Goal: Feedback & Contribution: Leave review/rating

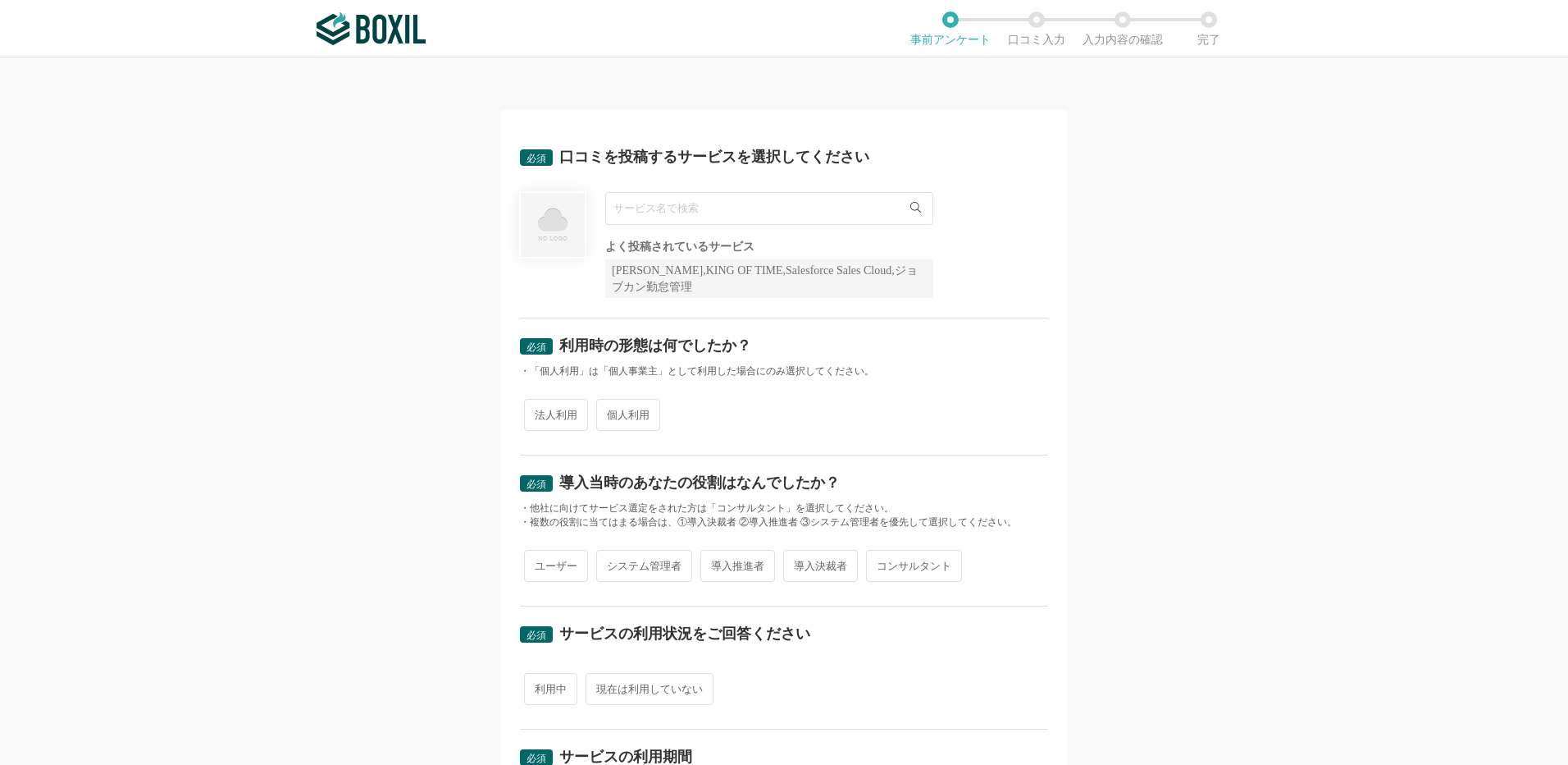
click at [676, 206] on input "text" at bounding box center [770, 208] width 328 height 33
type input "ラクスル"
click at [661, 242] on li "ラクスル" at bounding box center [770, 242] width 326 height 33
click at [634, 411] on span "個人利用" at bounding box center [628, 415] width 64 height 32
click at [611, 411] on input "個人利用" at bounding box center [606, 406] width 11 height 11
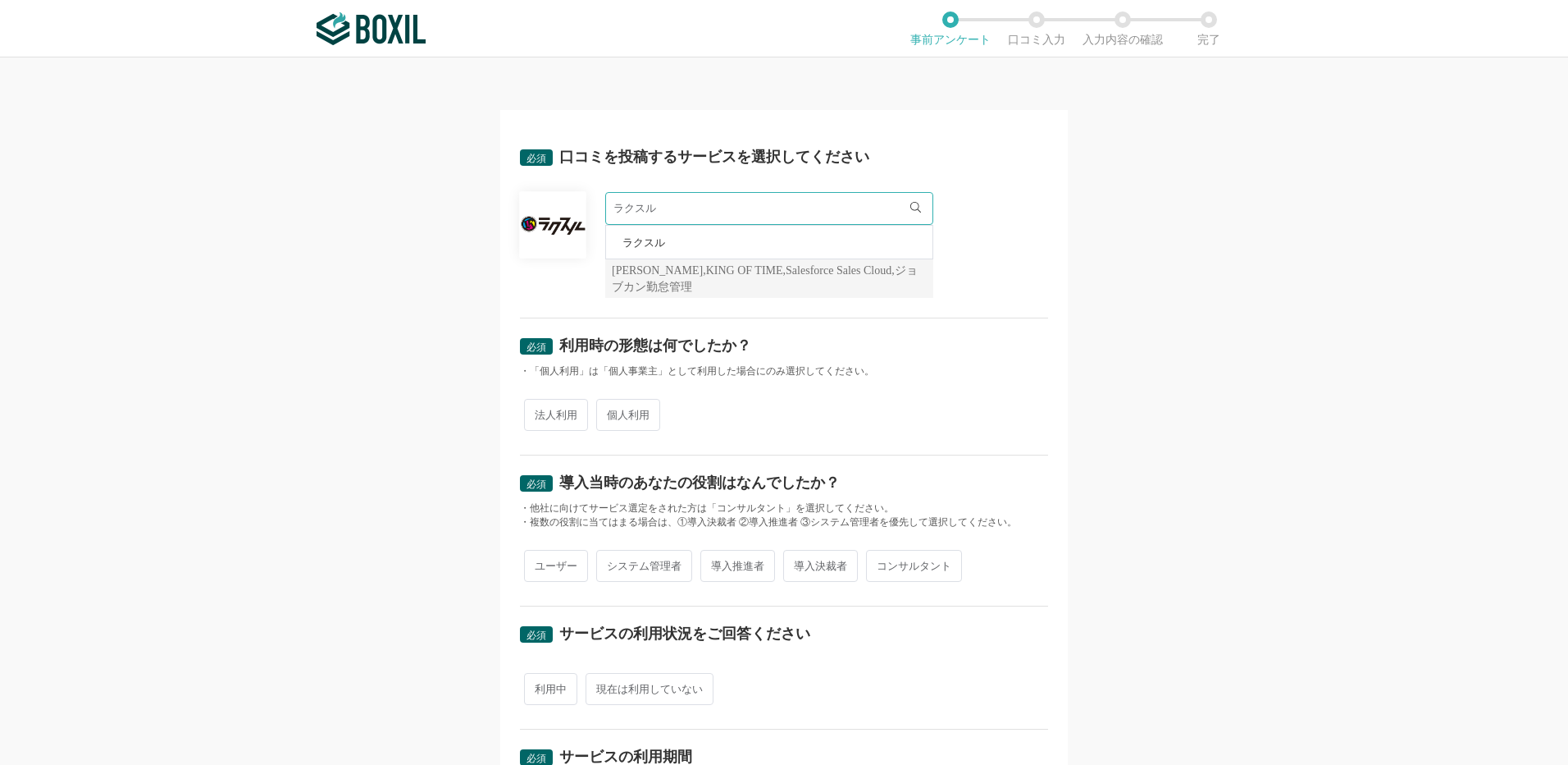
radio input "true"
click at [552, 553] on span "ユーザー" at bounding box center [556, 566] width 64 height 32
click at [539, 553] on input "ユーザー" at bounding box center [534, 558] width 11 height 11
radio input "true"
click at [629, 698] on span "現在は利用していない" at bounding box center [649, 689] width 128 height 32
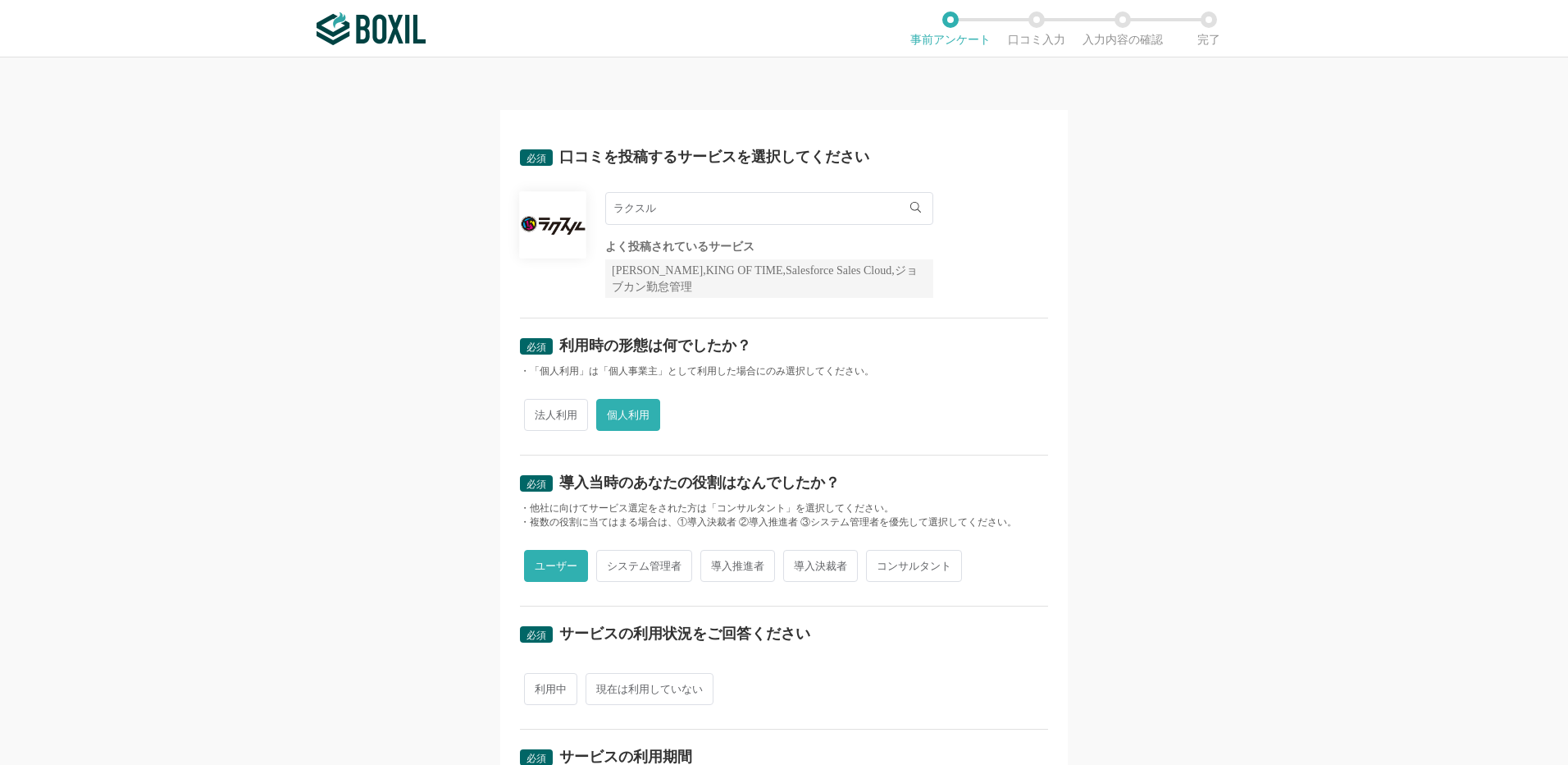
click at [600, 686] on input "現在は利用していない" at bounding box center [595, 680] width 11 height 11
radio input "true"
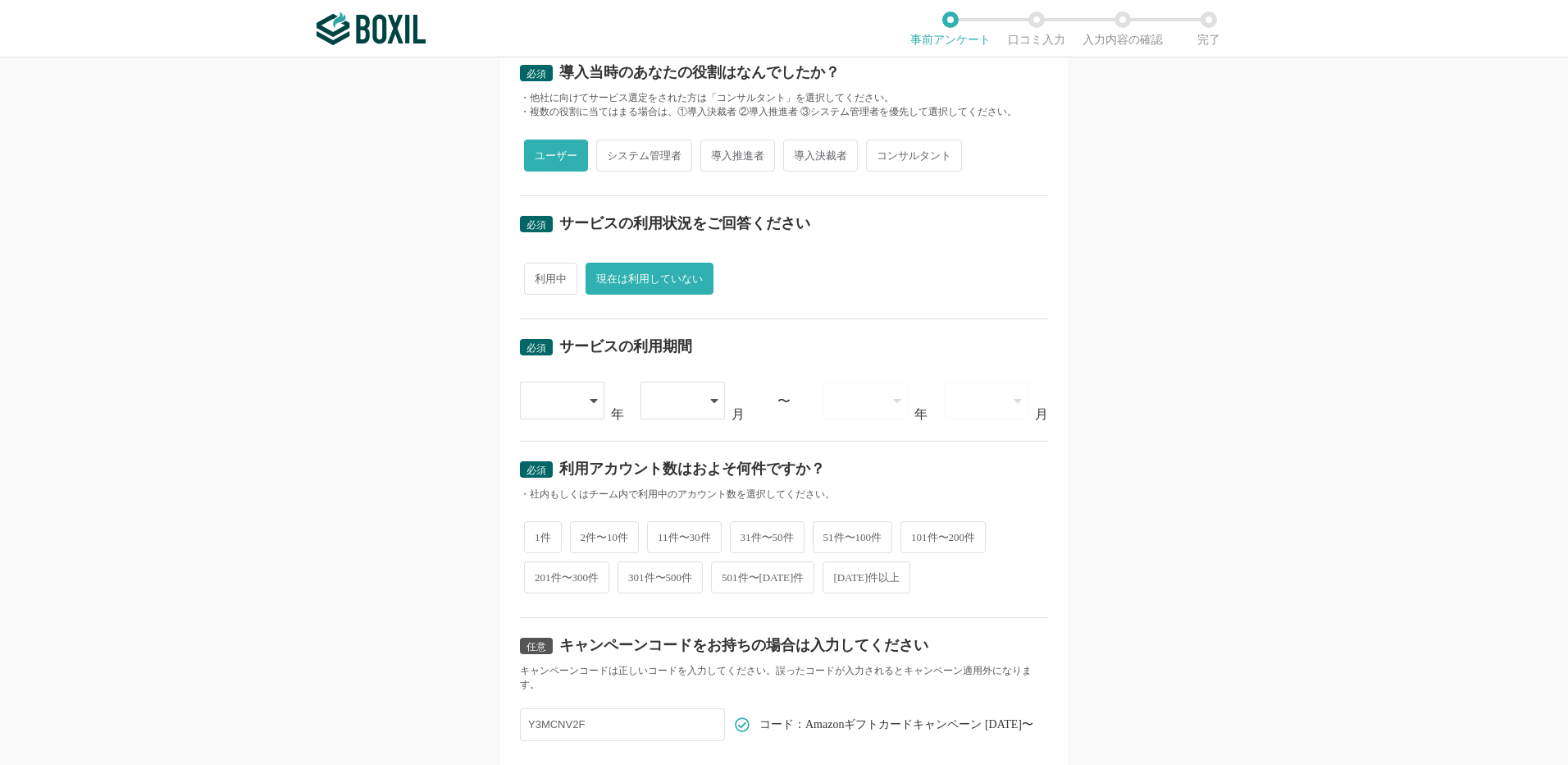
click at [589, 399] on icon at bounding box center [593, 400] width 8 height 4
click at [553, 631] on span "2024" at bounding box center [554, 638] width 42 height 14
click at [681, 402] on div at bounding box center [674, 400] width 47 height 36
click at [661, 527] on span "03" at bounding box center [661, 526] width 14 height 14
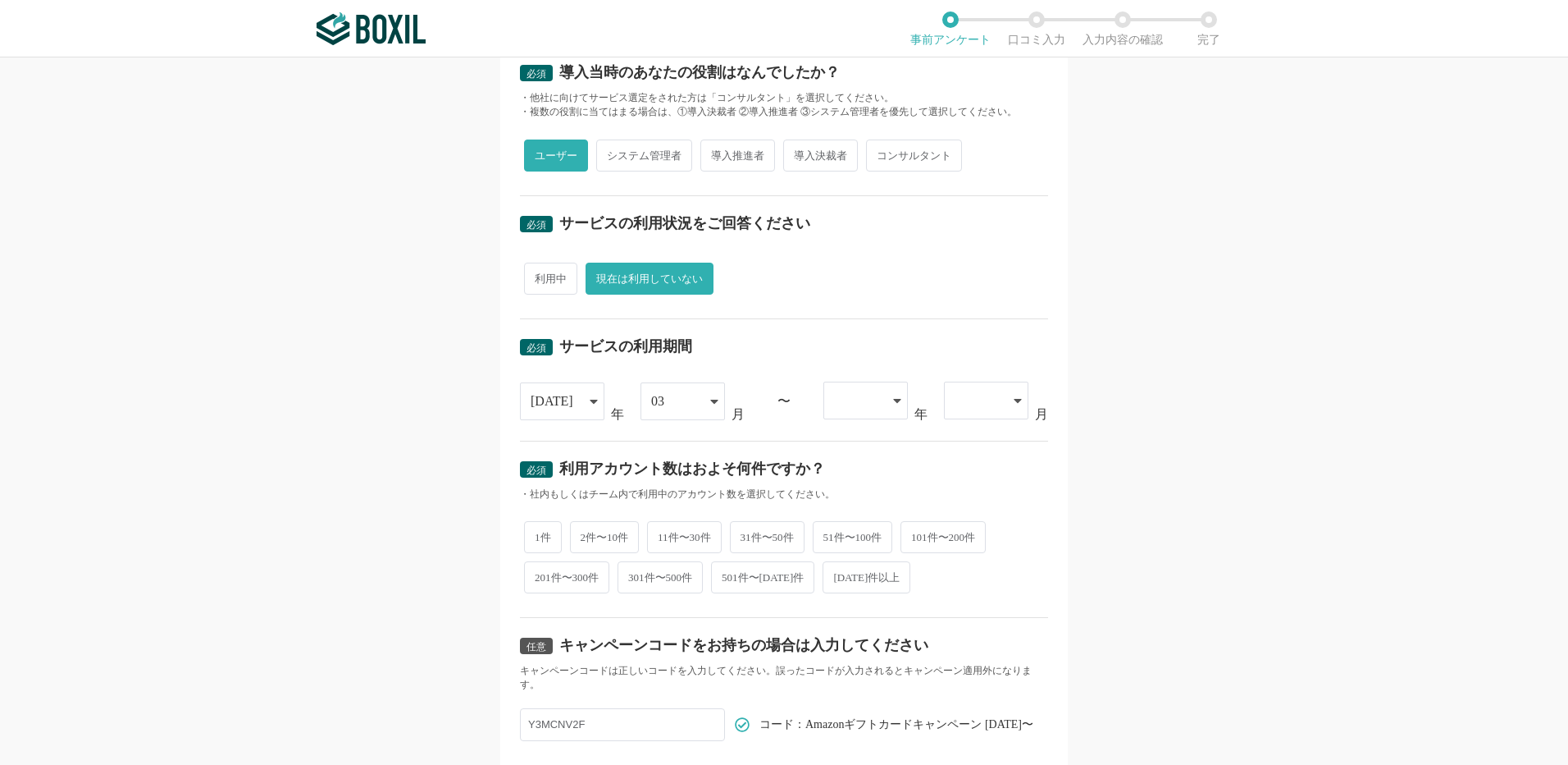
click at [530, 542] on span "1件" at bounding box center [543, 537] width 38 height 32
click at [530, 534] on input "1件" at bounding box center [534, 529] width 11 height 11
radio input "true"
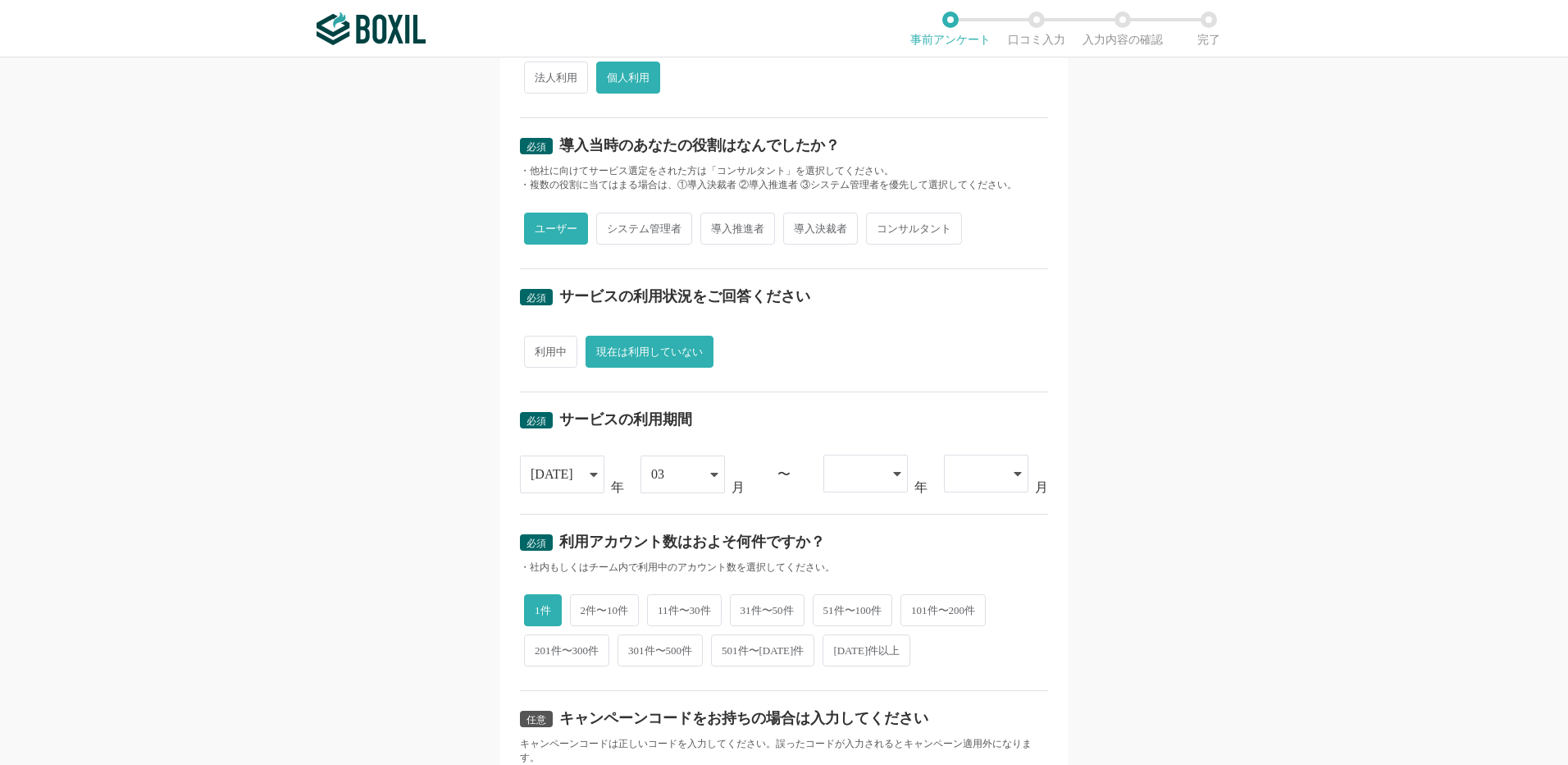
scroll to position [133, 0]
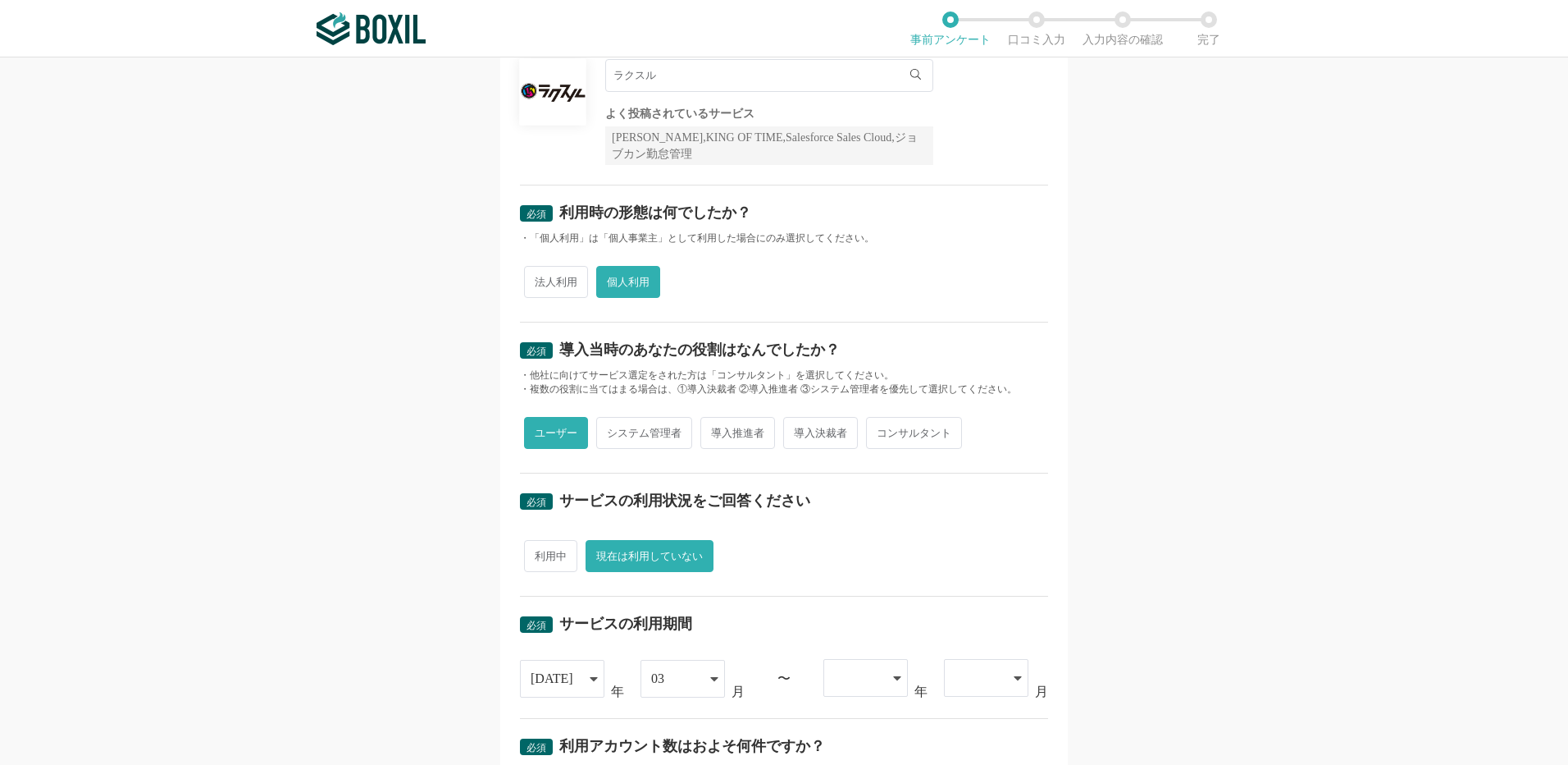
click at [532, 559] on span "利用中" at bounding box center [551, 556] width 53 height 32
click at [532, 553] on input "利用中" at bounding box center [534, 548] width 11 height 11
radio input "true"
radio input "false"
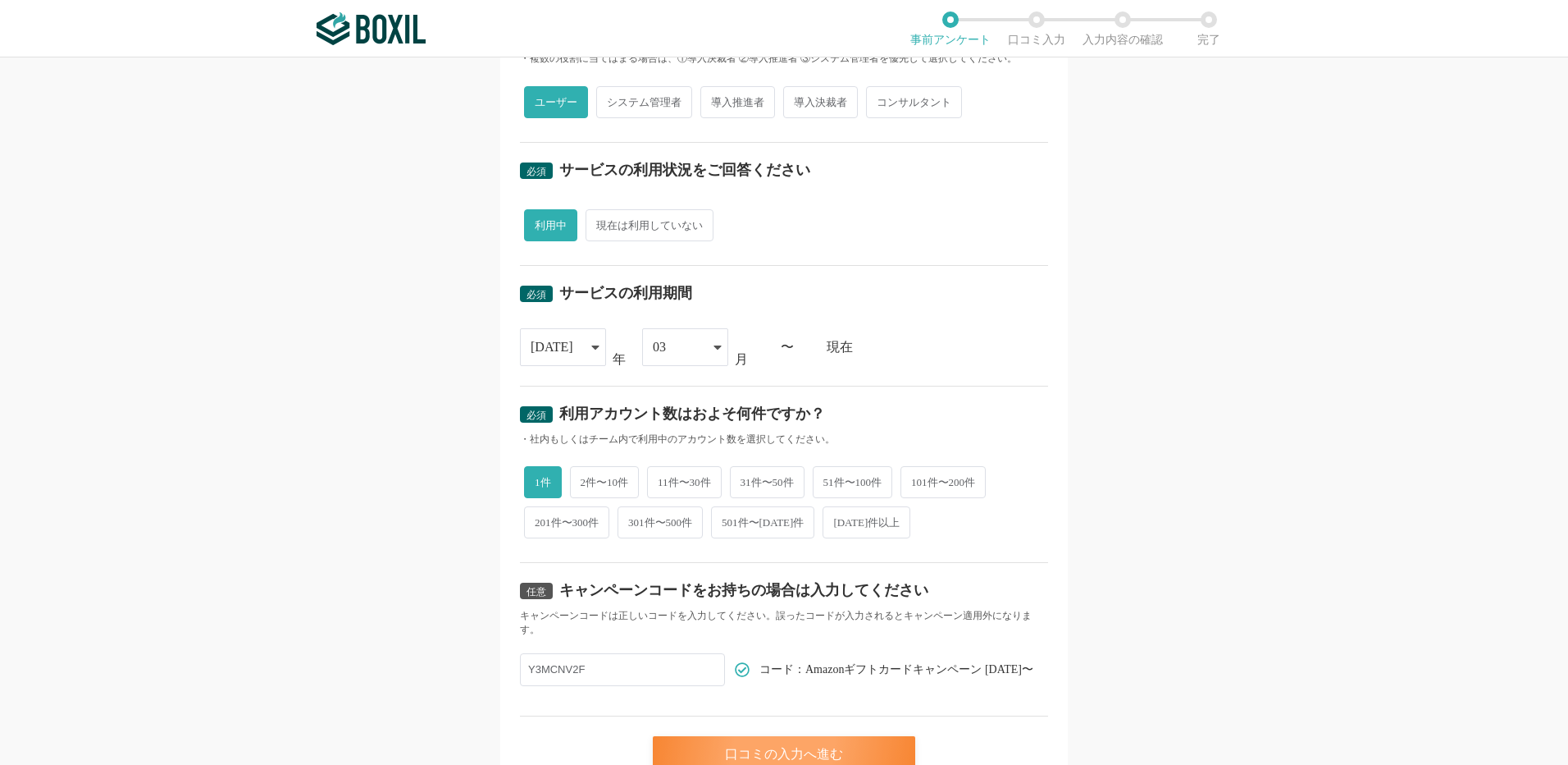
scroll to position [543, 0]
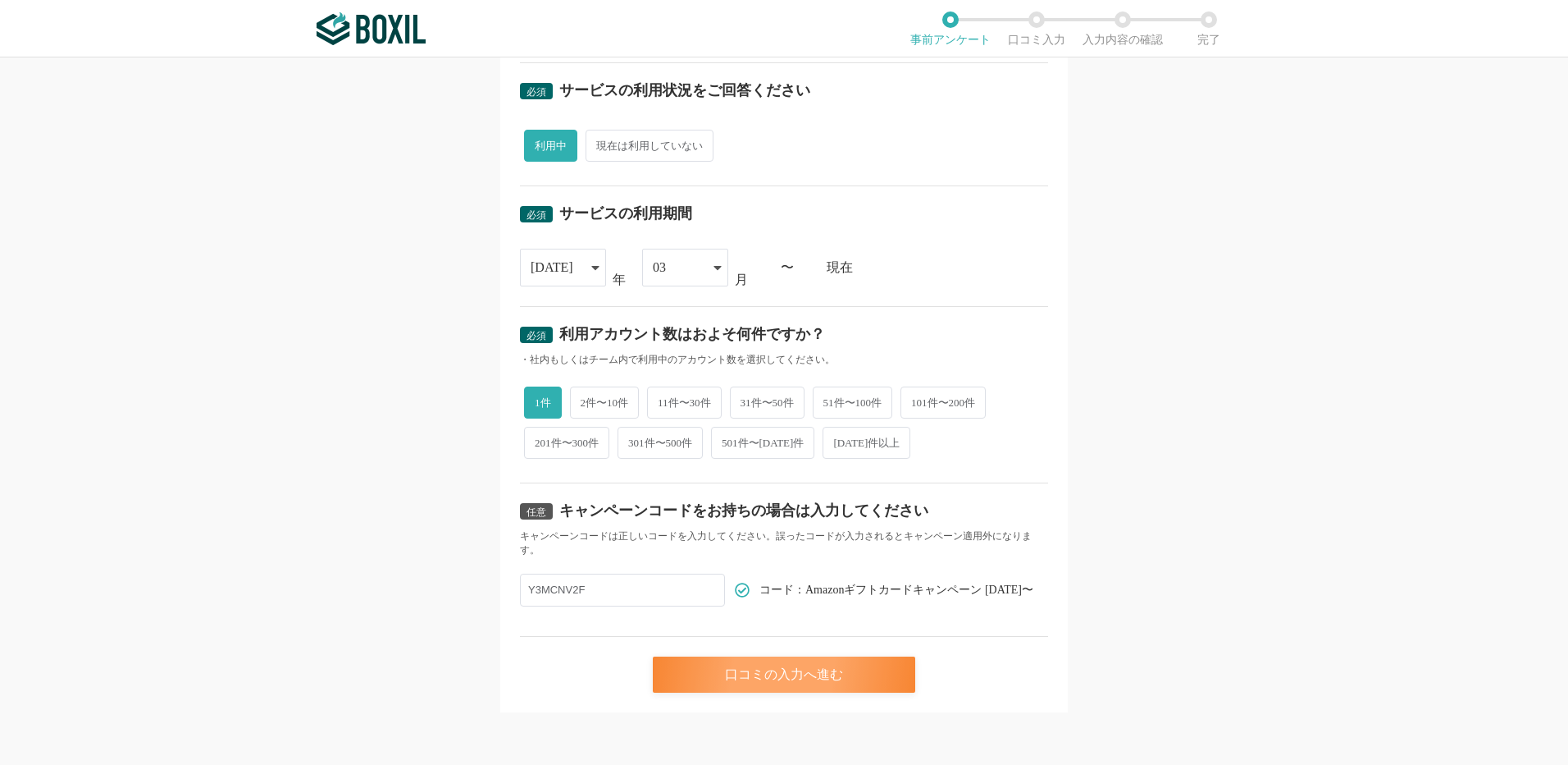
click at [793, 683] on div "口コミの入力へ進む" at bounding box center [784, 674] width 262 height 36
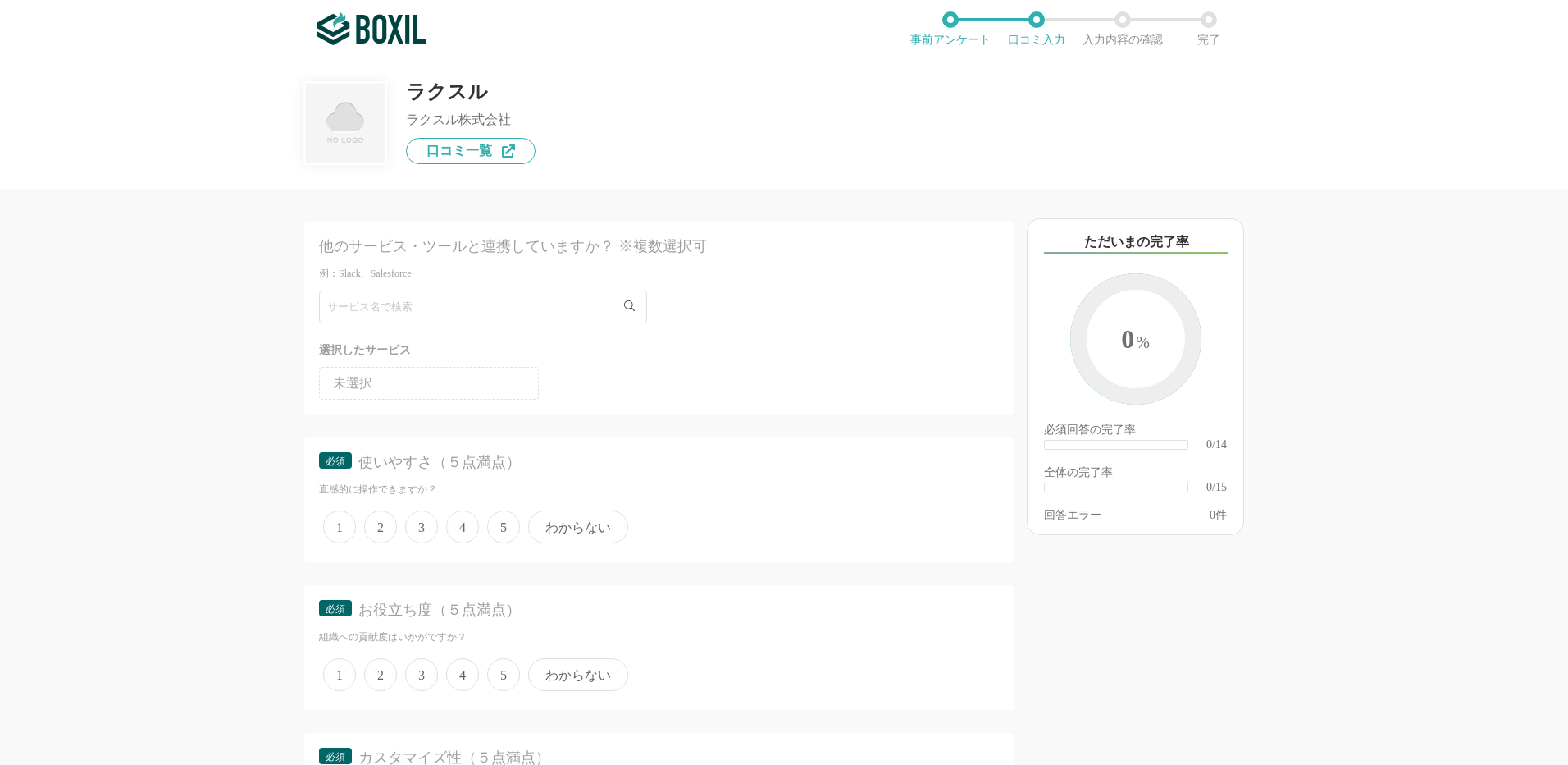
scroll to position [82, 0]
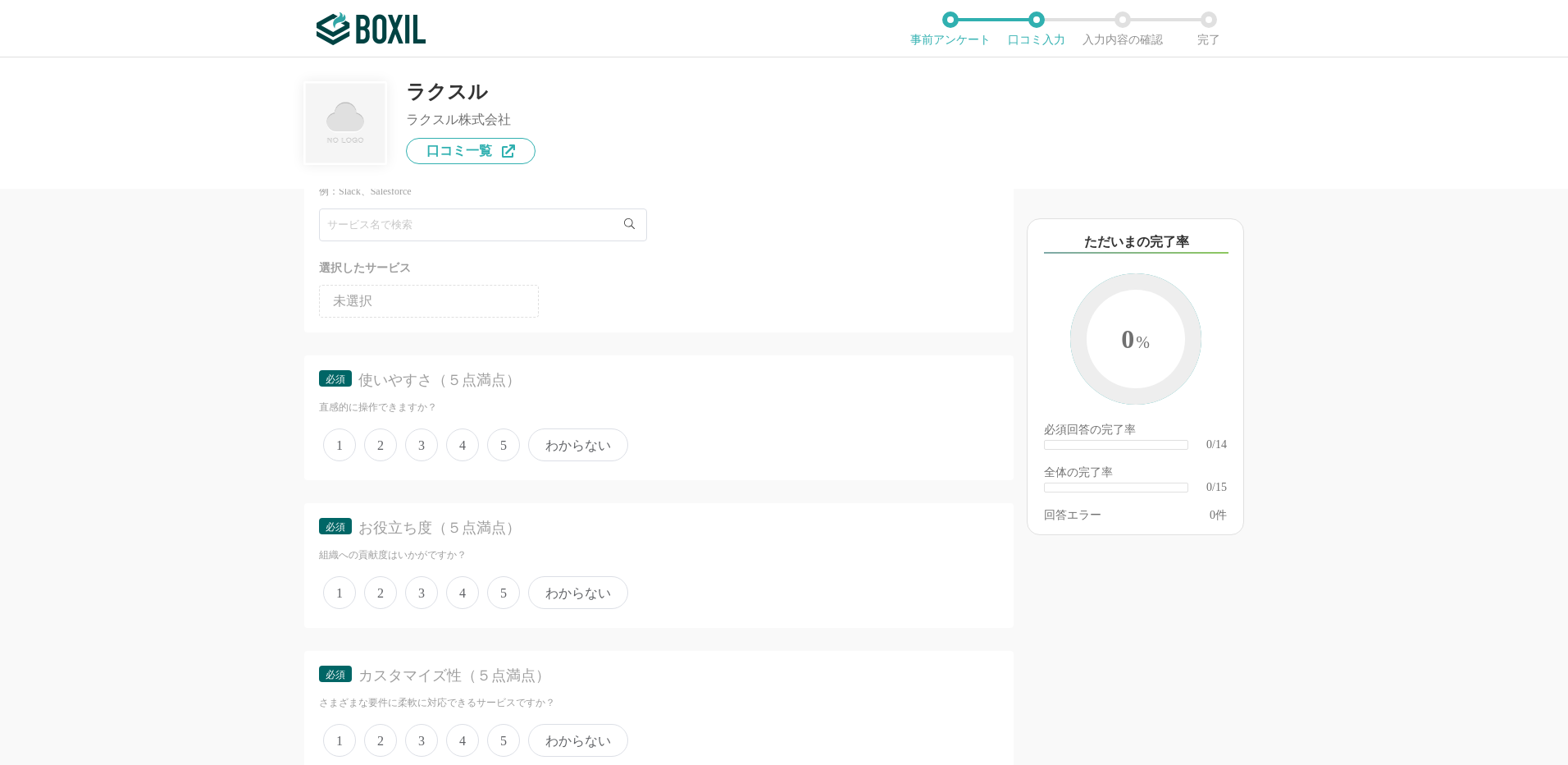
click at [506, 448] on span "5" at bounding box center [503, 444] width 33 height 33
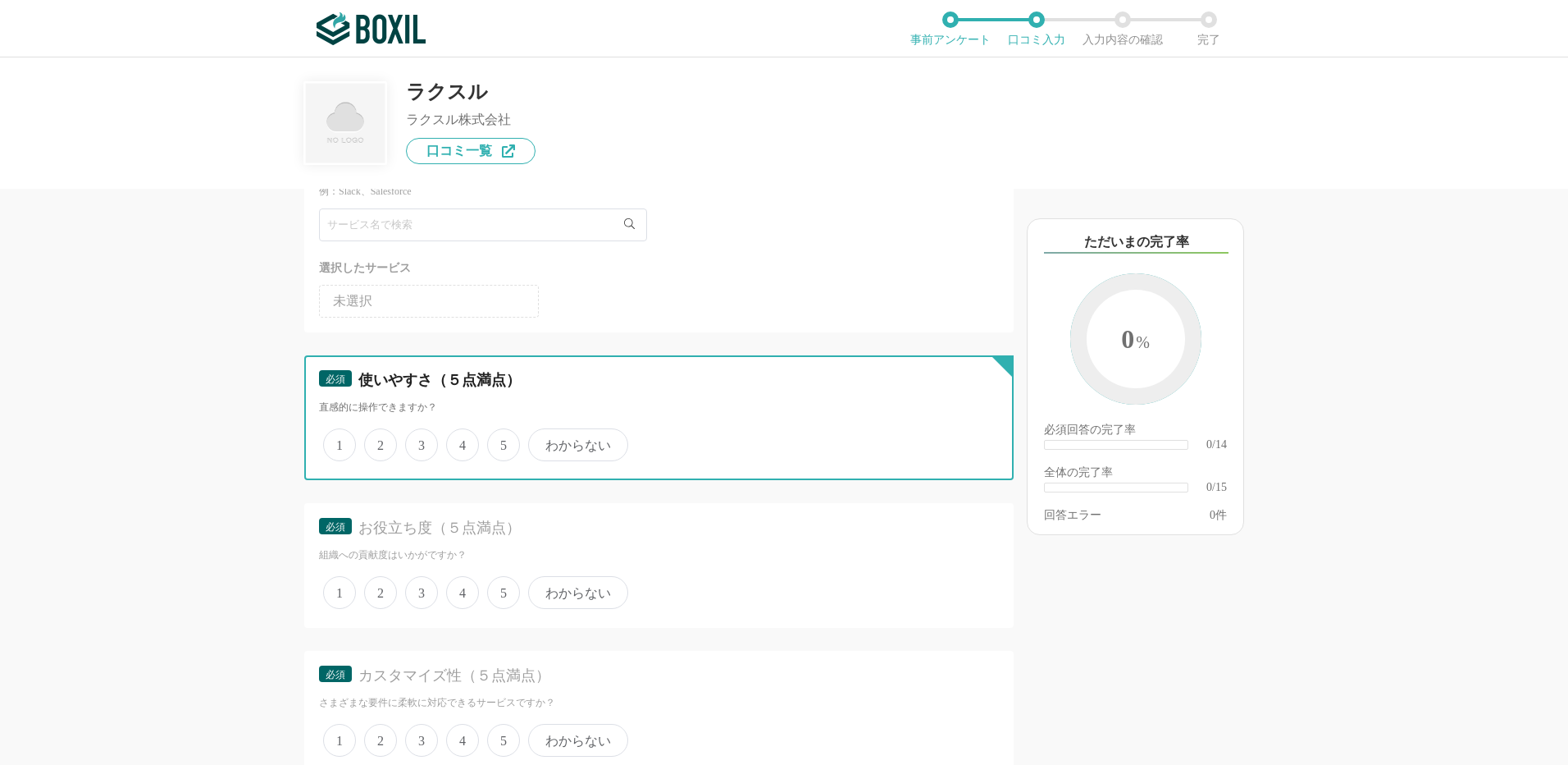
click at [502, 442] on input "5" at bounding box center [496, 436] width 11 height 11
radio input "true"
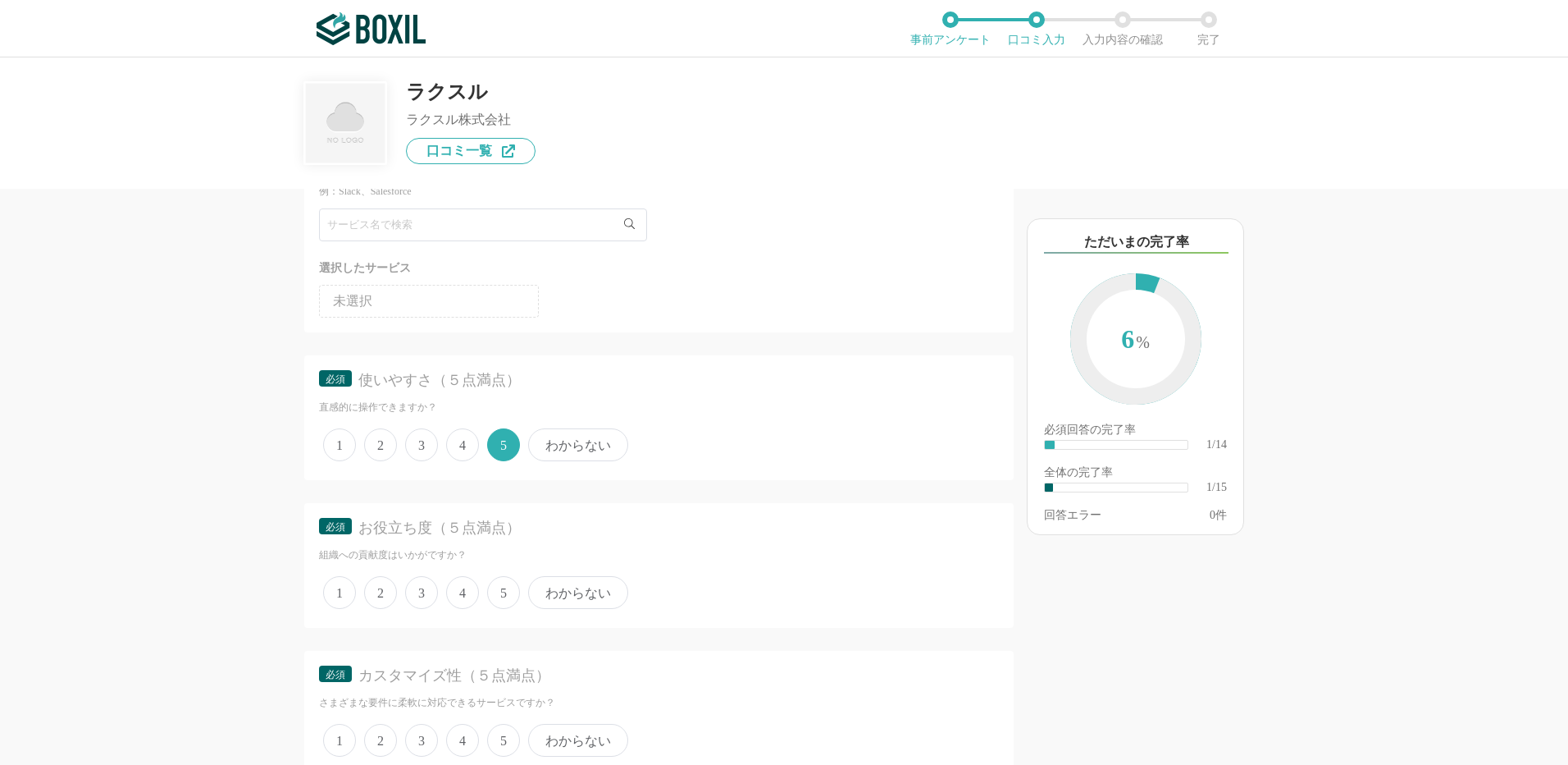
click at [504, 588] on span "5" at bounding box center [503, 592] width 33 height 33
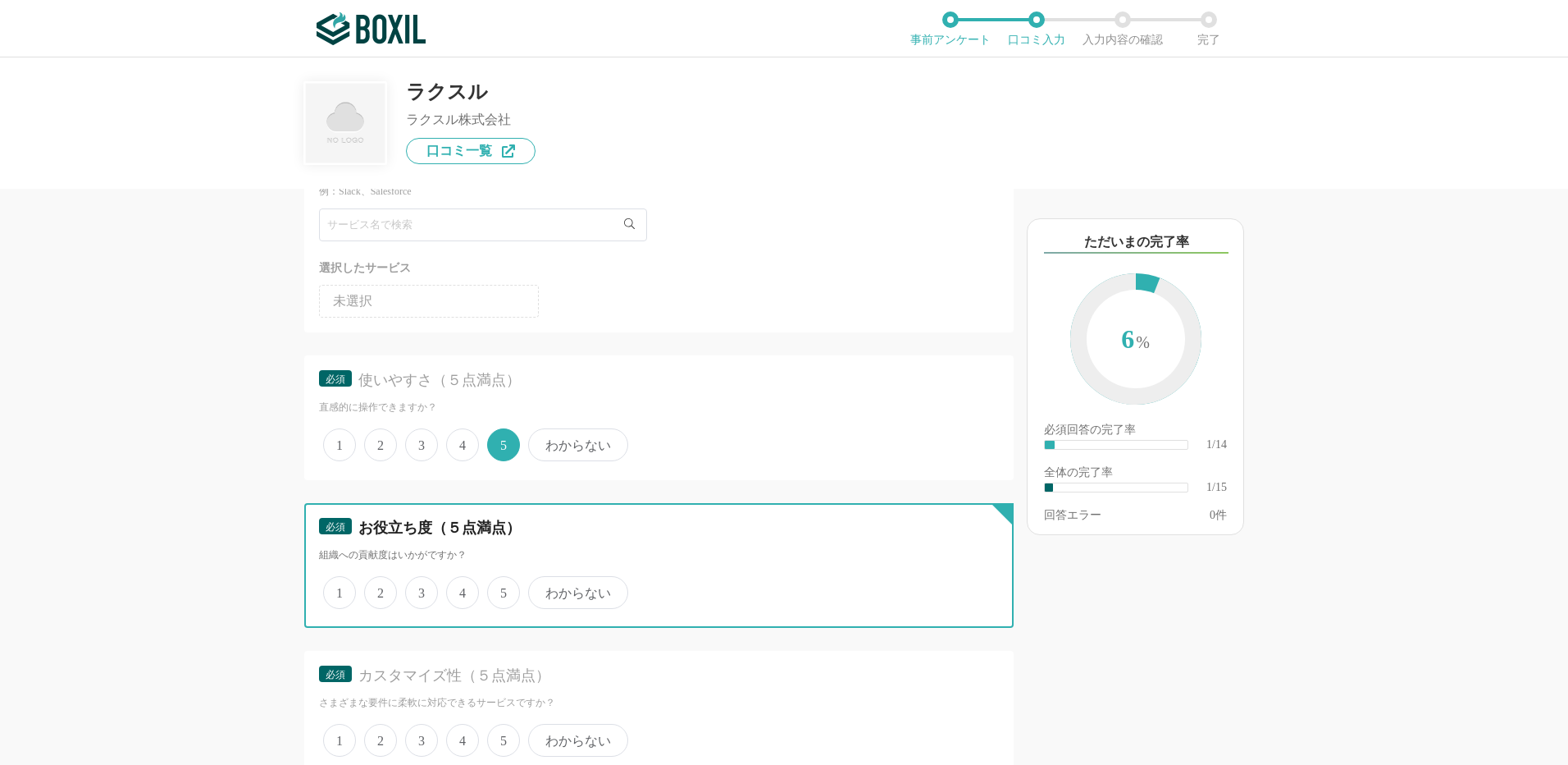
click at [502, 588] on input "5" at bounding box center [496, 584] width 11 height 11
radio input "true"
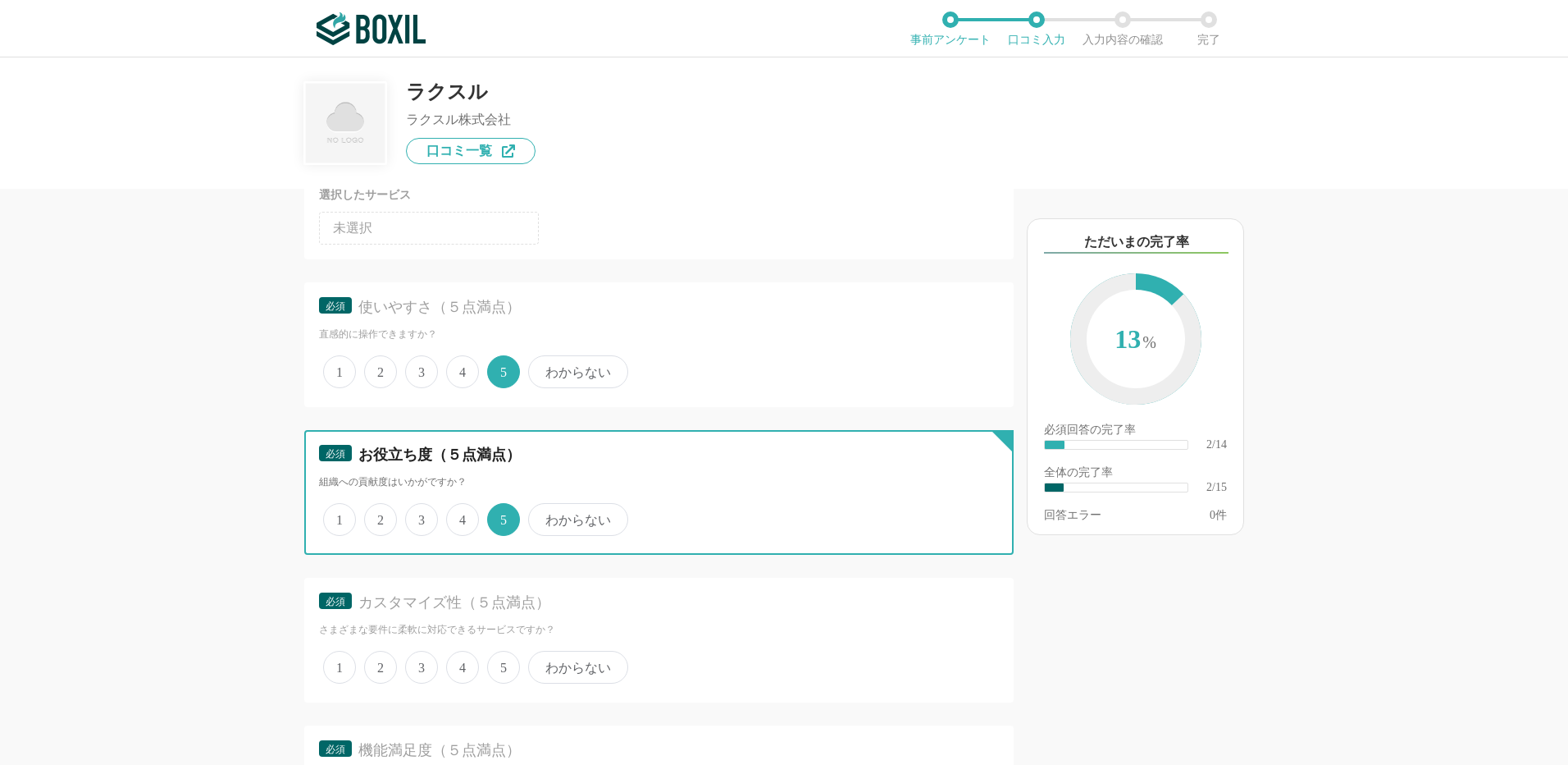
scroll to position [246, 0]
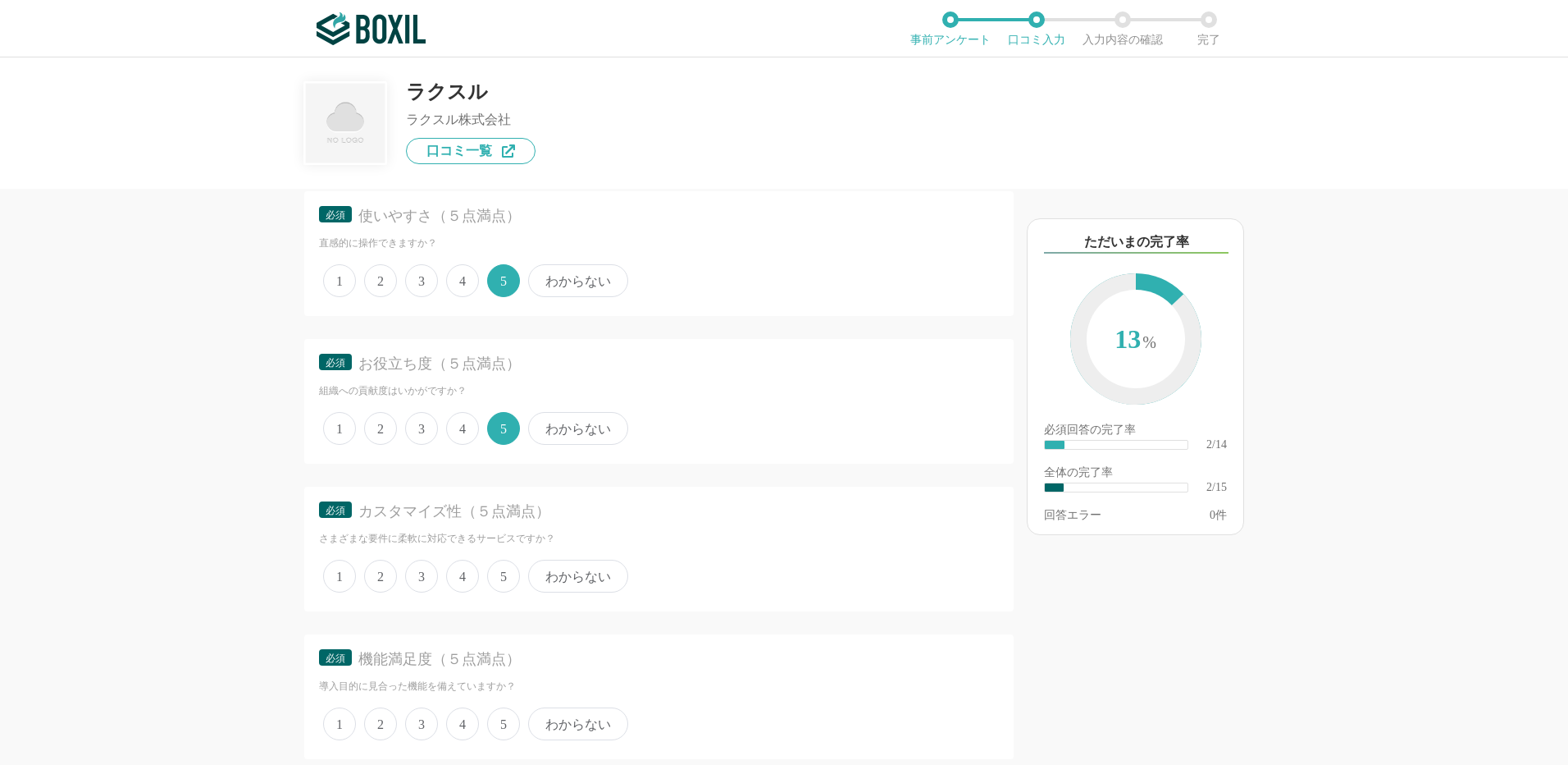
click at [421, 569] on span "3" at bounding box center [421, 575] width 33 height 33
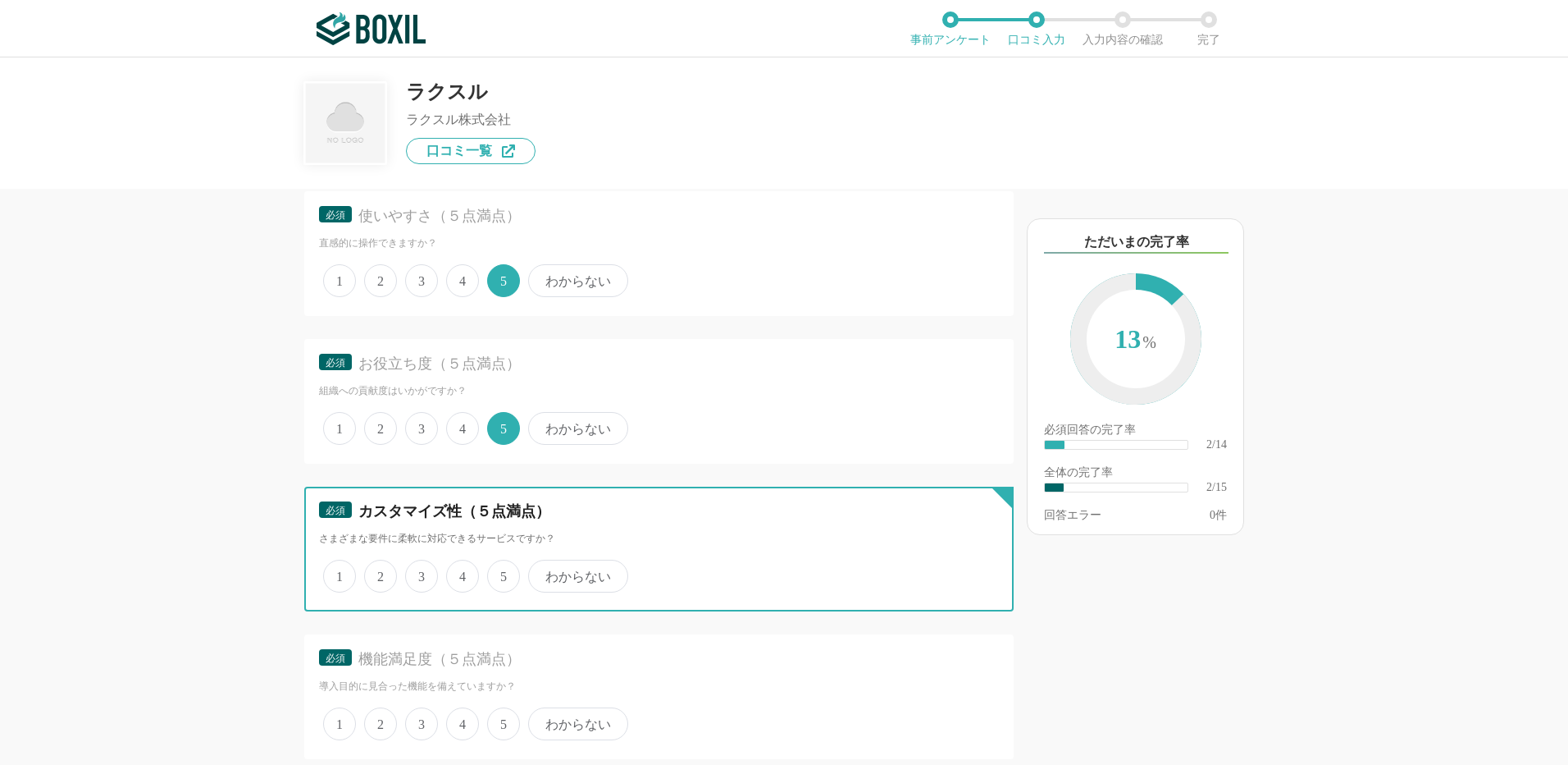
click at [420, 569] on input "3" at bounding box center [414, 567] width 11 height 11
radio input "true"
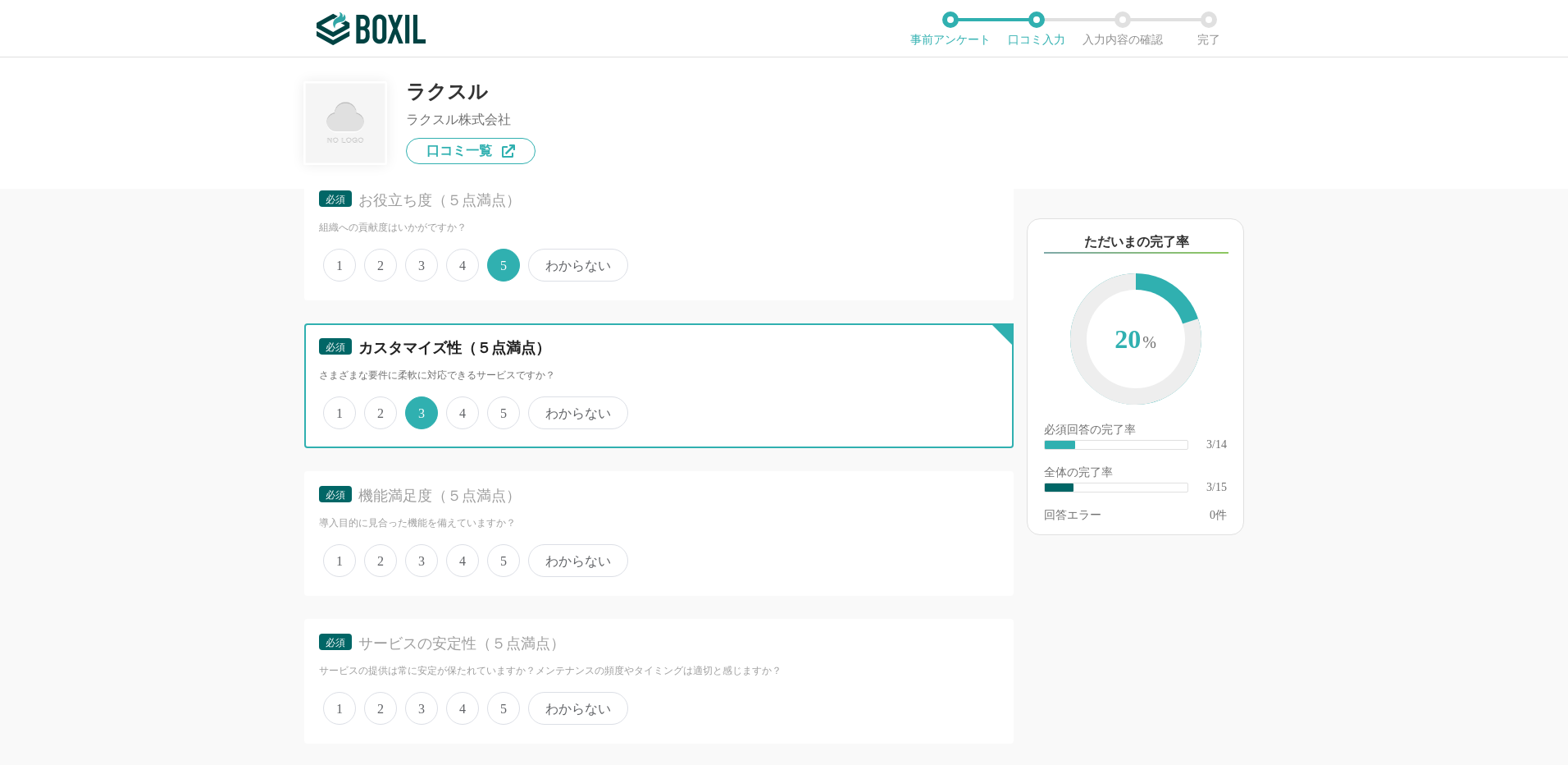
scroll to position [410, 0]
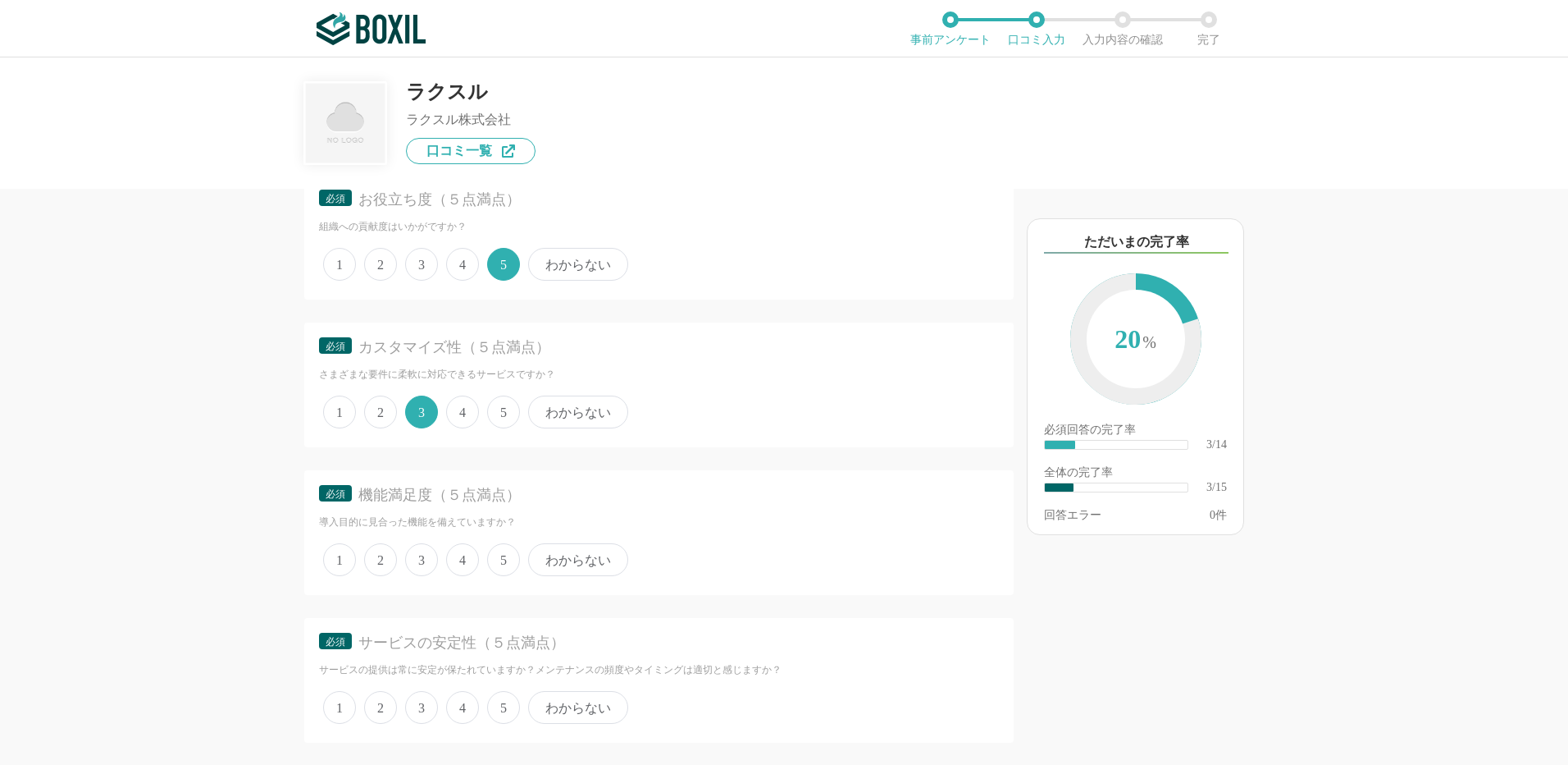
click at [501, 558] on span "5" at bounding box center [503, 559] width 33 height 33
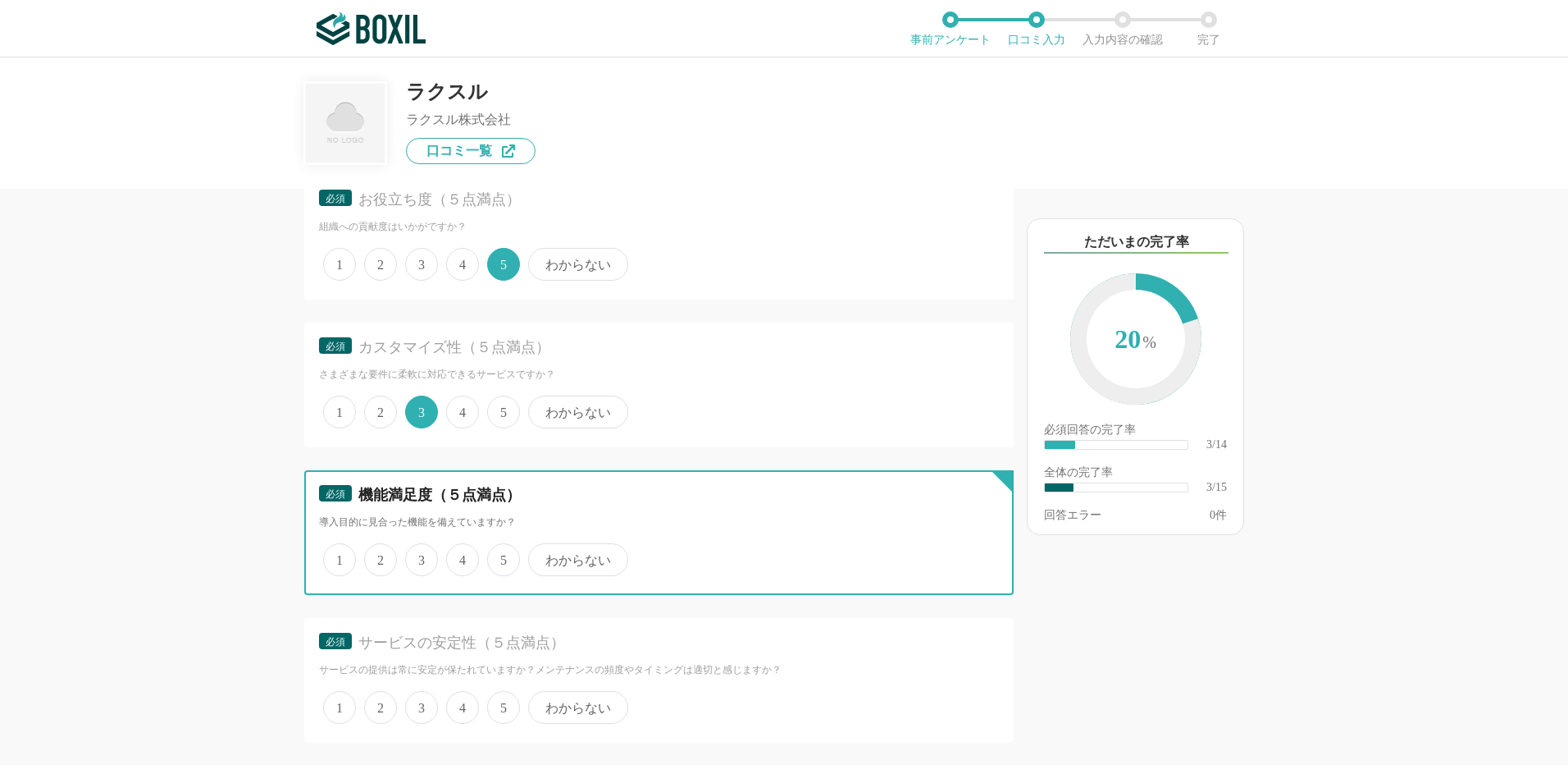
click at [501, 557] on input "5" at bounding box center [496, 551] width 11 height 11
radio input "true"
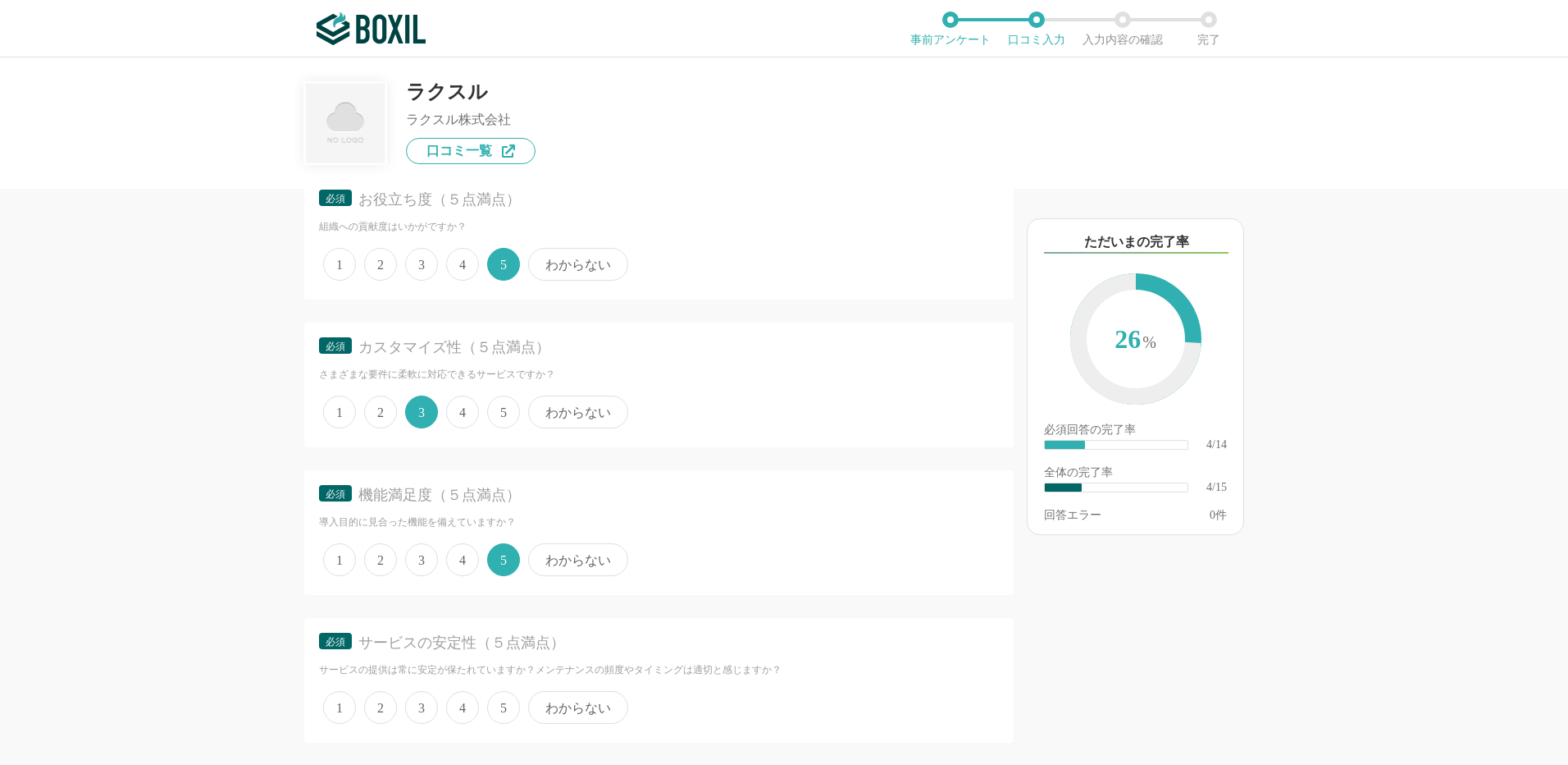
click at [492, 699] on span "5" at bounding box center [503, 707] width 33 height 33
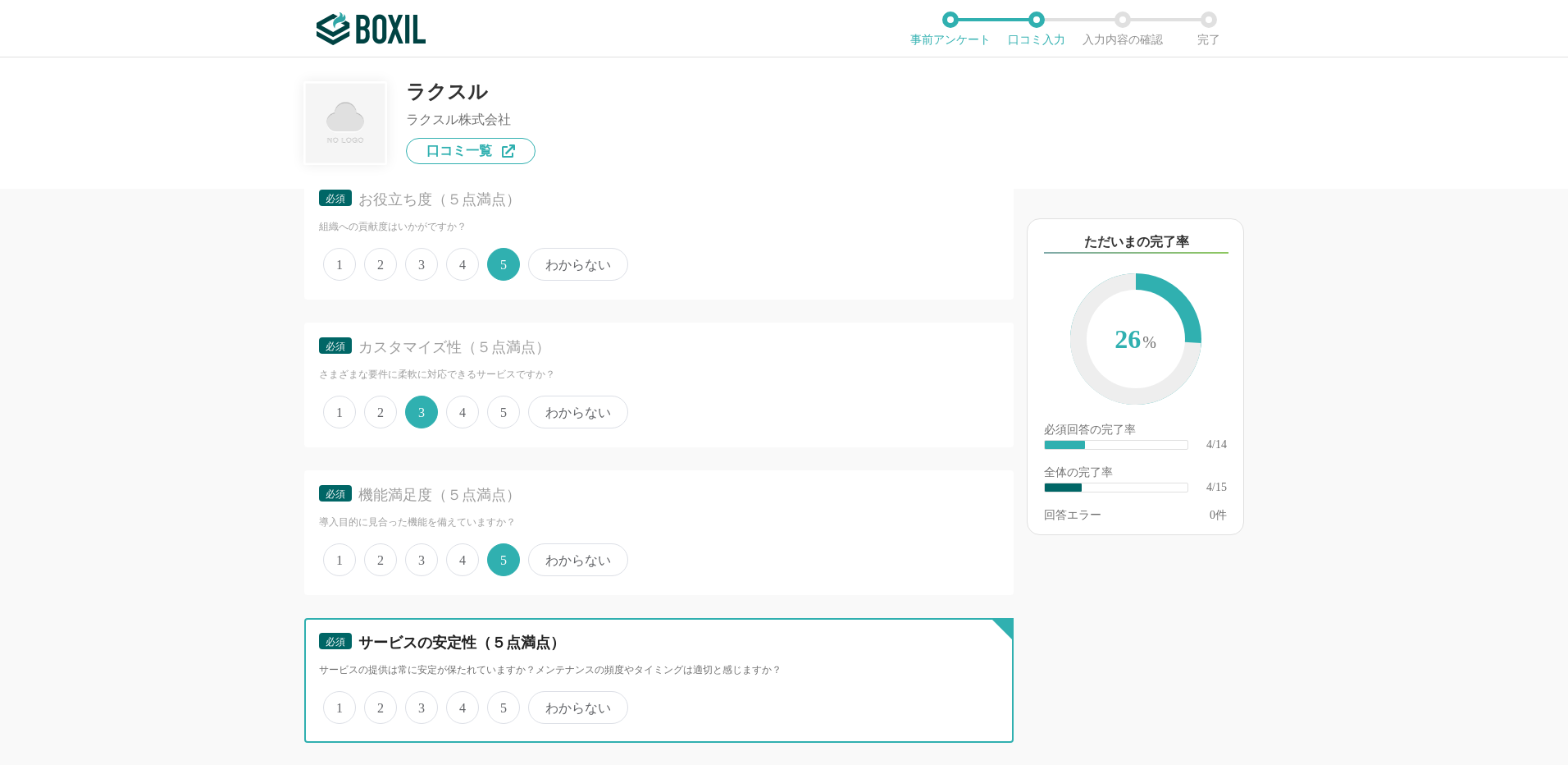
click at [492, 699] on input "5" at bounding box center [496, 698] width 11 height 11
radio input "true"
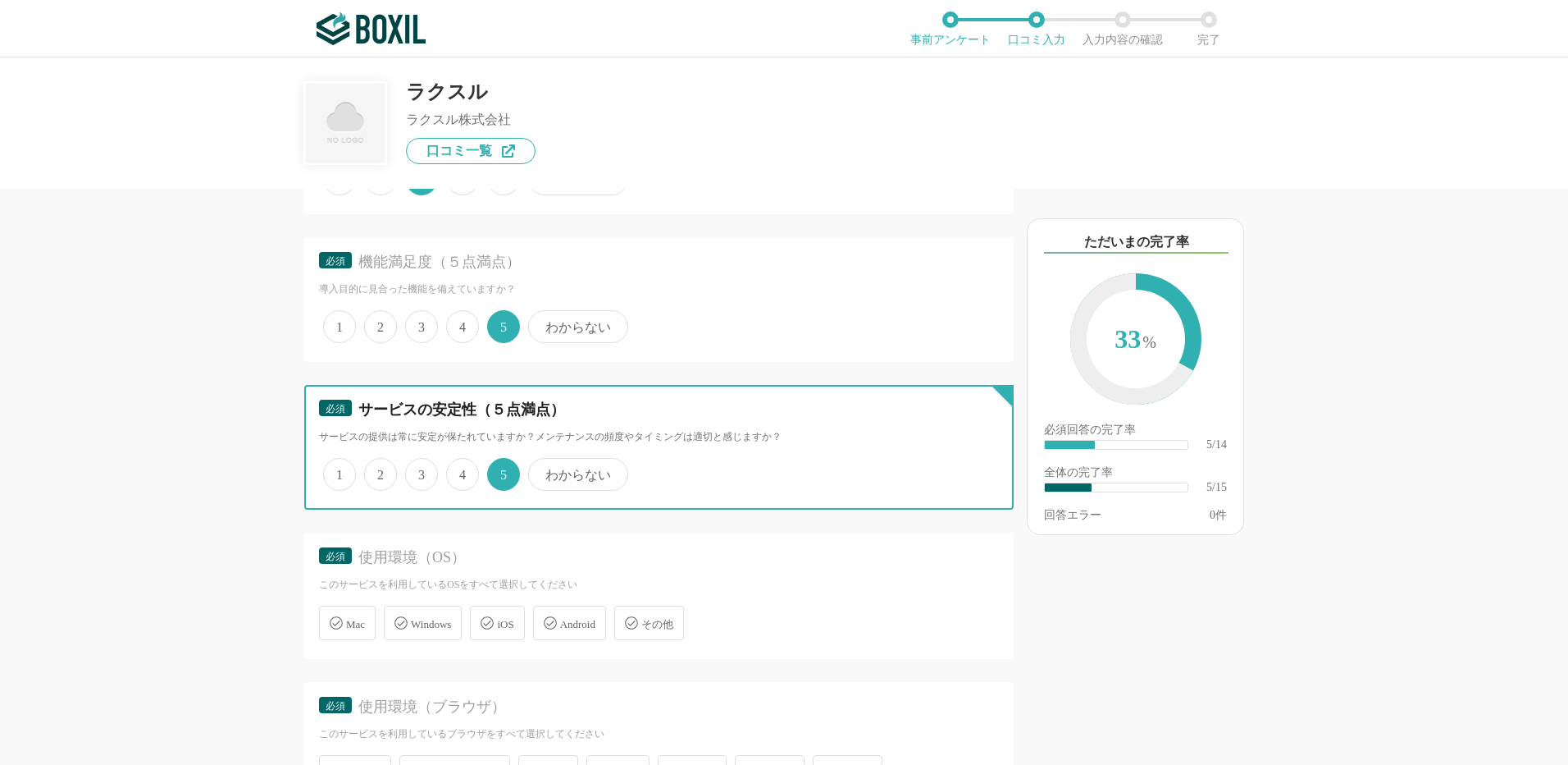
scroll to position [821, 0]
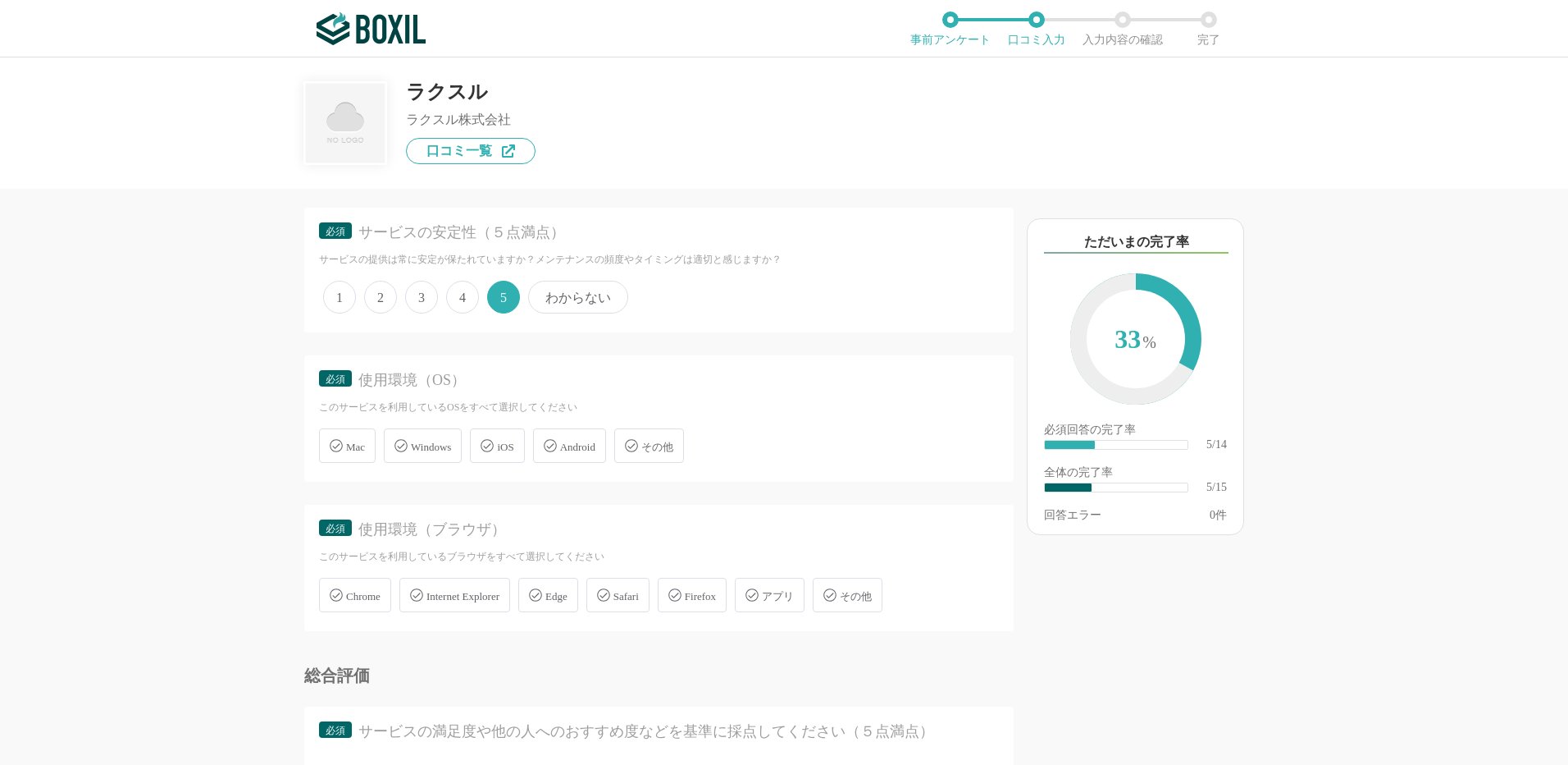
click at [513, 445] on span "iOS" at bounding box center [505, 447] width 16 height 13
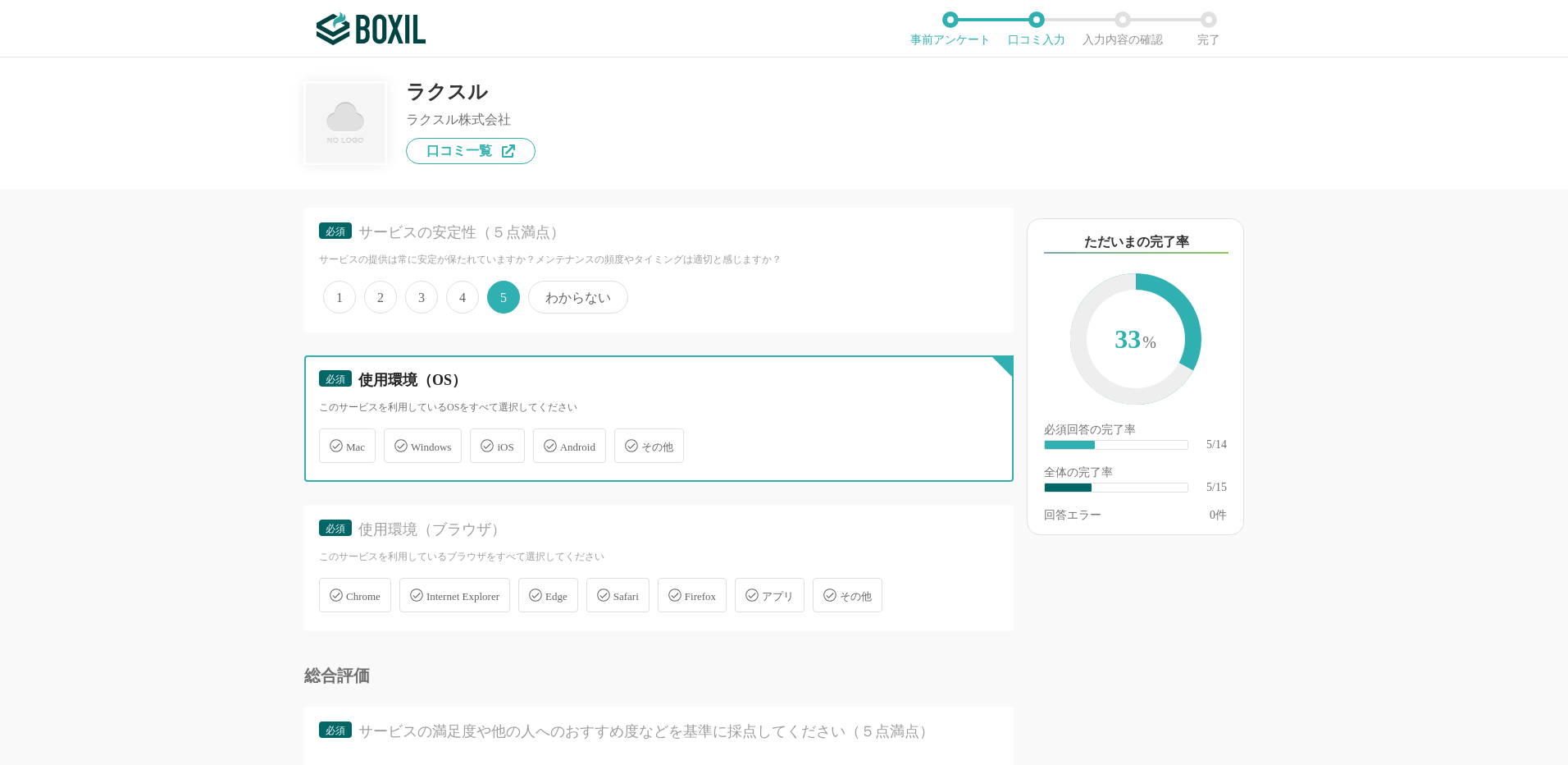
click at [484, 442] on input "iOS" at bounding box center [479, 436] width 11 height 11
checkbox input "true"
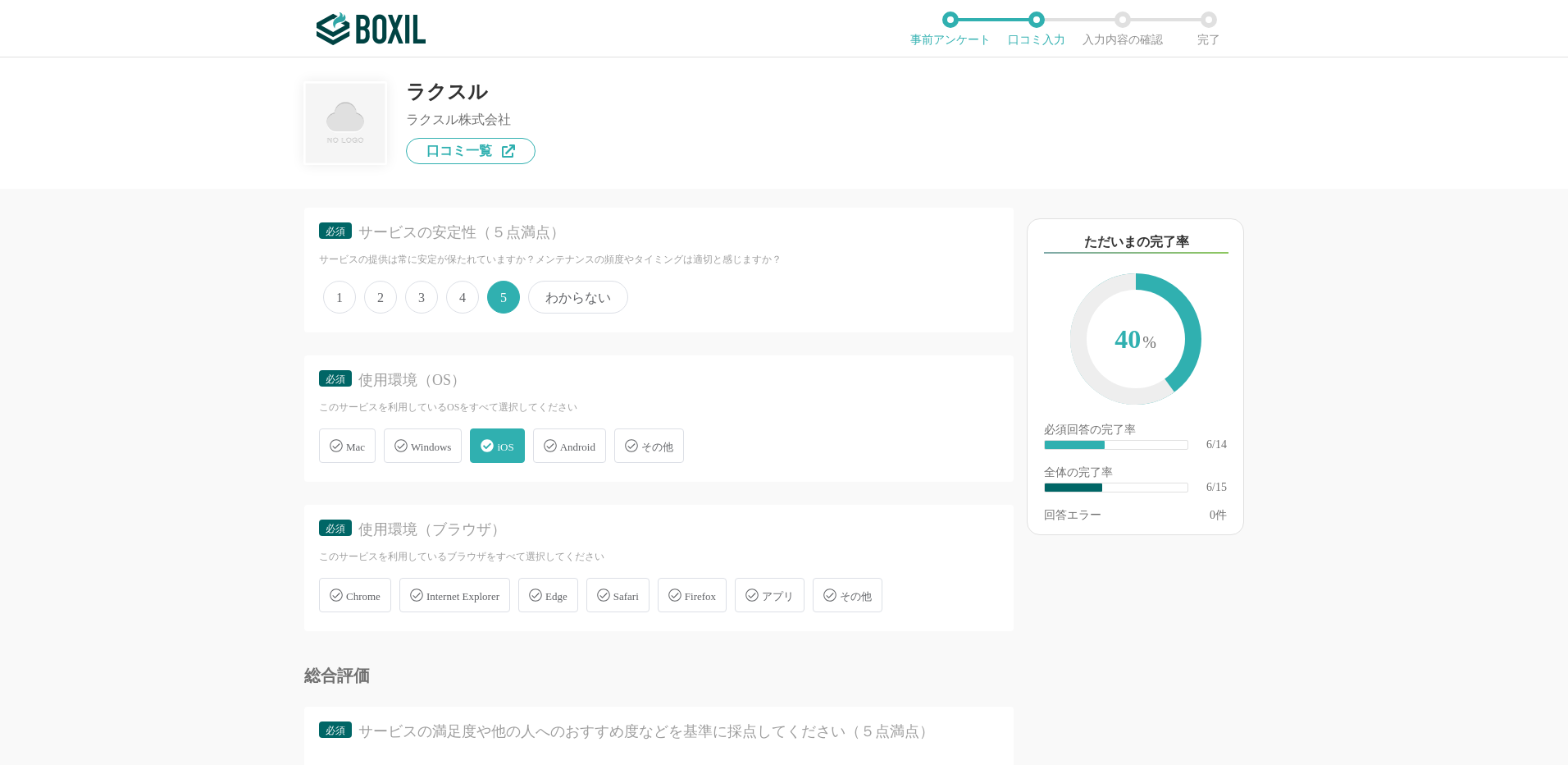
click at [631, 598] on span "Safari" at bounding box center [626, 596] width 25 height 13
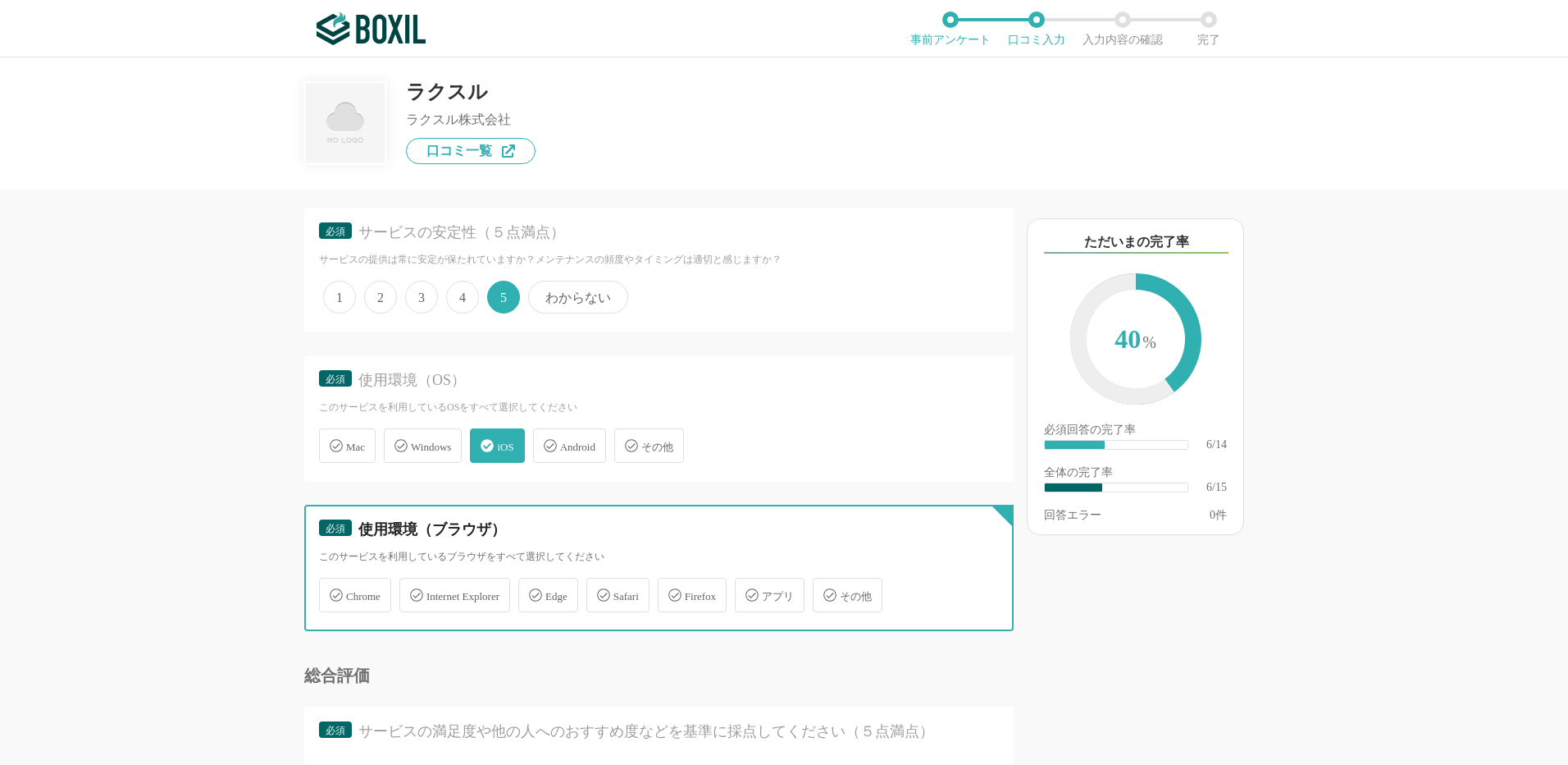
click at [600, 591] on input "Safari" at bounding box center [595, 586] width 11 height 11
checkbox input "true"
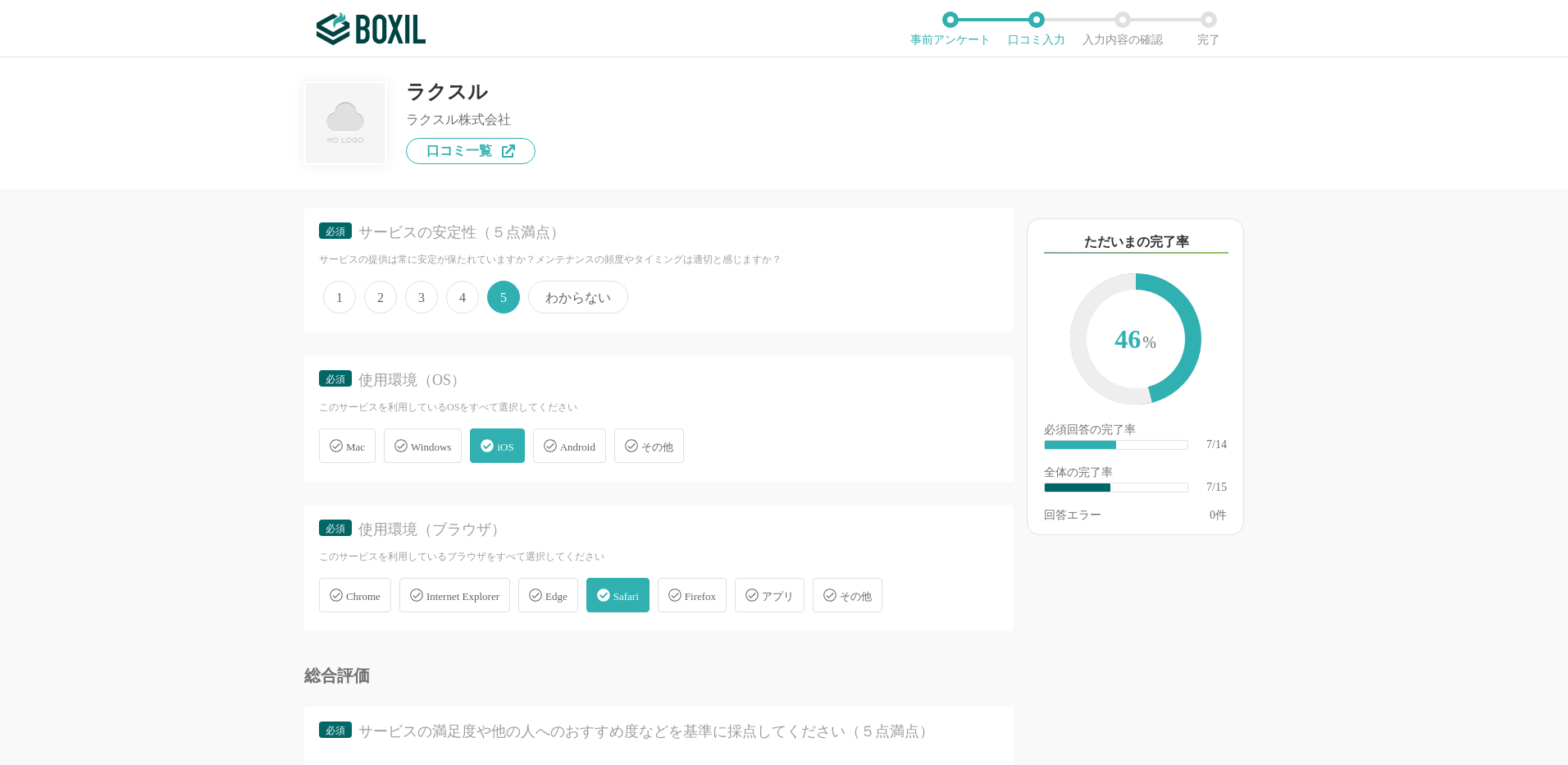
click at [436, 449] on span "Windows" at bounding box center [431, 447] width 41 height 13
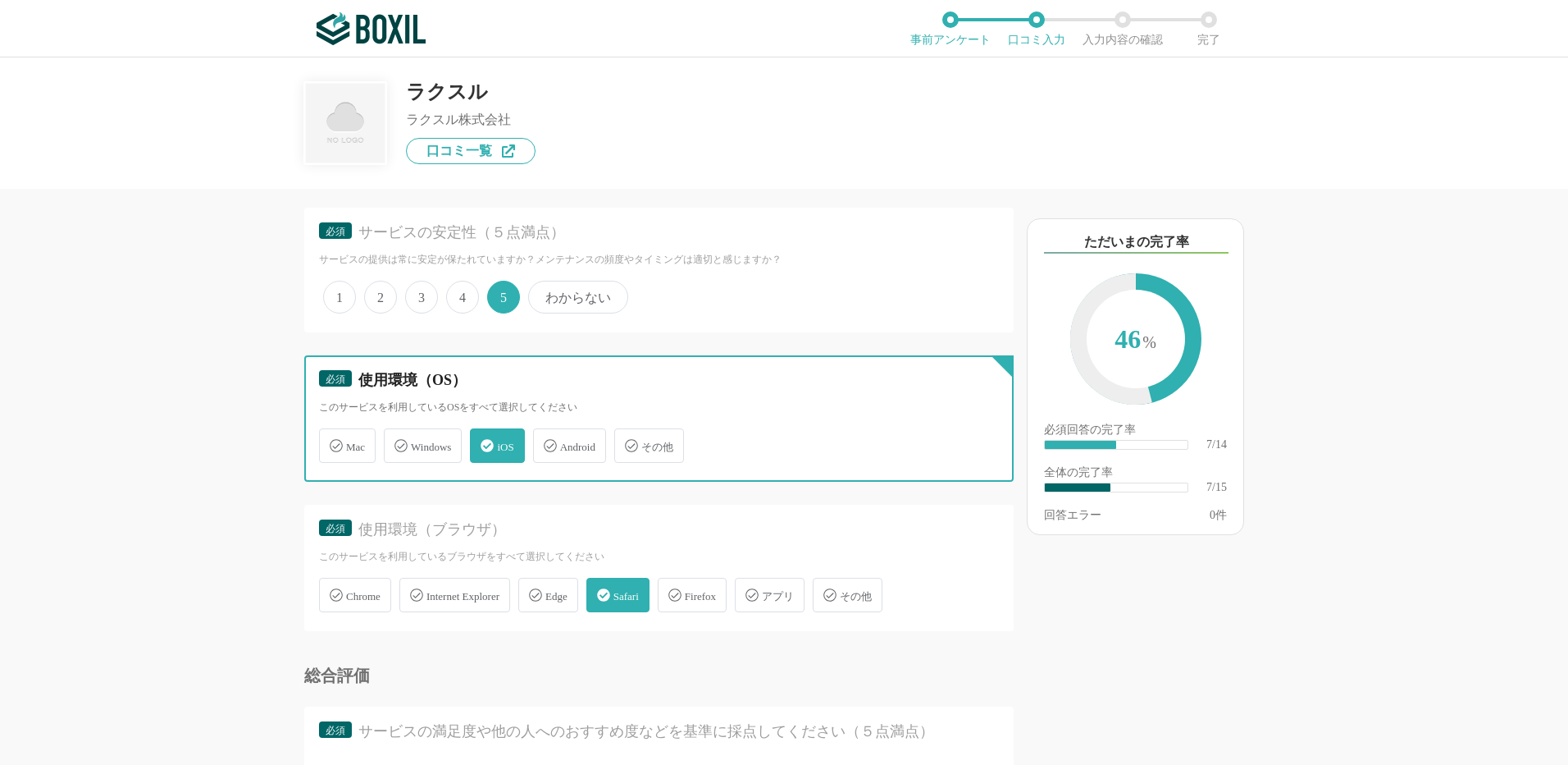
click at [397, 442] on input "Windows" at bounding box center [392, 436] width 11 height 11
checkbox input "true"
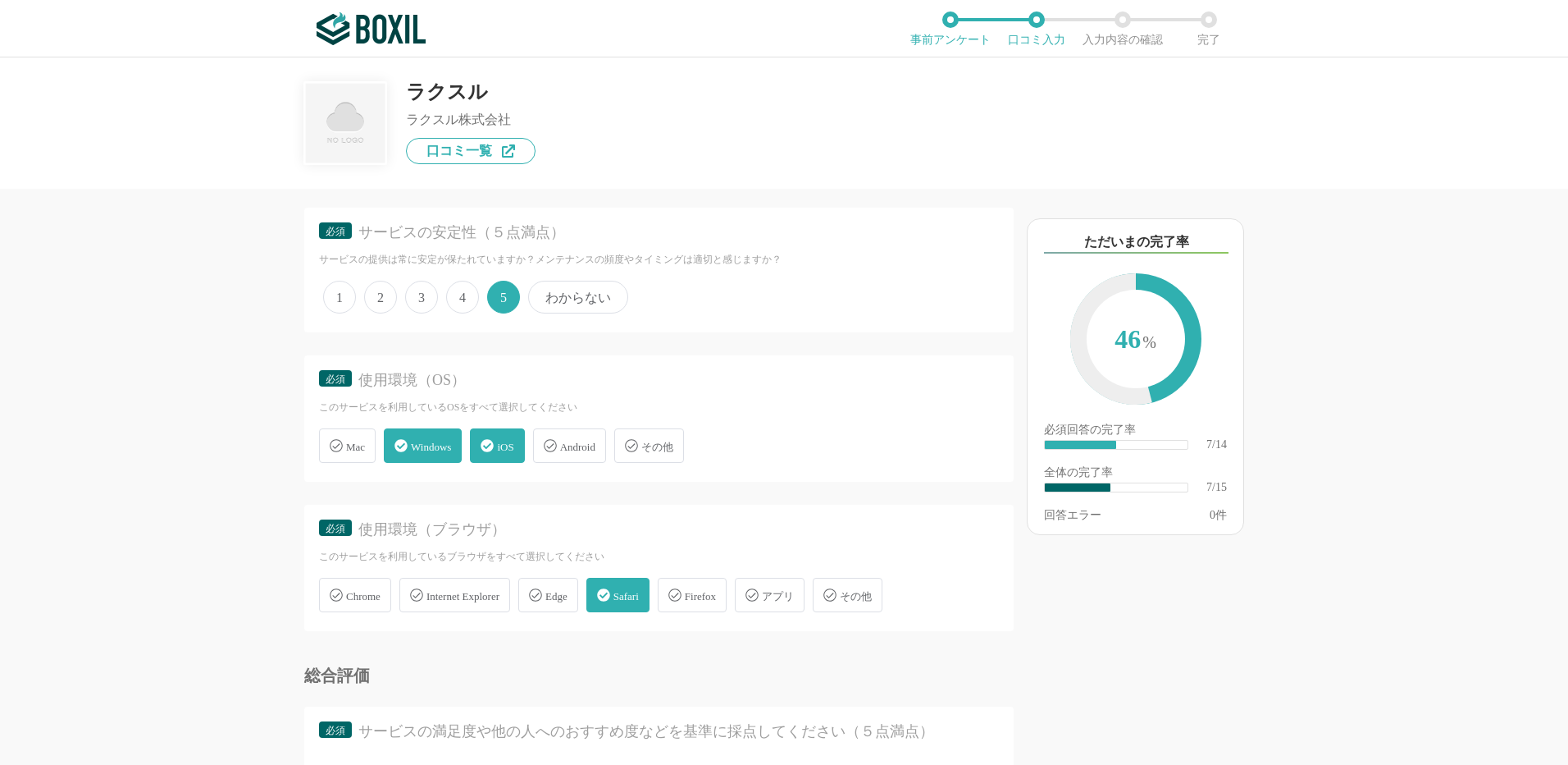
click at [359, 603] on span "Chrome" at bounding box center [363, 596] width 35 height 13
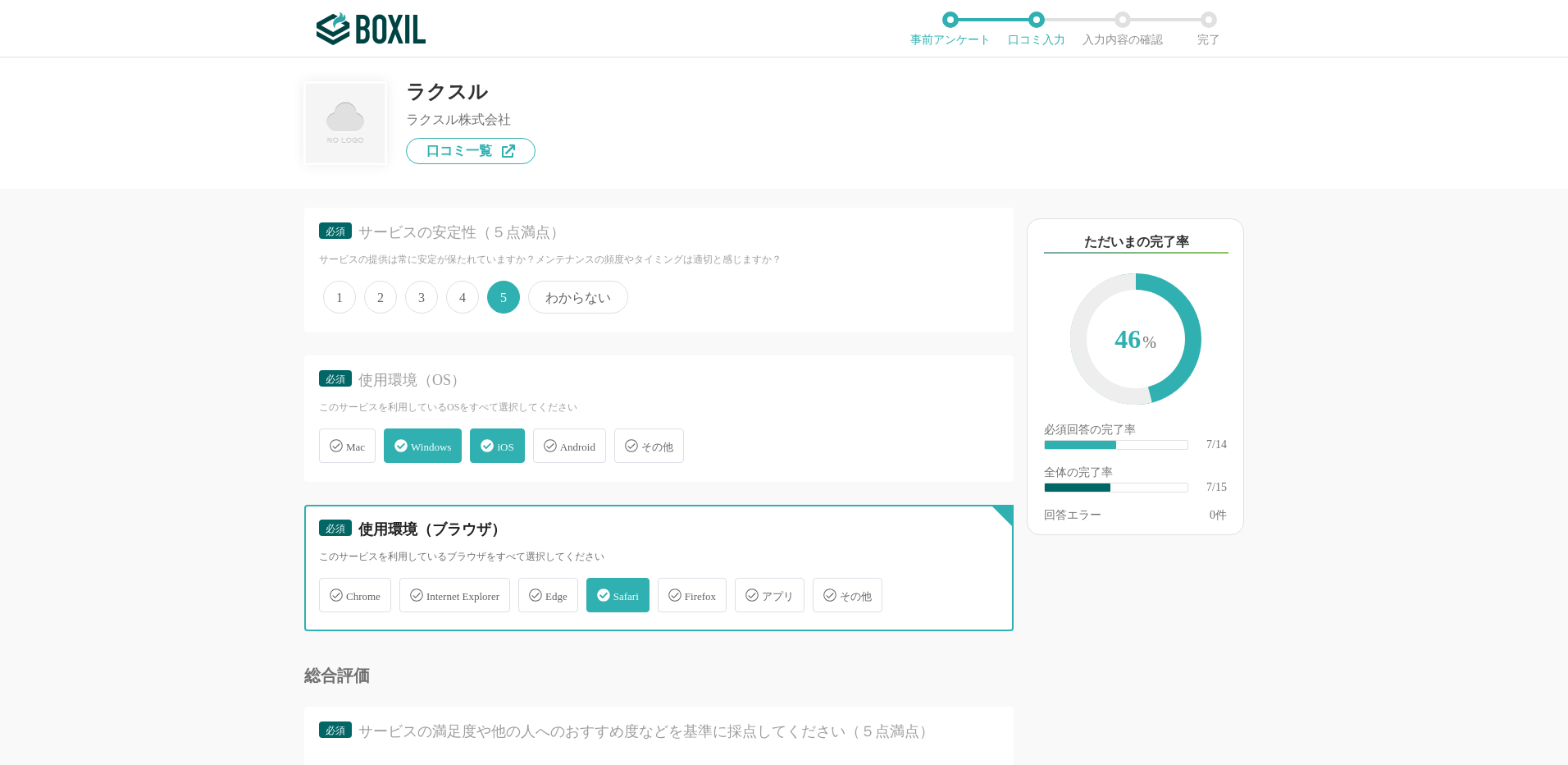
click at [333, 591] on input "Chrome" at bounding box center [327, 586] width 11 height 11
checkbox input "true"
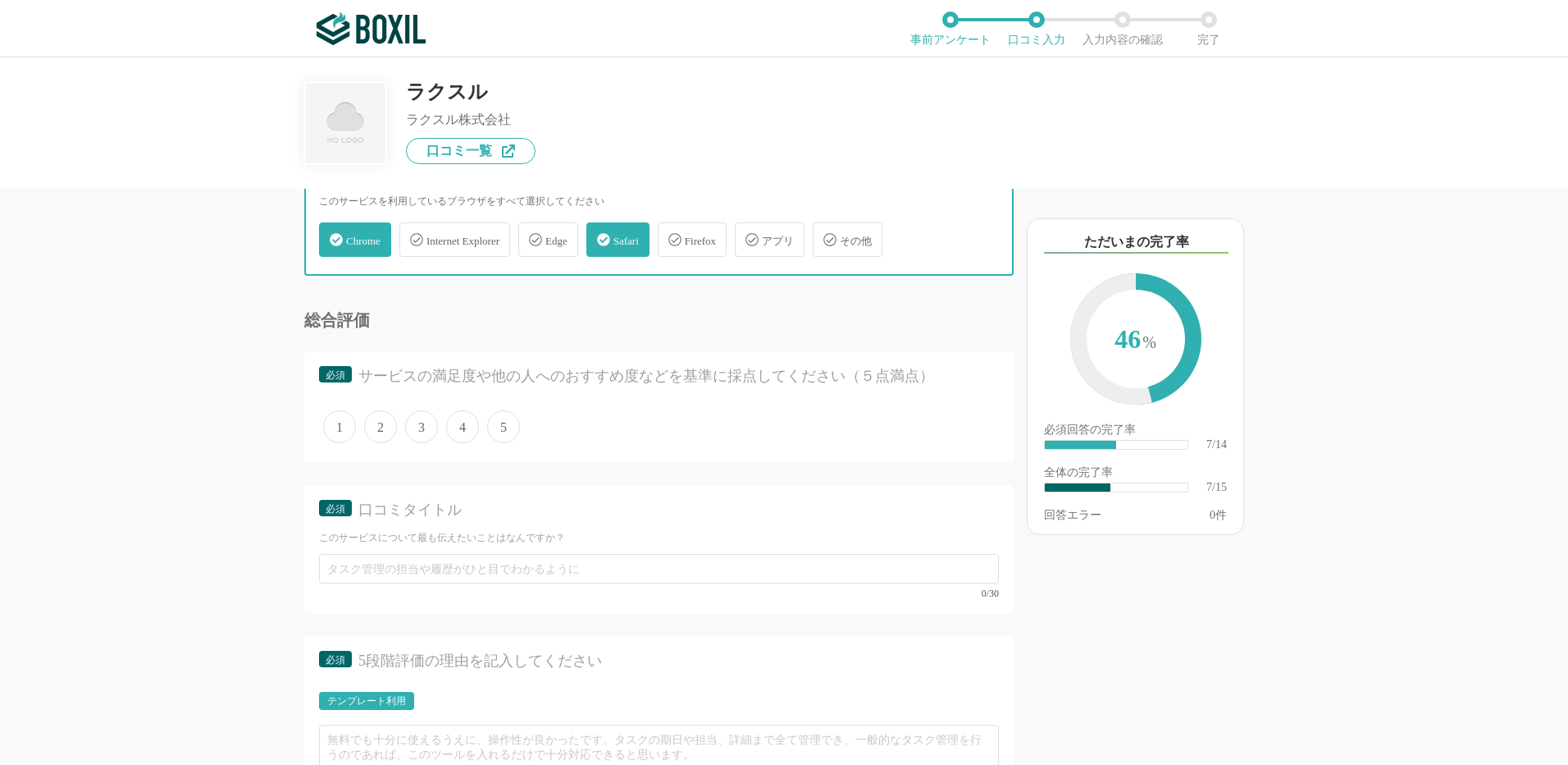
scroll to position [1067, 0]
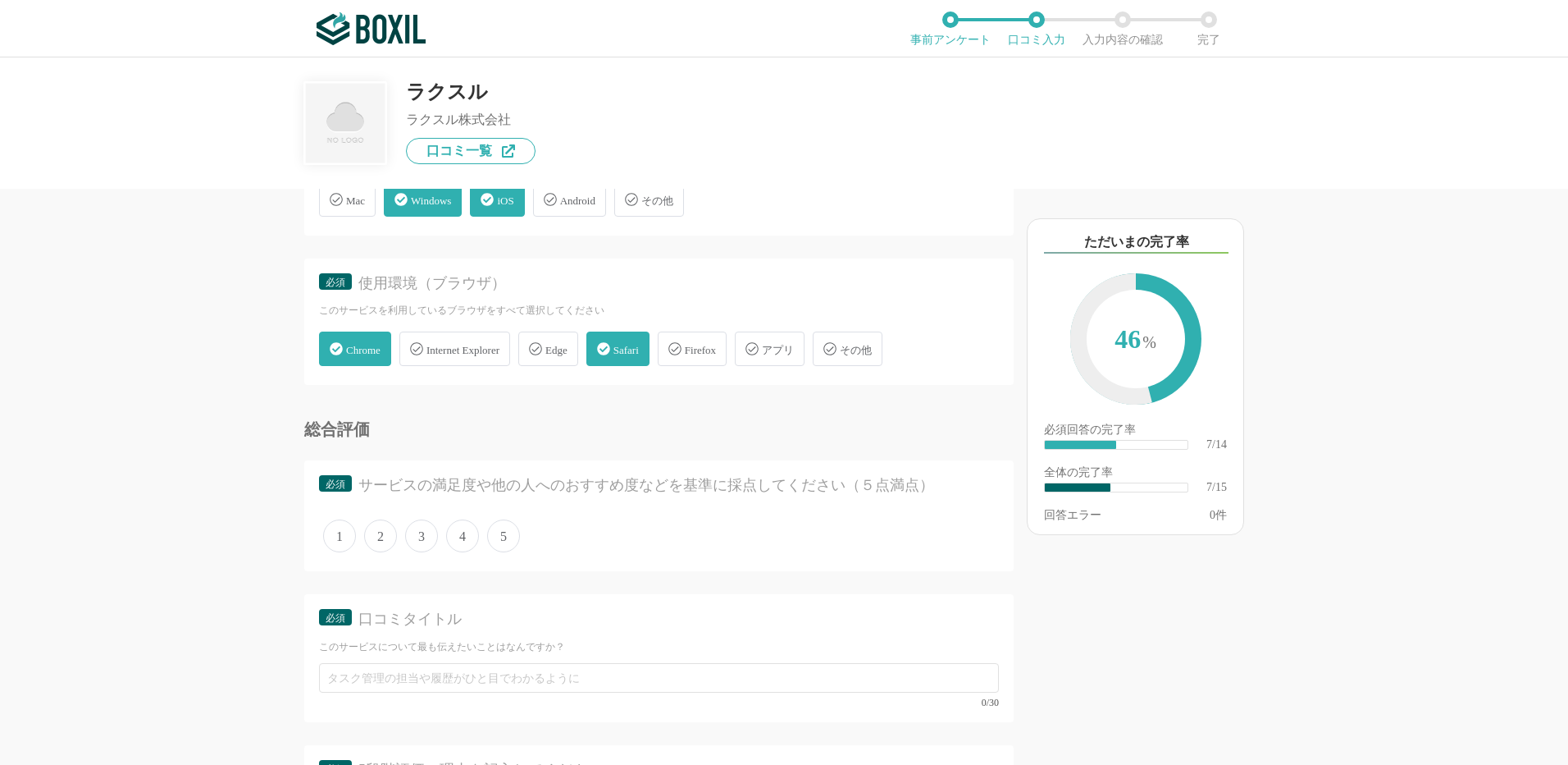
click at [512, 533] on span "5" at bounding box center [503, 536] width 33 height 33
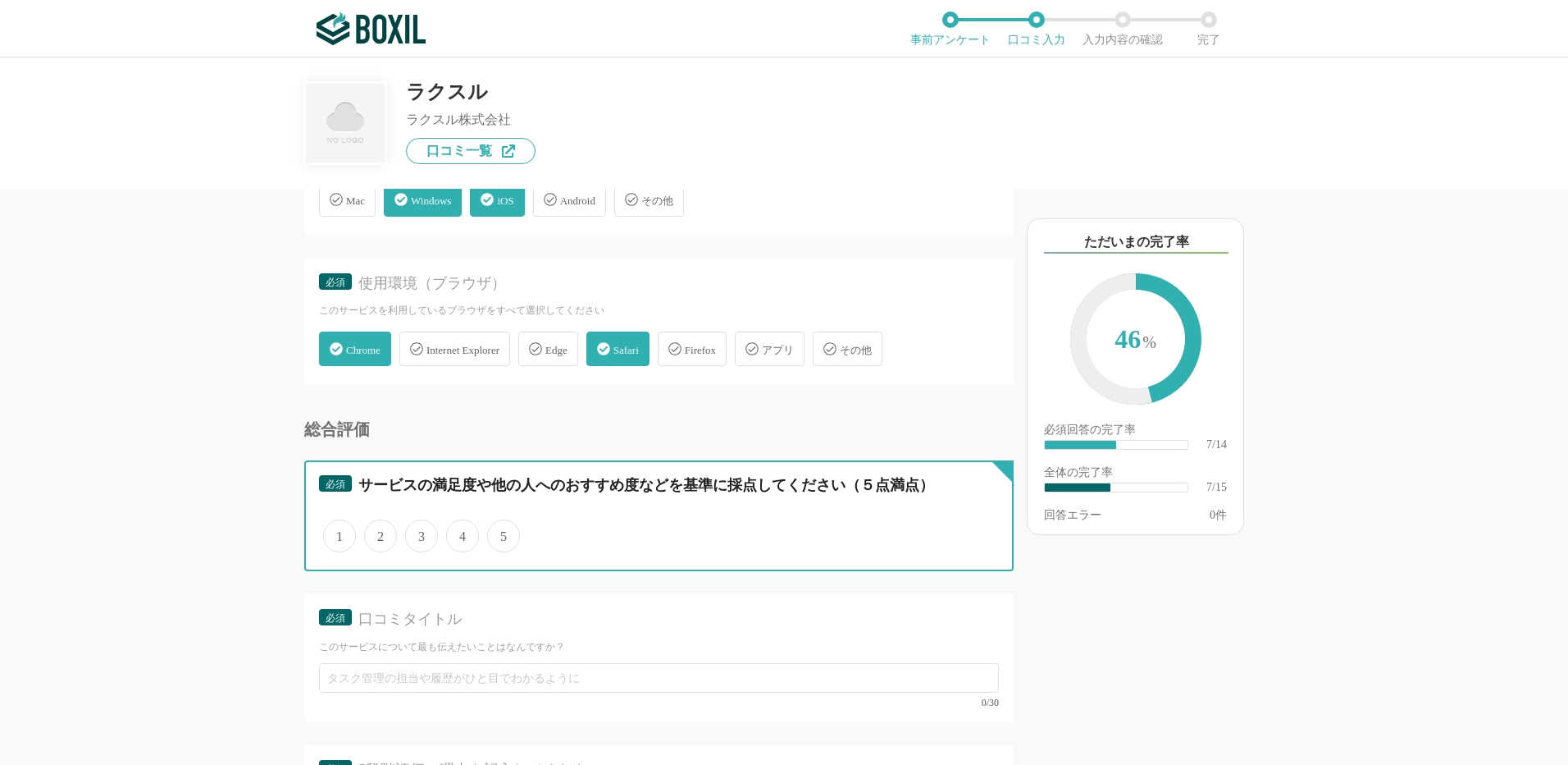
click at [502, 532] on input "5" at bounding box center [496, 527] width 11 height 11
radio input "true"
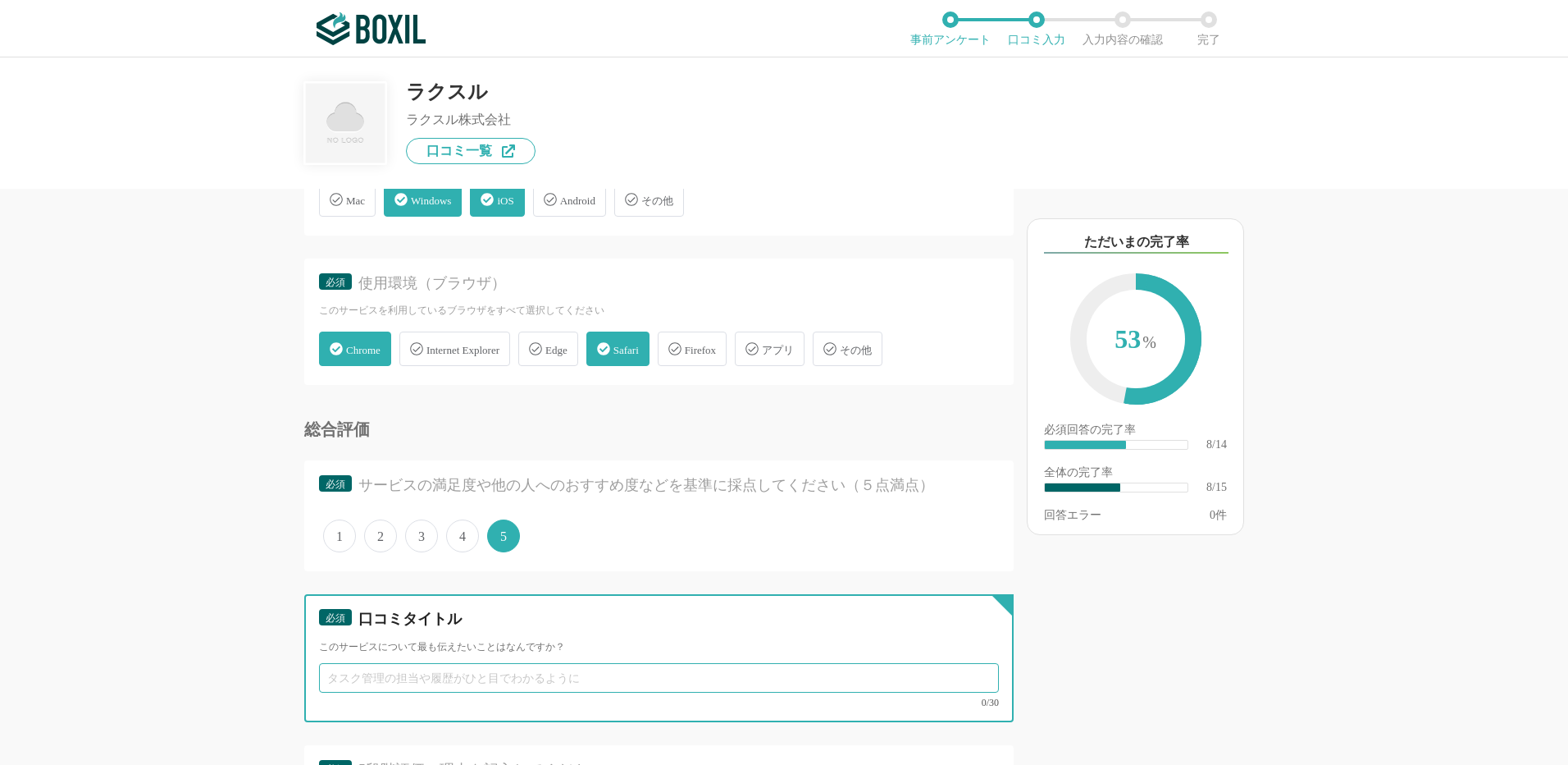
click at [361, 675] on input "text" at bounding box center [659, 678] width 680 height 30
paste input "コスパ良く手軽に印刷できる、個人利用にも便利なサービス"
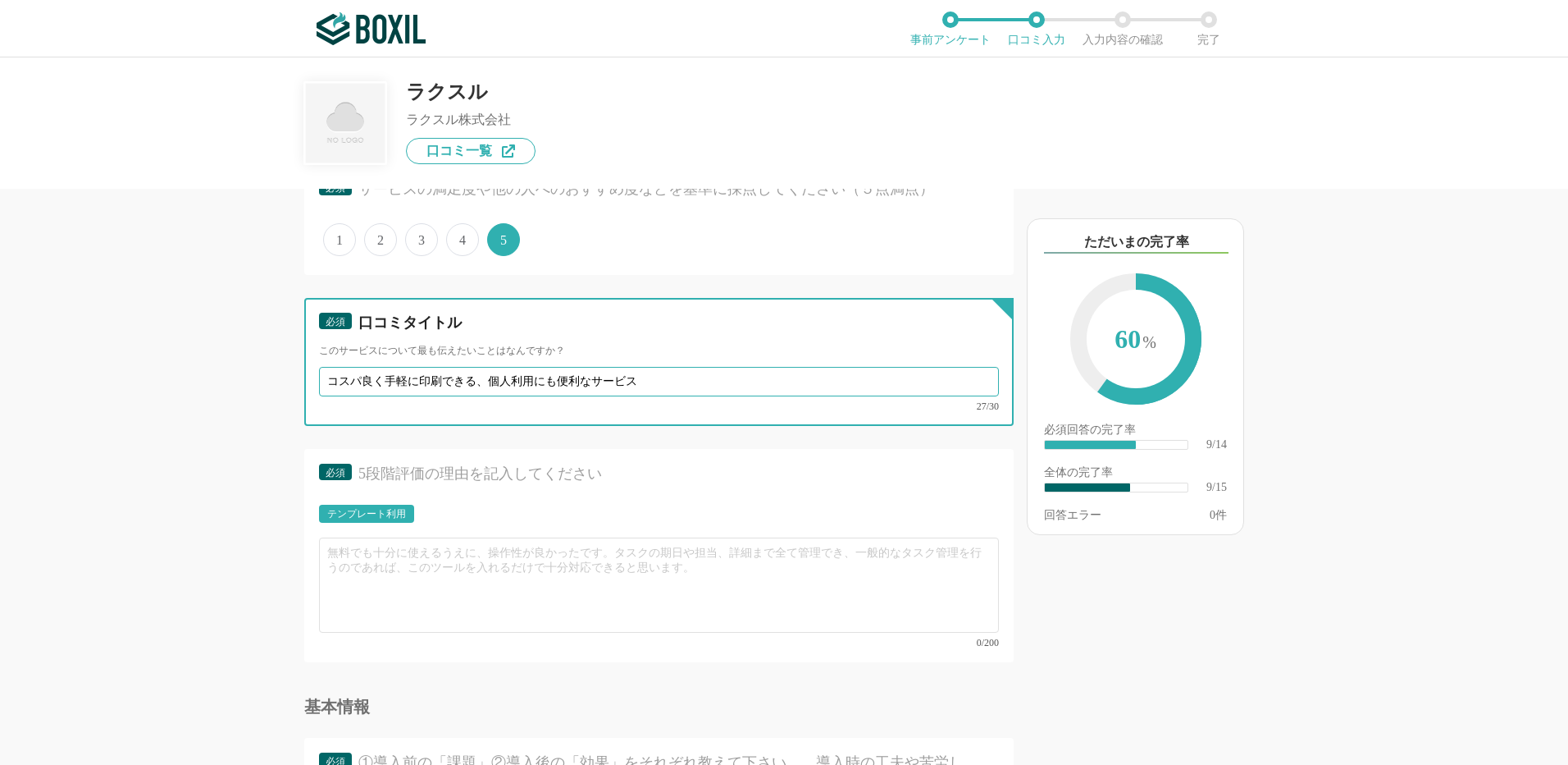
scroll to position [1478, 0]
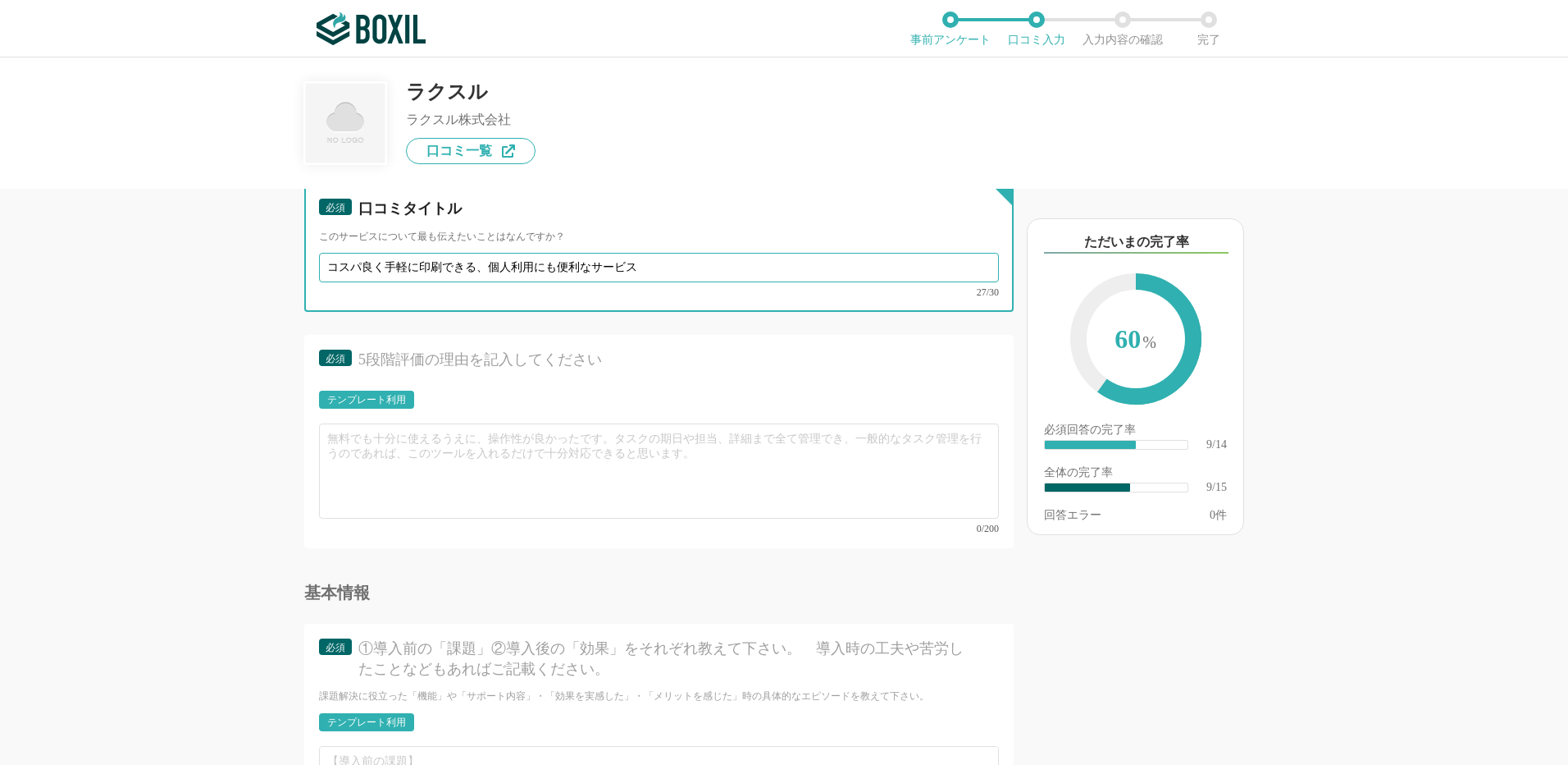
type input "コスパ良く手軽に印刷できる、個人利用にも便利なサービス"
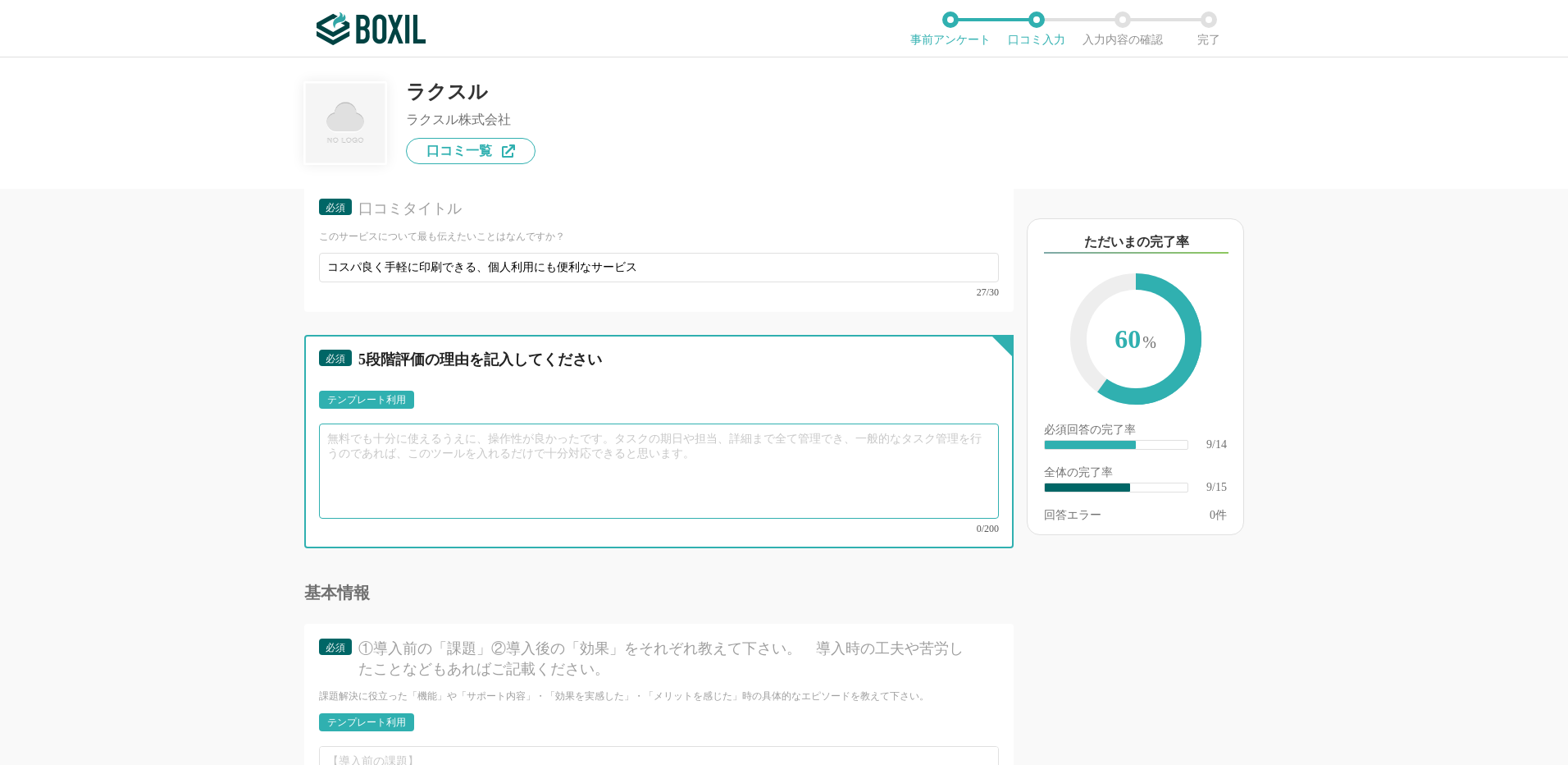
click at [395, 459] on textarea at bounding box center [659, 471] width 680 height 95
paste textarea "趣味のイベントや友人へのプレゼント用に少部数の印刷をお願いしました。ネット上でデザインをアップロードするだけで発注でき、料金も非常にリーズナブルだったので助か…"
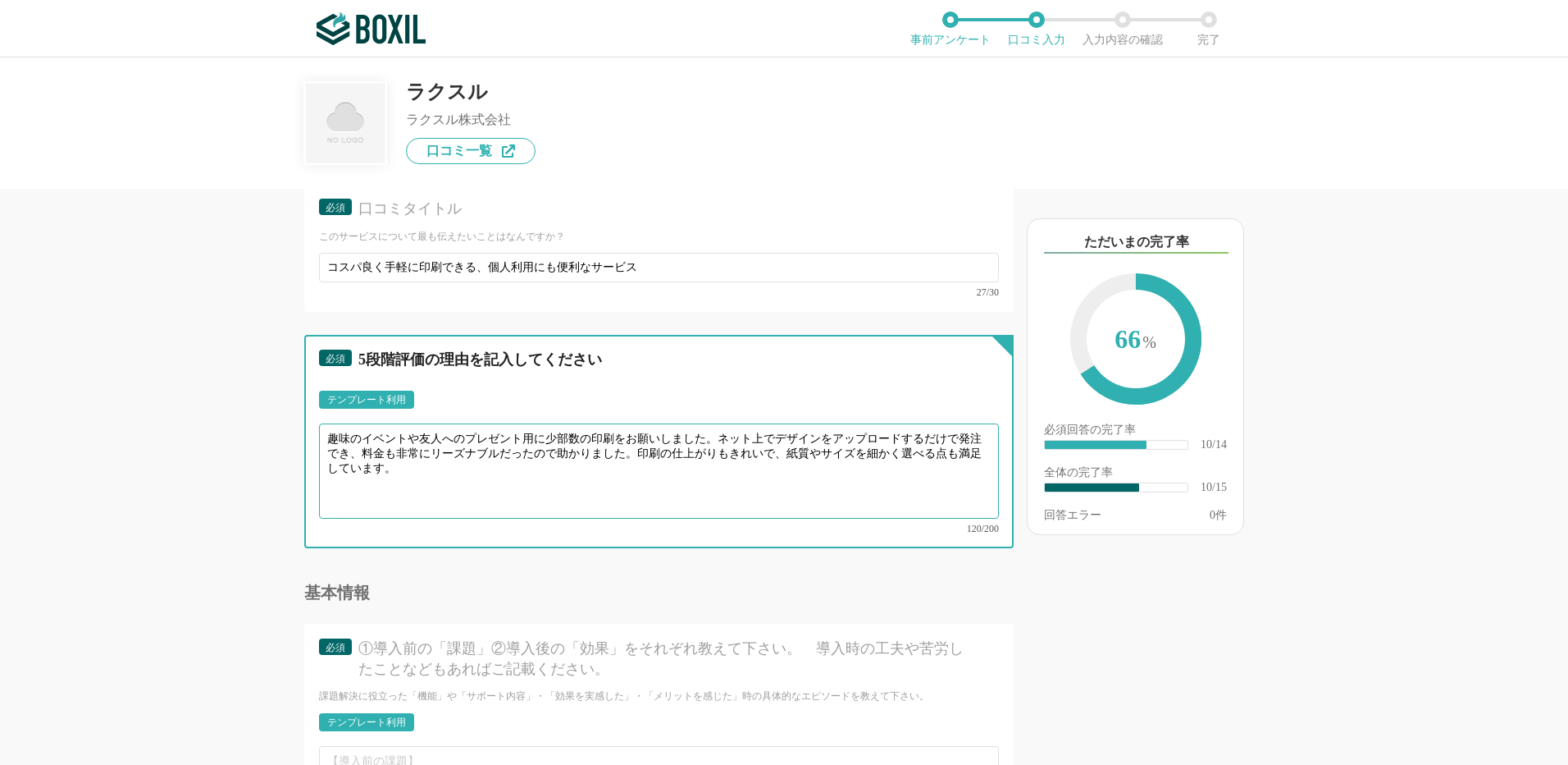
drag, startPoint x: 343, startPoint y: 435, endPoint x: 367, endPoint y: 442, distance: 25.0
click at [343, 435] on textarea "趣味のイベントや友人へのプレゼント用に少部数の印刷をお願いしました。ネット上でデザインをアップロードするだけで発注でき、料金も非常にリーズナブルだったので助か…" at bounding box center [659, 471] width 680 height 95
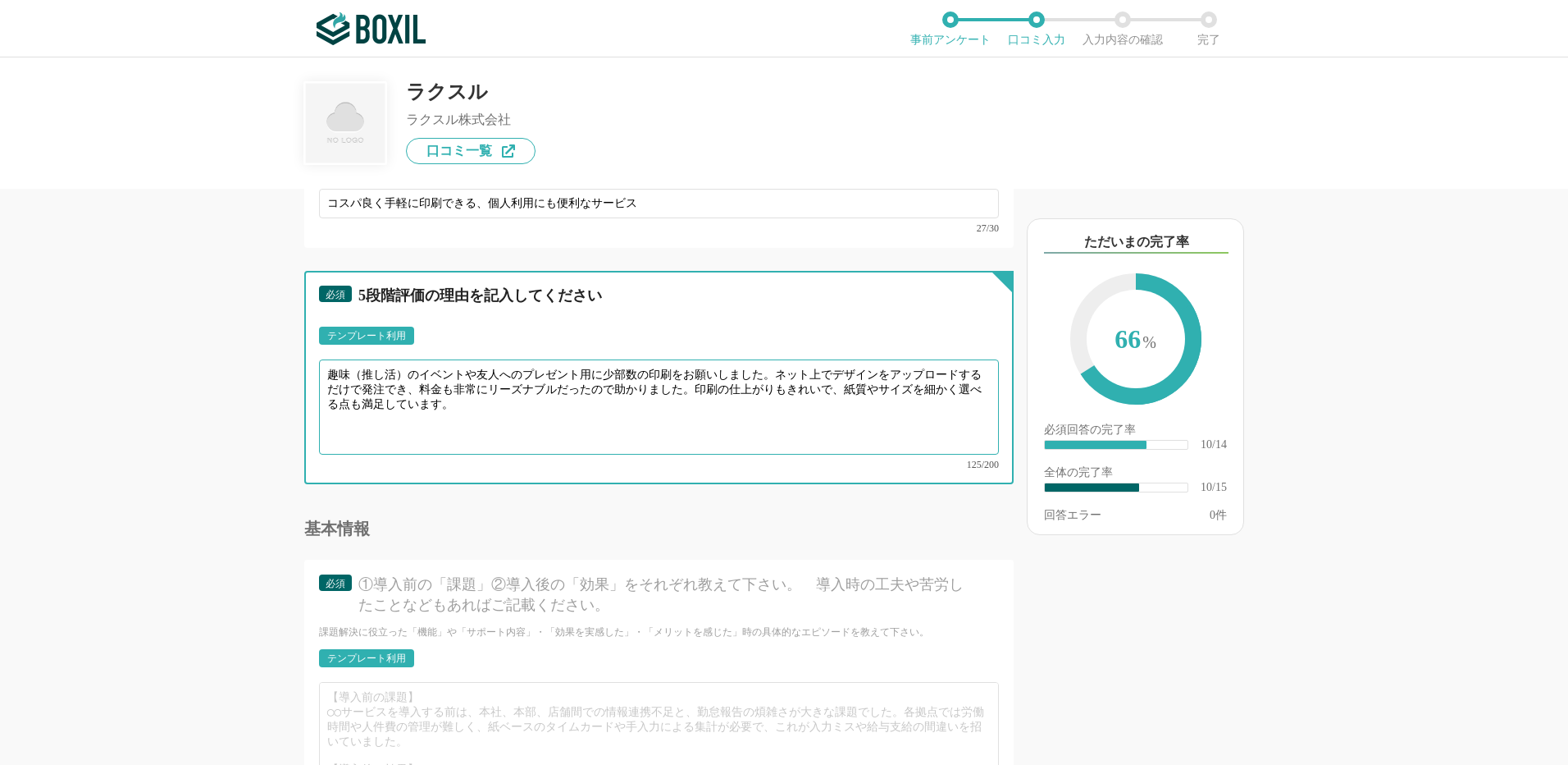
scroll to position [1642, 0]
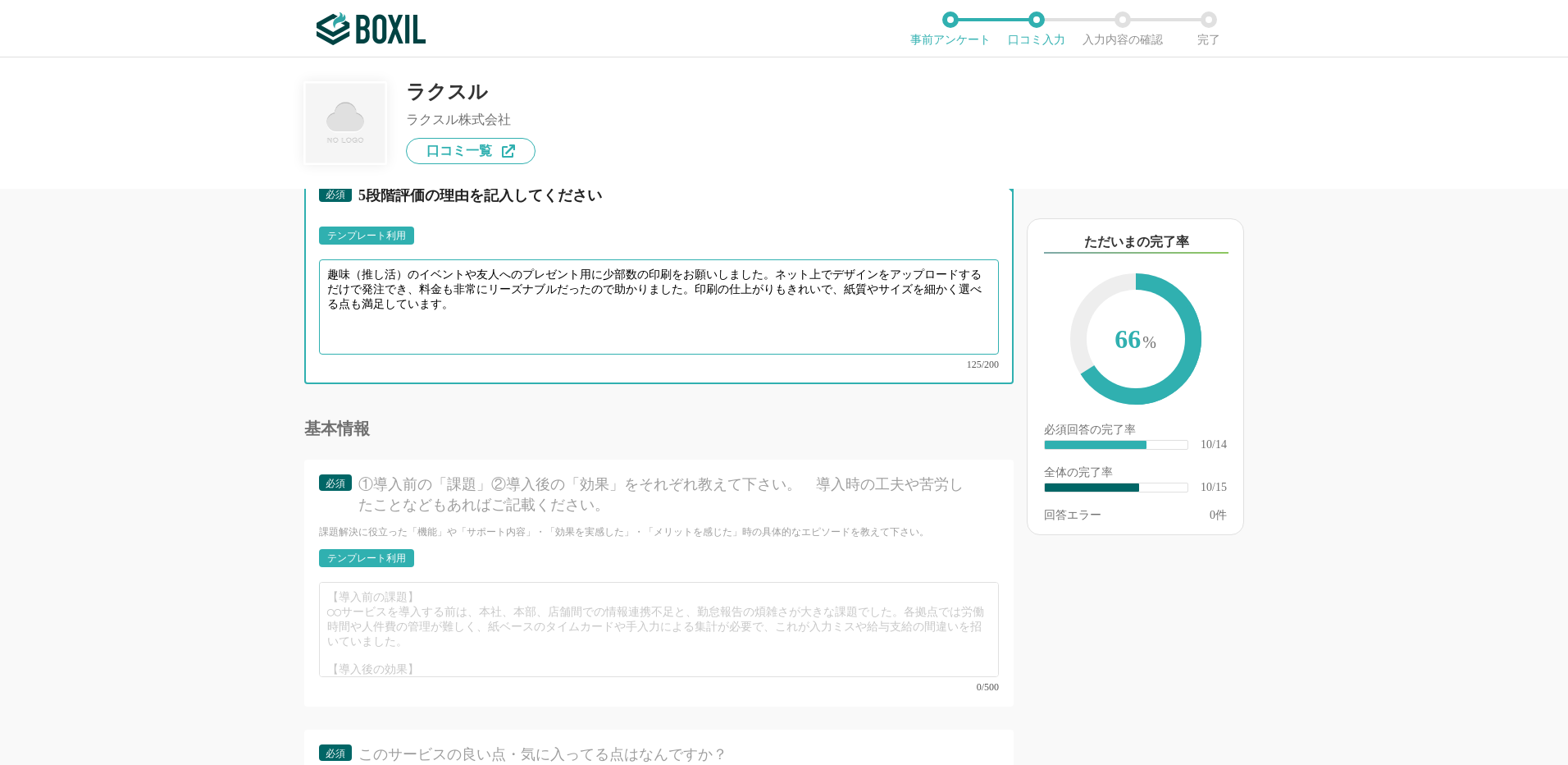
type textarea "趣味（推し活）のイベントや友人へのプレゼント用に少部数の印刷をお願いしました。ネット上でデザインをアップロードするだけで発注でき、料金も非常にリーズナブルだっ…"
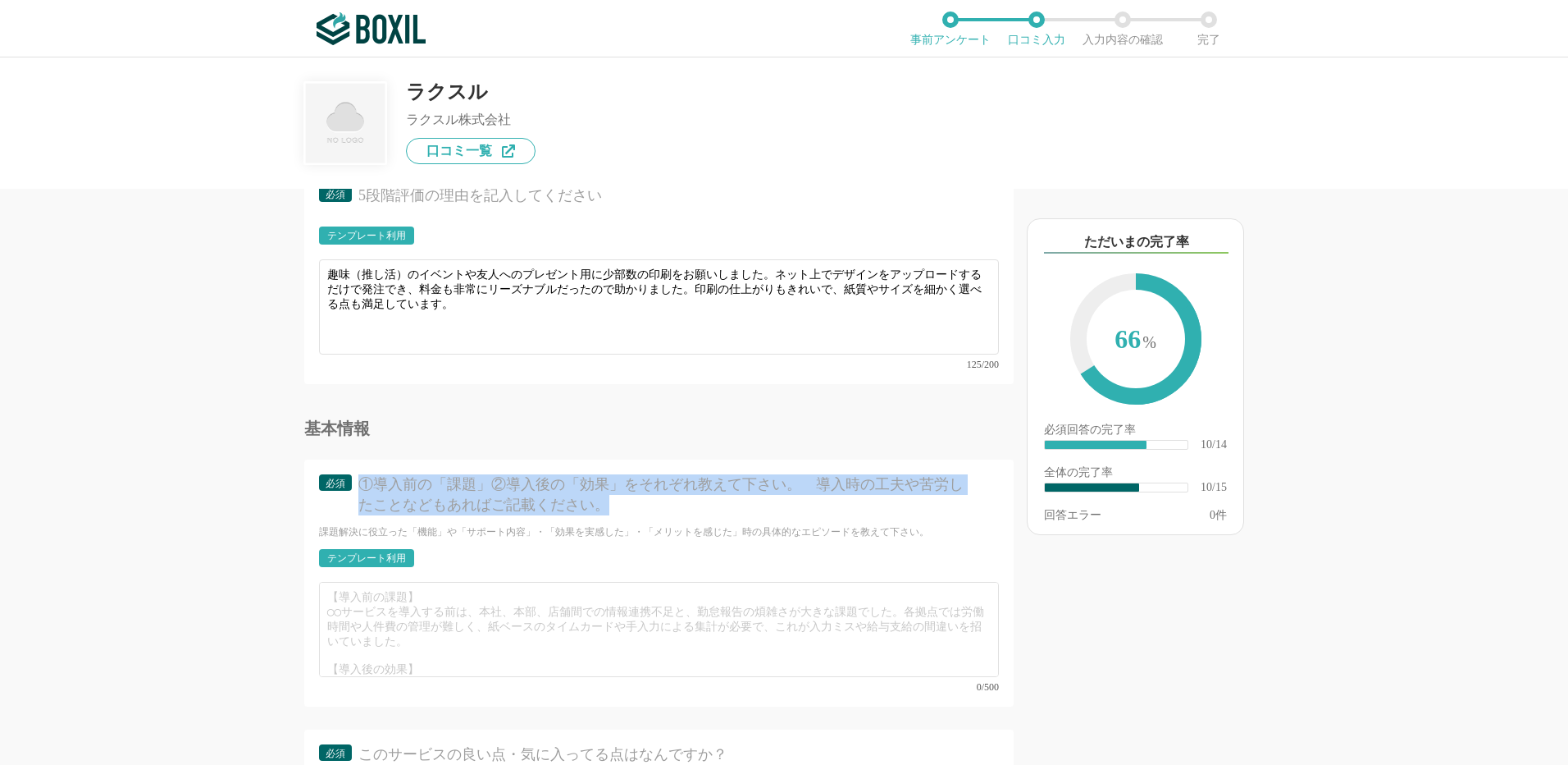
drag, startPoint x: 611, startPoint y: 503, endPoint x: 364, endPoint y: 467, distance: 249.6
click at [364, 475] on div "①導入前の「課題」②導入後の「効果」をそれぞれ教えて下さい。　導入時の工夫や苦労したことなどもあればご記載ください。" at bounding box center [664, 495] width 611 height 41
copy div "①導入前の「課題」②導入後の「効果」をそれぞれ教えて下さい。　導入時の工夫や苦労したことなどもあればご記載ください。"
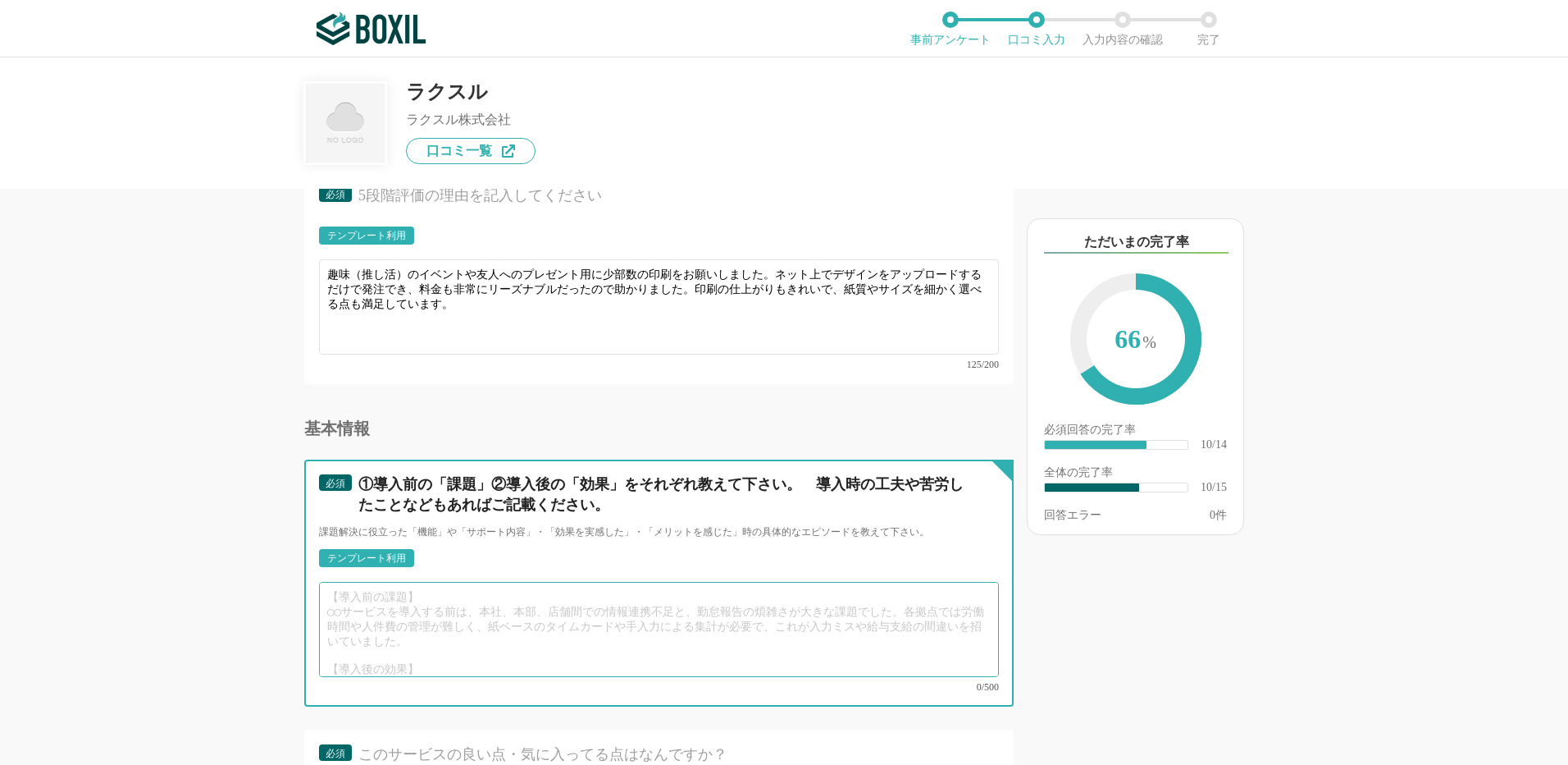
click at [394, 607] on textarea at bounding box center [659, 630] width 680 height 95
type textarea "【"
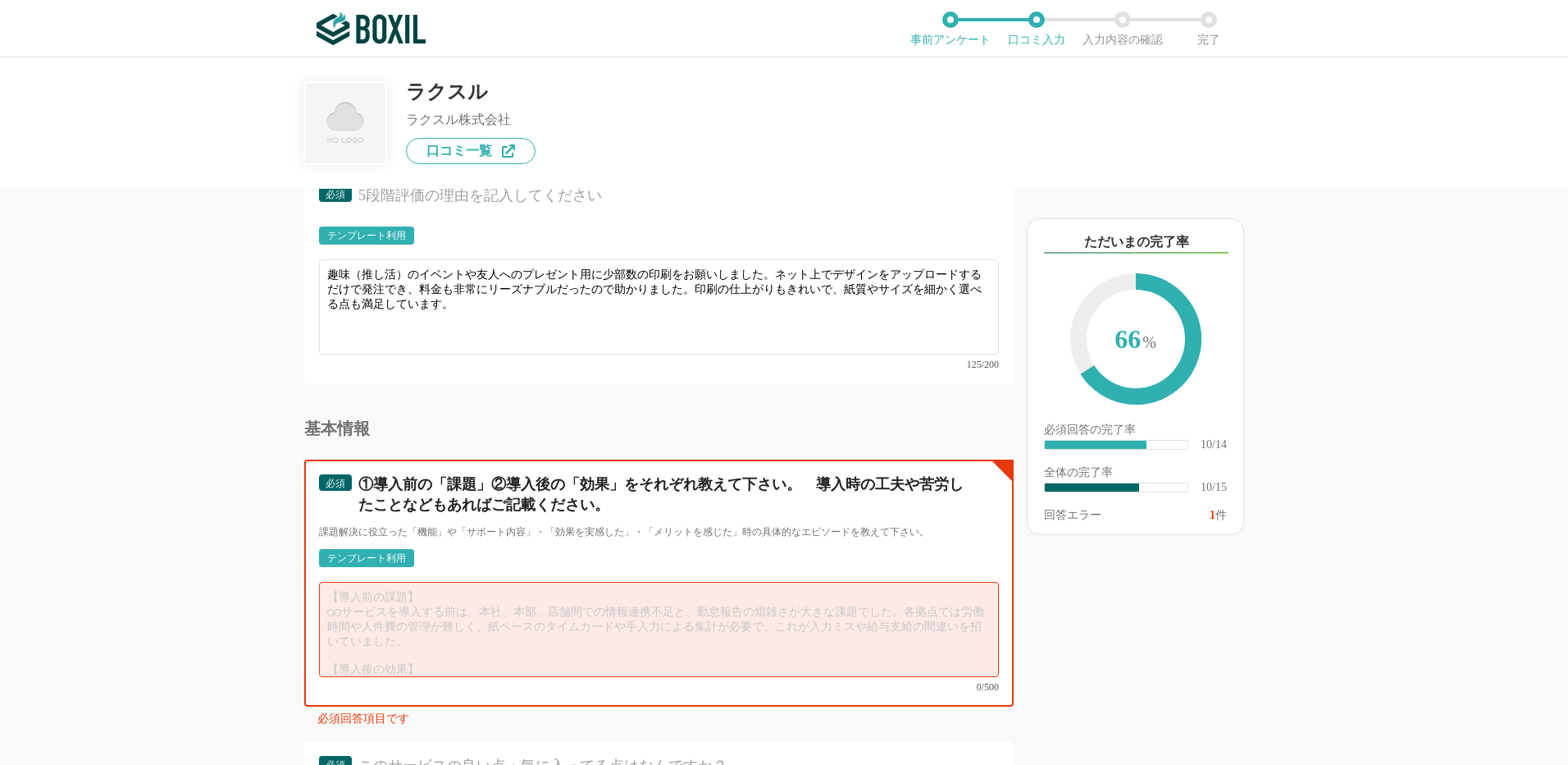
click at [384, 604] on textarea at bounding box center [659, 630] width 680 height 95
paste textarea "近くの印刷会社では少部数印刷の対応が難しく、割高になってしまう。"
click at [352, 613] on textarea "【導入前の課題】 ・近くの印刷会社では少部数印刷の対応が難しく、割高になってしまう。 ・" at bounding box center [659, 630] width 680 height 95
paste textarea "自宅のプリンターでは、紙質や印刷の仕上がりに限界があり、満足できるクオリティにならない。"
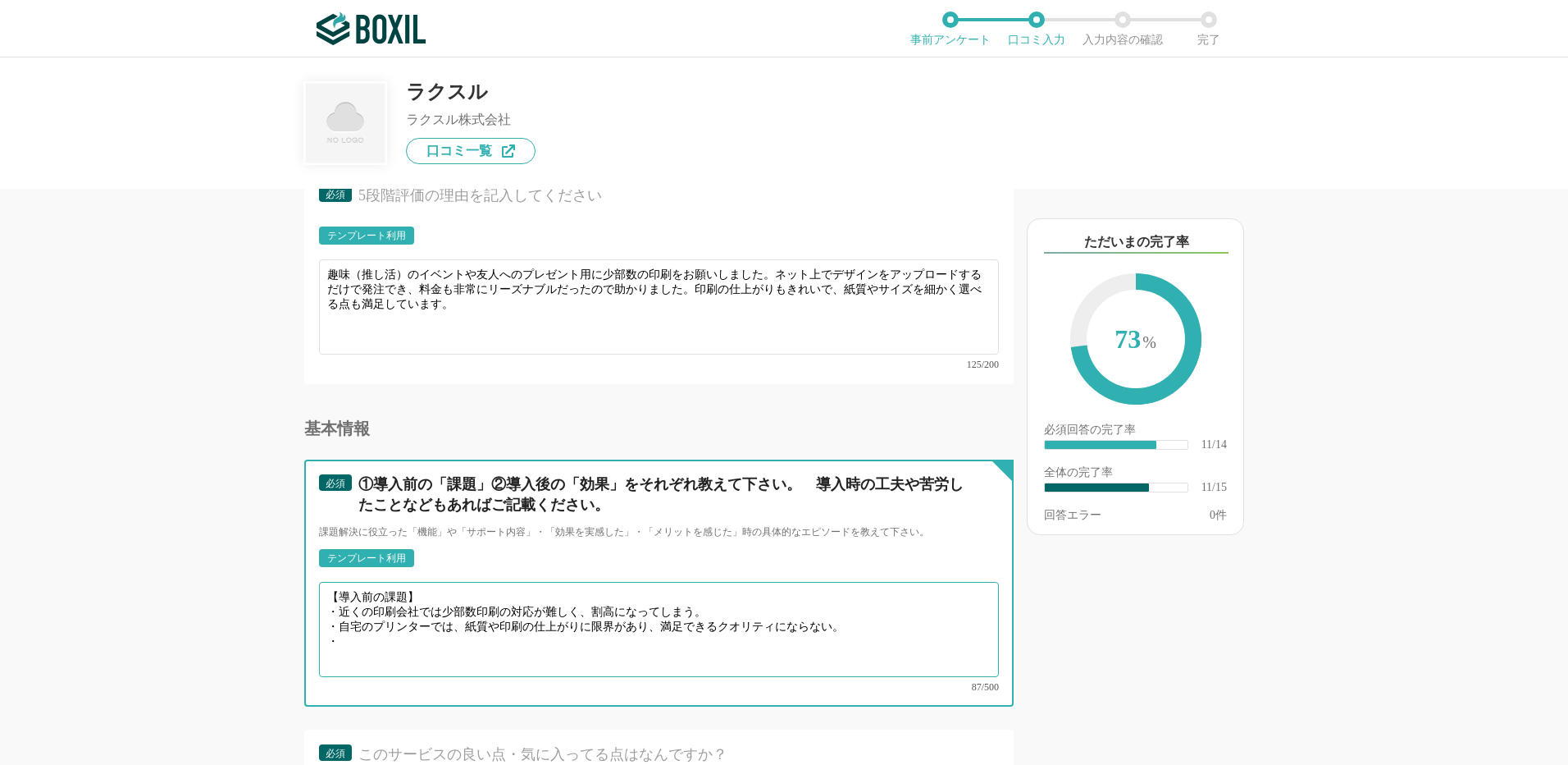
click at [350, 625] on textarea "【導入前の課題】 ・近くの印刷会社では少部数印刷の対応が難しく、割高になってしまう。 ・自宅のプリンターでは、紙質や印刷の仕上がりに限界があり、満足できるクオ…" at bounding box center [659, 630] width 680 height 95
paste textarea "デザインデータを作っても、入稿方法やフォーマットに不安があり、失敗する可能性がある。"
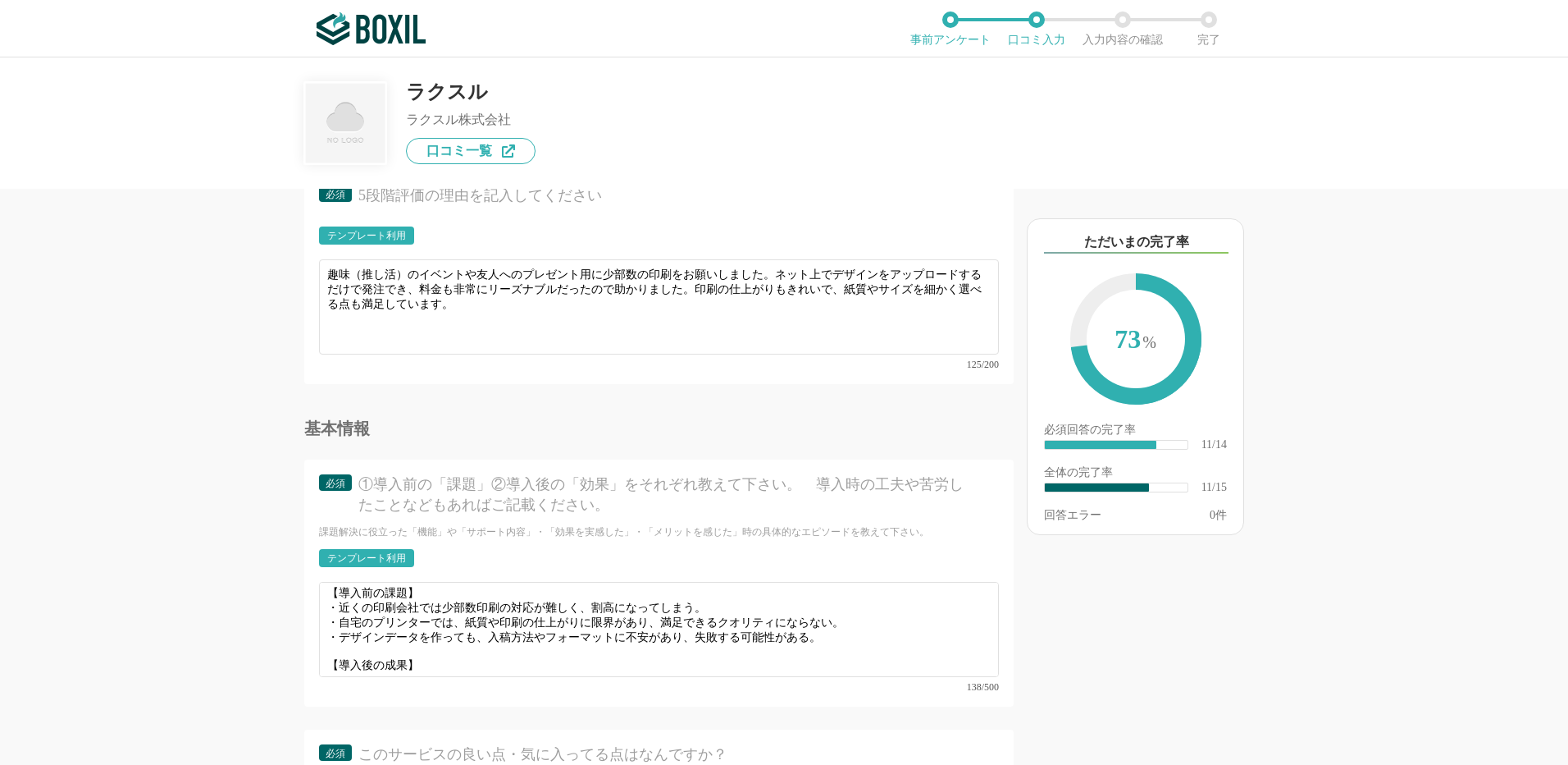
click at [354, 658] on div "【導入前の課題】 ・近くの印刷会社では少部数印刷の対応が難しく、割高になってしまう。 ・自宅のプリンターでは、紙質や印刷の仕上がりに限界があり、満足できるクオ…" at bounding box center [659, 637] width 680 height 110
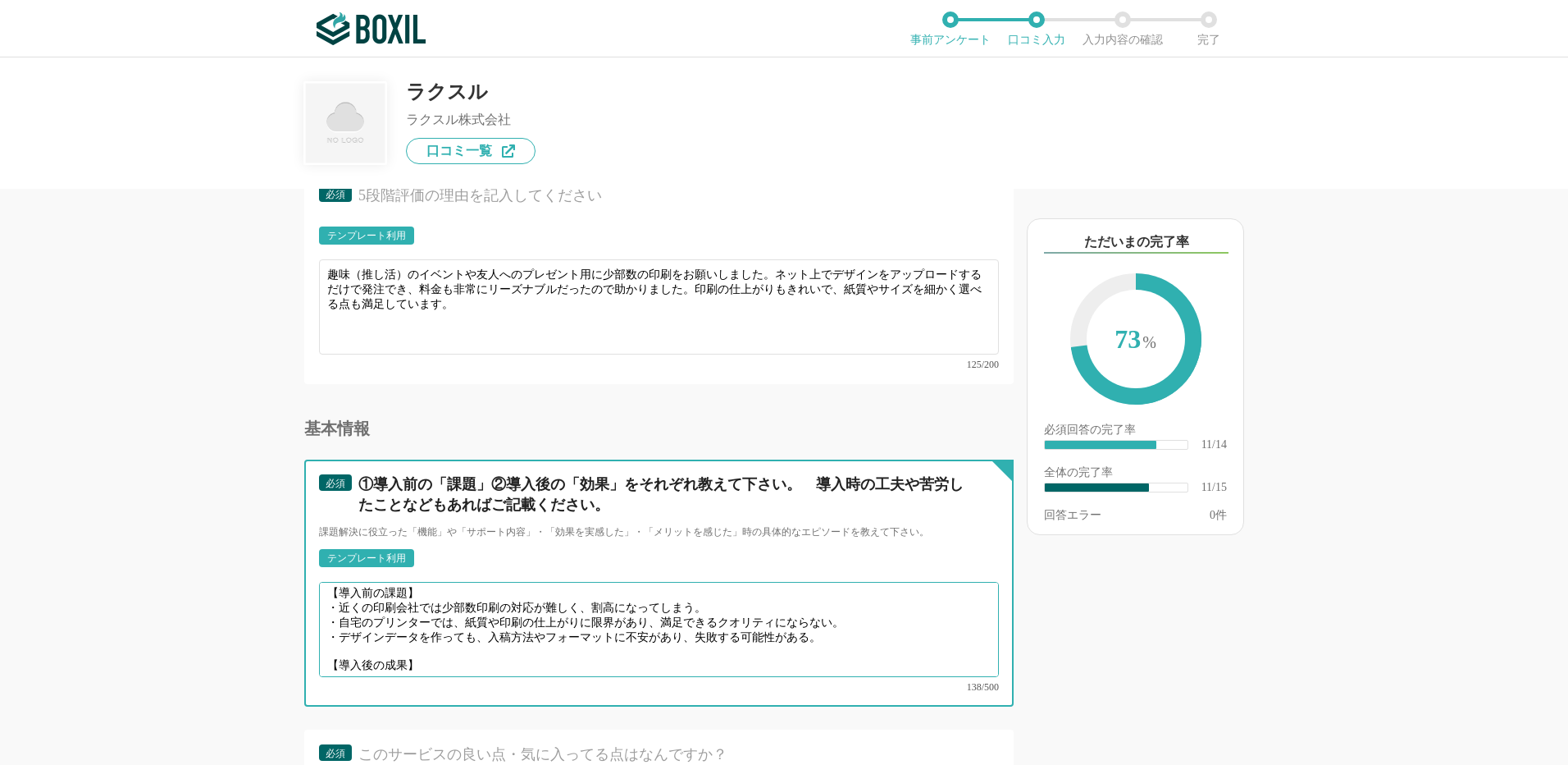
click at [354, 653] on textarea "【導入前の課題】 ・近くの印刷会社では少部数印刷の対応が難しく、割高になってしまう。 ・自宅のプリンターでは、紙質や印刷の仕上がりに限界があり、満足できるクオ…" at bounding box center [659, 630] width 680 height 95
paste textarea "ネット上で簡単に注文でき、少部数でもリーズナブルに印刷できるようになった。"
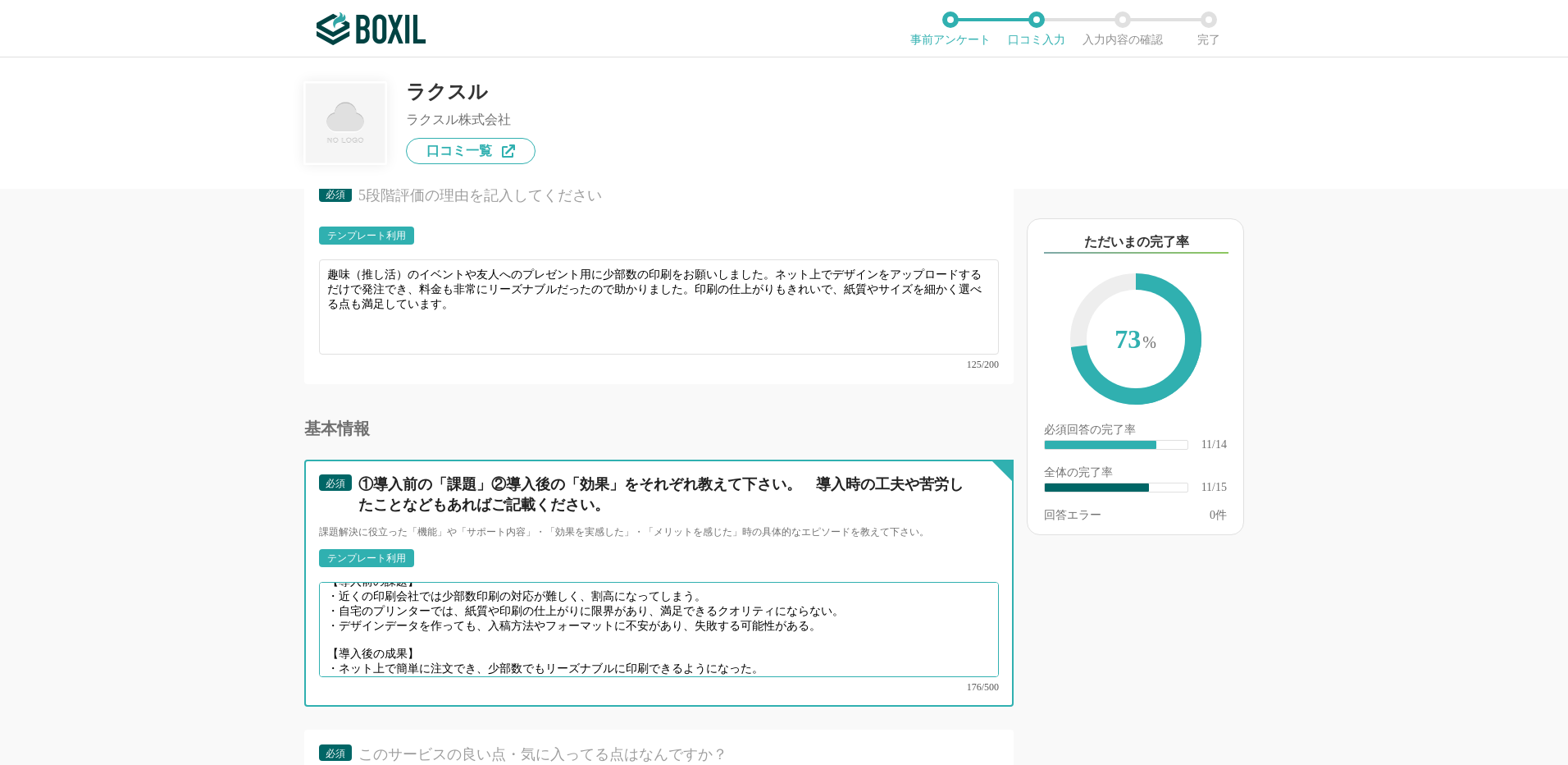
click at [346, 651] on textarea "【導入前の課題】 ・近くの印刷会社では少部数印刷の対応が難しく、割高になってしまう。 ・自宅のプリンターでは、紙質や印刷の仕上がりに限界があり、満足できるクオ…" at bounding box center [659, 630] width 680 height 95
paste textarea "高品質な紙や印刷仕様を選べるため、自宅印刷では難しかったプロ並みの仕上がりを実現できた。"
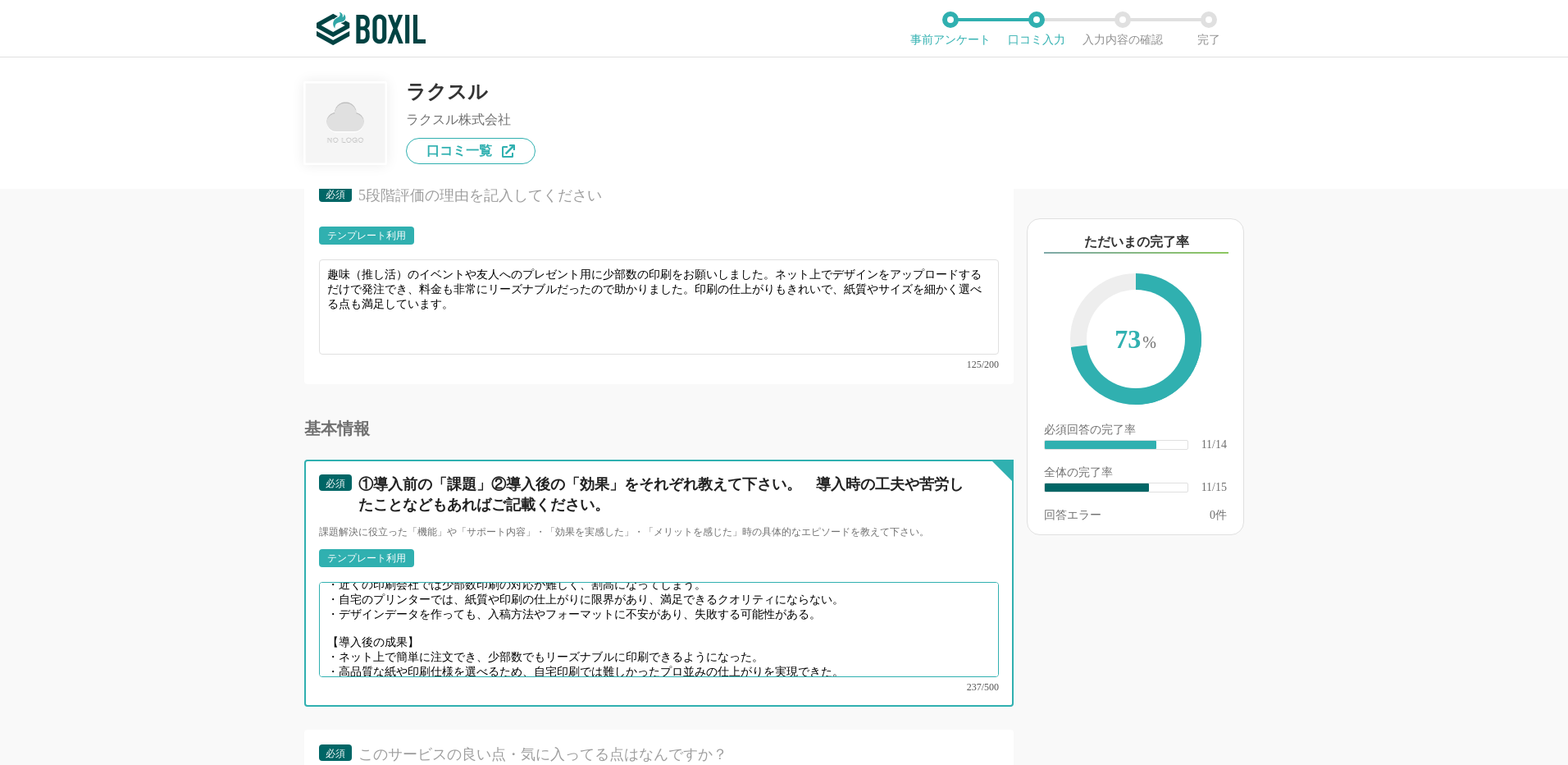
click at [546, 651] on textarea "【導入前の課題】 ・近くの印刷会社では少部数印刷の対応が難しく、割高になってしまう。 ・自宅のプリンターでは、紙質や印刷の仕上がりに限界があり、満足できるクオ…" at bounding box center [659, 630] width 680 height 95
paste textarea "テンプレートやデザインサンプルを活用することで、デザイン作業のハードルが下がり、短時間で完成品を作れるようになった。"
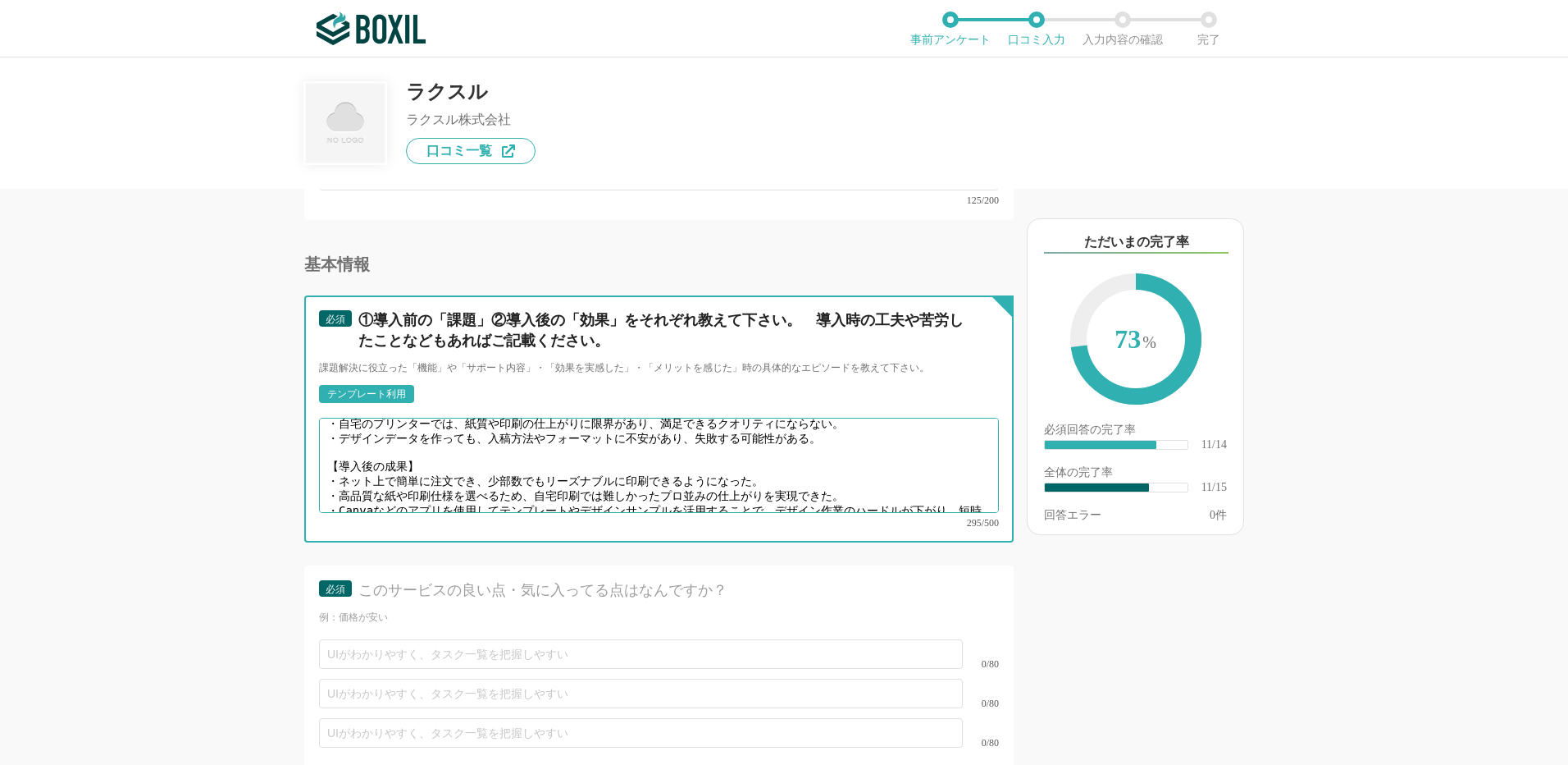
scroll to position [46, 0]
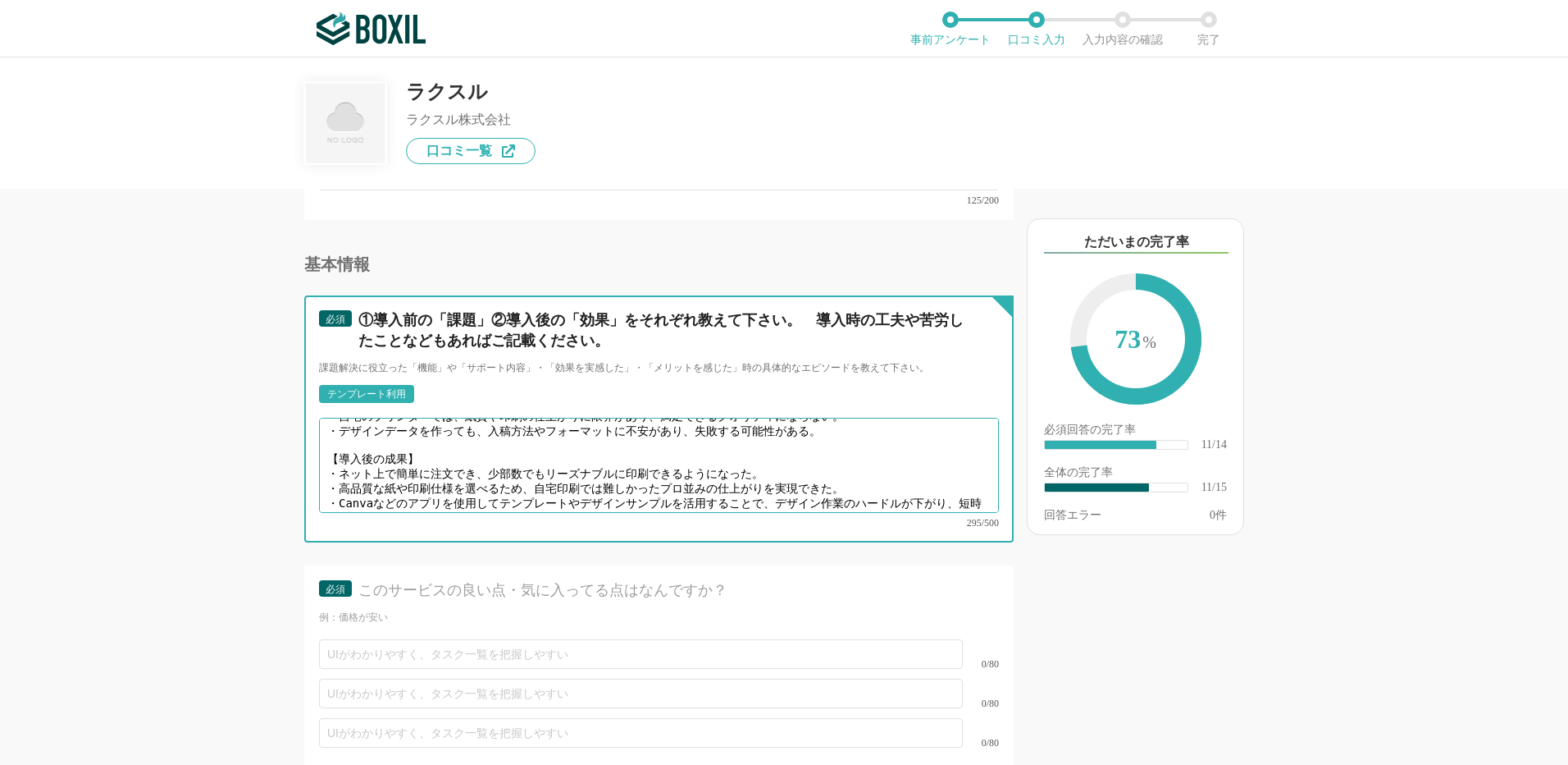
type textarea "【導入前の課題】 ・近くの印刷会社では少部数印刷の対応が難しく、割高になってしまう。 ・自宅のプリンターでは、紙質や印刷の仕上がりに限界があり、満足できるクオ…"
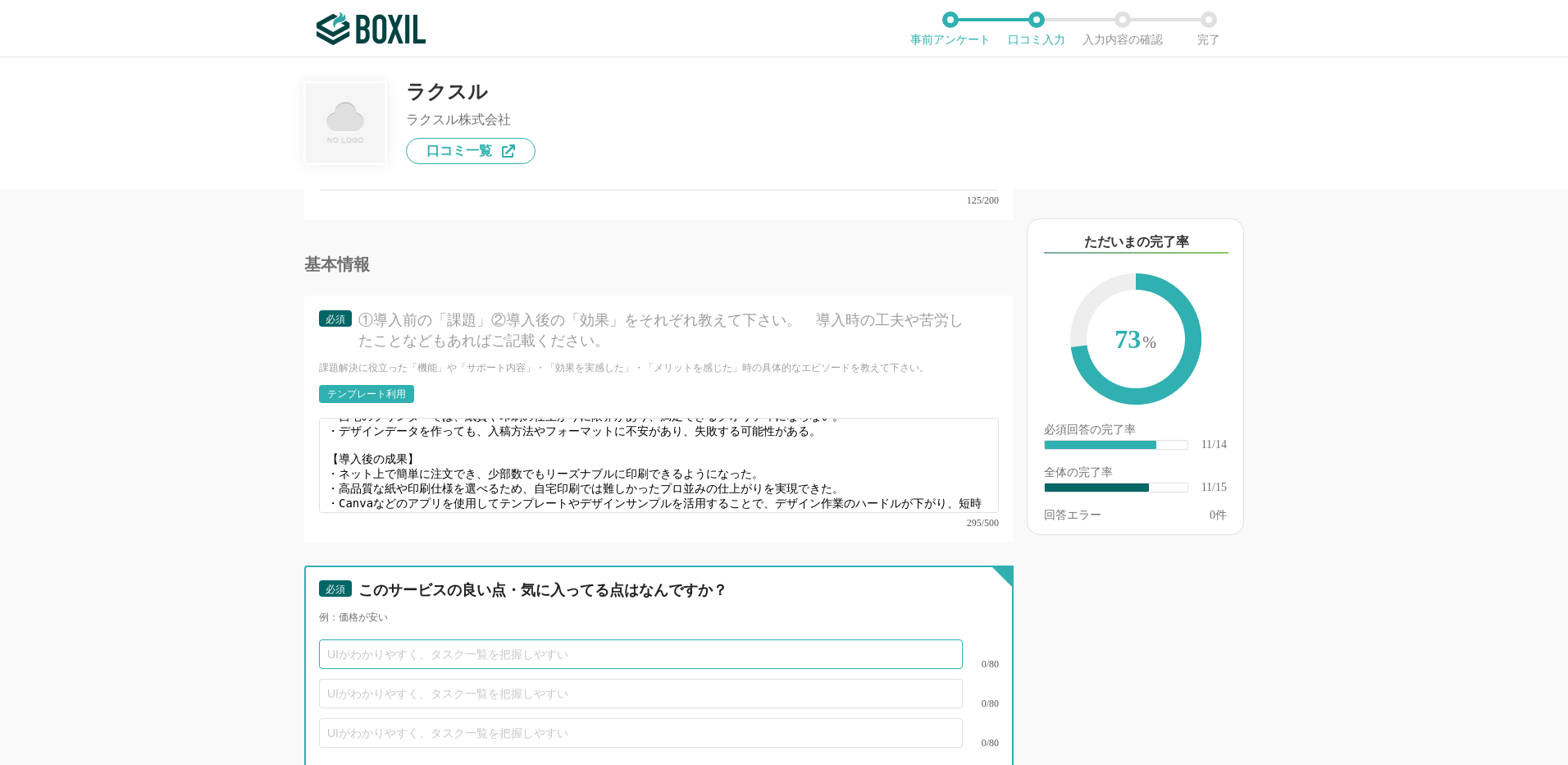
click at [433, 643] on input "text" at bounding box center [640, 653] width 644 height 30
paste input "少量印刷でも料金が手頃で、趣味やイベント向けにも利用しやすい。"
type input "少量印刷でも料金が手頃で、趣味やイベント向けにも利用しやすい。"
click at [374, 679] on input "text" at bounding box center [640, 693] width 644 height 30
paste input "紙質や印刷仕様を選べるため、自宅プリンターでは難しいプロ並みの印刷物が作れる。"
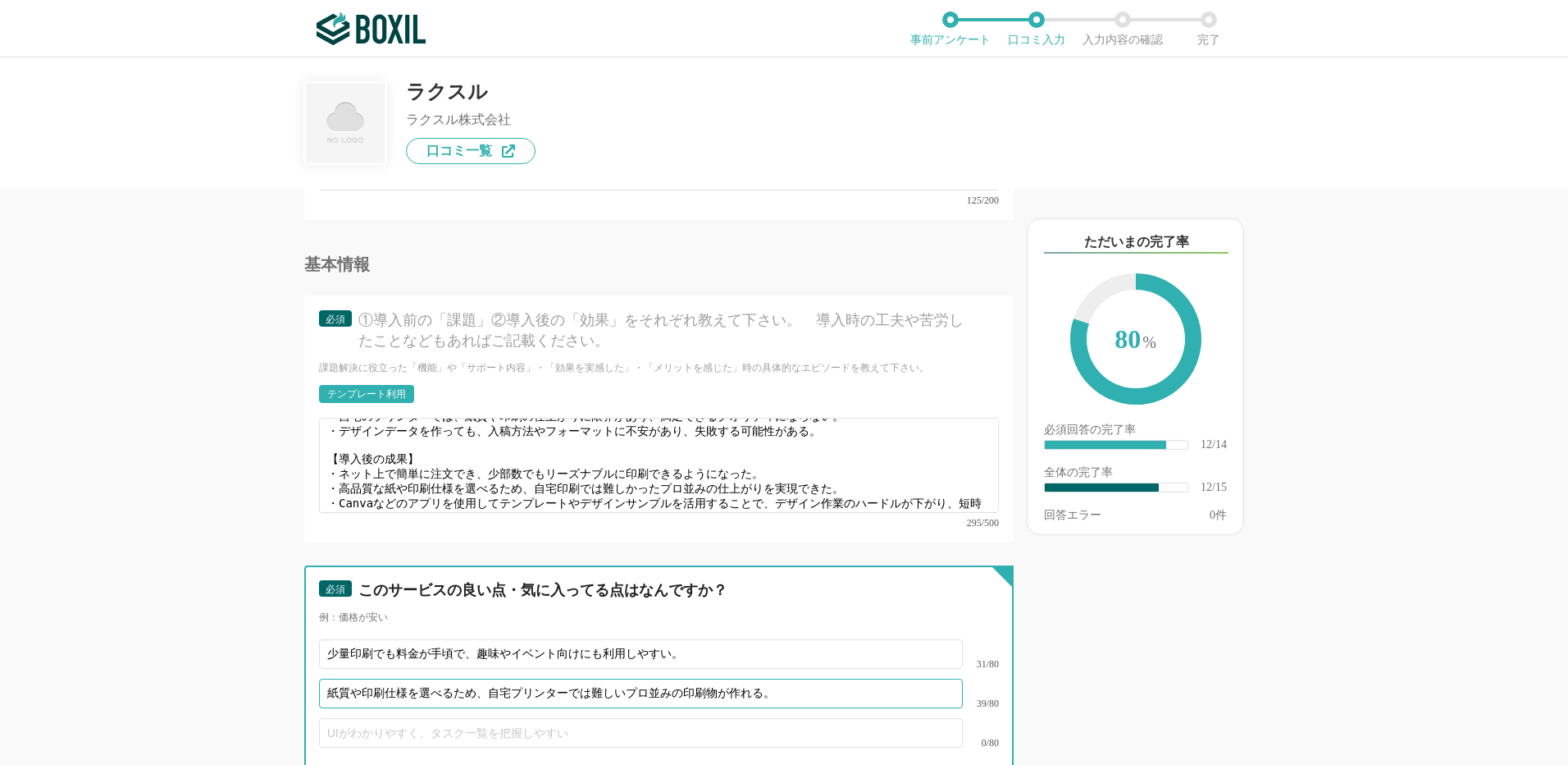
type input "紙質や印刷仕様を選べるため、自宅プリンターでは難しいプロ並みの印刷物が作れる。"
click at [377, 718] on input "text" at bounding box center [640, 733] width 644 height 30
paste input "デザインデータをアップロードするだけで発注可能。"
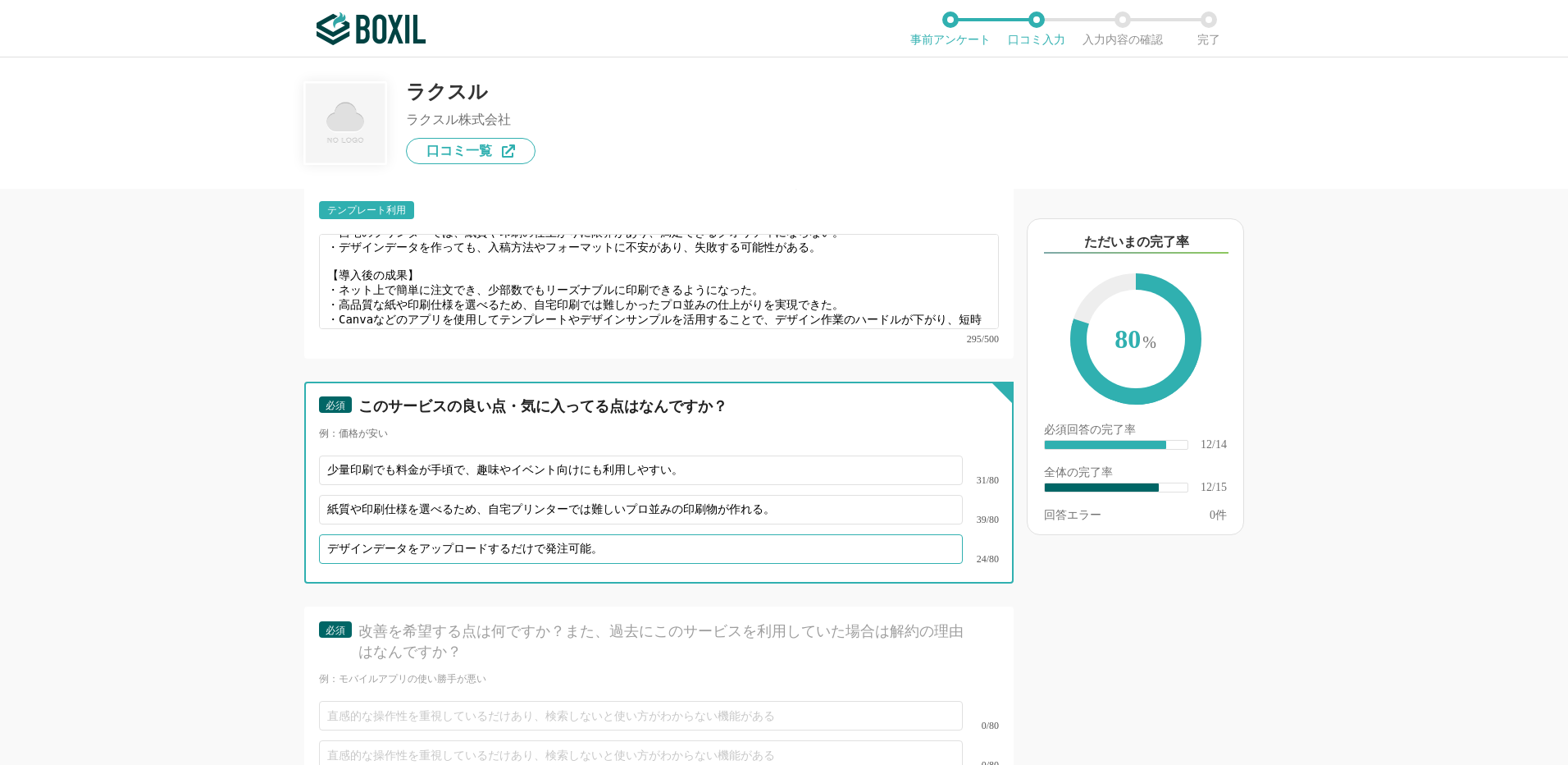
scroll to position [2216, 0]
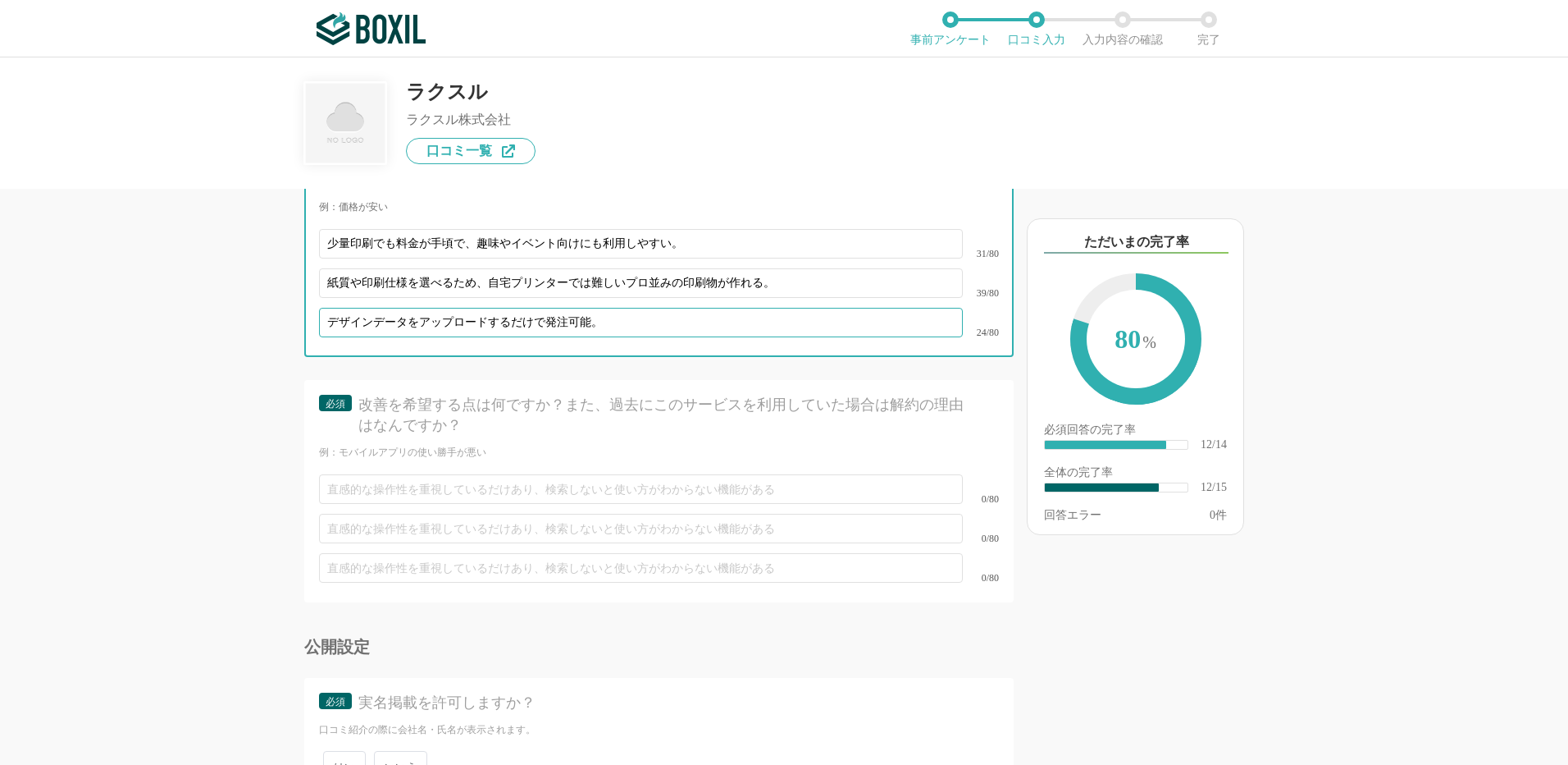
type input "デザインデータをアップロードするだけで発注可能。"
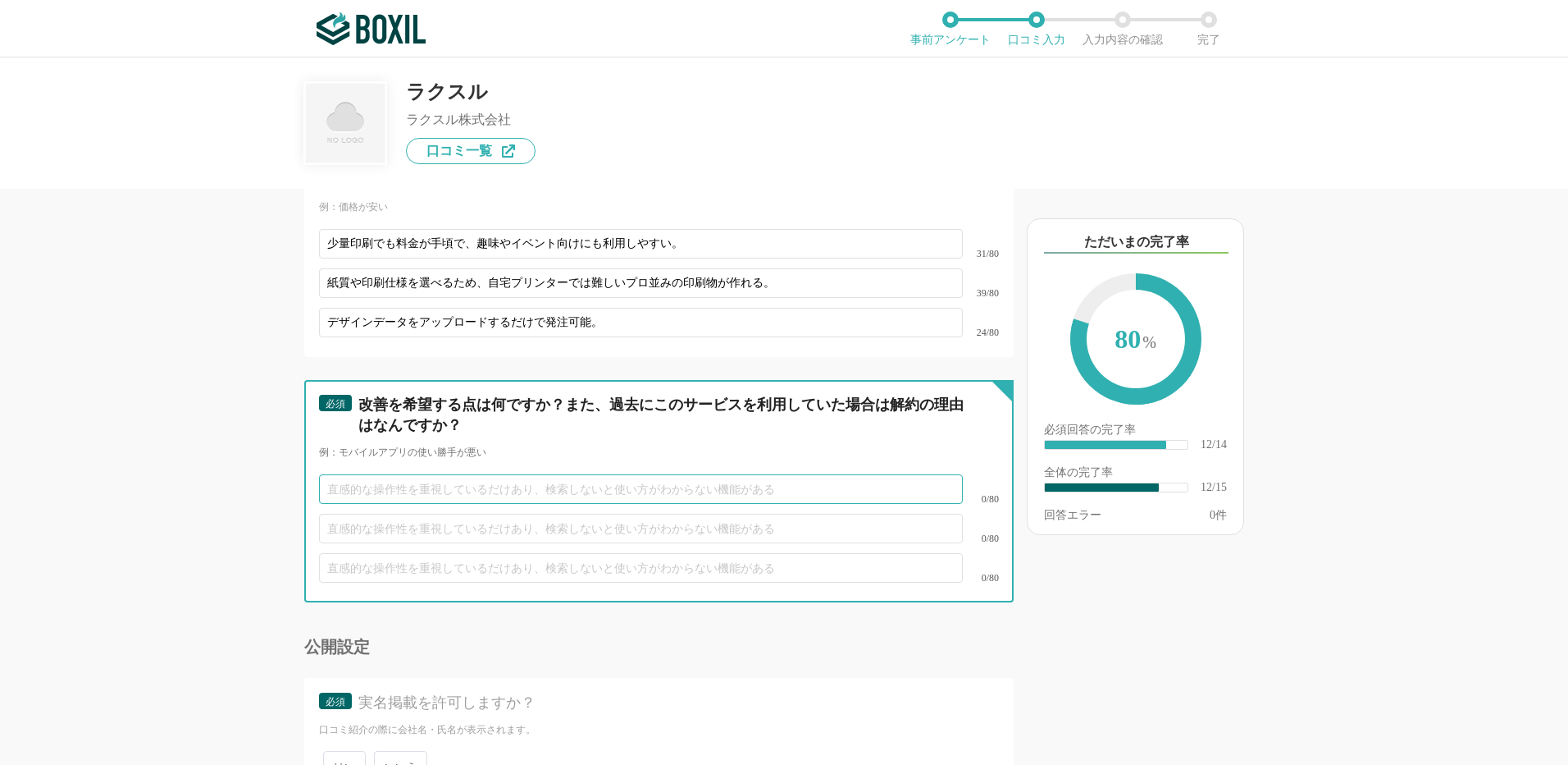
click at [374, 475] on input "text" at bounding box center [640, 489] width 644 height 30
paste input "初めて利用する人はサイズ・解像度・カラーモードなど、データ作成のルールを把握するのに時間がかかる。"
type input "初めて利用する人はサイズ・解像度・カラーモードなど、データ作成のルールを把握するのに時間がかかる。"
click at [392, 514] on input "text" at bounding box center [640, 528] width 644 height 30
paste input "注文から到着までの日数を考慮しないと、イベントや用途に間に合わない場合がある。"
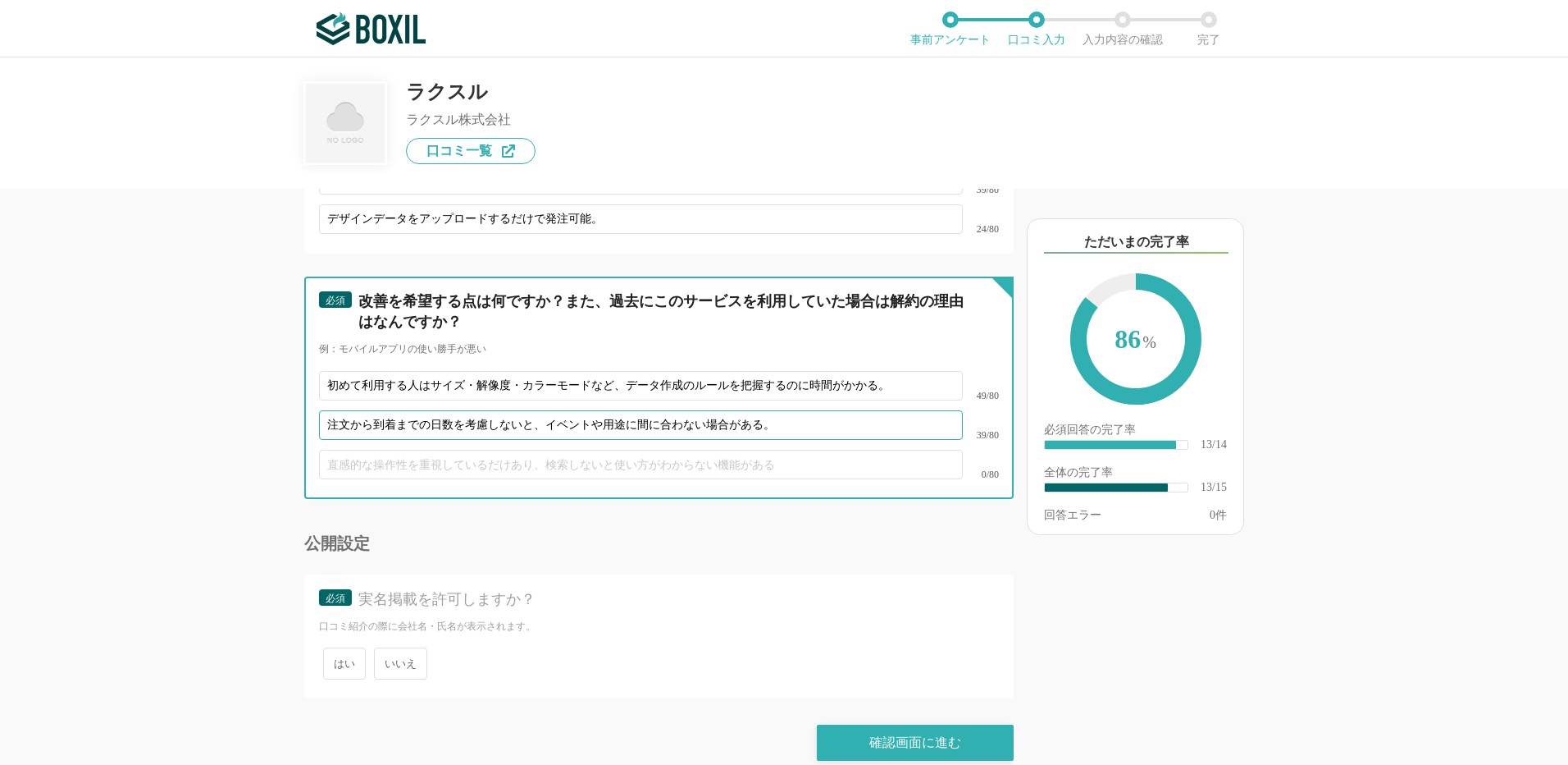
scroll to position [2320, 0]
type input "注文から到着までの日数を考慮しないと、イベントや用途に間に合わない場合がある。"
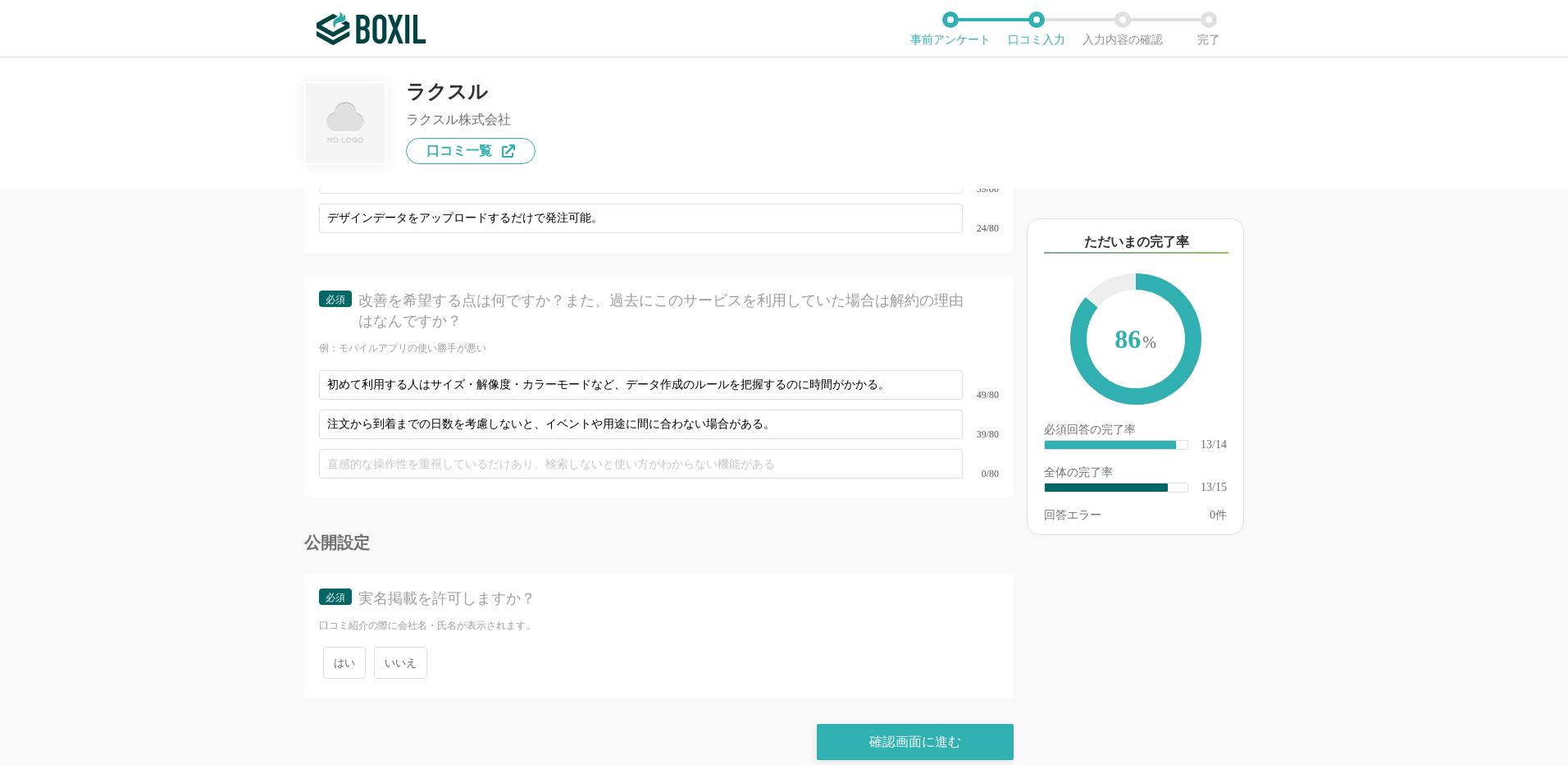
click at [409, 647] on span "いいえ" at bounding box center [400, 663] width 53 height 32
click at [399, 648] on span "いいえ" at bounding box center [400, 663] width 53 height 32
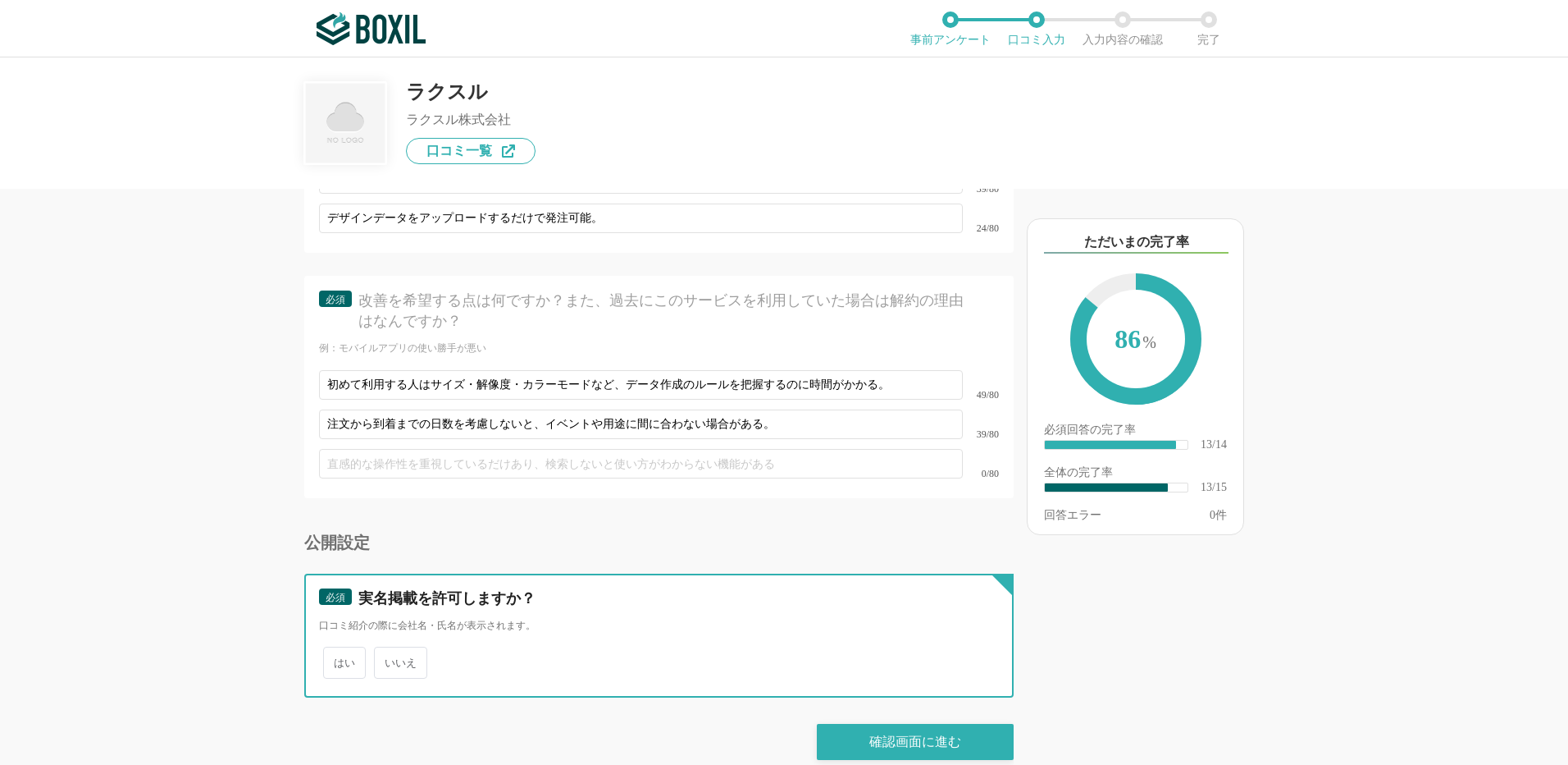
click at [389, 649] on input "いいえ" at bounding box center [383, 654] width 11 height 11
radio input "true"
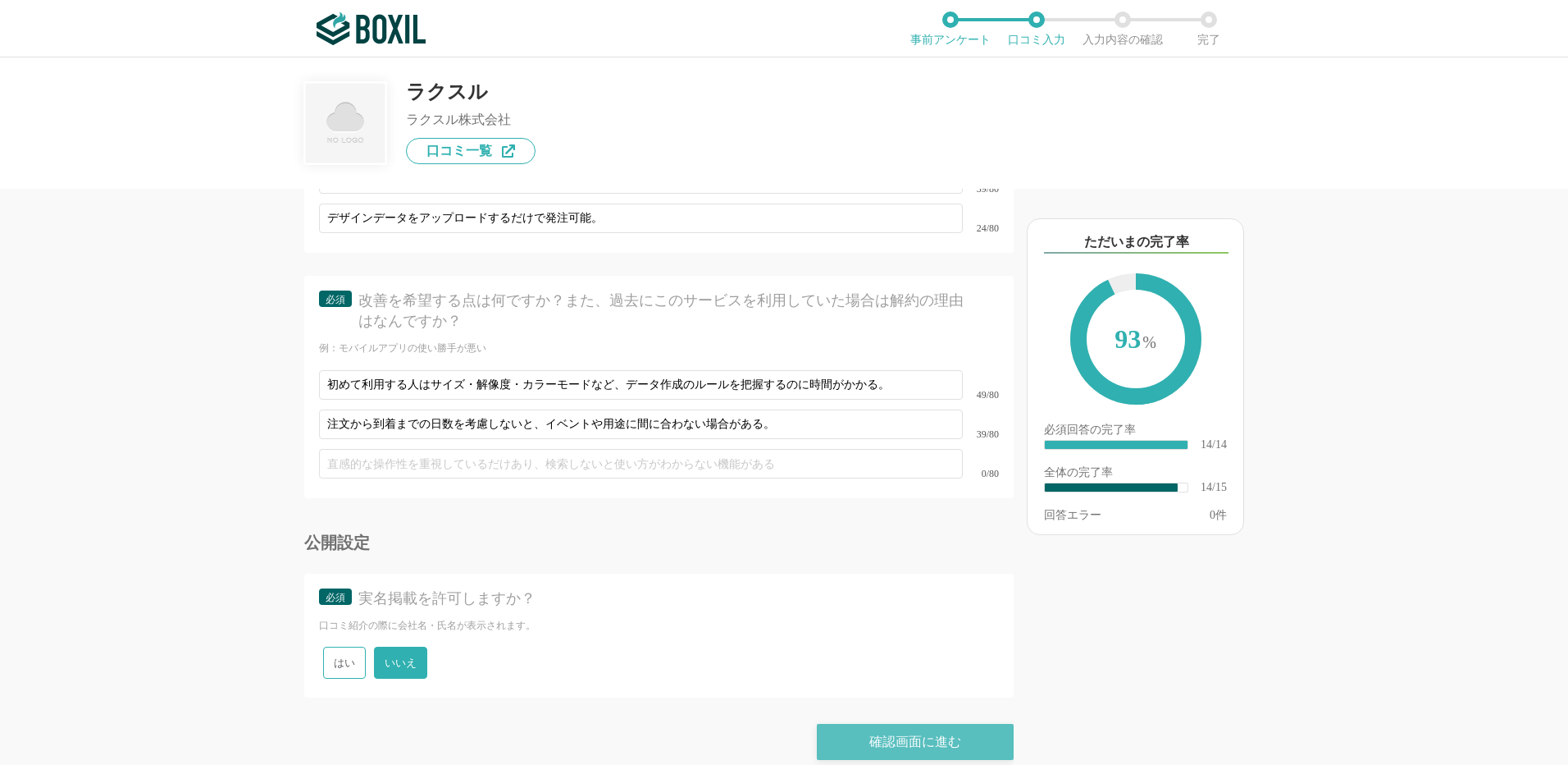
click at [902, 728] on div "確認画面に進む" at bounding box center [915, 741] width 197 height 36
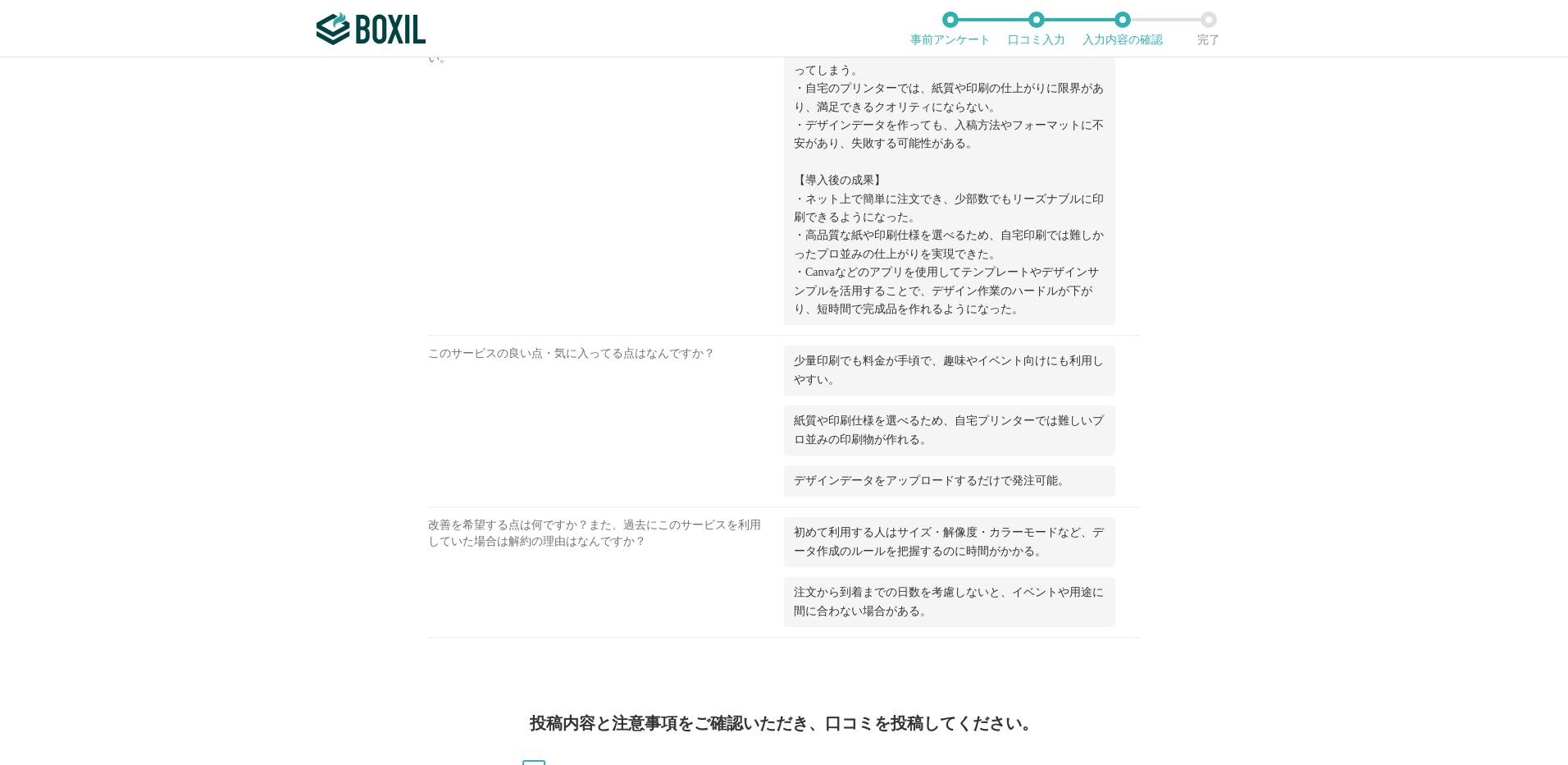
scroll to position [1409, 0]
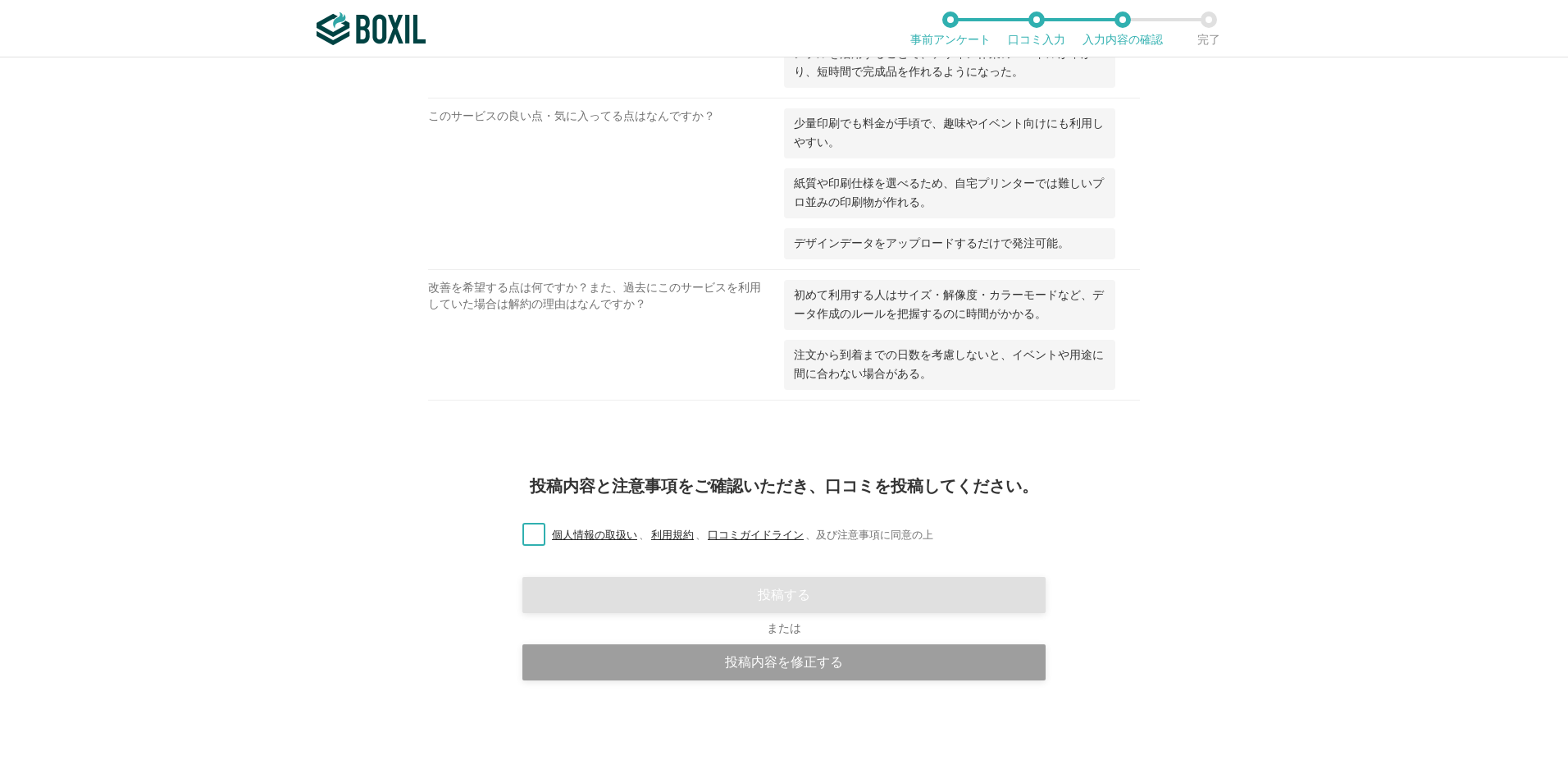
click at [534, 532] on label "個人情報の取扱い 、 利用規約 、 口コミガイドライン 、 及び注意事項に同意の上" at bounding box center [721, 536] width 424 height 17
click at [0, 0] on input "個人情報の取扱い 、 利用規約 、 口コミガイドライン 、 及び注意事項に同意の上" at bounding box center [0, 0] width 0 height 0
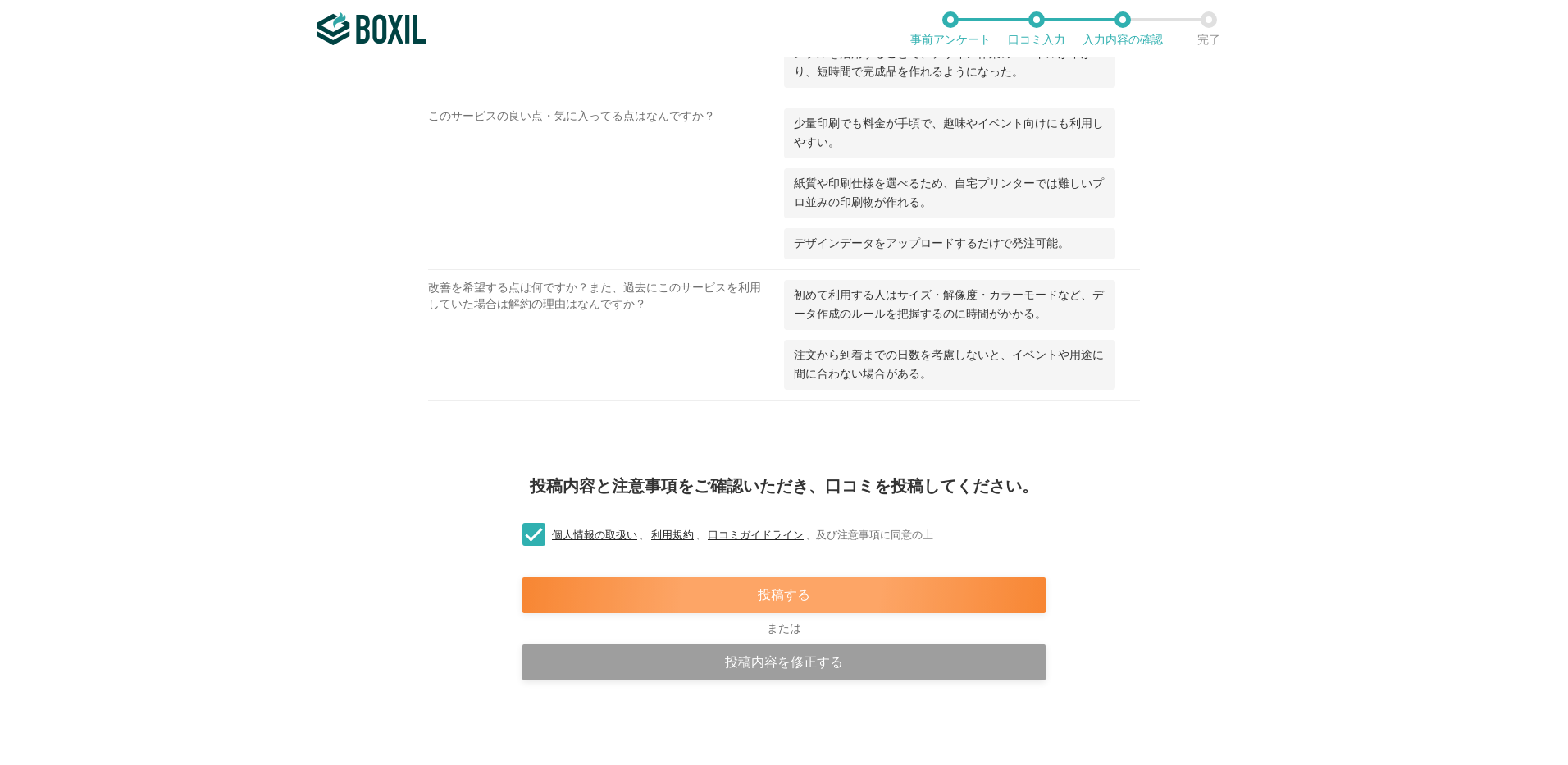
click at [758, 595] on div "投稿する" at bounding box center [784, 595] width 524 height 36
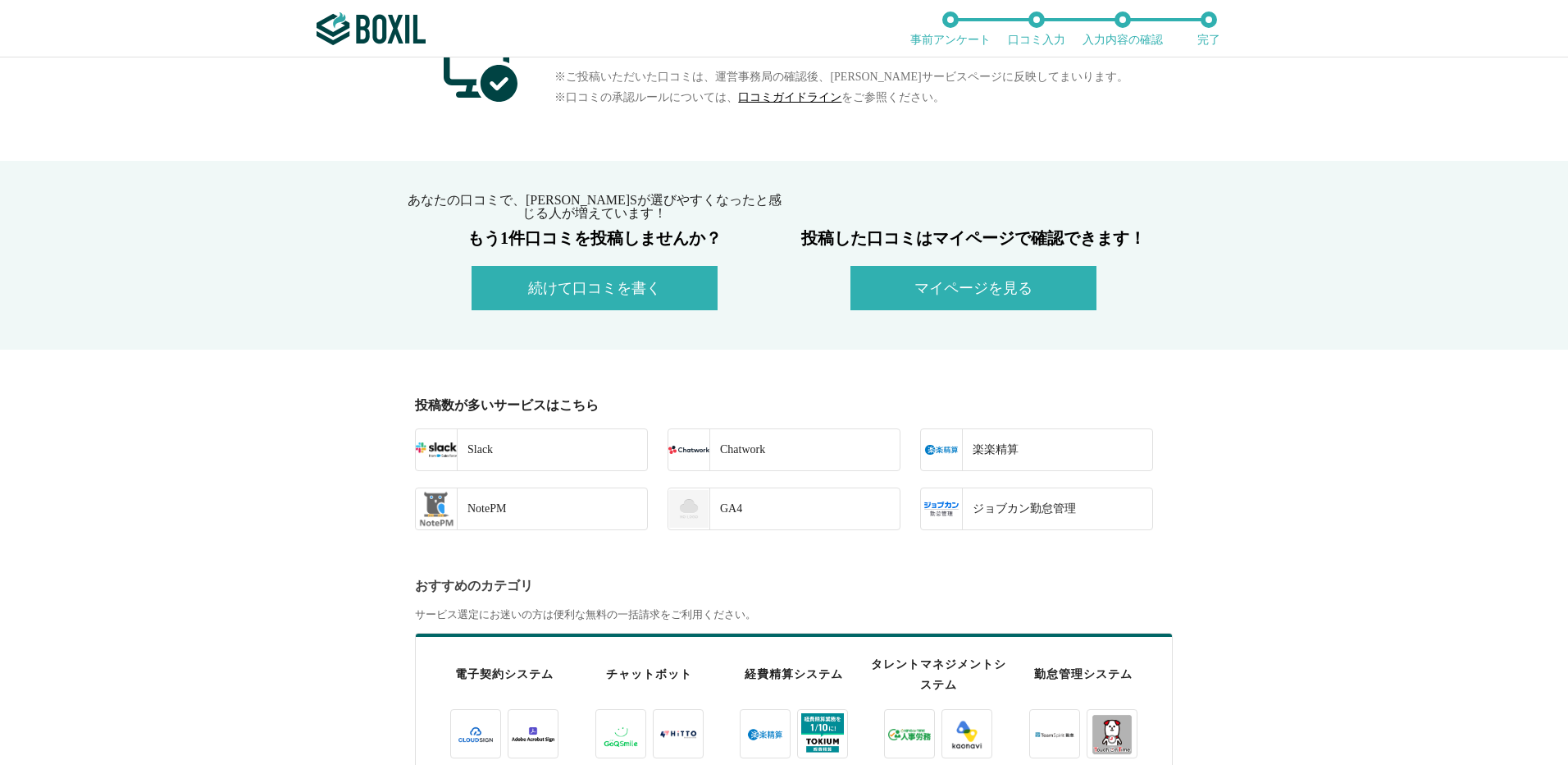
scroll to position [164, 0]
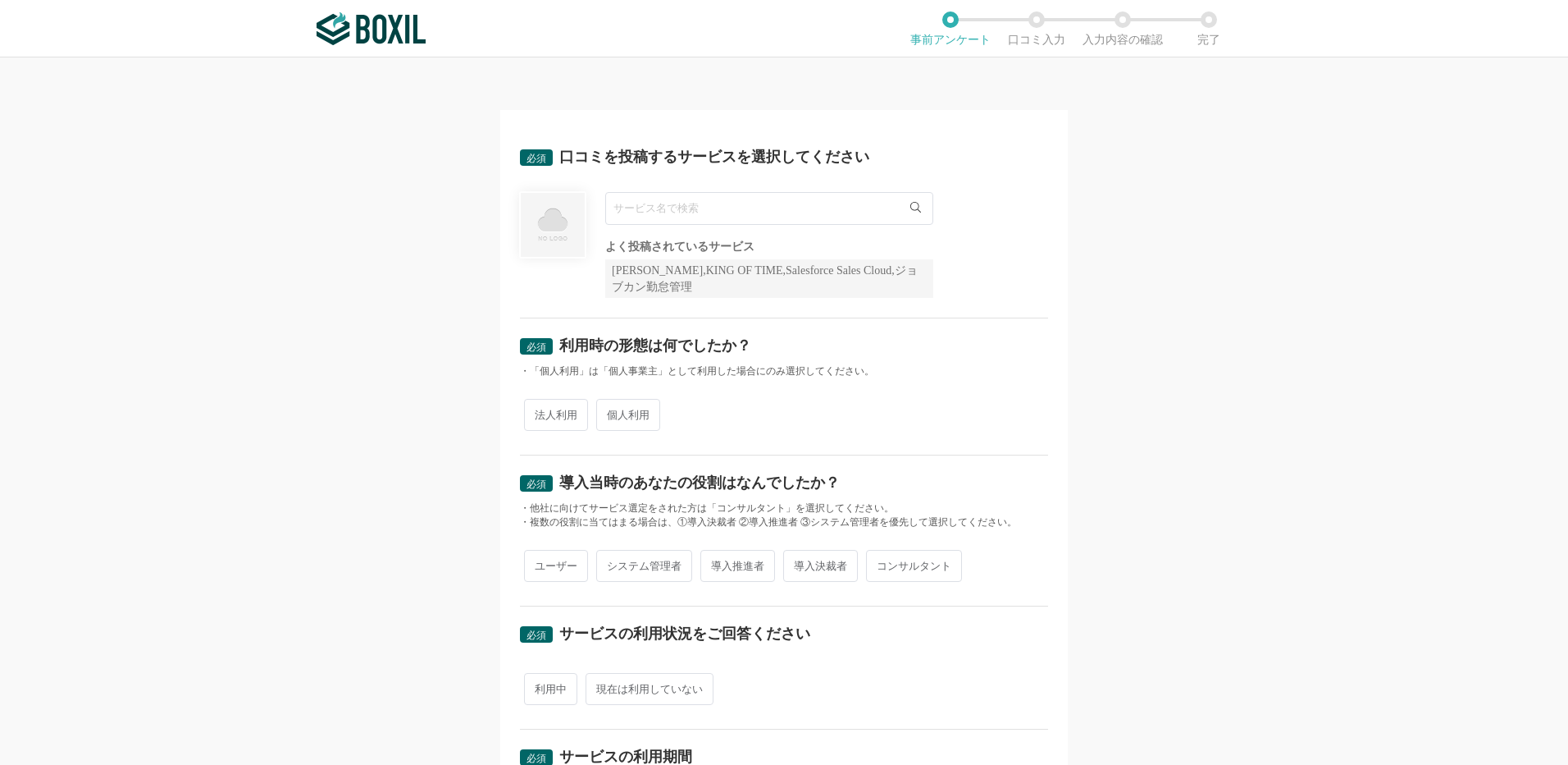
click at [639, 195] on input "text" at bounding box center [770, 208] width 328 height 33
type input "ギ"
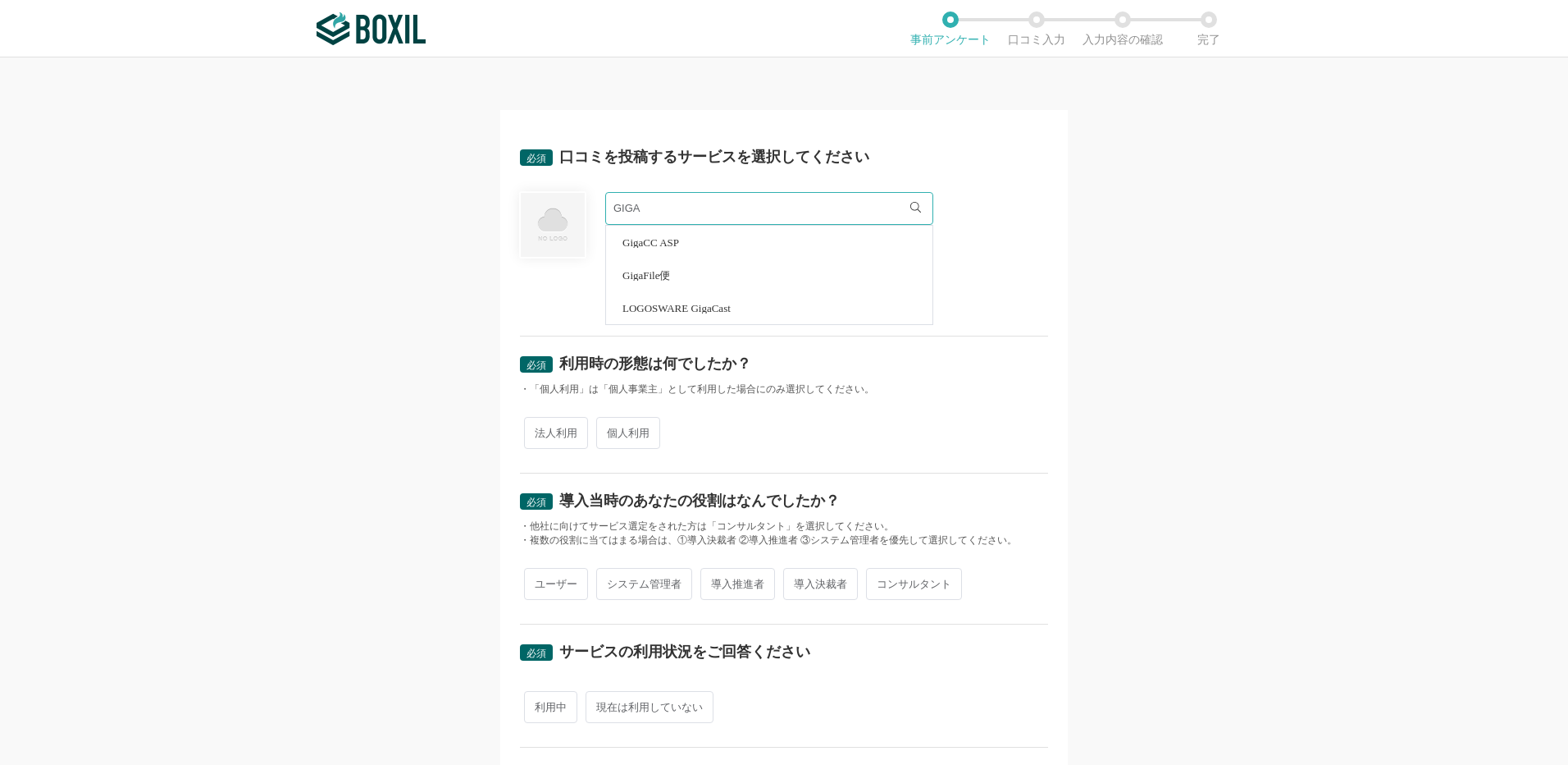
click at [639, 267] on li "GigaFile便" at bounding box center [770, 274] width 326 height 33
type input "GigaFile便"
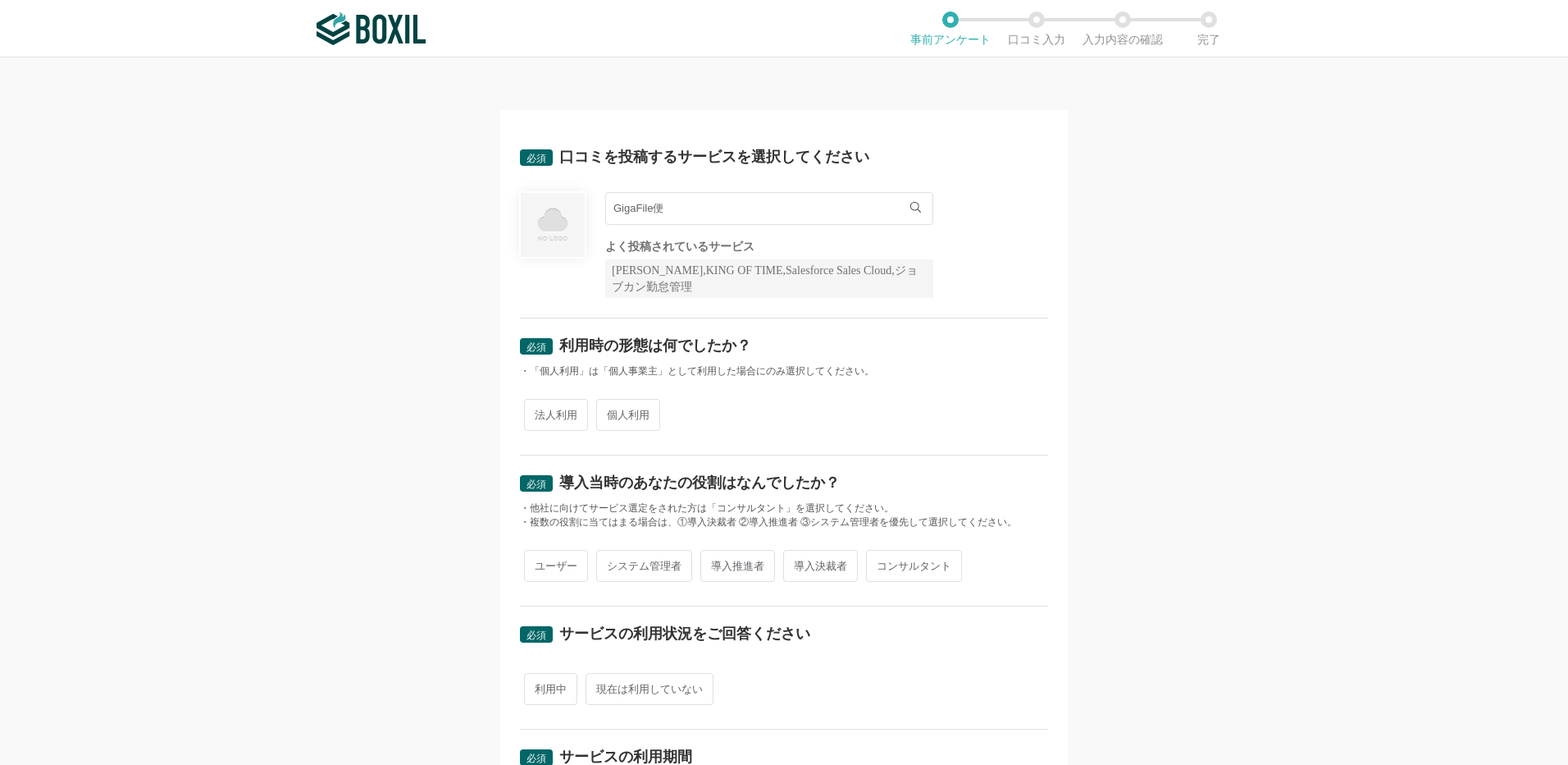
click at [620, 421] on span "個人利用" at bounding box center [628, 415] width 64 height 32
click at [611, 412] on input "個人利用" at bounding box center [606, 406] width 11 height 11
radio input "true"
drag, startPoint x: 562, startPoint y: 562, endPoint x: 551, endPoint y: 594, distance: 33.8
click at [561, 562] on span "ユーザー" at bounding box center [556, 566] width 64 height 32
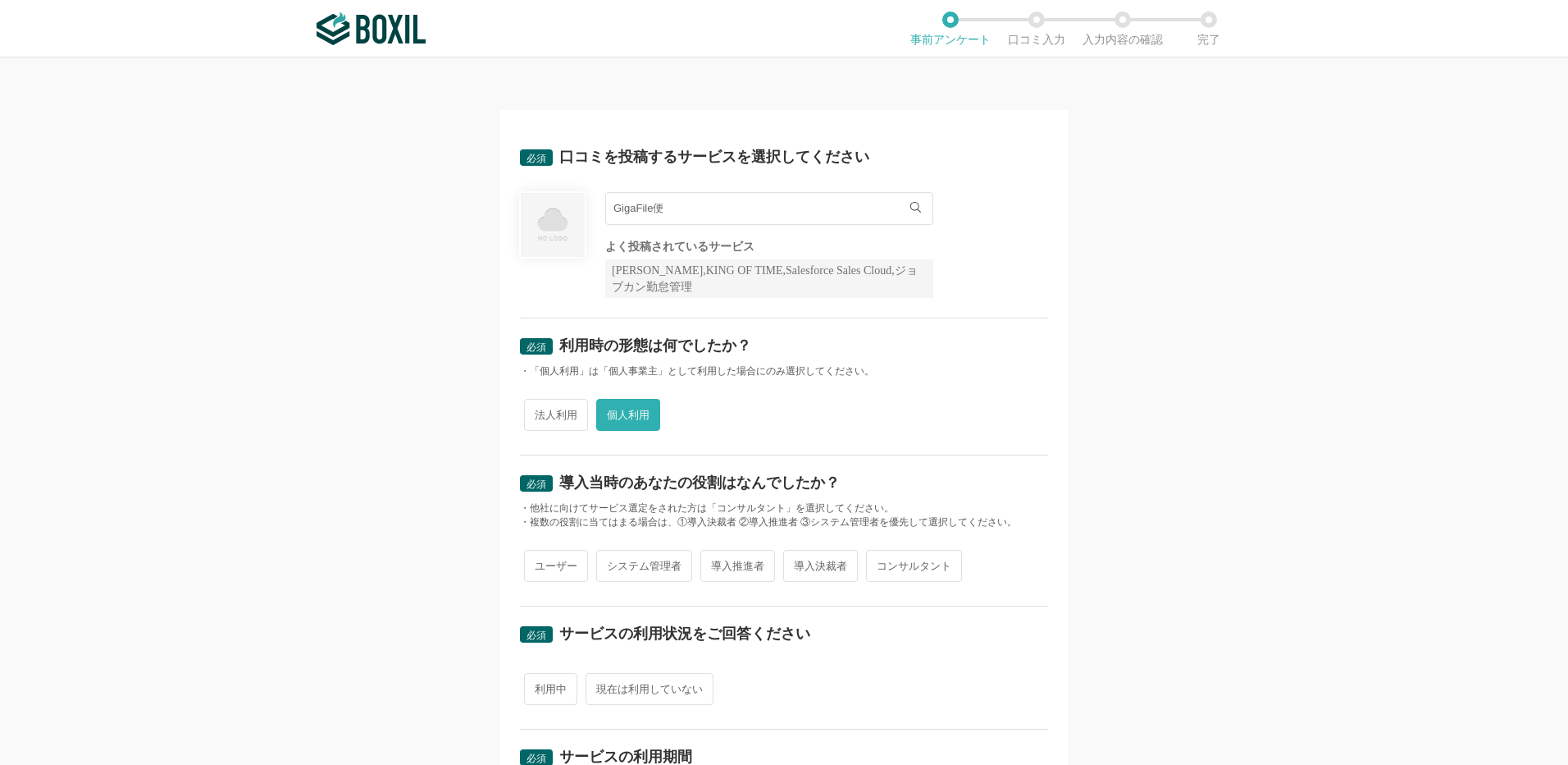
click at [539, 562] on input "ユーザー" at bounding box center [534, 558] width 11 height 11
radio input "true"
click at [537, 689] on span "利用中" at bounding box center [551, 689] width 53 height 32
click at [537, 686] on input "利用中" at bounding box center [534, 680] width 11 height 11
radio input "true"
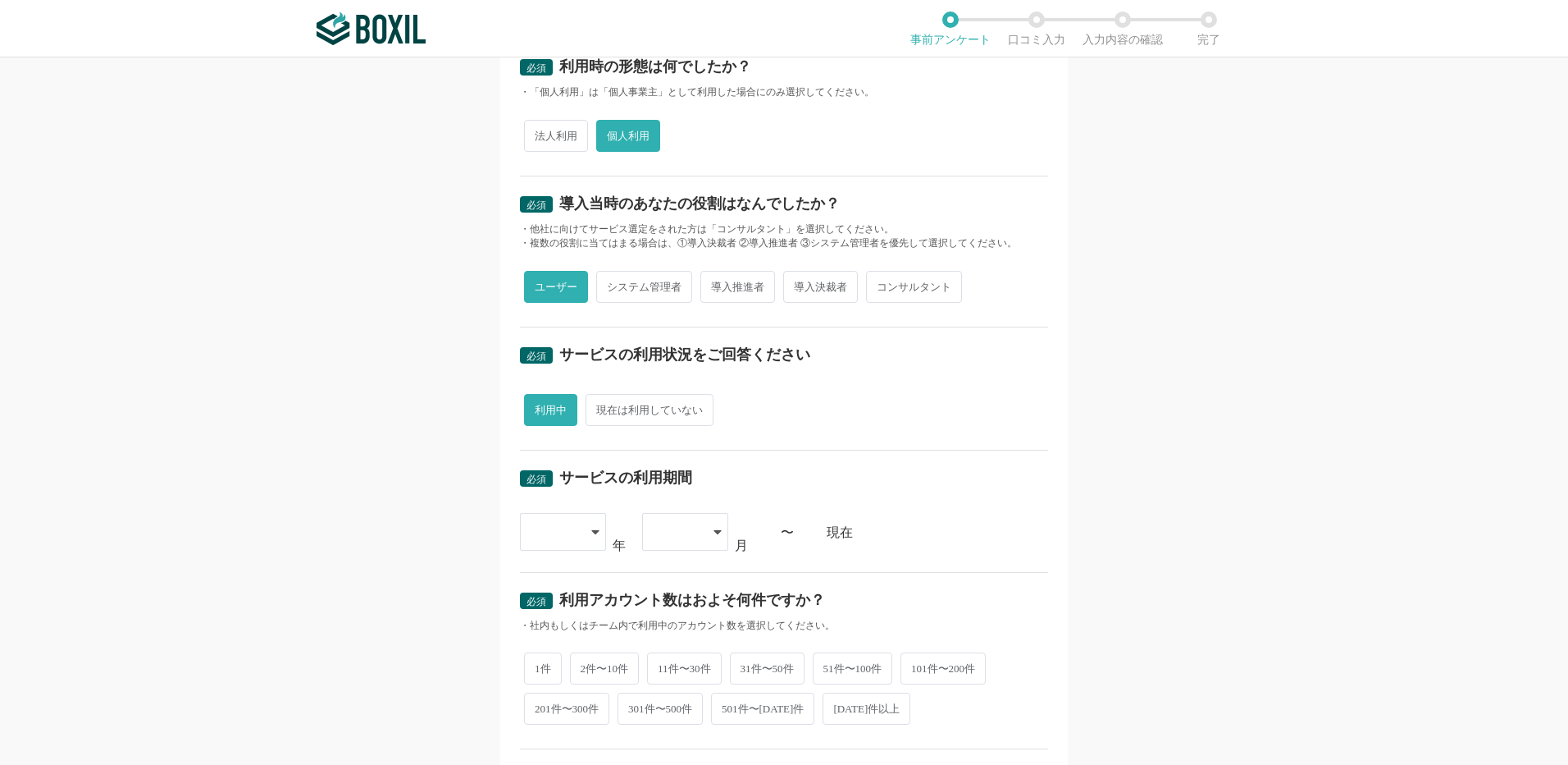
scroll to position [493, 0]
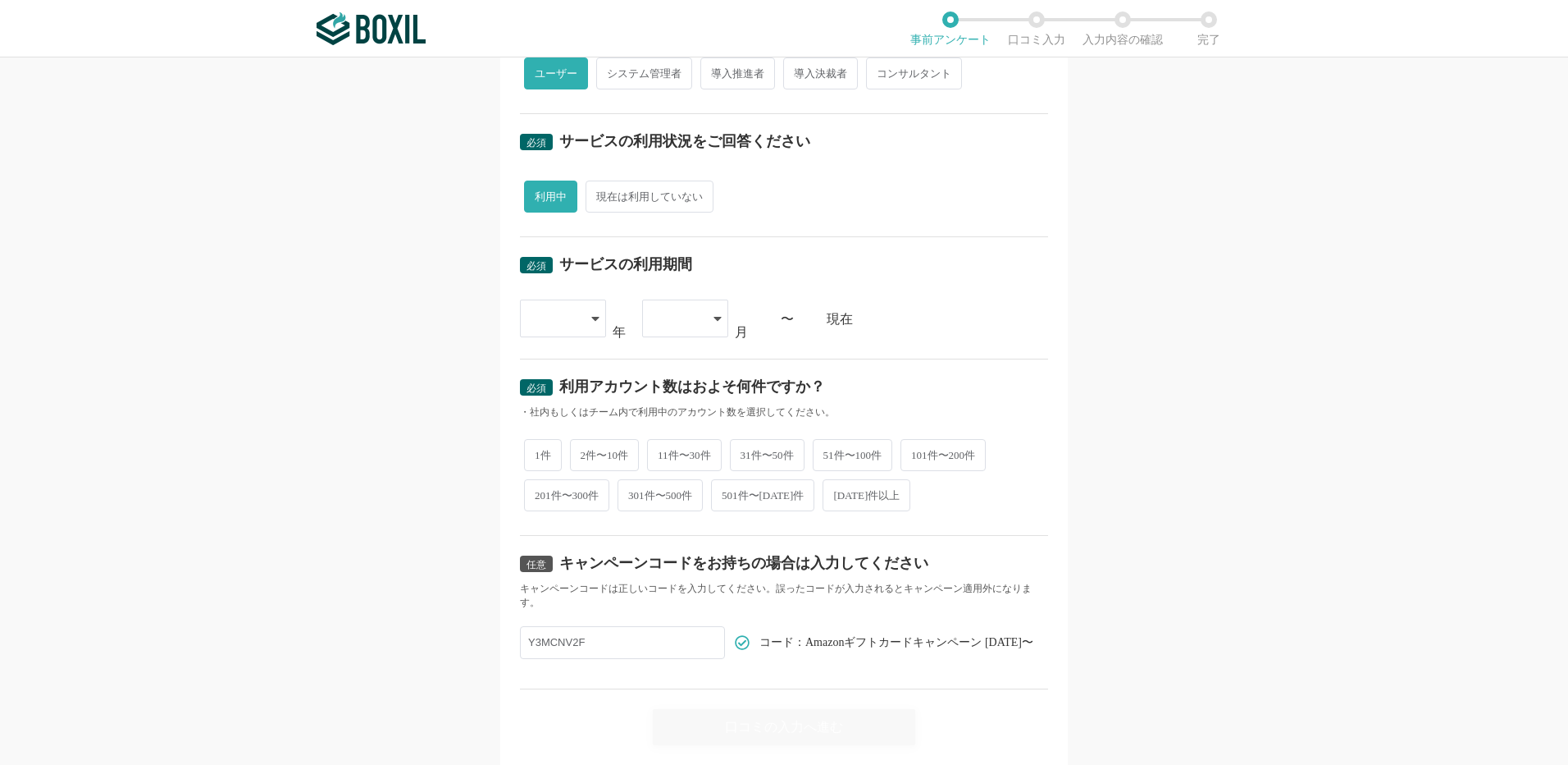
click at [591, 313] on icon at bounding box center [595, 319] width 8 height 14
click at [556, 492] on span "2023" at bounding box center [554, 493] width 42 height 14
click at [694, 316] on div at bounding box center [677, 318] width 48 height 36
click at [673, 350] on li "01" at bounding box center [685, 365] width 86 height 40
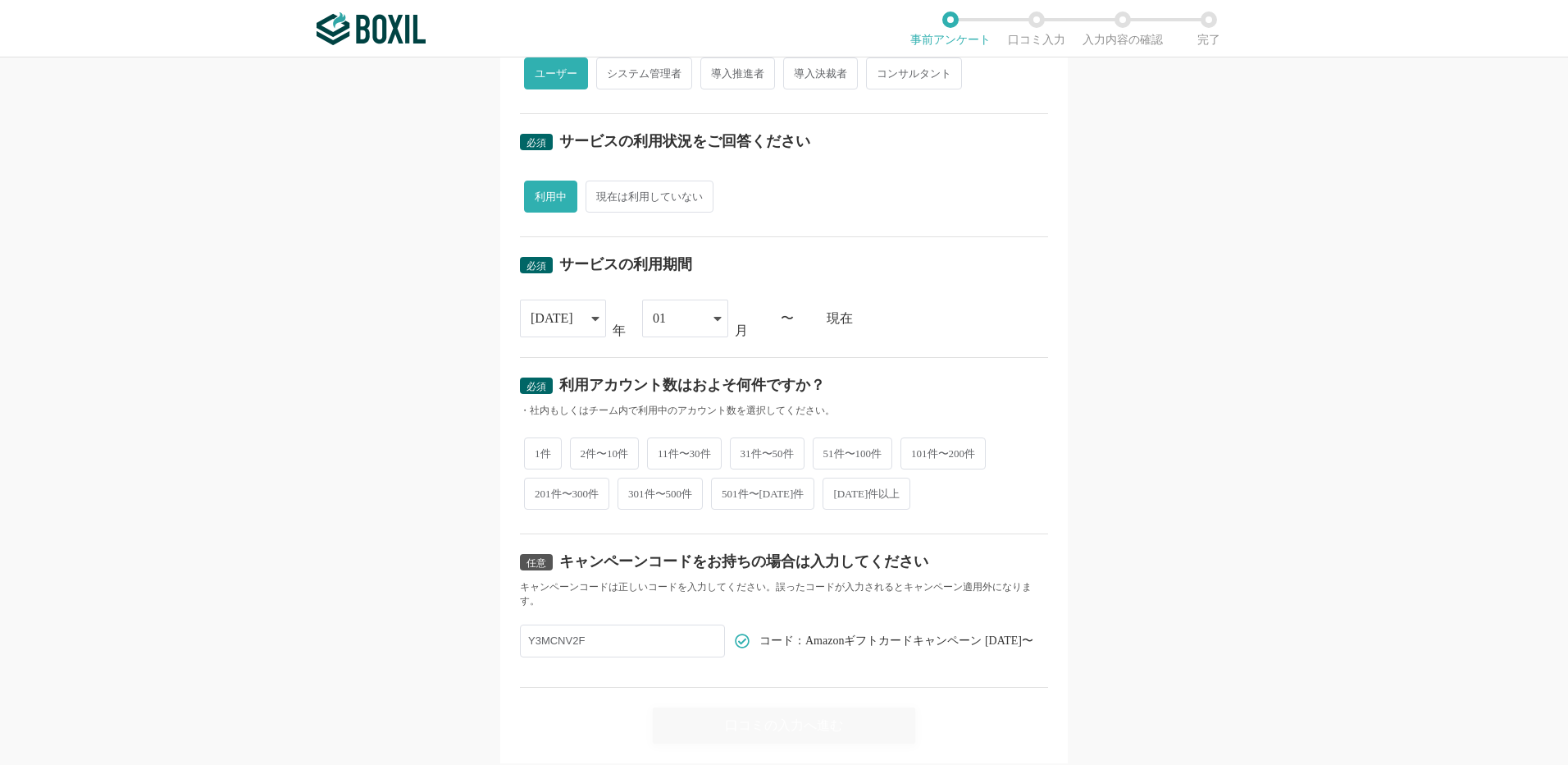
click at [538, 446] on span "1件" at bounding box center [543, 454] width 38 height 32
click at [538, 446] on input "1件" at bounding box center [534, 445] width 11 height 11
radio input "true"
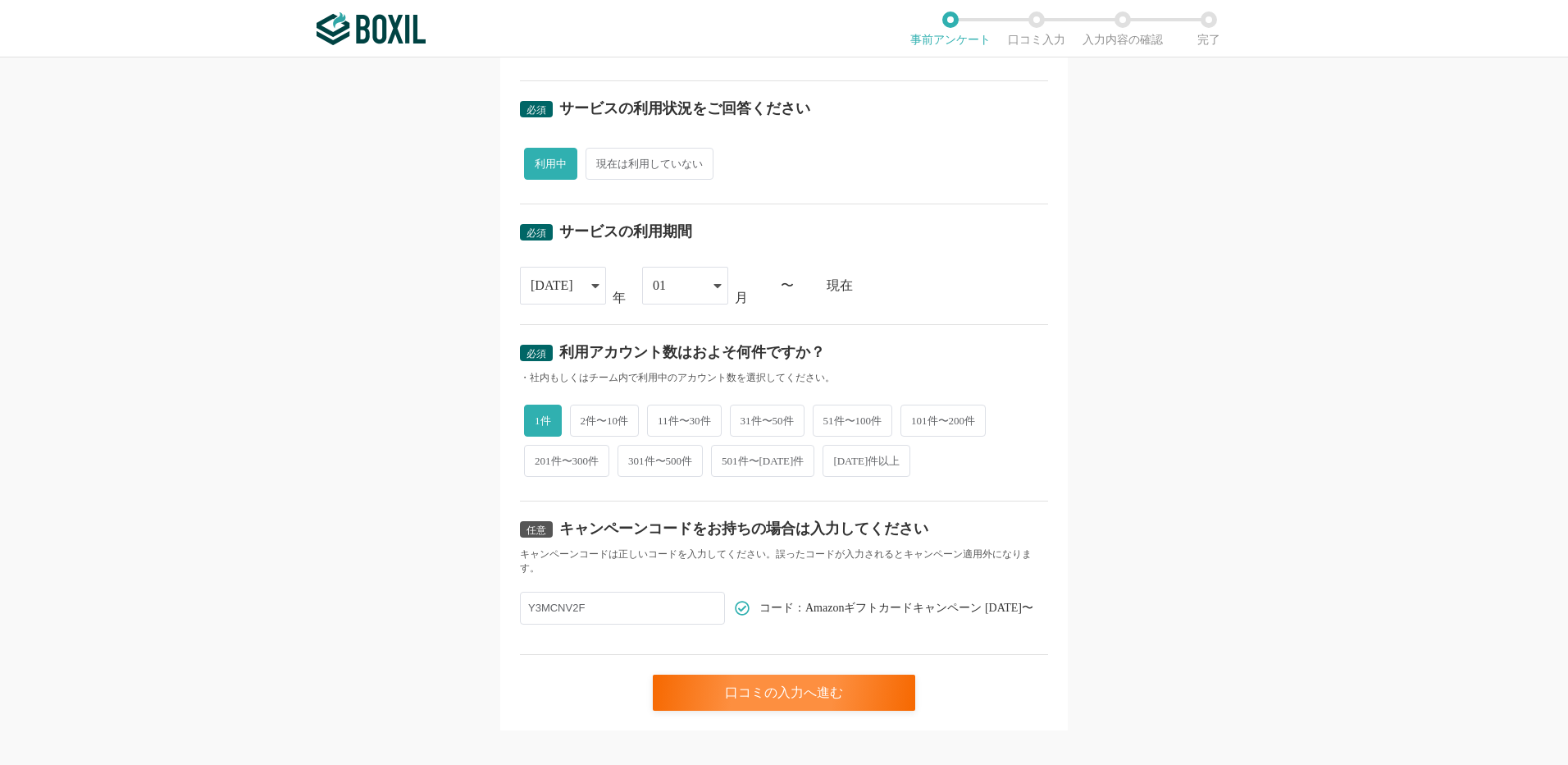
scroll to position [543, 0]
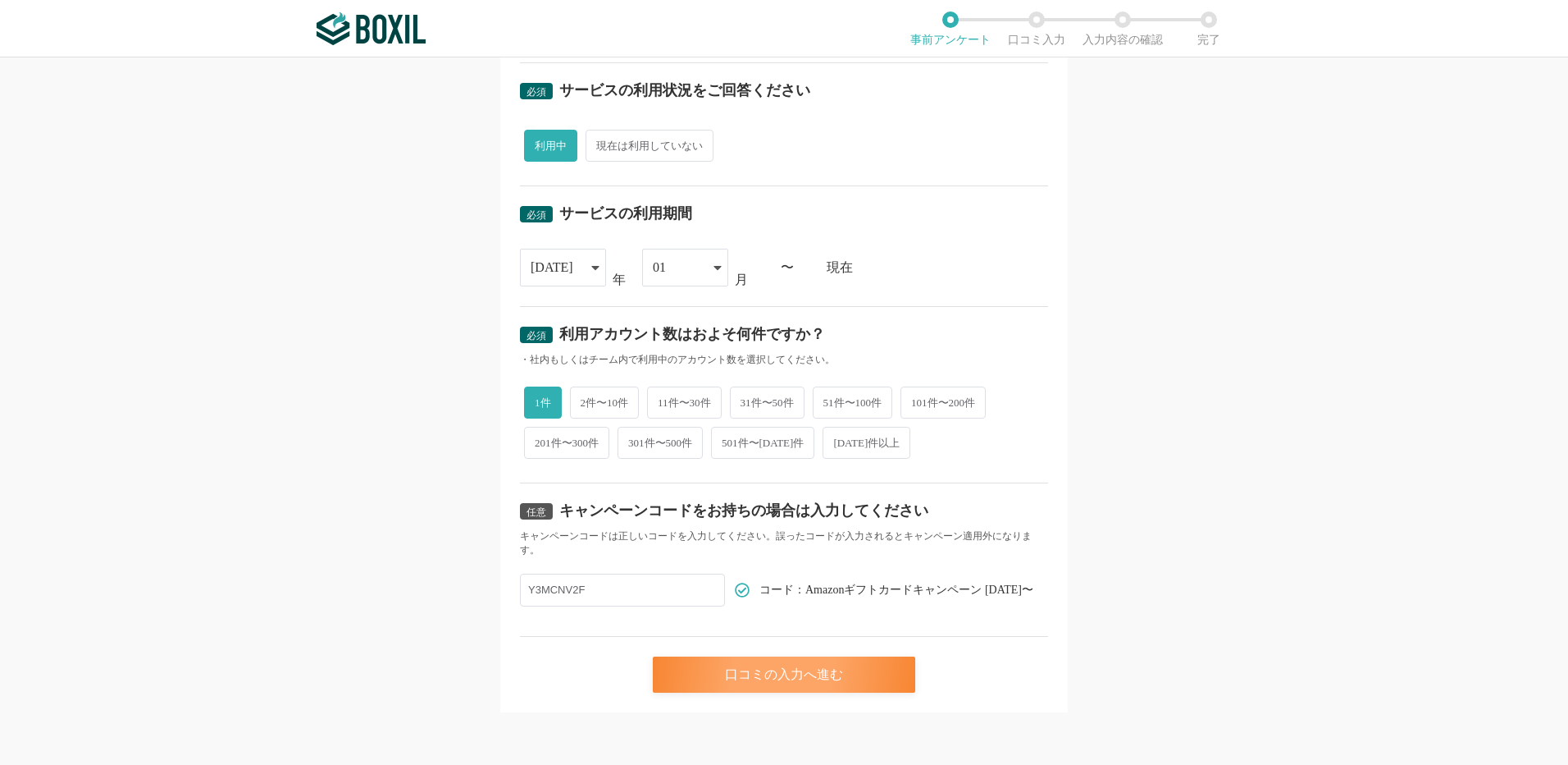
click at [796, 676] on div "口コミの入力へ進む" at bounding box center [784, 674] width 262 height 36
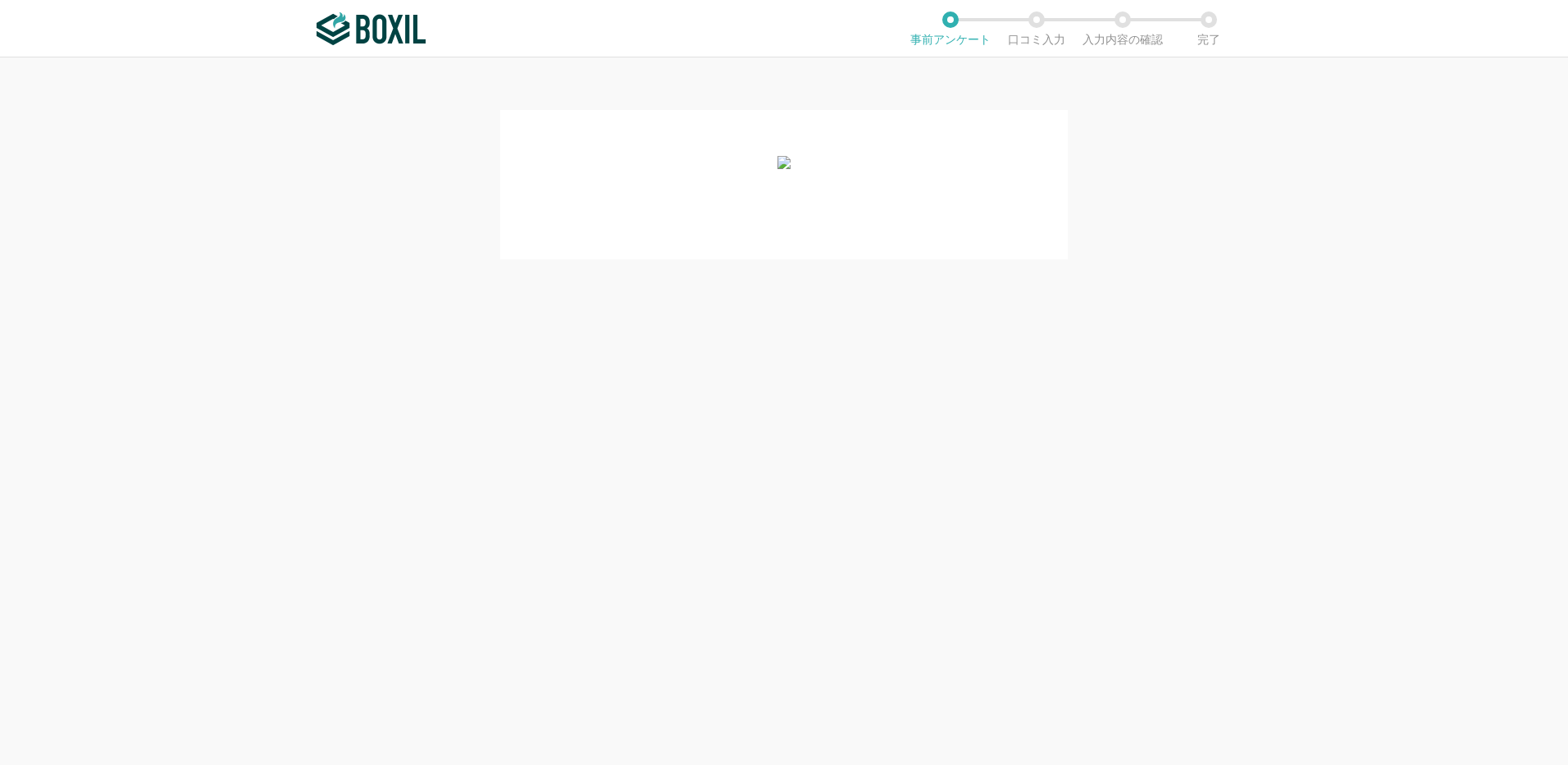
scroll to position [0, 0]
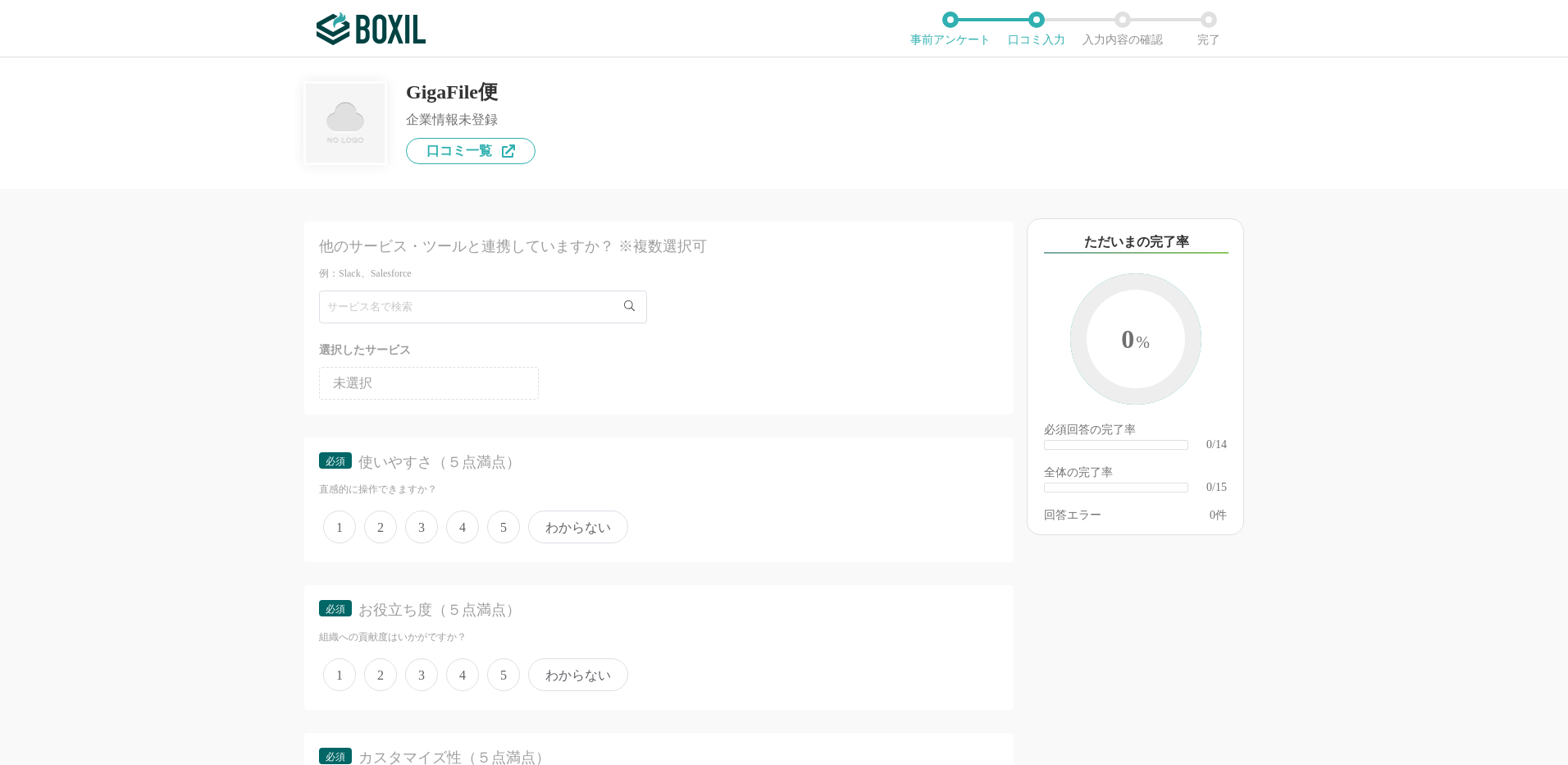
drag, startPoint x: 502, startPoint y: 526, endPoint x: 514, endPoint y: 553, distance: 29.5
click at [502, 526] on span "5" at bounding box center [503, 526] width 33 height 33
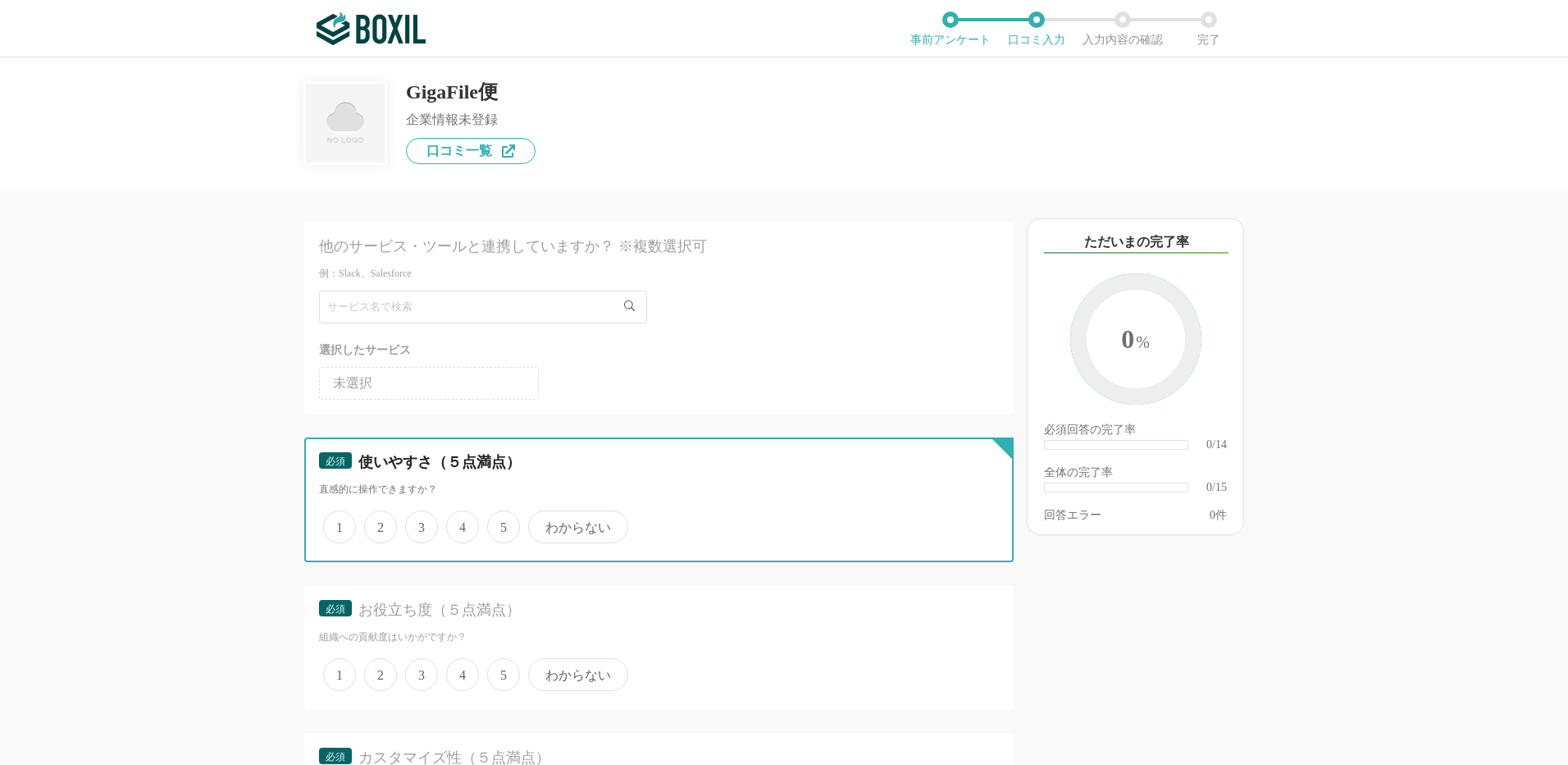
click at [502, 524] on input "5" at bounding box center [496, 518] width 11 height 11
radio input "true"
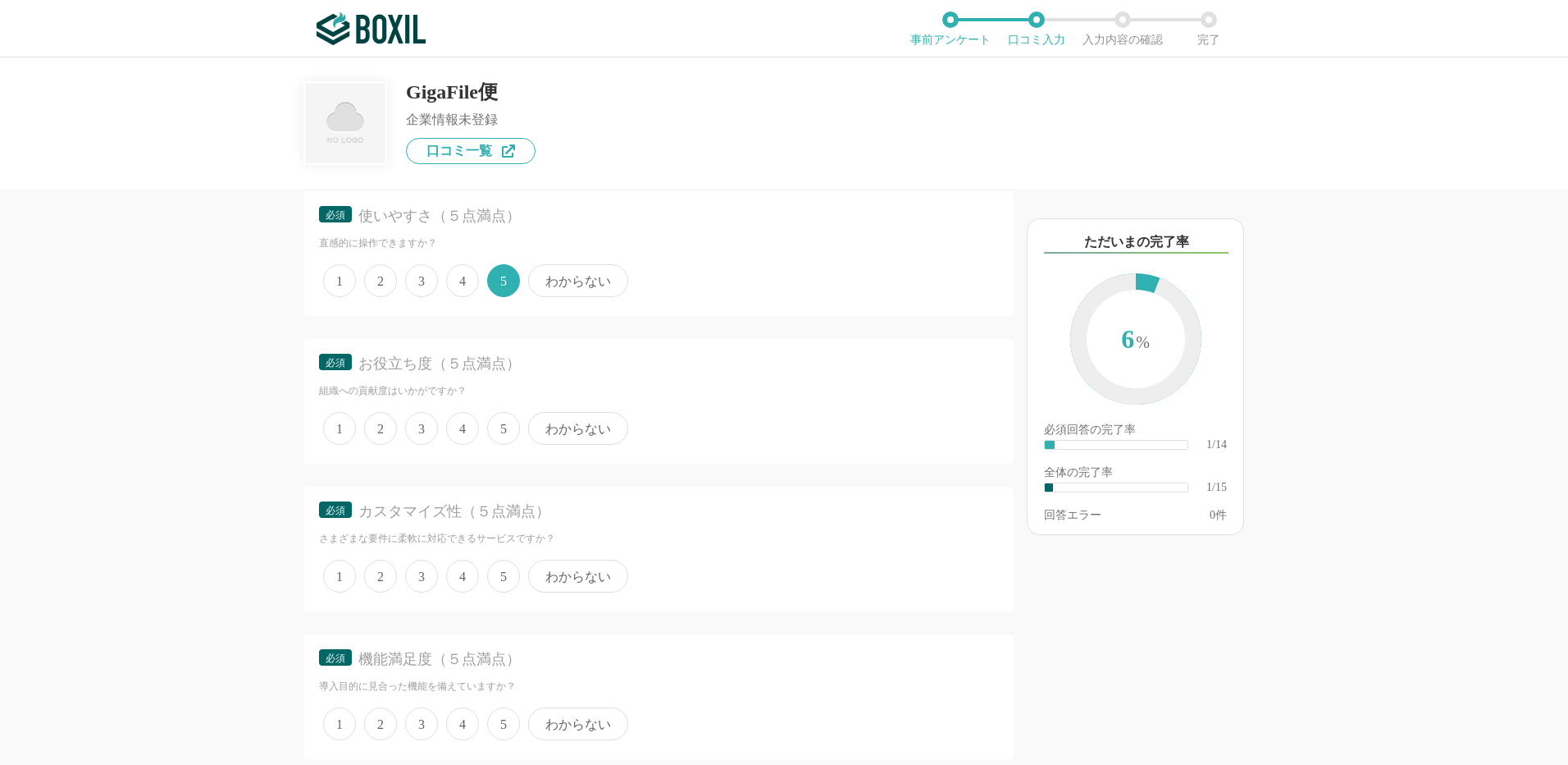
click at [410, 277] on span "3" at bounding box center [421, 280] width 33 height 33
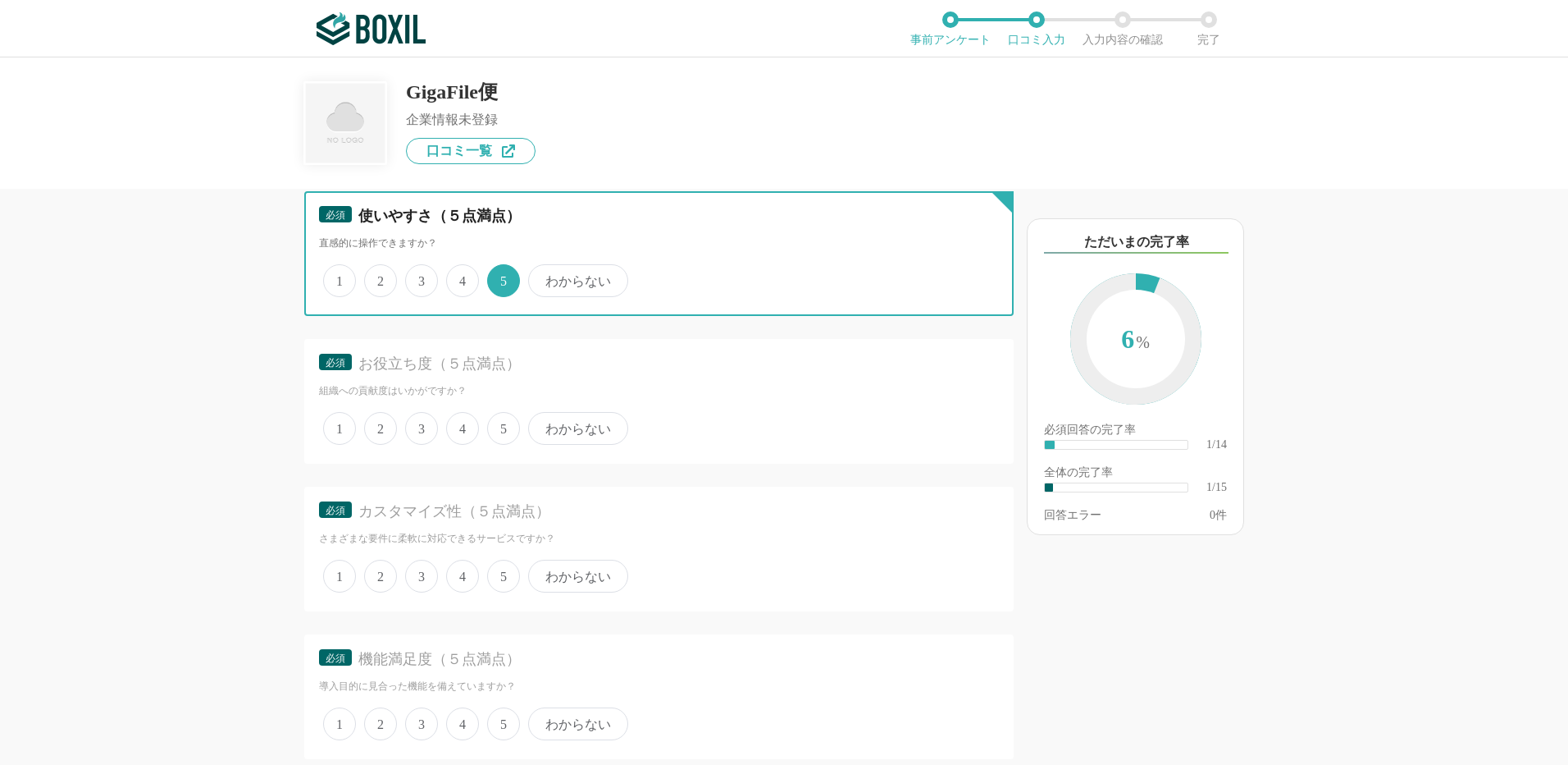
click at [410, 277] on input "3" at bounding box center [414, 272] width 11 height 11
radio input "true"
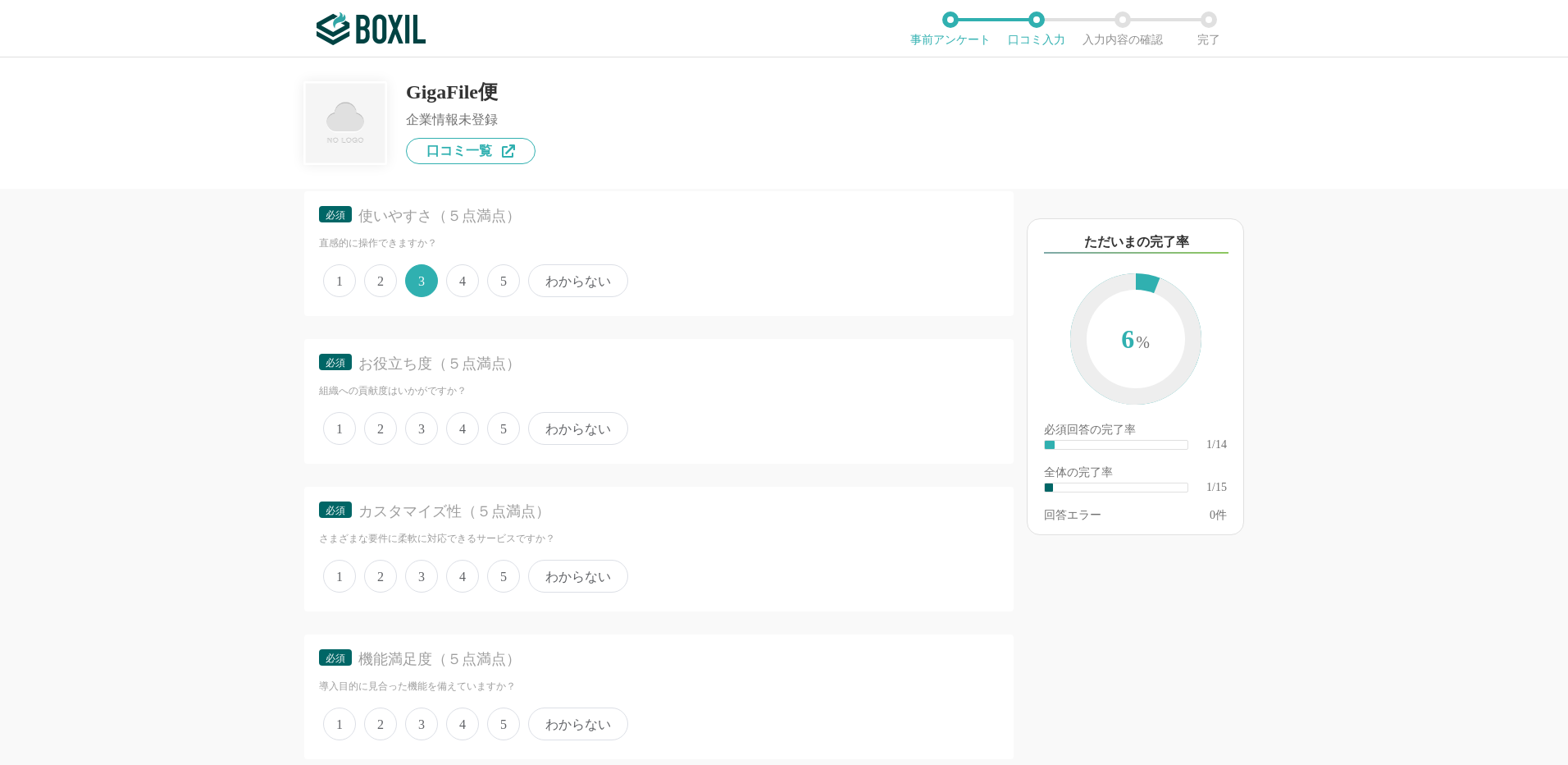
click at [499, 425] on span "5" at bounding box center [503, 428] width 33 height 33
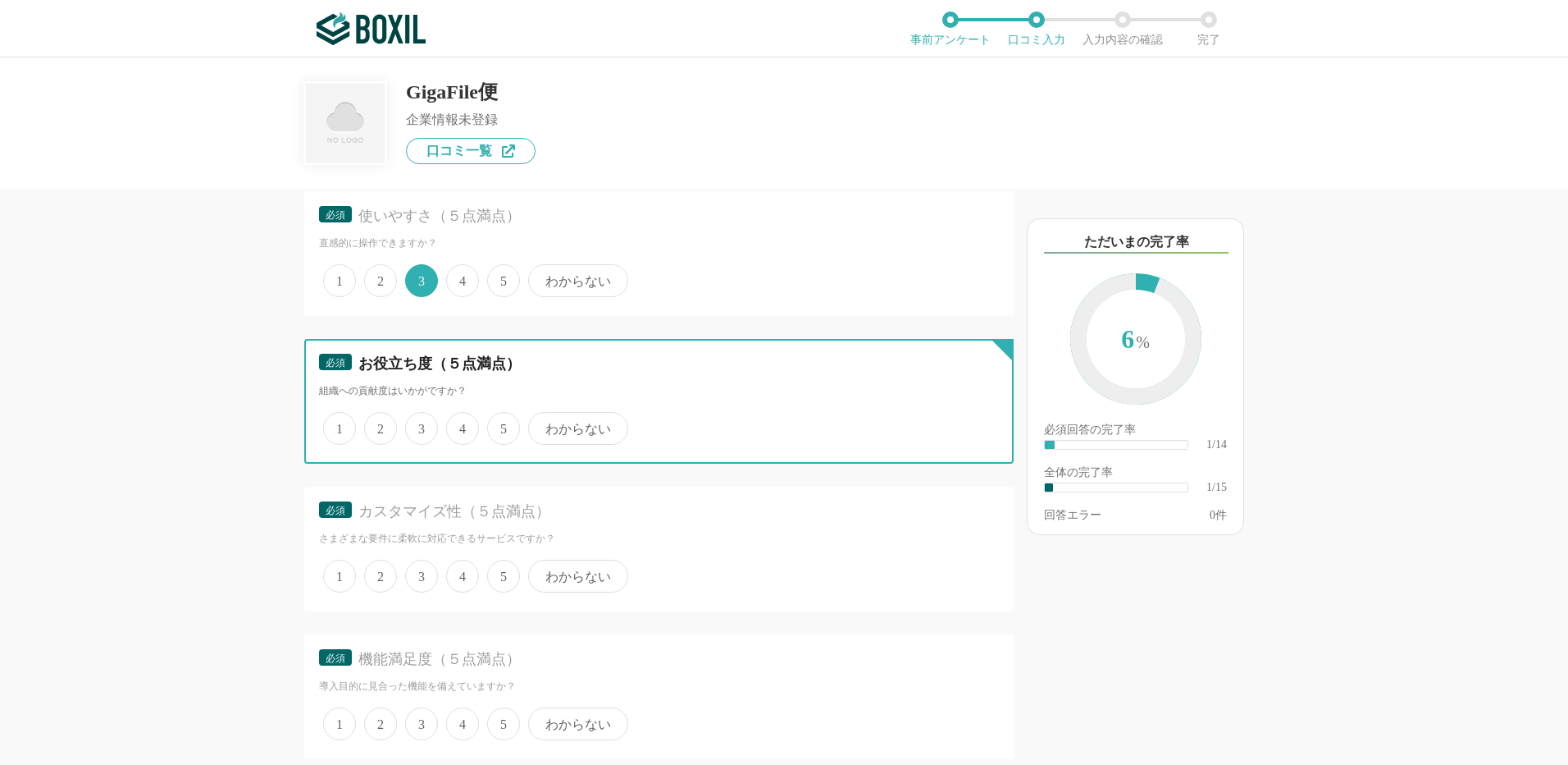
click at [499, 425] on input "5" at bounding box center [496, 420] width 11 height 11
radio input "true"
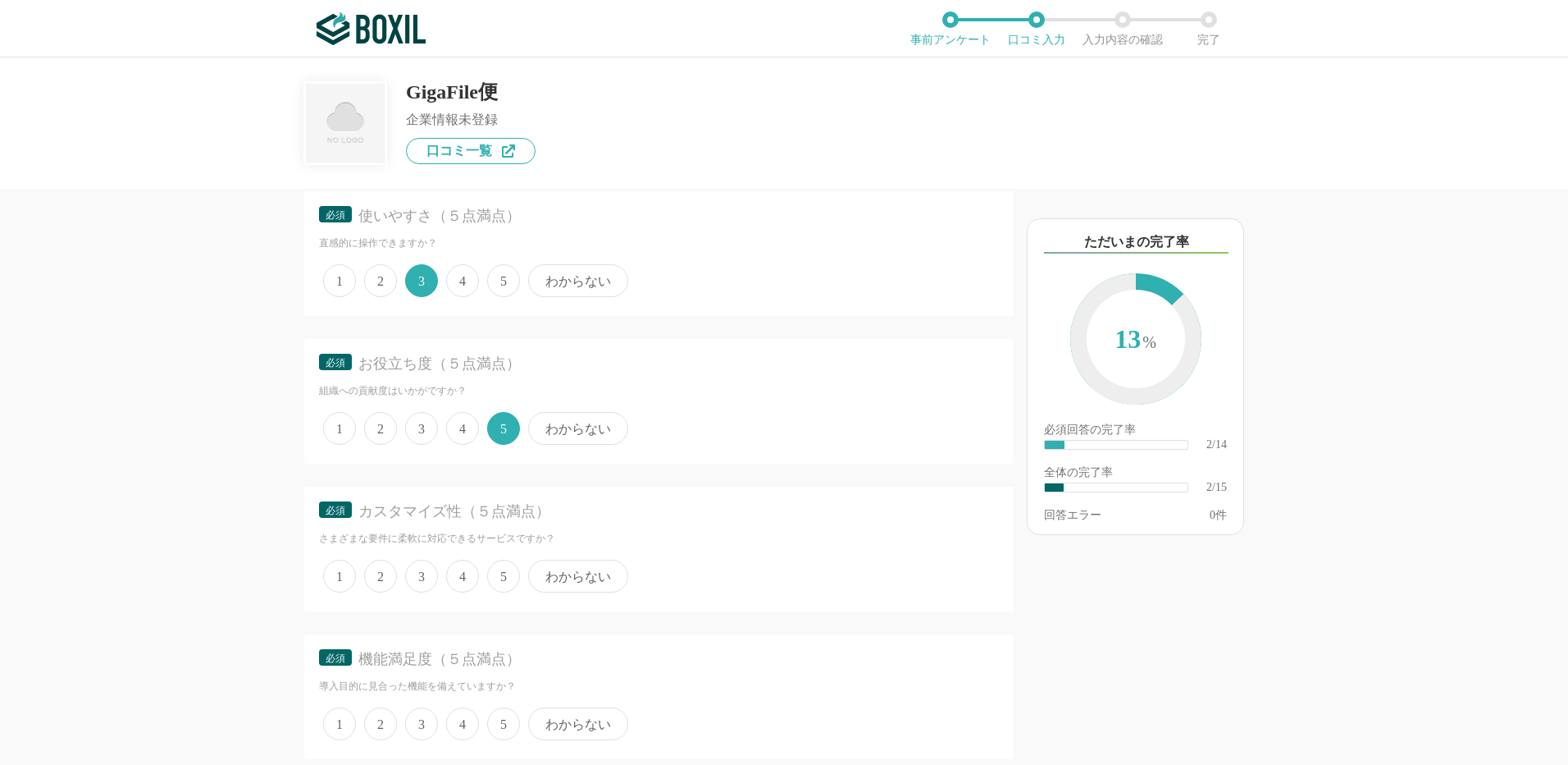
click at [386, 576] on span "2" at bounding box center [381, 575] width 33 height 33
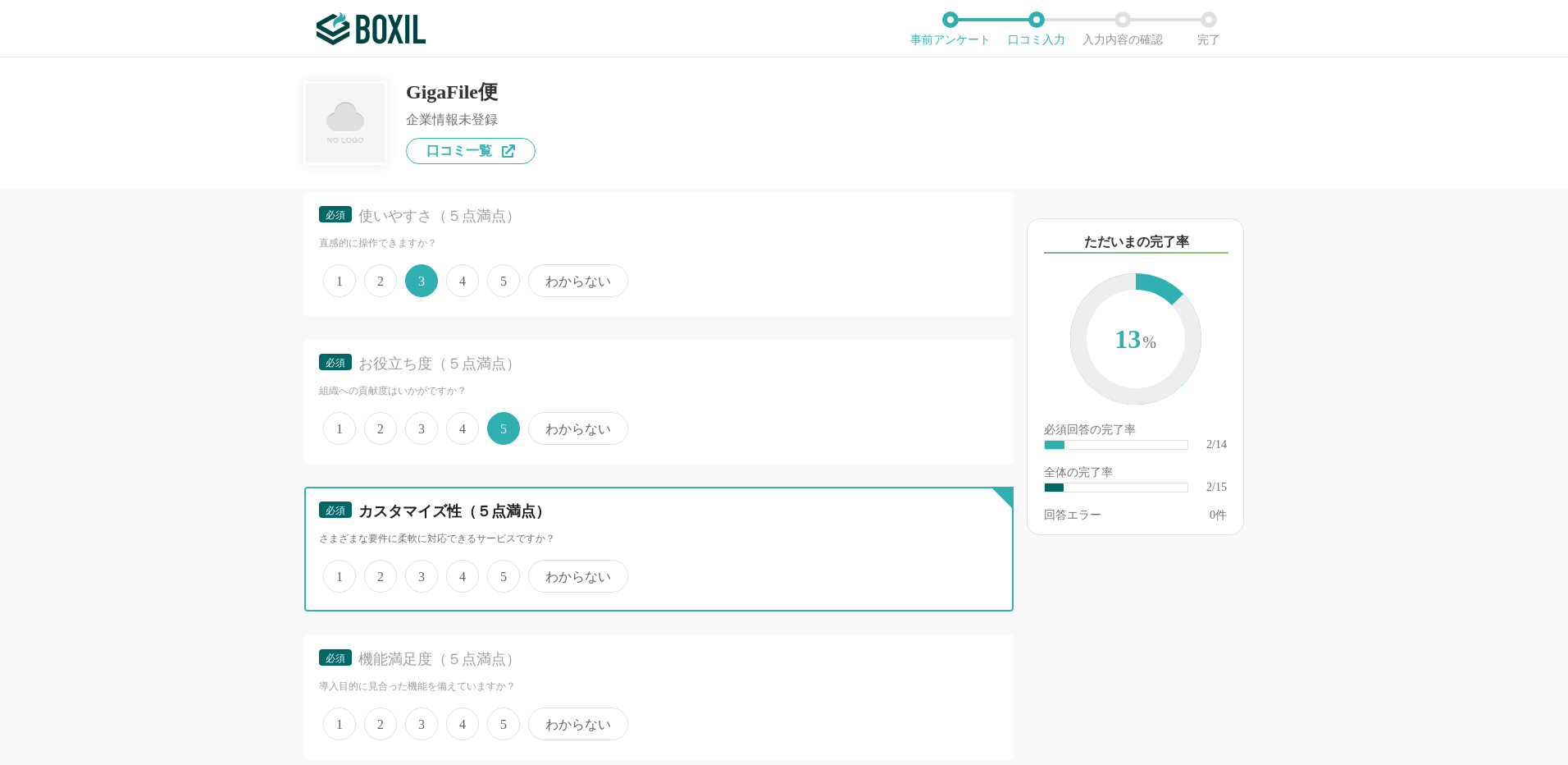
click at [379, 573] on input "2" at bounding box center [373, 567] width 11 height 11
radio input "true"
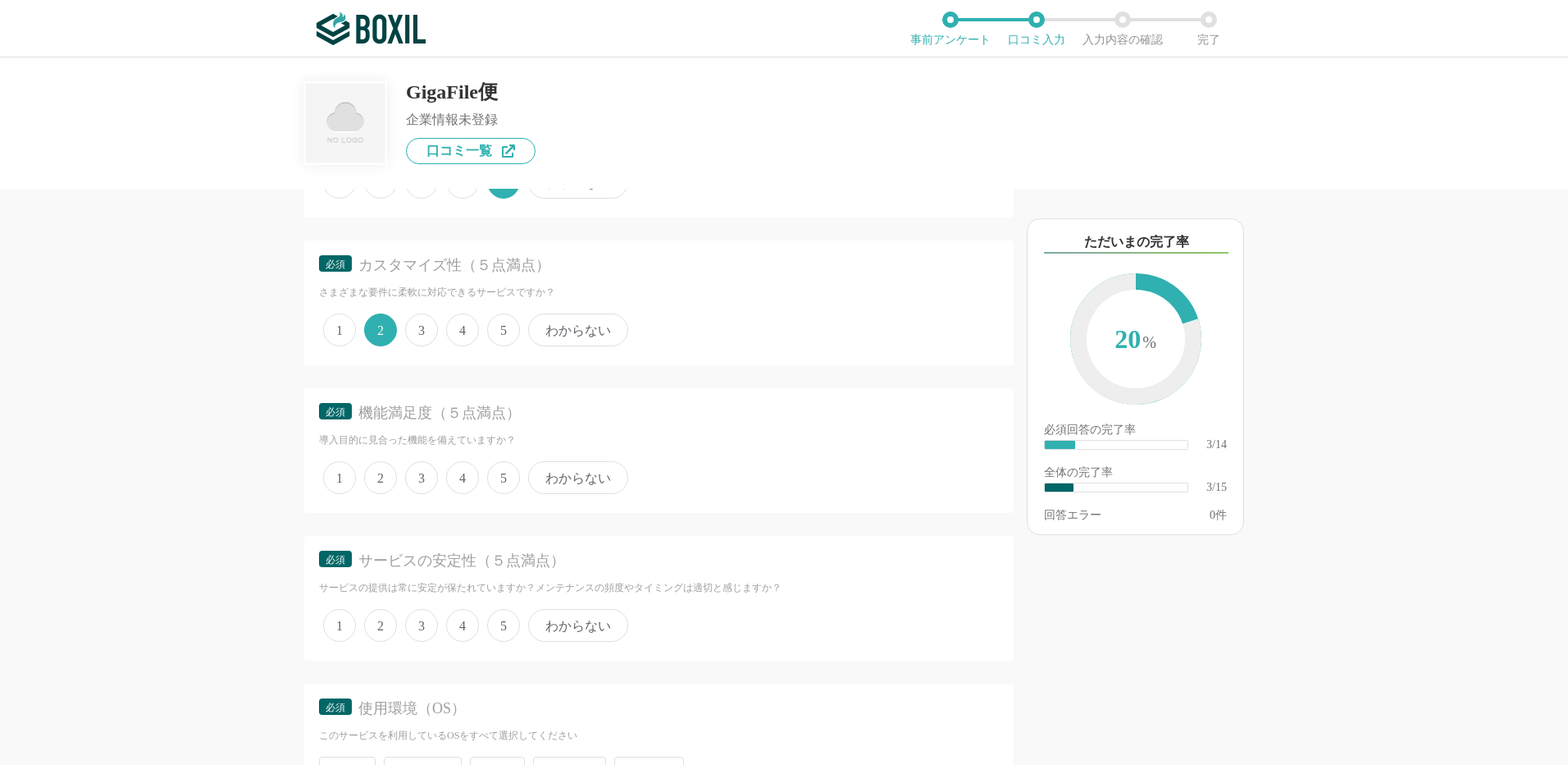
click at [428, 477] on span "3" at bounding box center [421, 477] width 33 height 33
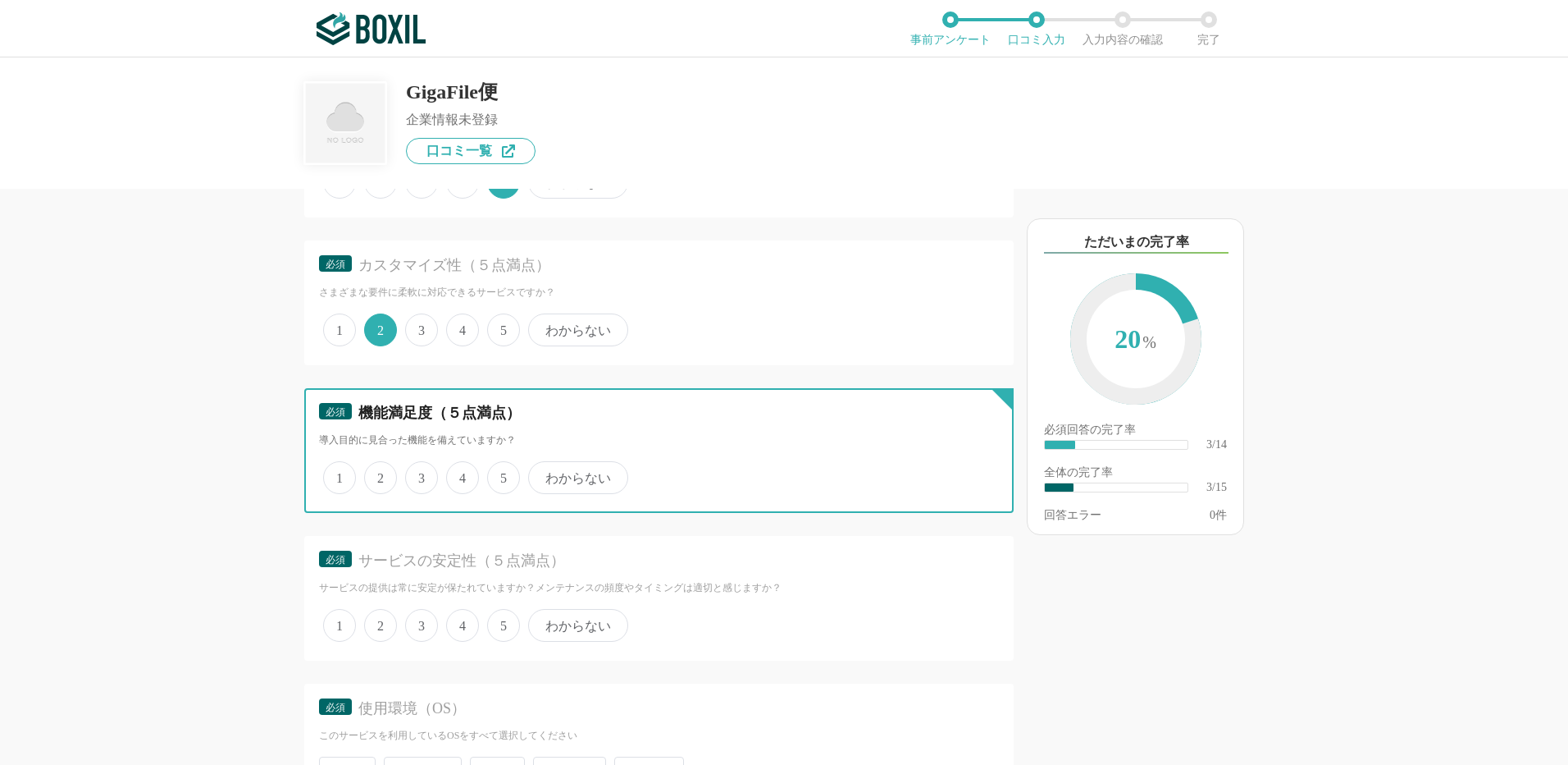
click at [420, 475] on input "3" at bounding box center [414, 469] width 11 height 11
radio input "true"
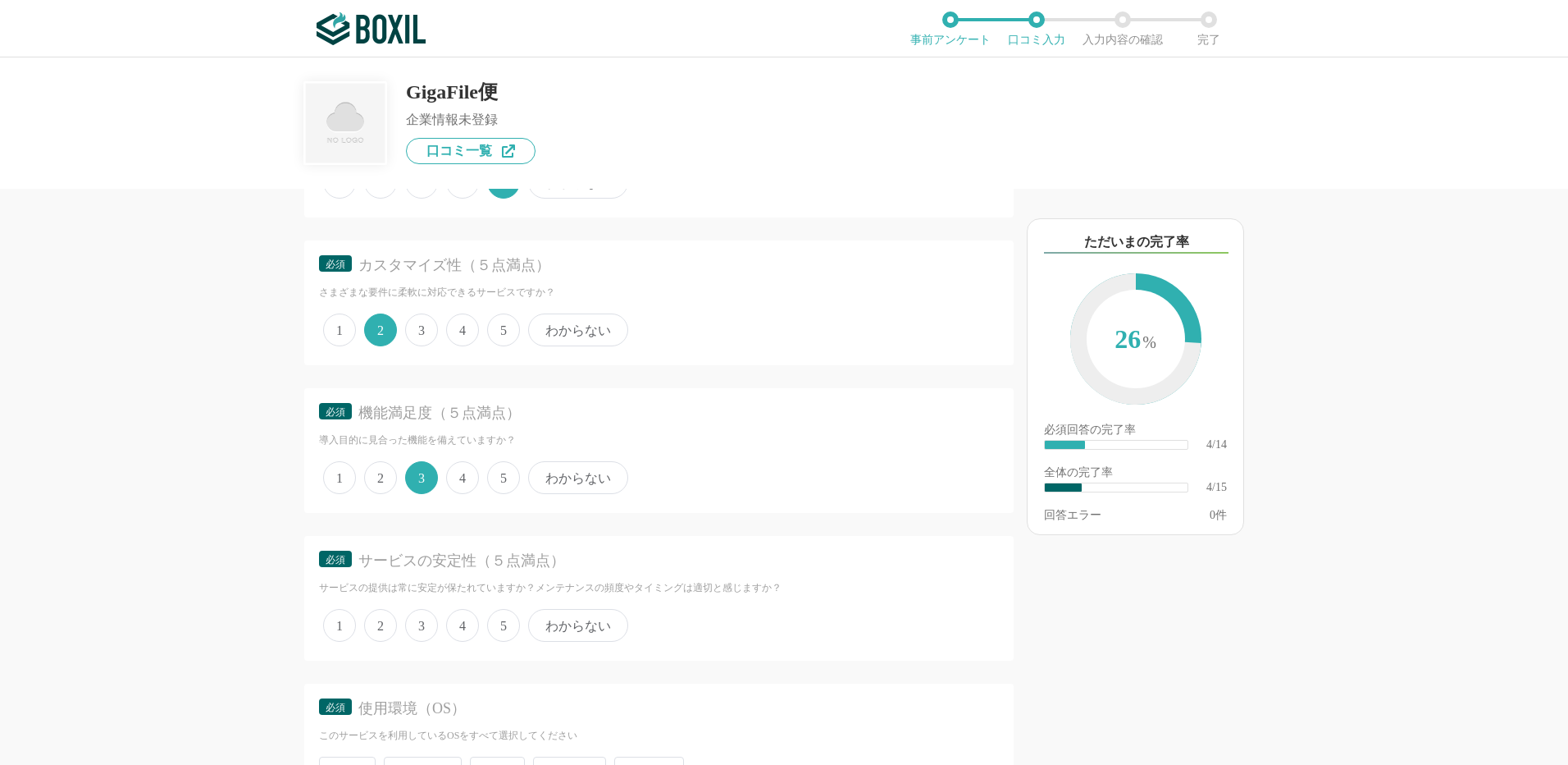
click at [429, 621] on span "3" at bounding box center [421, 625] width 33 height 33
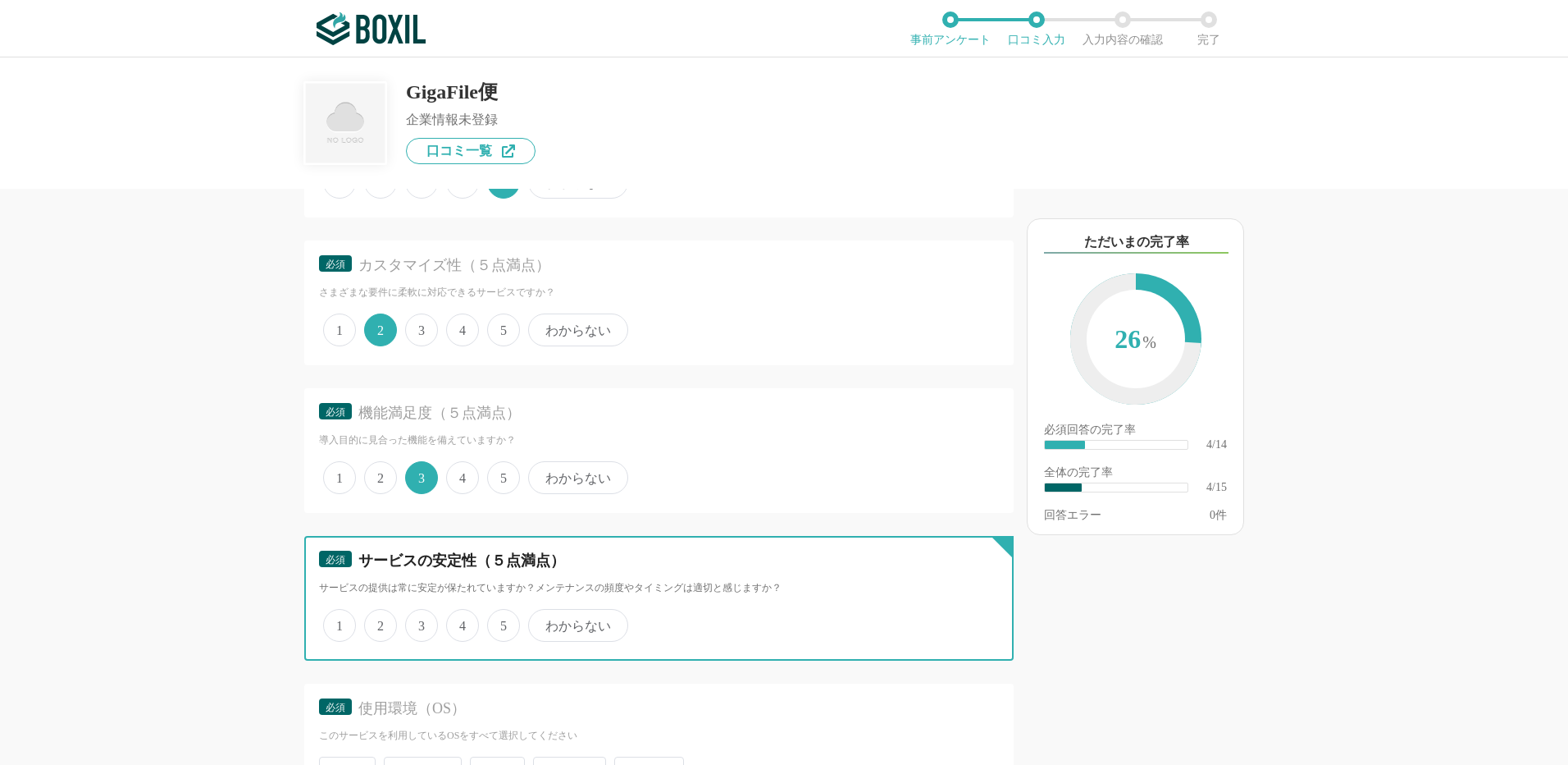
click at [420, 621] on input "3" at bounding box center [414, 617] width 11 height 11
radio input "true"
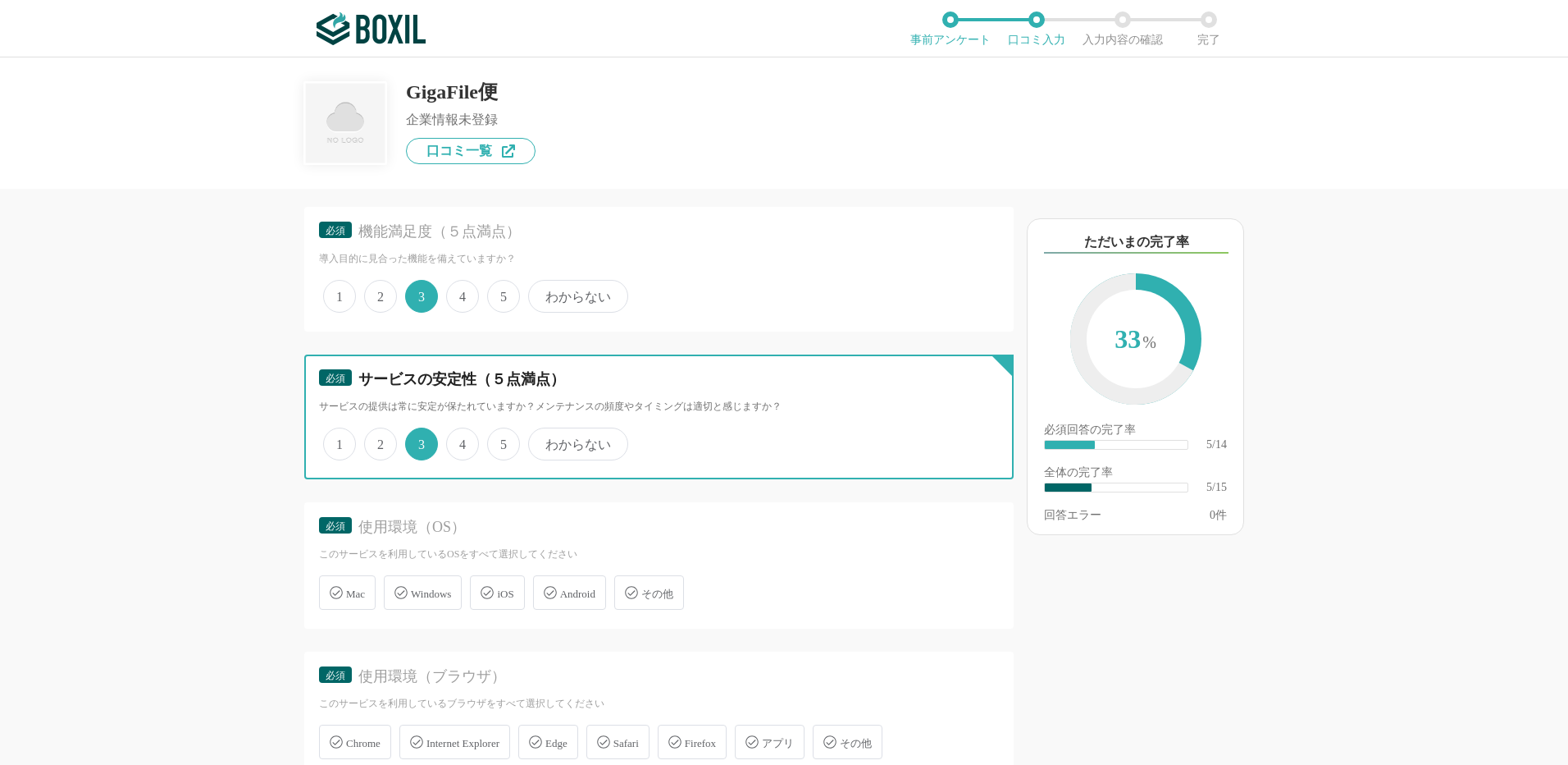
scroll to position [821, 0]
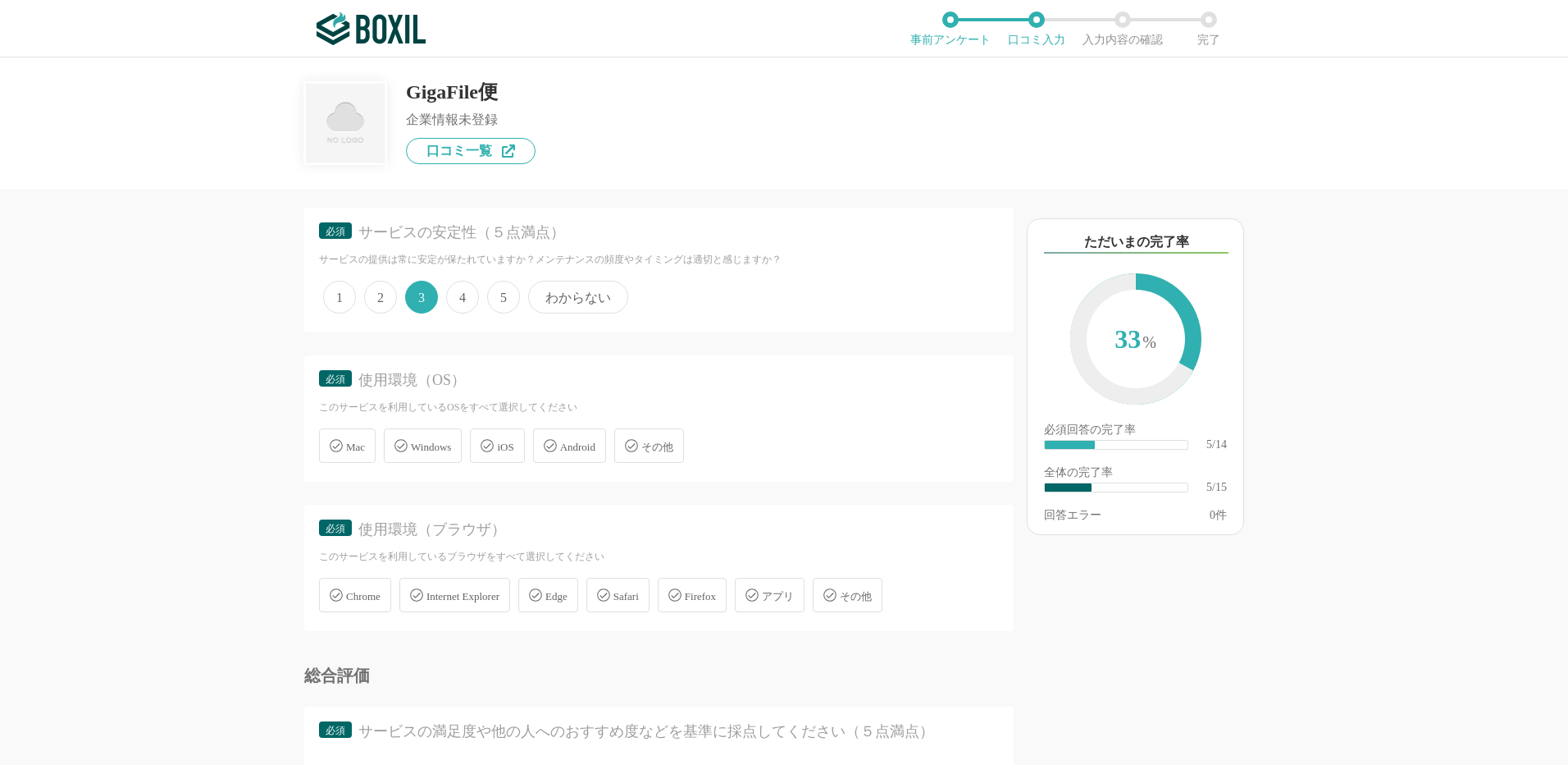
click at [502, 443] on div "iOS" at bounding box center [497, 445] width 54 height 35
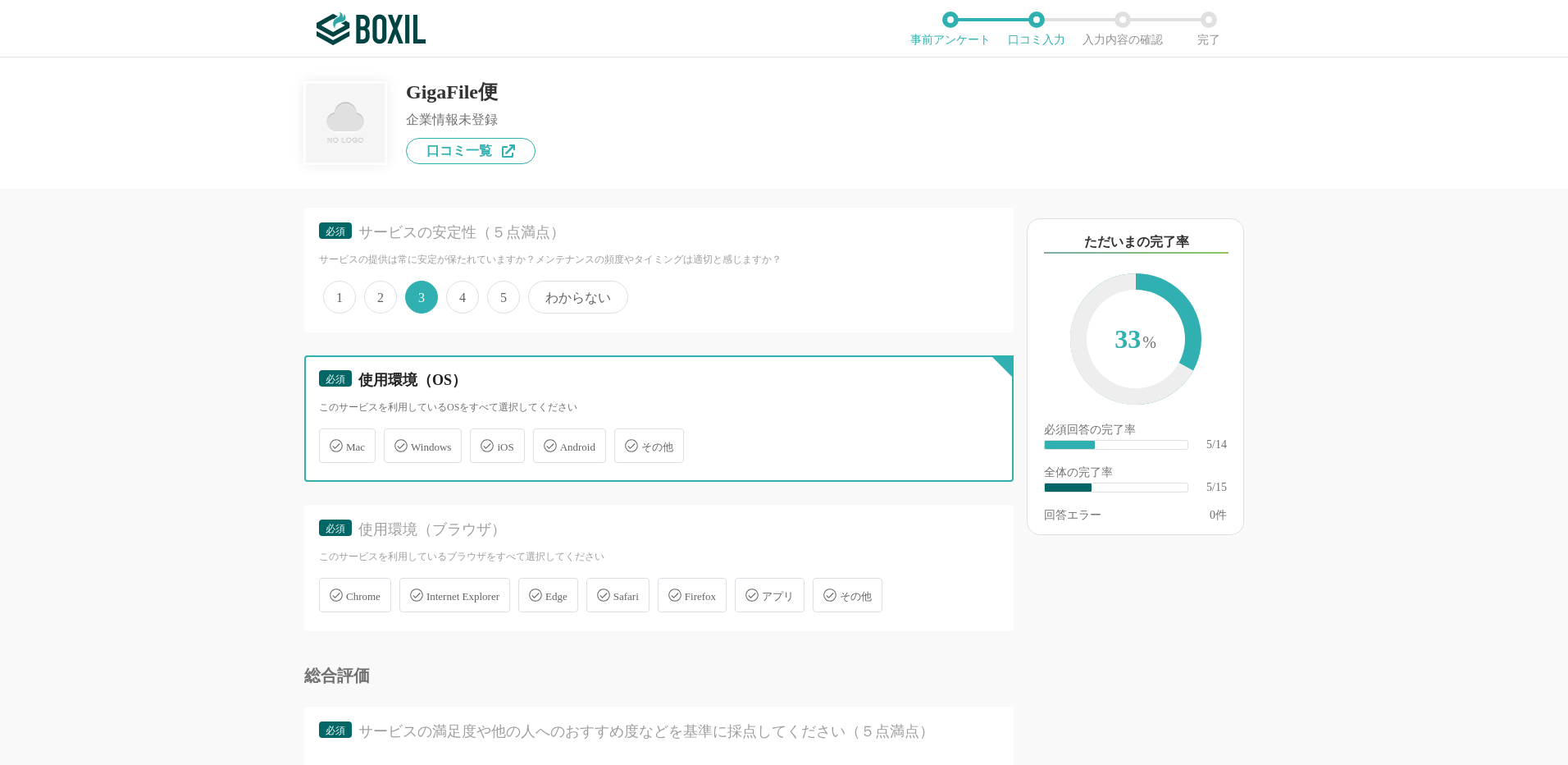
click at [484, 442] on input "iOS" at bounding box center [479, 436] width 11 height 11
checkbox input "true"
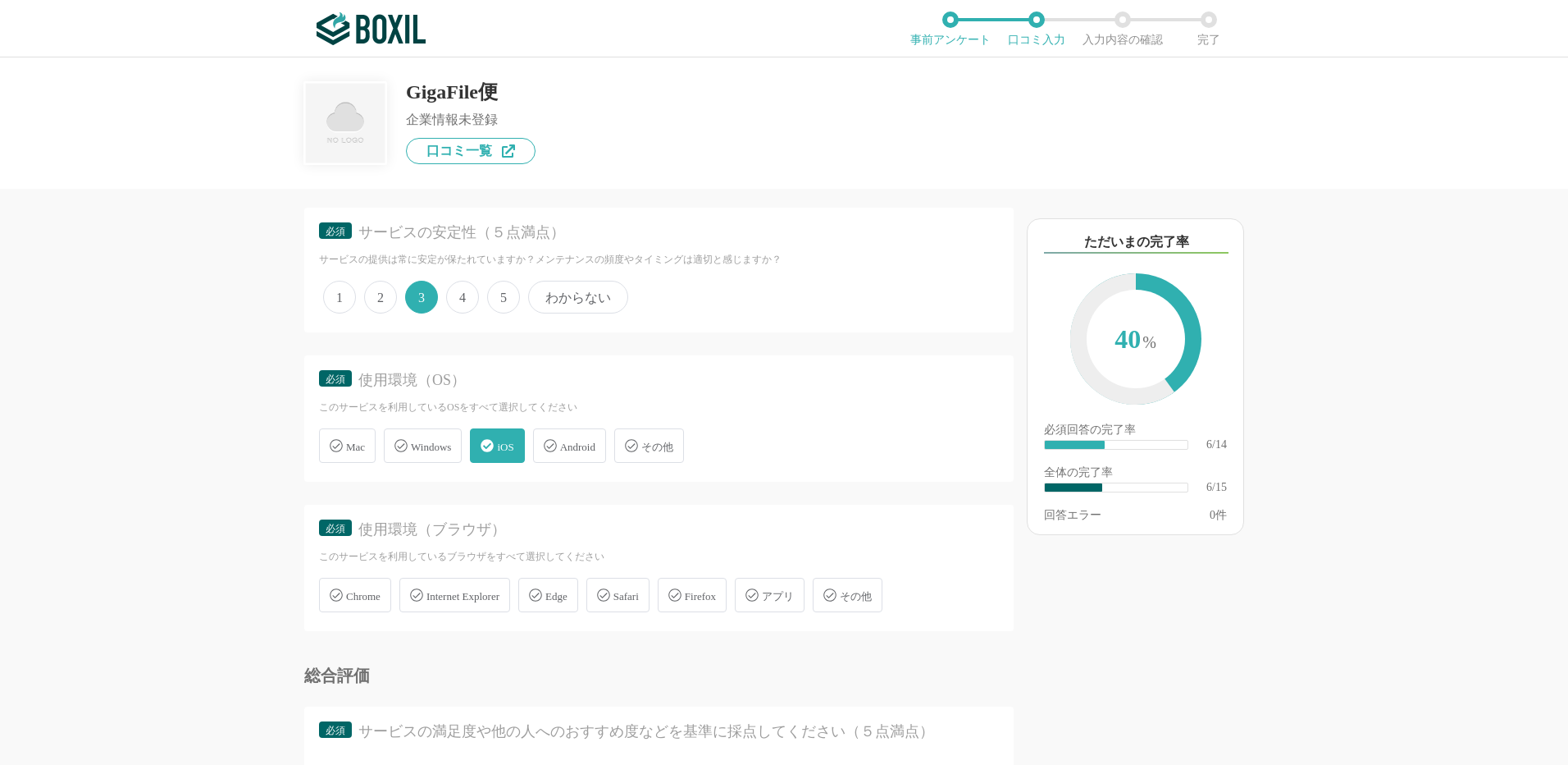
click at [400, 448] on icon at bounding box center [401, 446] width 14 height 14
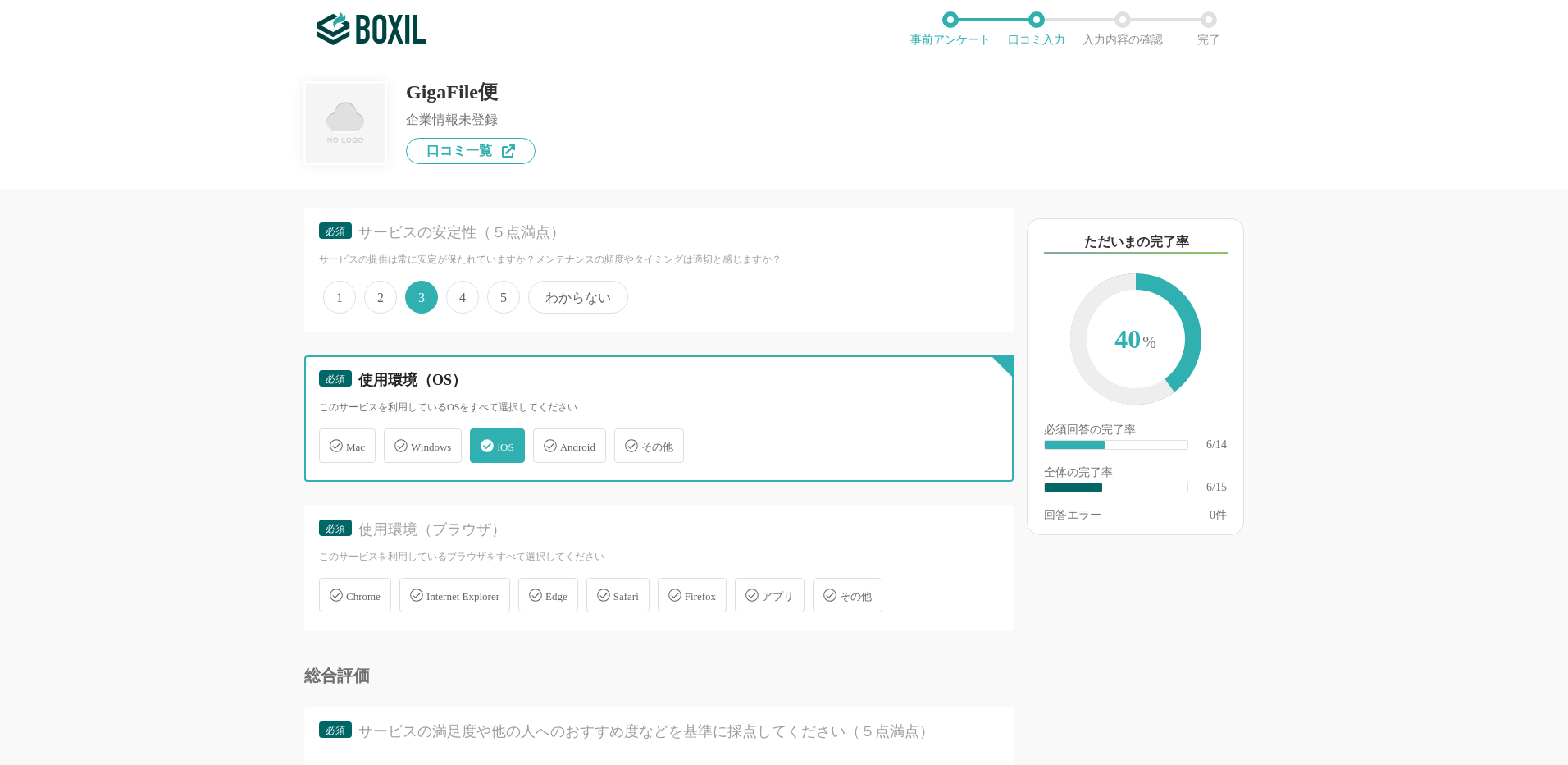
click at [397, 442] on input "Windows" at bounding box center [392, 436] width 11 height 11
checkbox input "true"
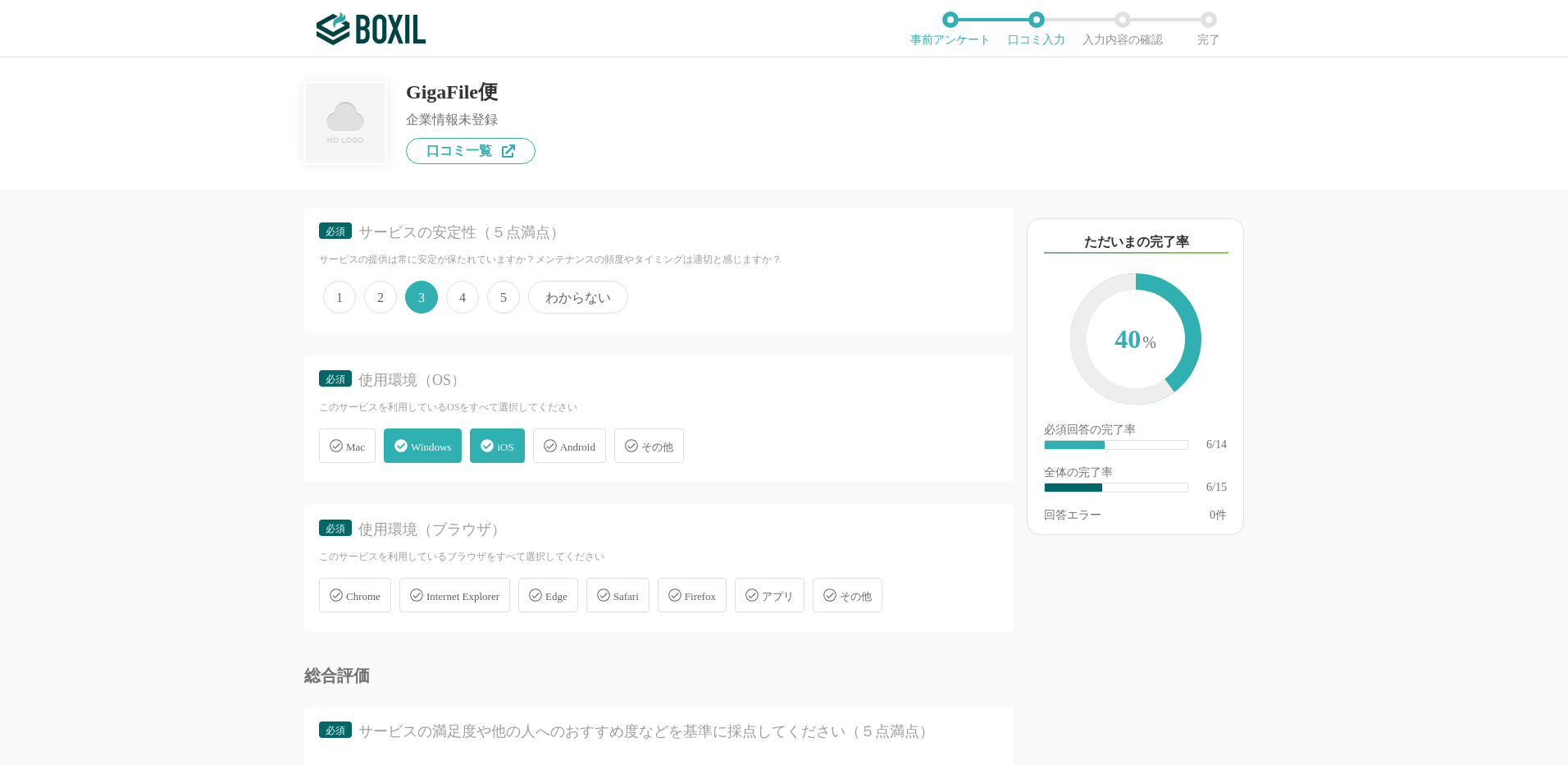
click at [367, 591] on span "Chrome" at bounding box center [363, 596] width 35 height 13
click at [366, 603] on span "Chrome" at bounding box center [363, 596] width 35 height 13
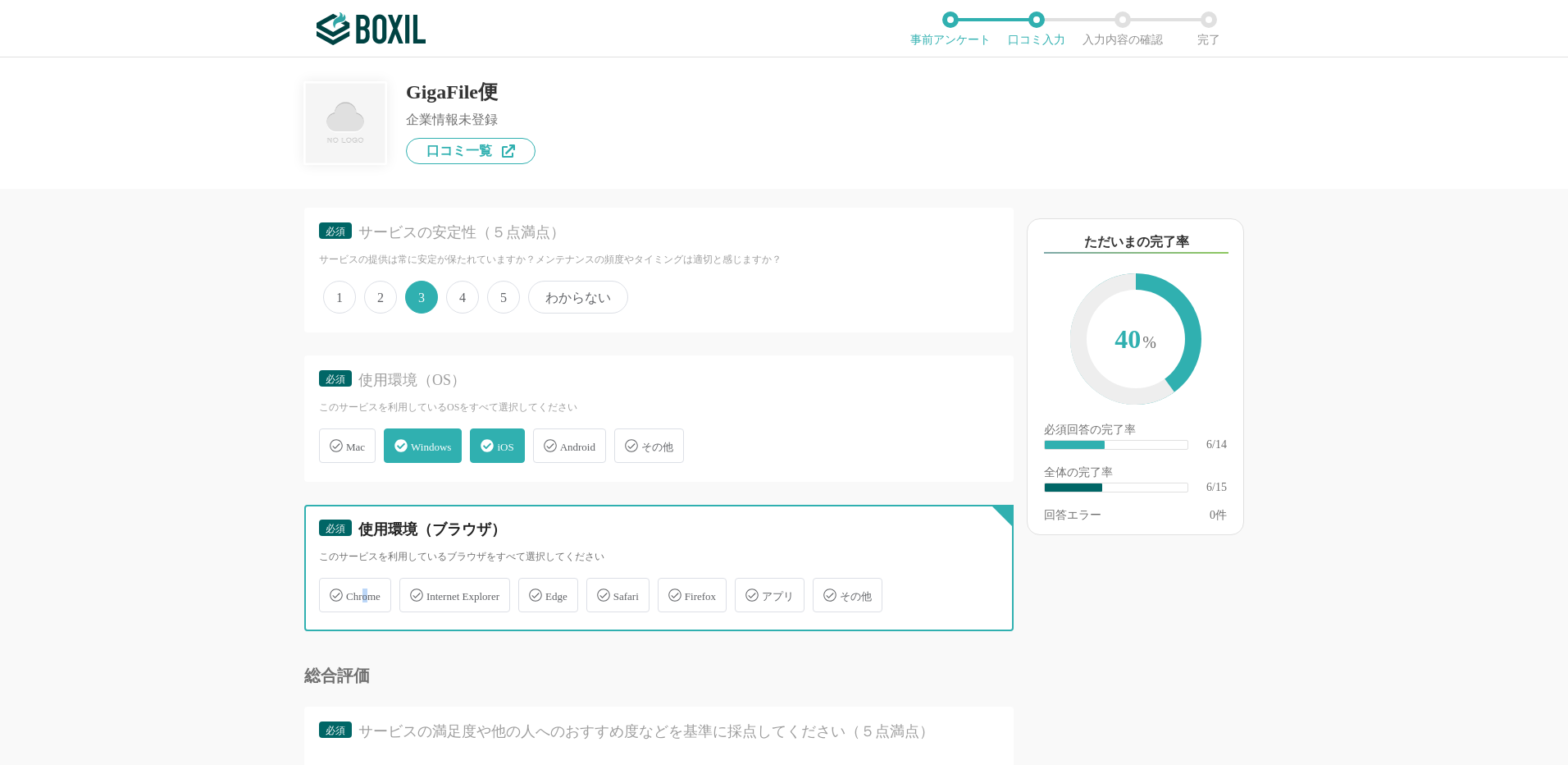
click at [333, 591] on input "Chrome" at bounding box center [327, 586] width 11 height 11
checkbox input "true"
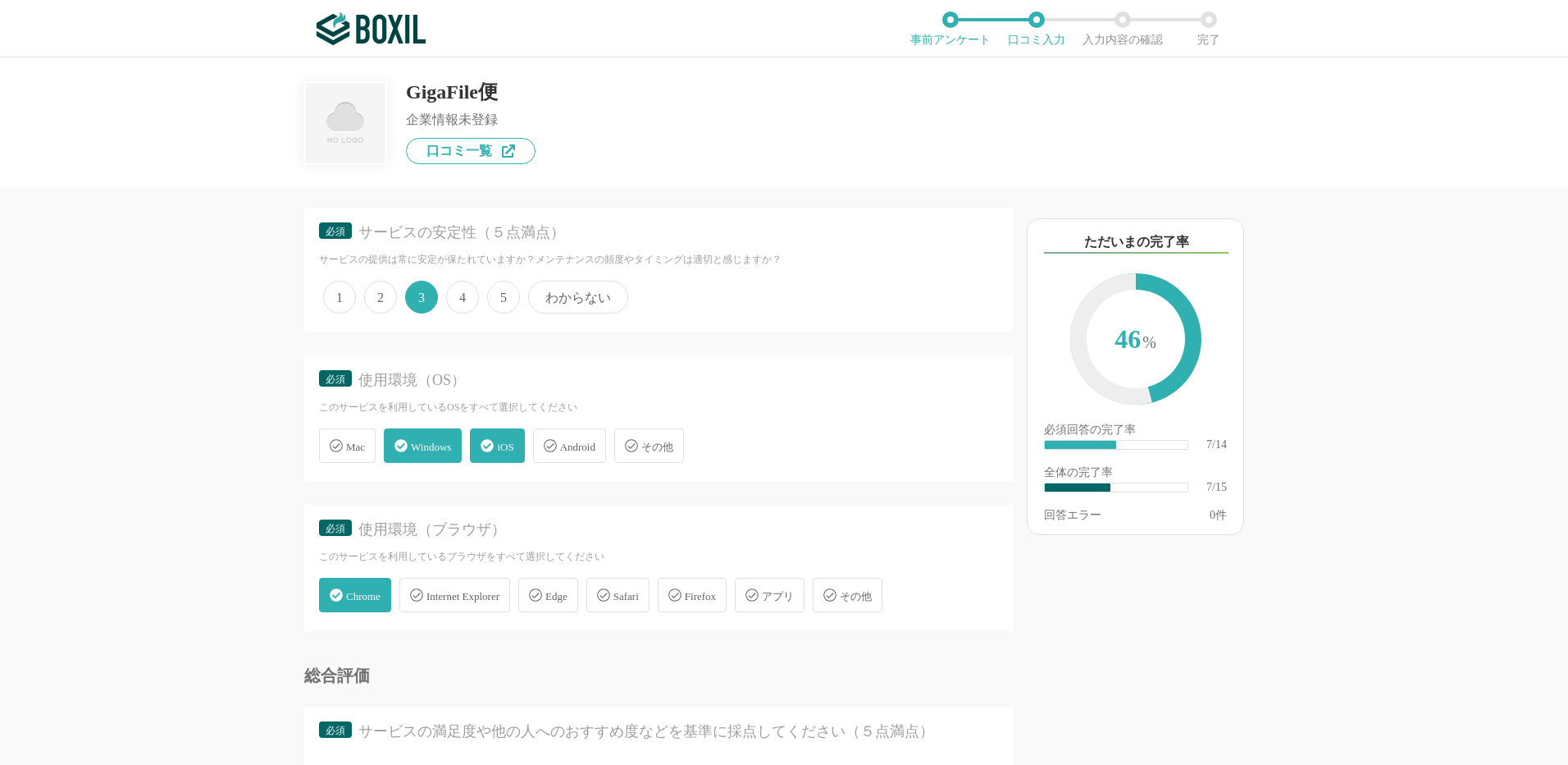
drag, startPoint x: 635, startPoint y: 597, endPoint x: 600, endPoint y: 608, distance: 36.7
click at [636, 597] on span "Safari" at bounding box center [626, 596] width 25 height 13
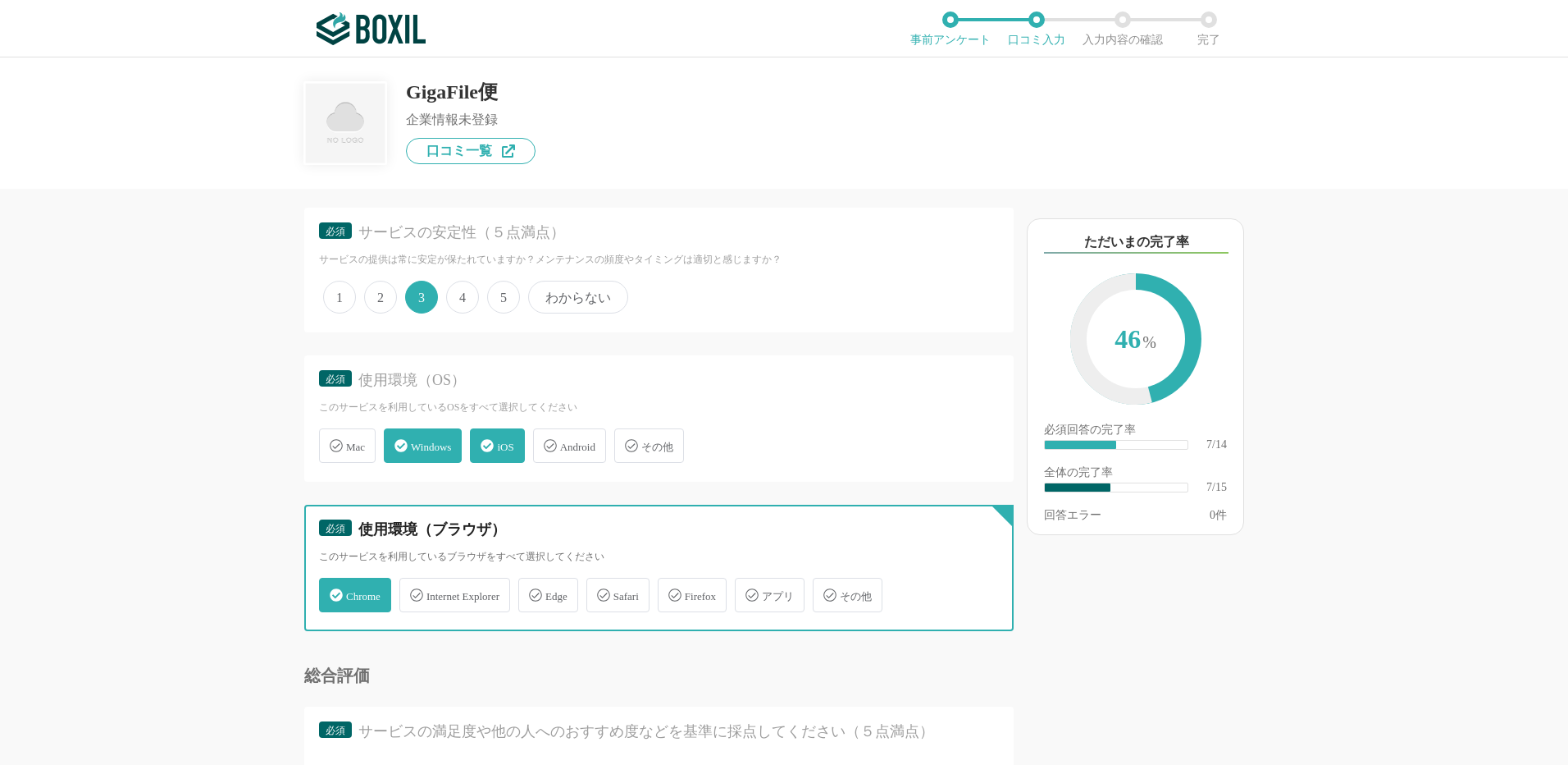
click at [600, 591] on input "Safari" at bounding box center [595, 586] width 11 height 11
checkbox input "true"
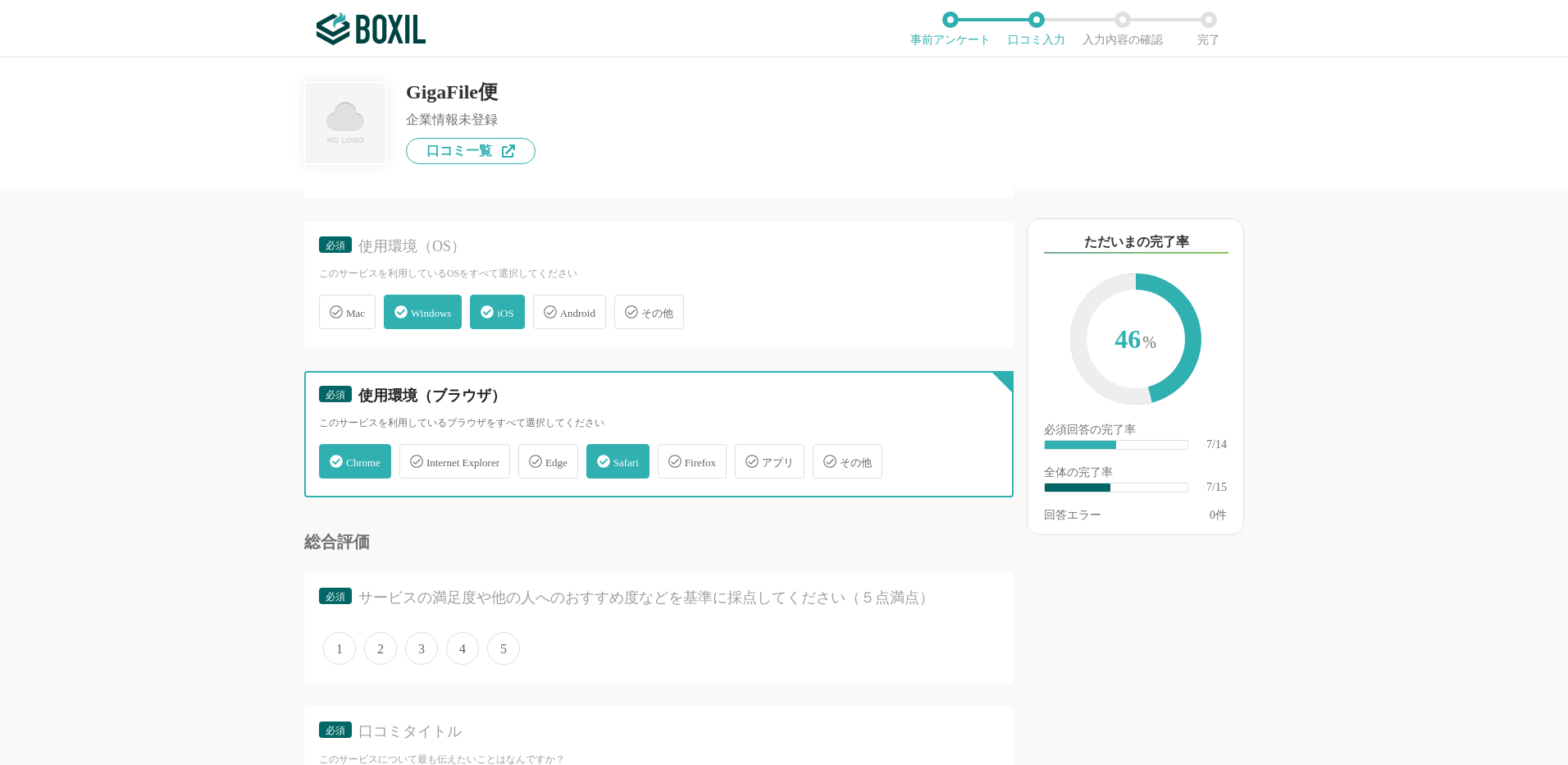
scroll to position [1149, 0]
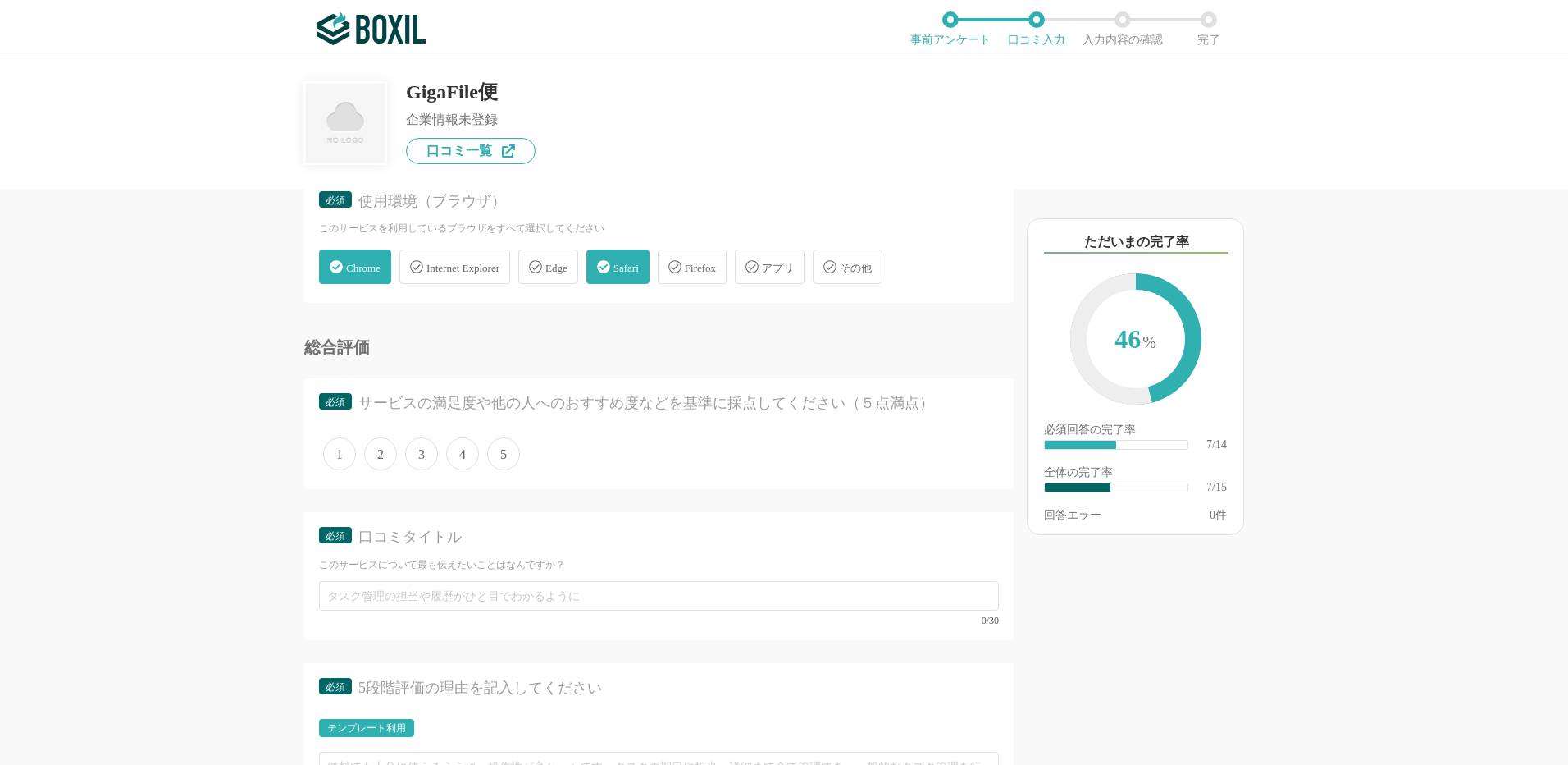
click at [463, 452] on span "4" at bounding box center [463, 454] width 33 height 33
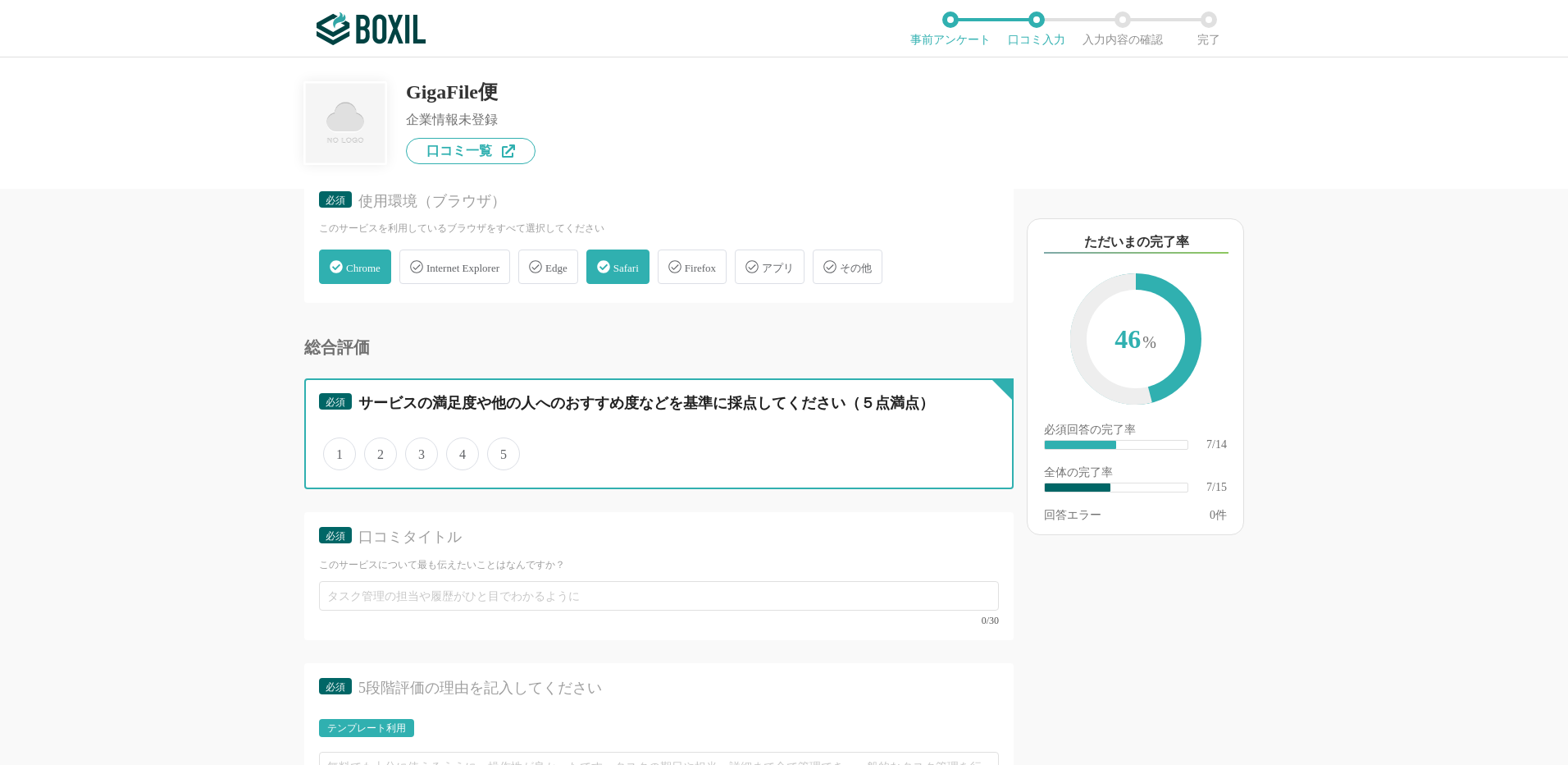
click at [461, 450] on input "4" at bounding box center [455, 445] width 11 height 11
radio input "true"
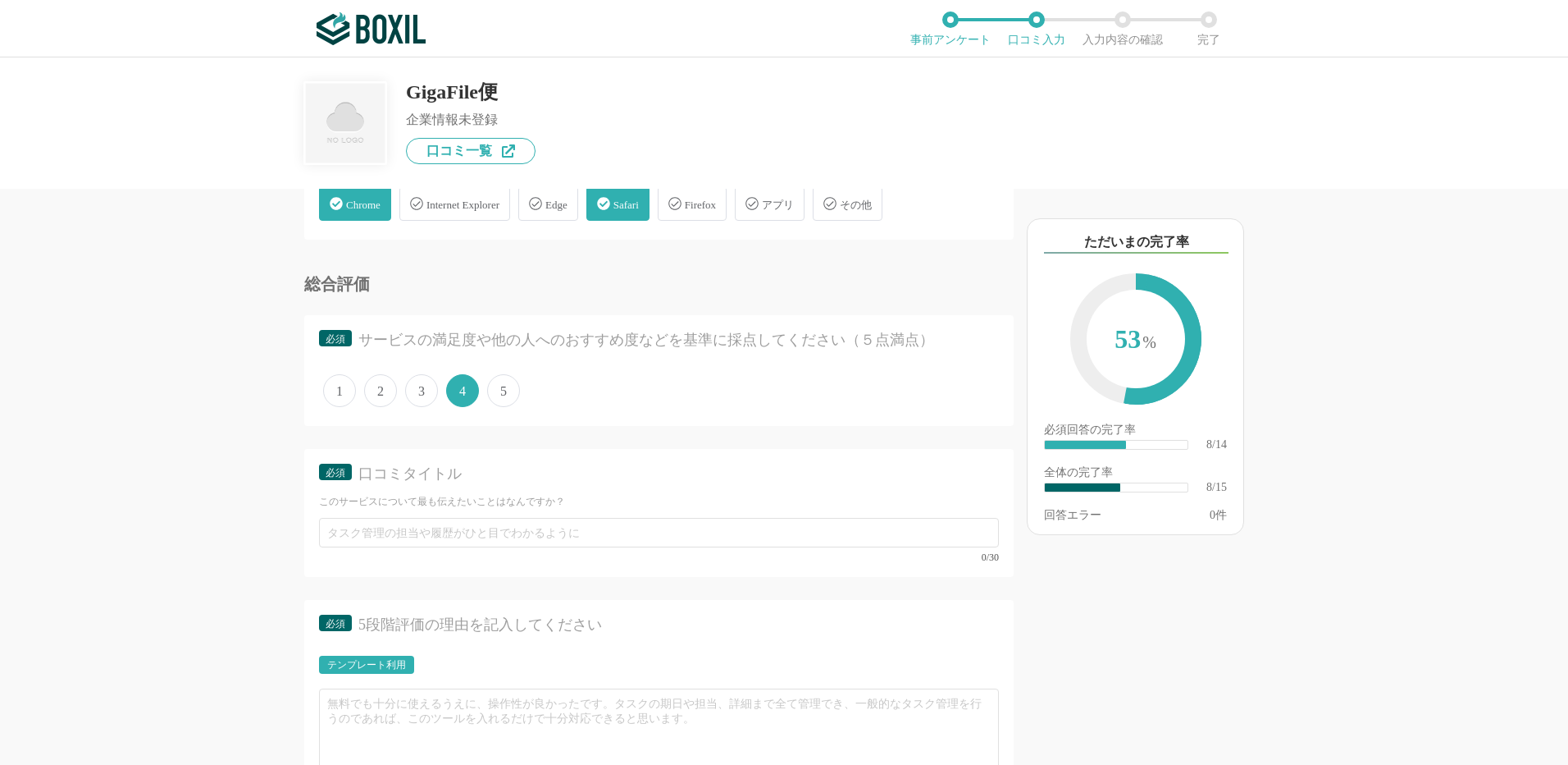
scroll to position [1313, 0]
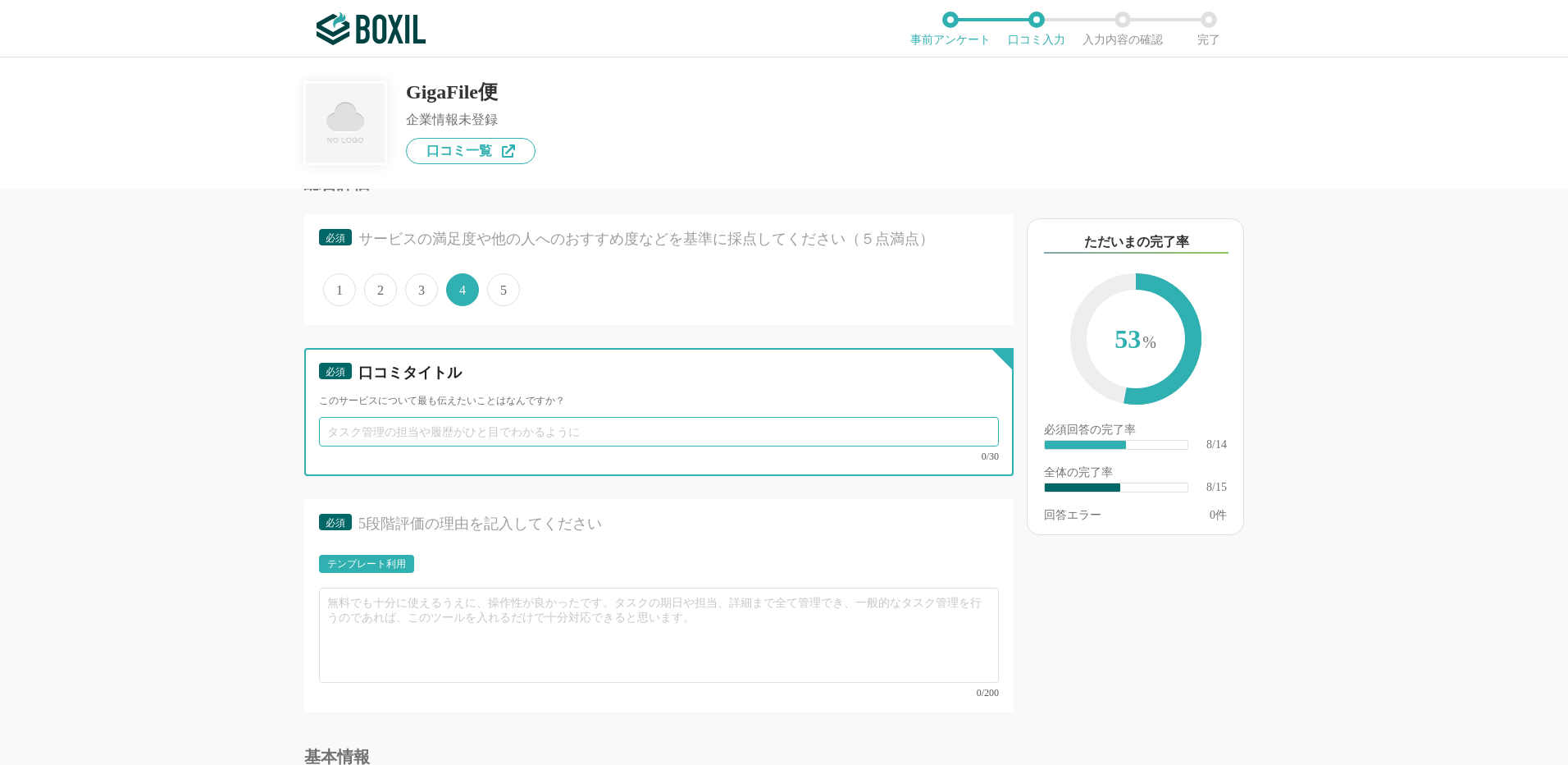
click at [406, 432] on input "text" at bounding box center [659, 432] width 680 height 30
paste input "大容量ファイルの送受信が手軽にできる、個人利用に便利なサービス"
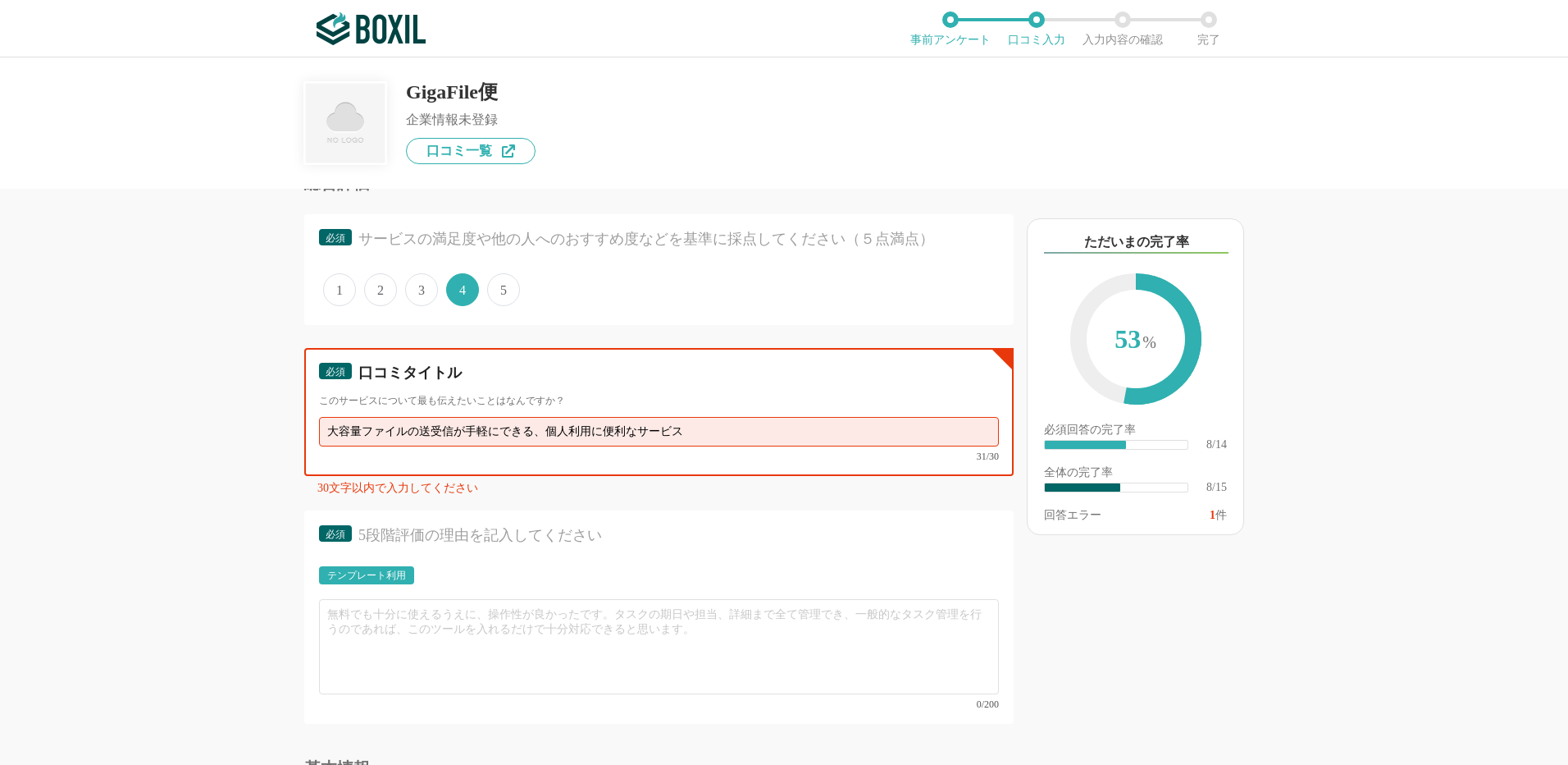
click at [547, 431] on input "大容量ファイルの送受信が手軽にできる、個人利用に便利なサービス" at bounding box center [659, 432] width 680 height 30
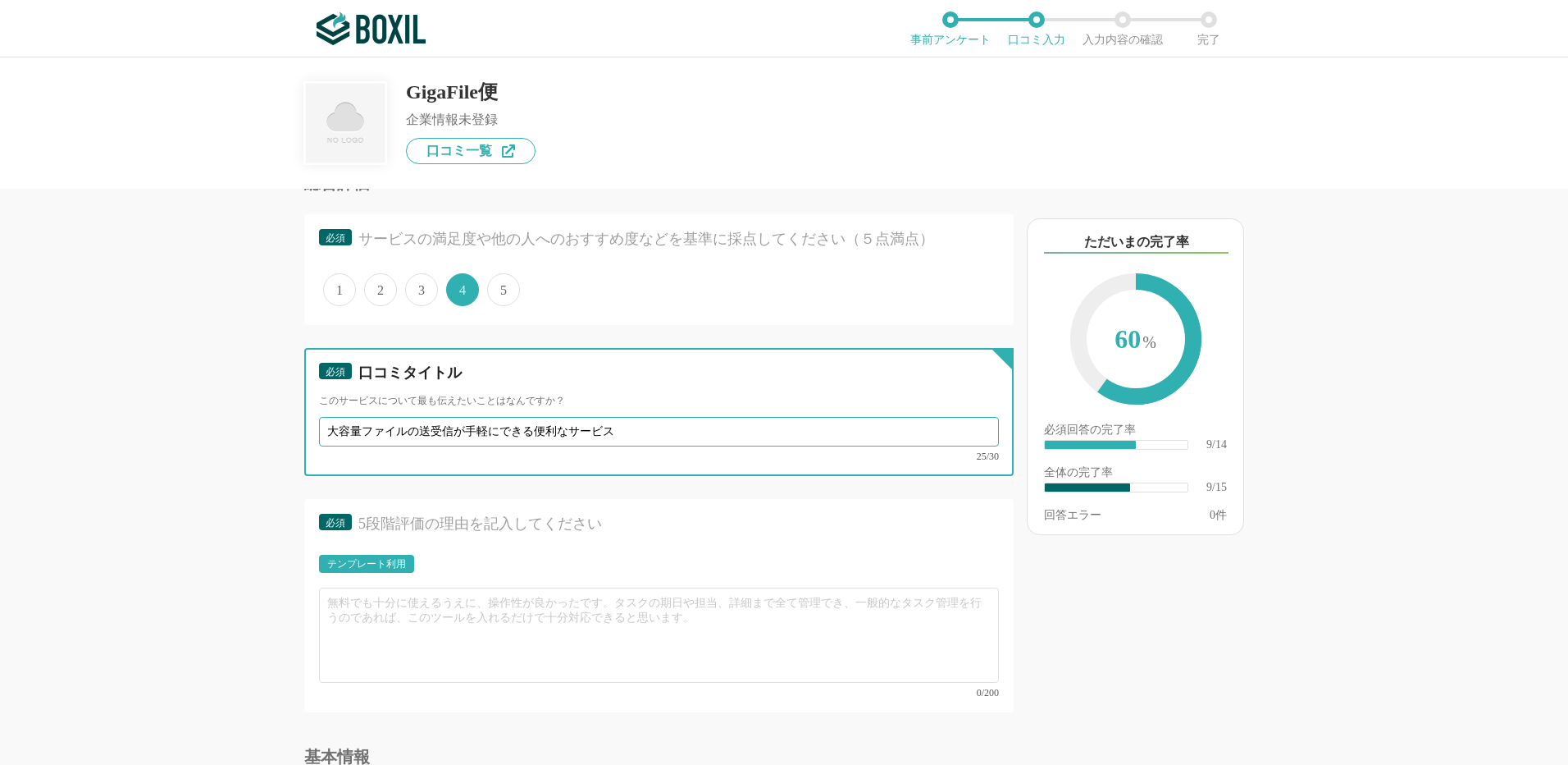
type input "大容量ファイルの送受信が手軽にできる便利なサービス"
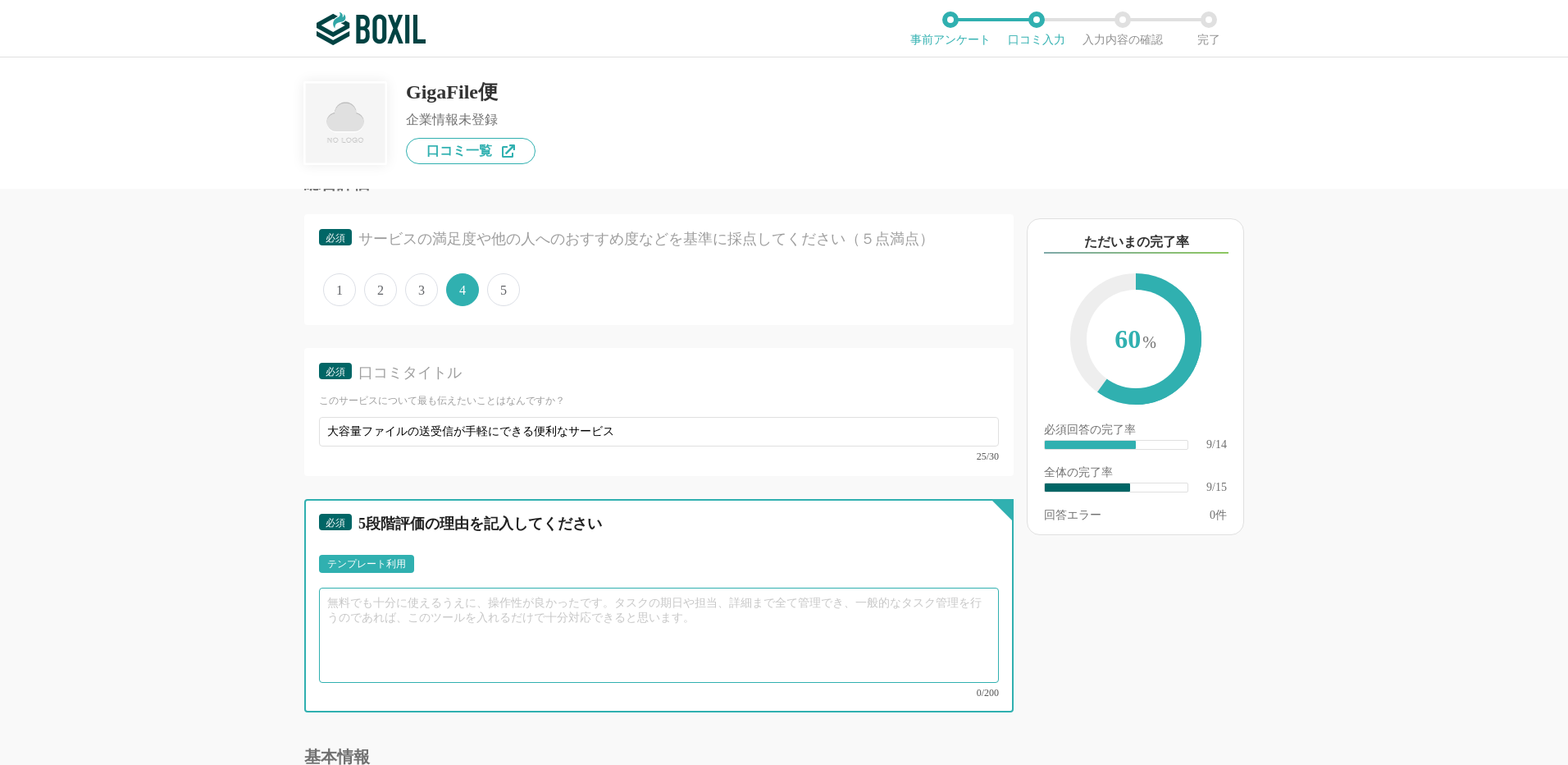
click at [329, 606] on textarea at bounding box center [659, 635] width 680 height 95
paste textarea "趣味で撮影した写真や動画、大きな資料を友人や知人に送る必要があり、ギガファイル便を利用しました。メールでは送れない大容量のファイルも、ブラウザ上で簡単にアップ…"
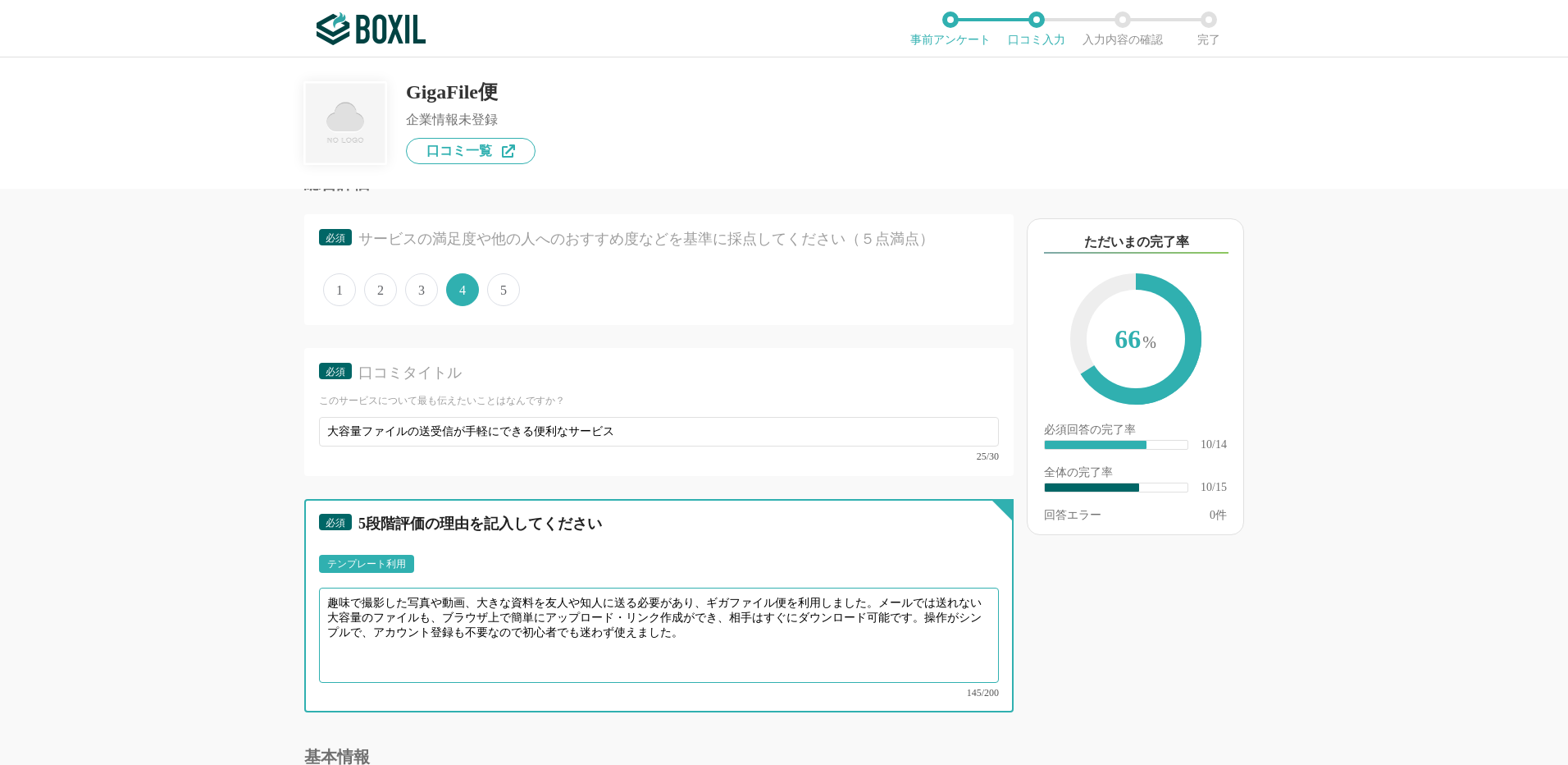
click at [655, 626] on textarea "趣味で撮影した写真や動画、大きな資料を友人や知人に送る必要があり、ギガファイル便を利用しました。メールでは送れない大容量のファイルも、ブラウザ上で簡単にアップ…" at bounding box center [659, 635] width 680 height 95
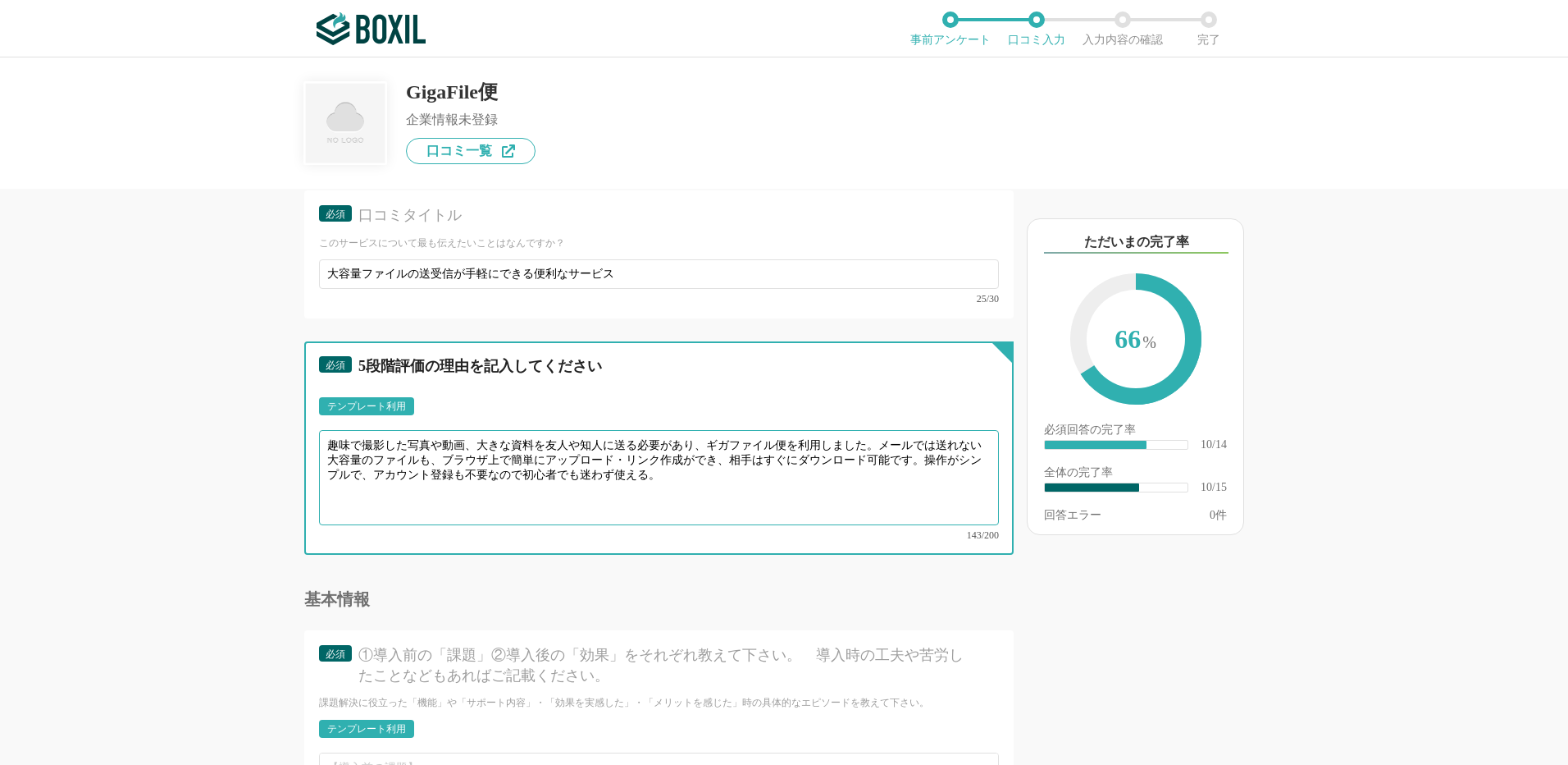
scroll to position [1478, 0]
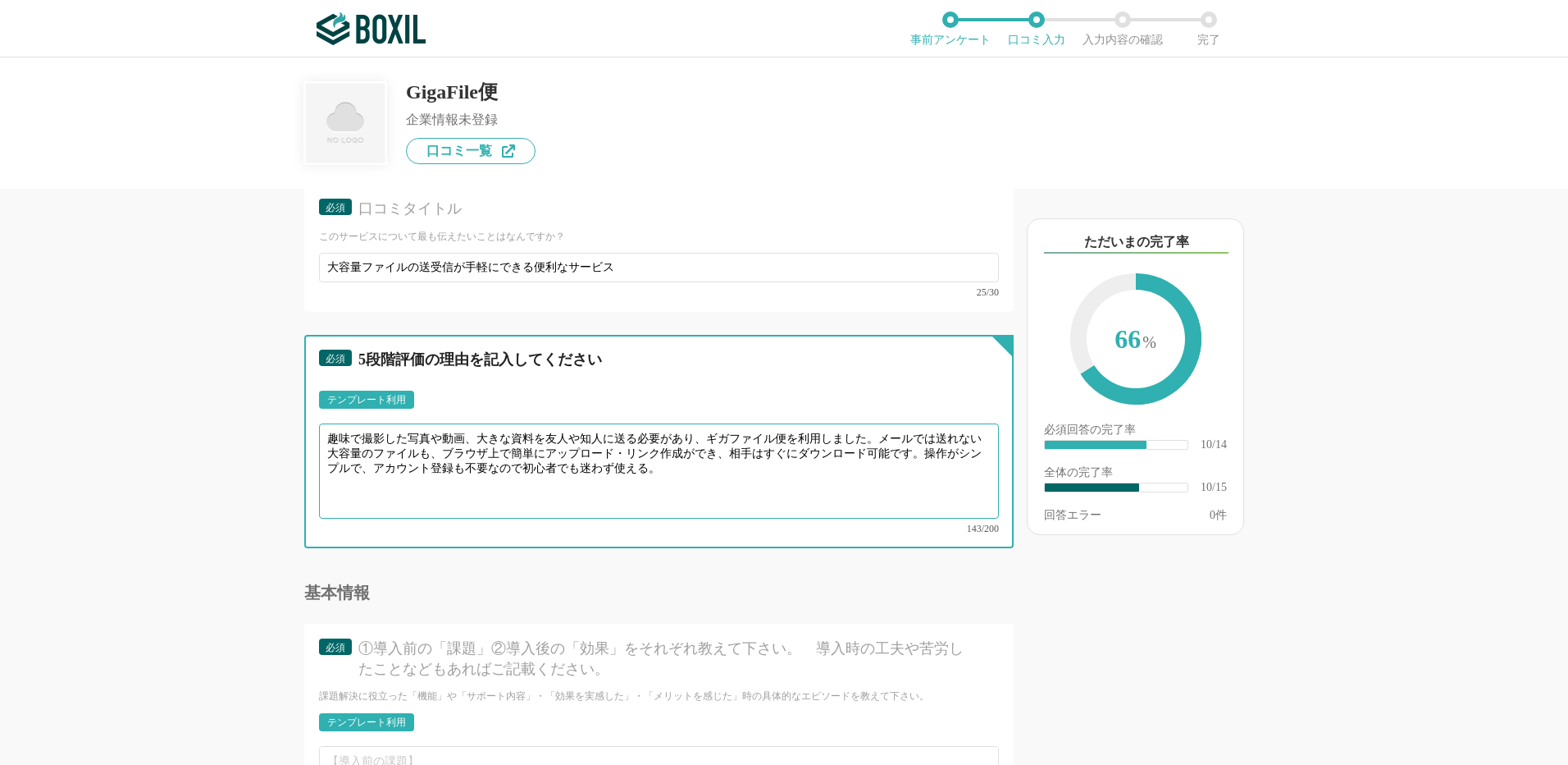
drag, startPoint x: 868, startPoint y: 435, endPoint x: 332, endPoint y: 435, distance: 536.0
click at [332, 435] on textarea "趣味で撮影した写真や動画、大きな資料を友人や知人に送る必要があり、ギガファイル便を利用しました。メールでは送れない大容量のファイルも、ブラウザ上で簡単にアップ…" at bounding box center [659, 471] width 680 height 95
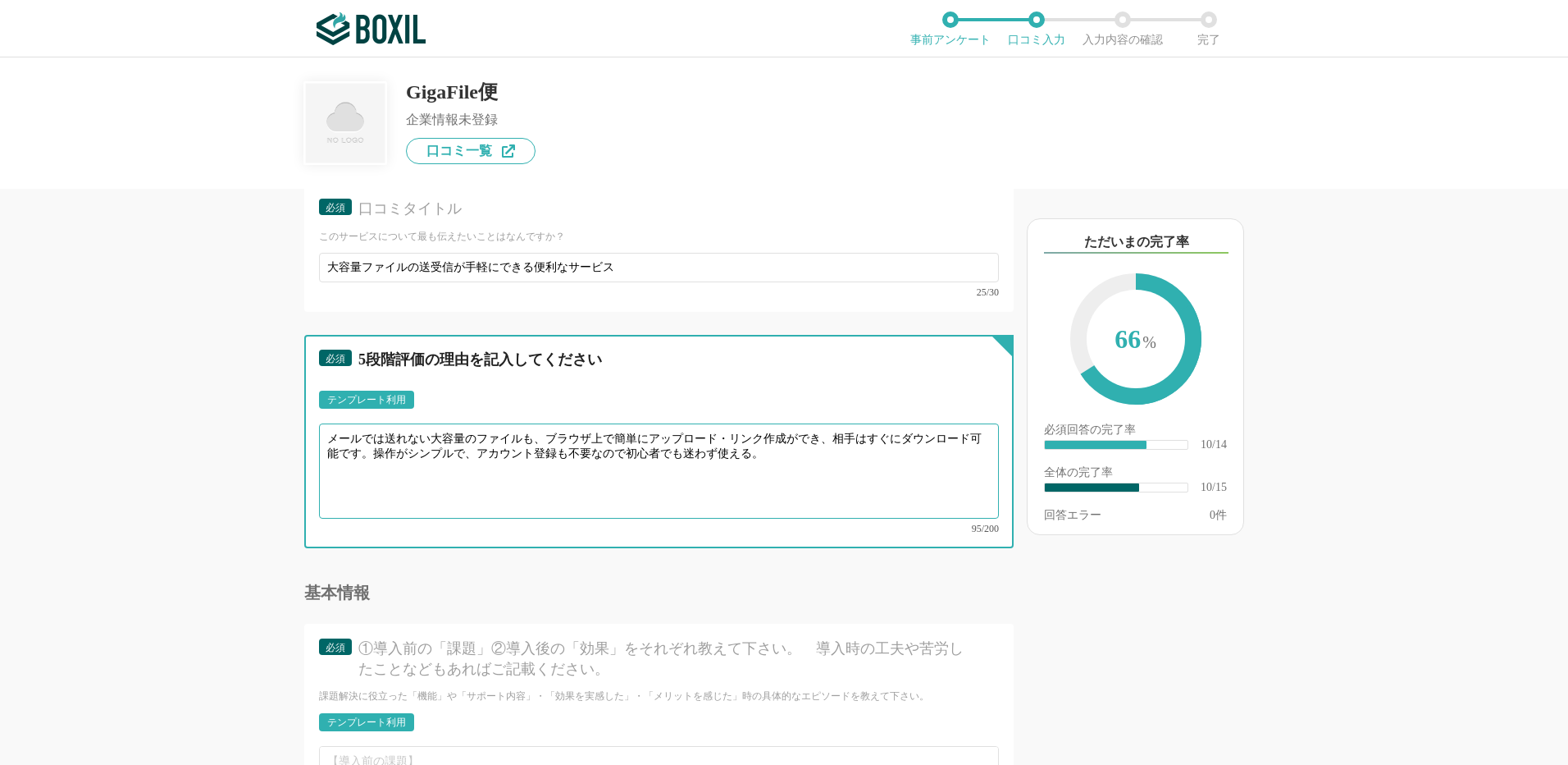
type textarea "メールでは送れない大容量のファイルも、ブラウザ上で簡単にアップロード・リンク作成ができ、相手はすぐにダウンロード可能です。操作がシンプルで、アカウント登録も不…"
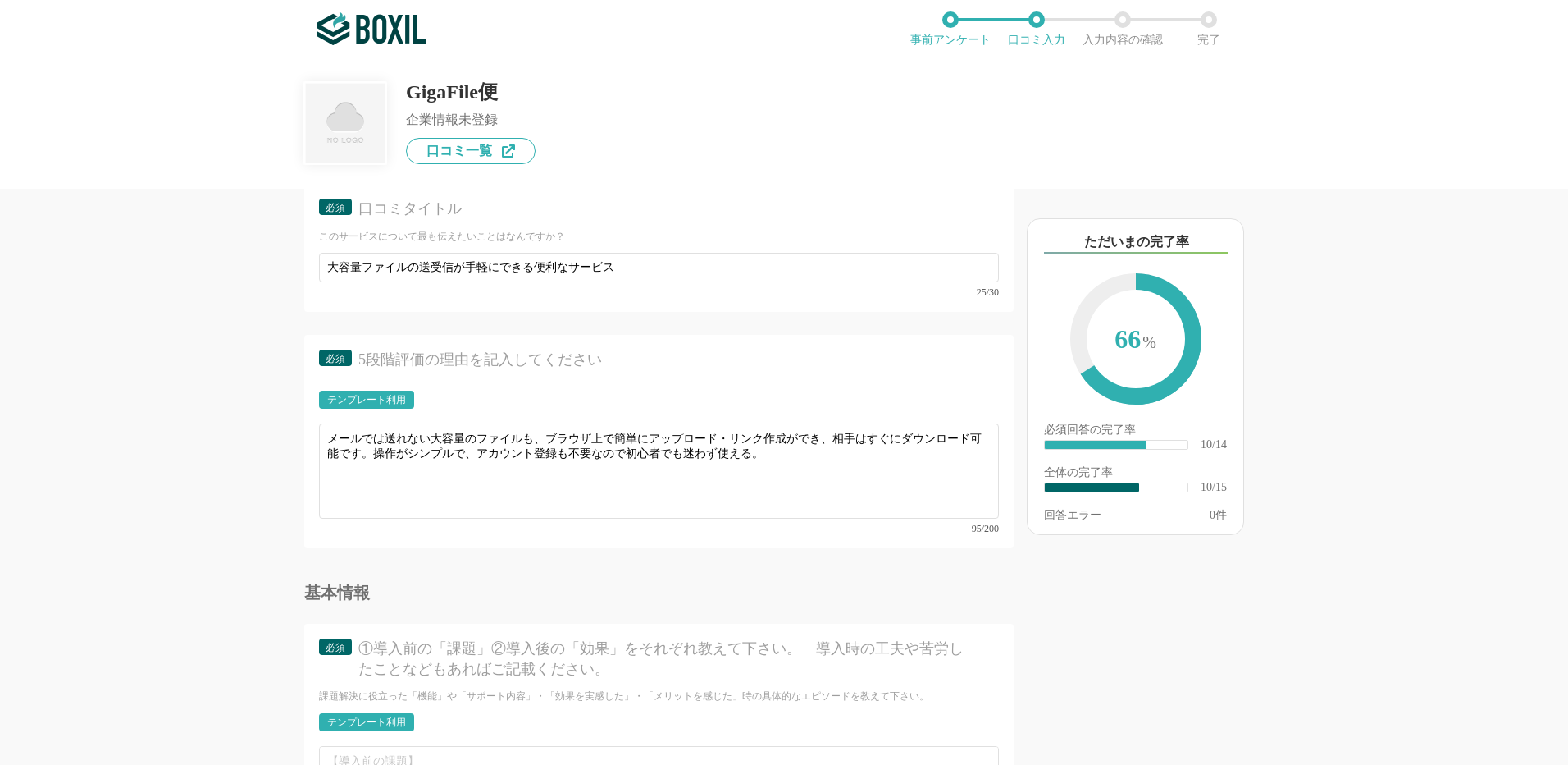
click at [166, 592] on div "他のサービス・ツールと連携していますか？ ※複数選択可 例：Slack、Salesforce 選択したサービス 未選択 必須 使いやすさ（５点満点） 直感的に…" at bounding box center [784, 411] width 1568 height 707
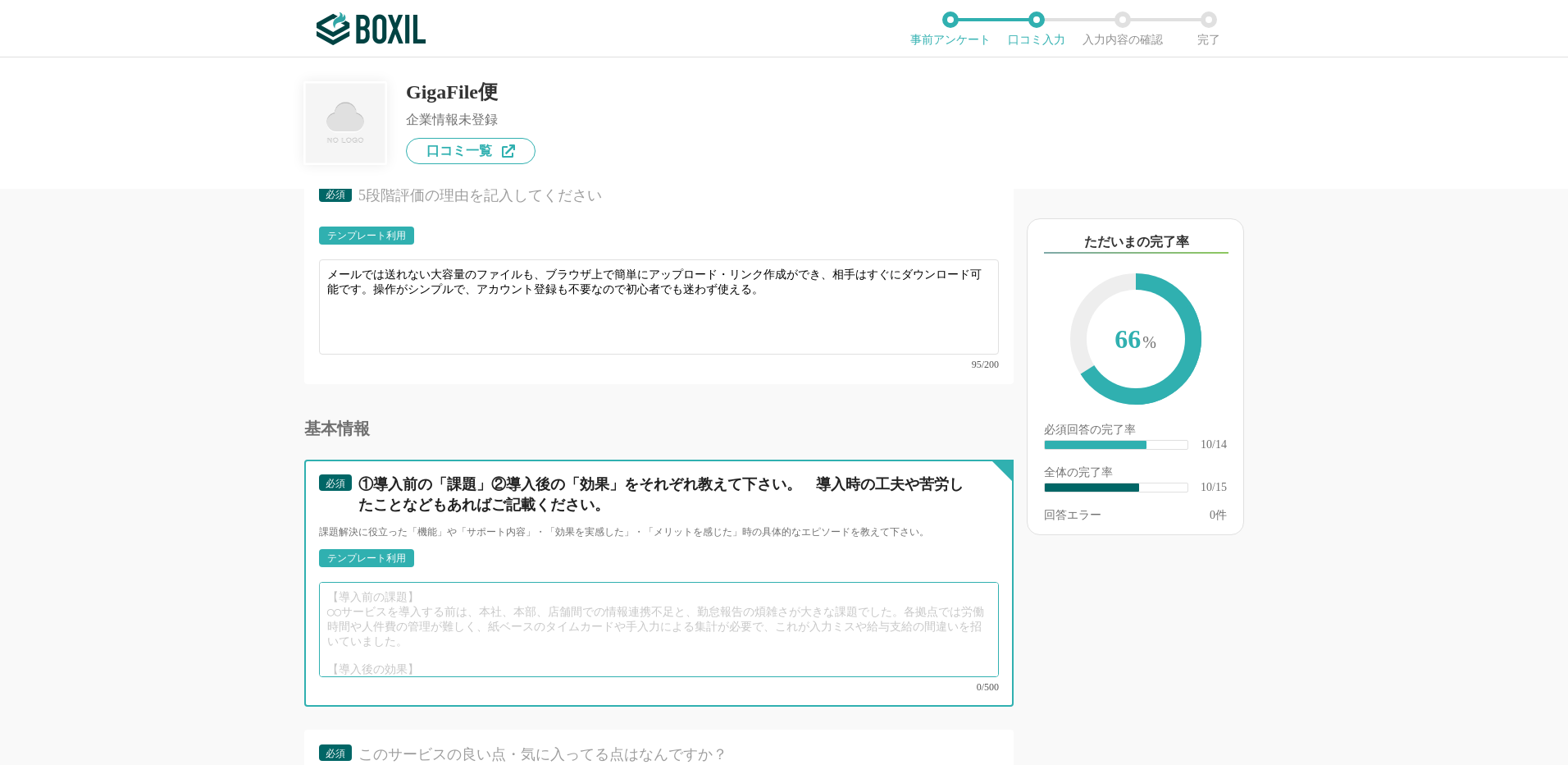
click at [361, 602] on textarea at bounding box center [659, 630] width 680 height 95
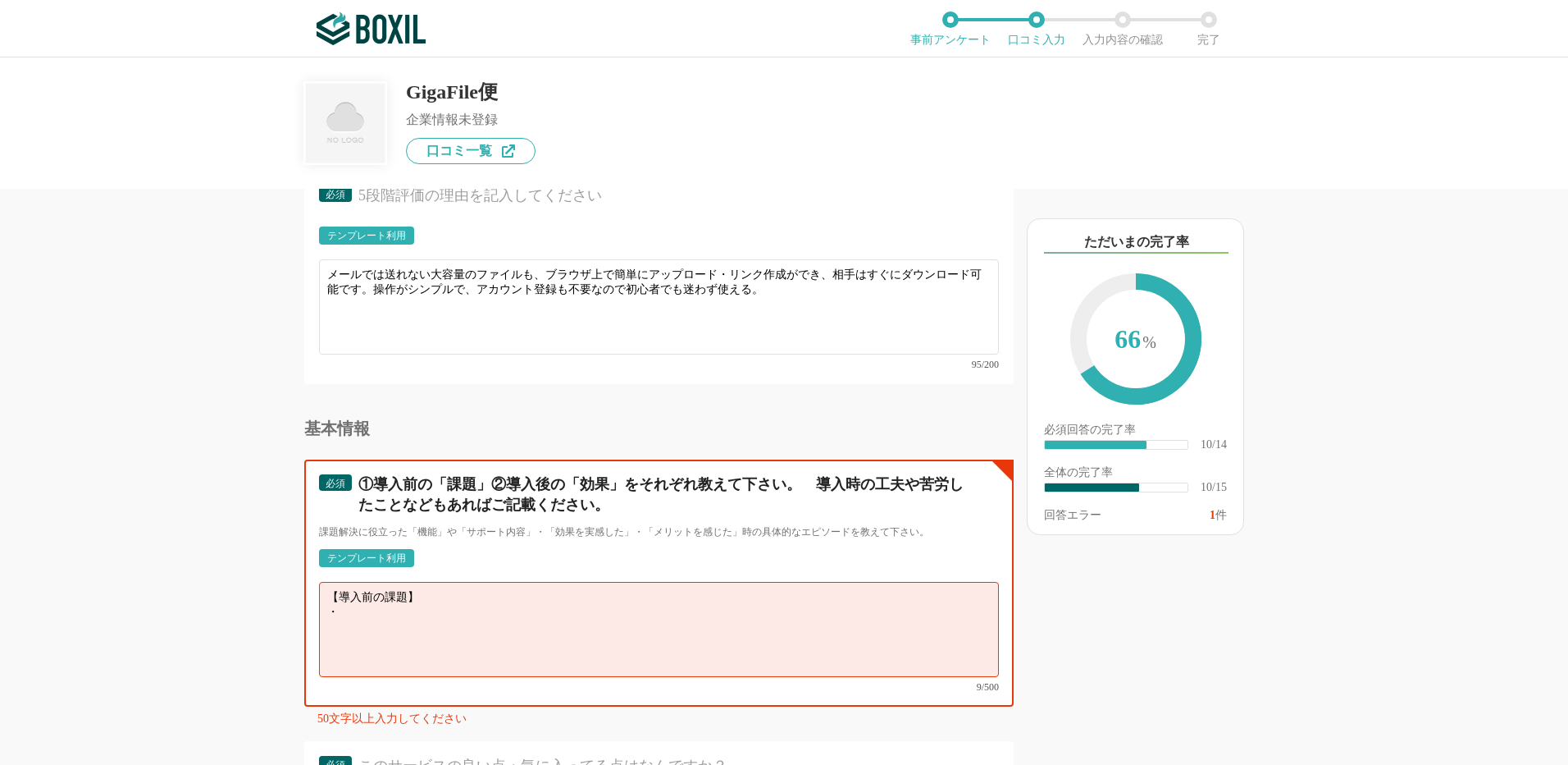
click at [367, 609] on textarea "【導入前の課題】 ・" at bounding box center [659, 630] width 680 height 95
paste textarea "大容量のファイル（写真・動画・資料など）をメール添付で送ろうとすると容量オーバーで送れない。"
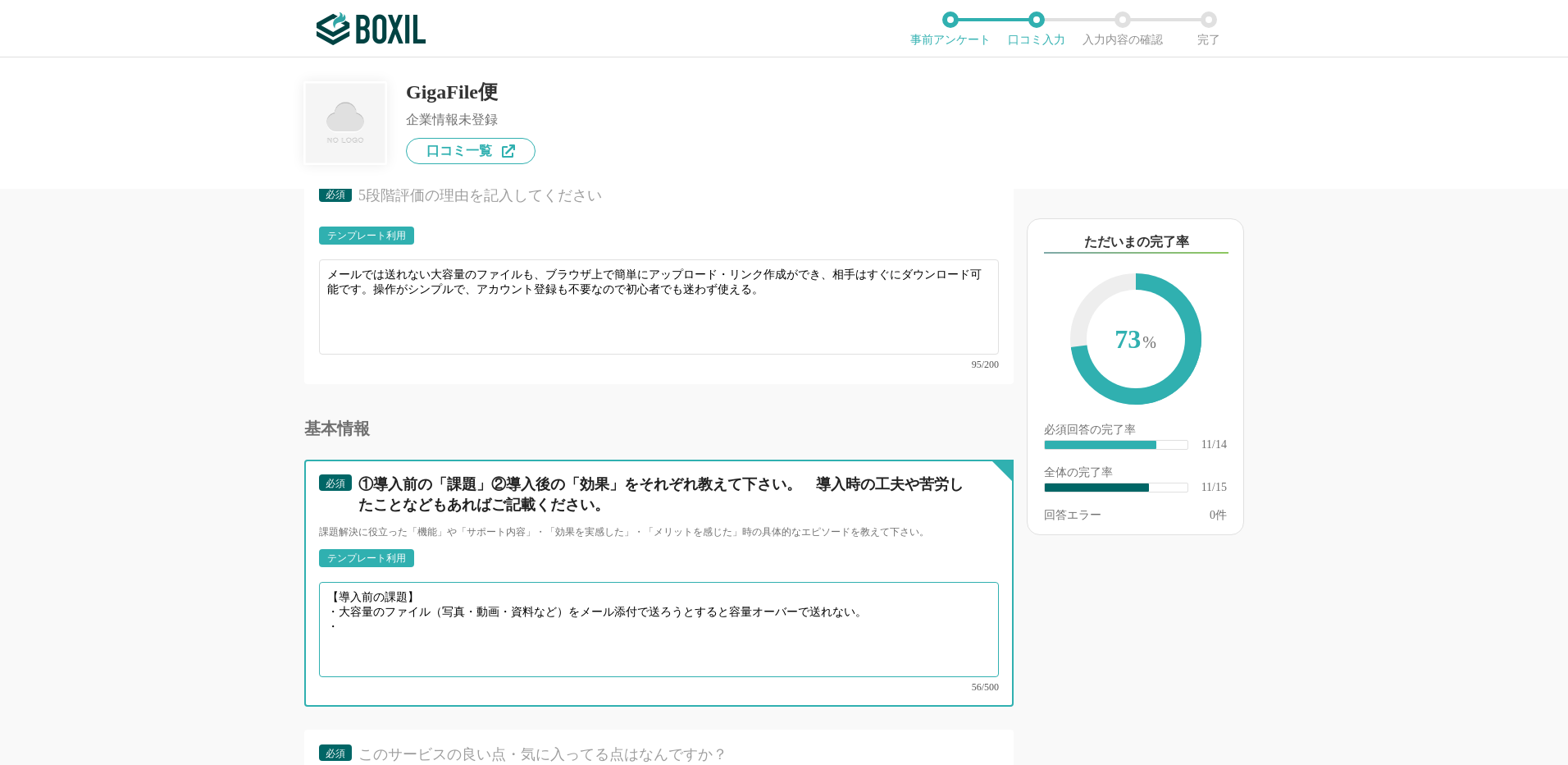
click at [367, 619] on textarea "【導入前の課題】 ・大容量のファイル（写真・動画・資料など）をメール添付で送ろうとすると容量オーバーで送れない。 ・" at bounding box center [659, 630] width 680 height 95
paste textarea "無料のクラウドサービスは容量や期限に制限があり、期限内に受け取れないとトラブルになる。"
click at [351, 624] on textarea "【導入前の課題】 ・大容量のファイル（写真・動画・資料など）をメール添付で送ろうとすると容量オーバーで送れない。 ・無料のクラウドサービスは容量や期限に制限が…" at bounding box center [659, 630] width 680 height 95
paste textarea "USBなど物理メディアでのやり取りは手間がかかり、相手が受け取る環境を整える必要がある。"
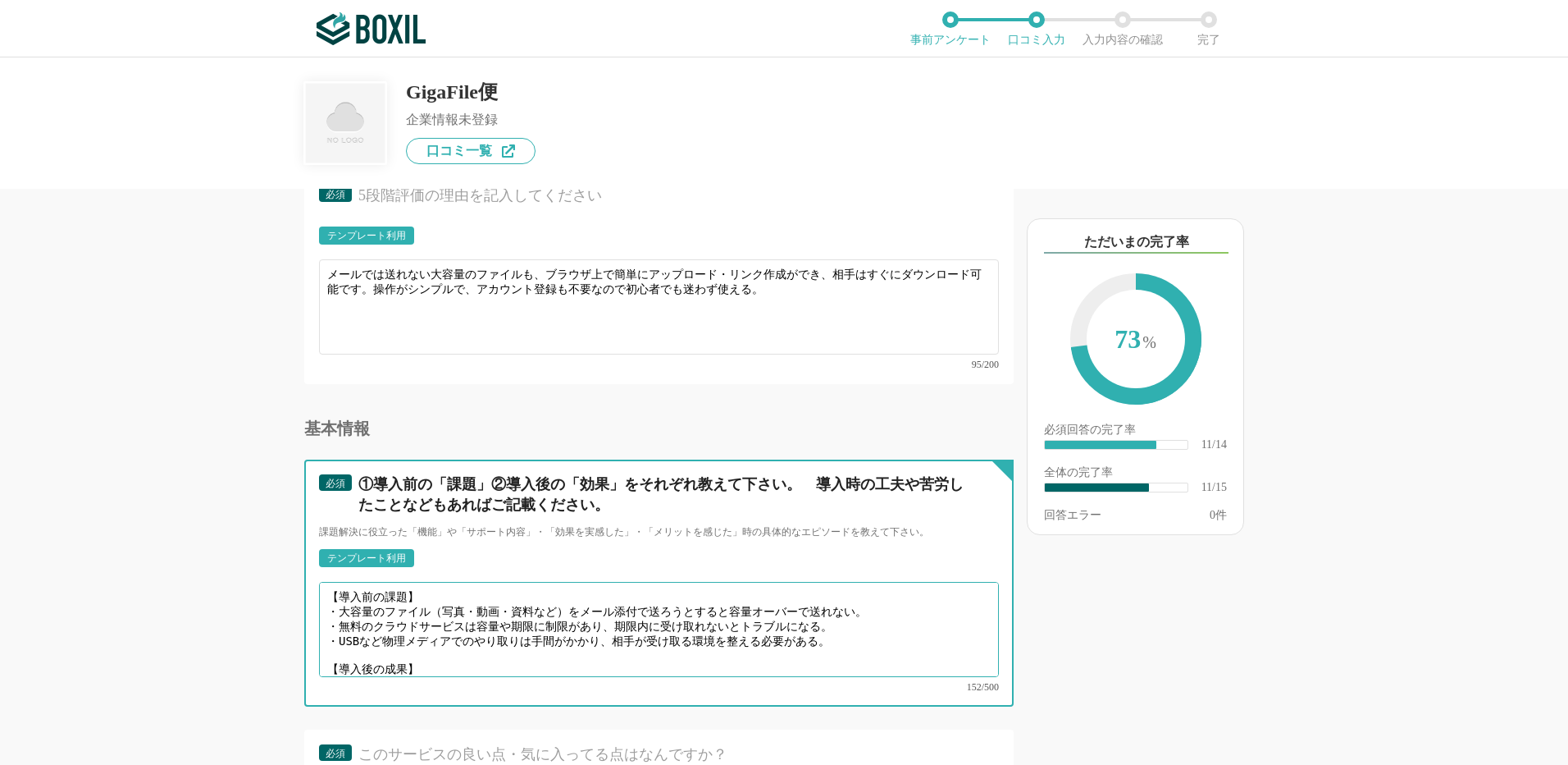
scroll to position [4, 0]
click at [378, 654] on textarea "【導入前の課題】 ・大容量のファイル（写真・動画・資料など）をメール添付で送ろうとすると容量オーバーで送れない。 ・無料のクラウドサービスは容量や期限に制限が…" at bounding box center [659, 630] width 680 height 95
paste textarea "大容量ファイルも簡単に送受信でき、メール容量の制限に悩まされなくなった。"
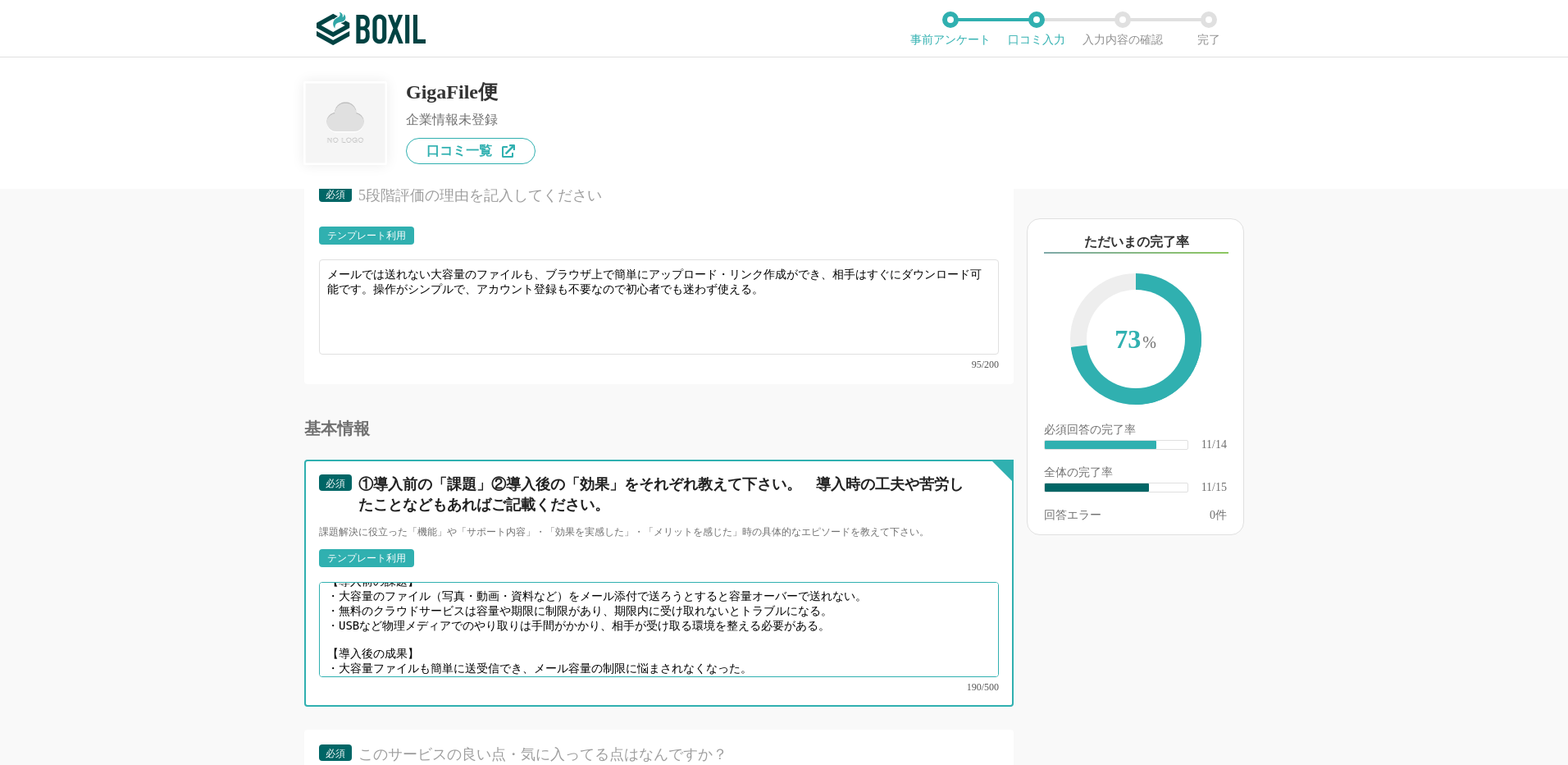
click at [364, 648] on textarea "【導入前の課題】 ・大容量のファイル（写真・動画・資料など）をメール添付で送ろうとすると容量オーバーで送れない。 ・無料のクラウドサービスは容量や期限に制限が…" at bounding box center [659, 630] width 680 height 95
paste textarea "送信リンクを作るだけで、相手はブラウザから簡単にダウンロード可能。"
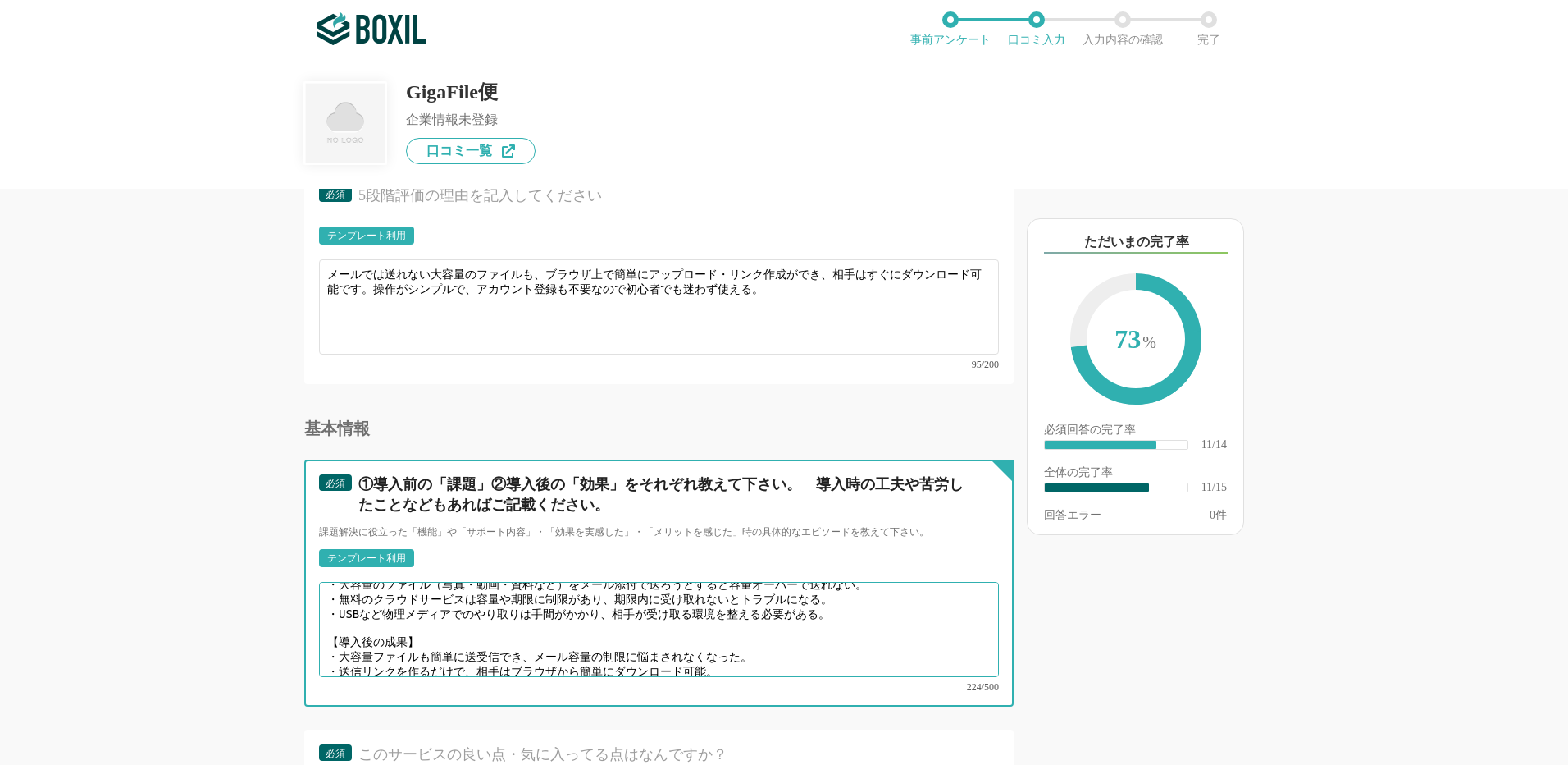
click at [385, 652] on textarea "【導入前の課題】 ・大容量のファイル（写真・動画・資料など）をメール添付で送ろうとすると容量オーバーで送れない。 ・無料のクラウドサービスは容量や期限に制限が…" at bounding box center [659, 630] width 680 height 95
paste textarea "ファイルの受け渡しがスピーディになり、物理メディアを使ったやり取りが不要になった。"
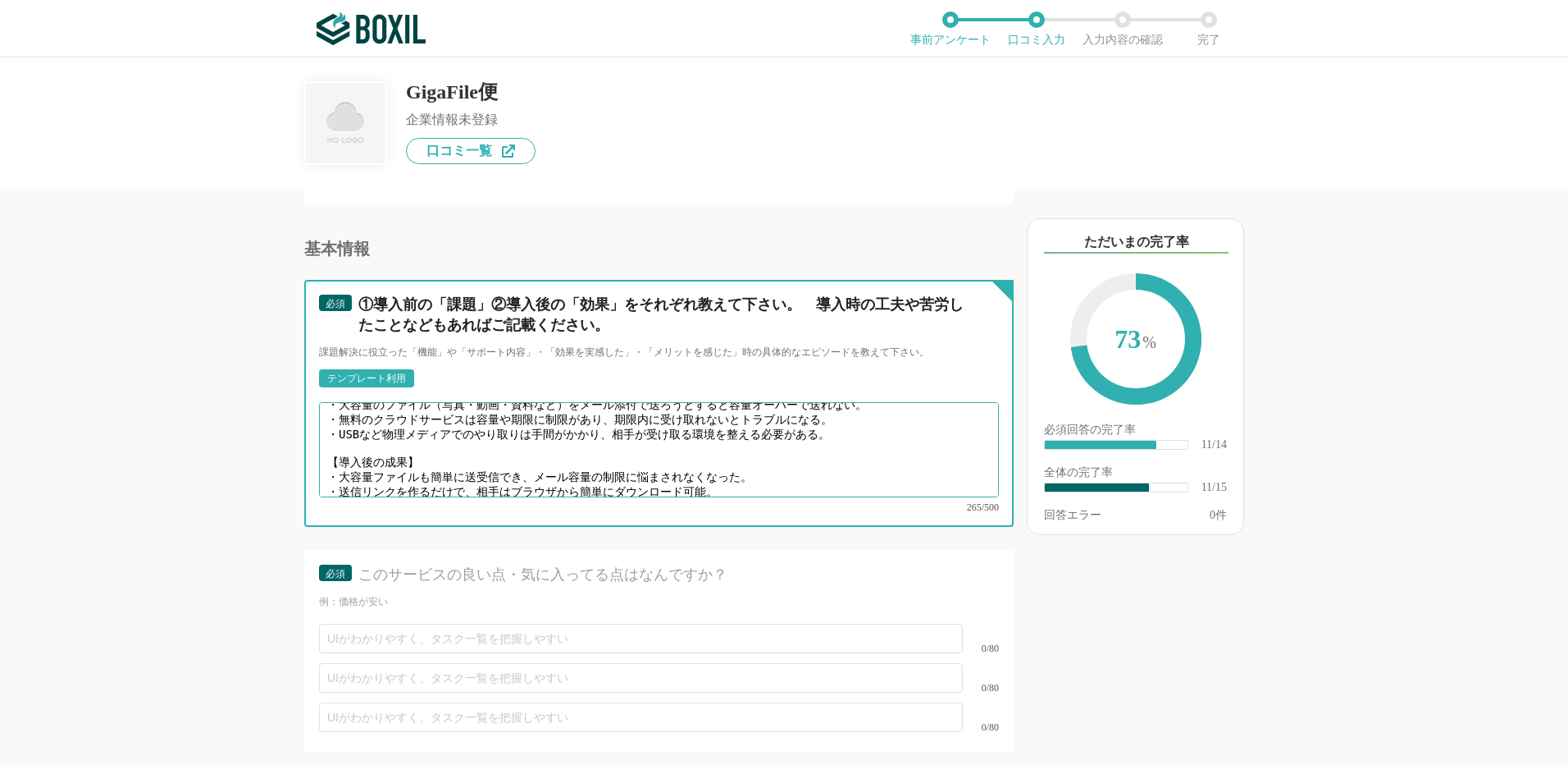
scroll to position [1970, 0]
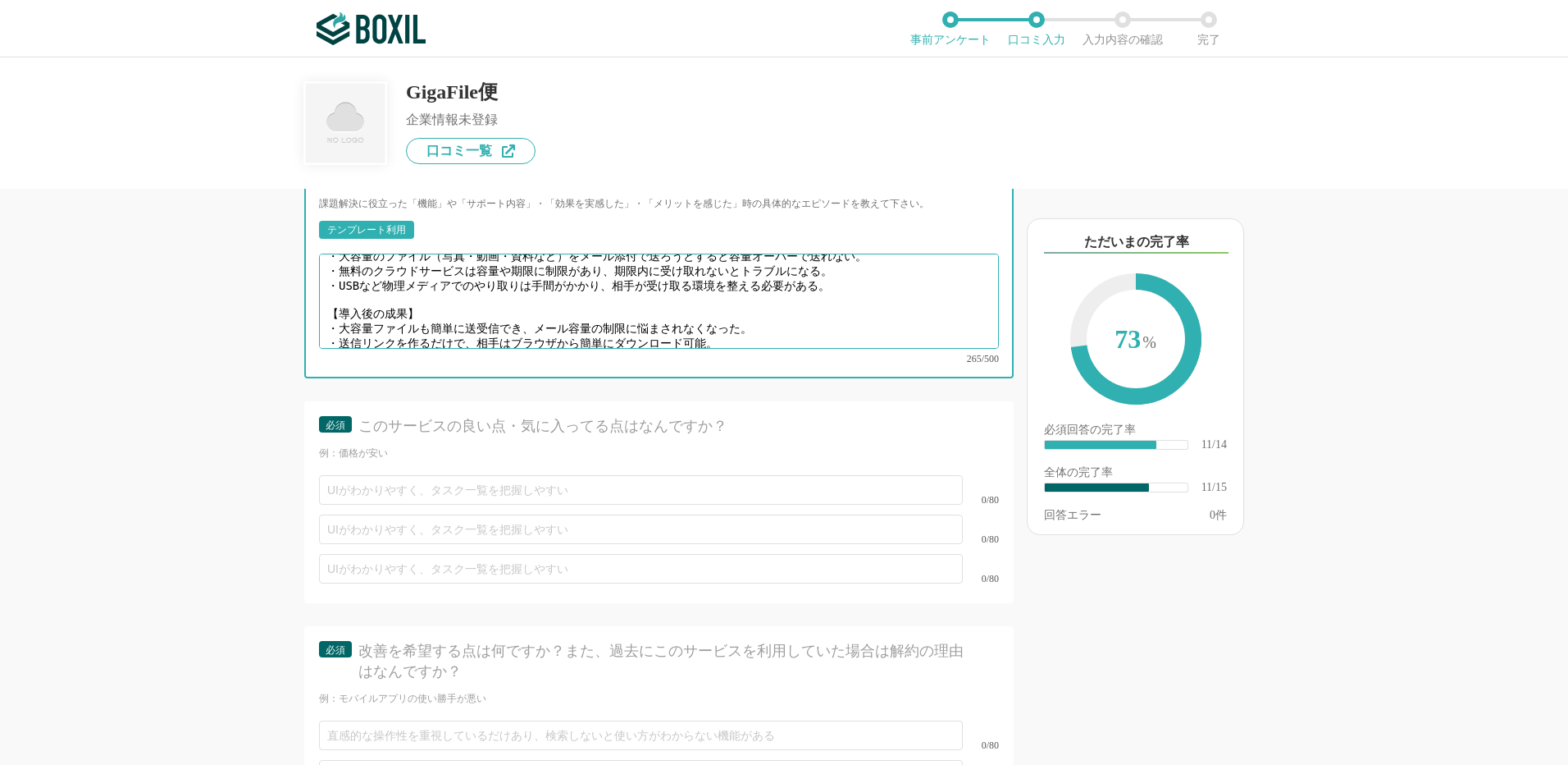
type textarea "【導入前の課題】 ・大容量のファイル（写真・動画・資料など）をメール添付で送ろうとすると容量オーバーで送れない。 ・無料のクラウドサービスは容量や期限に制限が…"
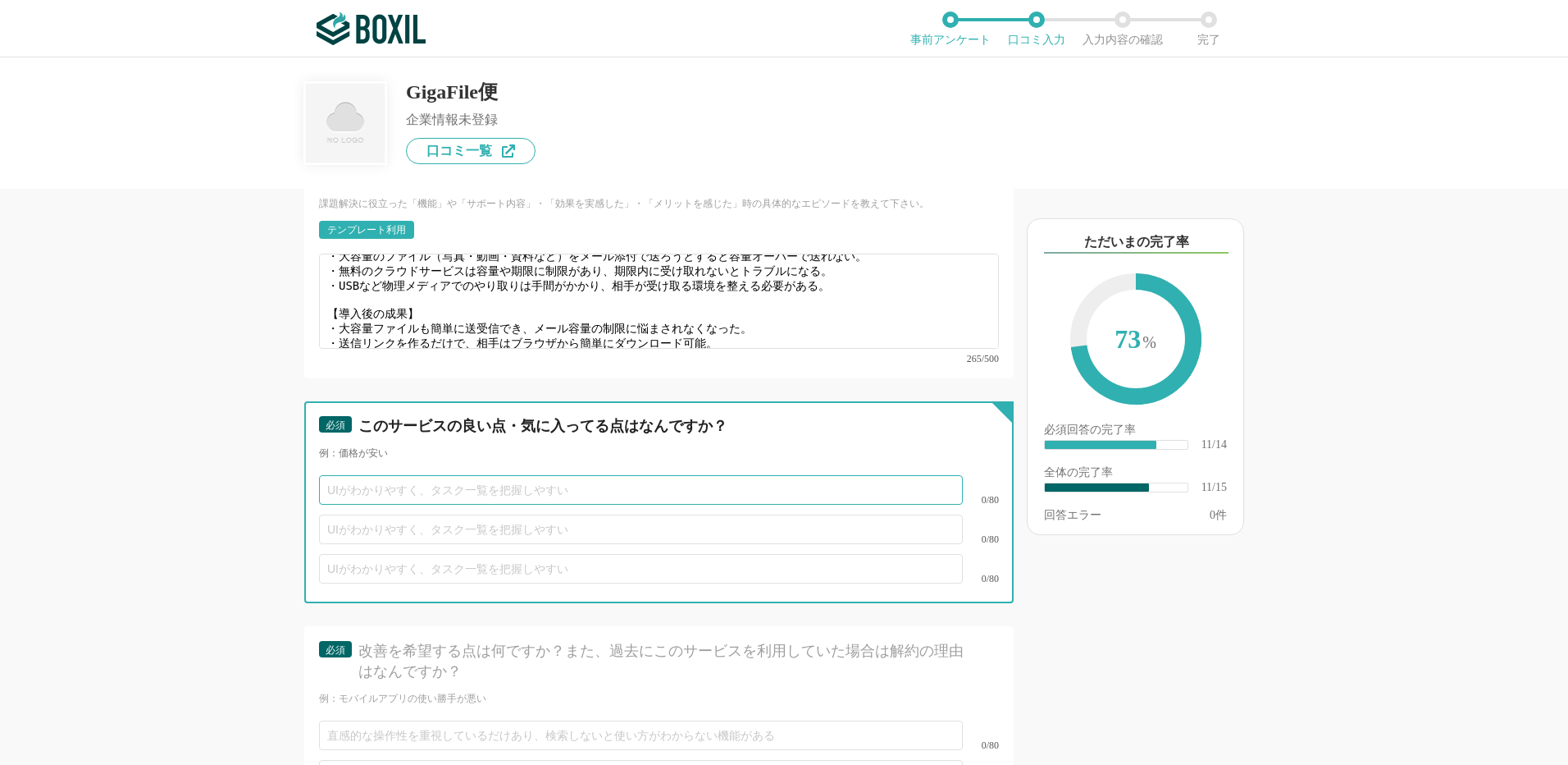
click at [376, 476] on input "text" at bounding box center [640, 490] width 644 height 30
paste input "メールで送れないサイズのファイルでも、手軽に送信可能。"
type input "メールで送れないサイズのファイルでも、手軽に送信可能。"
click at [348, 515] on input "text" at bounding box center [640, 529] width 644 height 30
paste input "ブラウザだけで送受信でき、アカウント登録も不要。初心者でもすぐに使える。"
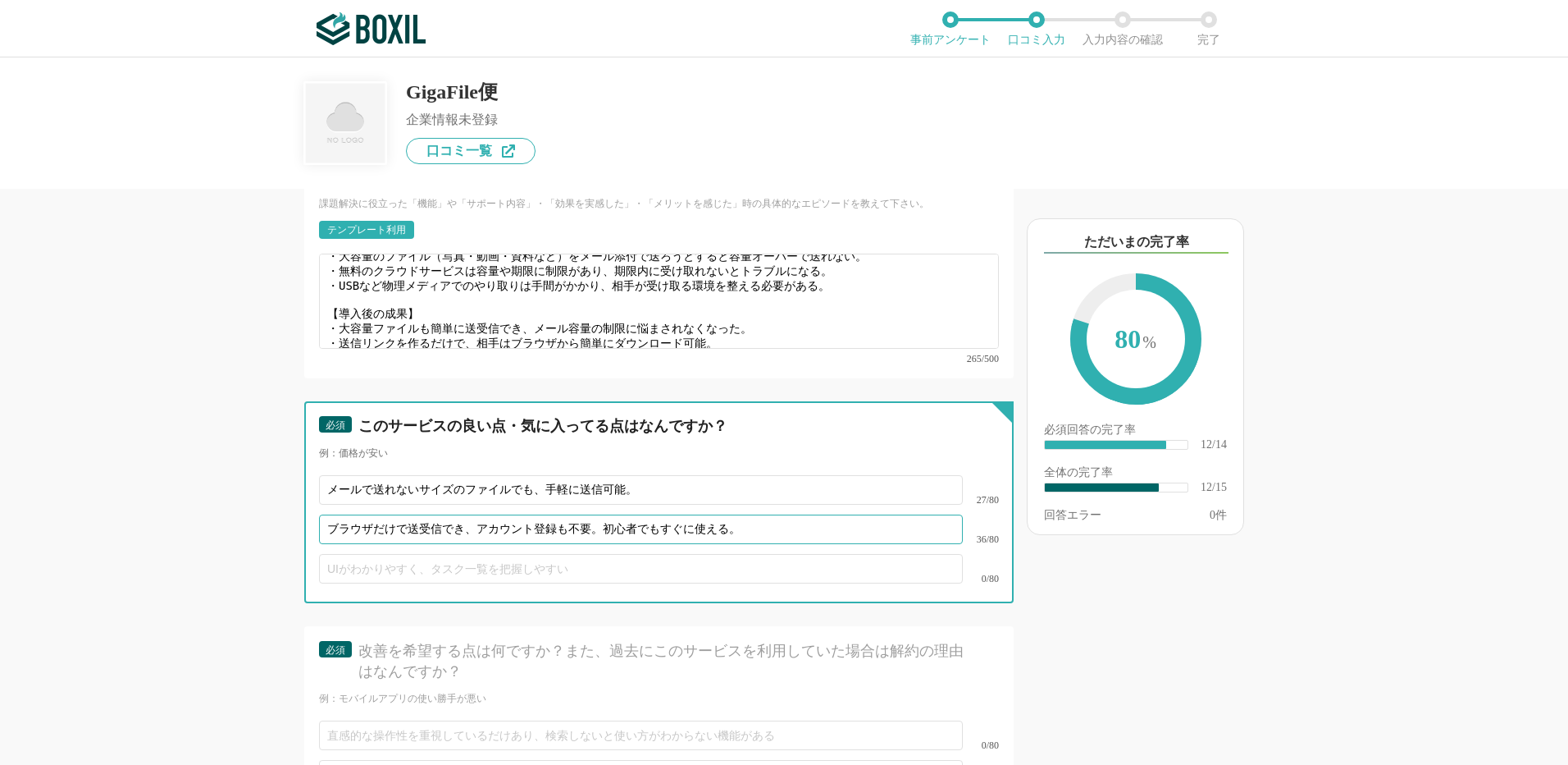
type input "ブラウザだけで送受信でき、アカウント登録も不要。初心者でもすぐに使える。"
click at [349, 554] on input "text" at bounding box center [640, 569] width 644 height 30
paste input "ダウンロード用のURLを作るだけで、相手に簡単に共有できる。"
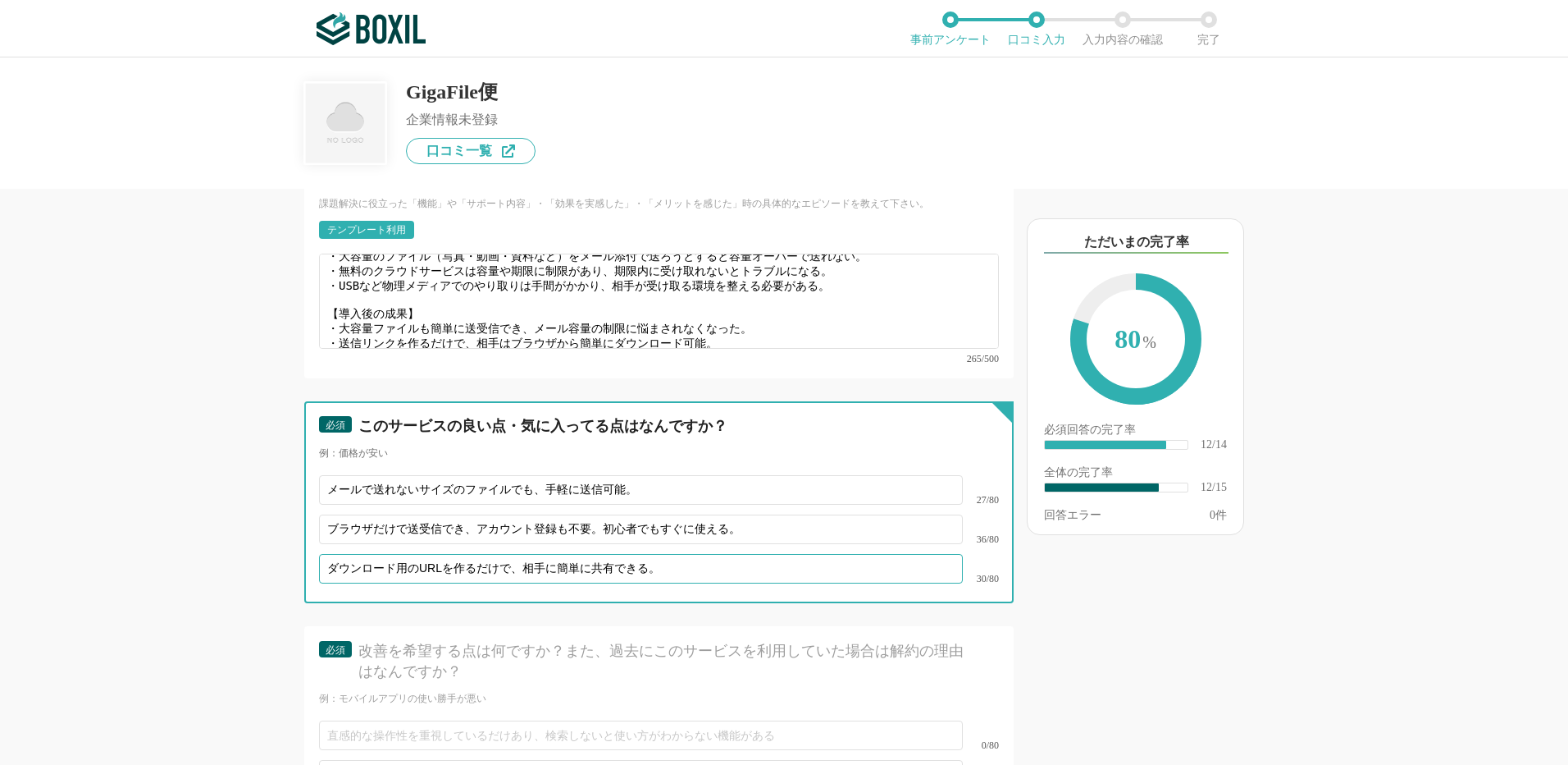
type input "ダウンロード用のURLを作るだけで、相手に簡単に共有できる。"
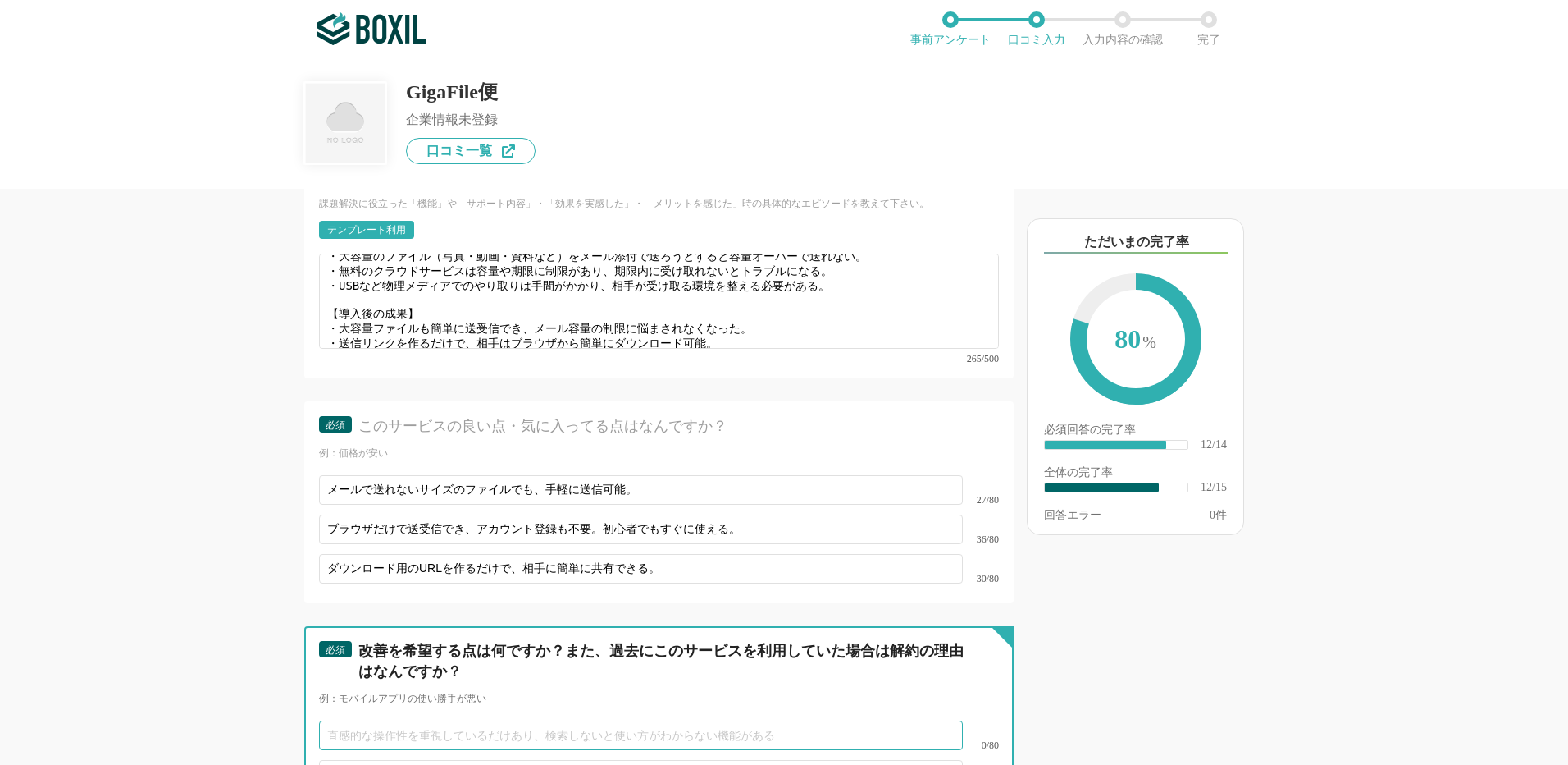
click at [348, 724] on input "text" at bounding box center [640, 735] width 644 height 30
paste input "重要なファイルはパスワード付き送信をするなど、自分で対策を行う必要がある。"
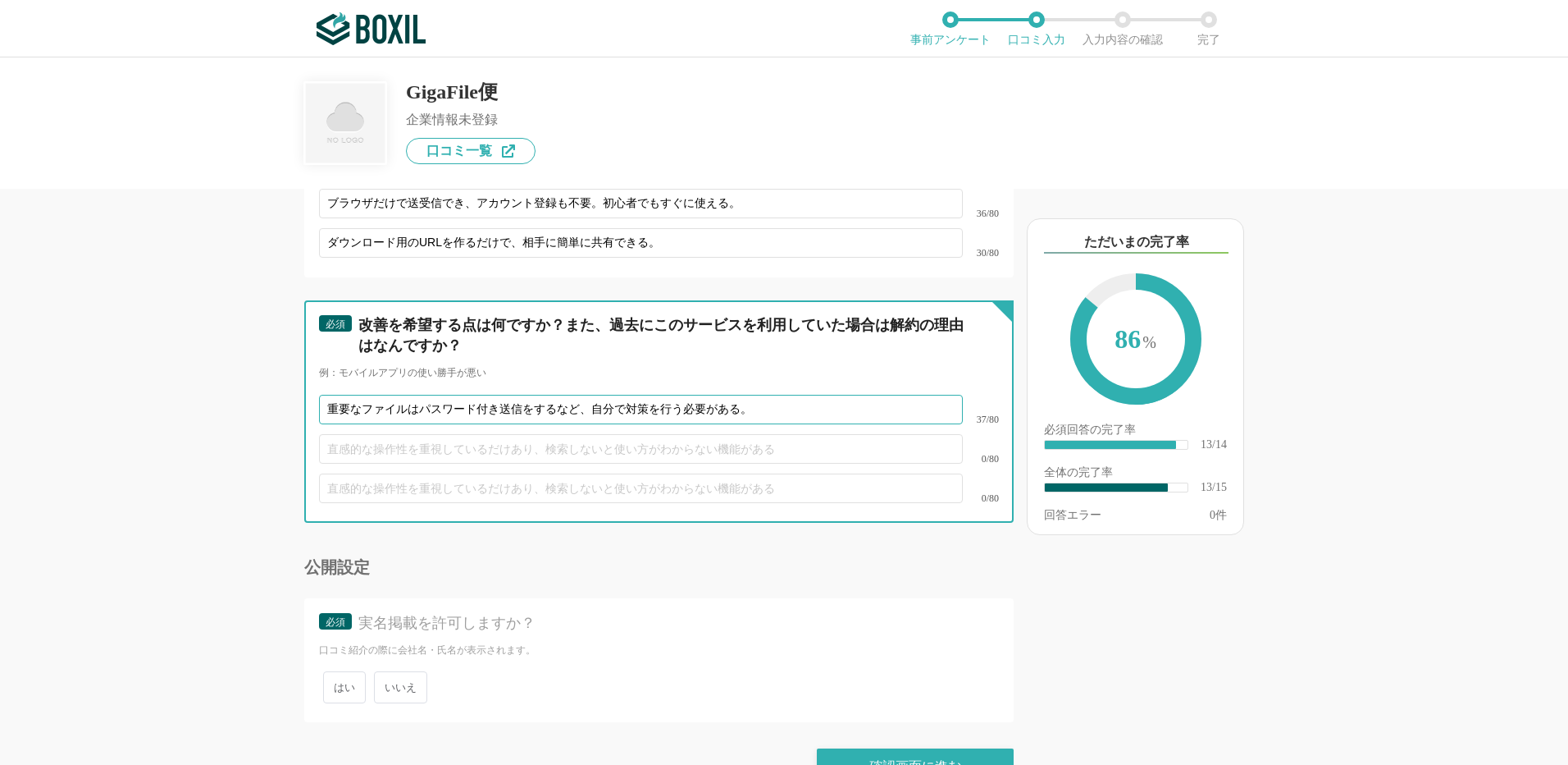
scroll to position [2298, 0]
type input "重要なファイルはパスワード付き送信をするなど、自分で対策を行う必要がある。"
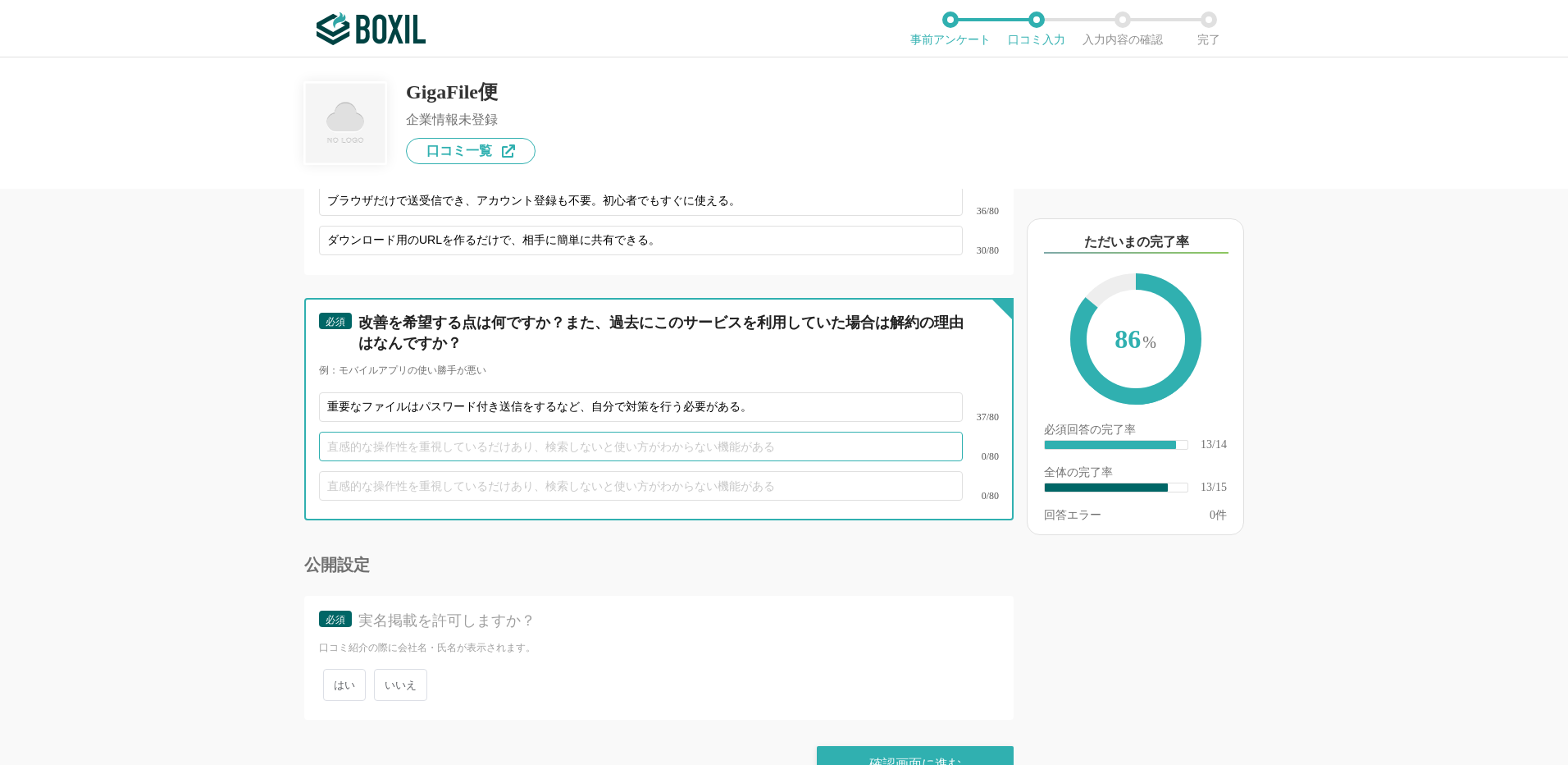
click at [390, 435] on input "text" at bounding box center [640, 446] width 644 height 30
type input "も"
type input "モバイルは時間がかかりすぎるし、時間がかかったにも関わらずファイルが送信できないことがある。"
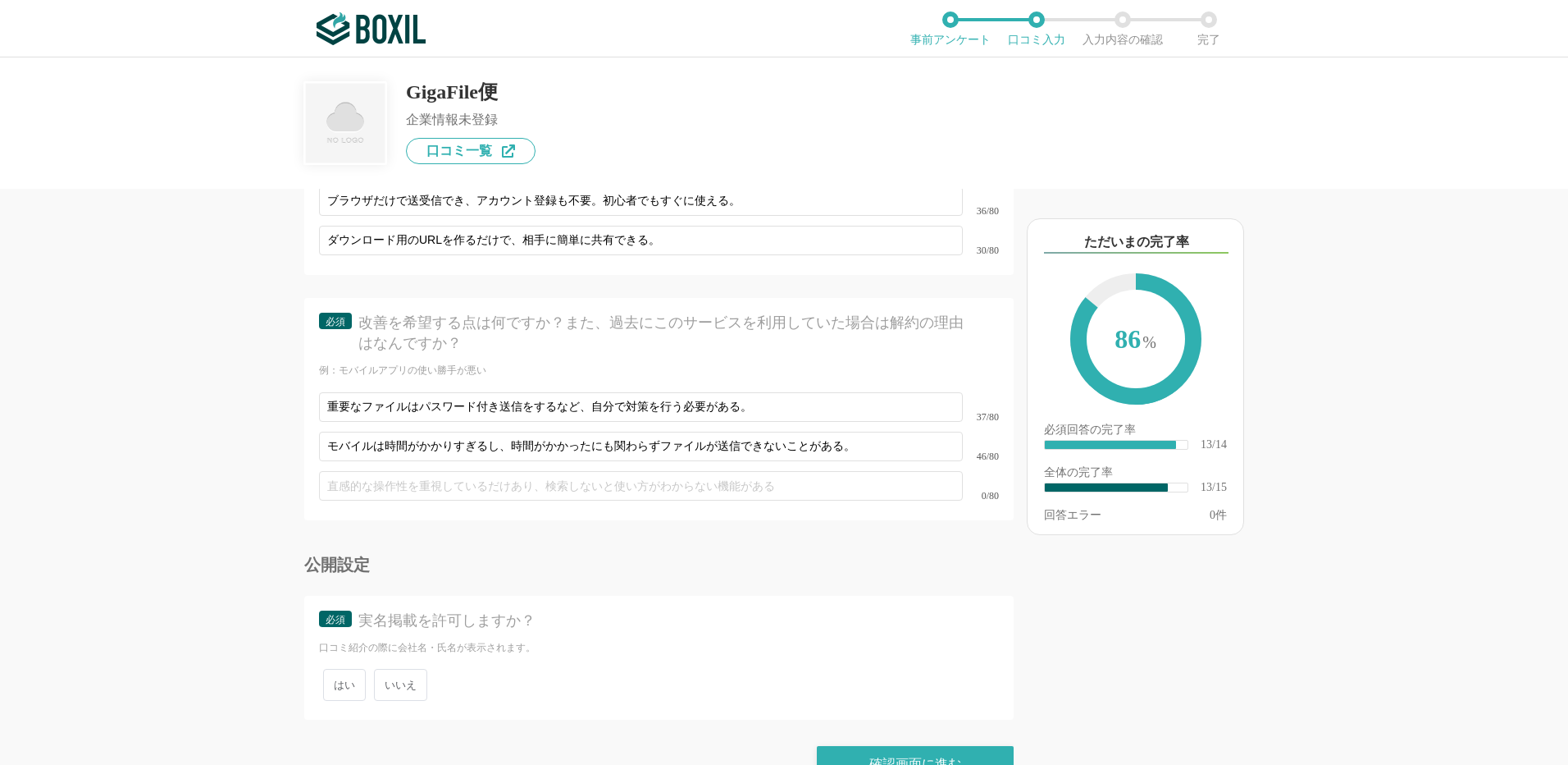
click at [409, 669] on span "いいえ" at bounding box center [400, 685] width 53 height 32
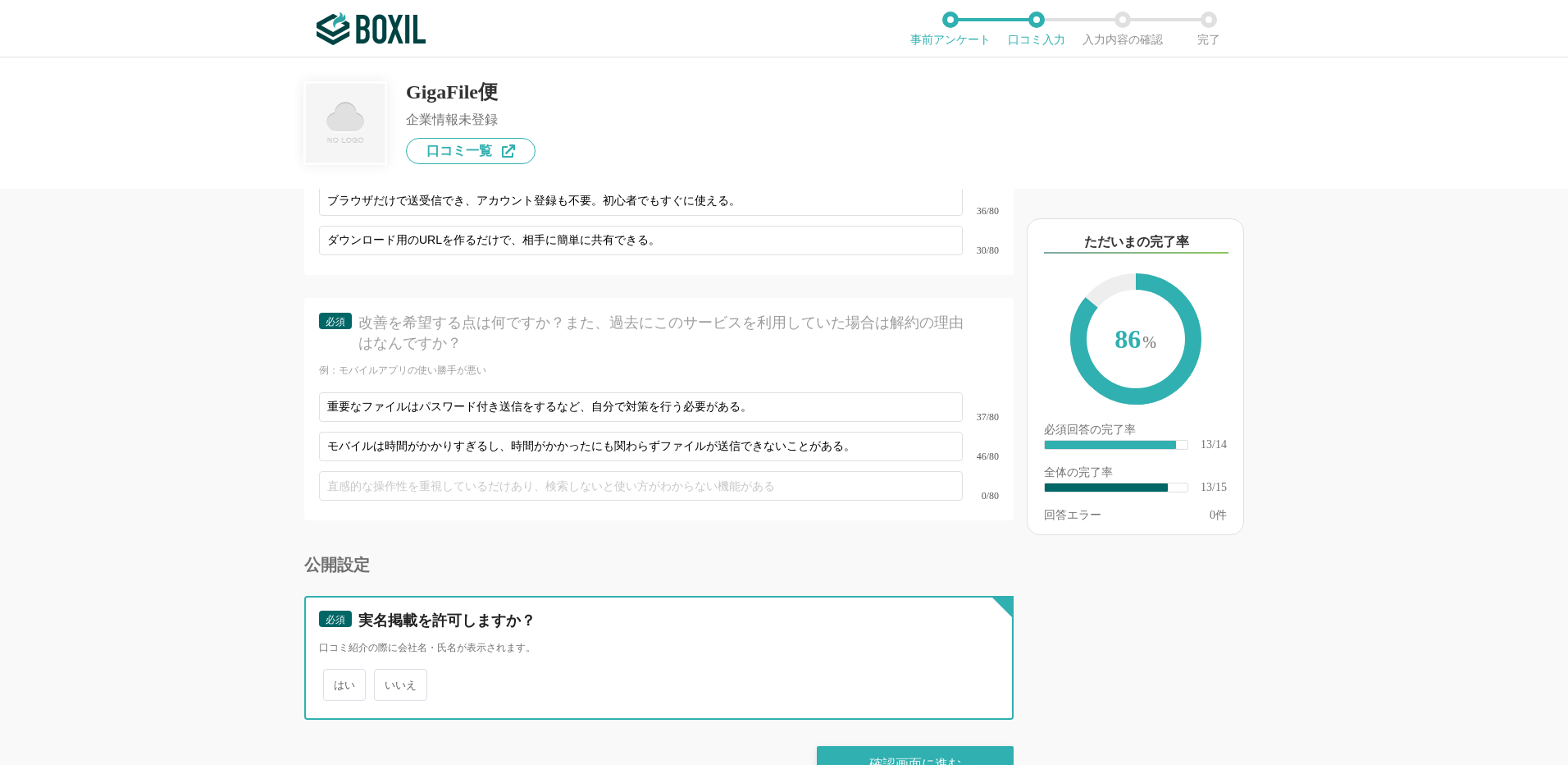
click at [389, 671] on input "いいえ" at bounding box center [383, 676] width 11 height 11
radio input "true"
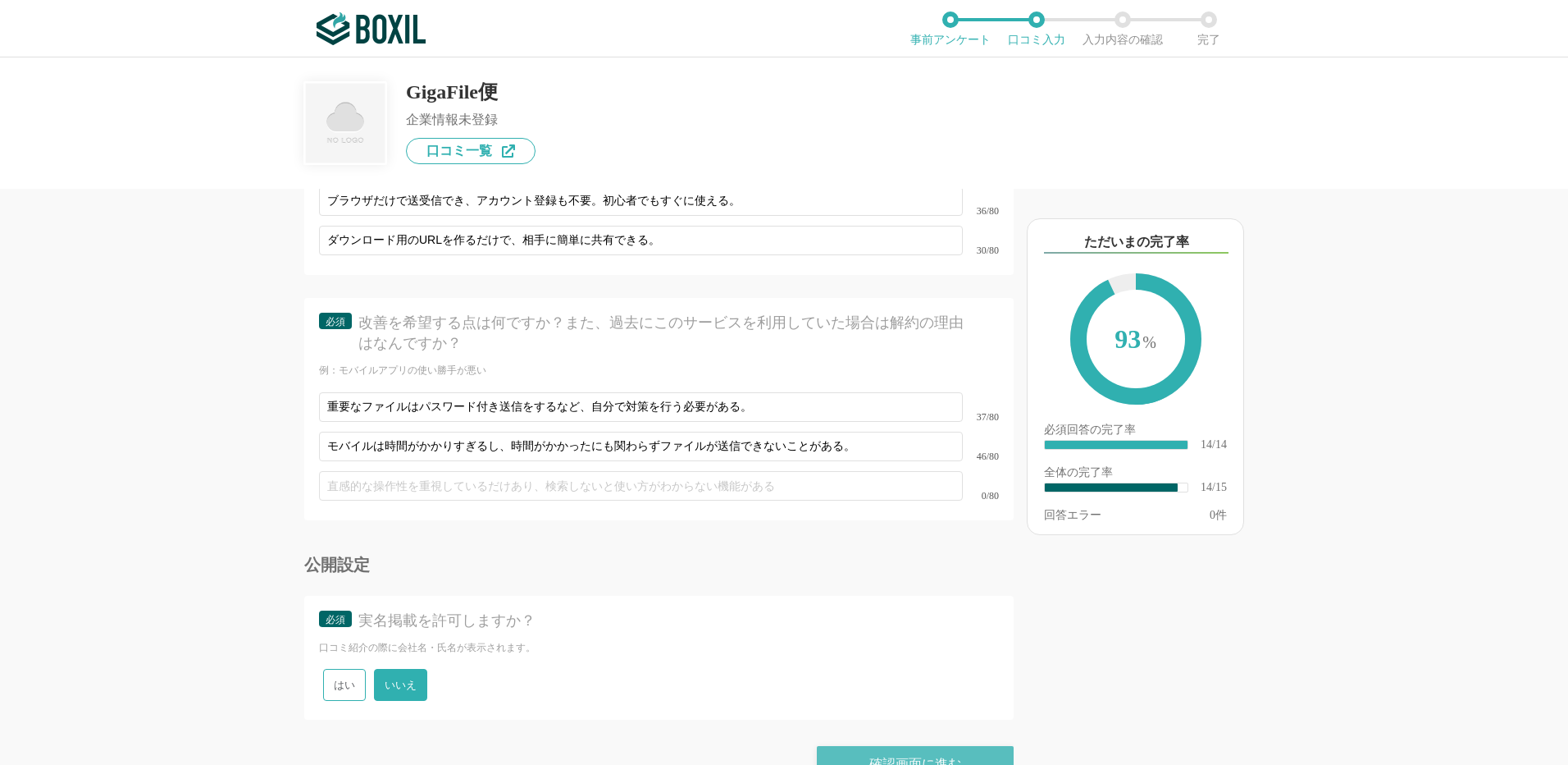
click at [946, 746] on div "確認画面に進む" at bounding box center [915, 764] width 197 height 36
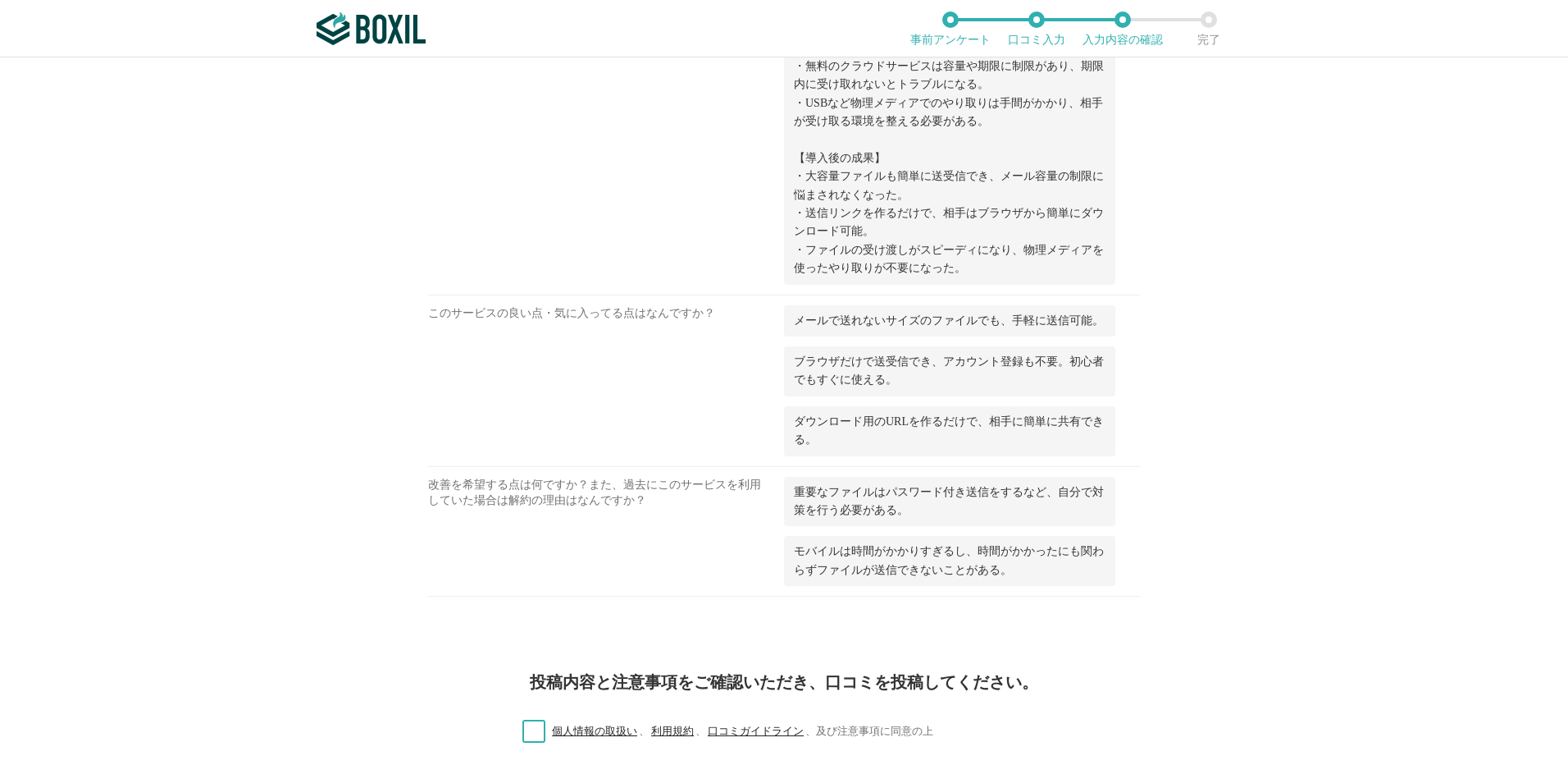
scroll to position [1373, 0]
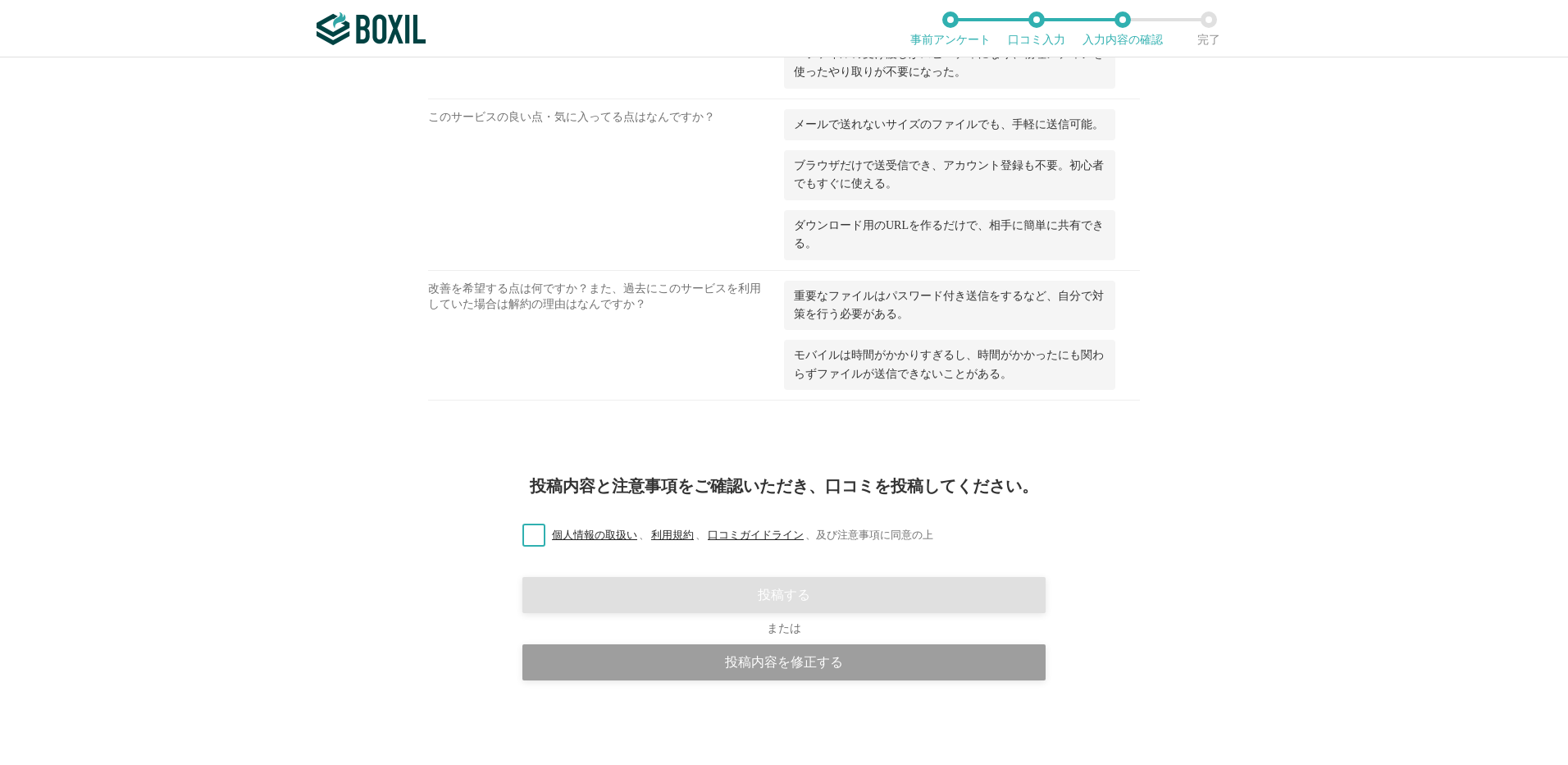
click at [530, 534] on label "個人情報の取扱い 、 利用規約 、 口コミガイドライン 、 及び注意事項に同意の上" at bounding box center [721, 536] width 424 height 17
click at [0, 0] on input "個人情報の取扱い 、 利用規約 、 口コミガイドライン 、 及び注意事項に同意の上" at bounding box center [0, 0] width 0 height 0
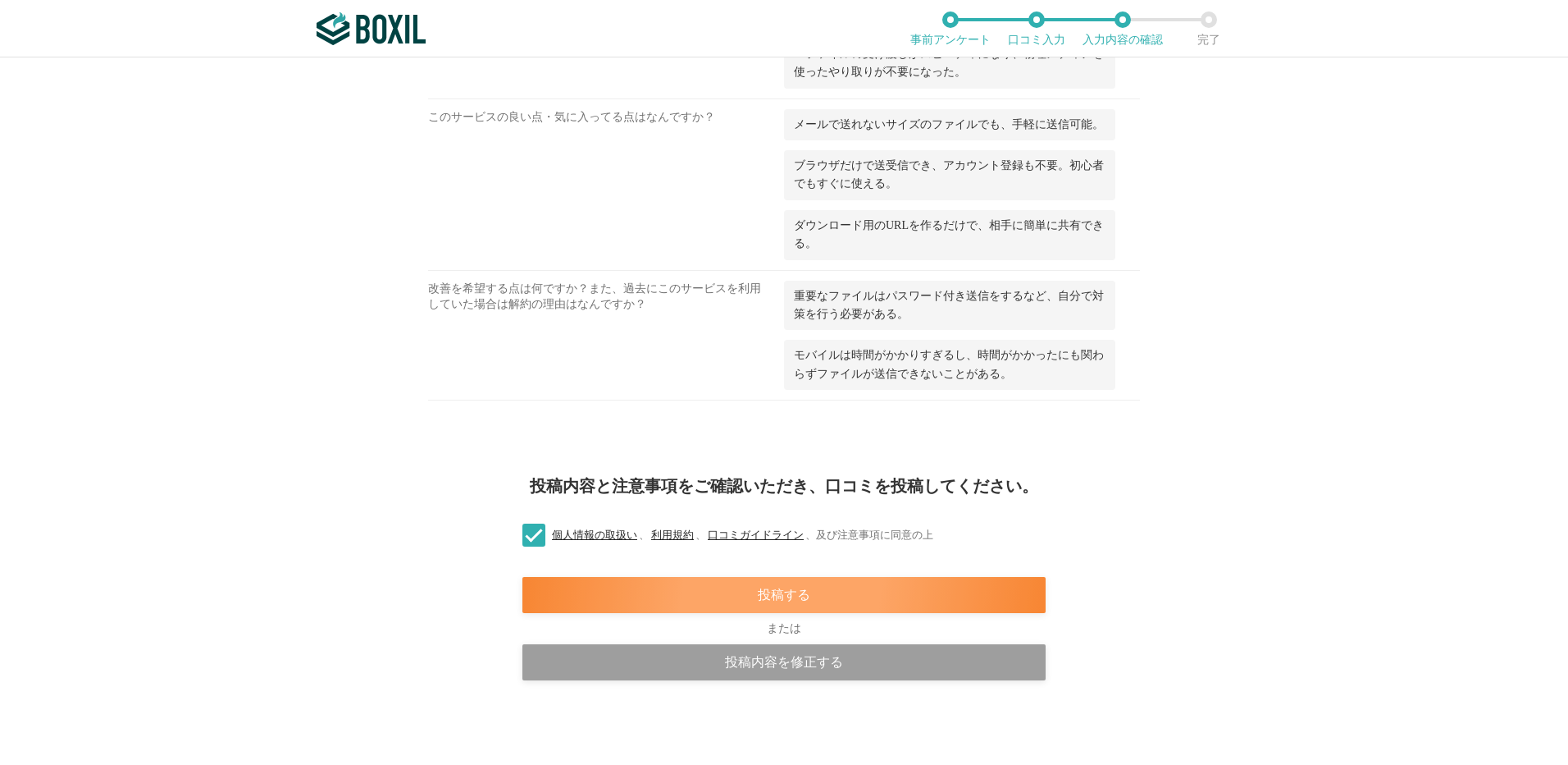
click at [813, 608] on div "投稿する" at bounding box center [784, 595] width 524 height 36
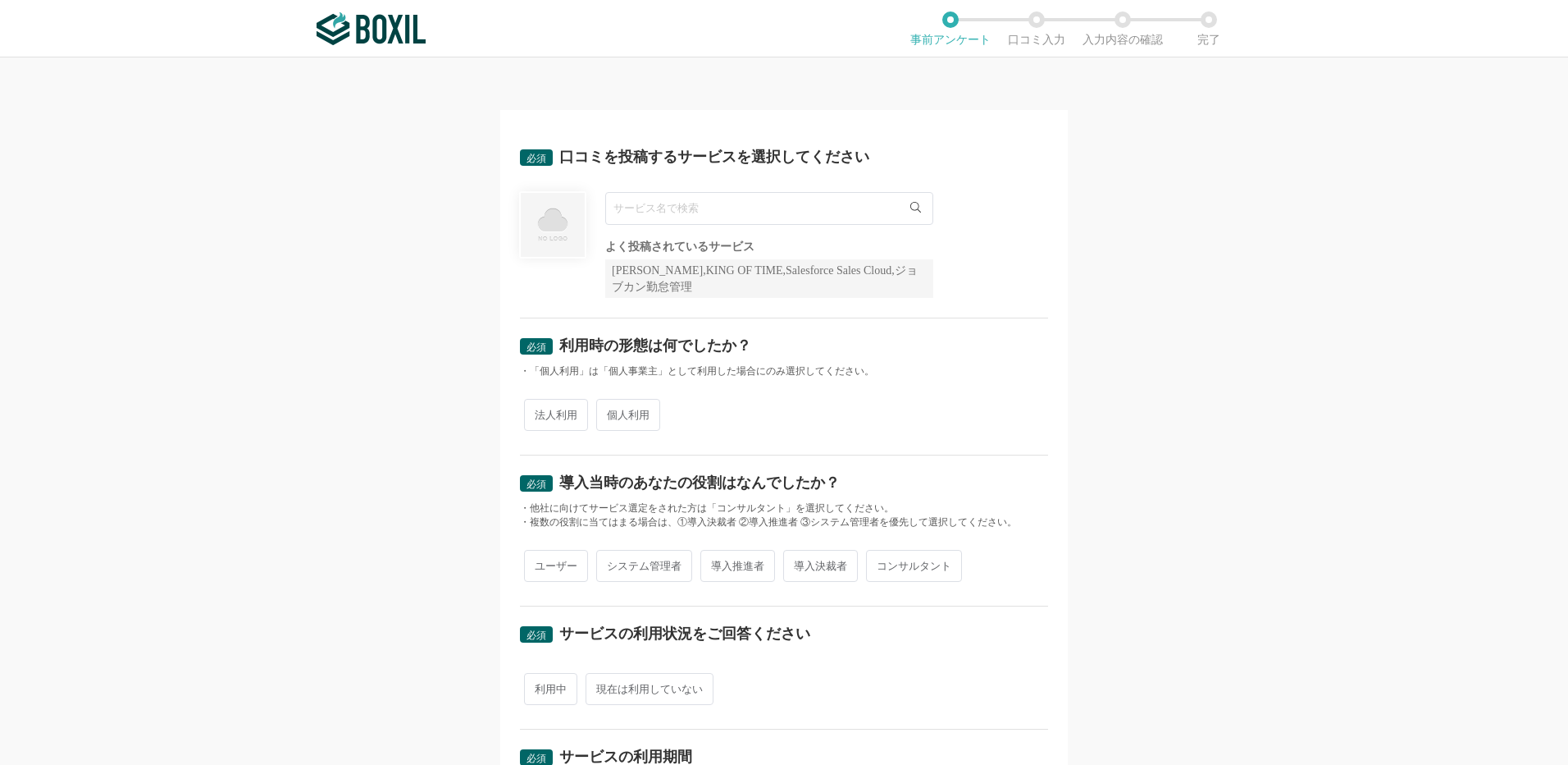
click at [652, 202] on input "text" at bounding box center [770, 208] width 328 height 33
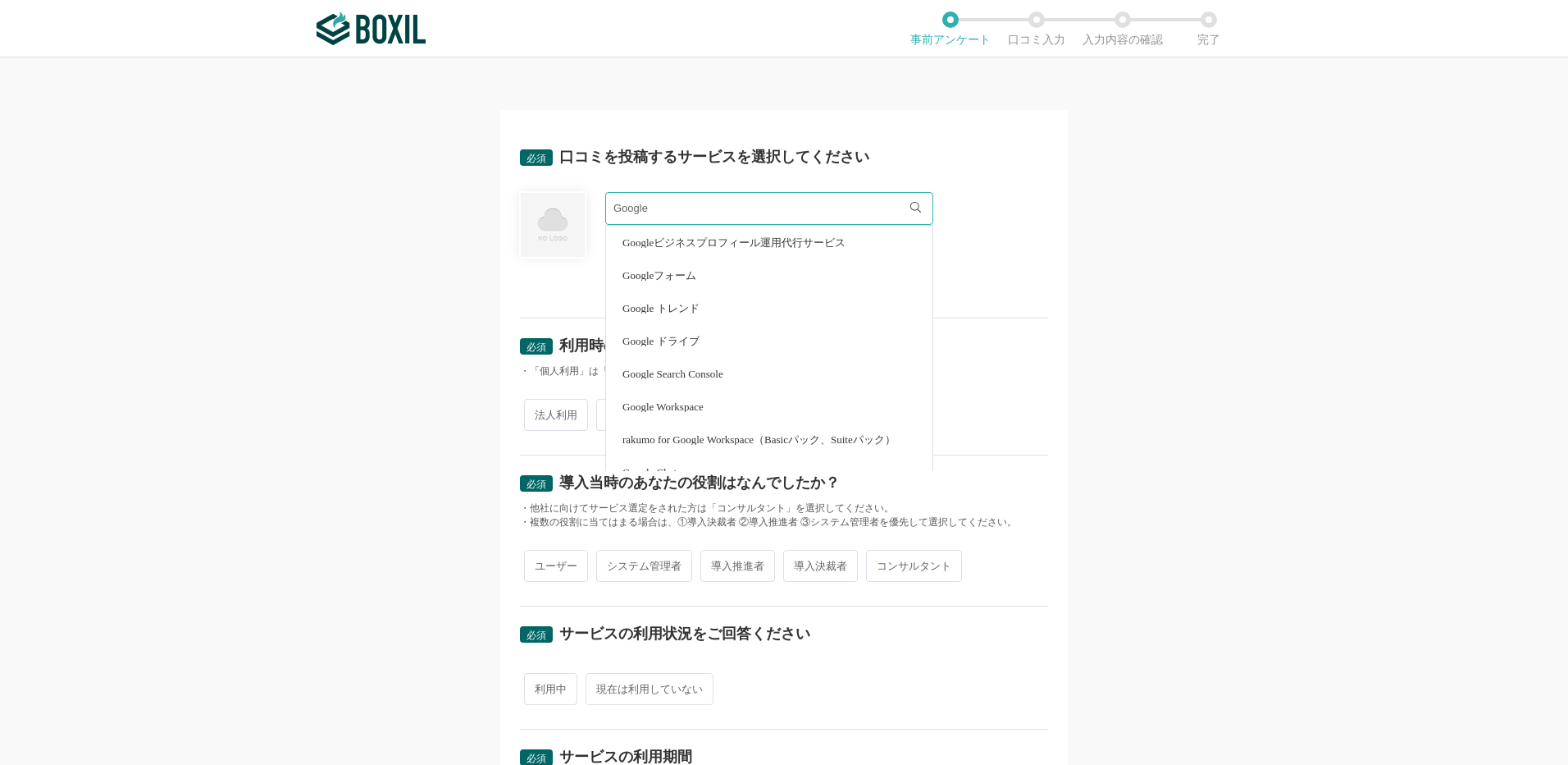
click at [692, 340] on span "Google ドライブ" at bounding box center [661, 341] width 77 height 11
type input "Google ドライブ"
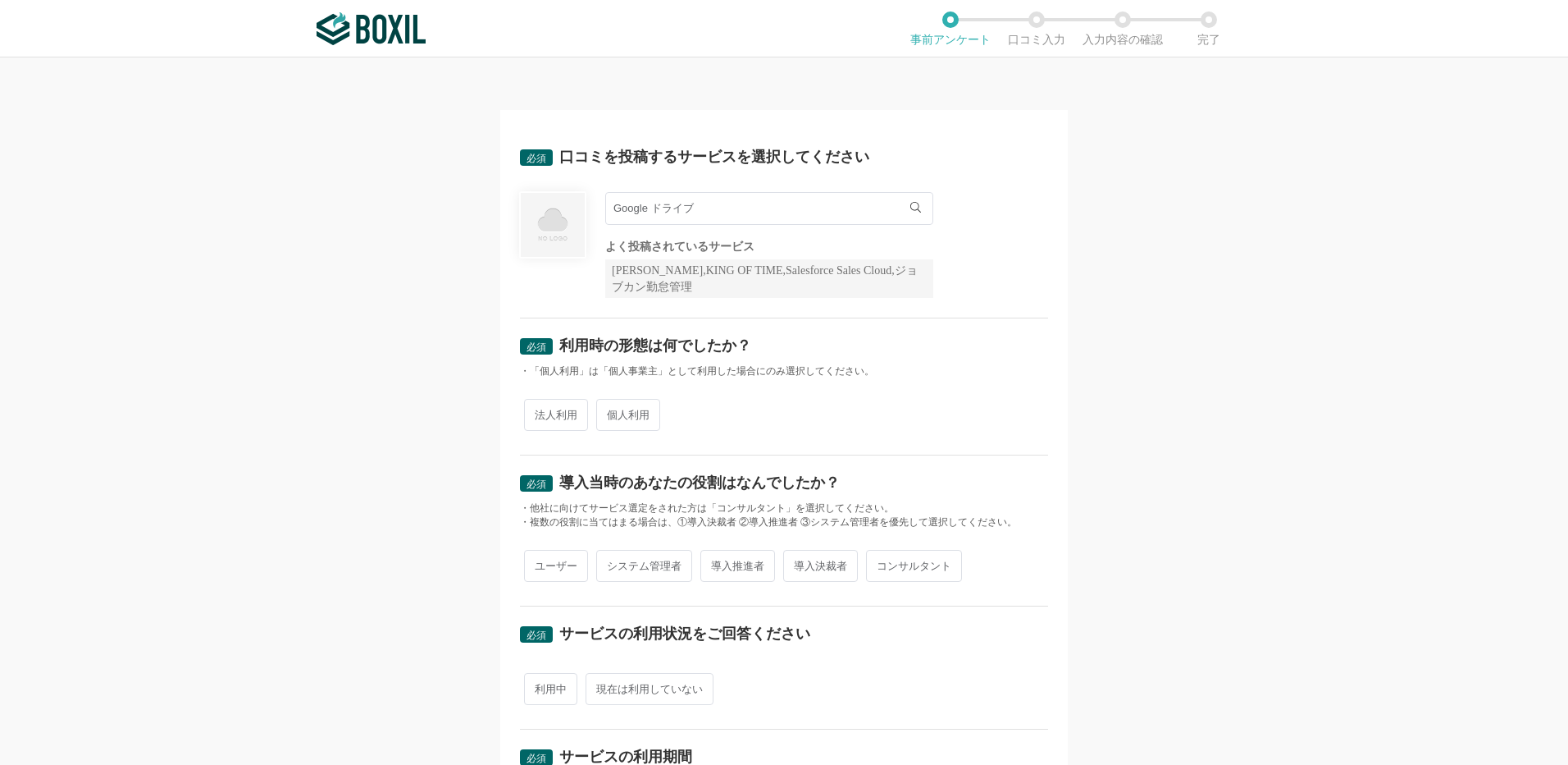
click at [622, 421] on span "個人利用" at bounding box center [628, 415] width 64 height 32
click at [611, 412] on input "個人利用" at bounding box center [606, 406] width 11 height 11
radio input "true"
click at [537, 562] on span "ユーザー" at bounding box center [556, 566] width 64 height 32
click at [537, 562] on input "ユーザー" at bounding box center [534, 558] width 11 height 11
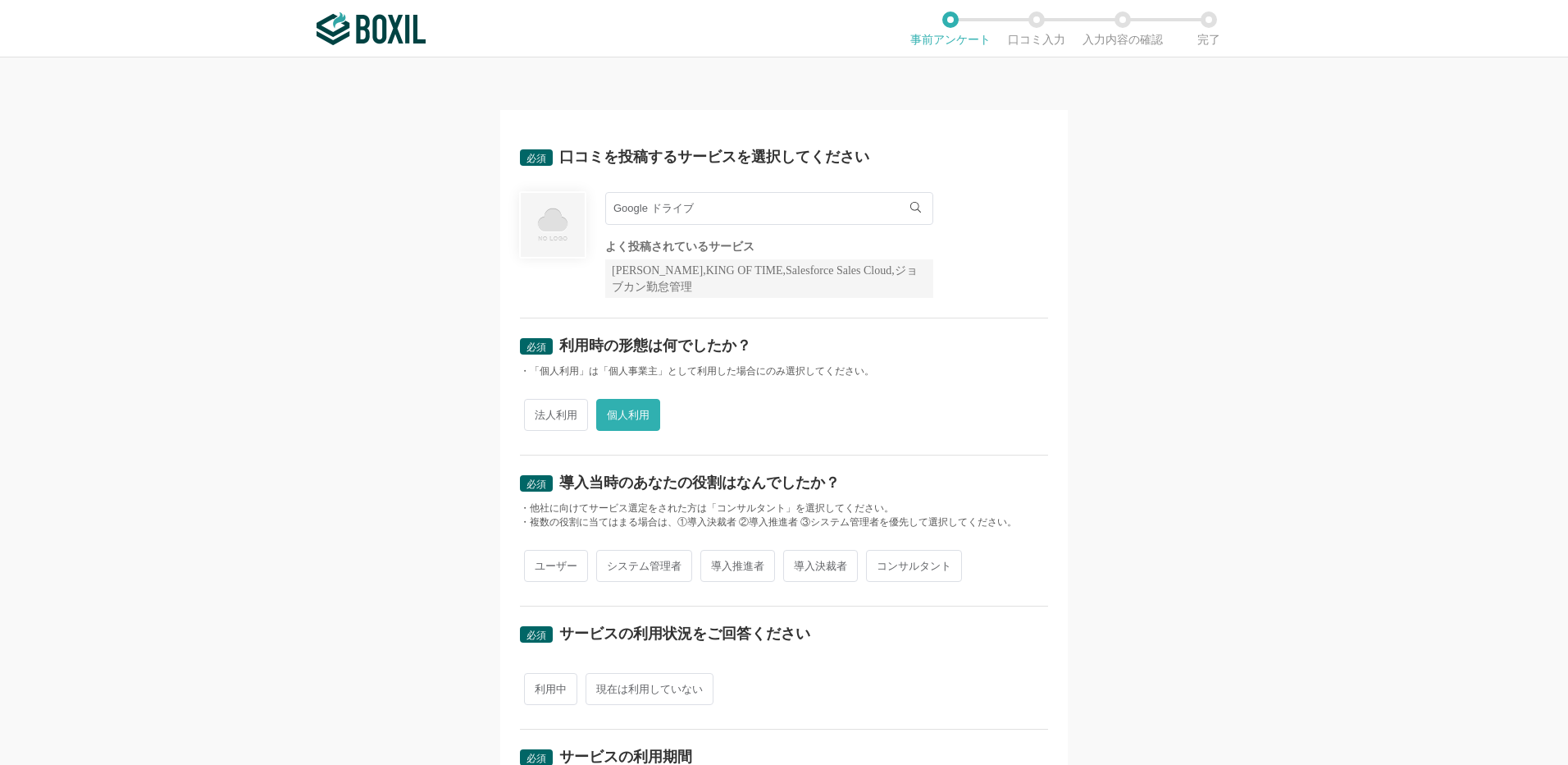
radio input "true"
click at [552, 698] on span "利用中" at bounding box center [551, 689] width 53 height 32
click at [539, 686] on input "利用中" at bounding box center [534, 680] width 11 height 11
radio input "true"
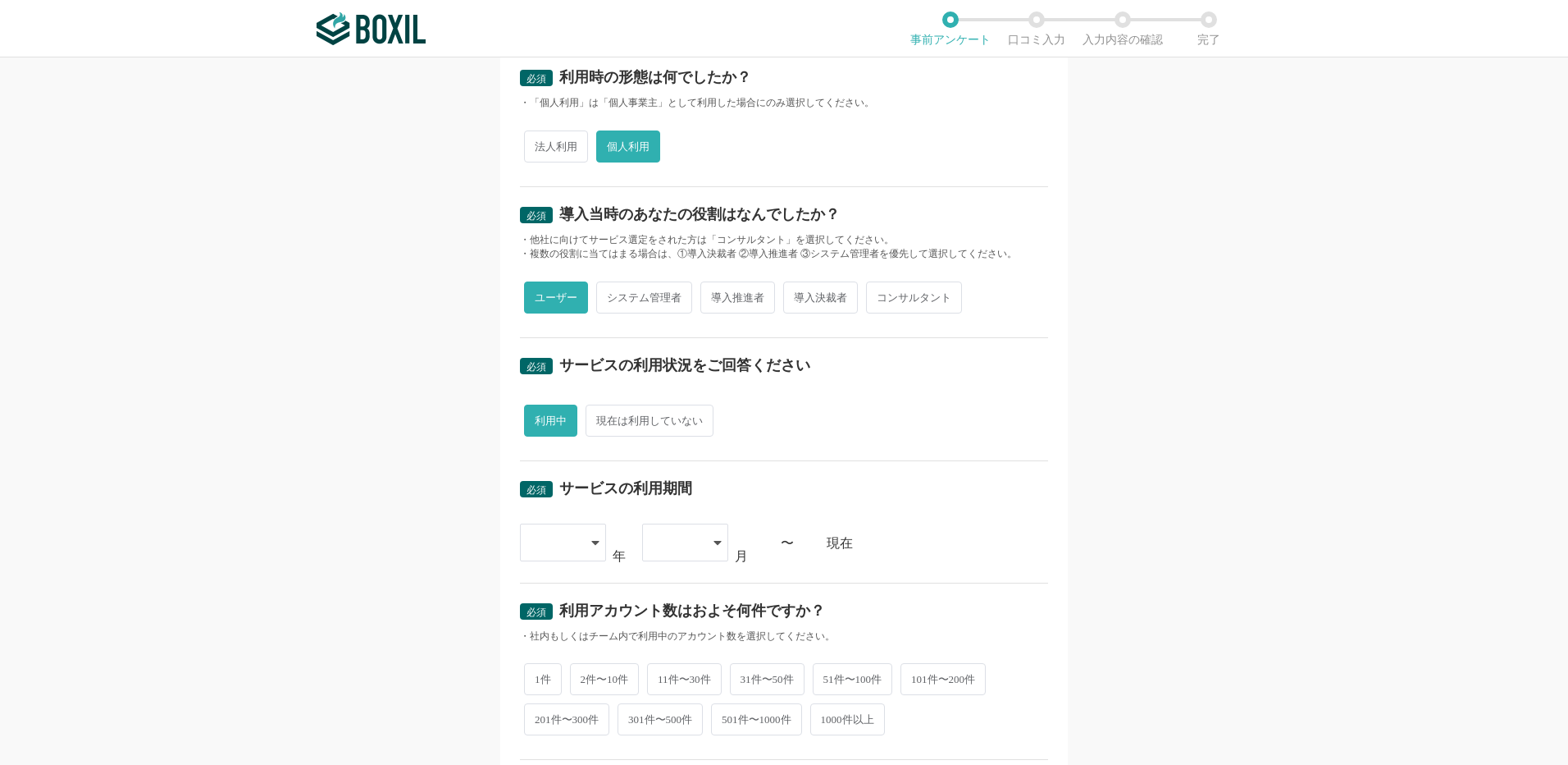
scroll to position [328, 0]
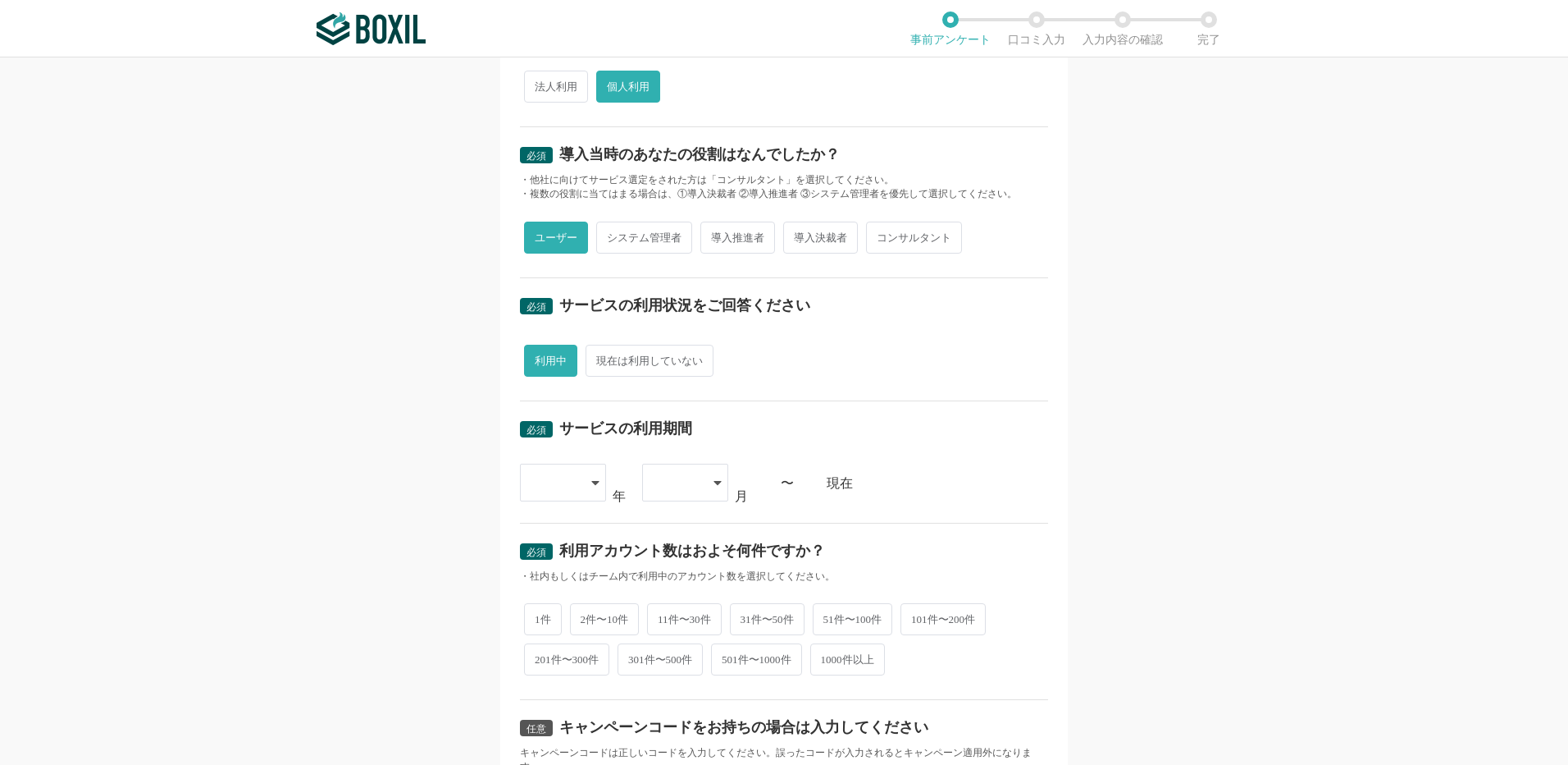
click at [588, 479] on div at bounding box center [563, 482] width 86 height 38
click at [550, 577] on span "2021" at bounding box center [546, 579] width 26 height 14
click at [714, 477] on icon at bounding box center [718, 482] width 8 height 14
click at [662, 523] on span "01" at bounding box center [662, 530] width 14 height 14
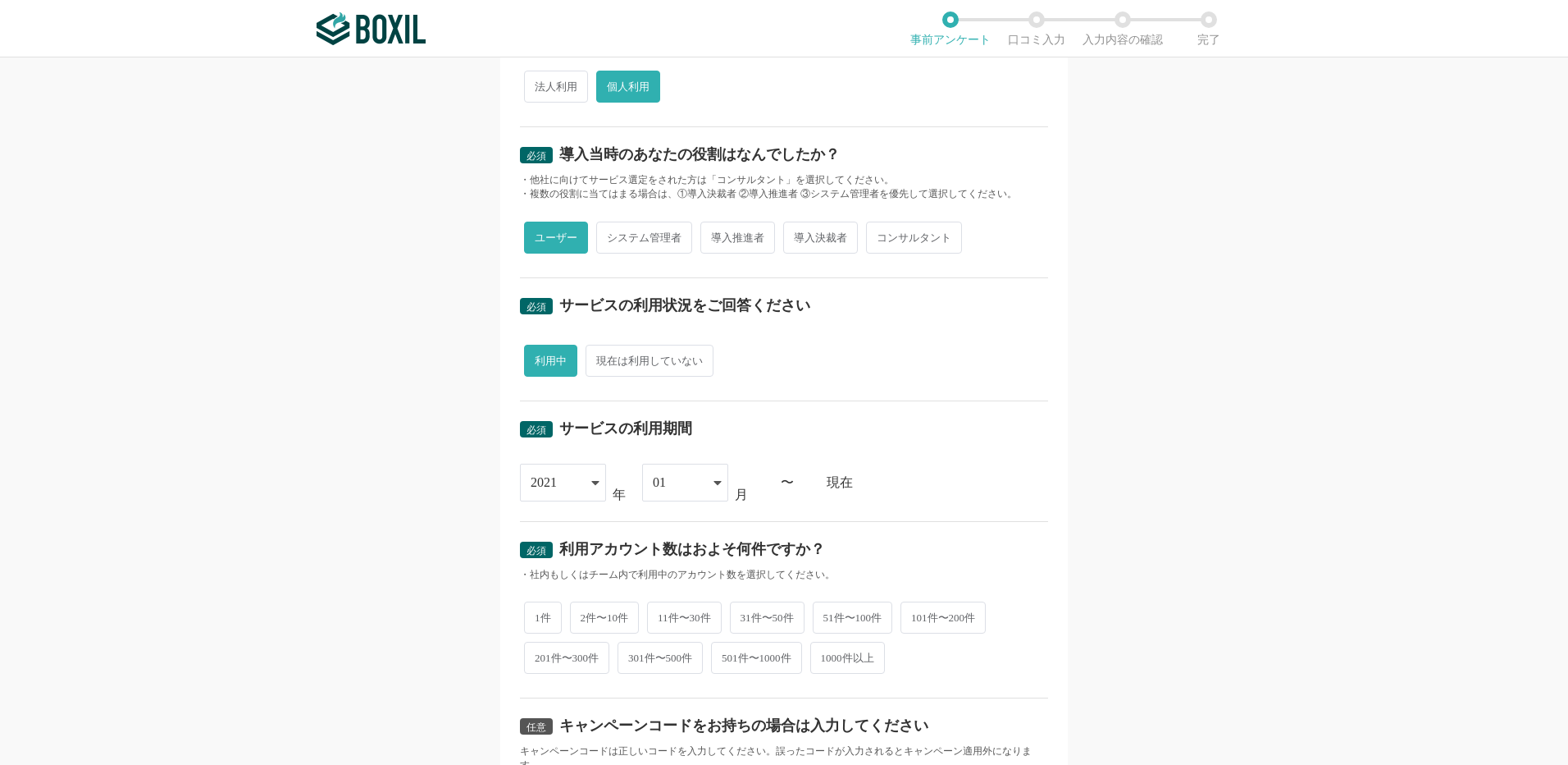
click at [591, 482] on icon at bounding box center [595, 482] width 8 height 4
click at [557, 614] on li "2022" at bounding box center [563, 616] width 86 height 40
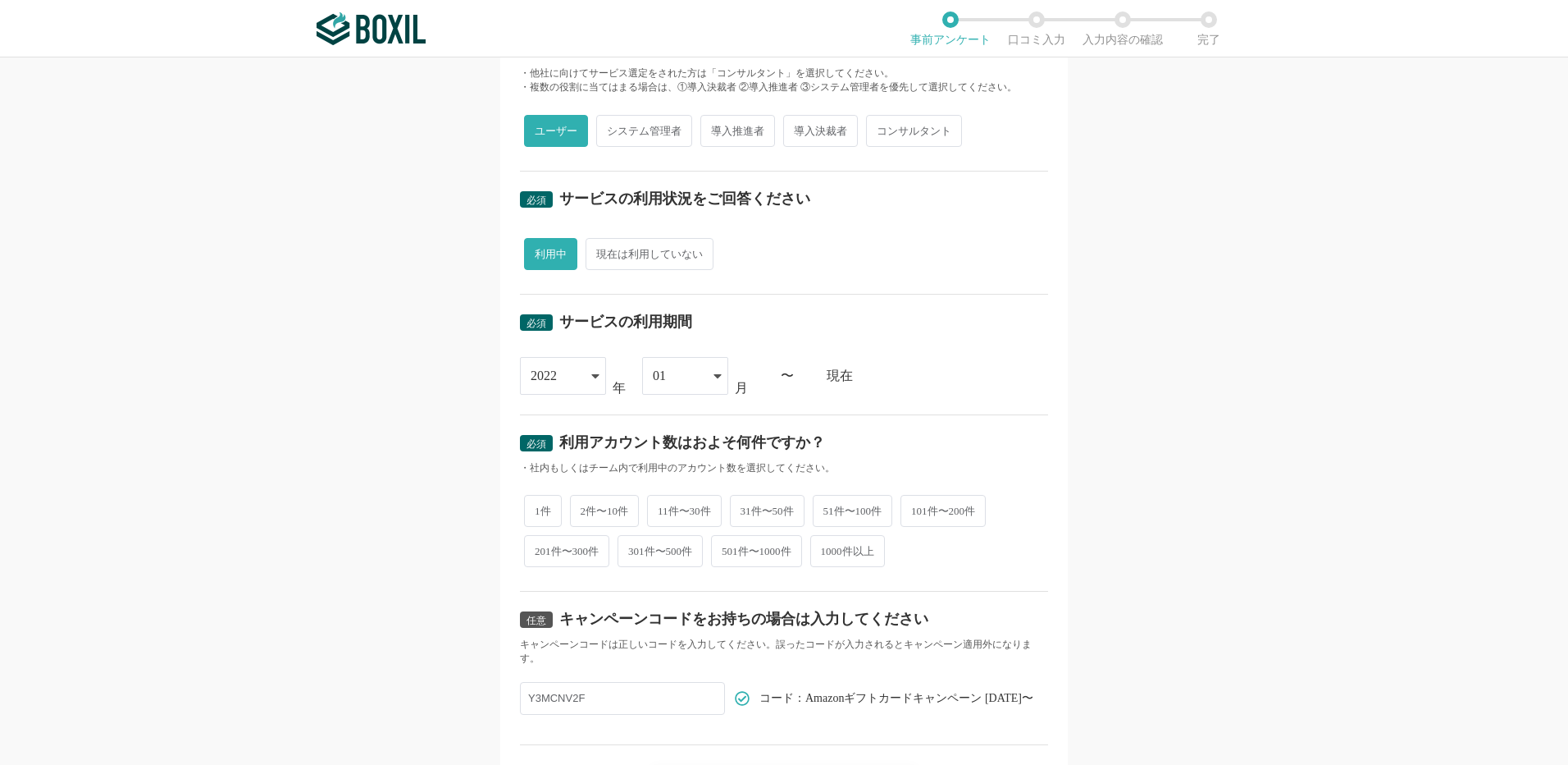
scroll to position [543, 0]
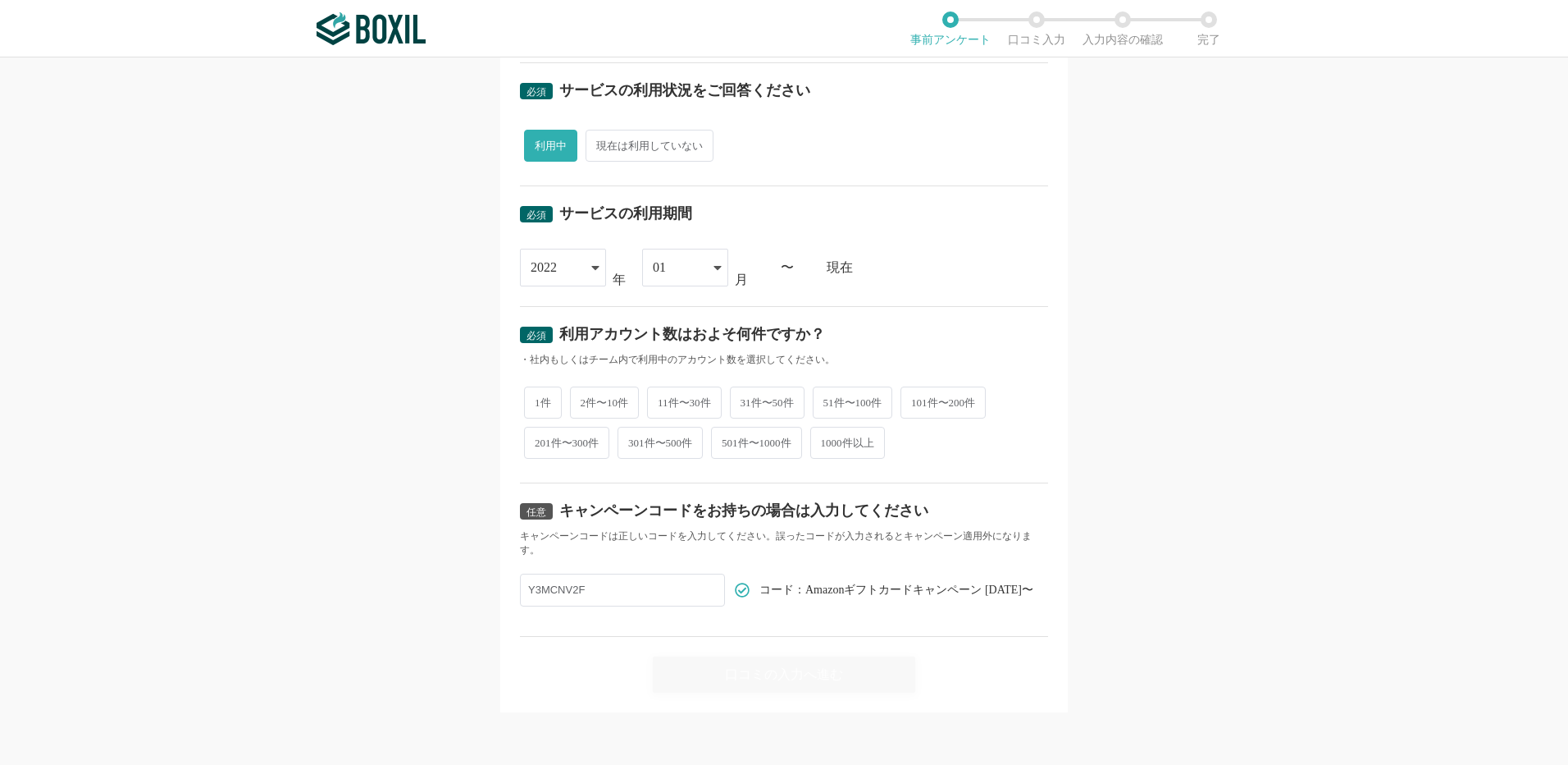
click at [573, 261] on div "2022" at bounding box center [563, 267] width 86 height 38
click at [543, 316] on span "2020" at bounding box center [546, 322] width 26 height 14
click at [536, 402] on span "1件" at bounding box center [543, 403] width 38 height 32
click at [536, 399] on input "1件" at bounding box center [534, 394] width 11 height 11
radio input "true"
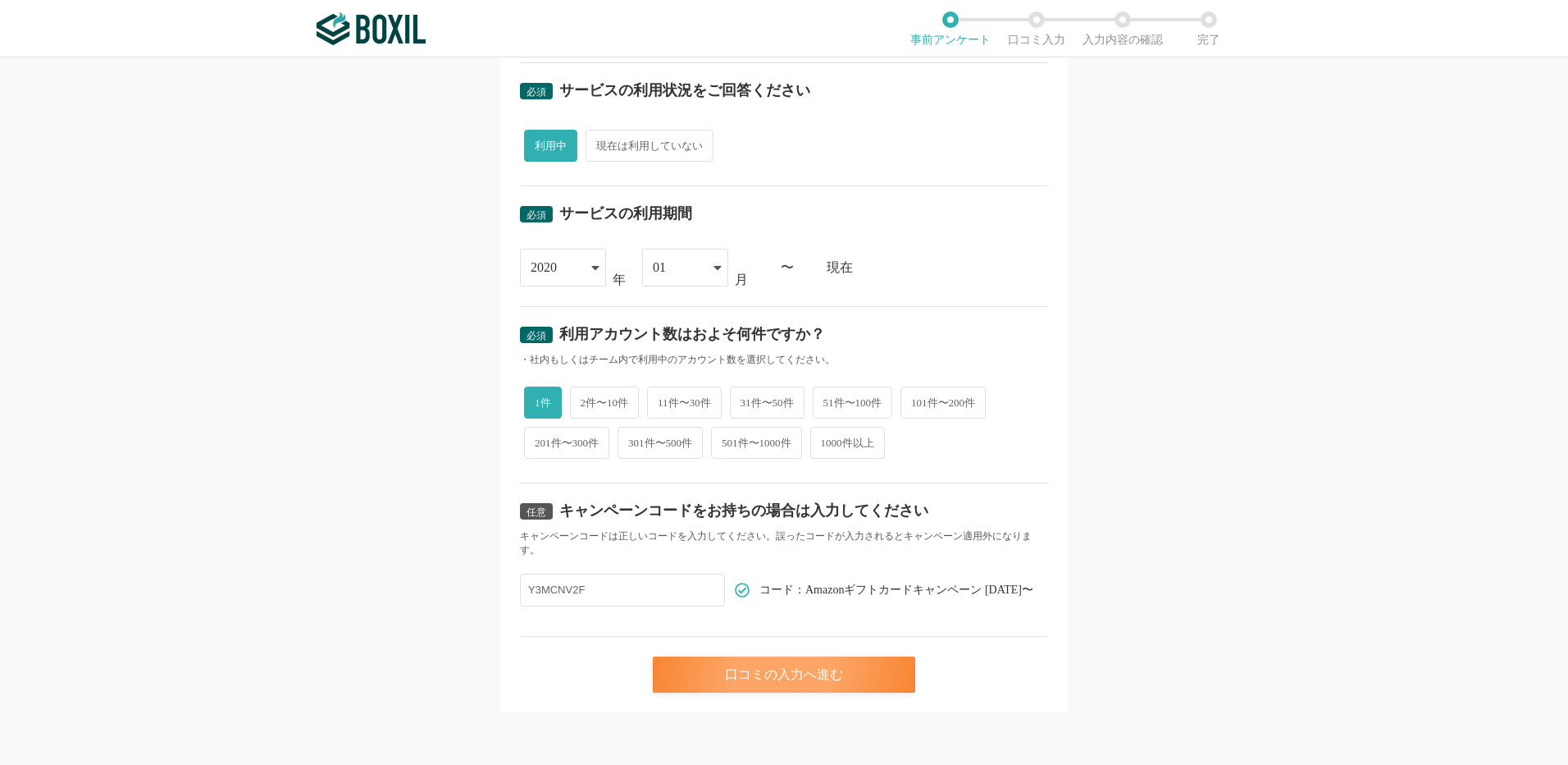
click at [735, 674] on div "口コミの入力へ進む" at bounding box center [784, 674] width 262 height 36
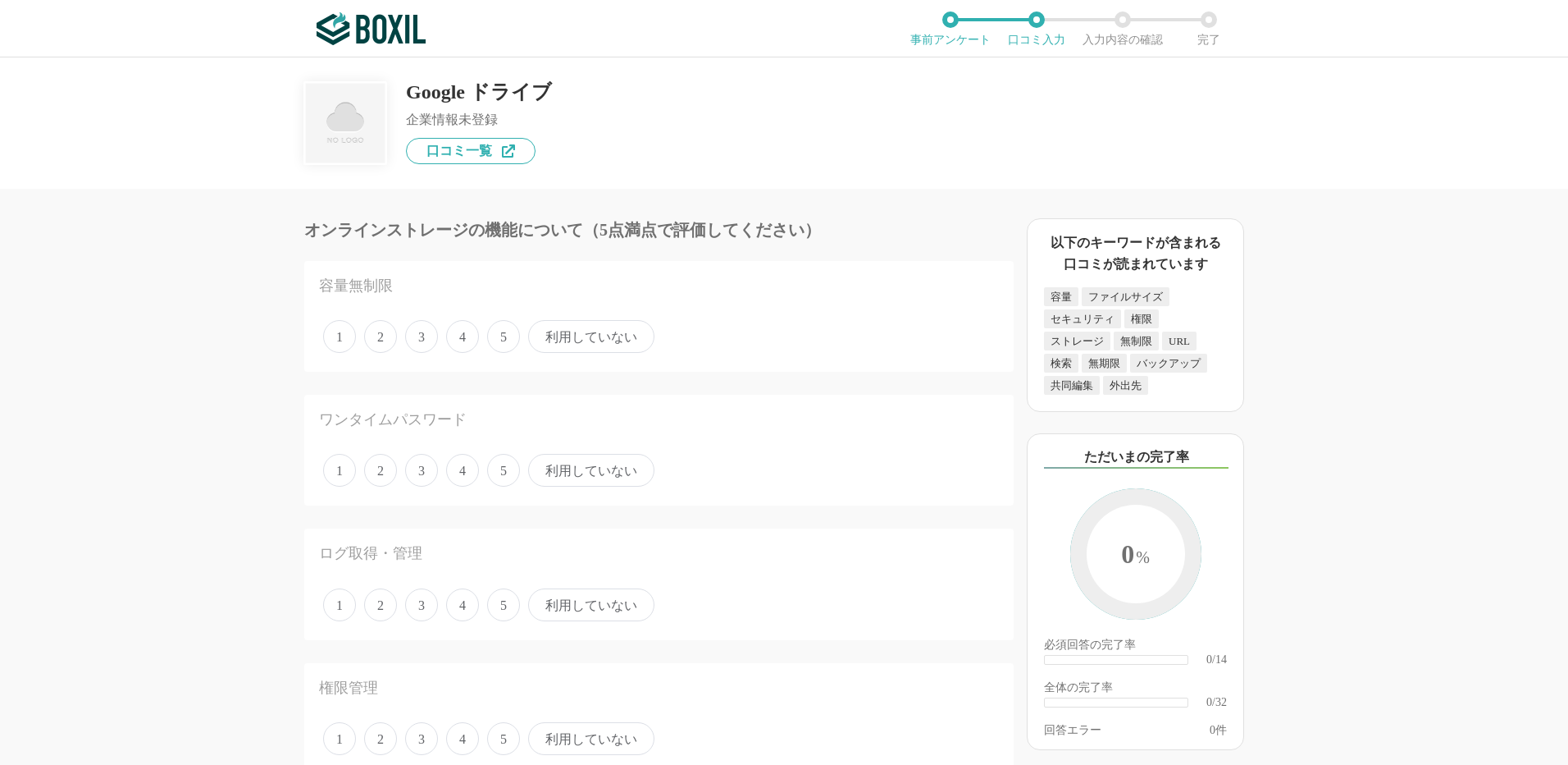
click at [573, 333] on span "利用していない" at bounding box center [591, 336] width 126 height 33
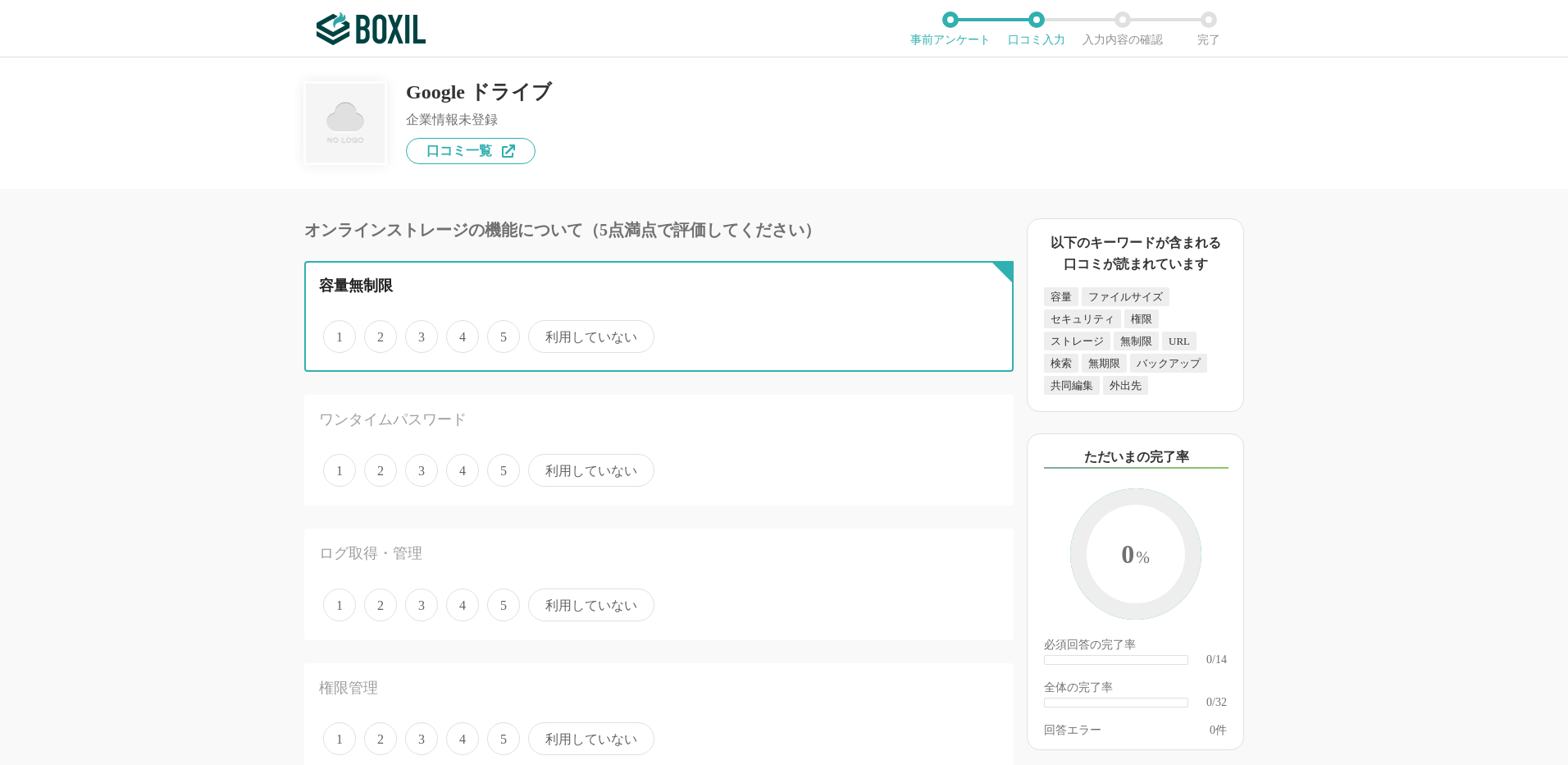
click at [543, 333] on input "利用していない" at bounding box center [537, 327] width 11 height 11
radio input "true"
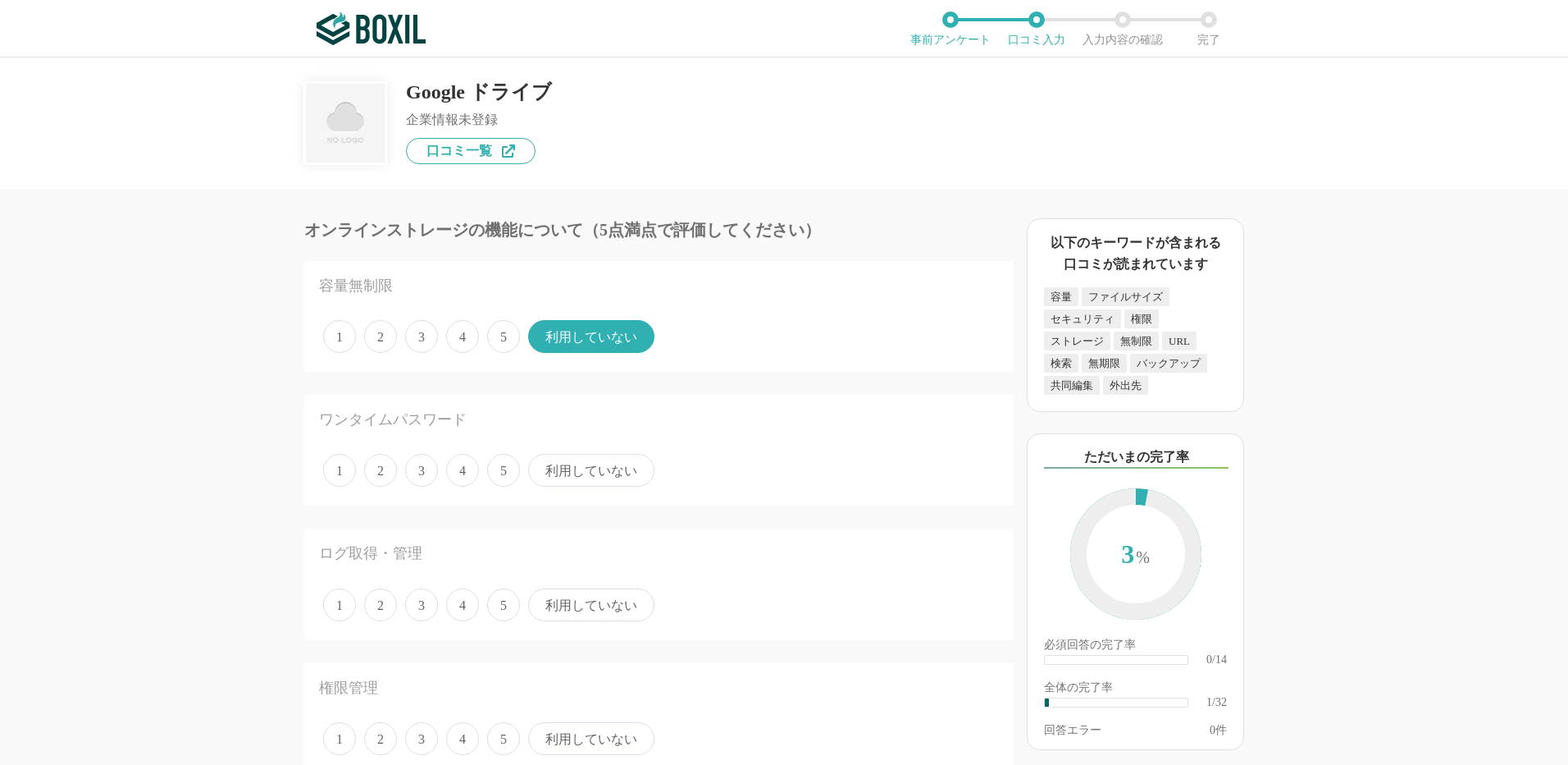
click at [507, 476] on span "5" at bounding box center [503, 470] width 33 height 33
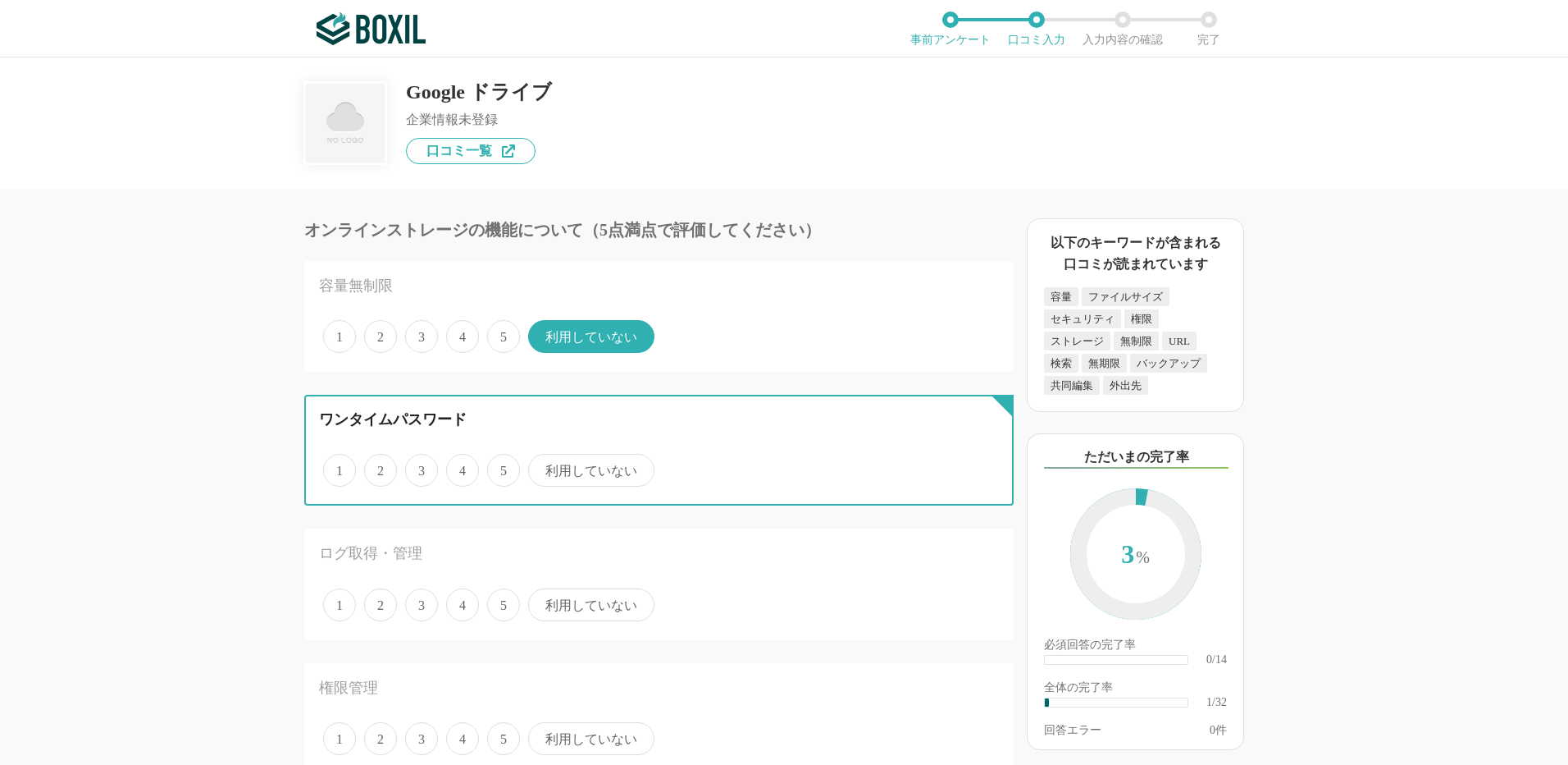
click at [502, 467] on input "5" at bounding box center [496, 461] width 11 height 11
radio input "true"
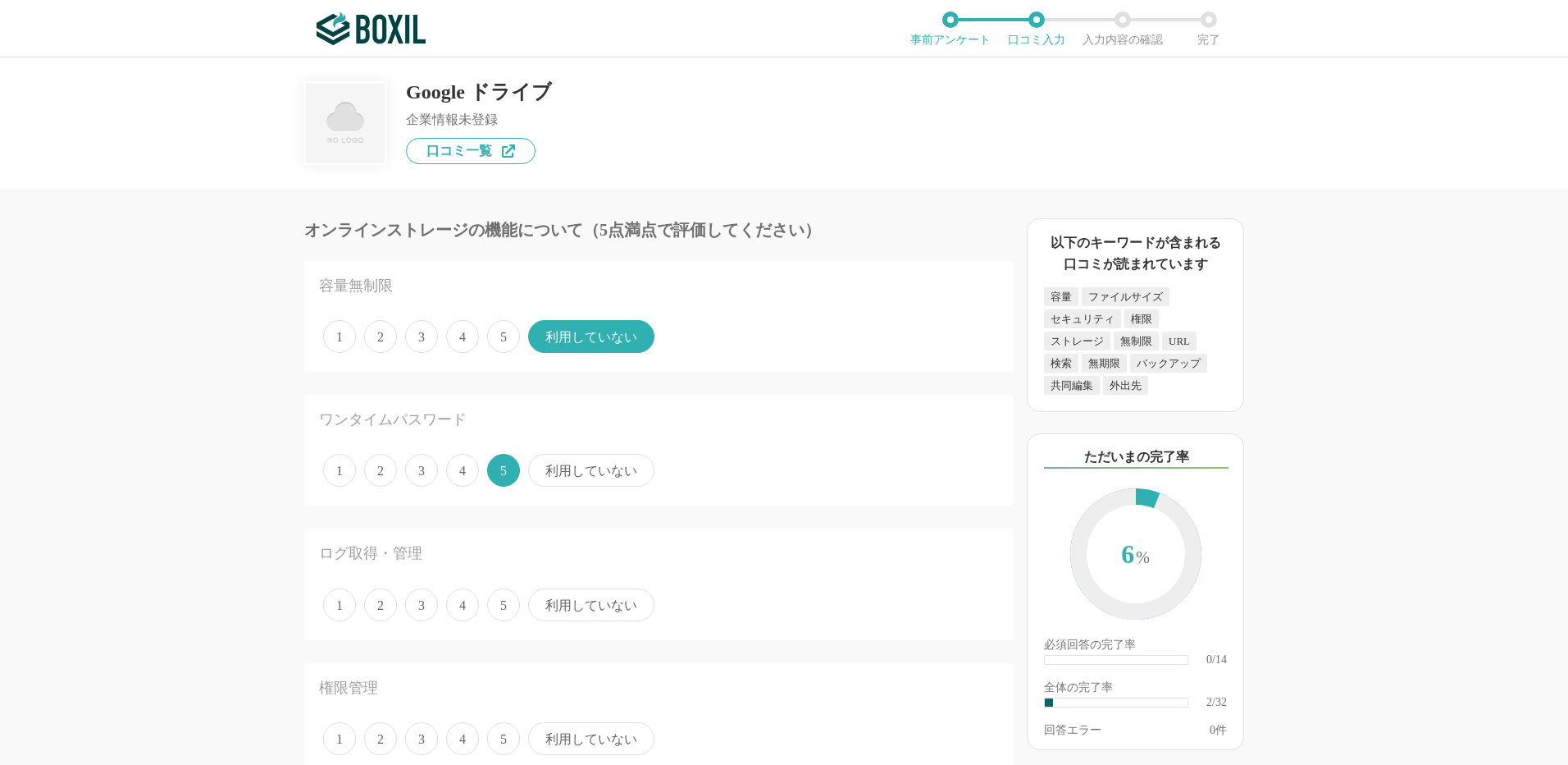
click at [567, 613] on span "利用していない" at bounding box center [591, 604] width 126 height 33
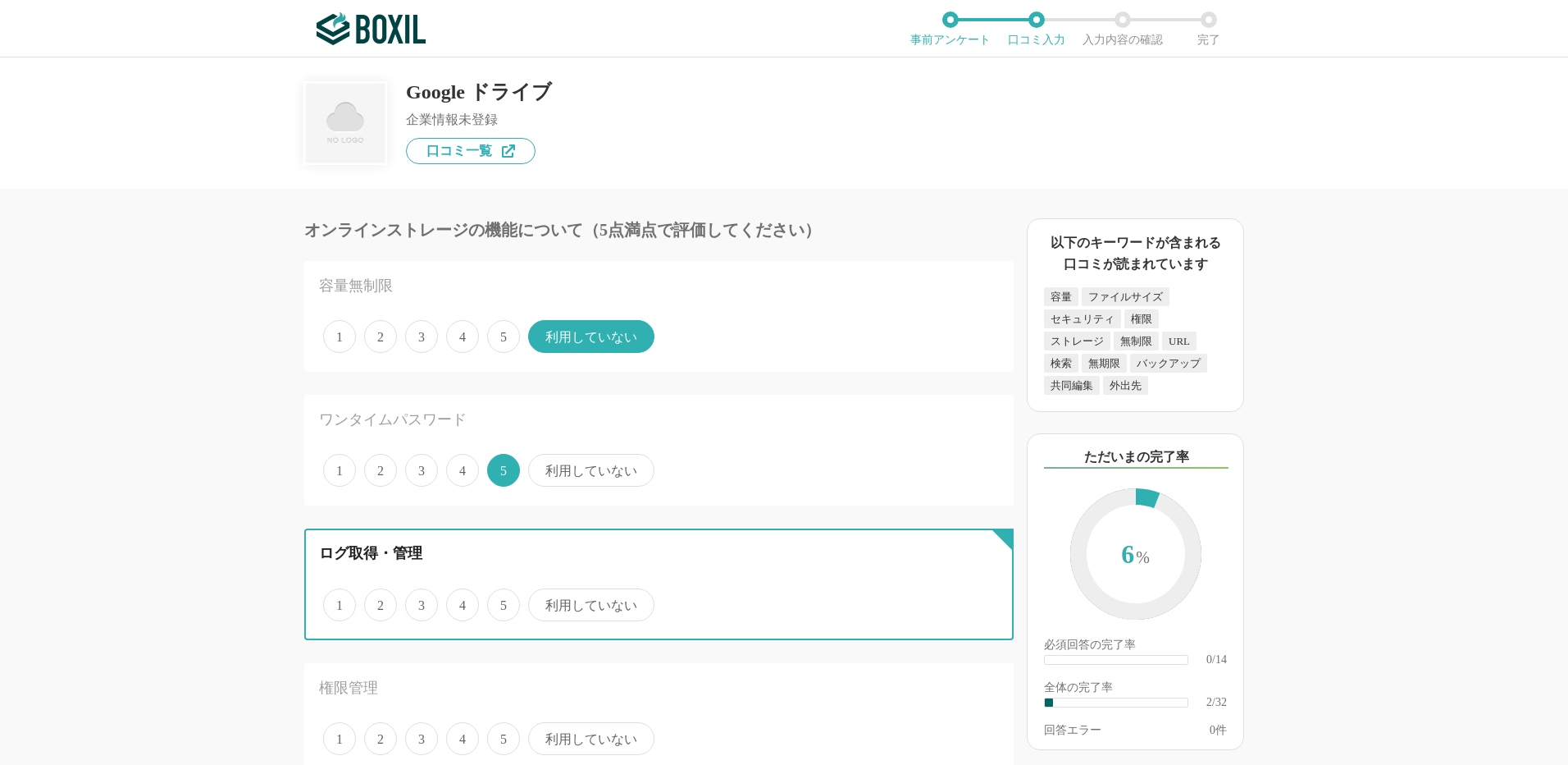
click at [543, 602] on input "利用していない" at bounding box center [537, 596] width 11 height 11
radio input "true"
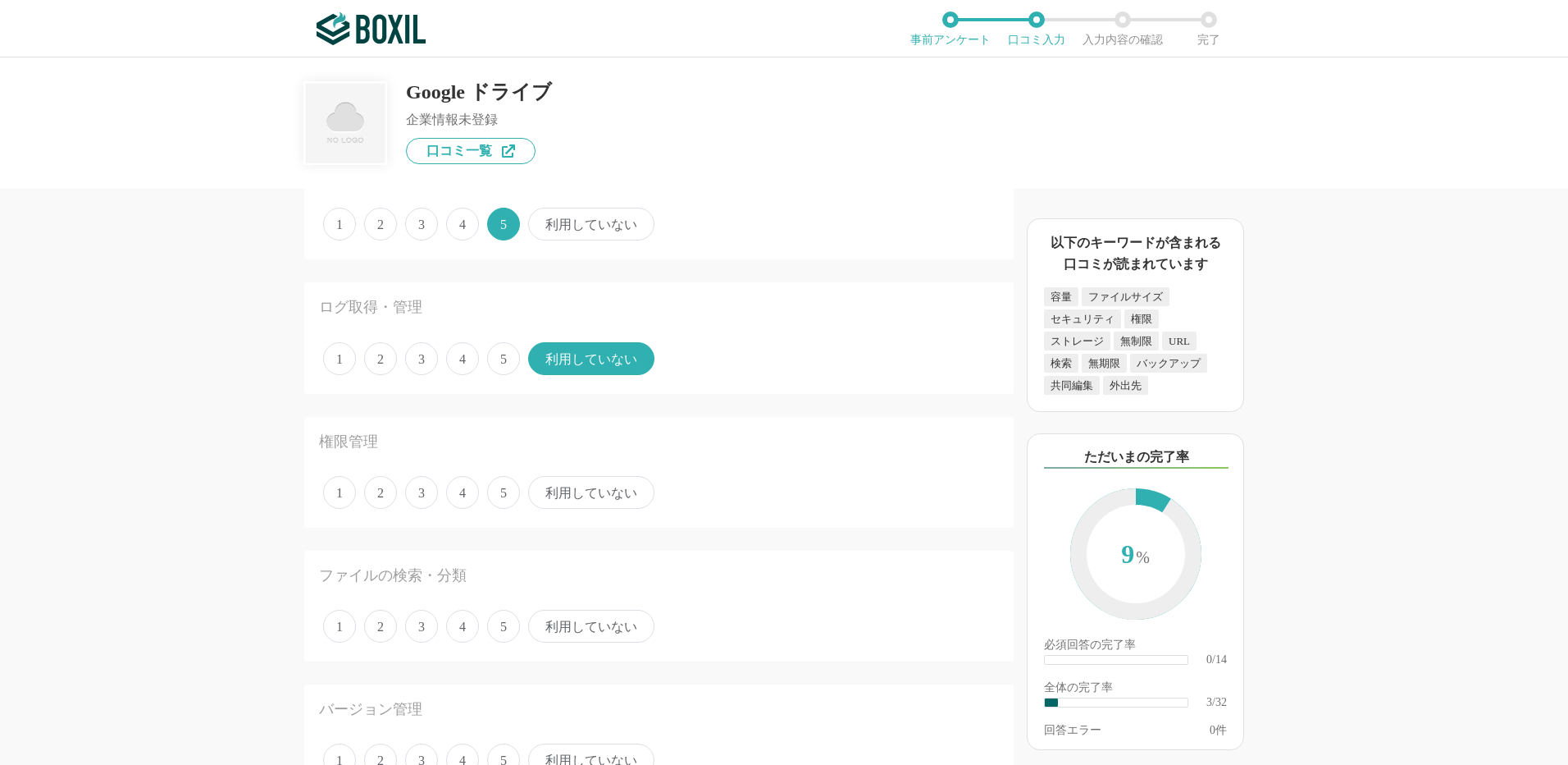
click at [539, 494] on span "利用していない" at bounding box center [591, 492] width 126 height 33
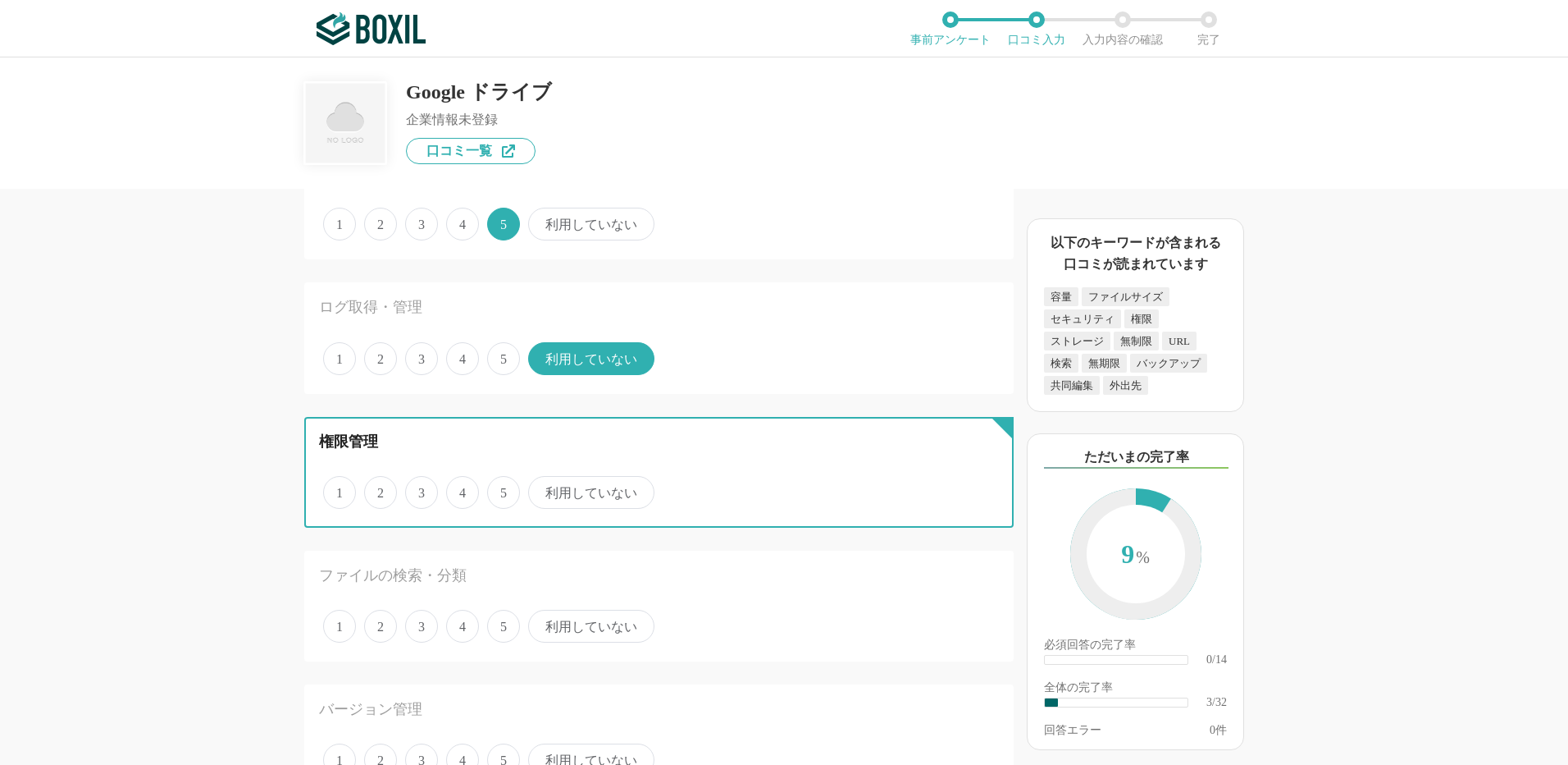
click at [539, 489] on input "利用していない" at bounding box center [537, 483] width 11 height 11
radio input "true"
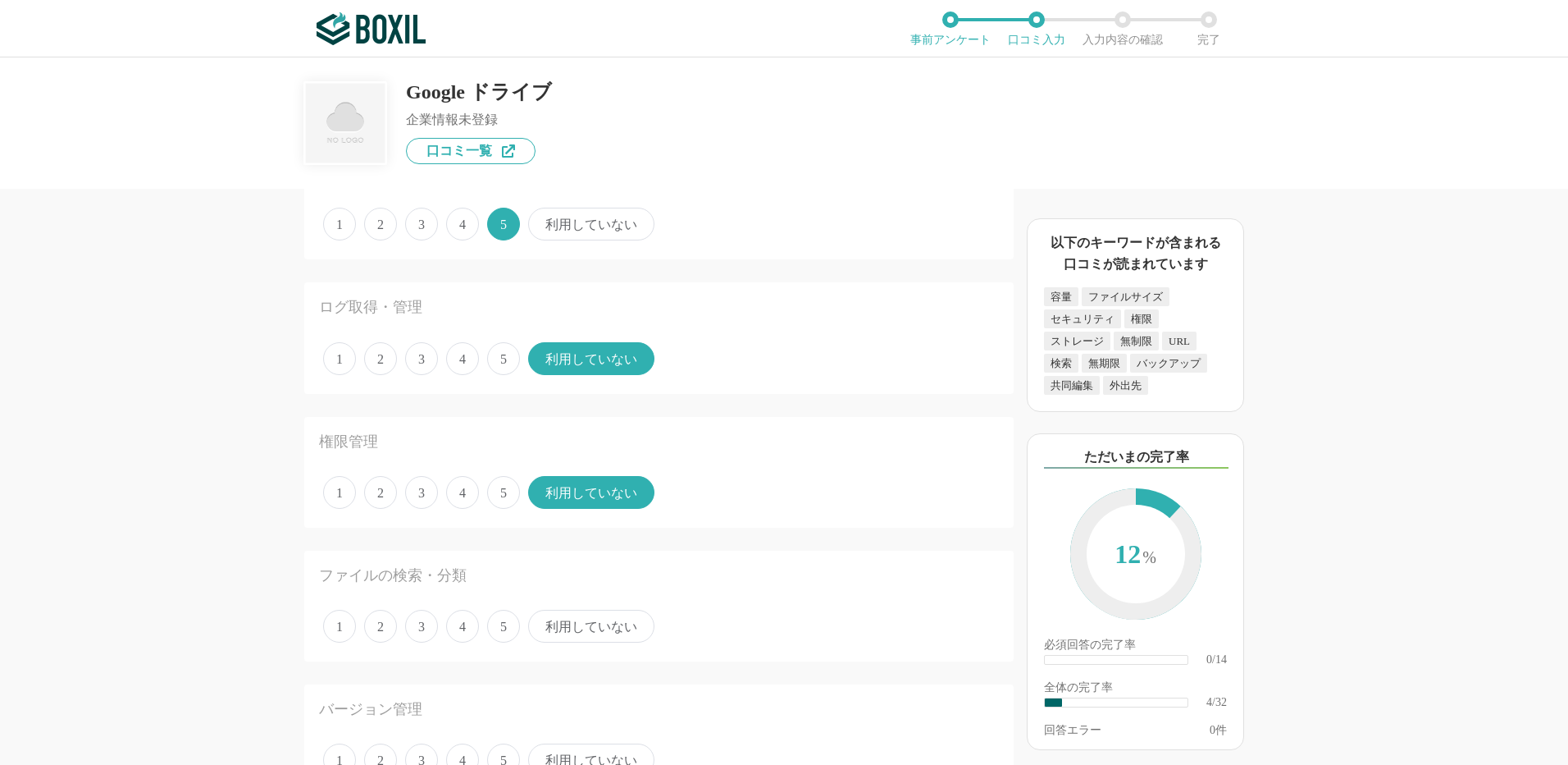
click at [507, 625] on span "5" at bounding box center [503, 626] width 33 height 33
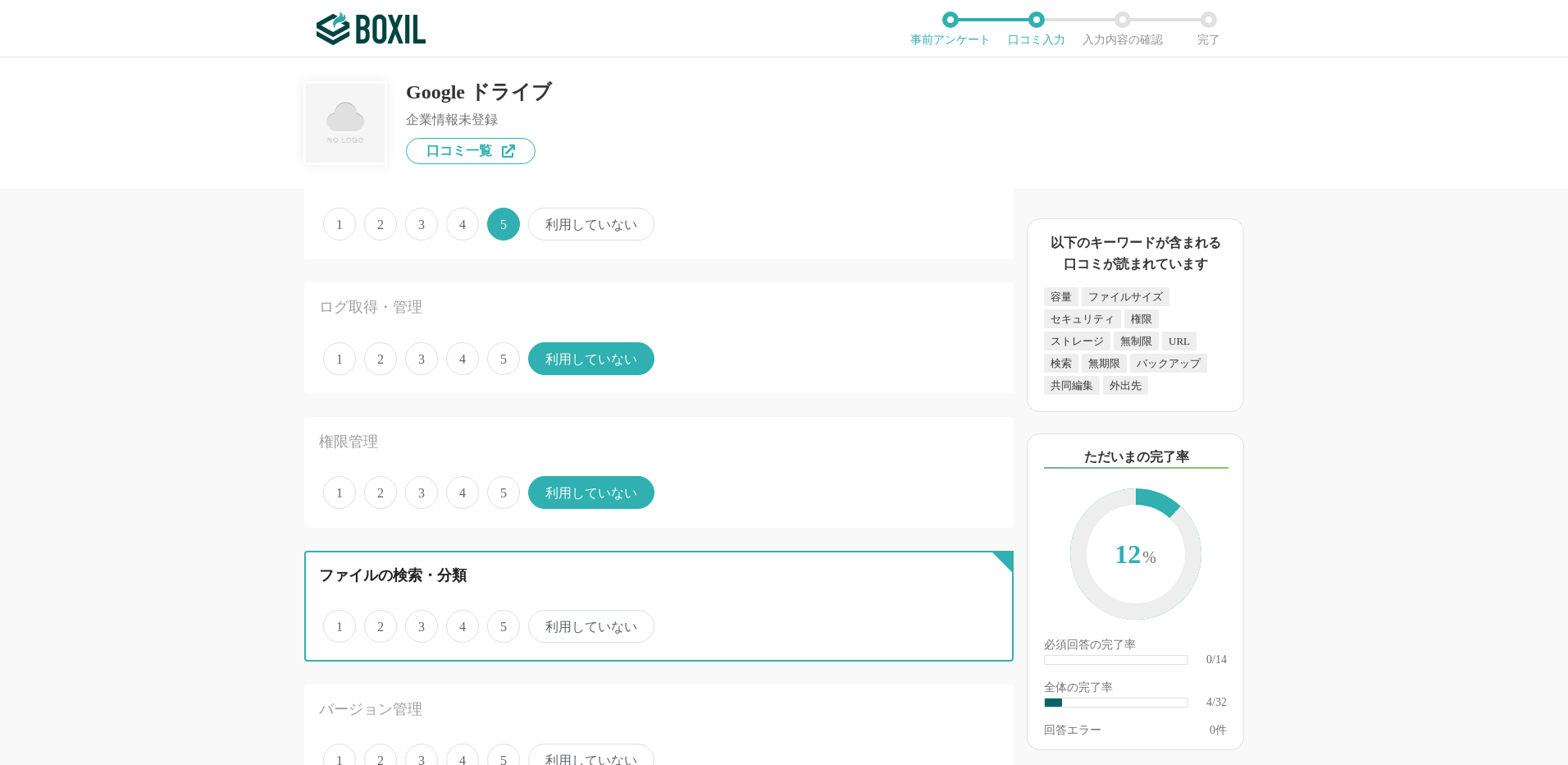
click at [502, 623] on input "5" at bounding box center [496, 617] width 11 height 11
radio input "true"
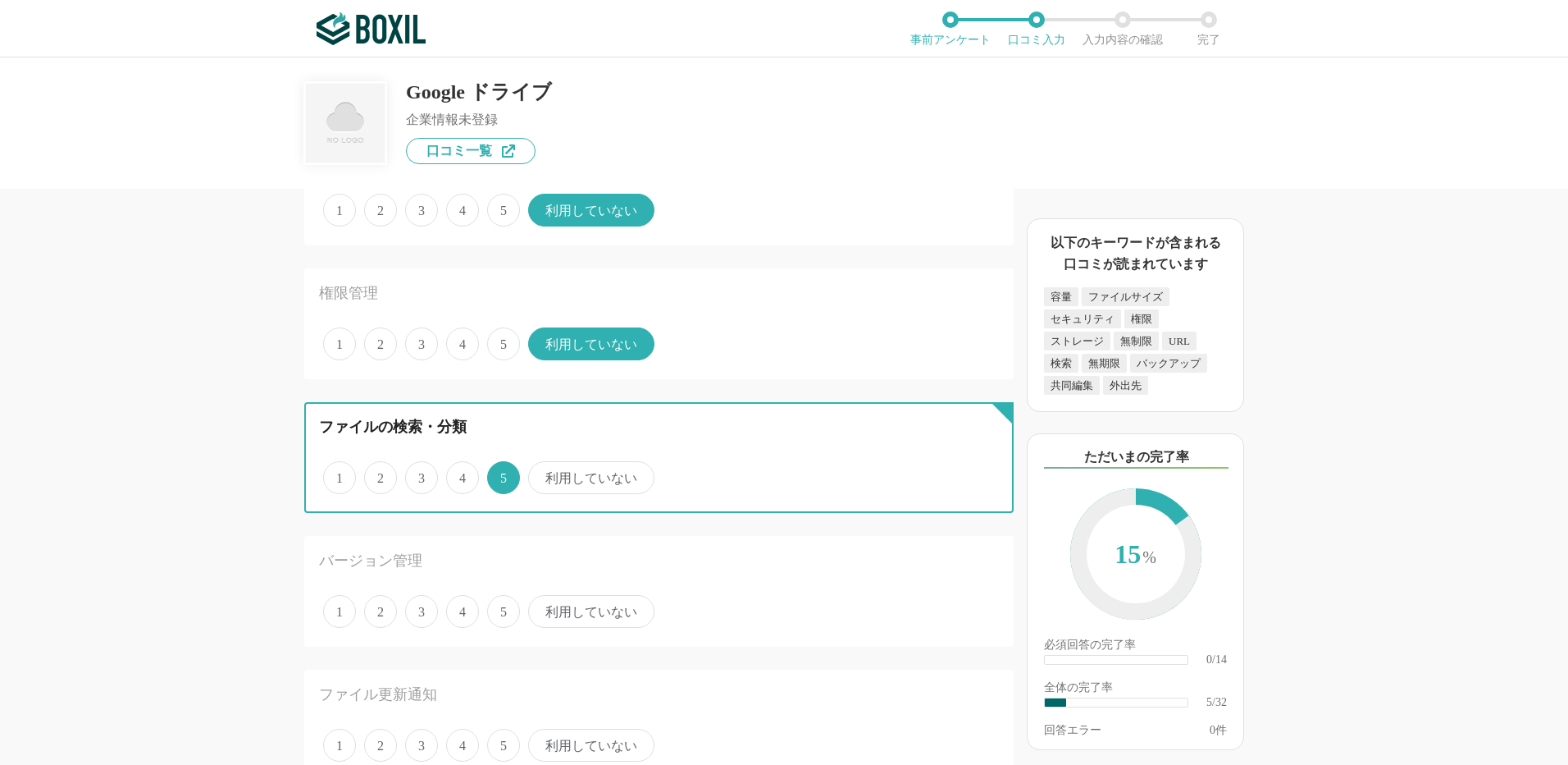
scroll to position [657, 0]
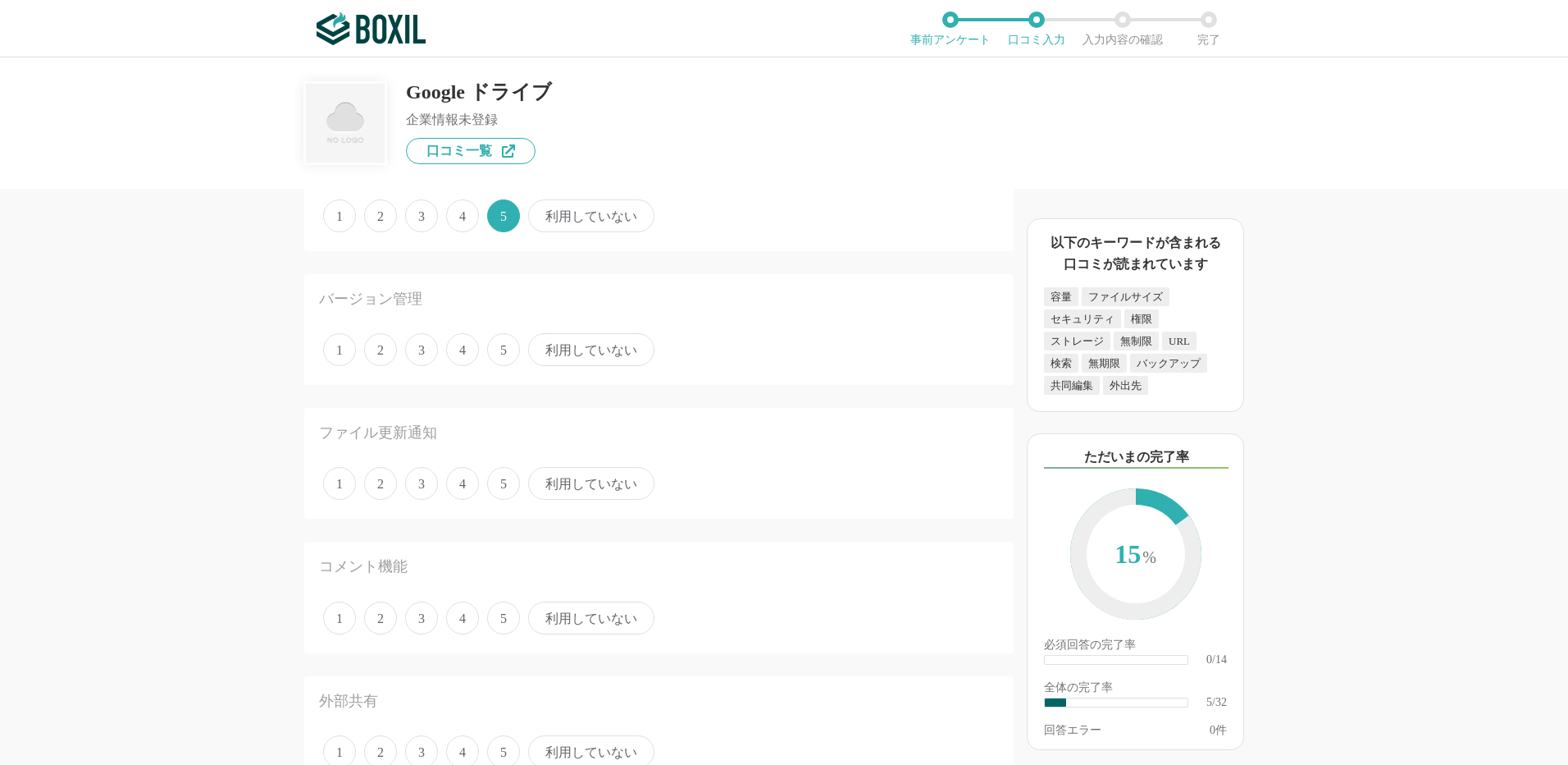
click at [554, 342] on span "利用していない" at bounding box center [591, 349] width 126 height 33
click at [586, 488] on span "利用していない" at bounding box center [591, 483] width 126 height 33
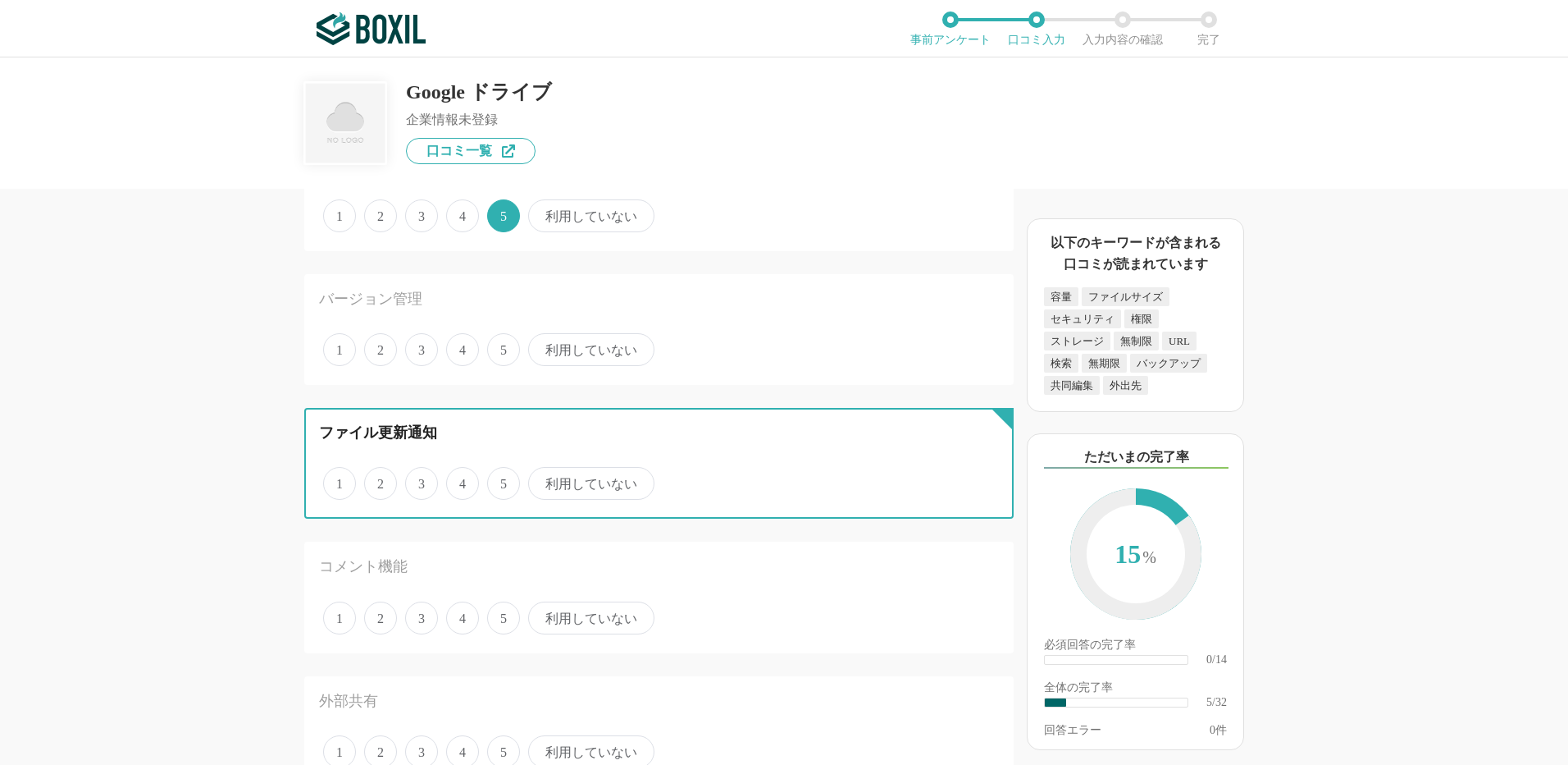
click at [543, 480] on input "利用していない" at bounding box center [537, 475] width 11 height 11
radio input "true"
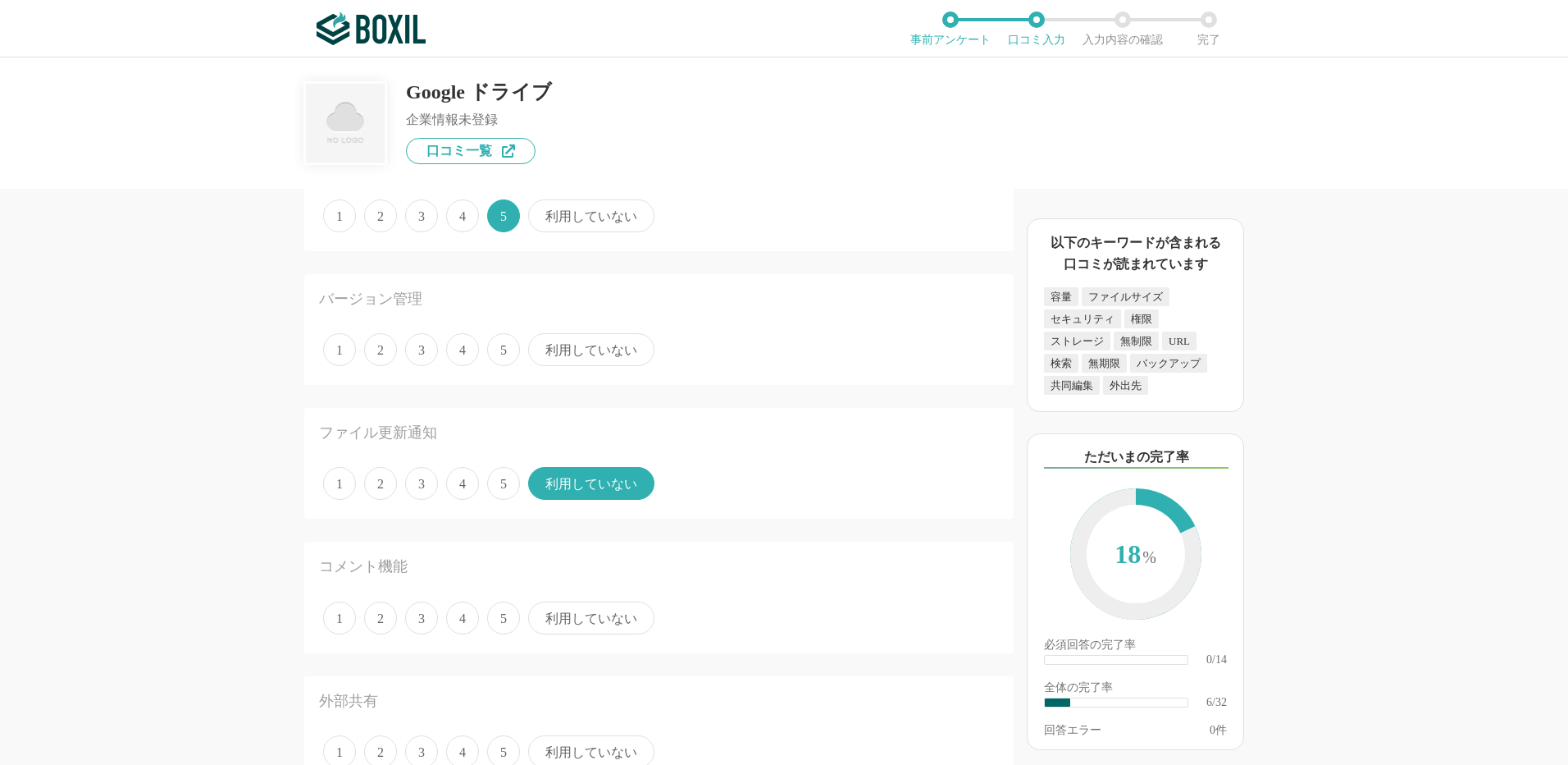
click at [613, 353] on span "利用していない" at bounding box center [591, 349] width 126 height 33
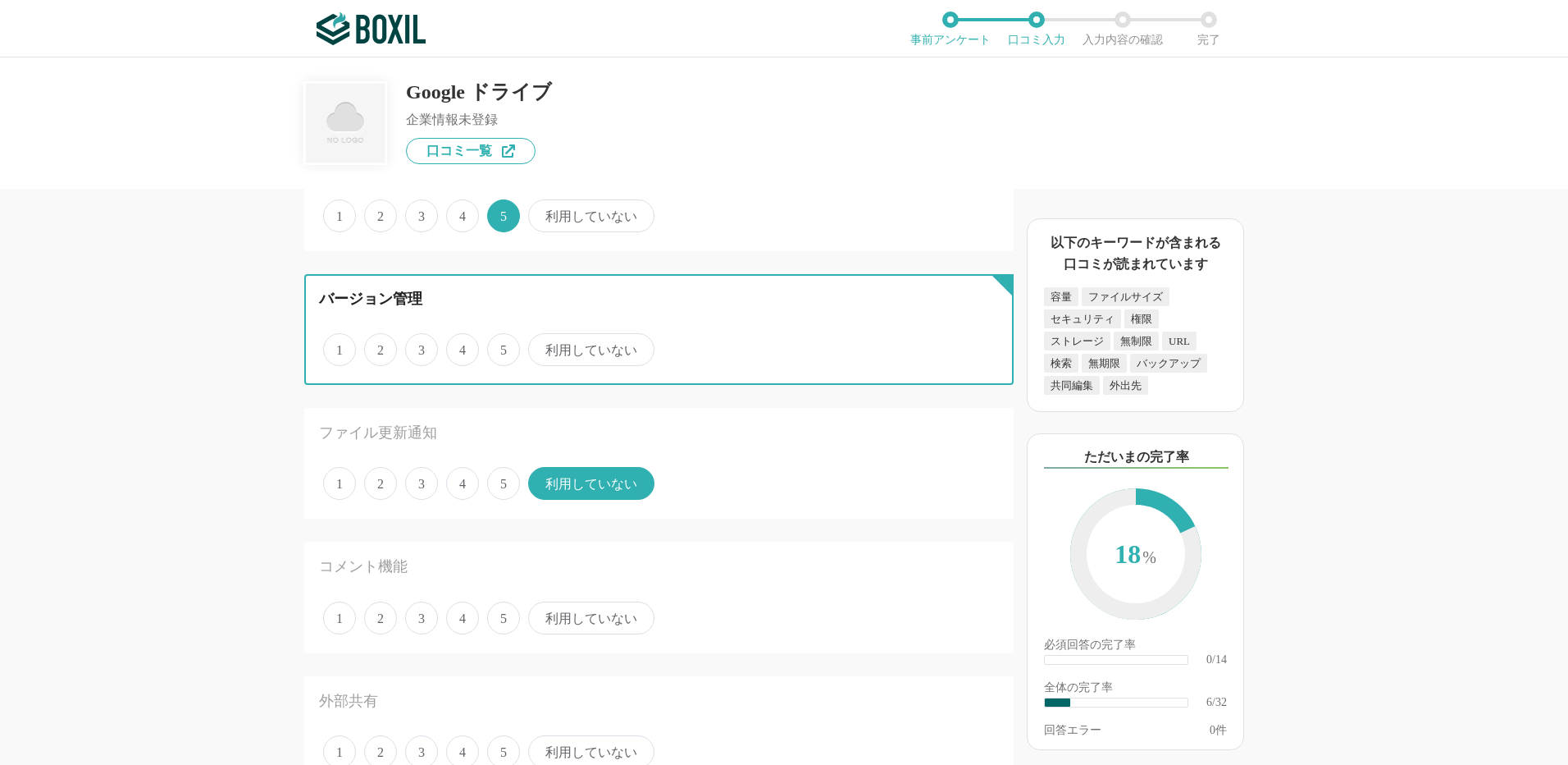
click at [543, 346] on input "利用していない" at bounding box center [537, 341] width 11 height 11
radio input "true"
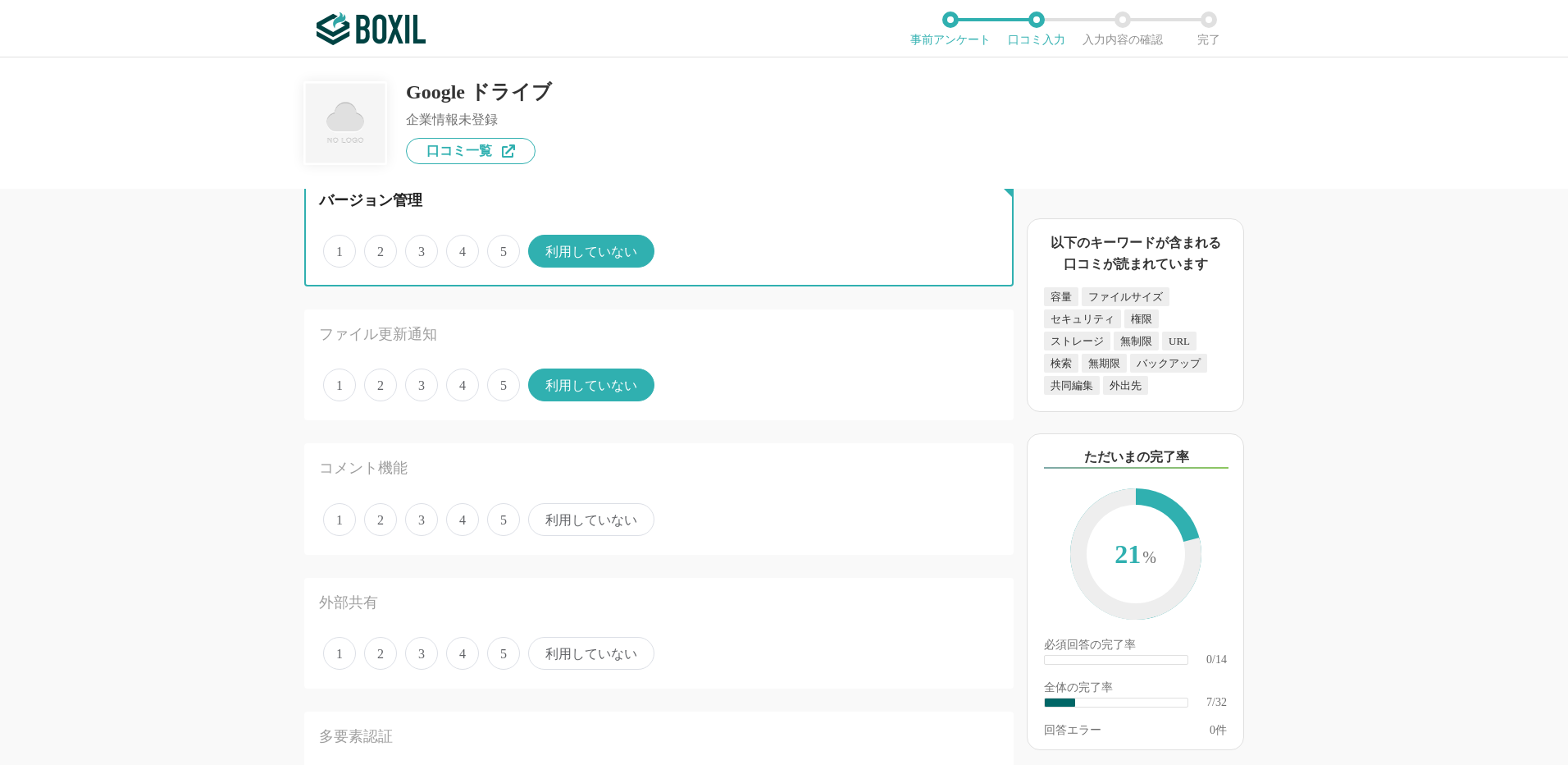
scroll to position [903, 0]
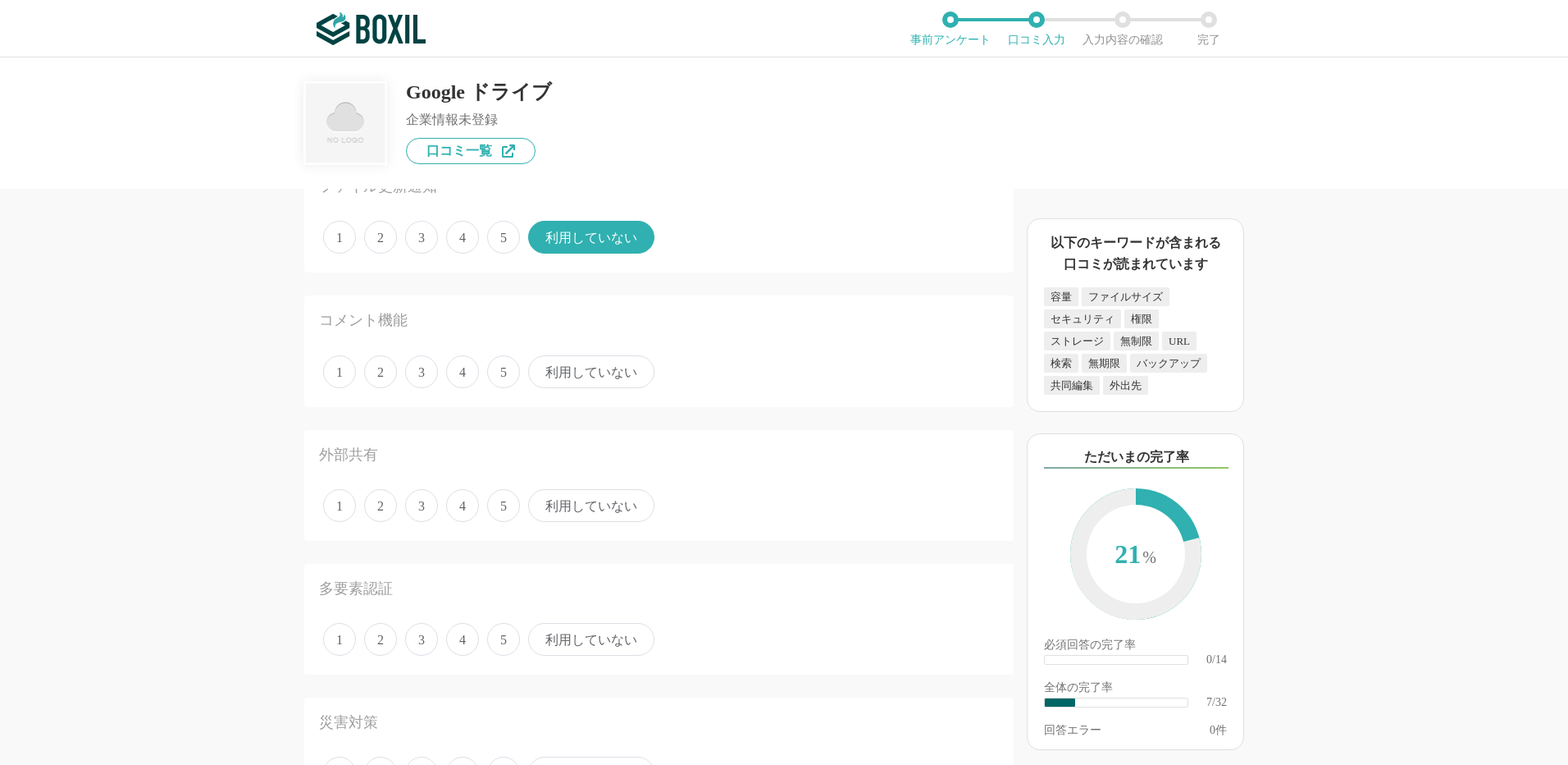
click at [559, 375] on span "利用していない" at bounding box center [591, 371] width 126 height 33
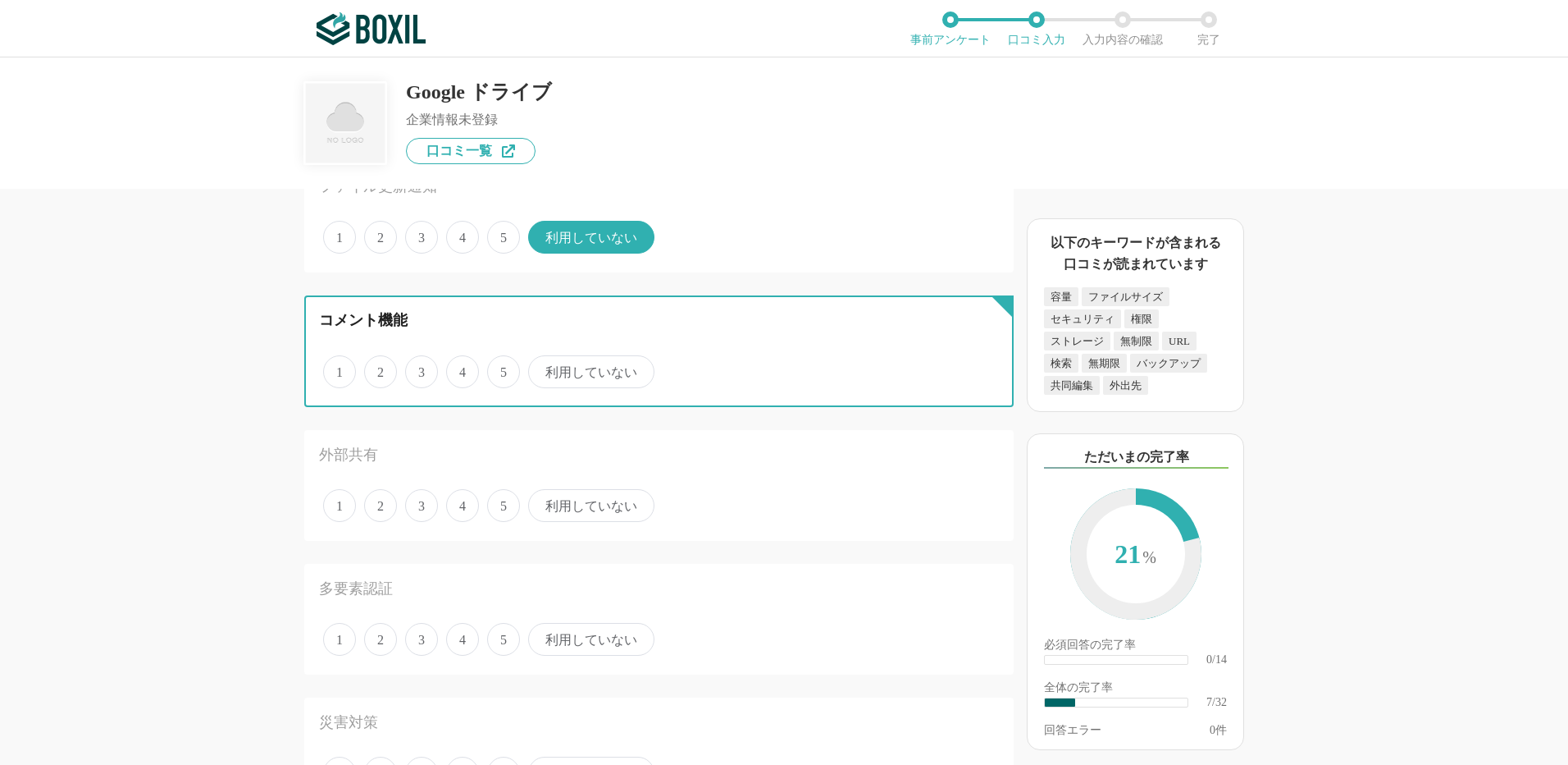
click at [543, 368] on input "利用していない" at bounding box center [537, 363] width 11 height 11
radio input "true"
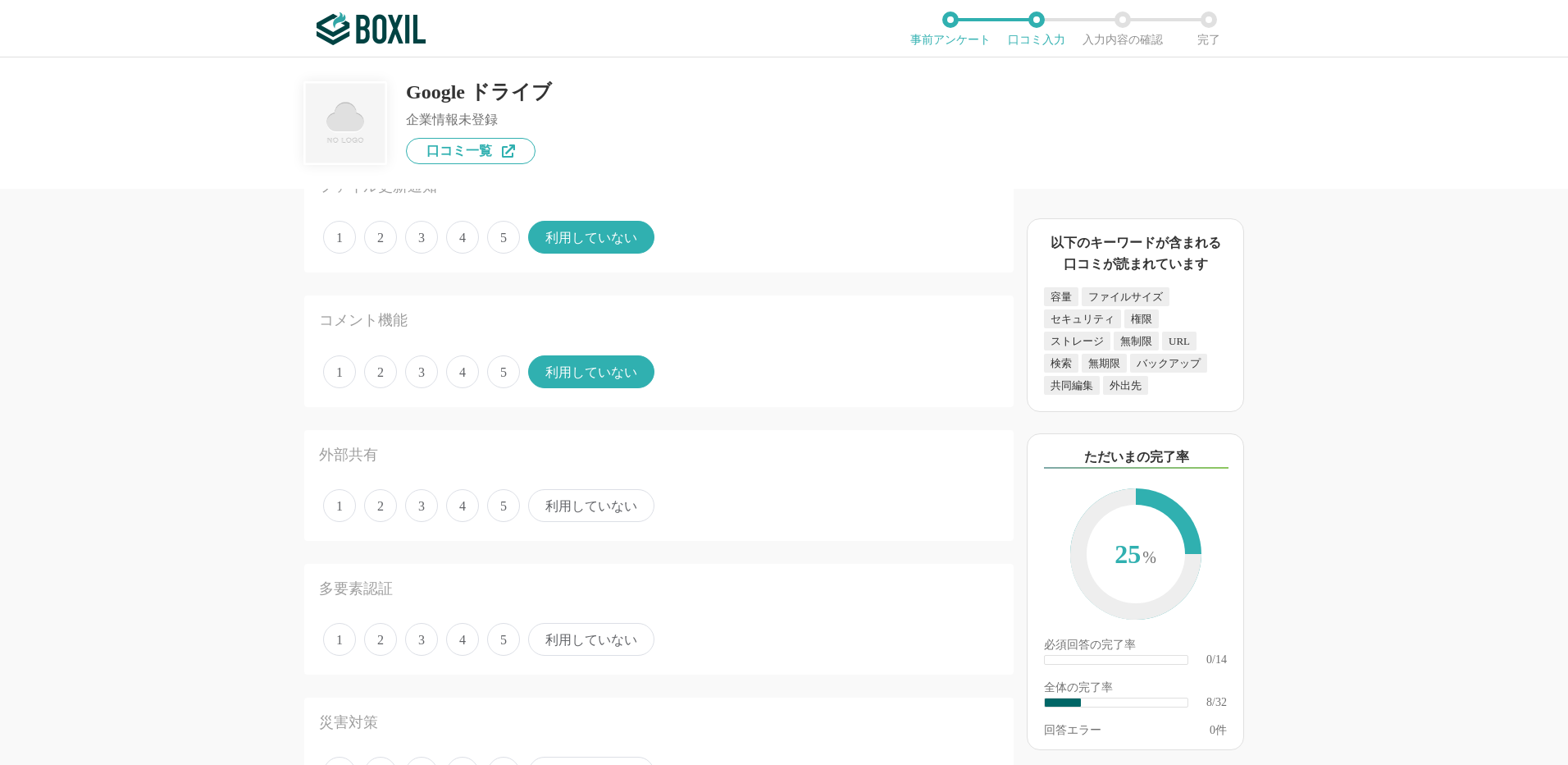
click at [501, 503] on span "5" at bounding box center [503, 505] width 33 height 33
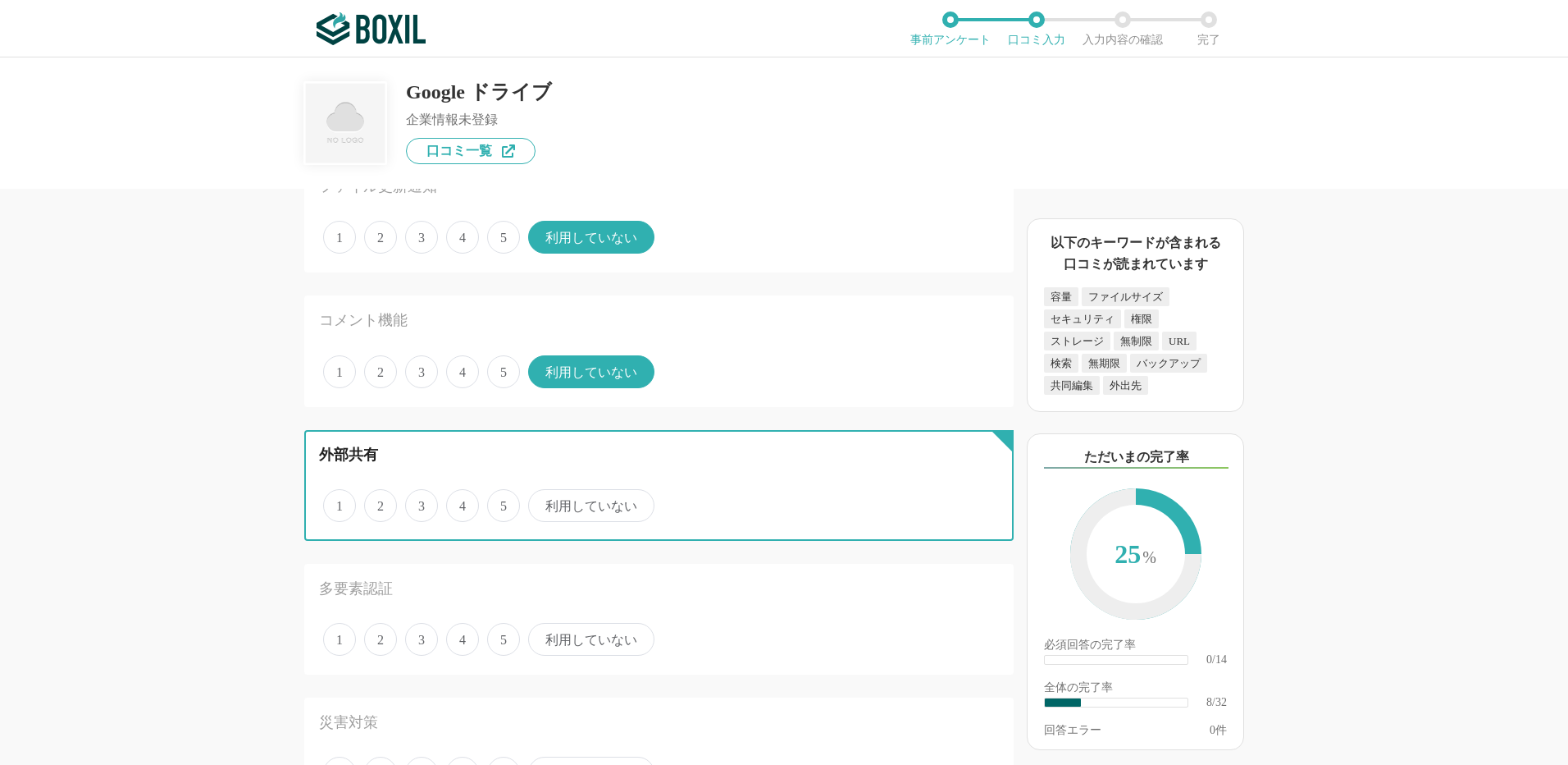
click at [501, 503] on input "5" at bounding box center [496, 497] width 11 height 11
radio input "true"
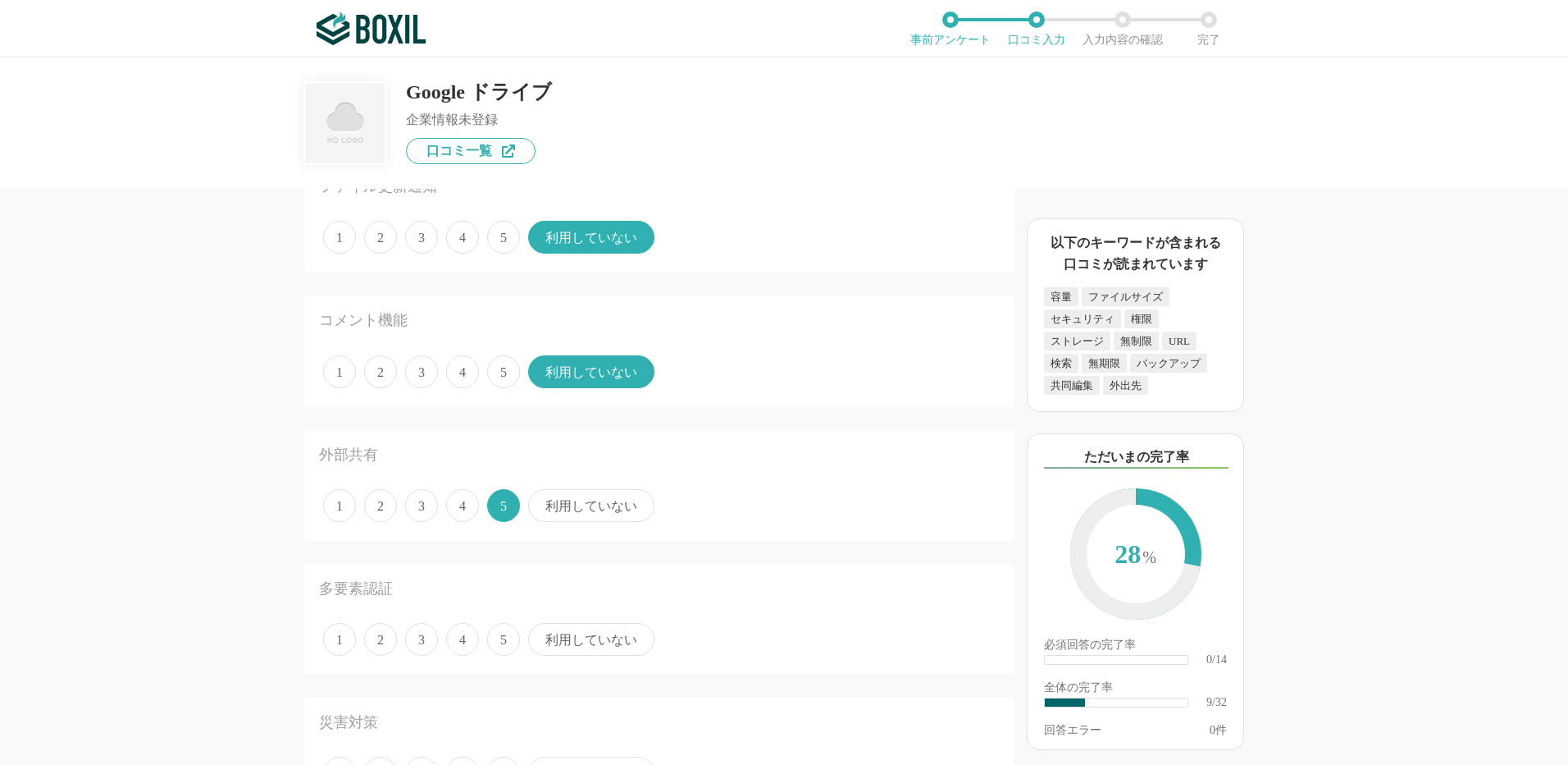
drag, startPoint x: 613, startPoint y: 634, endPoint x: 565, endPoint y: 628, distance: 48.4
click at [613, 633] on span "利用していない" at bounding box center [591, 639] width 126 height 33
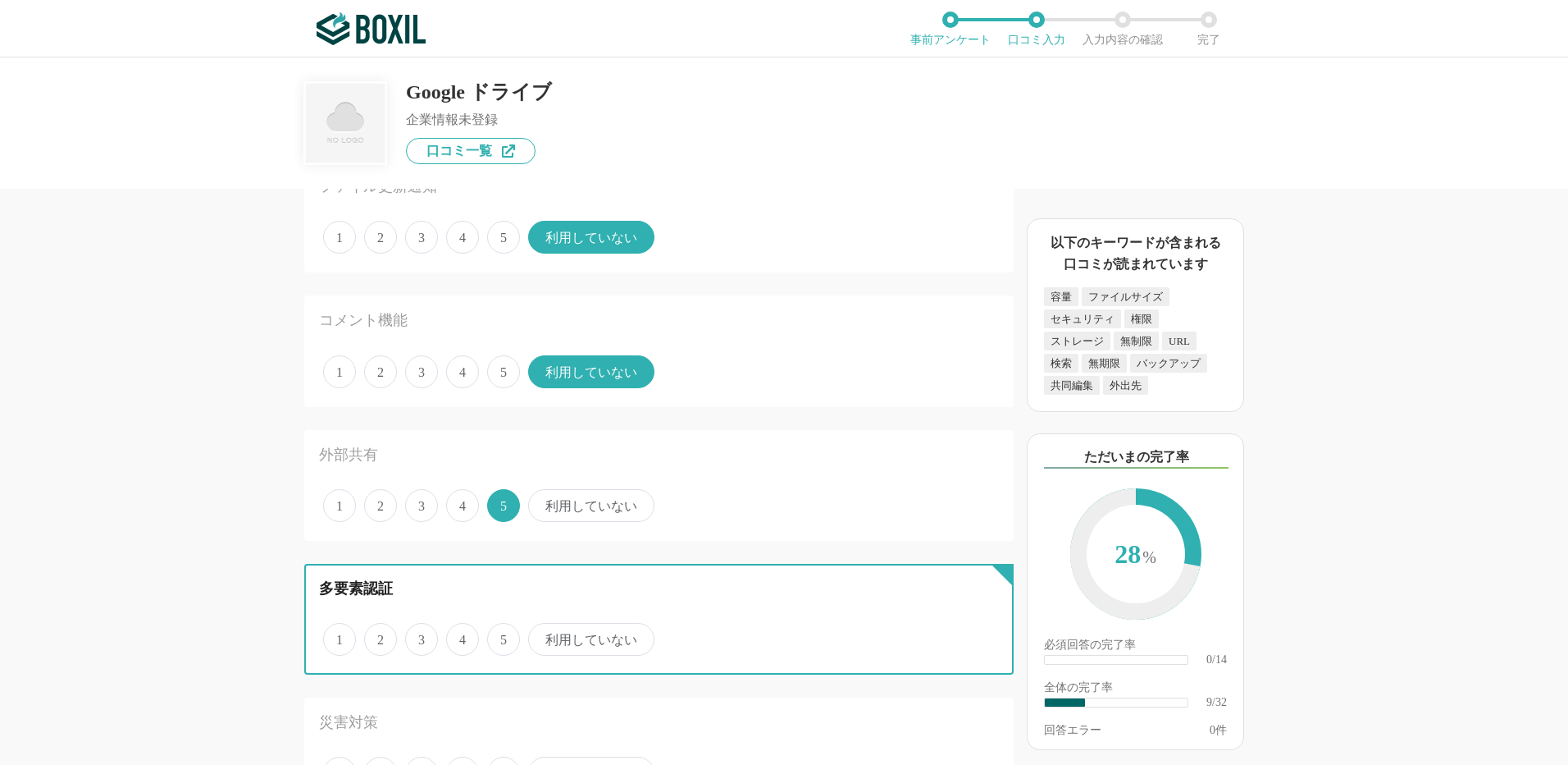
click at [543, 633] on input "利用していない" at bounding box center [537, 630] width 11 height 11
radio input "true"
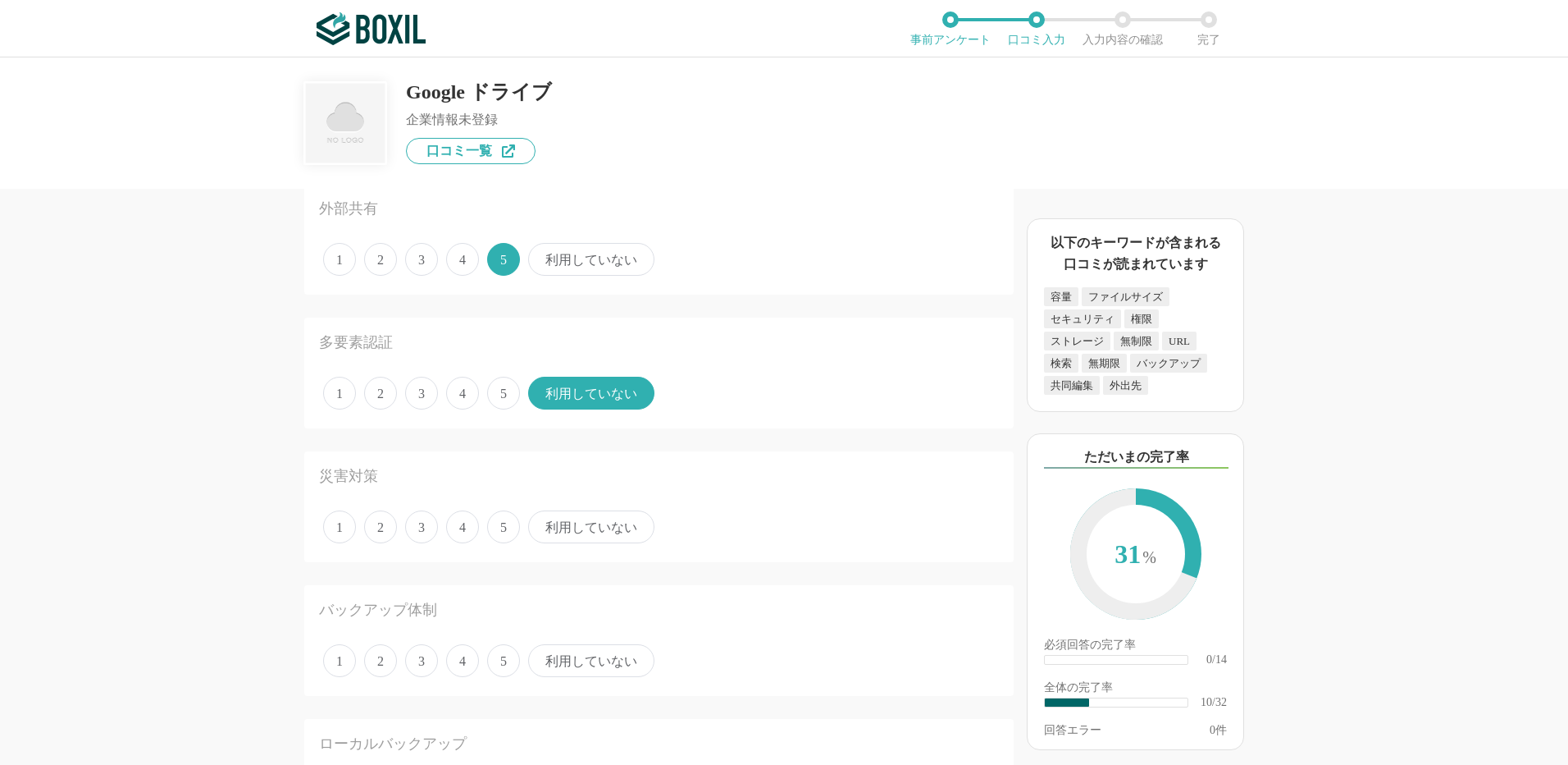
click at [587, 531] on span "利用していない" at bounding box center [591, 526] width 126 height 33
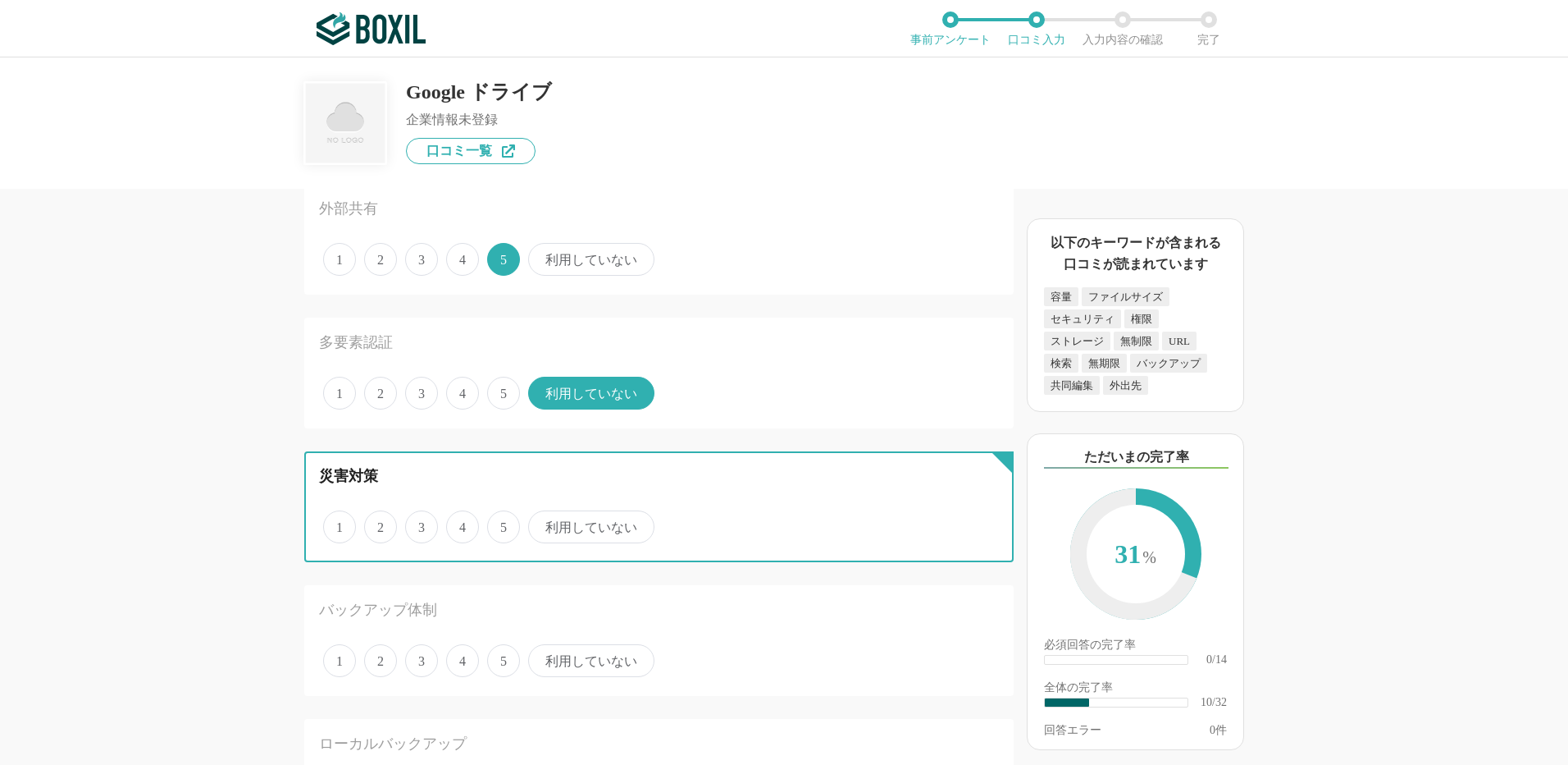
click at [543, 524] on input "利用していない" at bounding box center [537, 518] width 11 height 11
radio input "true"
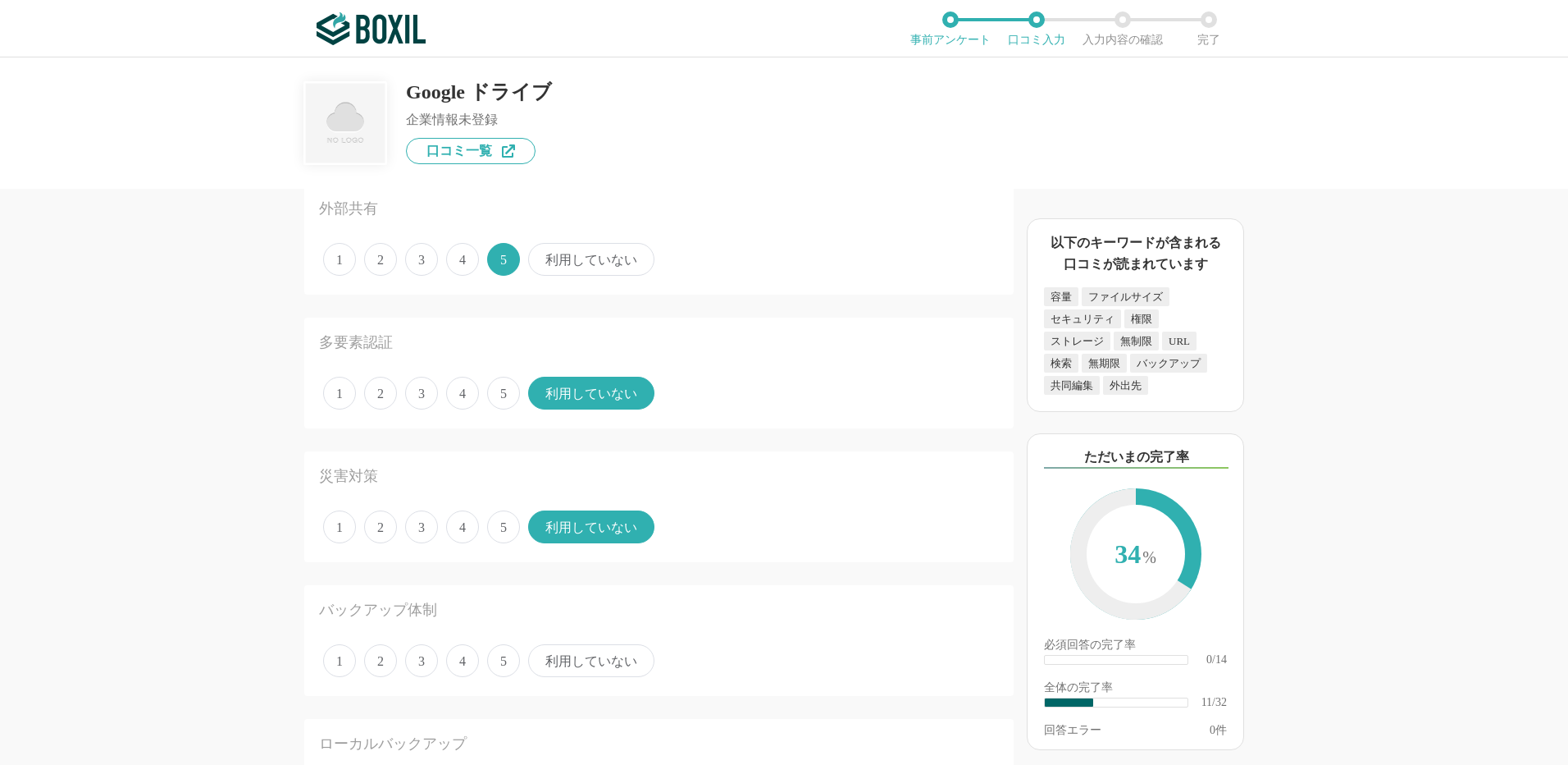
click at [570, 663] on span "利用していない" at bounding box center [591, 660] width 126 height 33
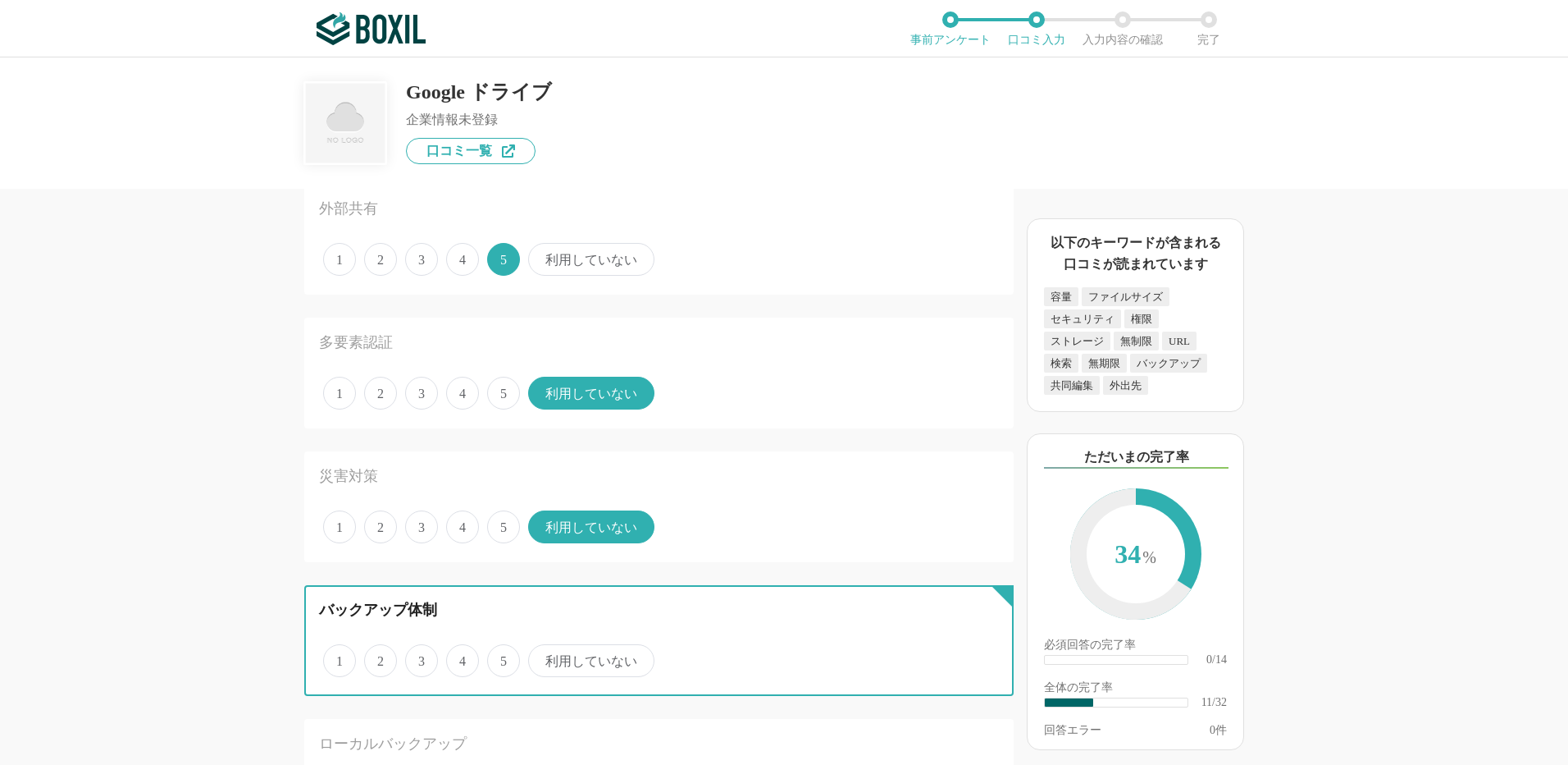
click at [543, 658] on input "利用していない" at bounding box center [537, 652] width 11 height 11
radio input "true"
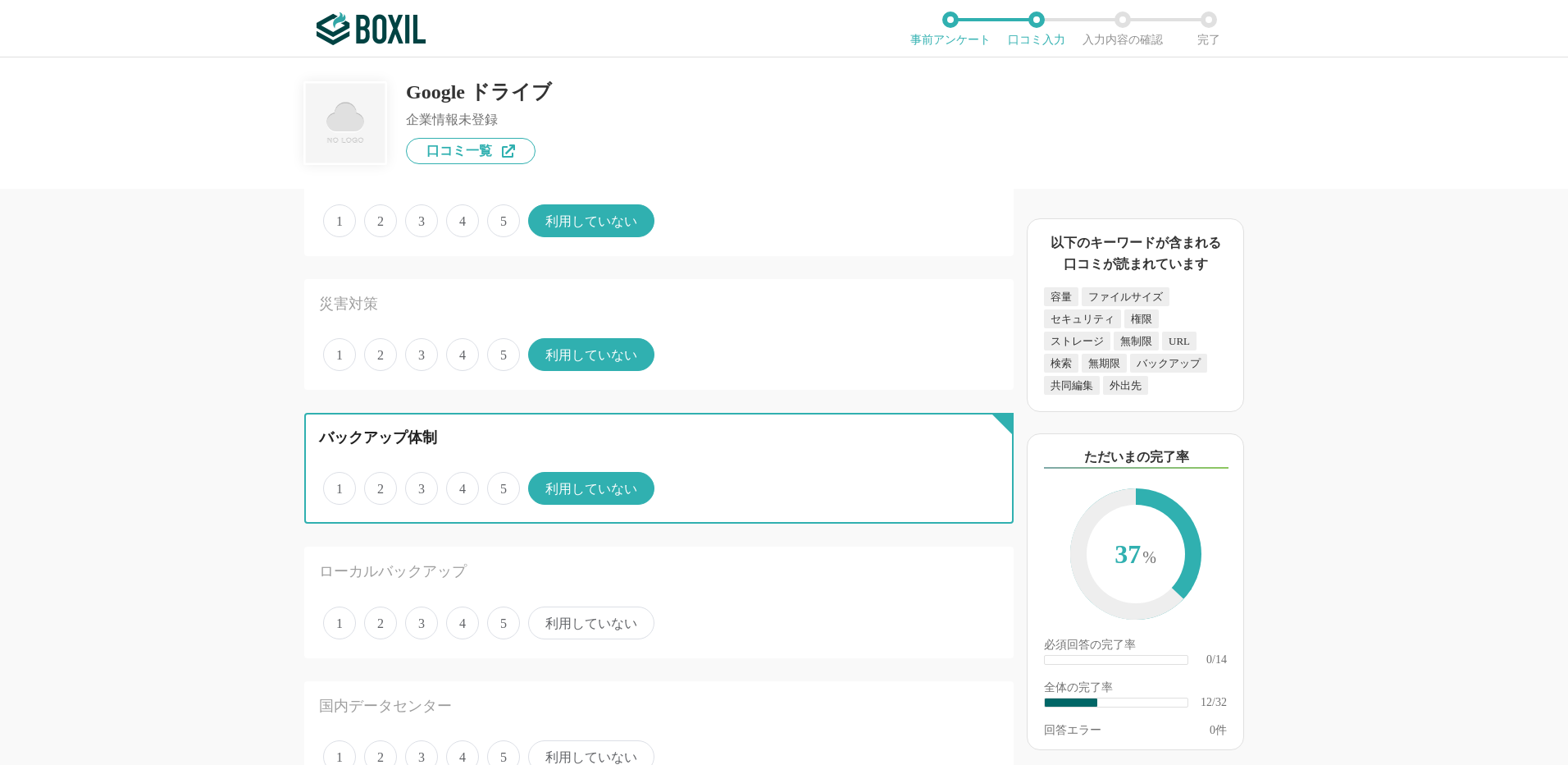
scroll to position [1478, 0]
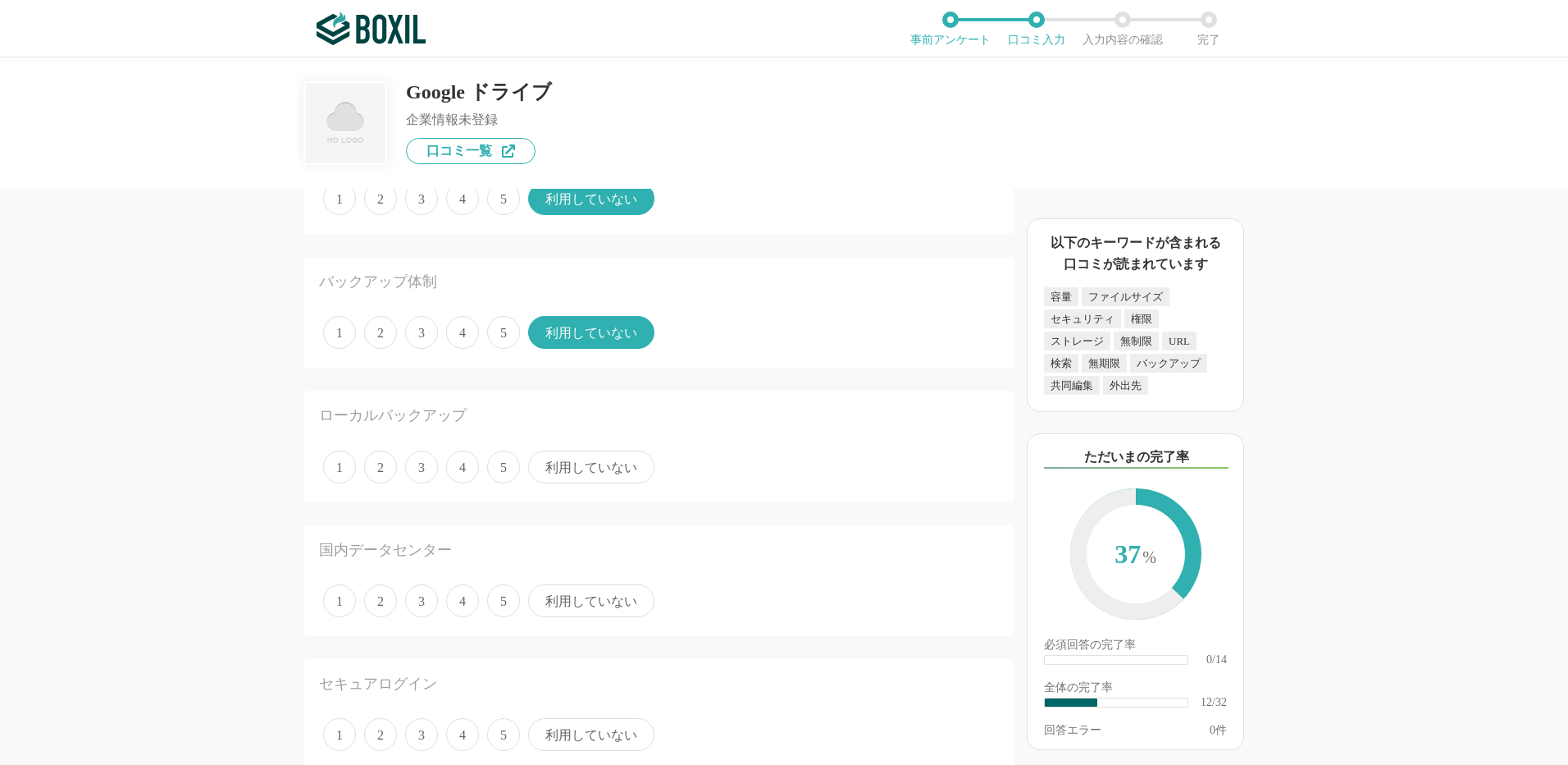
drag, startPoint x: 503, startPoint y: 467, endPoint x: 508, endPoint y: 485, distance: 18.7
click at [504, 466] on span "5" at bounding box center [503, 466] width 33 height 33
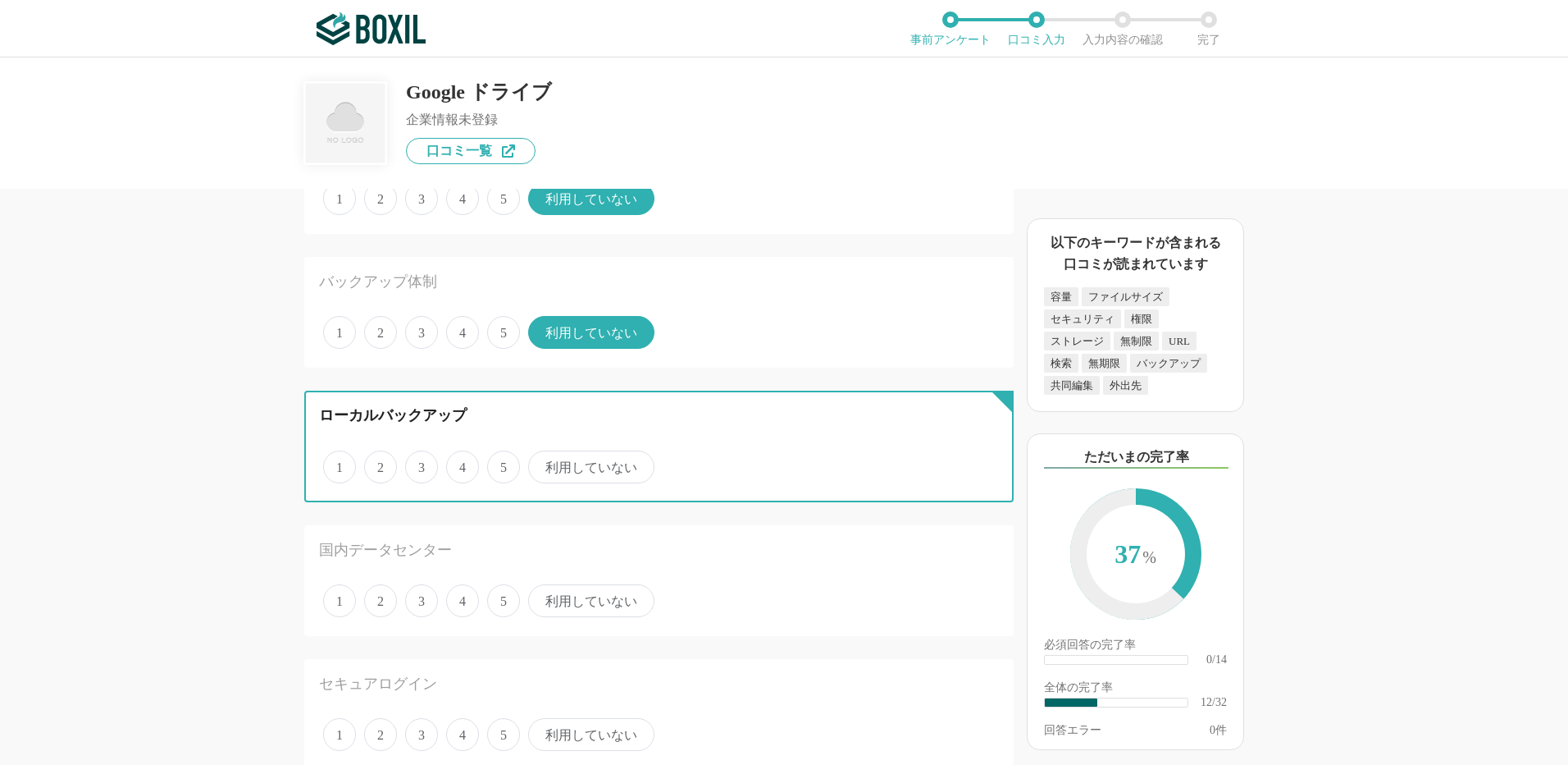
click at [502, 464] on input "5" at bounding box center [496, 458] width 11 height 11
radio input "true"
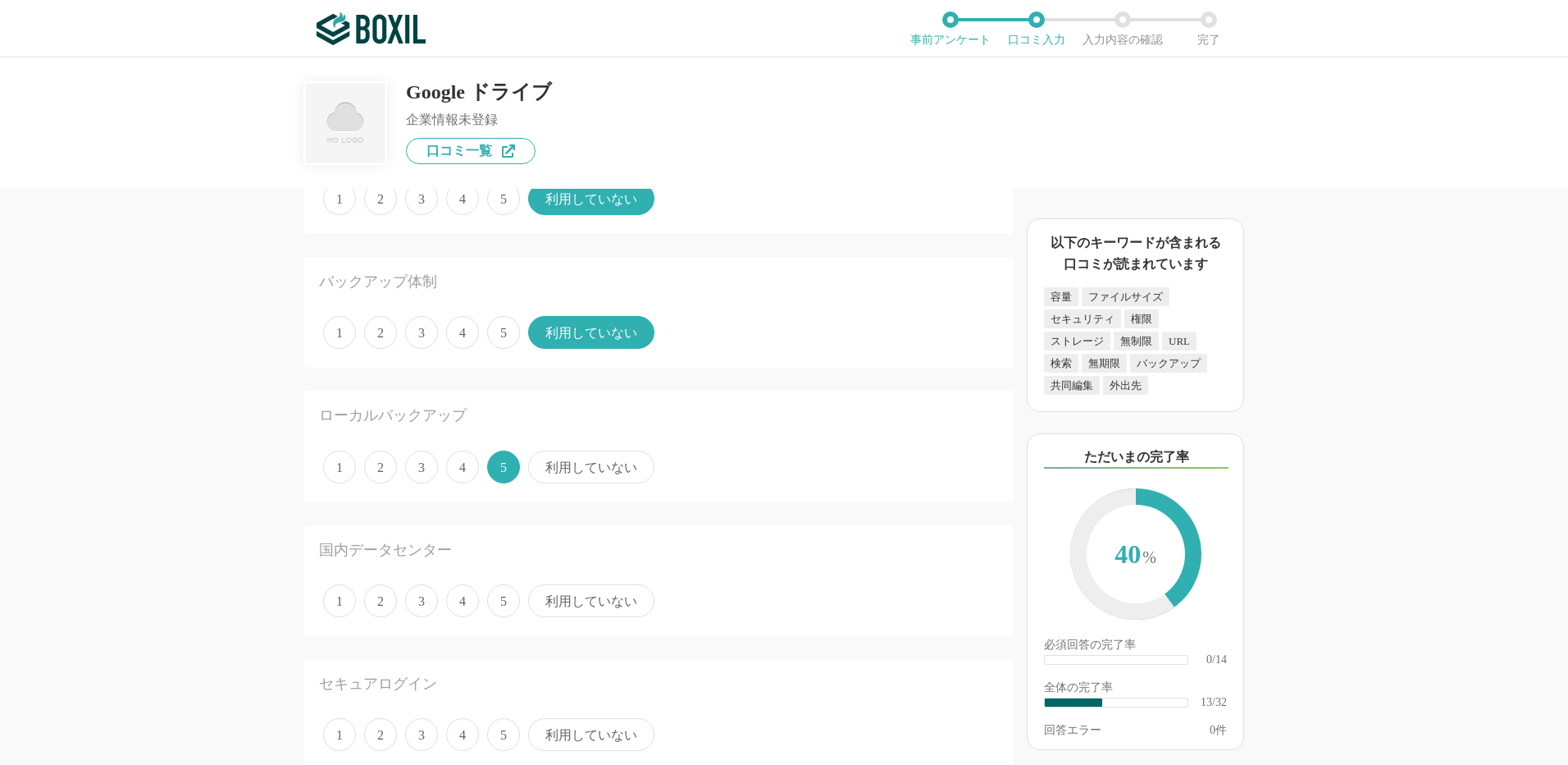
drag, startPoint x: 582, startPoint y: 599, endPoint x: 388, endPoint y: 568, distance: 196.5
click at [580, 597] on span "利用していない" at bounding box center [591, 601] width 126 height 33
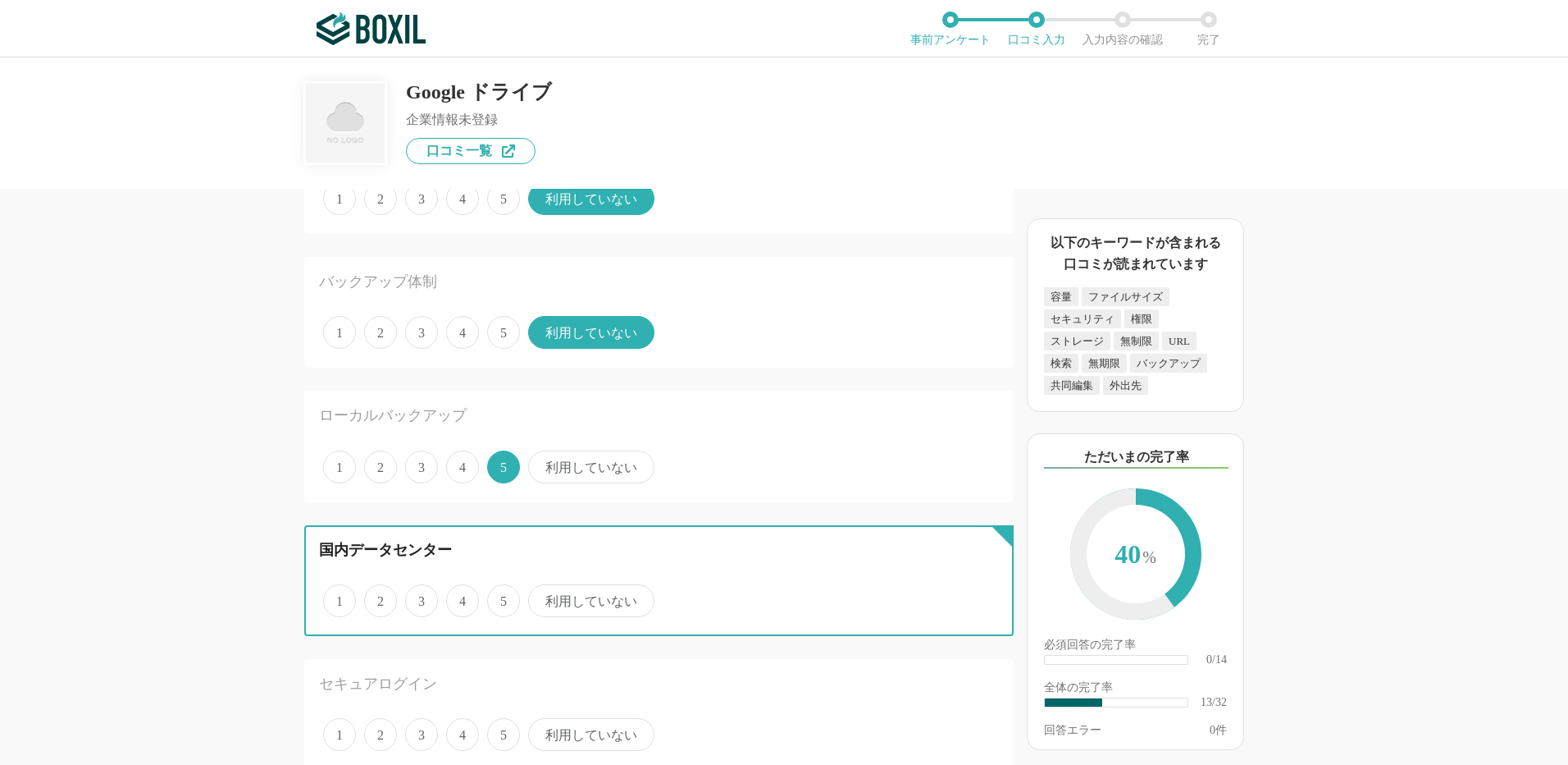
click at [543, 597] on input "利用していない" at bounding box center [537, 592] width 11 height 11
radio input "true"
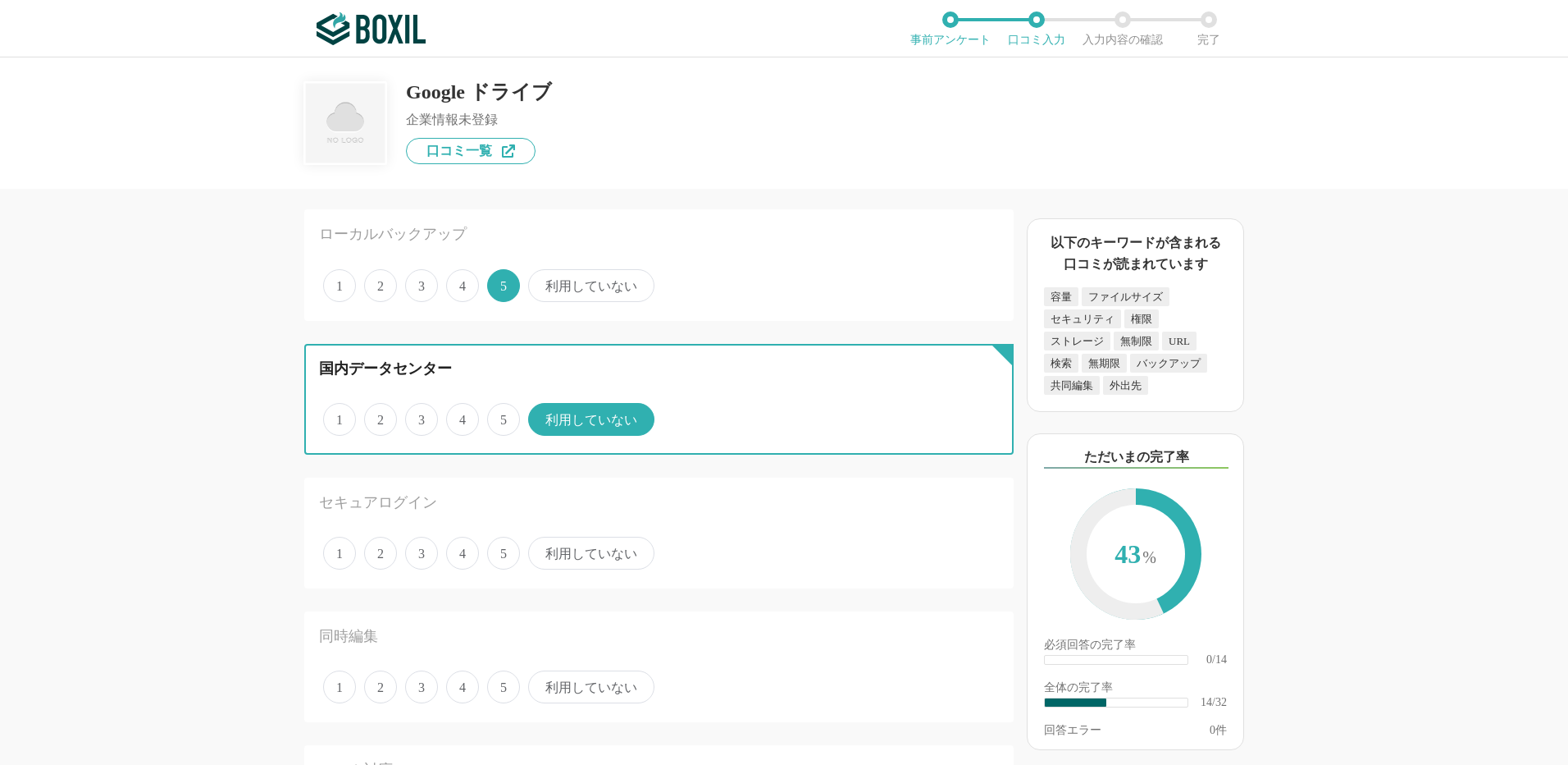
scroll to position [1806, 0]
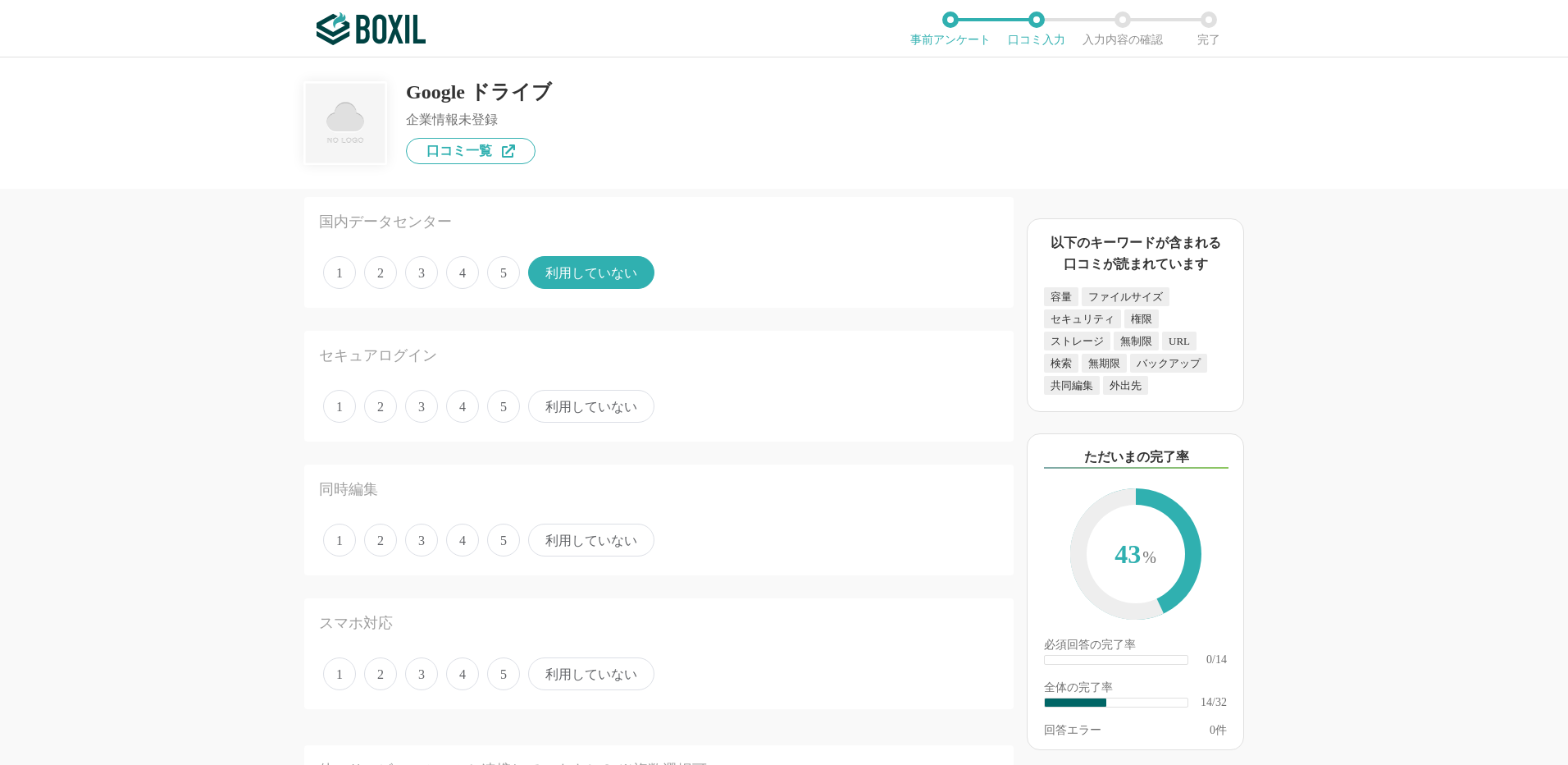
click at [565, 412] on span "利用していない" at bounding box center [591, 406] width 126 height 33
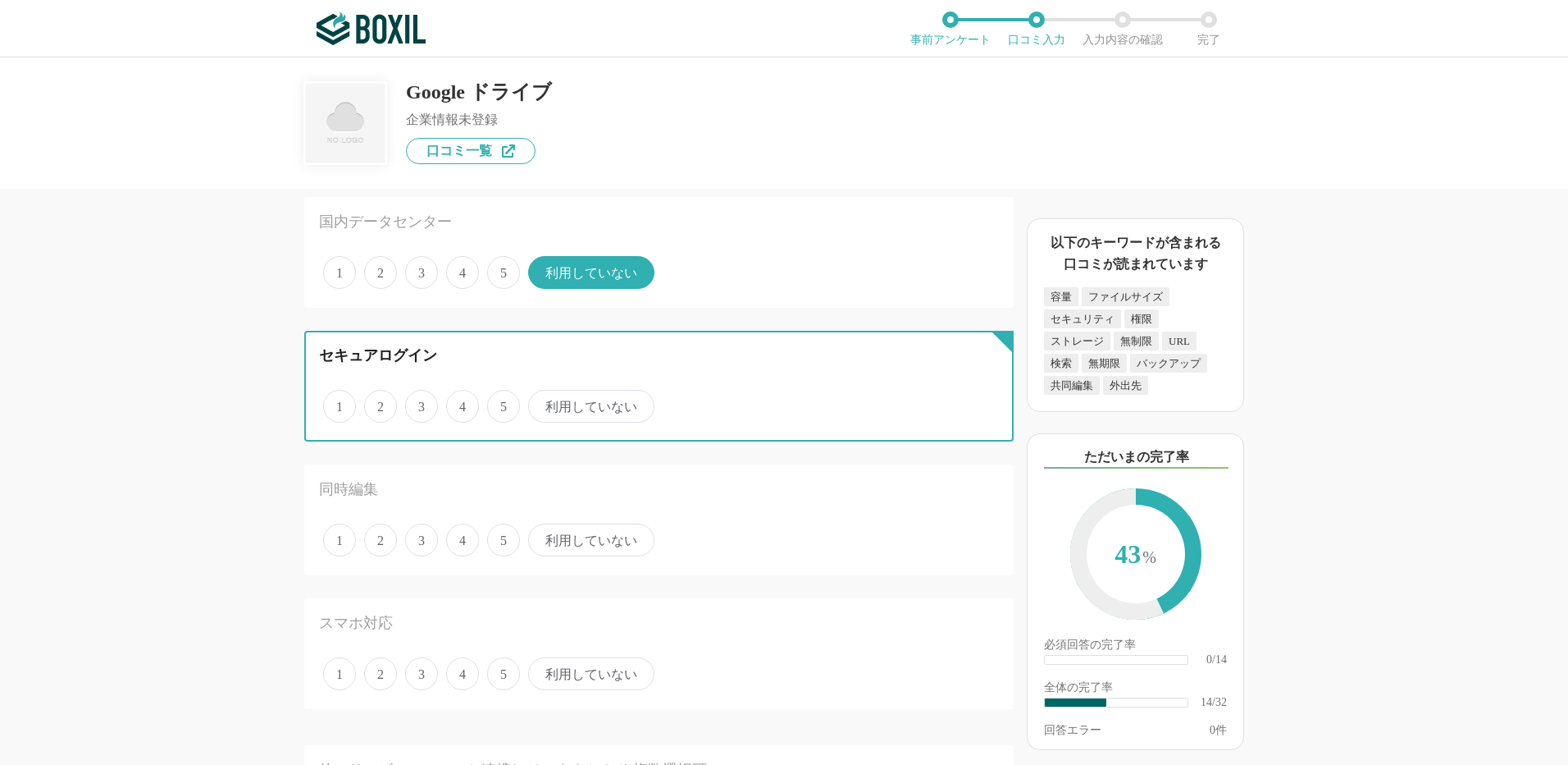
click at [543, 403] on input "利用していない" at bounding box center [537, 398] width 11 height 11
radio input "true"
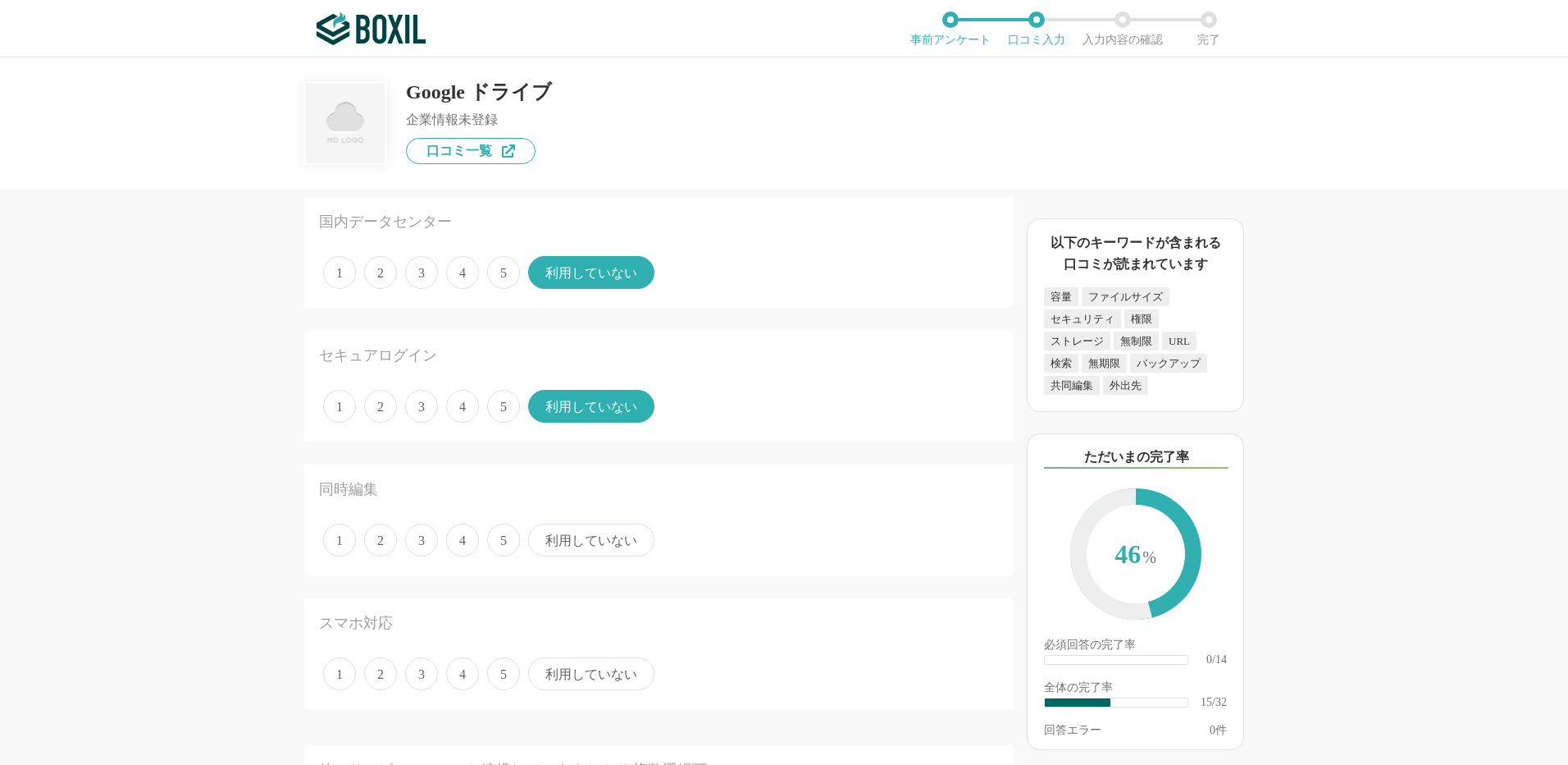
click at [589, 549] on span "利用していない" at bounding box center [591, 540] width 126 height 33
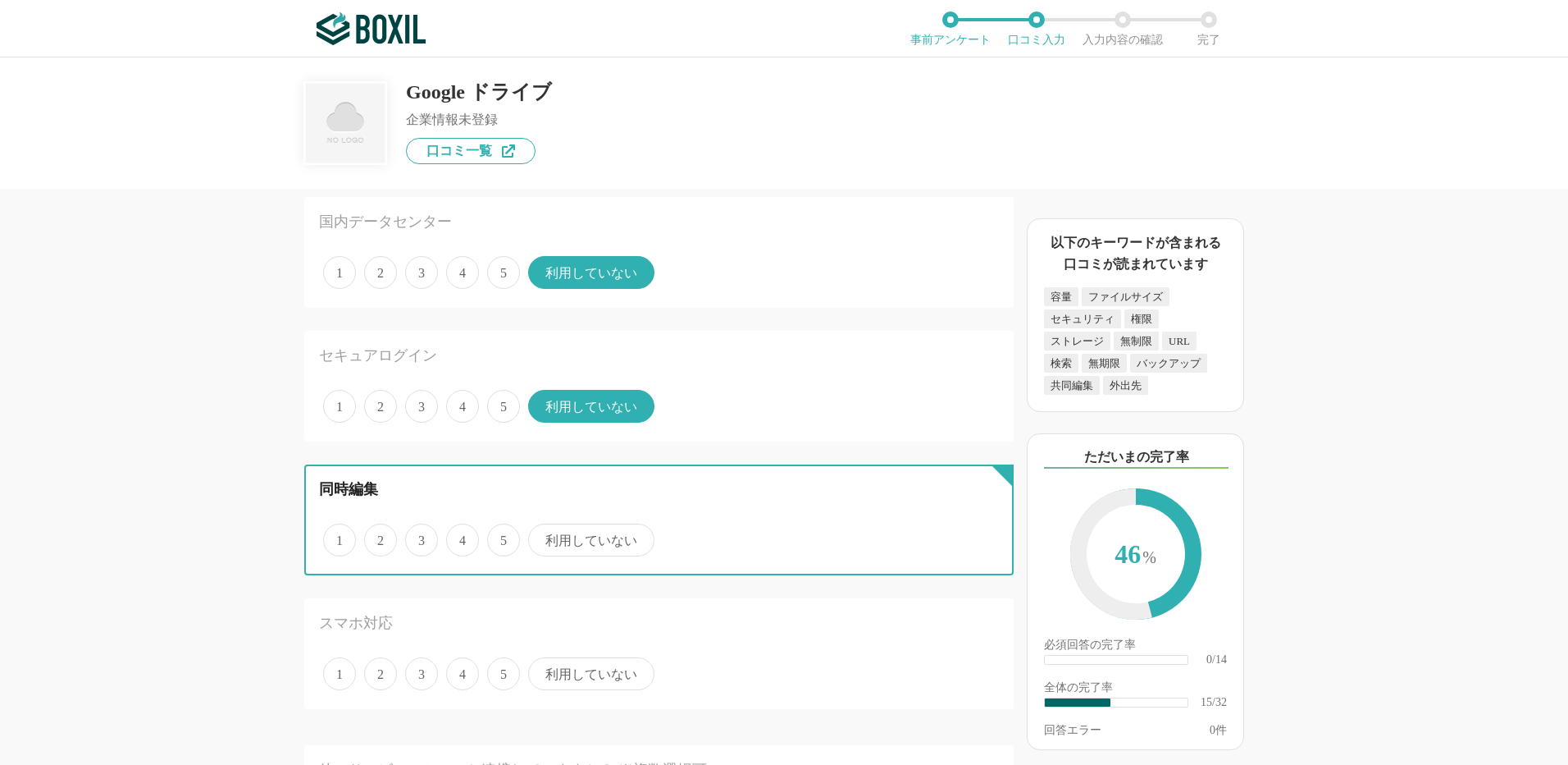
click at [543, 537] on input "利用していない" at bounding box center [537, 531] width 11 height 11
radio input "true"
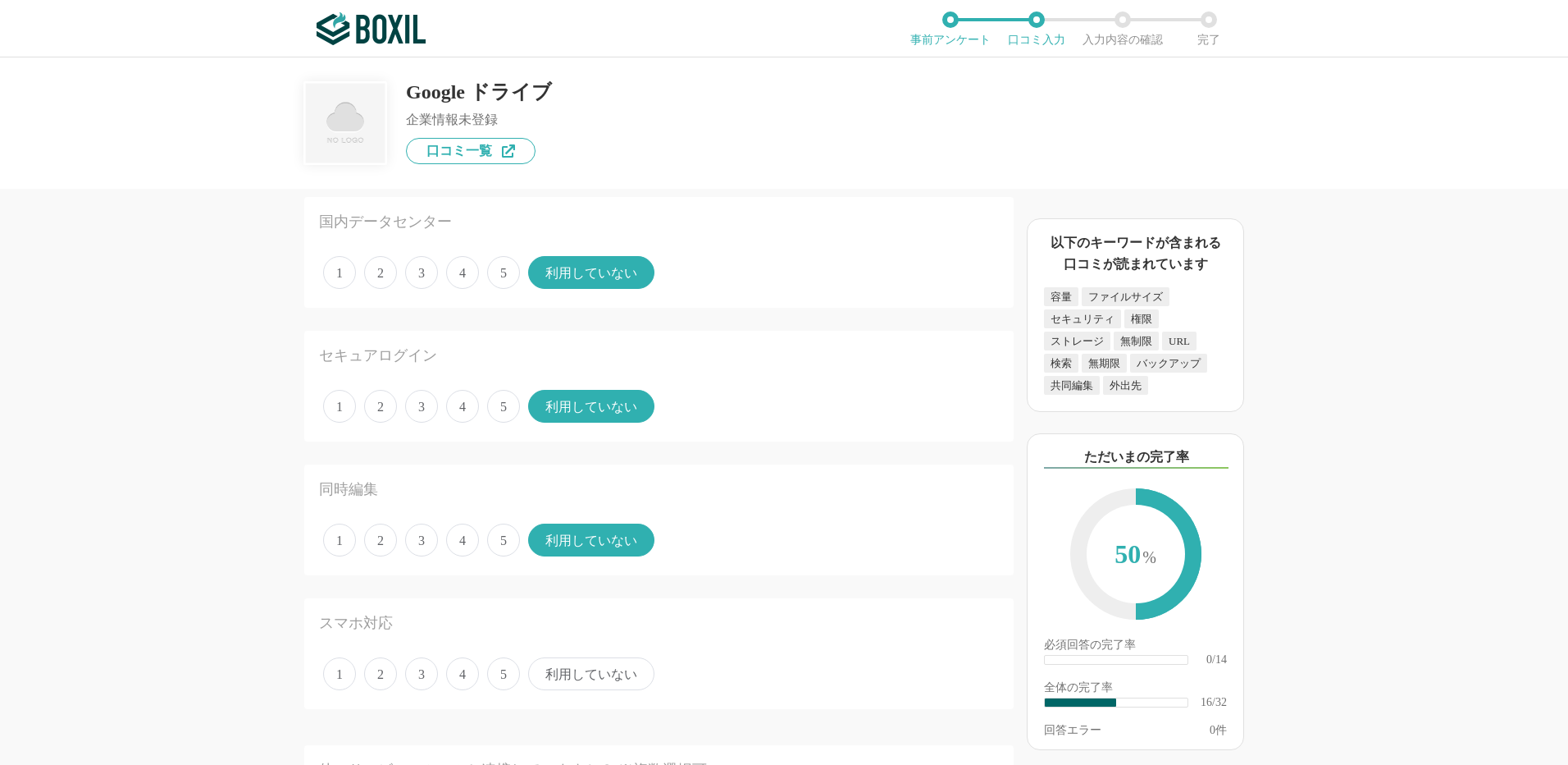
click at [494, 670] on span "5" at bounding box center [503, 674] width 33 height 33
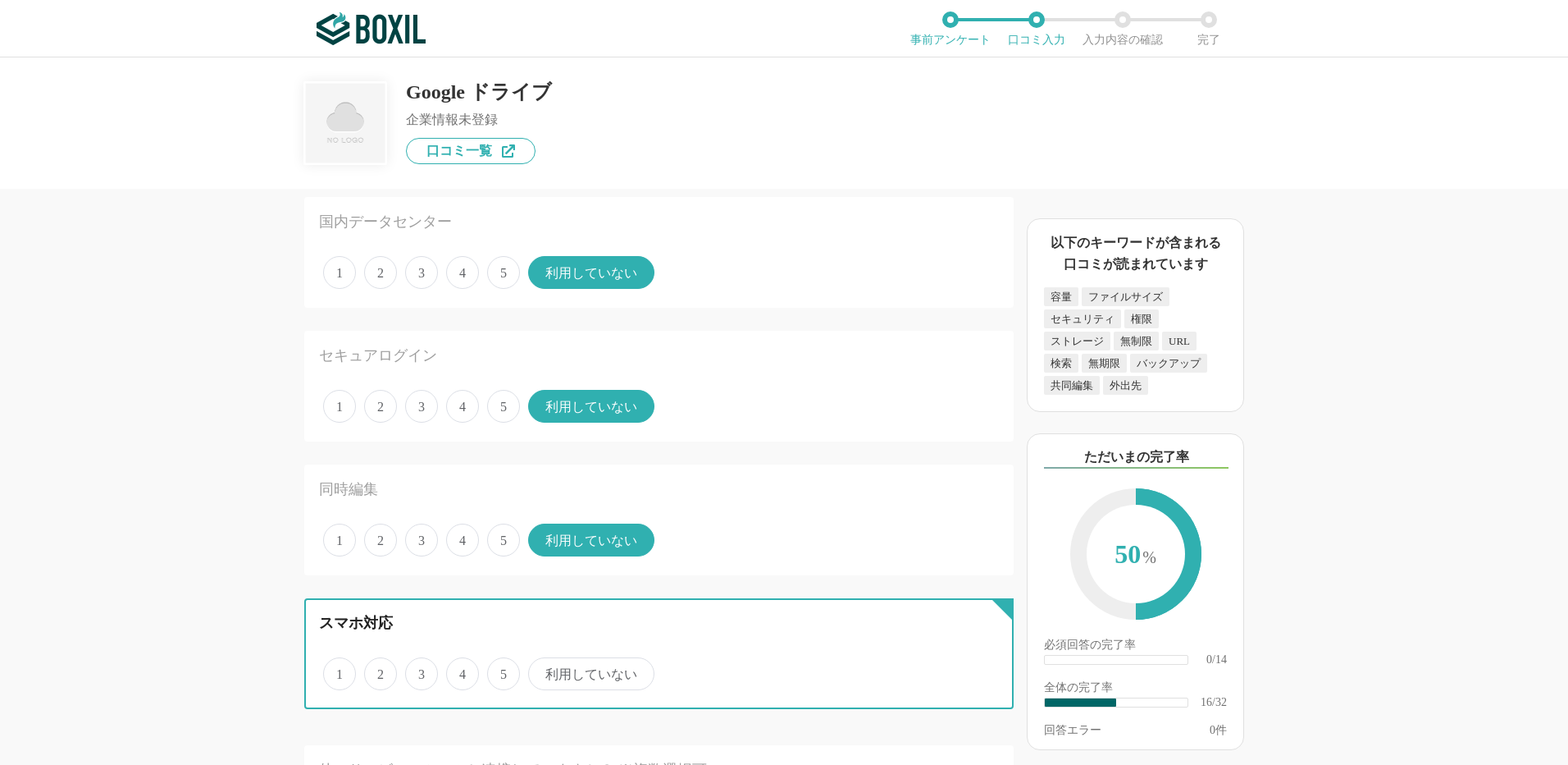
click at [494, 670] on input "5" at bounding box center [496, 665] width 11 height 11
radio input "true"
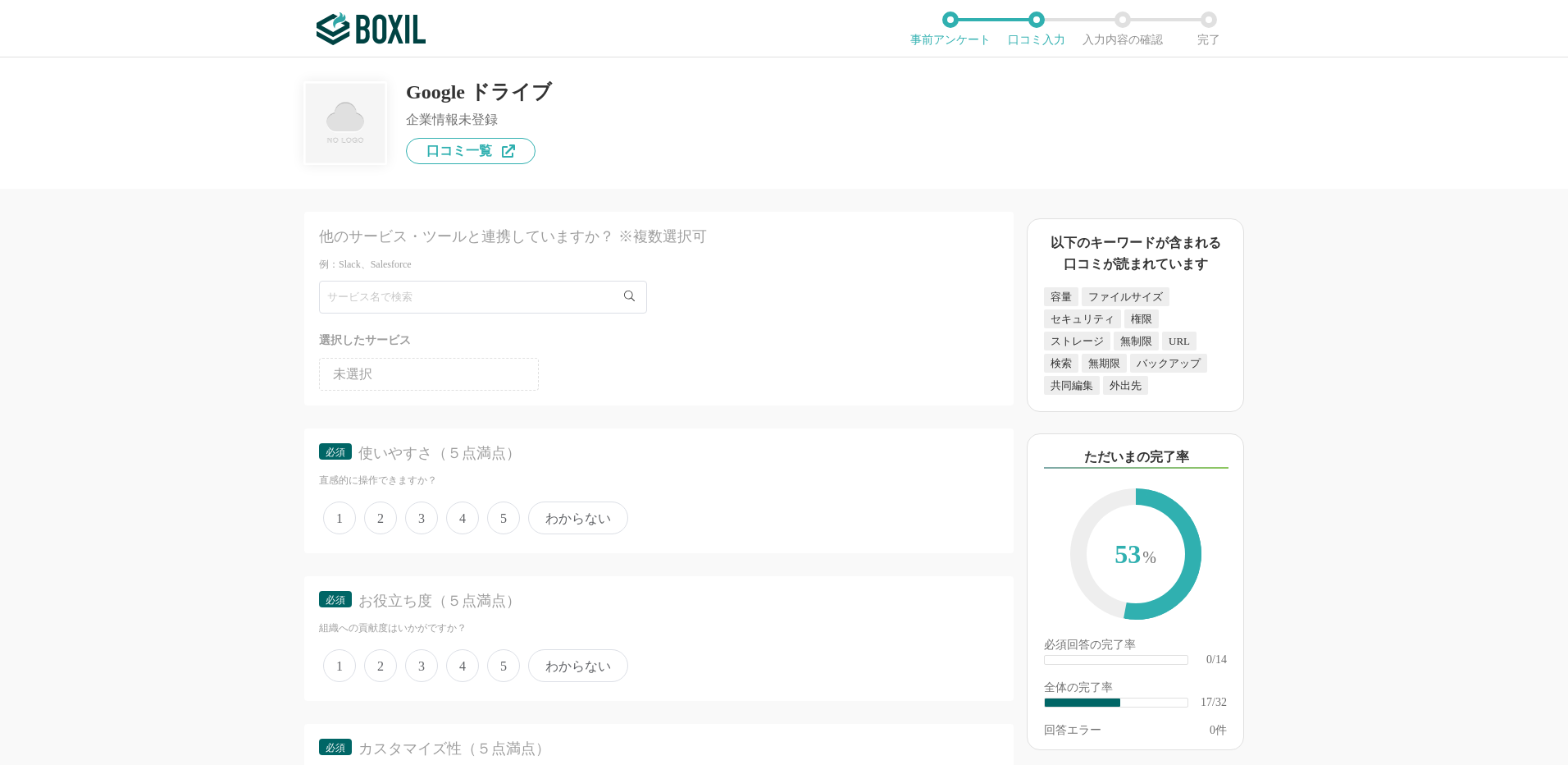
scroll to position [2462, 0]
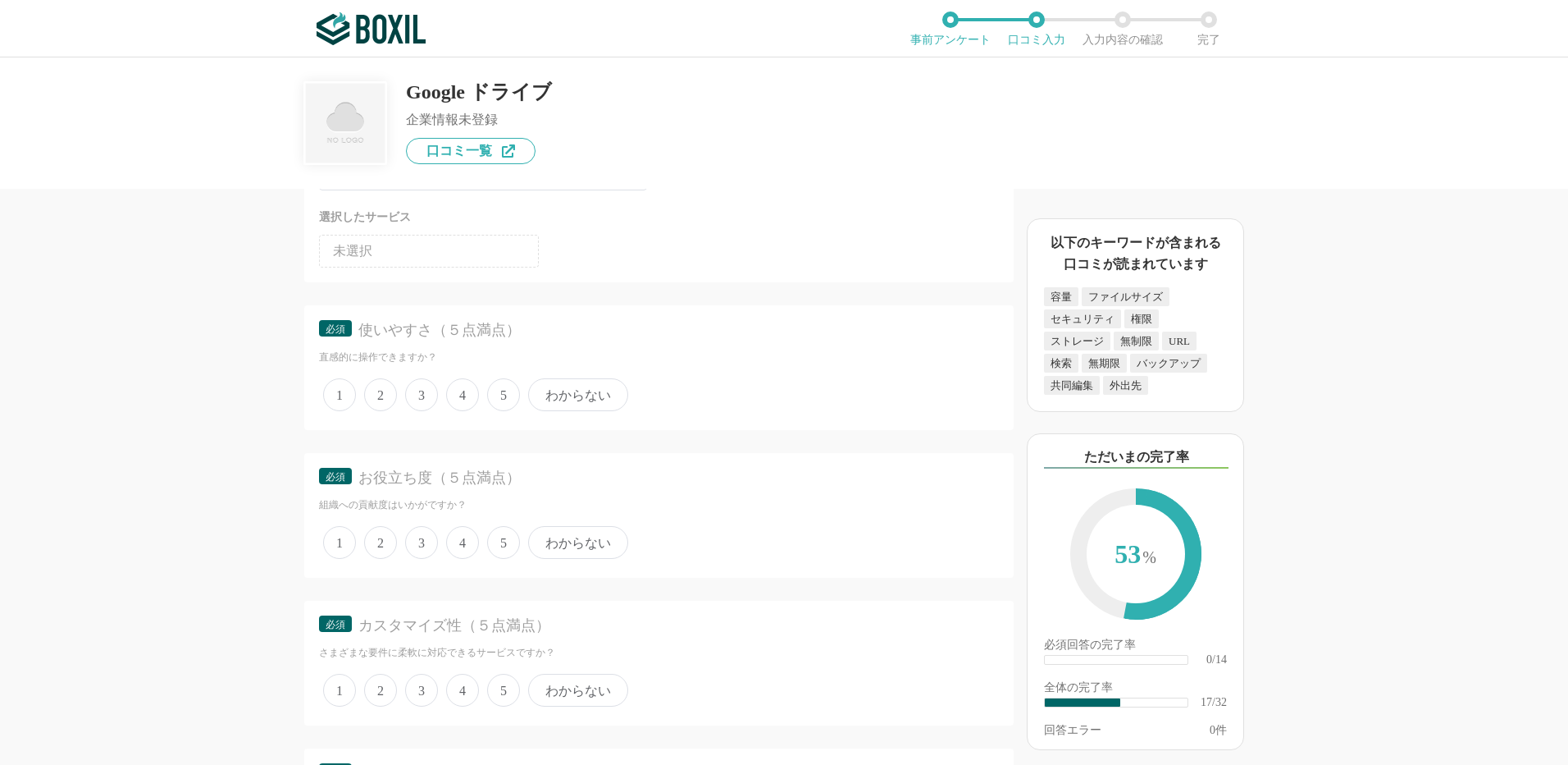
click at [465, 392] on span "4" at bounding box center [463, 394] width 33 height 33
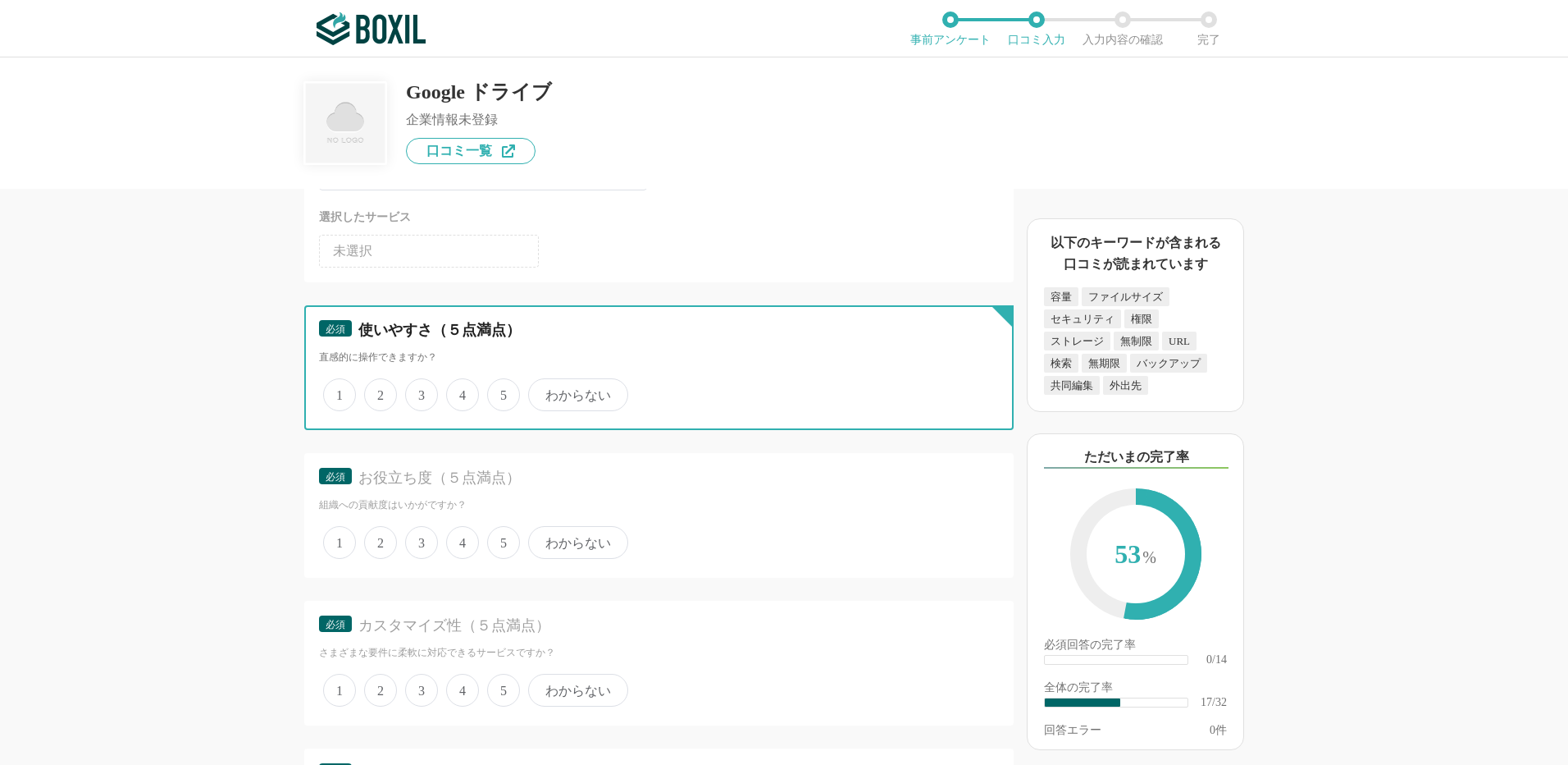
click at [461, 392] on input "4" at bounding box center [455, 386] width 11 height 11
radio input "true"
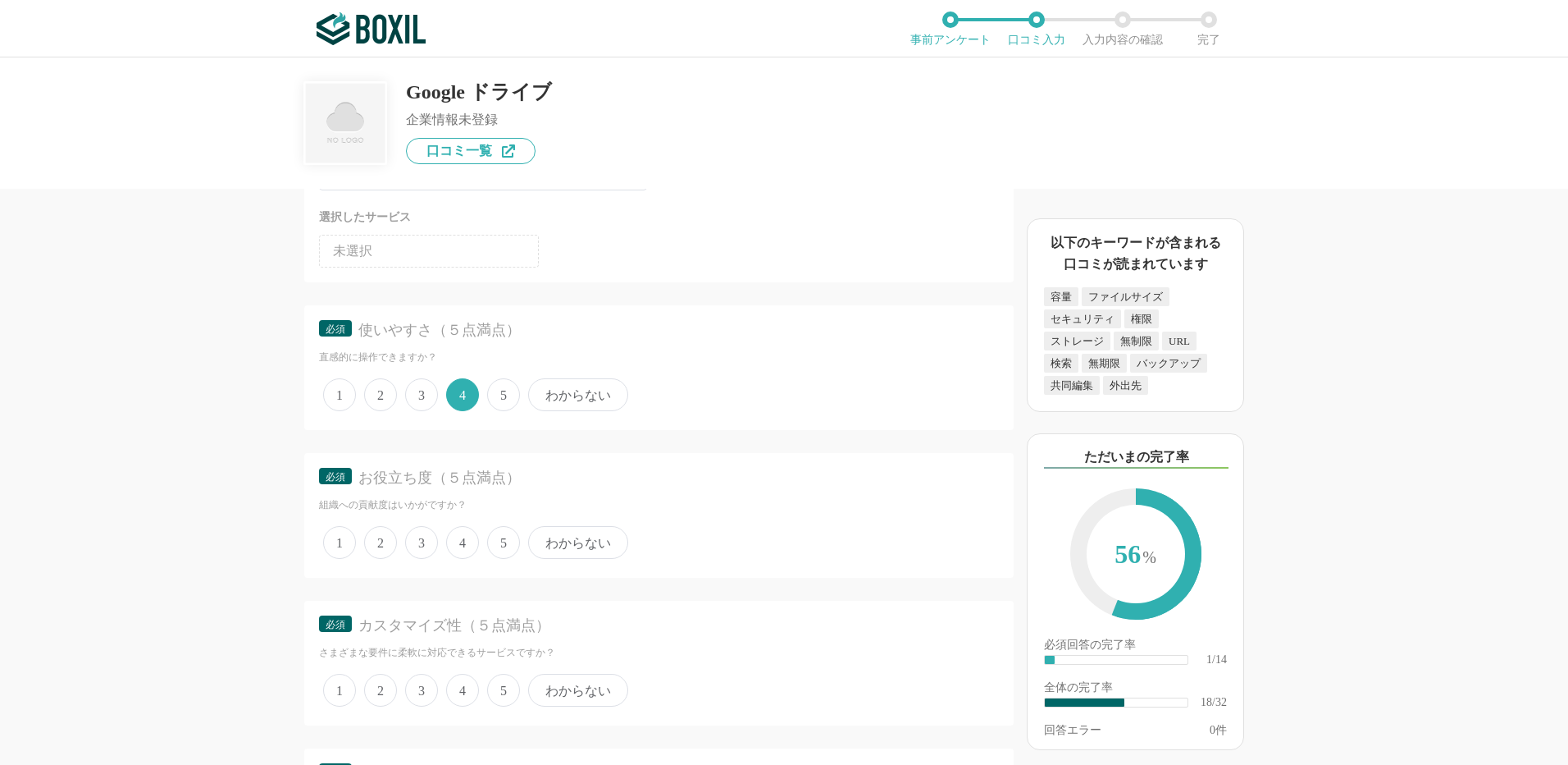
click at [502, 542] on span "5" at bounding box center [503, 542] width 33 height 33
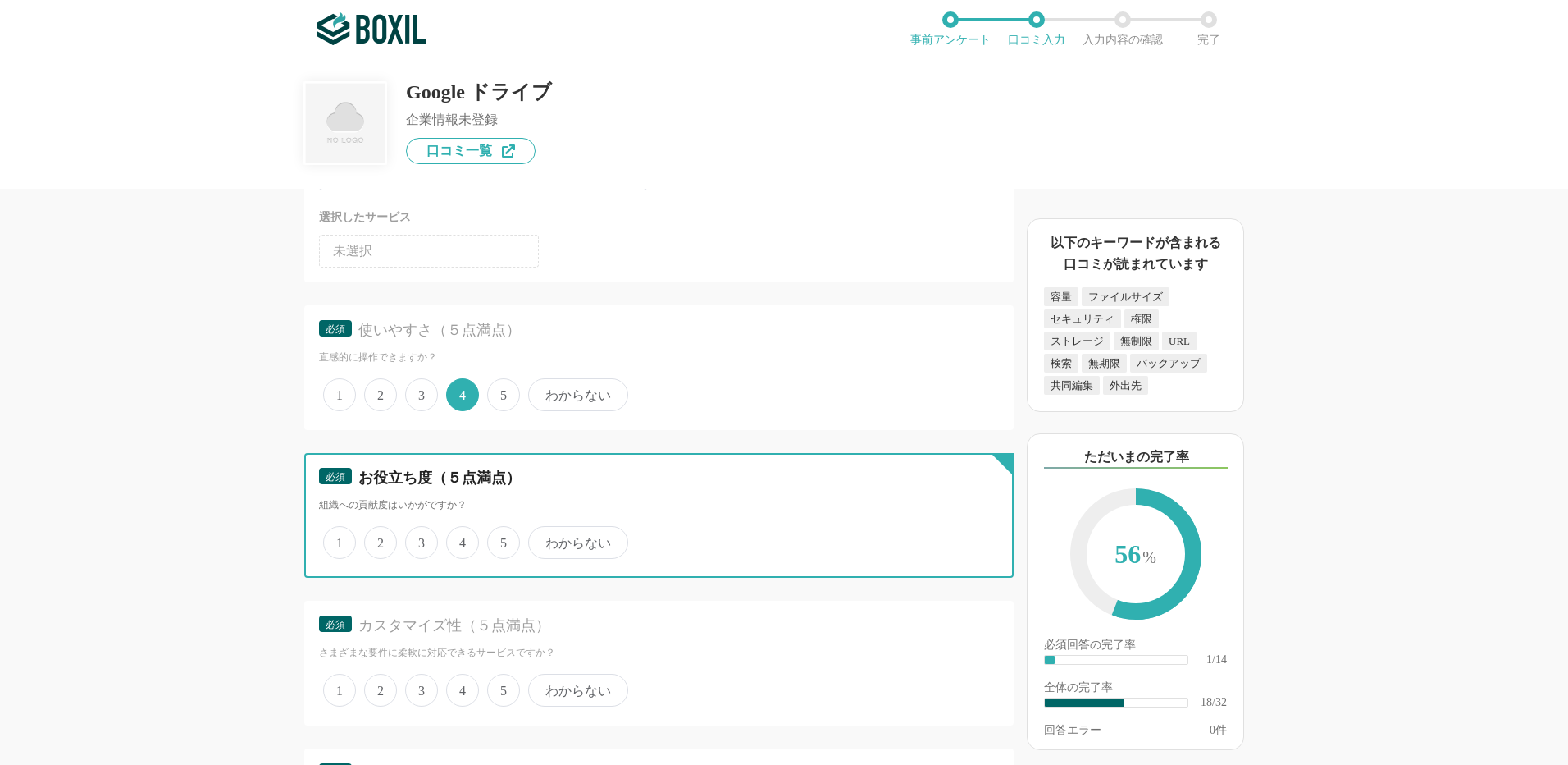
click at [502, 539] on input "5" at bounding box center [496, 534] width 11 height 11
radio input "true"
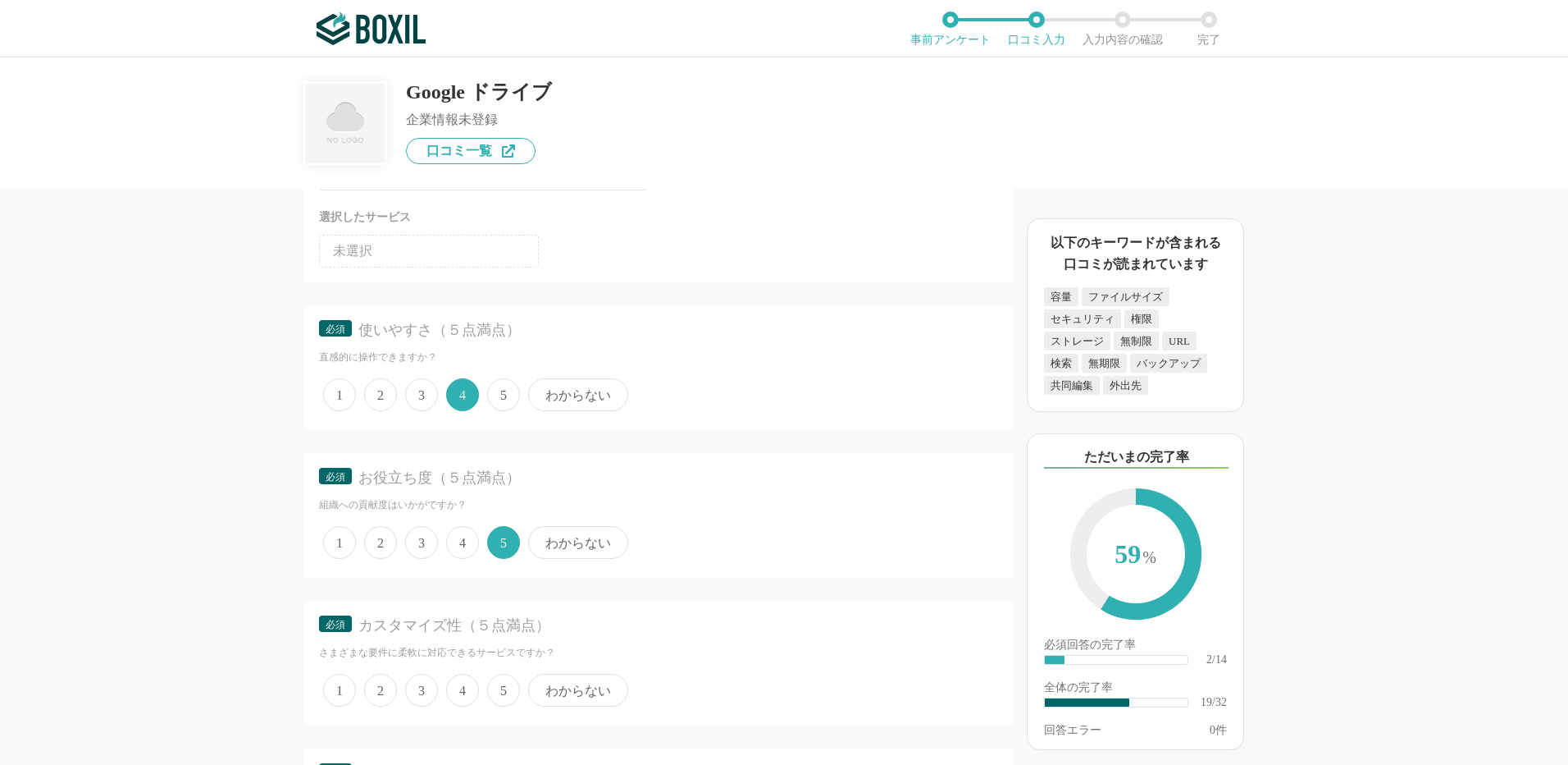
click at [473, 685] on span "4" at bounding box center [463, 690] width 33 height 33
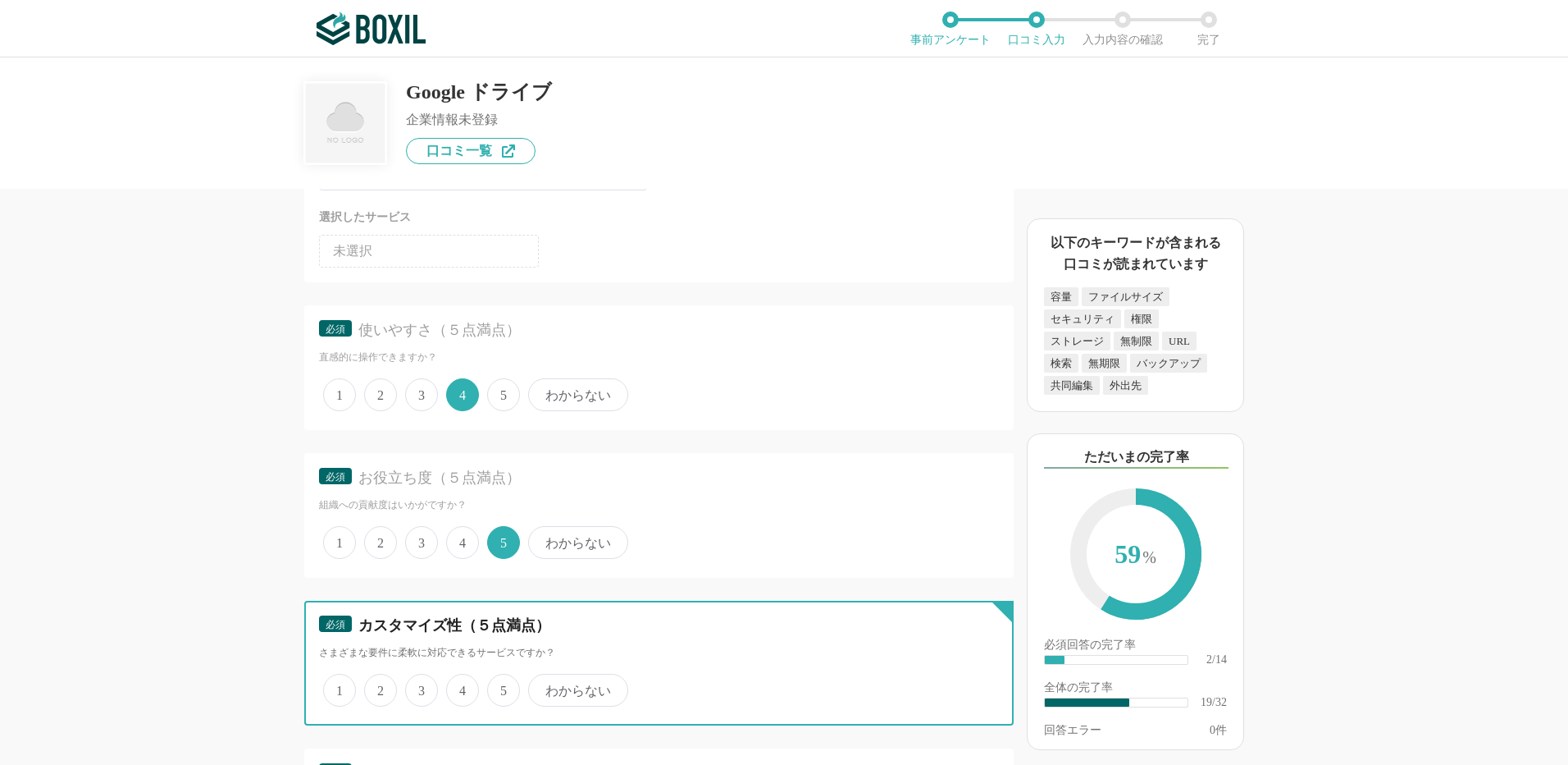
click at [461, 685] on input "4" at bounding box center [455, 681] width 11 height 11
radio input "true"
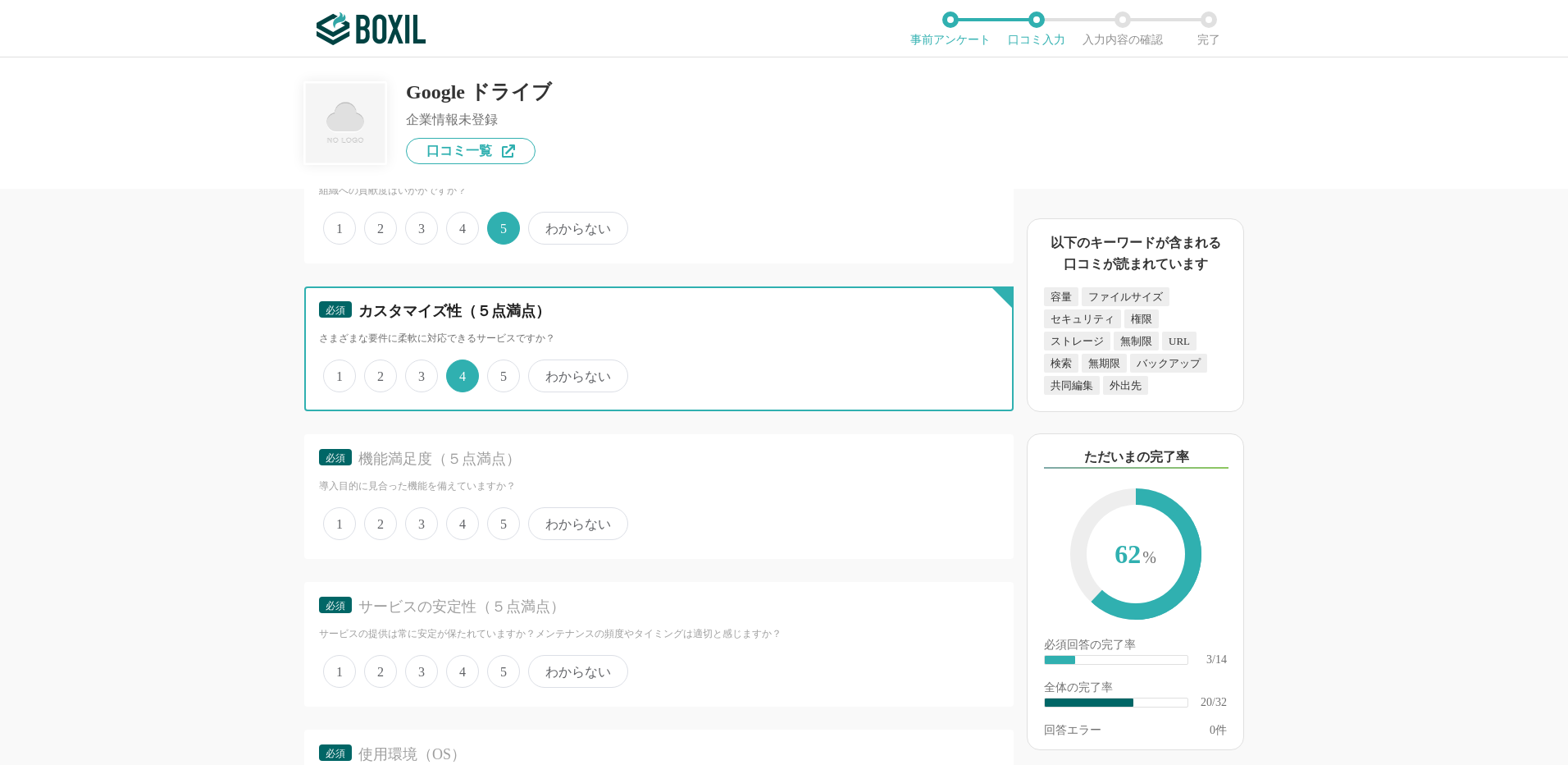
scroll to position [2954, 0]
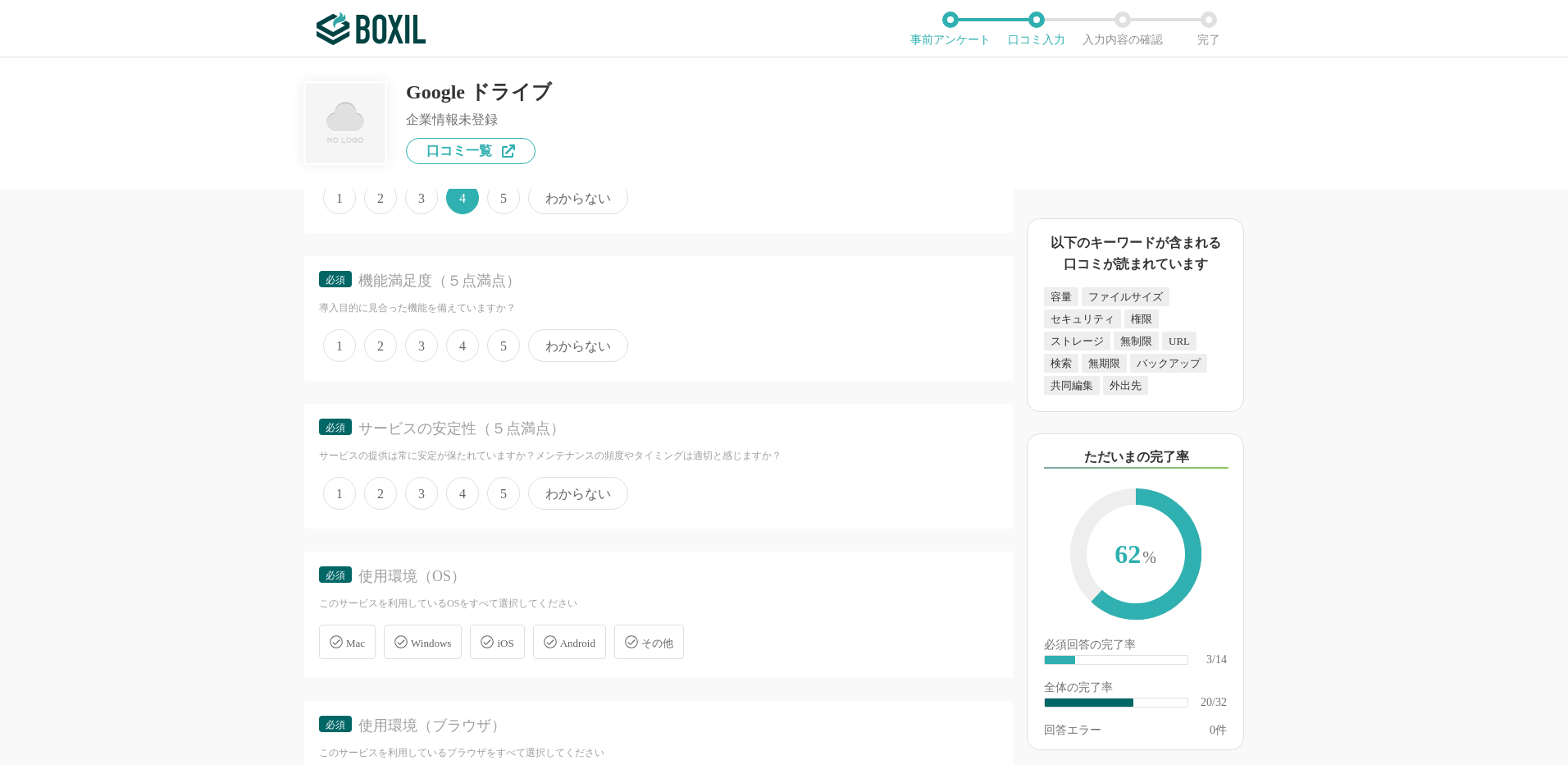
click at [460, 343] on span "4" at bounding box center [463, 345] width 33 height 33
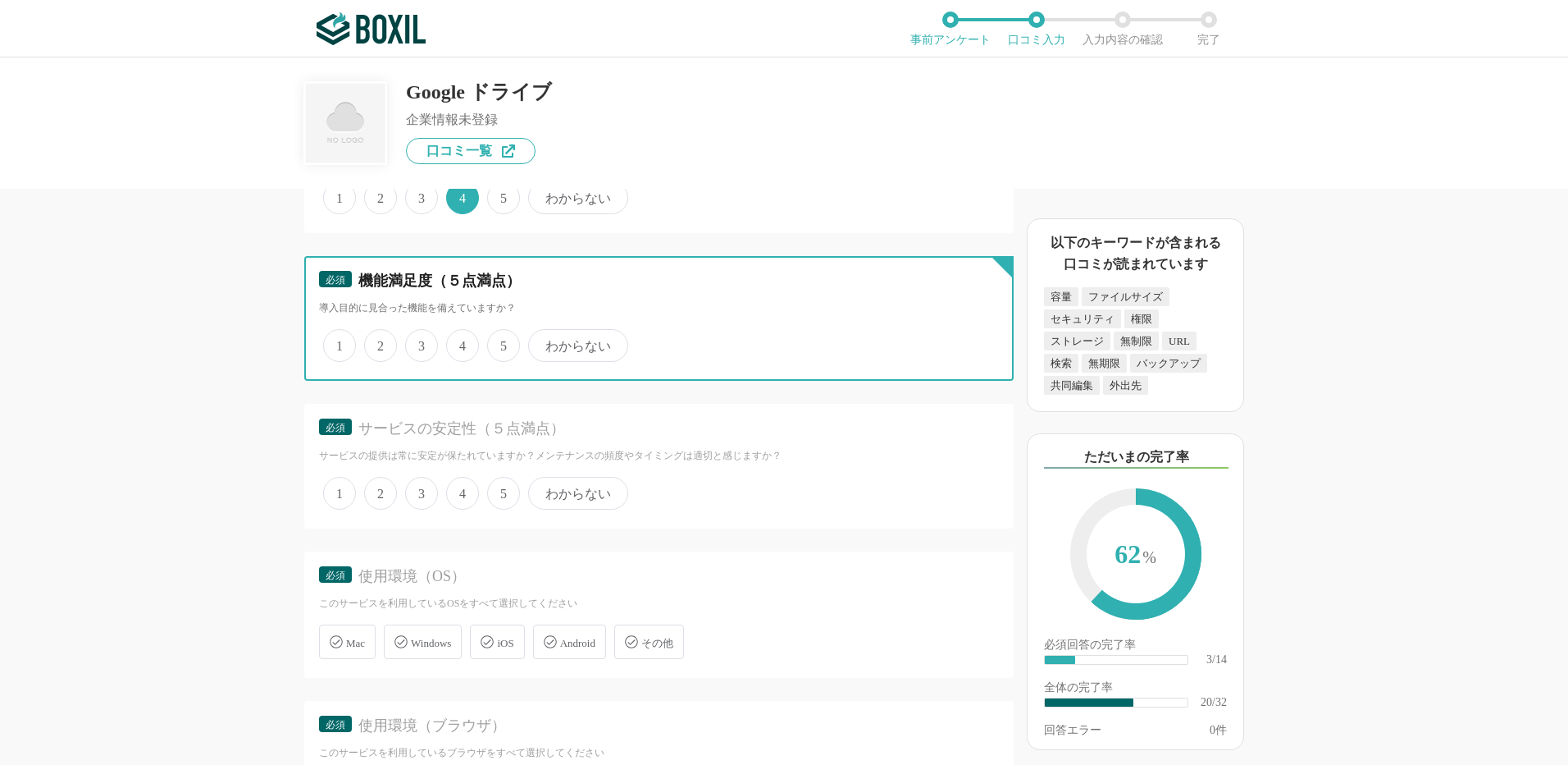
click at [460, 342] on input "4" at bounding box center [455, 337] width 11 height 11
radio input "true"
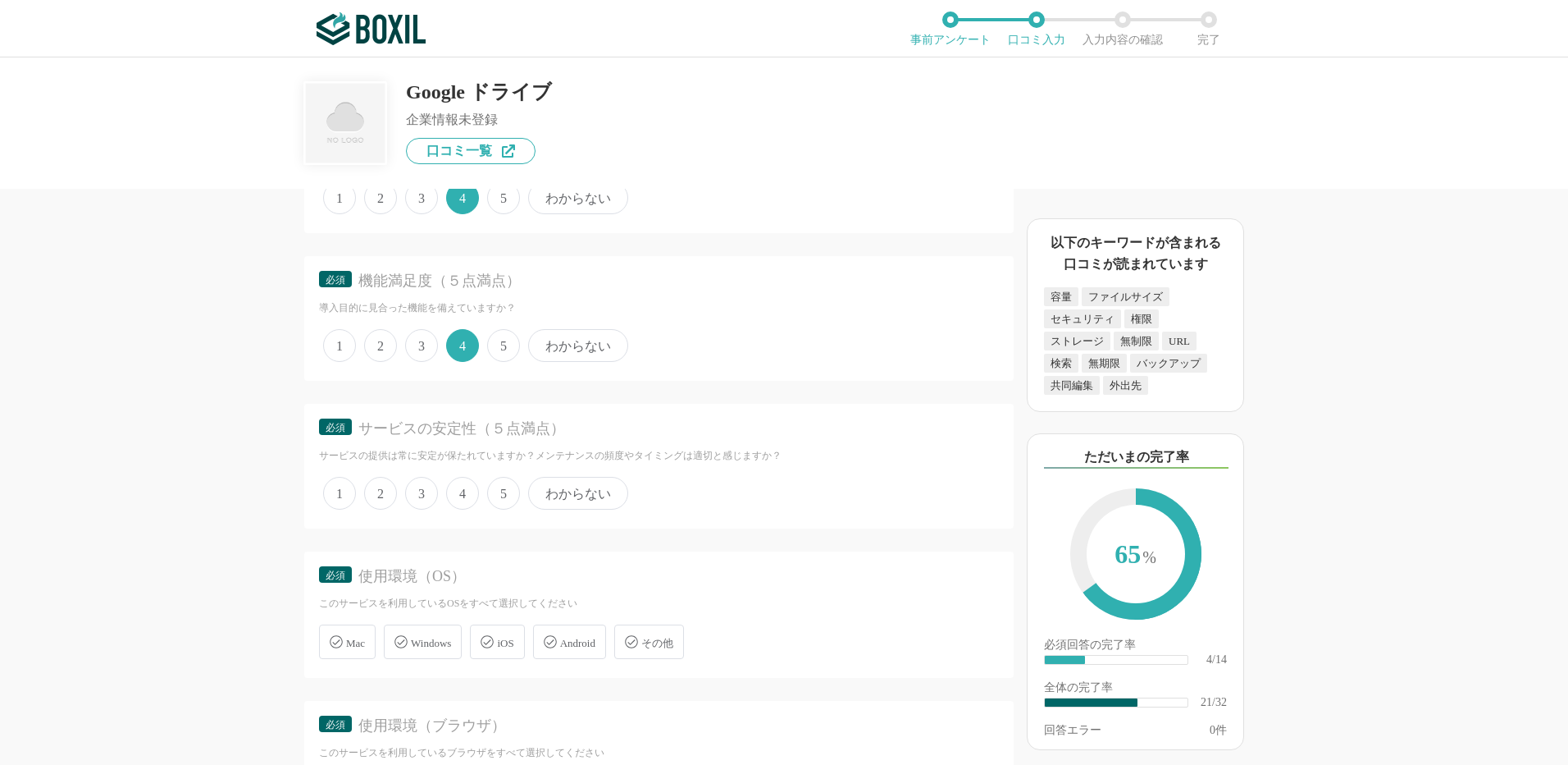
click at [428, 493] on span "3" at bounding box center [421, 493] width 33 height 33
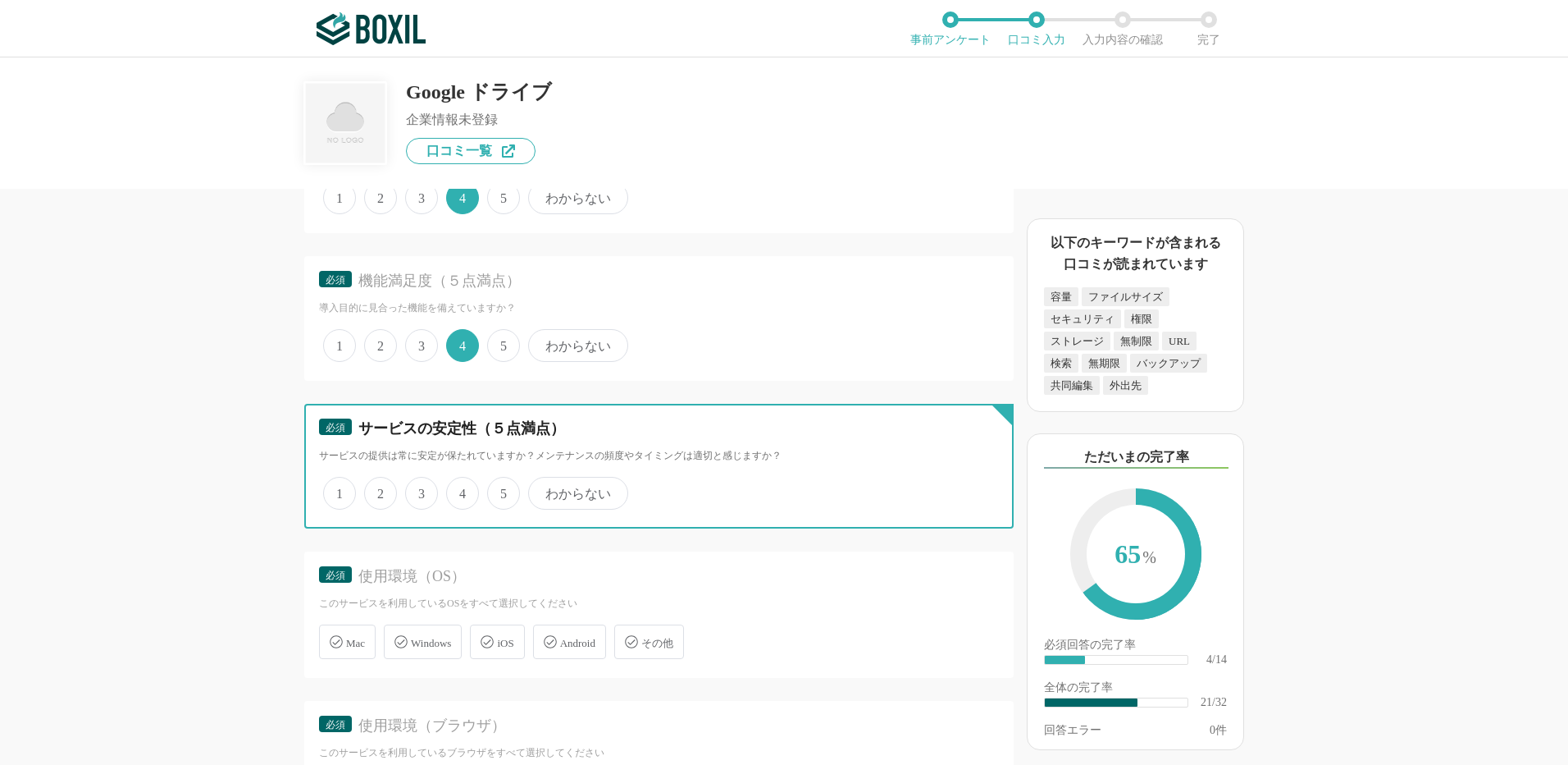
click at [420, 490] on input "3" at bounding box center [414, 484] width 11 height 11
radio input "true"
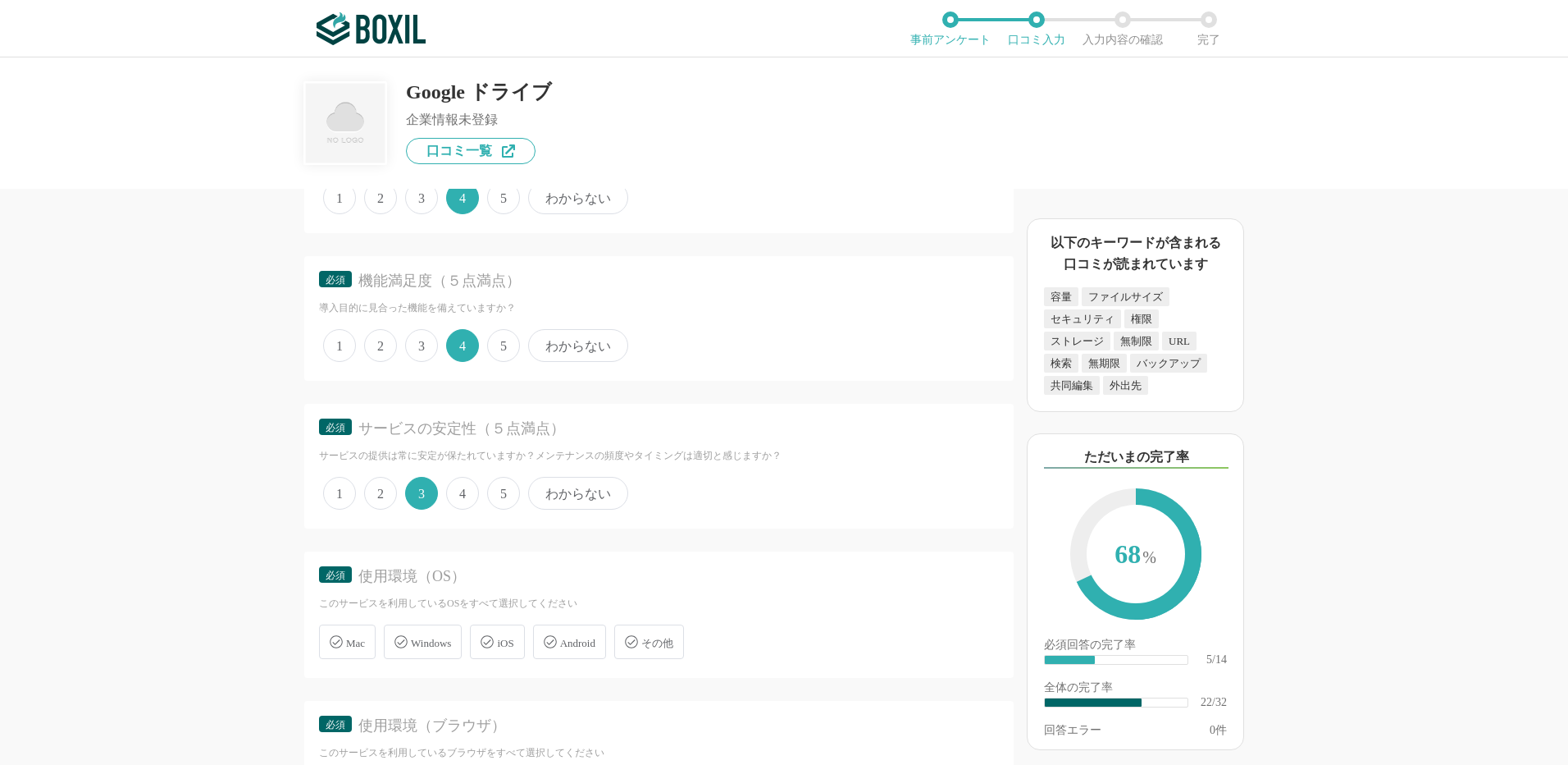
drag, startPoint x: 511, startPoint y: 645, endPoint x: 439, endPoint y: 615, distance: 78.0
click at [511, 644] on span "iOS" at bounding box center [505, 643] width 16 height 13
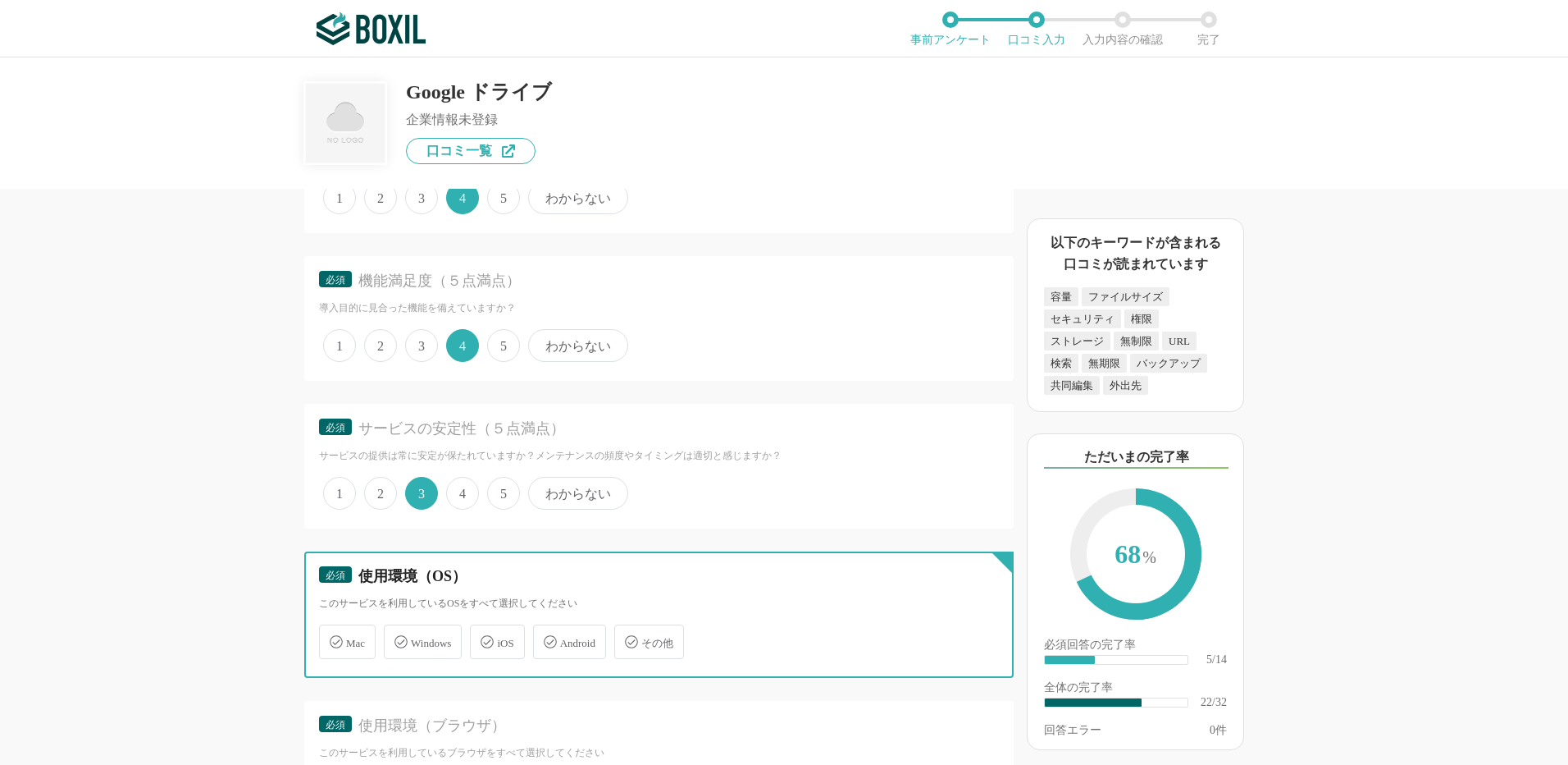
click at [484, 638] on input "iOS" at bounding box center [479, 632] width 11 height 11
checkbox input "true"
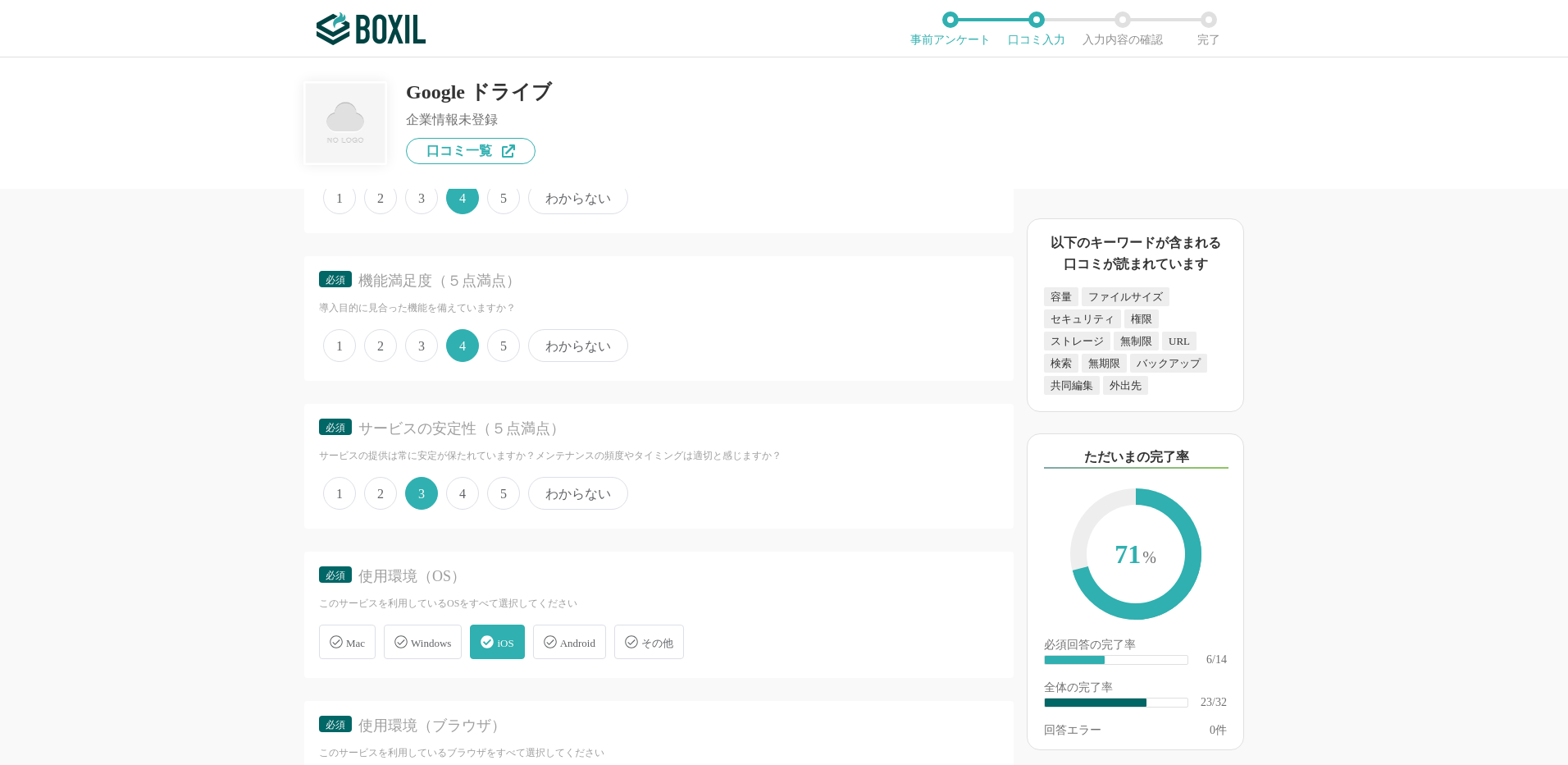
click at [334, 644] on icon at bounding box center [337, 642] width 14 height 14
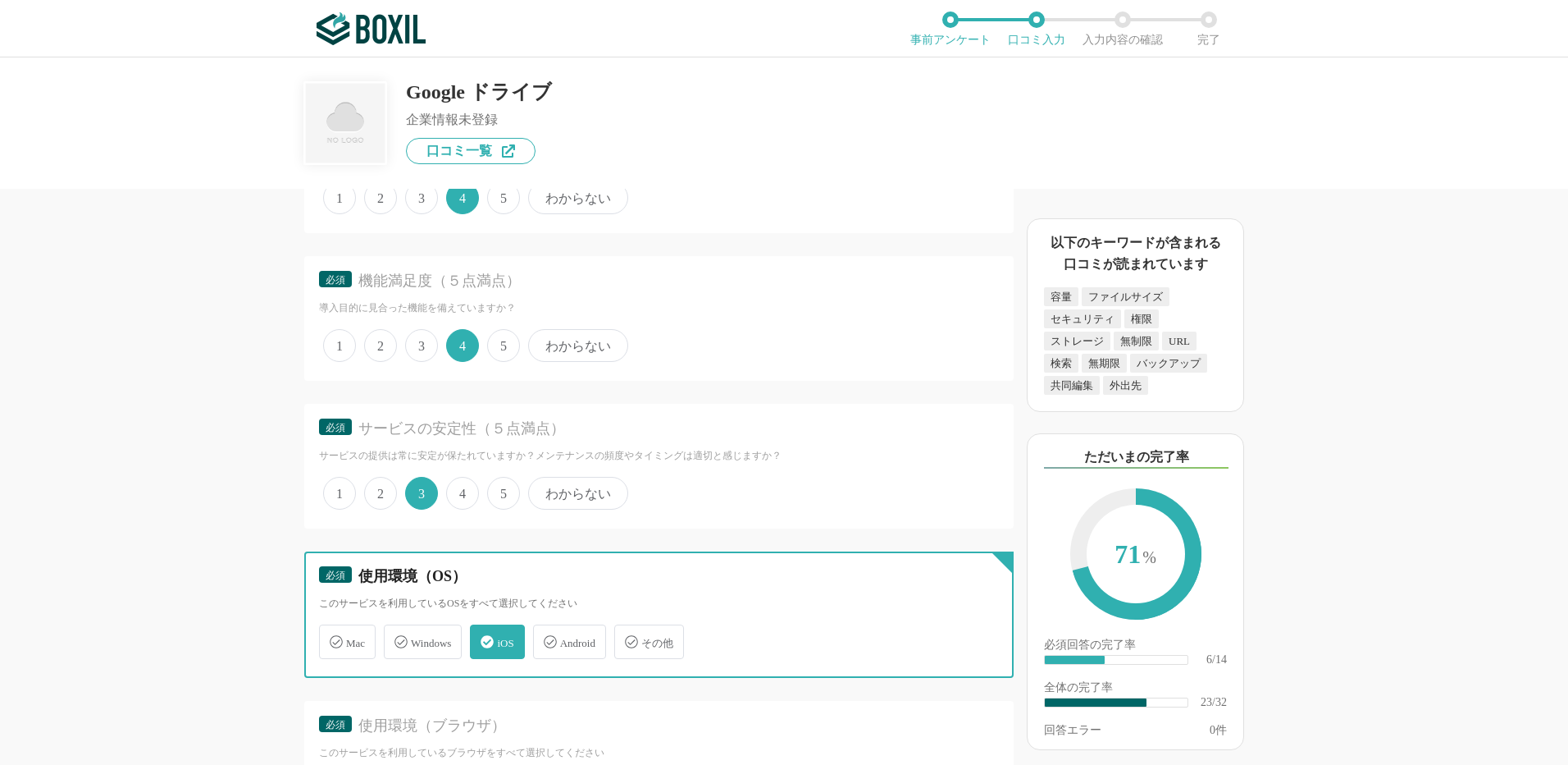
click at [333, 638] on input "Mac" at bounding box center [327, 632] width 11 height 11
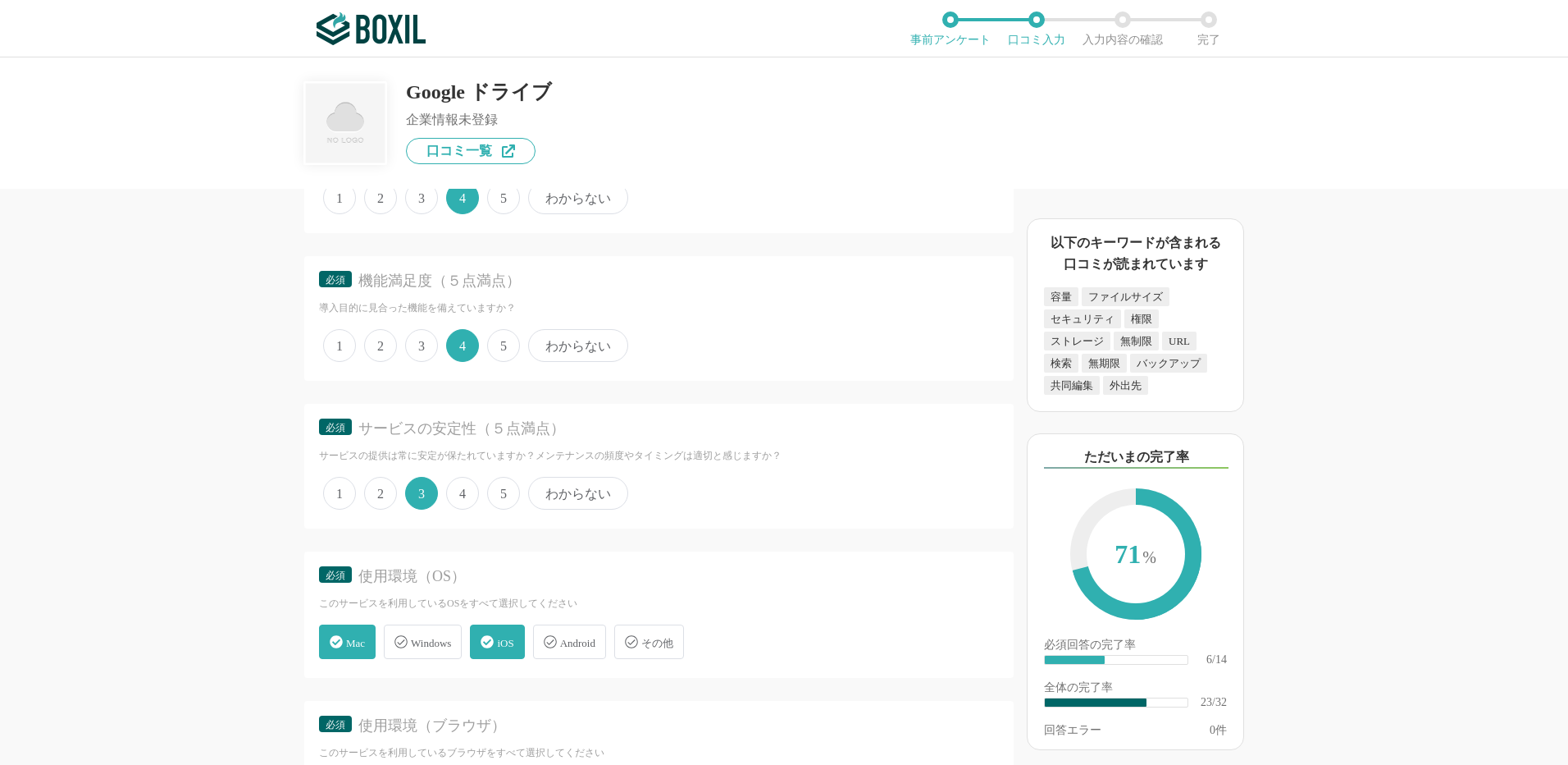
click at [354, 642] on span "Mac" at bounding box center [355, 643] width 19 height 13
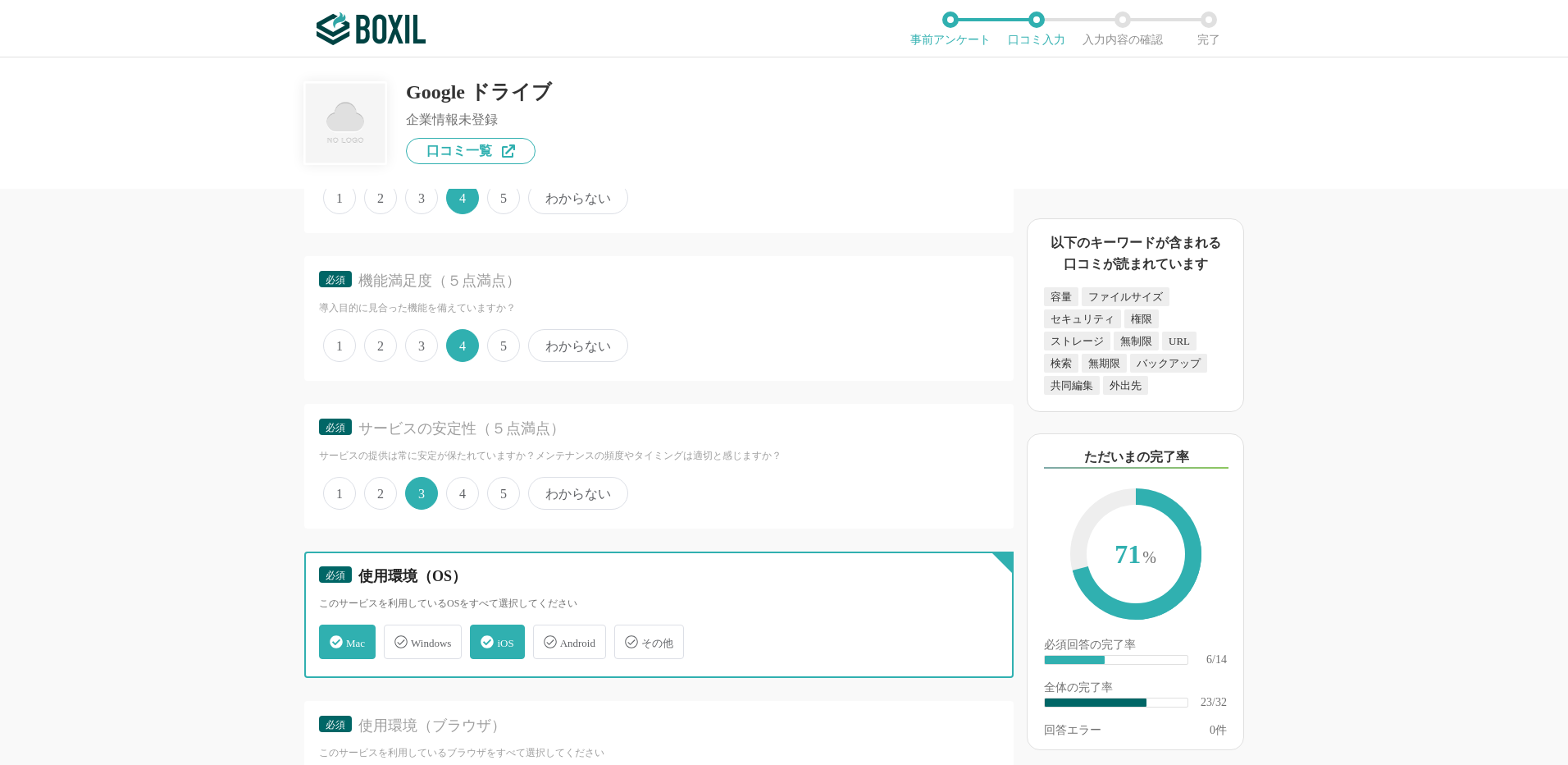
click at [333, 638] on input "Mac" at bounding box center [327, 632] width 11 height 11
checkbox input "false"
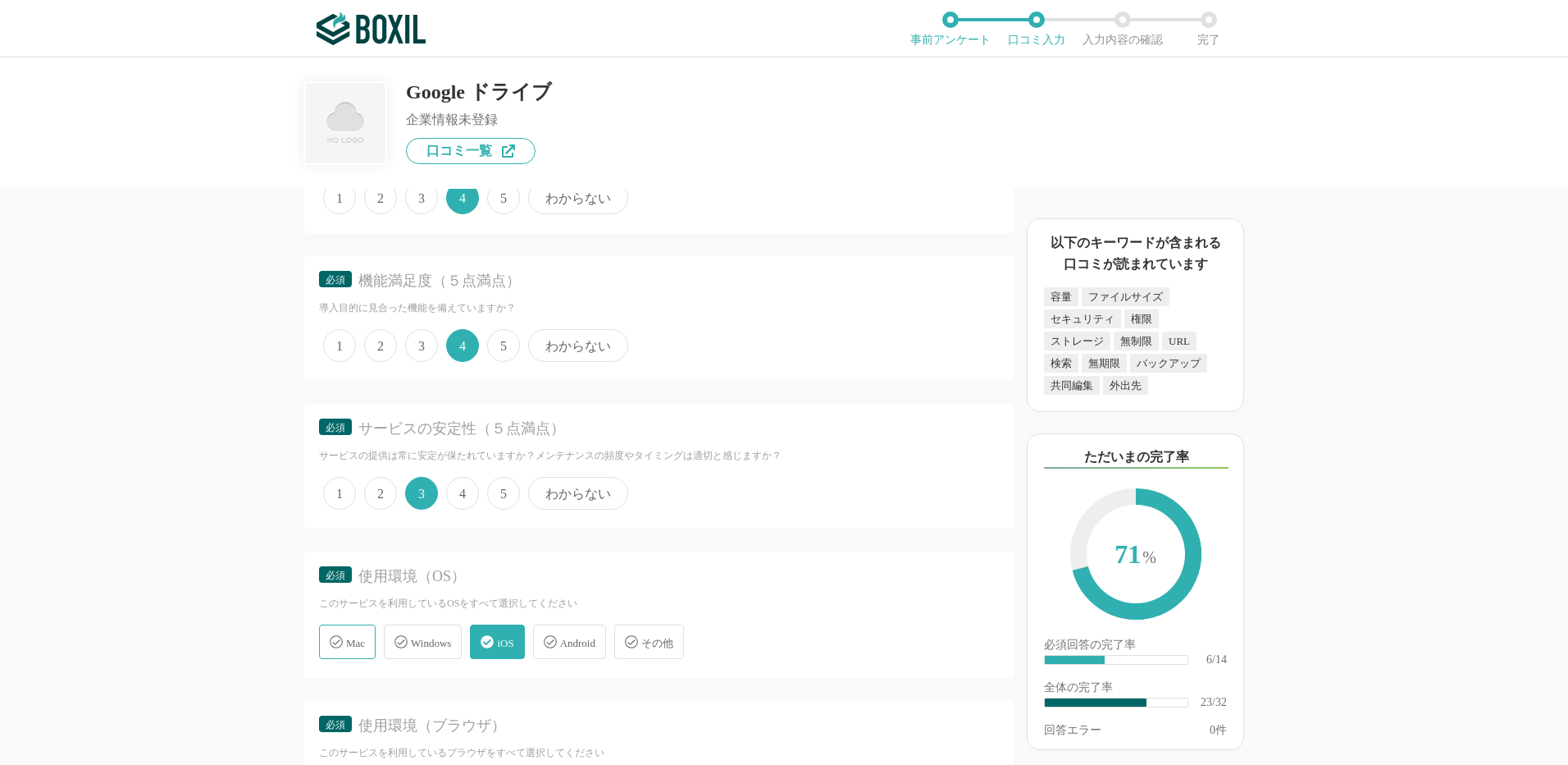
click at [416, 643] on span "Windows" at bounding box center [431, 643] width 41 height 13
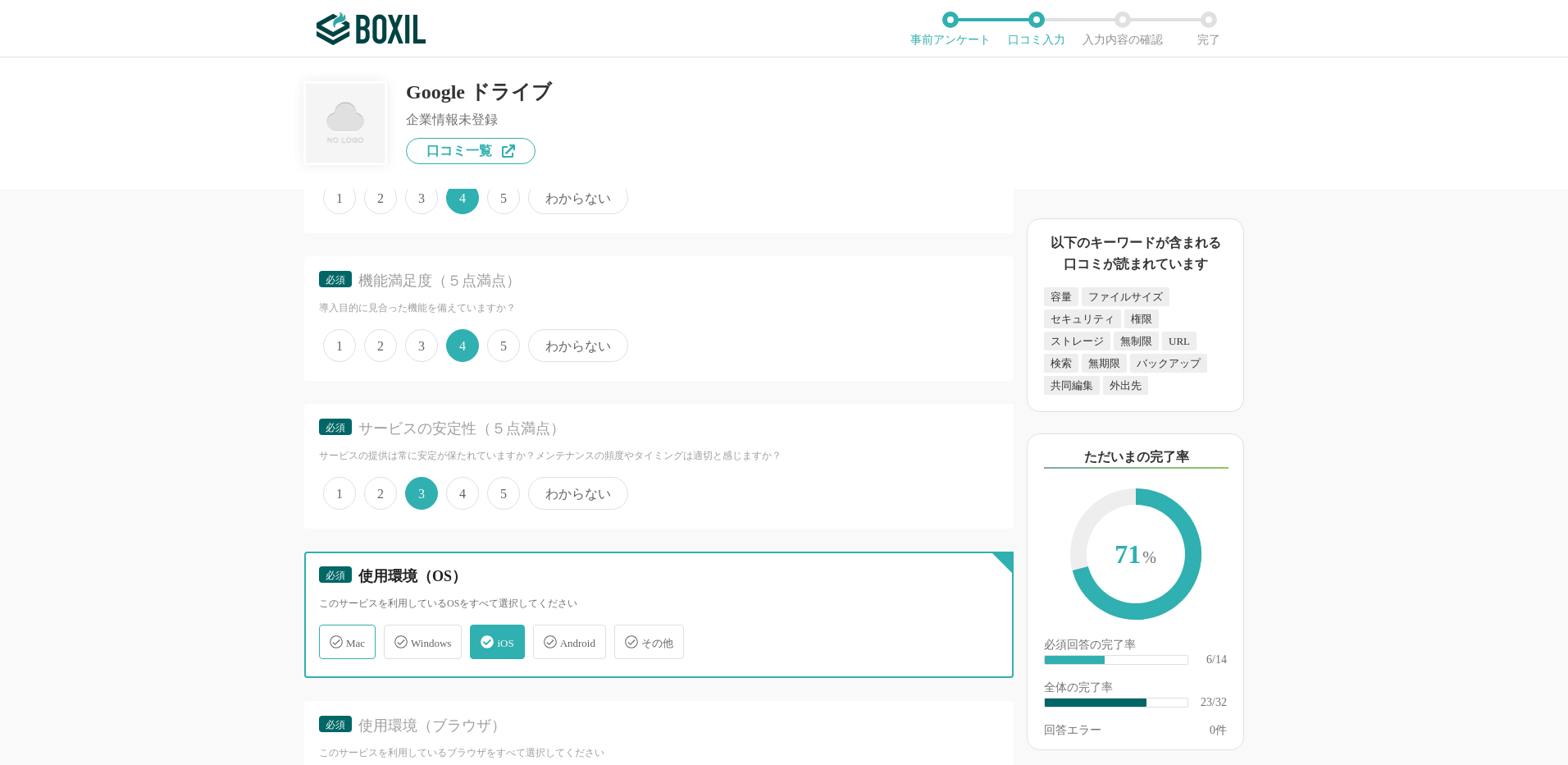
click at [397, 638] on input "Windows" at bounding box center [392, 632] width 11 height 11
checkbox input "true"
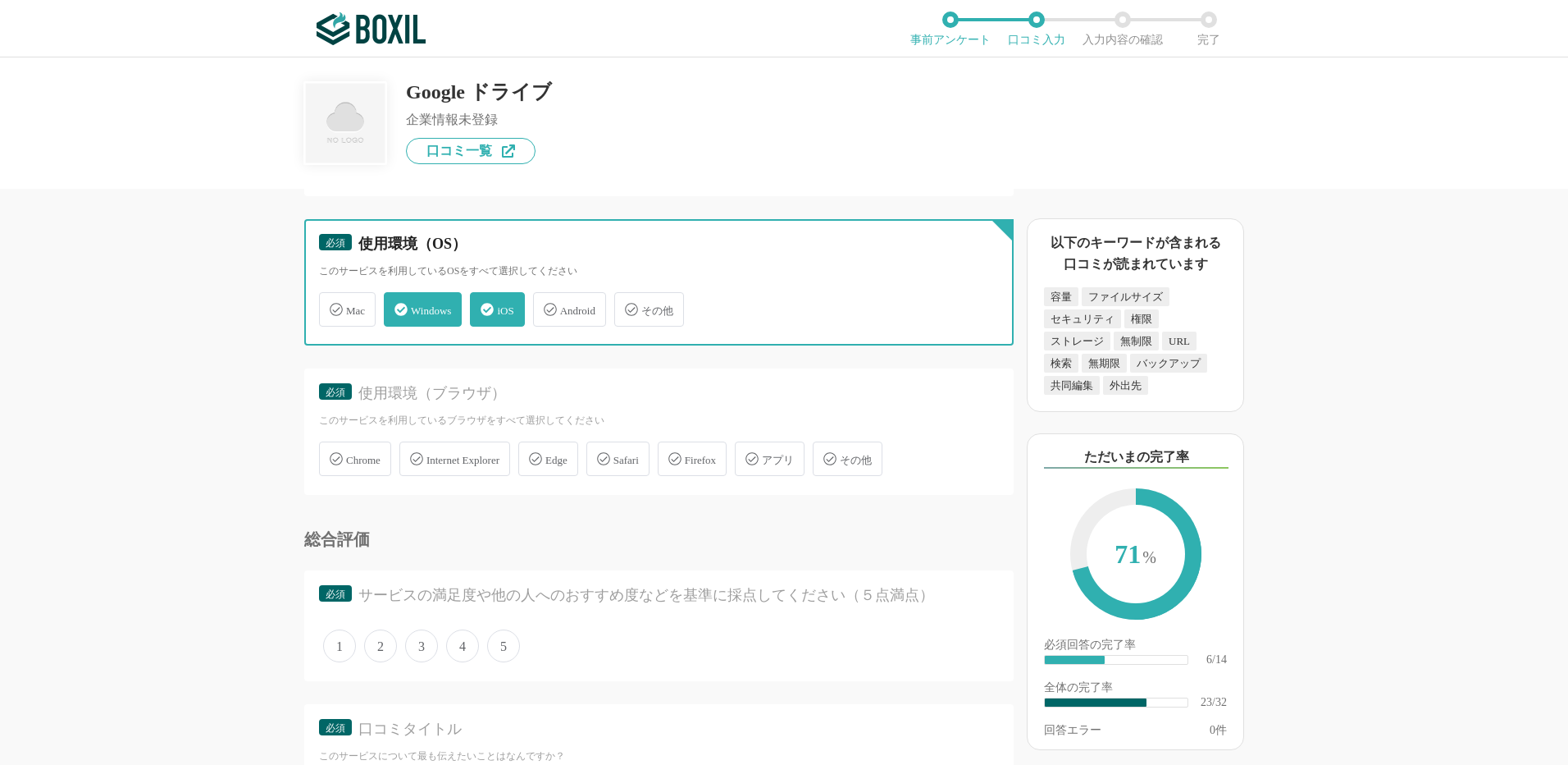
scroll to position [3447, 0]
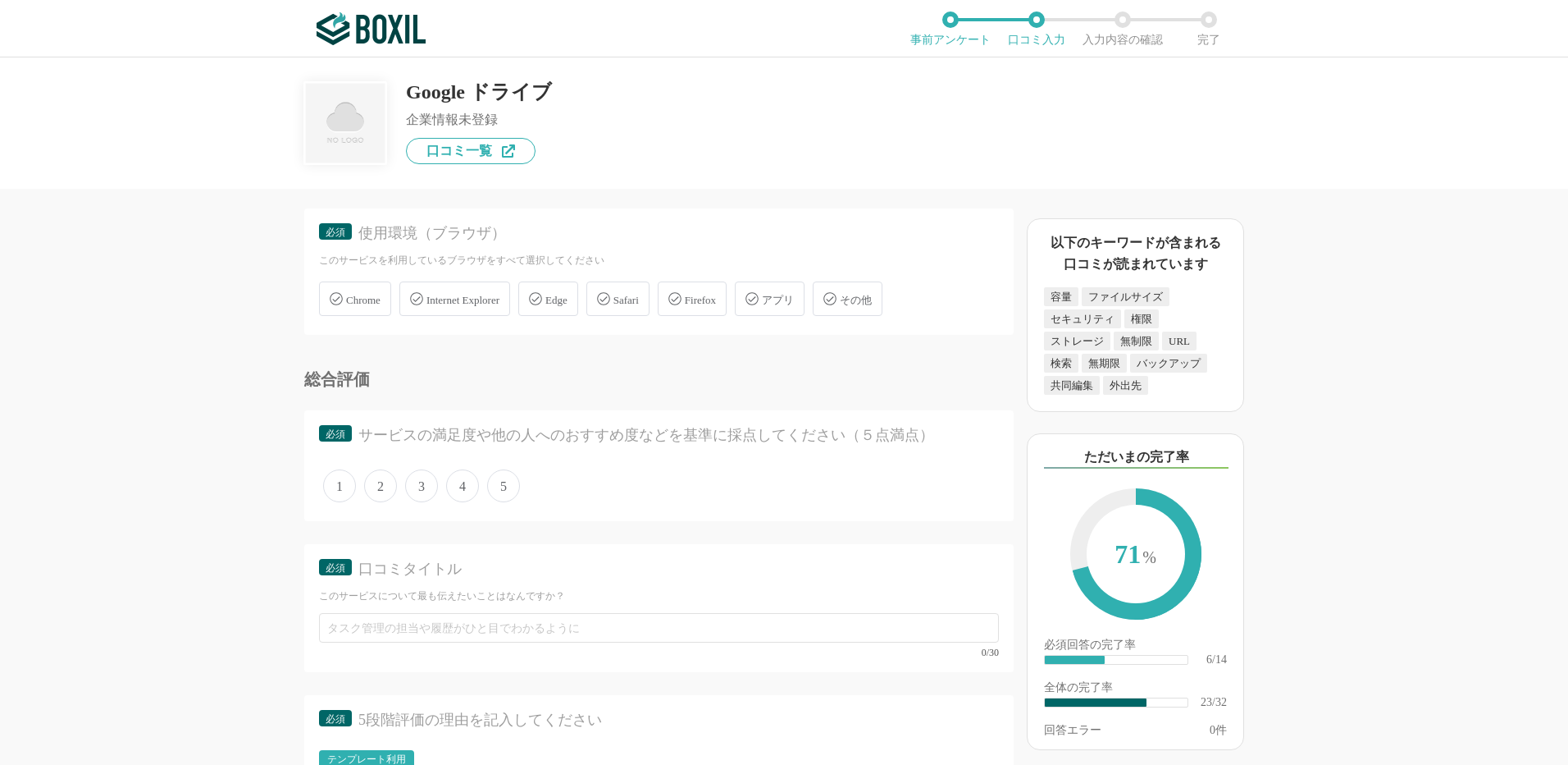
click at [362, 294] on span "Chrome" at bounding box center [363, 300] width 35 height 13
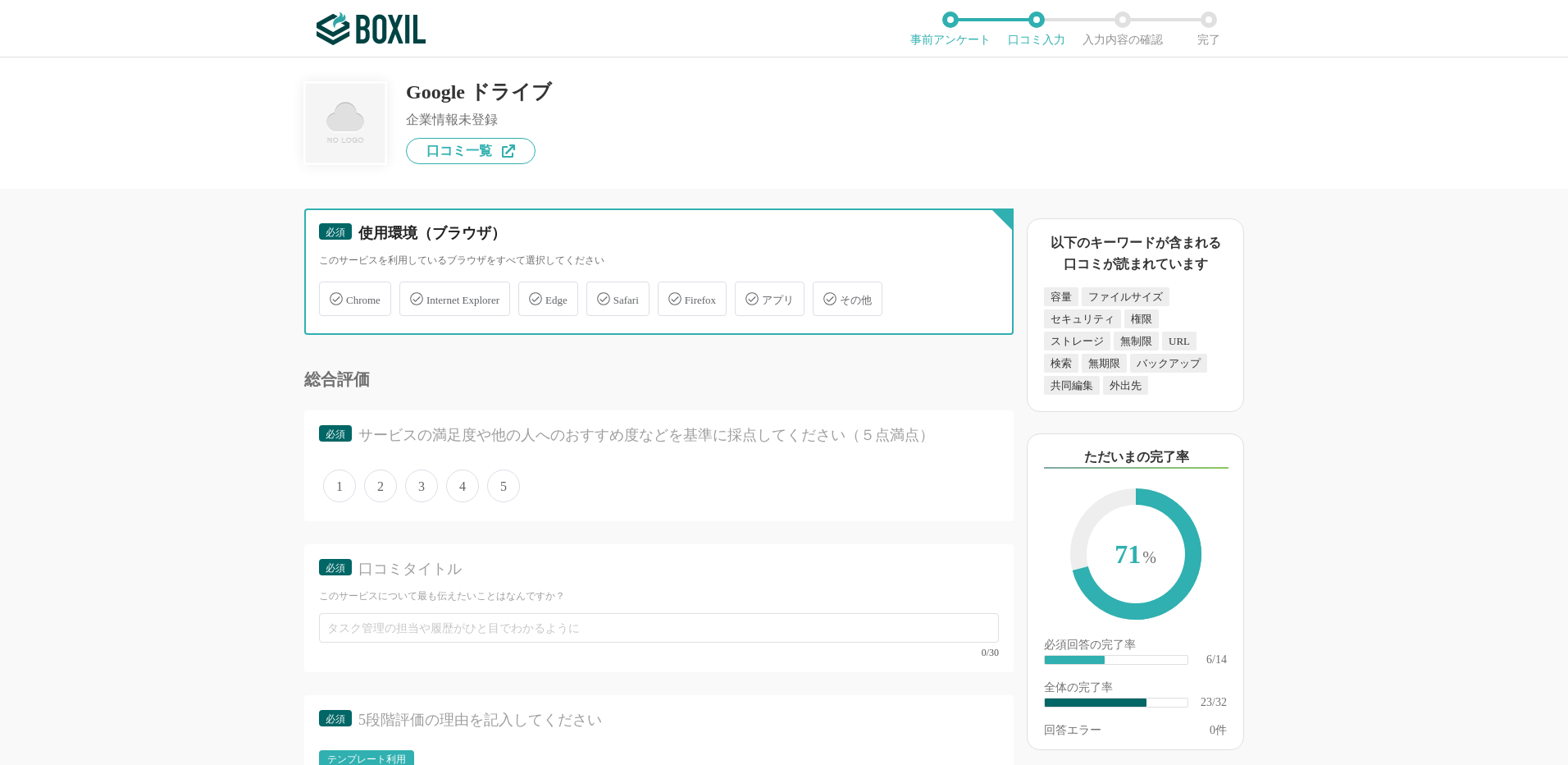
click at [333, 294] on input "Chrome" at bounding box center [327, 289] width 11 height 11
checkbox input "true"
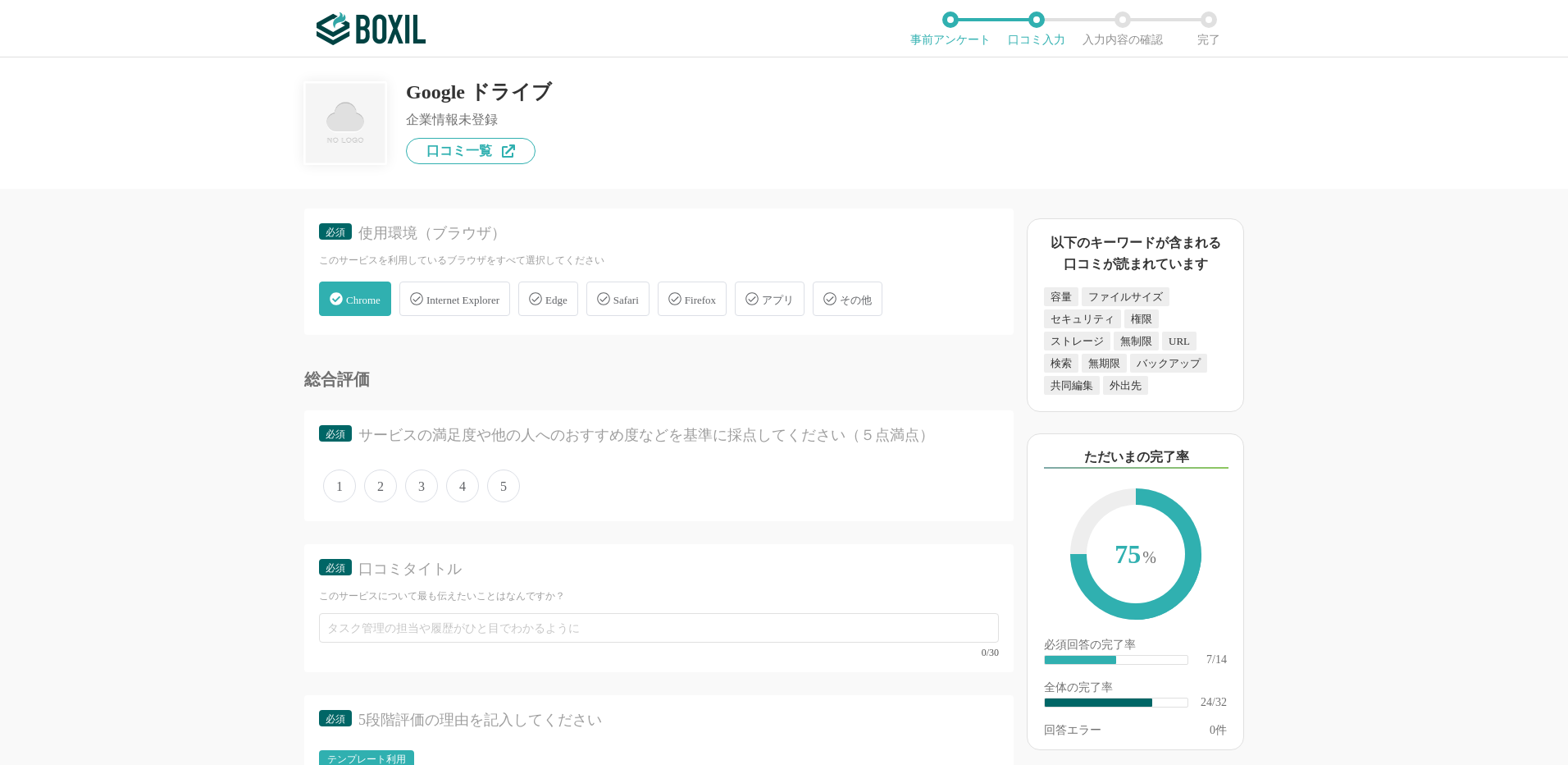
click at [638, 294] on span "Safari" at bounding box center [626, 300] width 25 height 13
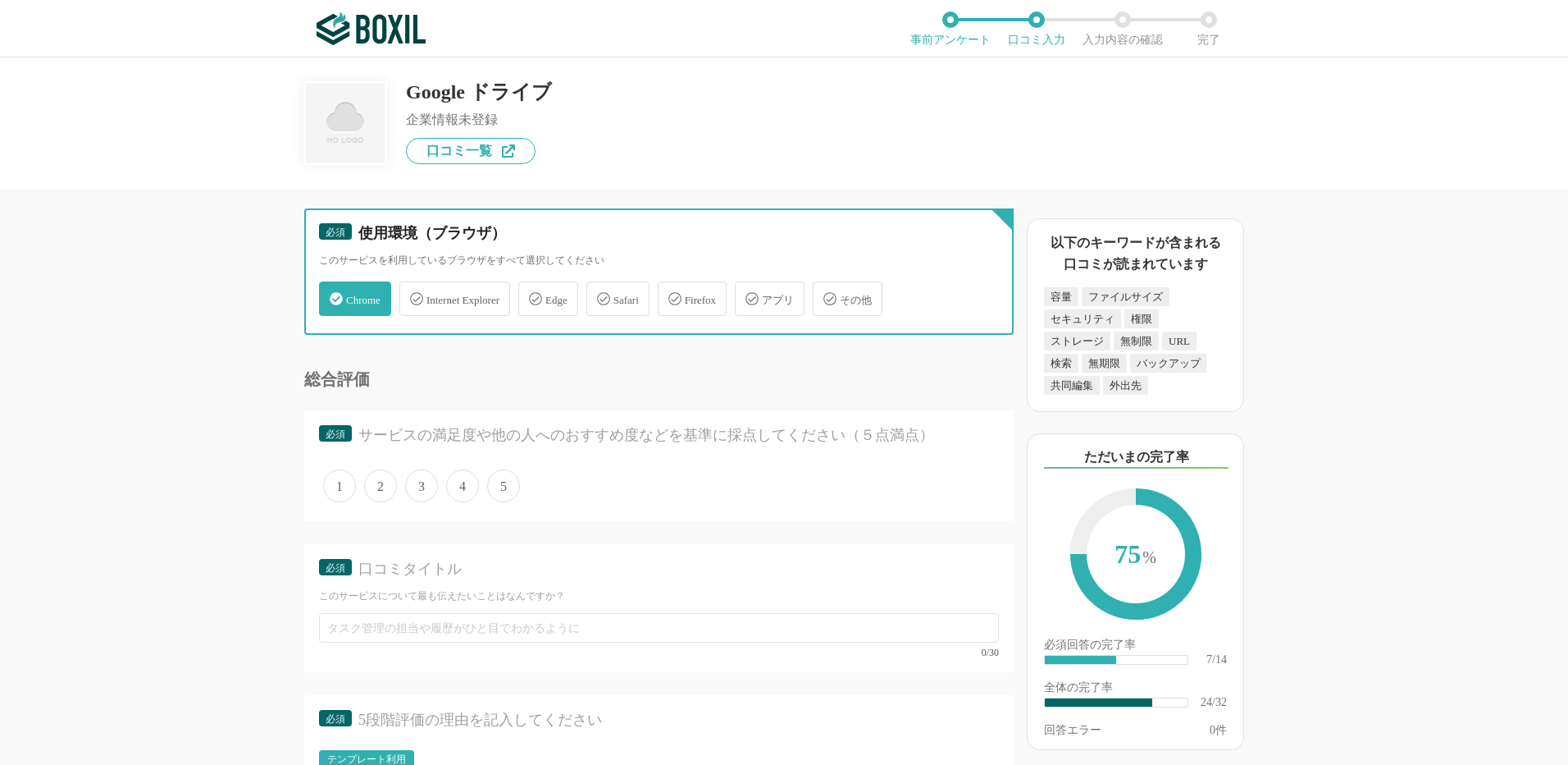
click at [600, 294] on input "Safari" at bounding box center [595, 289] width 11 height 11
checkbox input "true"
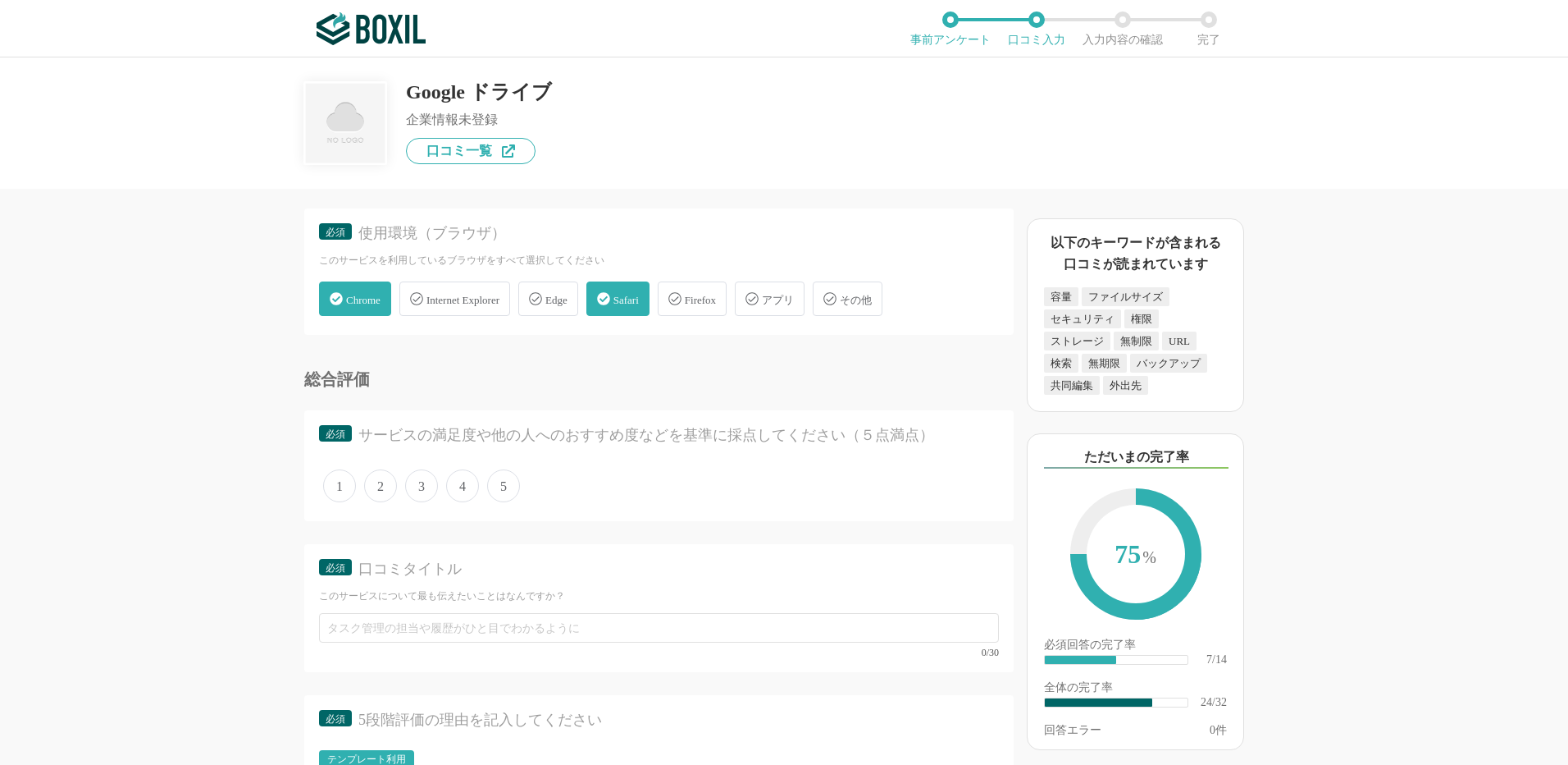
click at [417, 487] on span "3" at bounding box center [421, 486] width 33 height 33
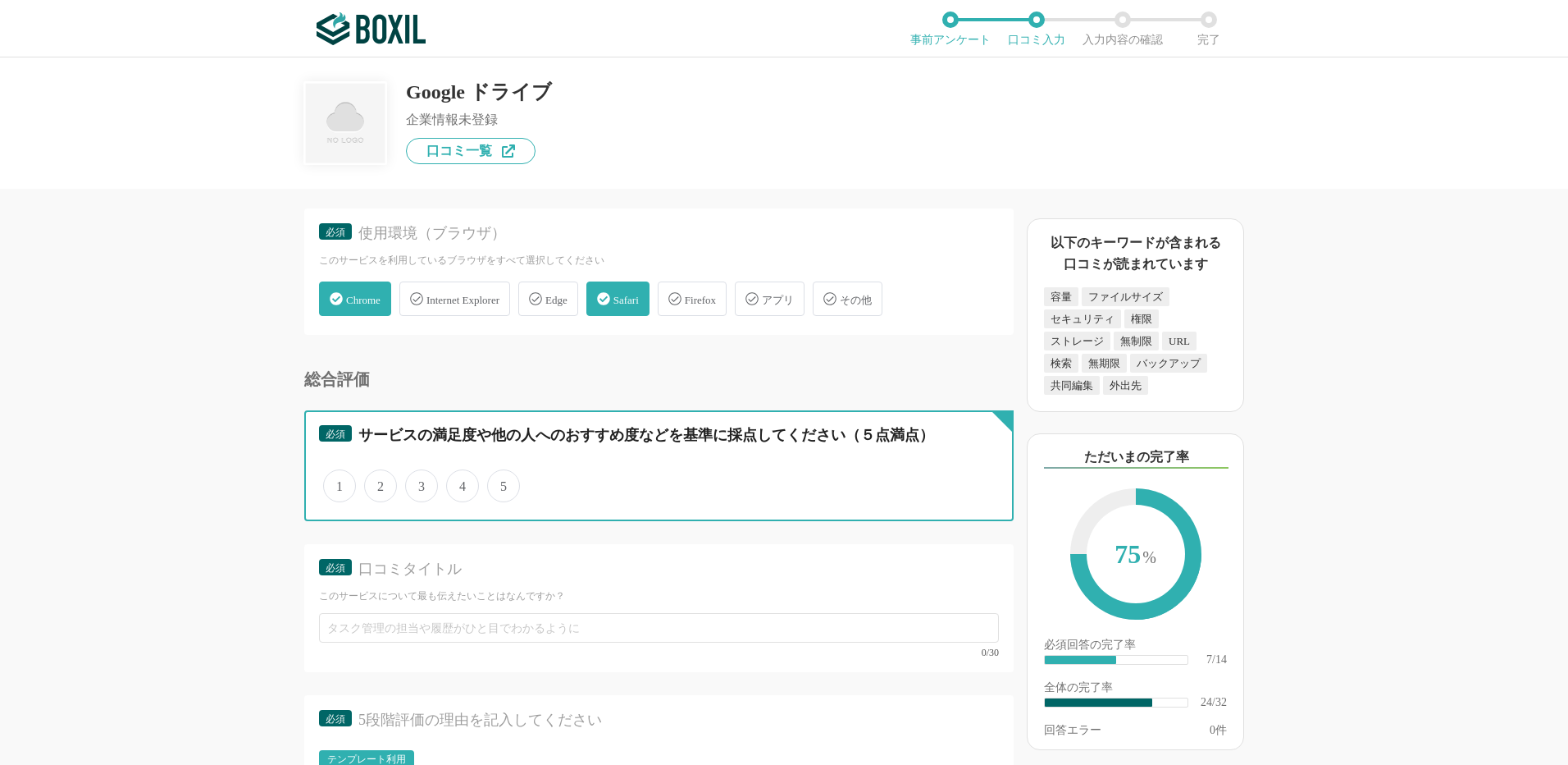
click at [417, 482] on input "3" at bounding box center [414, 477] width 11 height 11
radio input "true"
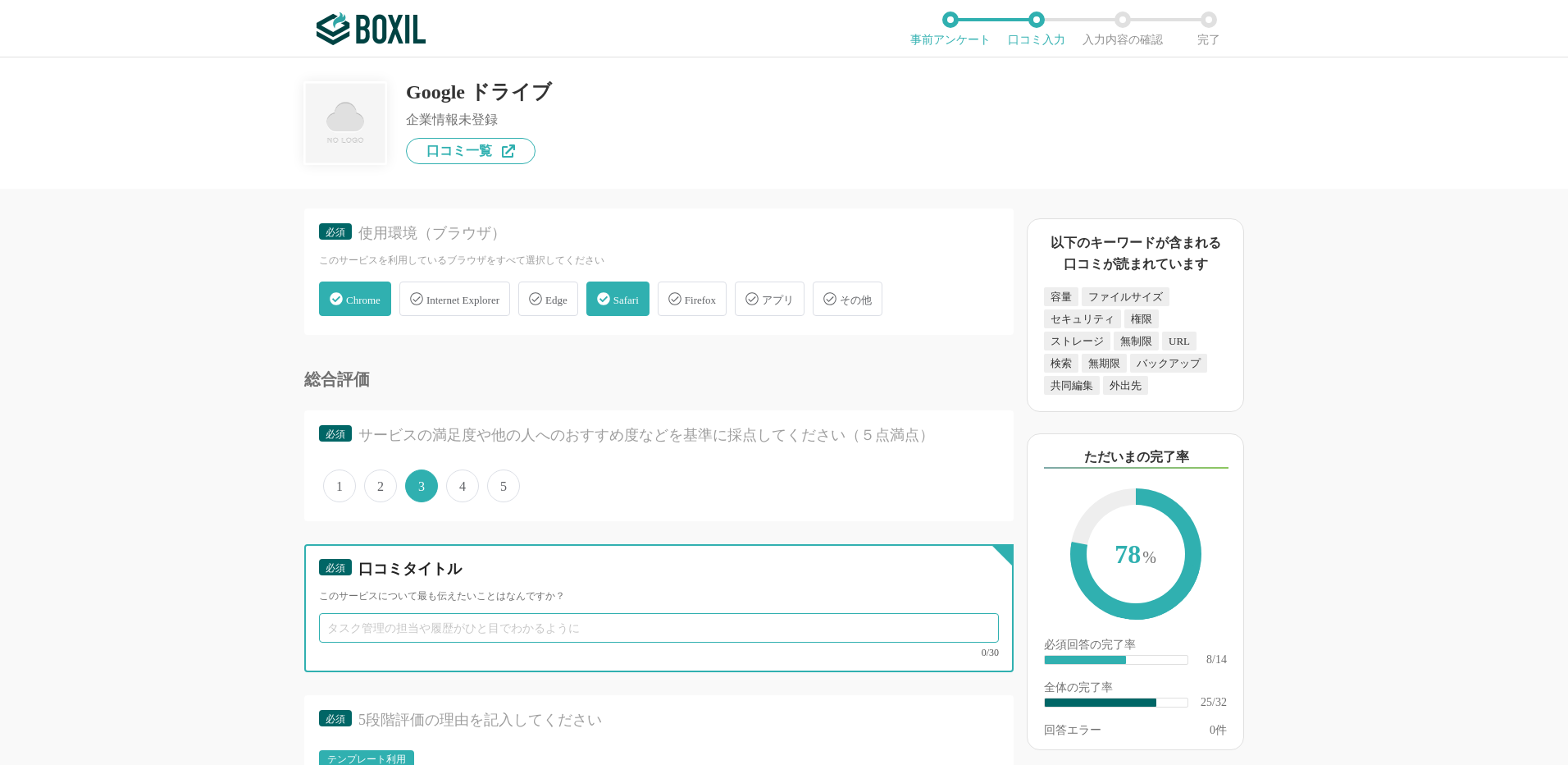
click at [367, 625] on input "text" at bounding box center [659, 627] width 680 height 30
paste input "どこからでもアクセスできる、大容量ファイル管理に便利なクラウド"
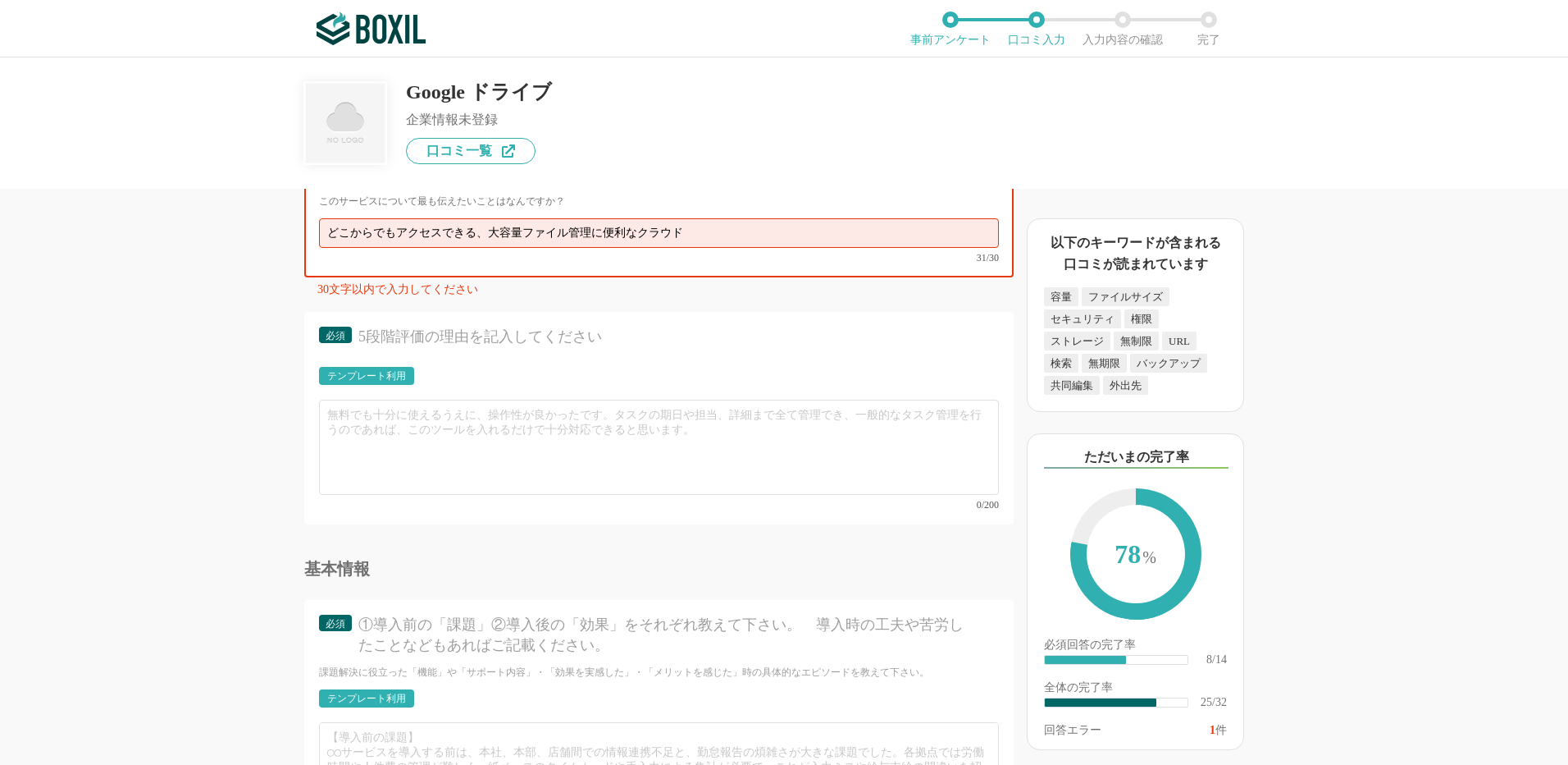
scroll to position [3857, 0]
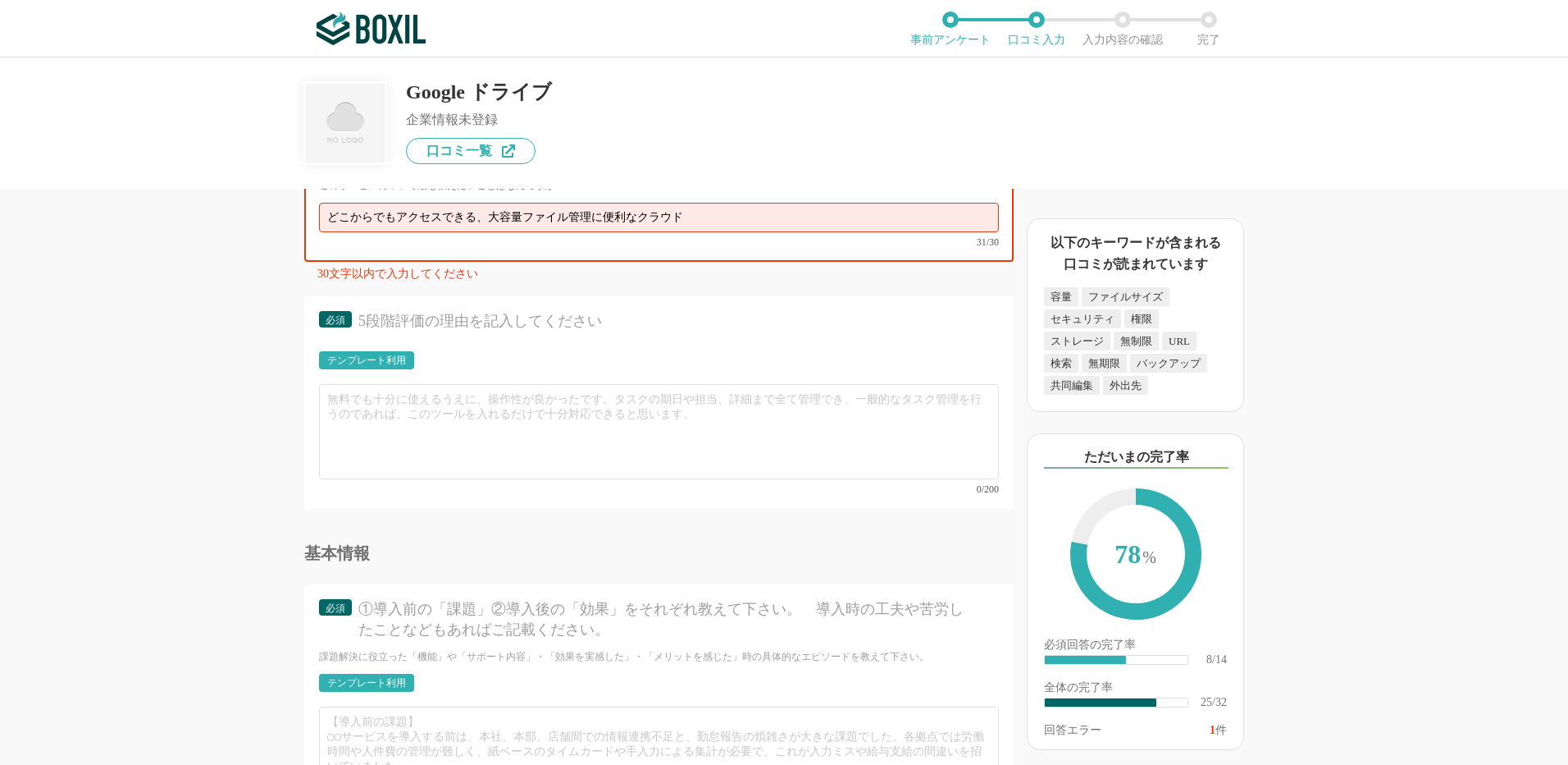
click at [441, 223] on input "どこからでもアクセスできる、大容量ファイル管理に便利なクラウド" at bounding box center [659, 217] width 680 height 30
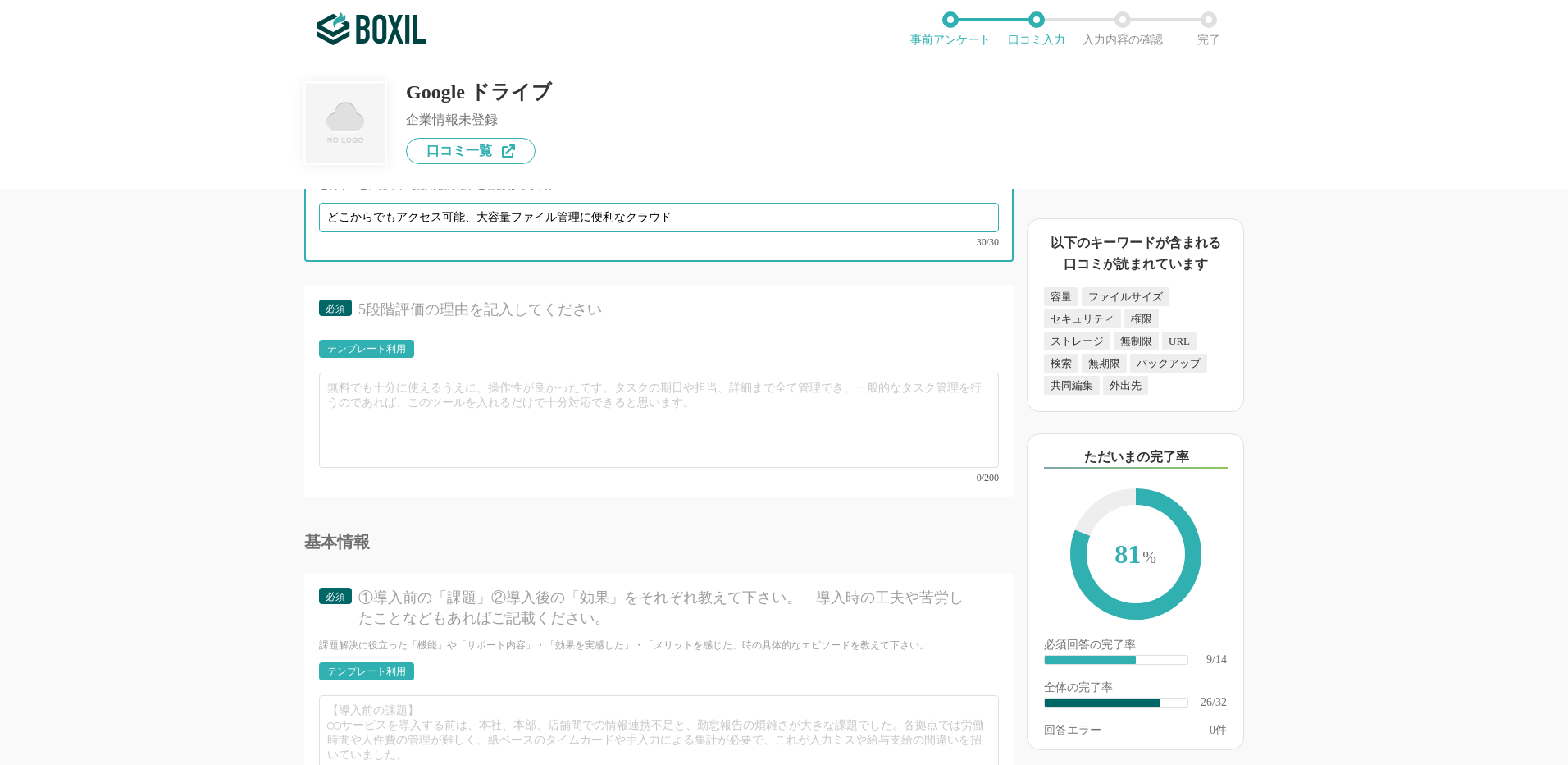
type input "どこからでもアクセス可能、大容量ファイル管理に便利なクラウド"
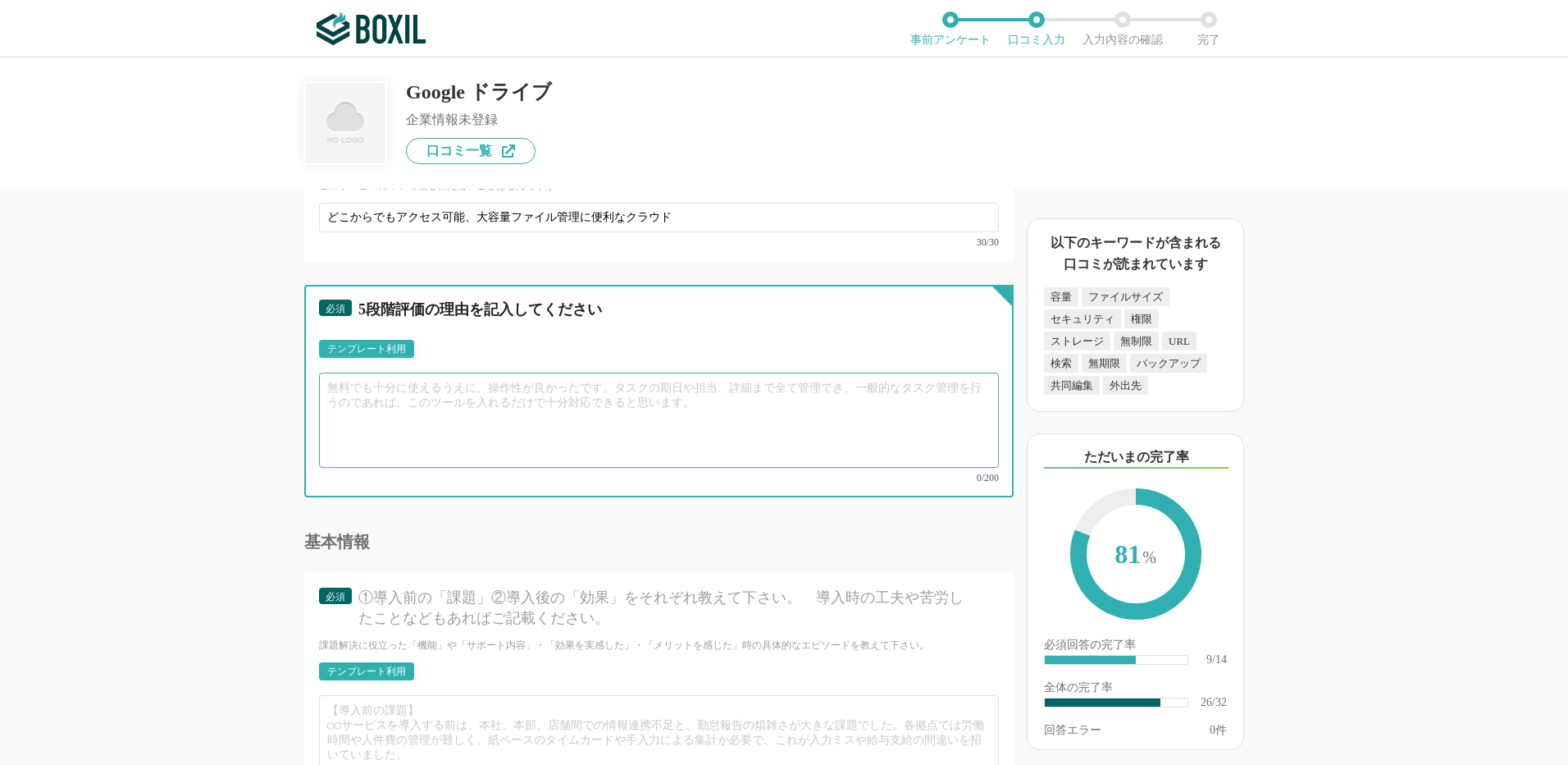
click at [349, 381] on textarea at bounding box center [659, 420] width 680 height 95
paste textarea "写真や動画、資料などの大容量ファイルを安全に保存・共有するために、Googleドライブを利用しています。メールでは送れないサイズのファイルも、クラウド上に保存…"
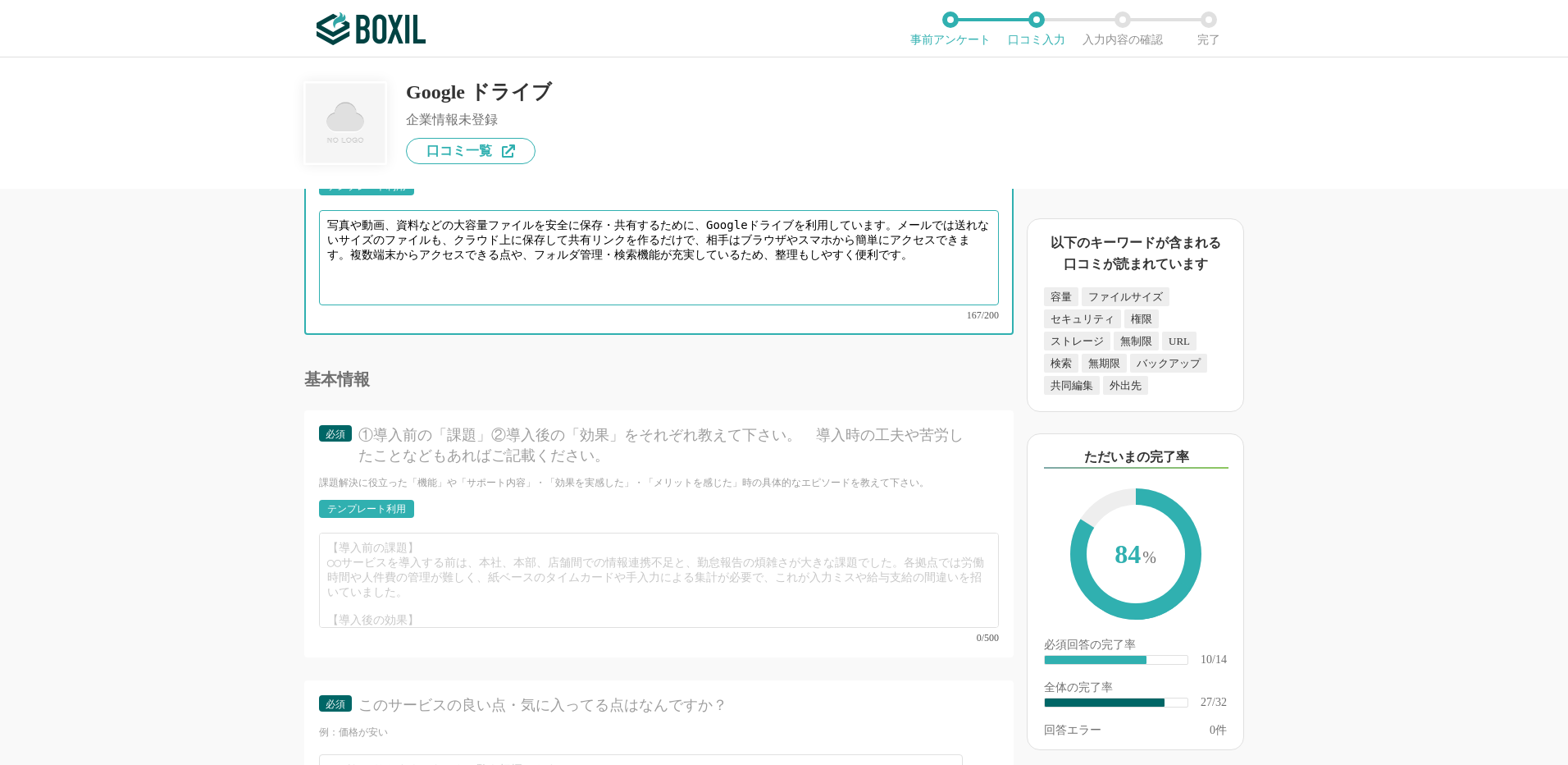
scroll to position [4021, 0]
type textarea "写真や動画、資料などの大容量ファイルを安全に保存・共有するために、Googleドライブを利用しています。メールでは送れないサイズのファイルも、クラウド上に保存…"
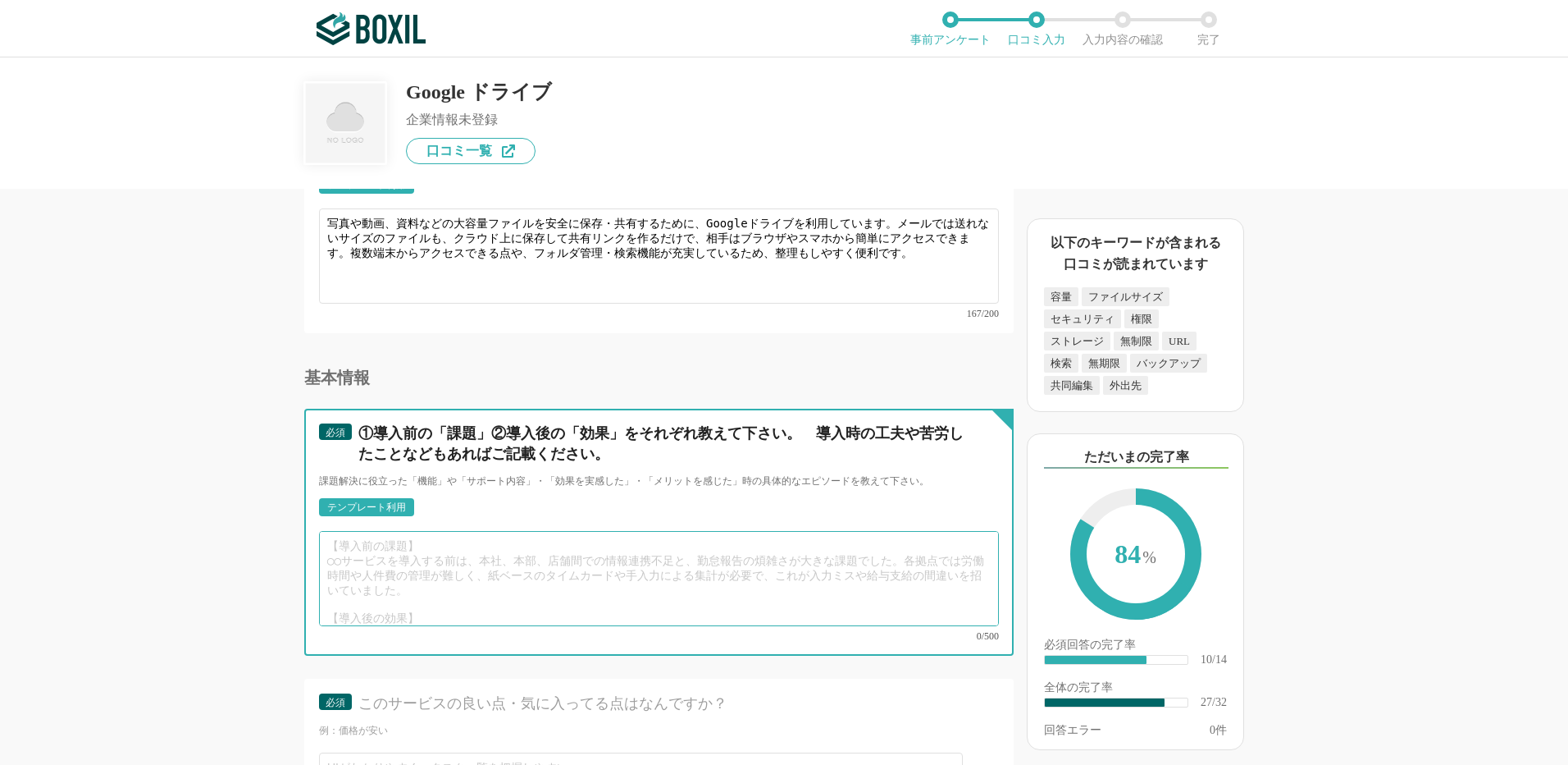
click at [423, 537] on textarea at bounding box center [659, 578] width 680 height 95
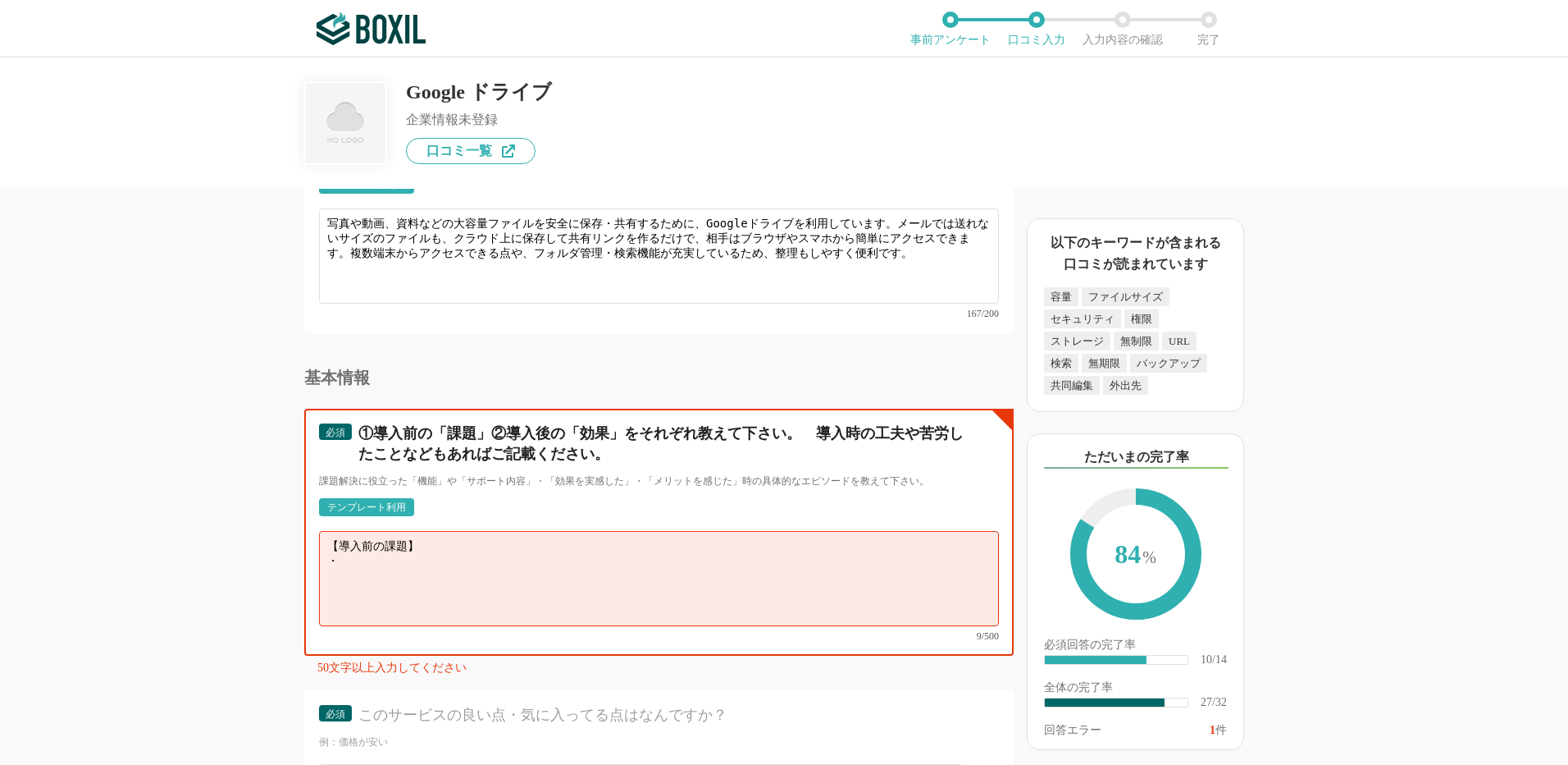
click at [340, 544] on textarea "【導入前の課題】 ・" at bounding box center [659, 578] width 680 height 95
paste textarea "写真・動画・資料など大容量ファイルをメールで送ると容量オーバーで送れないことが多い。"
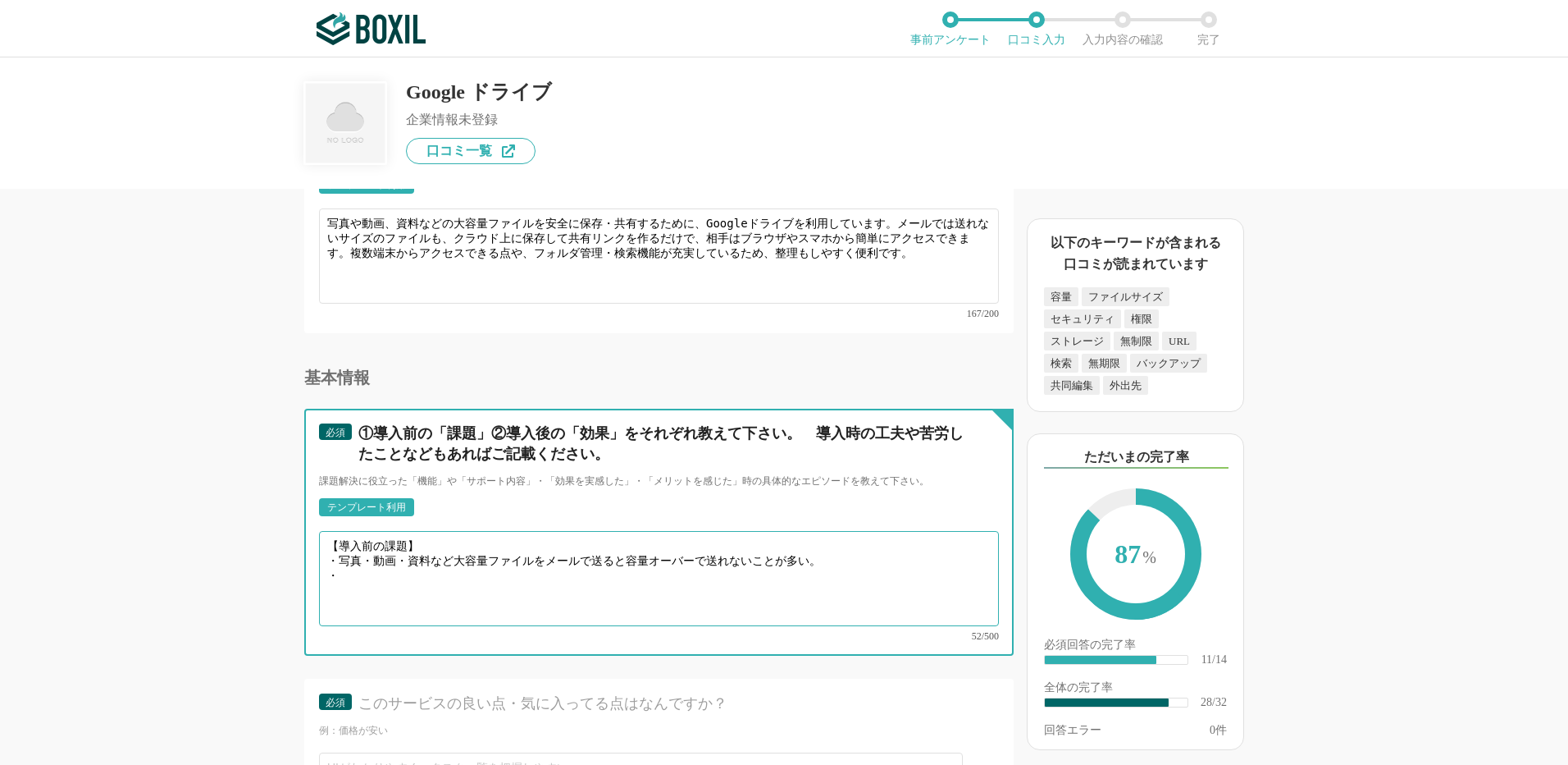
click at [358, 567] on textarea "【導入前の課題】 ・写真・動画・資料など大容量ファイルをメールで送ると容量オーバーで送れないことが多い。 ・" at bounding box center [659, 578] width 680 height 95
paste textarea "USBなどの物理メディアを使うと手間がかかり、相手が受け取れる環境も必要。"
click at [363, 582] on textarea "【導入前の課題】 ・写真・動画・資料など大容量ファイルをメールで送ると容量オーバーで送れないことが多い。 ・USBなどの物理メディアを使うと手間がかかり、相手…" at bounding box center [659, 578] width 680 height 95
paste textarea "ファイルの整理やバックアップが面倒で、どこに何があるか分かりにくい。"
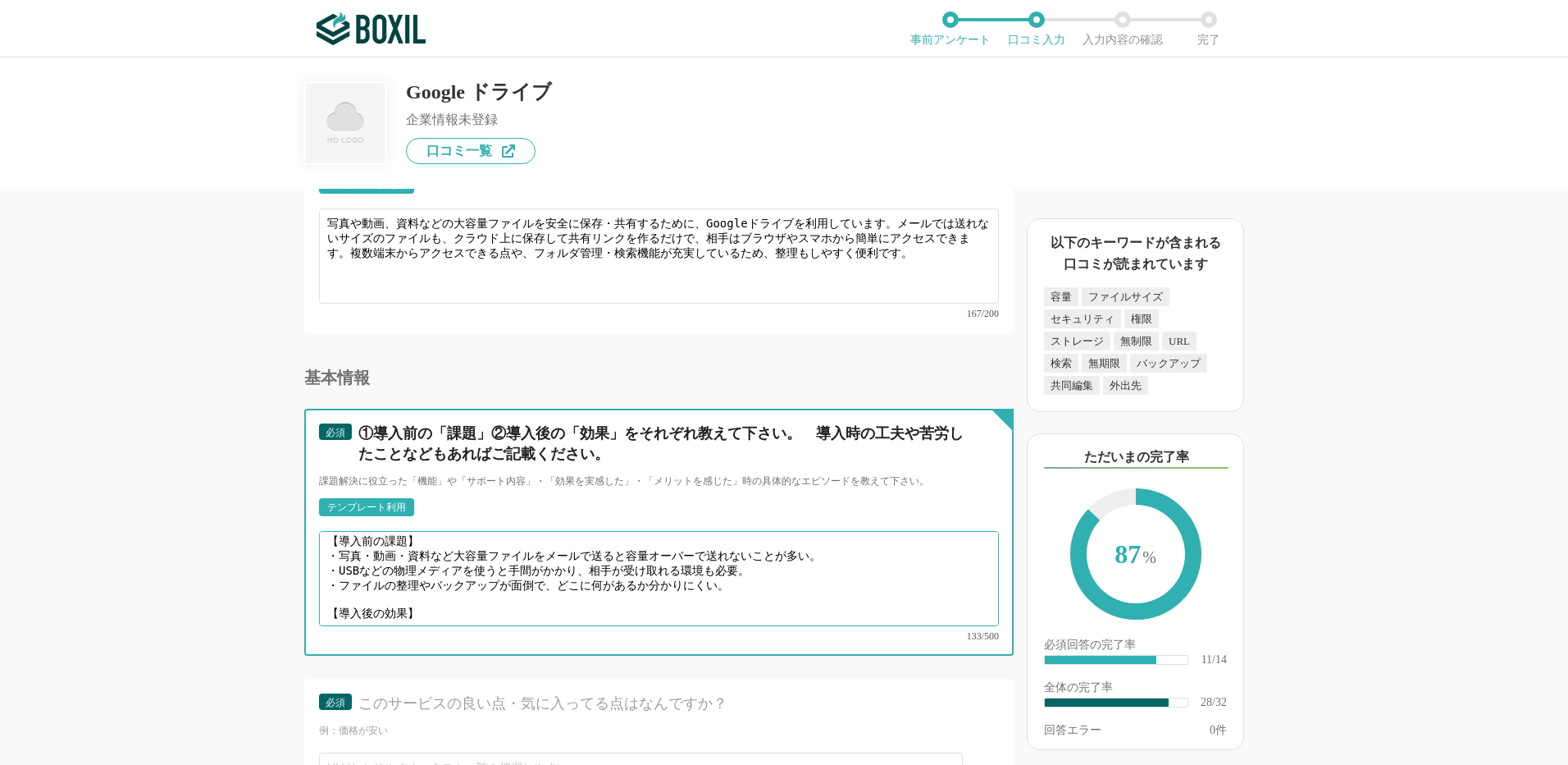
click at [358, 600] on textarea "【導入前の課題】 ・写真・動画・資料など大容量ファイルをメールで送ると容量オーバーで送れないことが多い。 ・USBなどの物理メディアを使うと手間がかかり、相手…" at bounding box center [659, 578] width 680 height 95
paste textarea "大容量ファイルをオンライン上に保存でき、メール添付や物理メディアを使わなくても共有可能になった。"
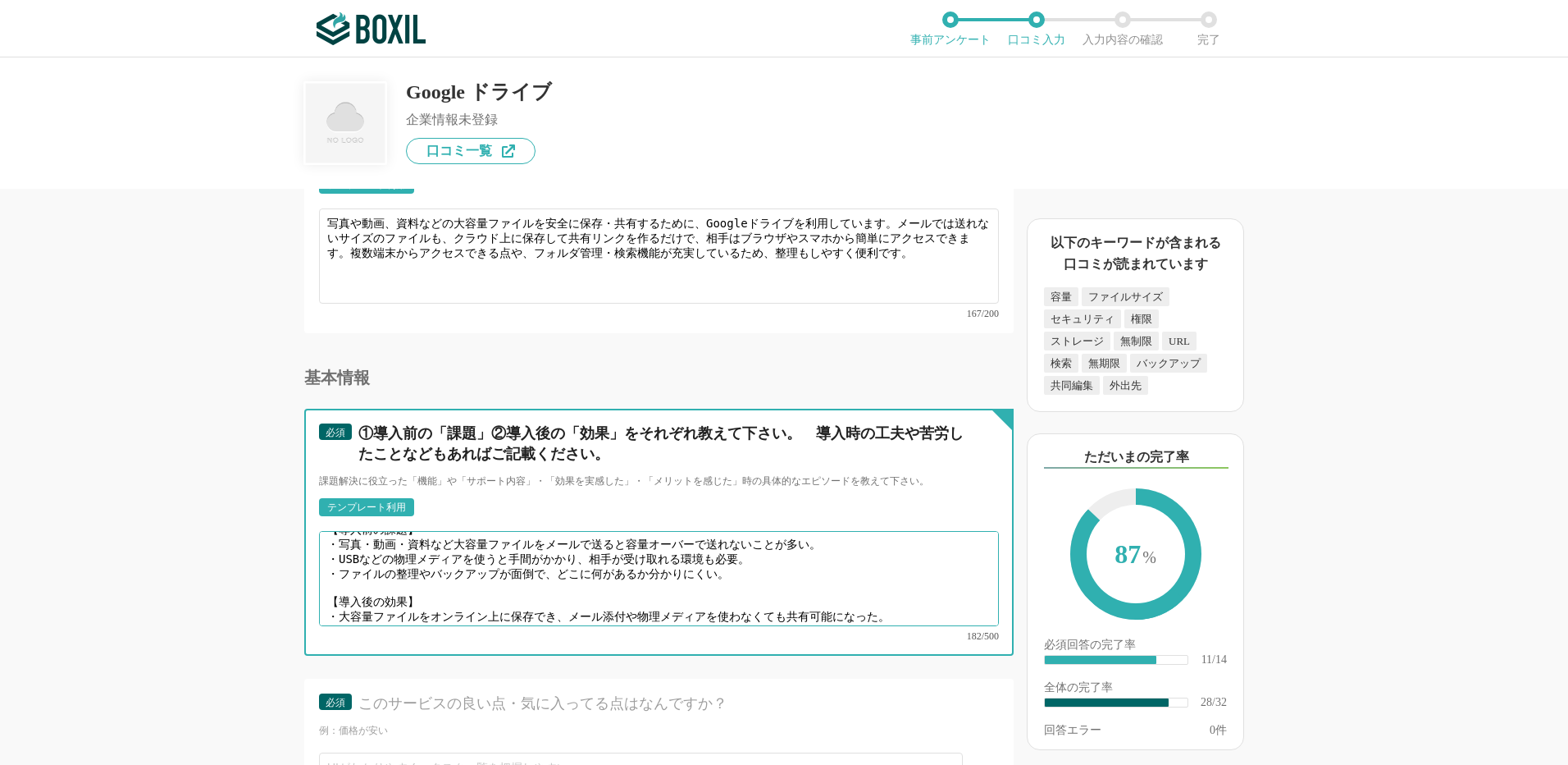
click at [349, 592] on textarea "【導入前の課題】 ・写真・動画・資料など大容量ファイルをメールで送ると容量オーバーで送れないことが多い。 ・USBなどの物理メディアを使うと手間がかかり、相手…" at bounding box center [659, 578] width 680 height 95
paste textarea "有リンクを作るだけで、相手がブラウザやスマホから簡単にアクセスできる。"
click at [762, 583] on textarea "【導入前の課題】 ・写真・動画・資料など大容量ファイルをメールで送ると容量オーバーで送れないことが多い。 ・USBなどの物理メディアを使うと手間がかかり、相手…" at bounding box center [659, 578] width 680 height 95
paste textarea "共有リンクを作るだけで、相手がブラウザやスマホから簡単にアクセスできる。"
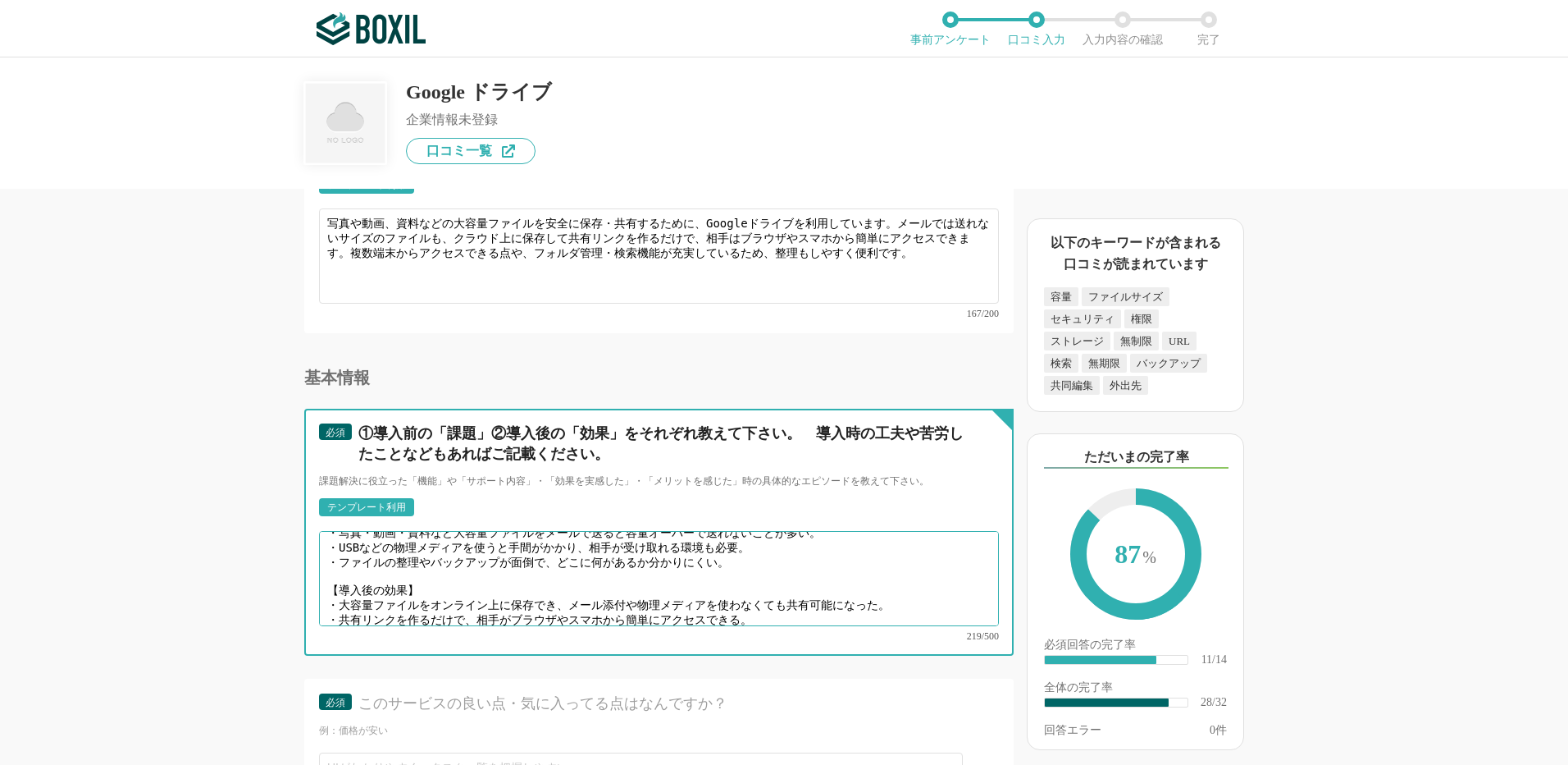
click at [354, 597] on textarea "【導入前の課題】 ・写真・動画・資料など大容量ファイルをメールで送ると容量オーバーで送れないことが多い。 ・USBなどの物理メディアを使うと手間がかかり、相手…" at bounding box center [659, 578] width 680 height 95
paste textarea "ファイルやフォルダをクラウド上で整理・管理でき、バックアップやアクセス履歴も確認できるため、利便性が大幅に向上。"
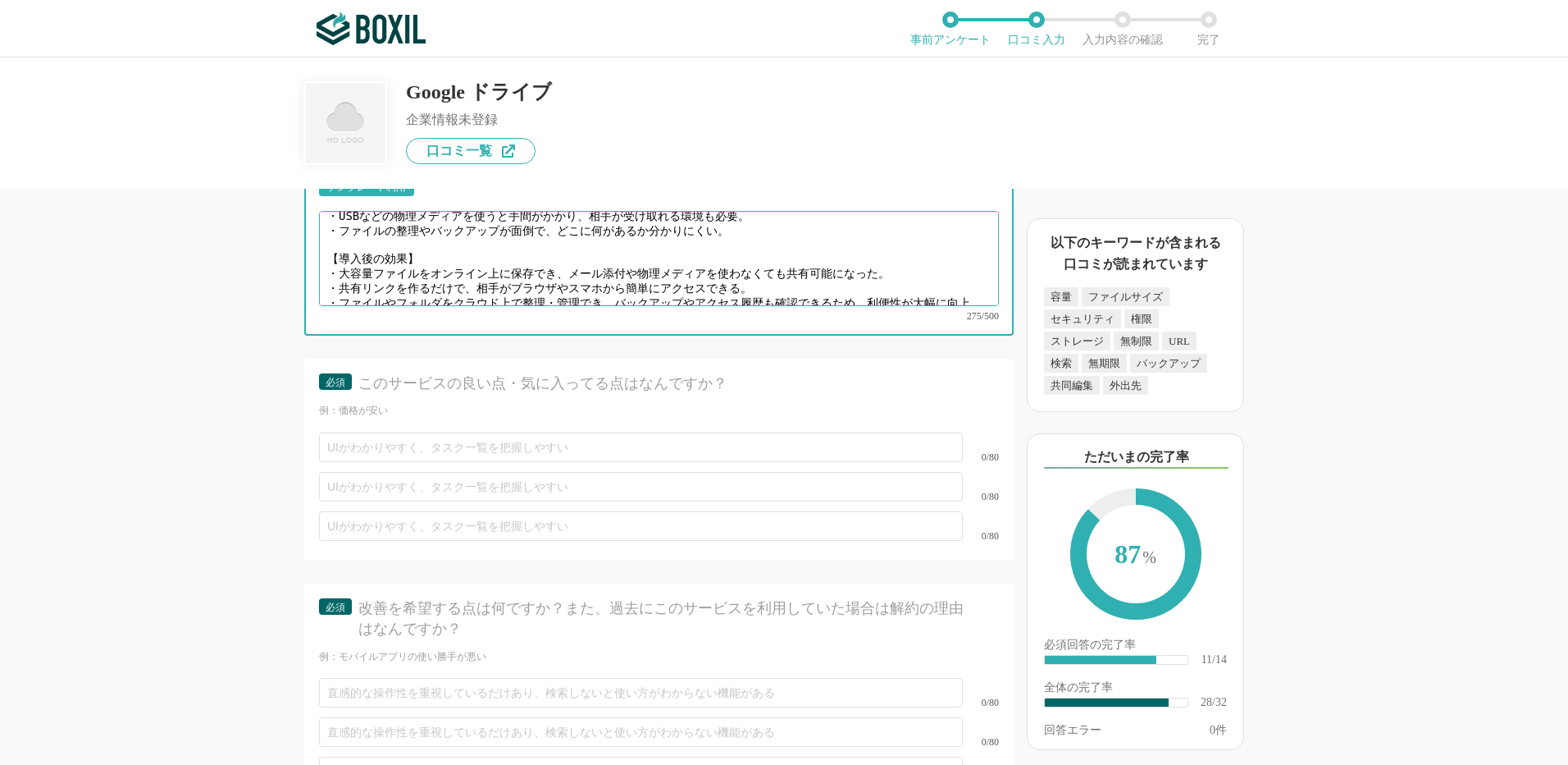
scroll to position [4350, 0]
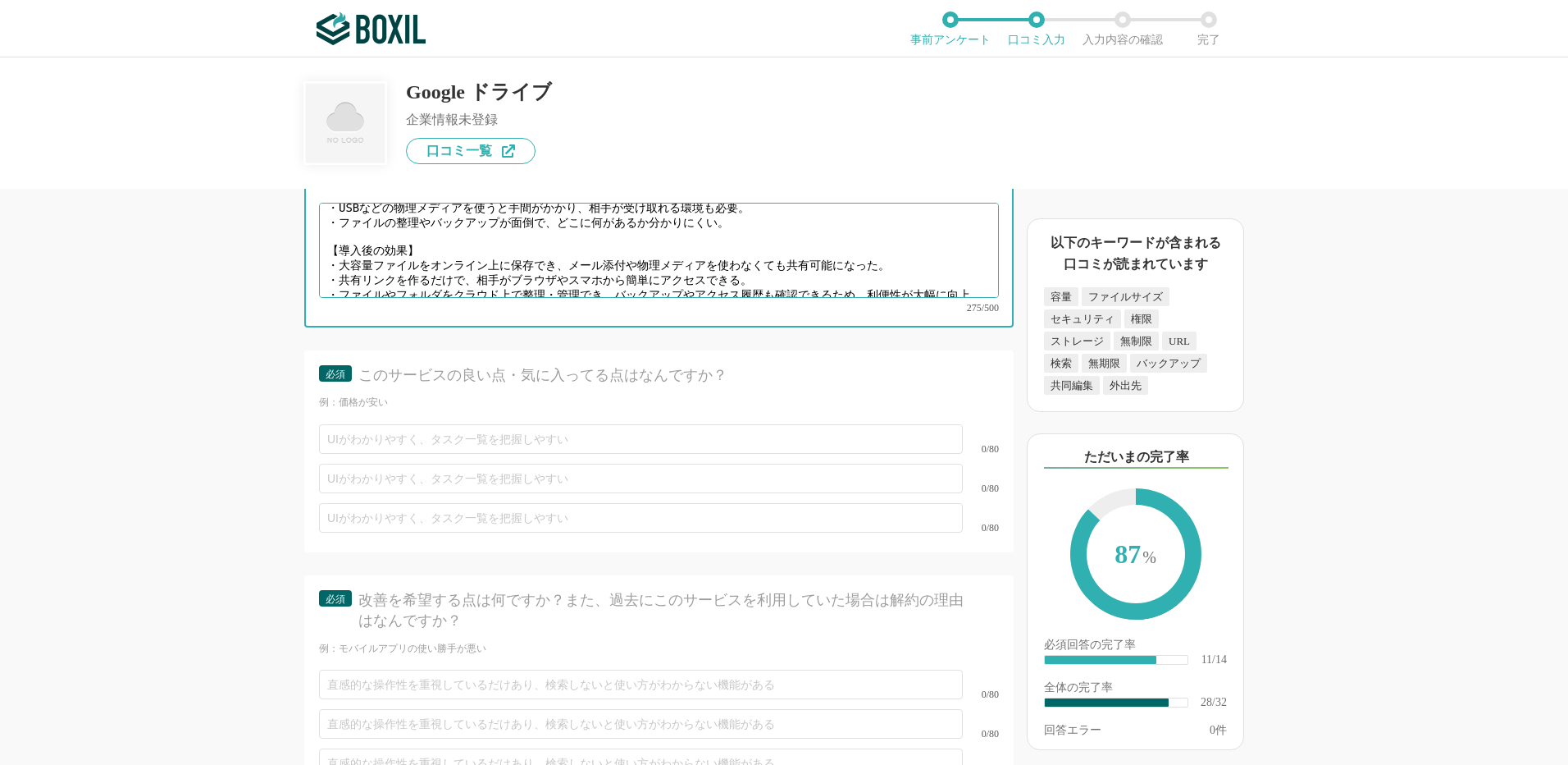
type textarea "【導入前の課題】 ・写真・動画・資料など大容量ファイルをメールで送ると容量オーバーで送れないことが多い。 ・USBなどの物理メディアを使うと手間がかかり、相手…"
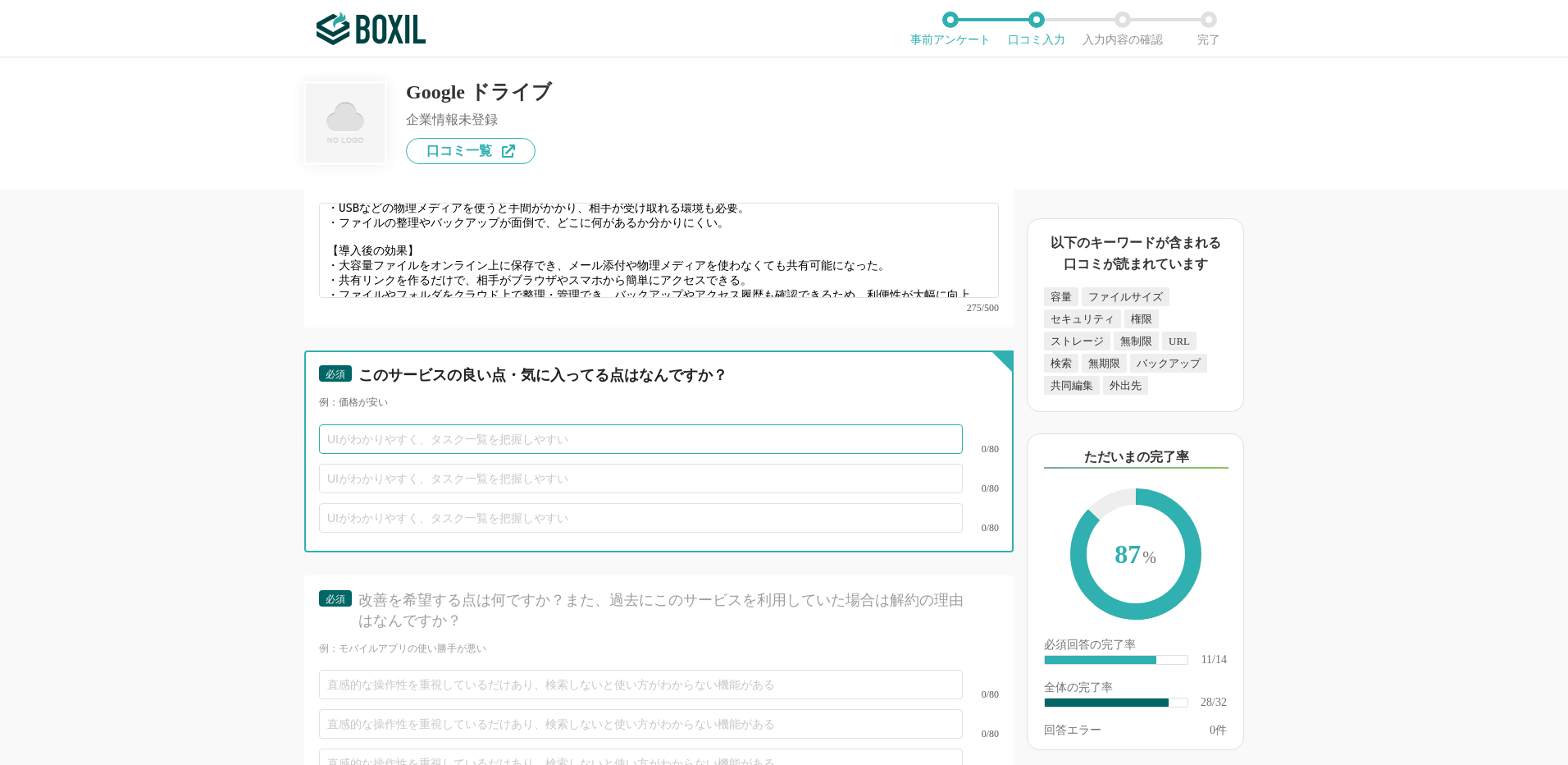
drag, startPoint x: 381, startPoint y: 416, endPoint x: 391, endPoint y: 412, distance: 10.8
click at [382, 424] on input "text" at bounding box center [640, 438] width 644 height 30
paste input "メールでは送れないファイルでもクラウド上で安全に管理可能。"
type input "メールでは送れないファイルでもクラウド上で安全に管理可能。"
click at [441, 470] on input "text" at bounding box center [640, 478] width 644 height 30
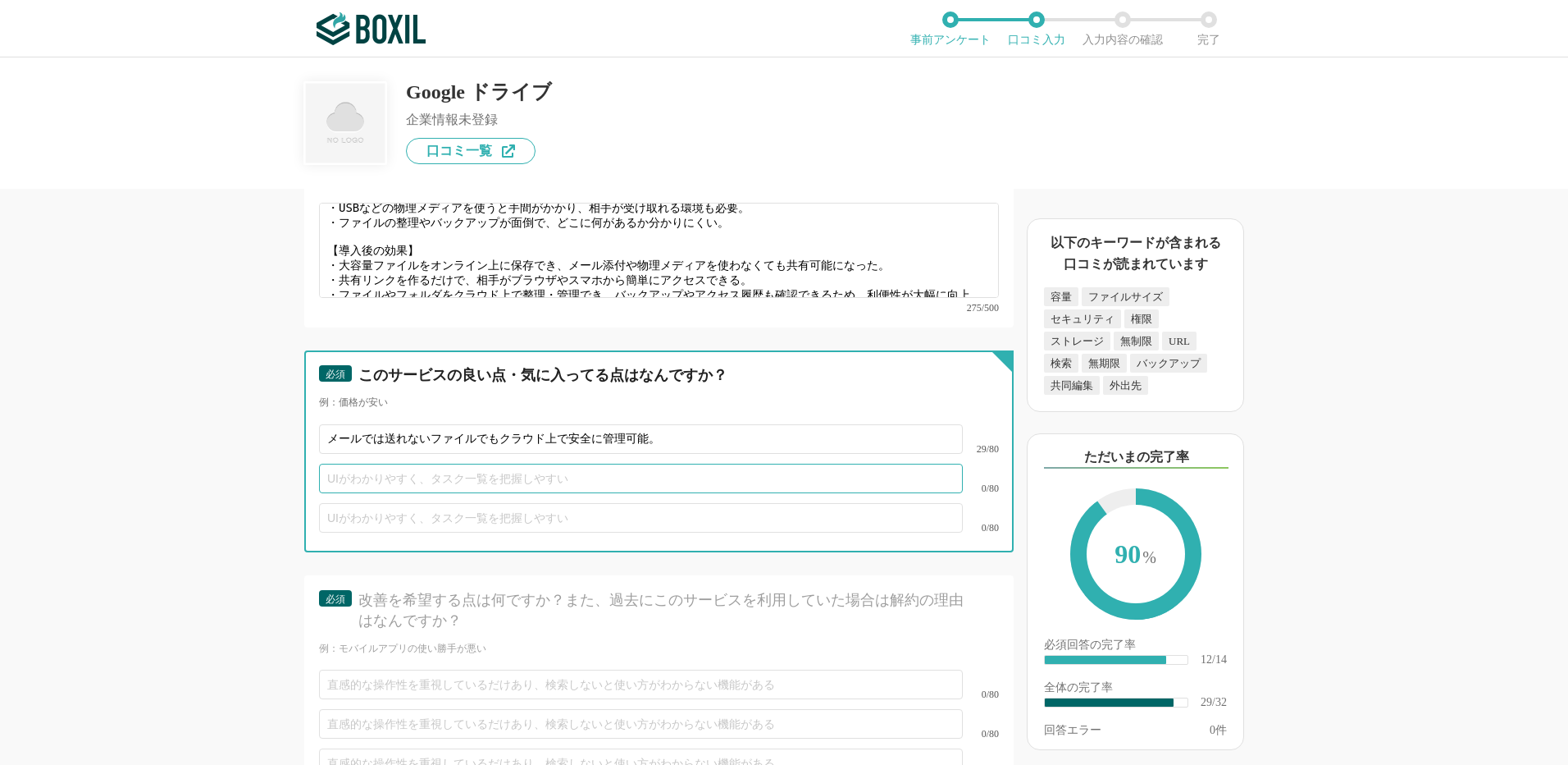
paste input "PC・スマホ・タブレットなど、どの端末からでも利用でき便利。"
type input "PC・スマホ・タブレットなど、どの端末からでも利用でき便利。"
click at [386, 503] on input "text" at bounding box center [640, 517] width 644 height 30
paste input "複数人で同時編集でき、フォルダ管理や検索機能でファイル整理もしやすい。"
type input "複数人で同時編集でき、フォルダ管理や検索機能でファイル整理もしやすい。"
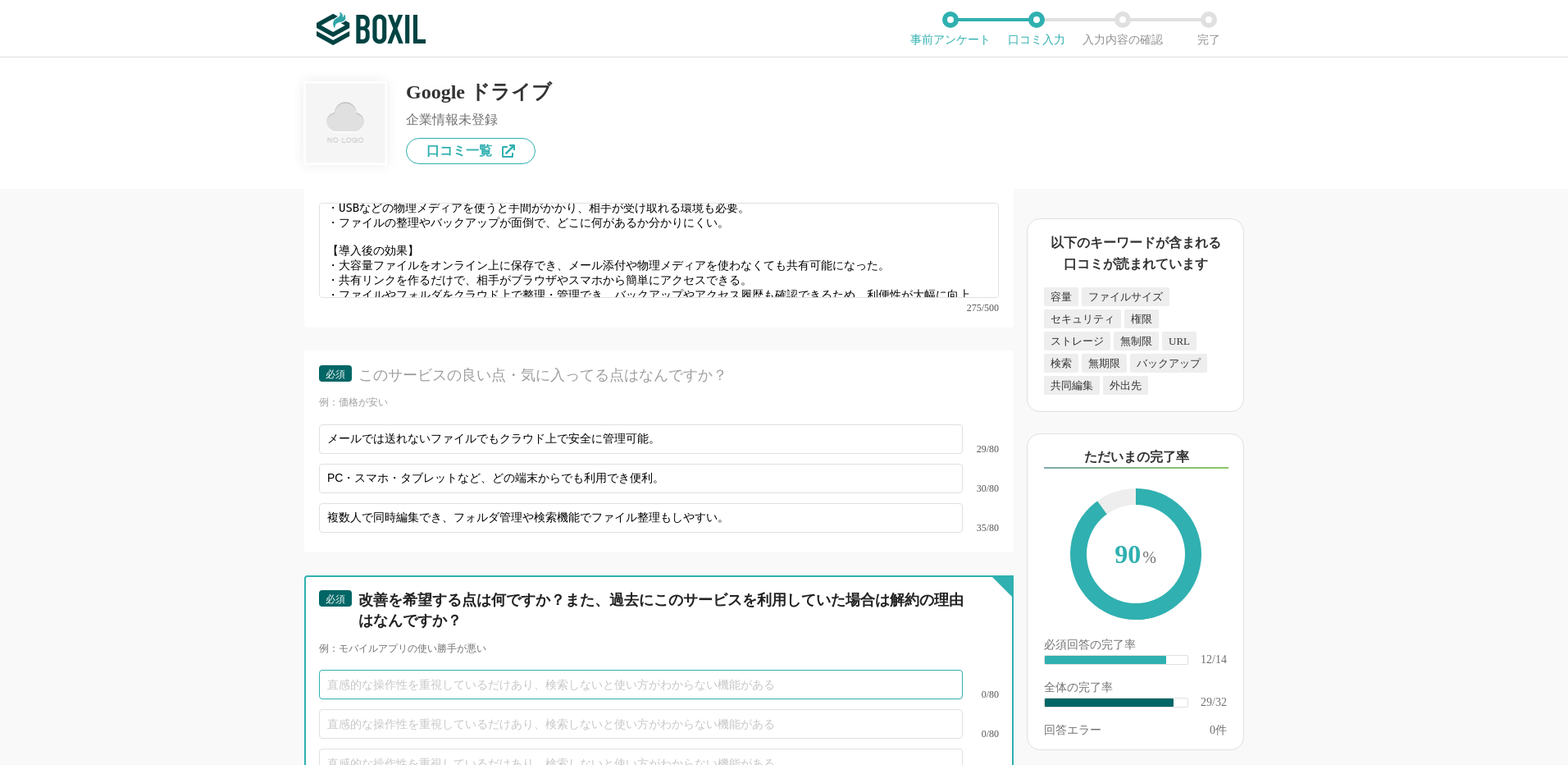
click at [354, 669] on input "text" at bounding box center [640, 684] width 644 height 30
paste input "共有リンクやアクセス権限の設定に慣れるまで少し手間がかかる。"
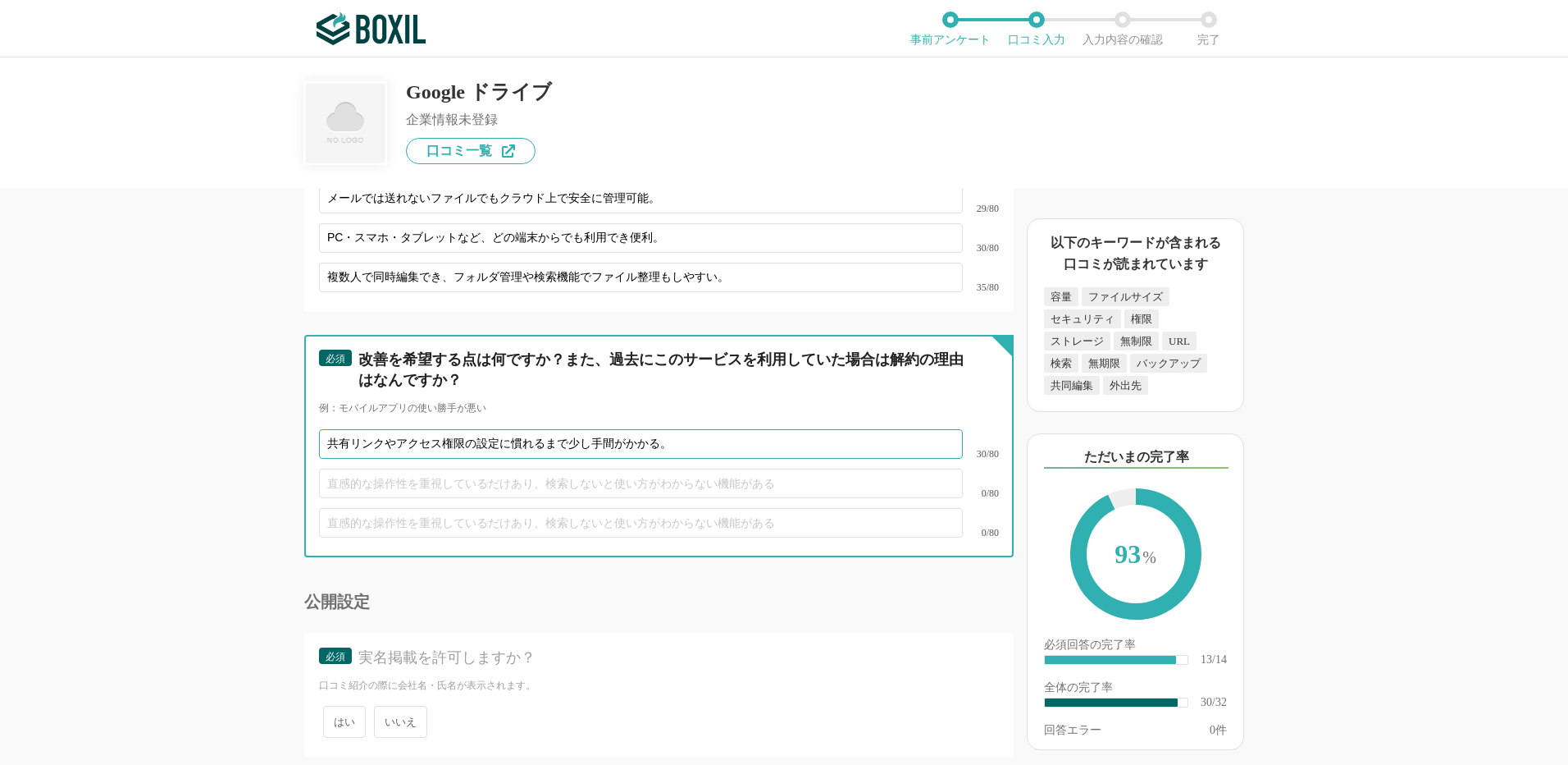
scroll to position [4596, 0]
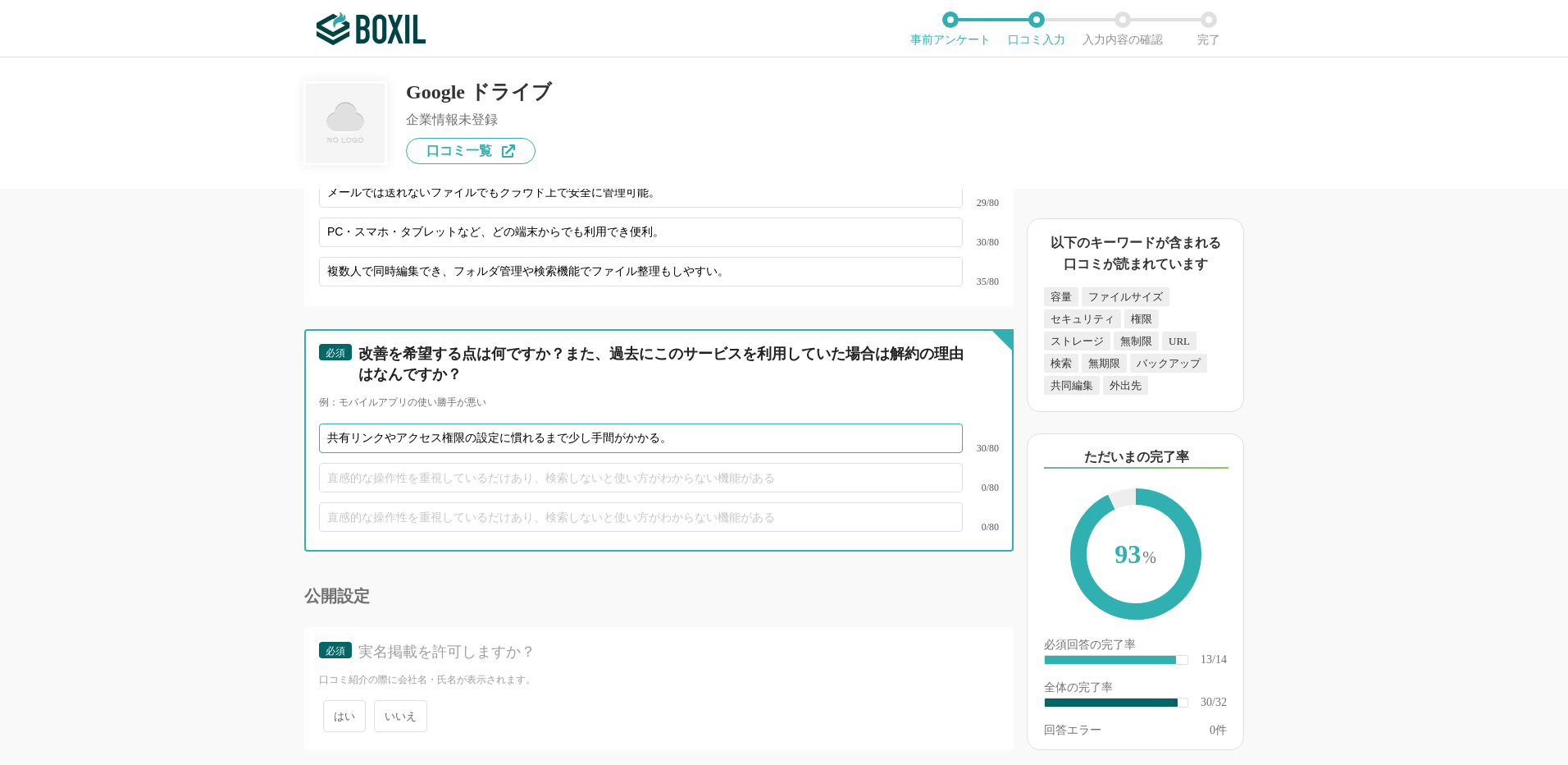
type input "共有リンクやアクセス権限の設定に慣れるまで少し手間がかかる。"
click at [353, 465] on input "text" at bounding box center [640, 477] width 644 height 30
paste input "スマホや回線速度によってはアップロードに時間がかかる。"
type input "スマホや回線速度によってはアップロードに時間がかかる。"
click at [454, 506] on input "text" at bounding box center [640, 517] width 644 height 30
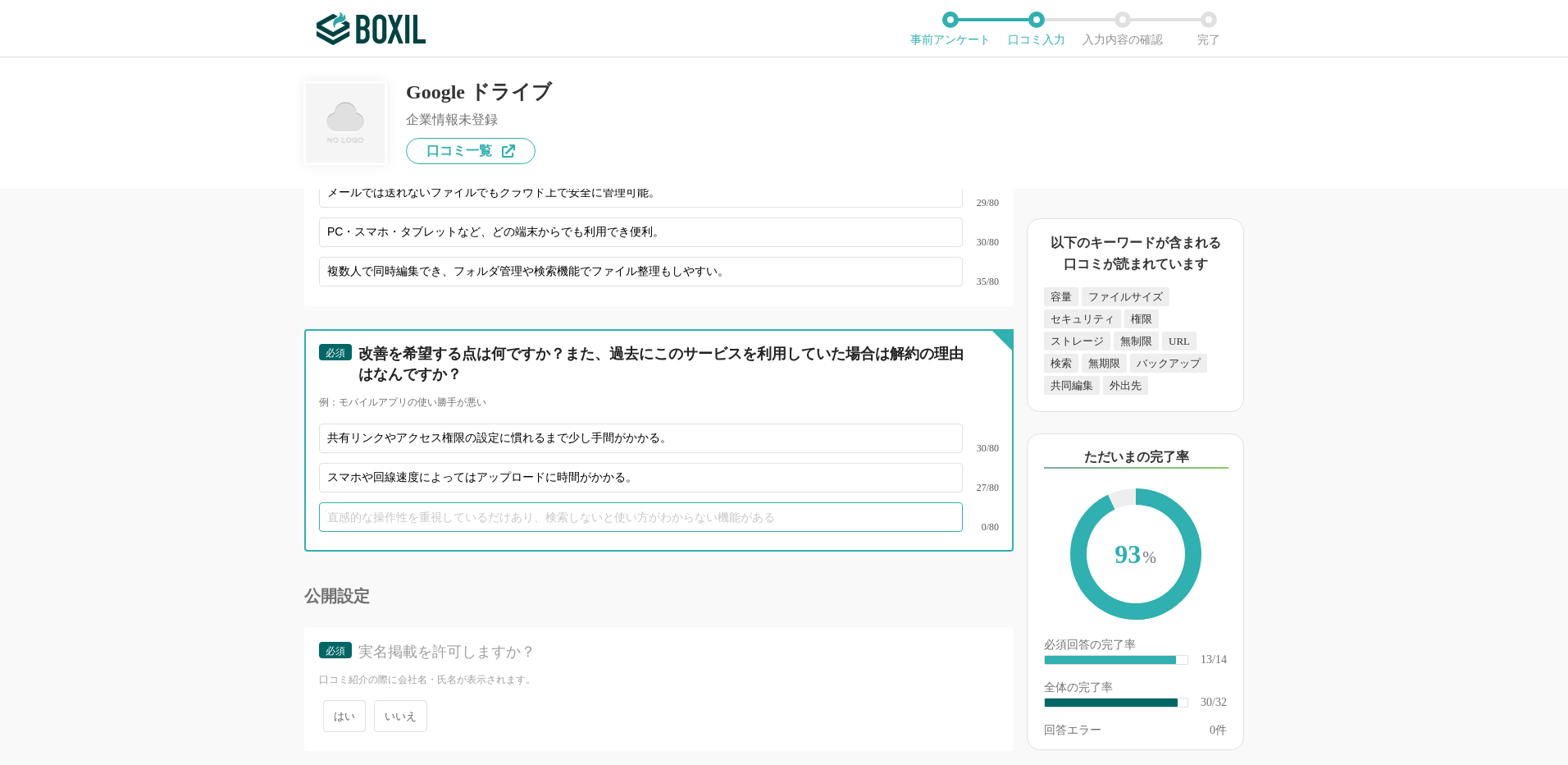
paste input "無料版では保存容量が限られているため、大量データを扱う場合は課金が必要。"
type input "無料版では保存容量が限られているため、大量データを扱う場合は課金が必要。"
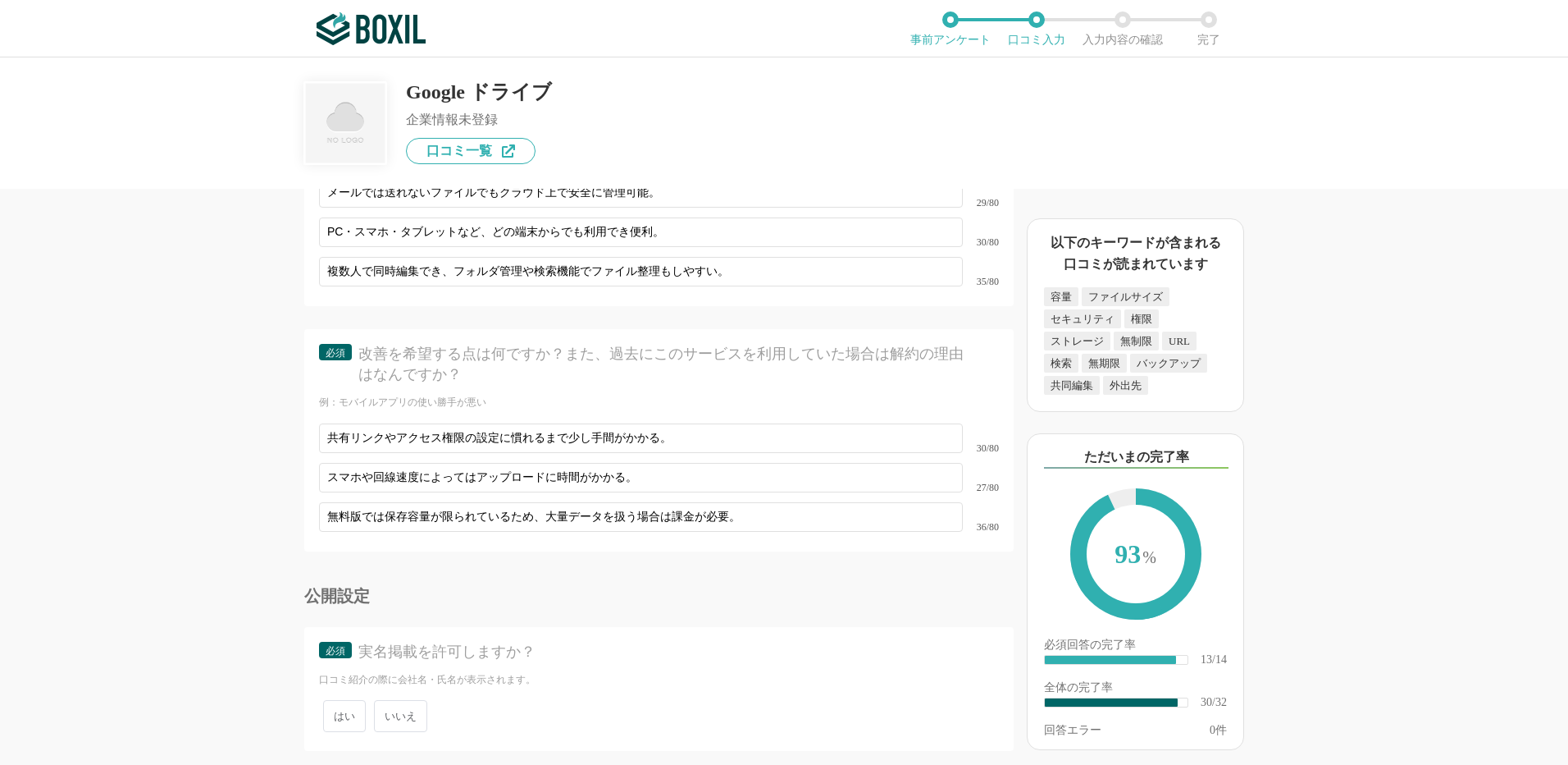
click at [403, 702] on span "いいえ" at bounding box center [400, 716] width 53 height 32
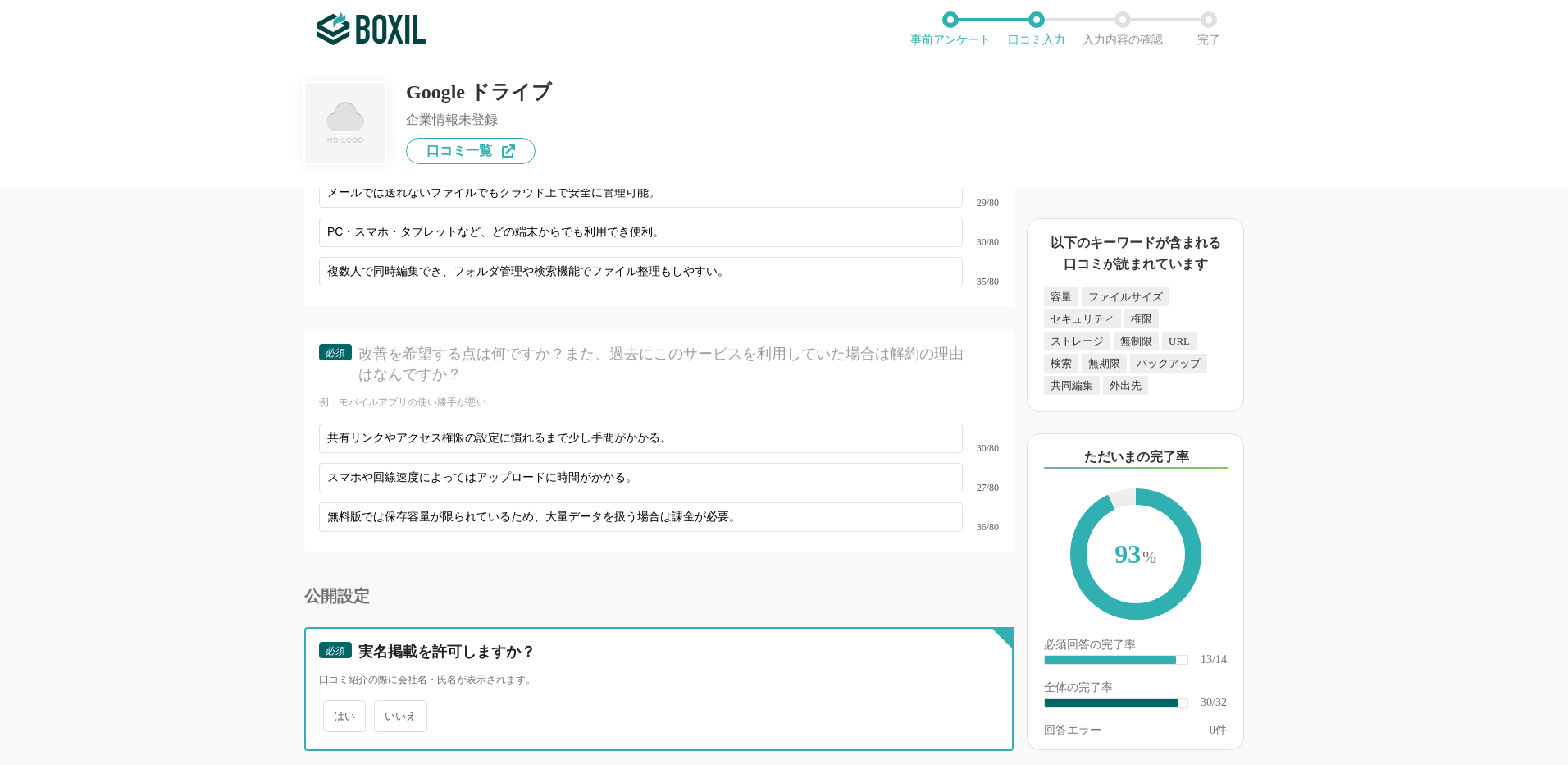
click at [389, 702] on input "いいえ" at bounding box center [383, 707] width 11 height 11
radio input "true"
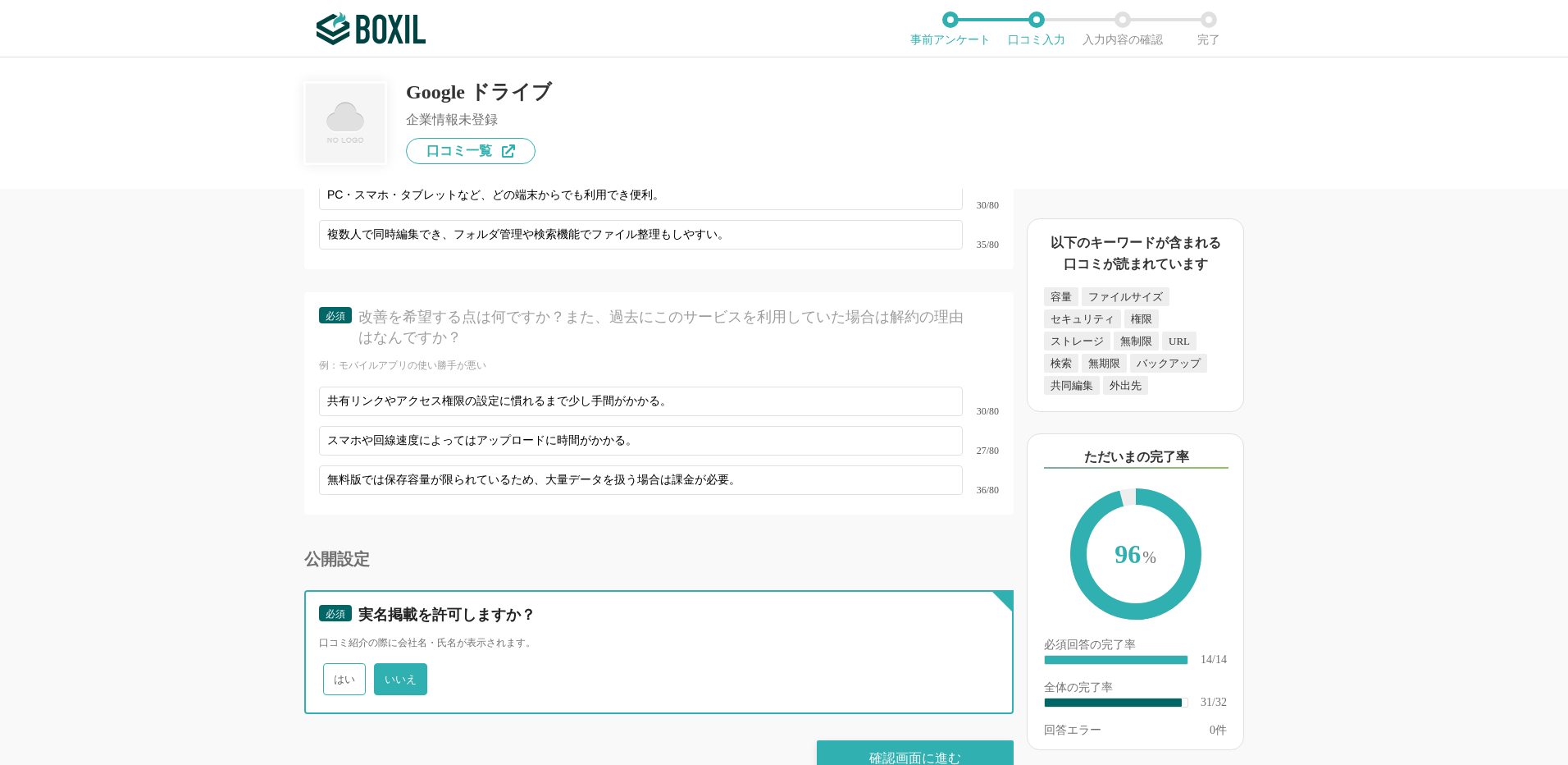
scroll to position [4649, 0]
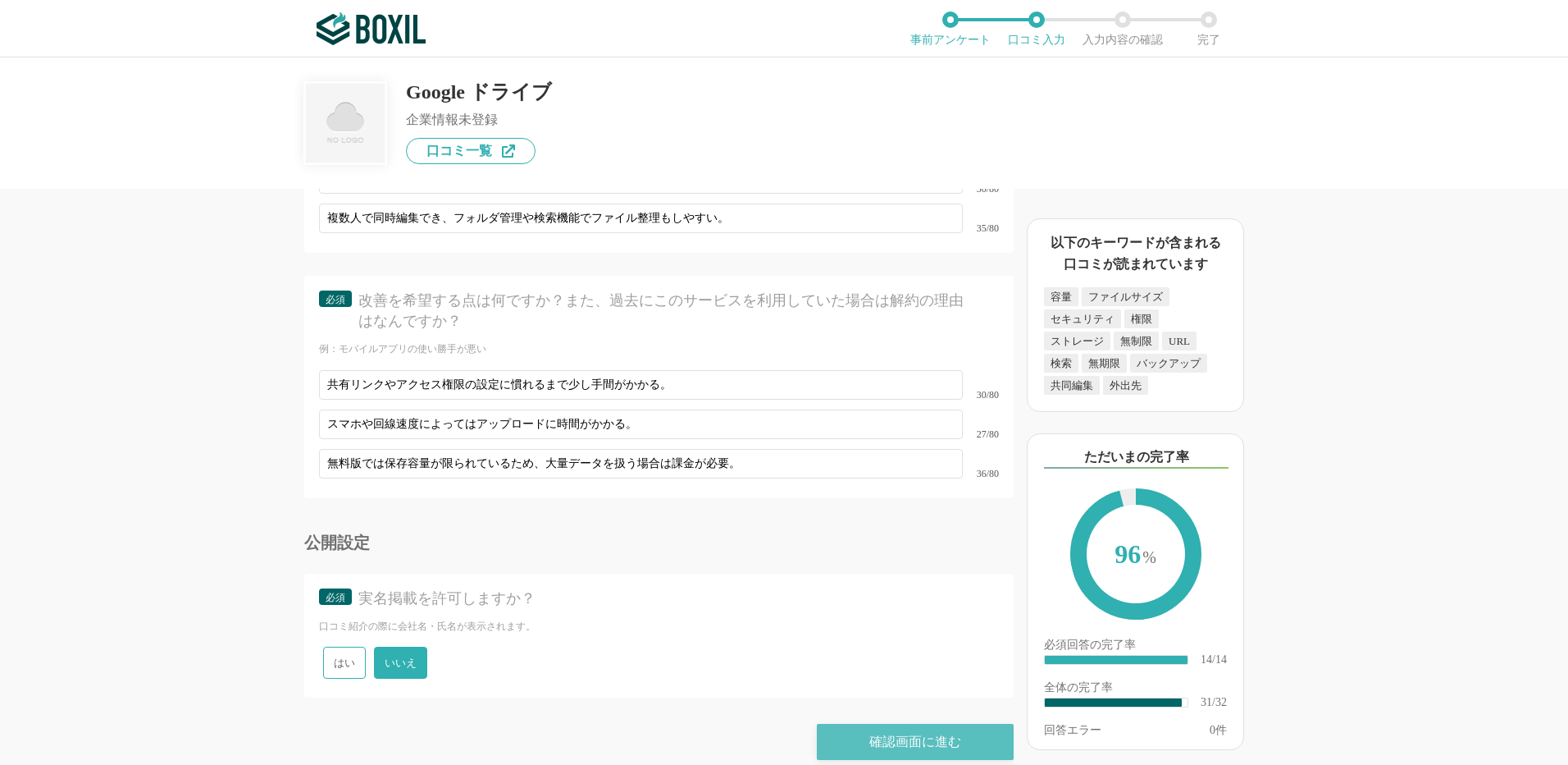
click at [928, 724] on div "確認画面に進む" at bounding box center [915, 741] width 197 height 36
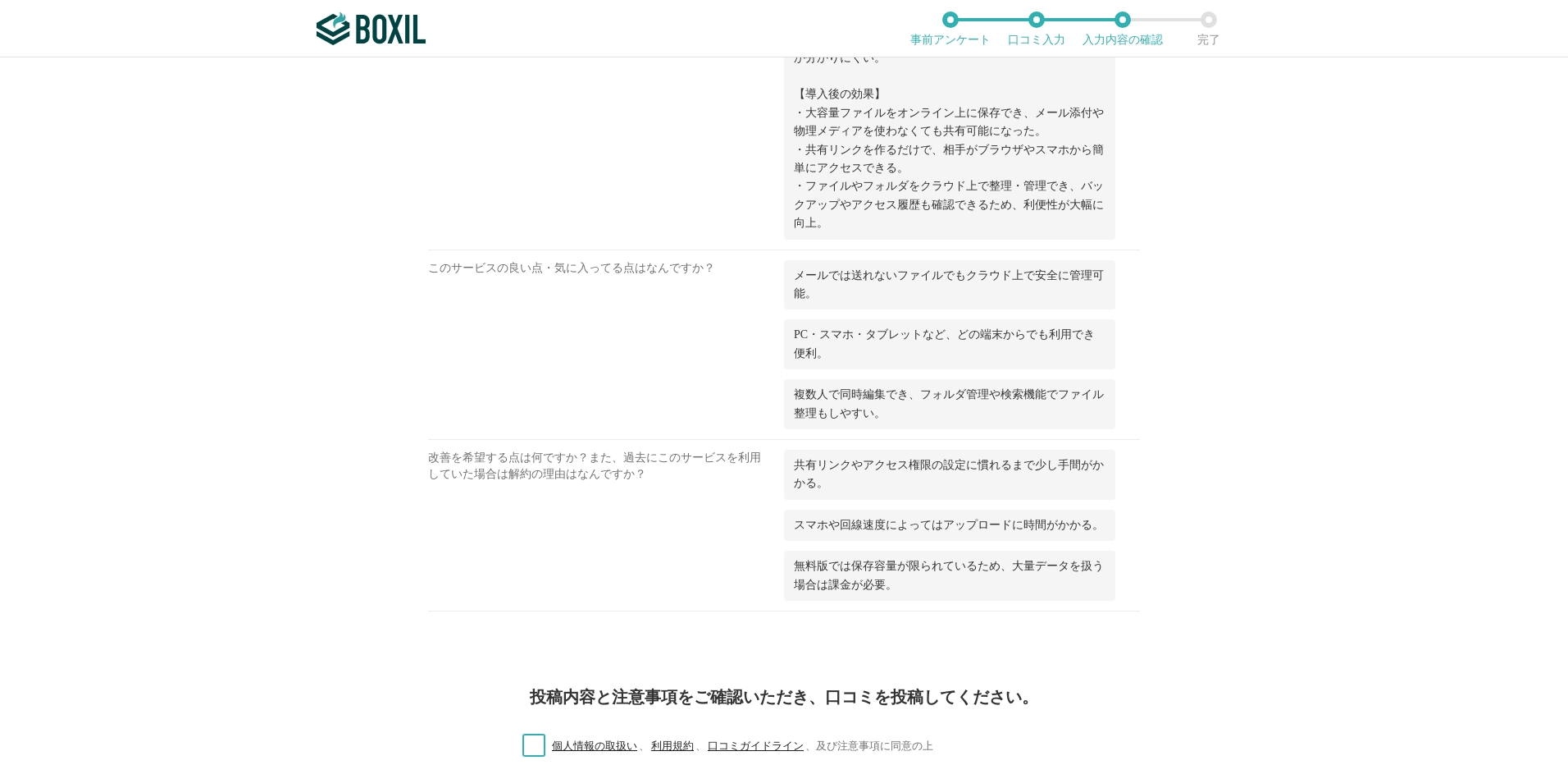
scroll to position [2303, 0]
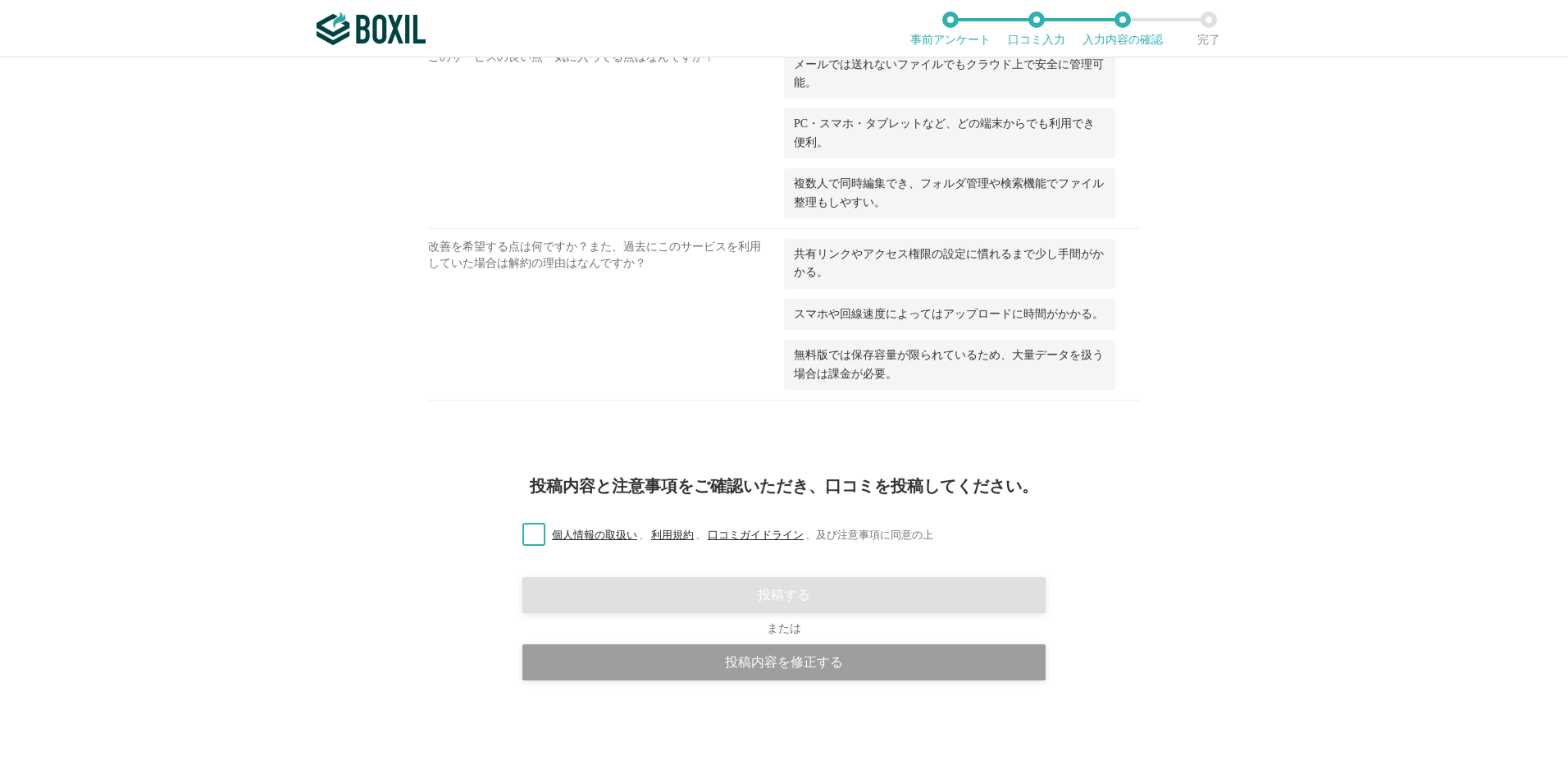
click at [536, 531] on label "個人情報の取扱い 、 利用規約 、 口コミガイドライン 、 及び注意事項に同意の上" at bounding box center [721, 536] width 424 height 17
click at [0, 0] on input "個人情報の取扱い 、 利用規約 、 口コミガイドライン 、 及び注意事項に同意の上" at bounding box center [0, 0] width 0 height 0
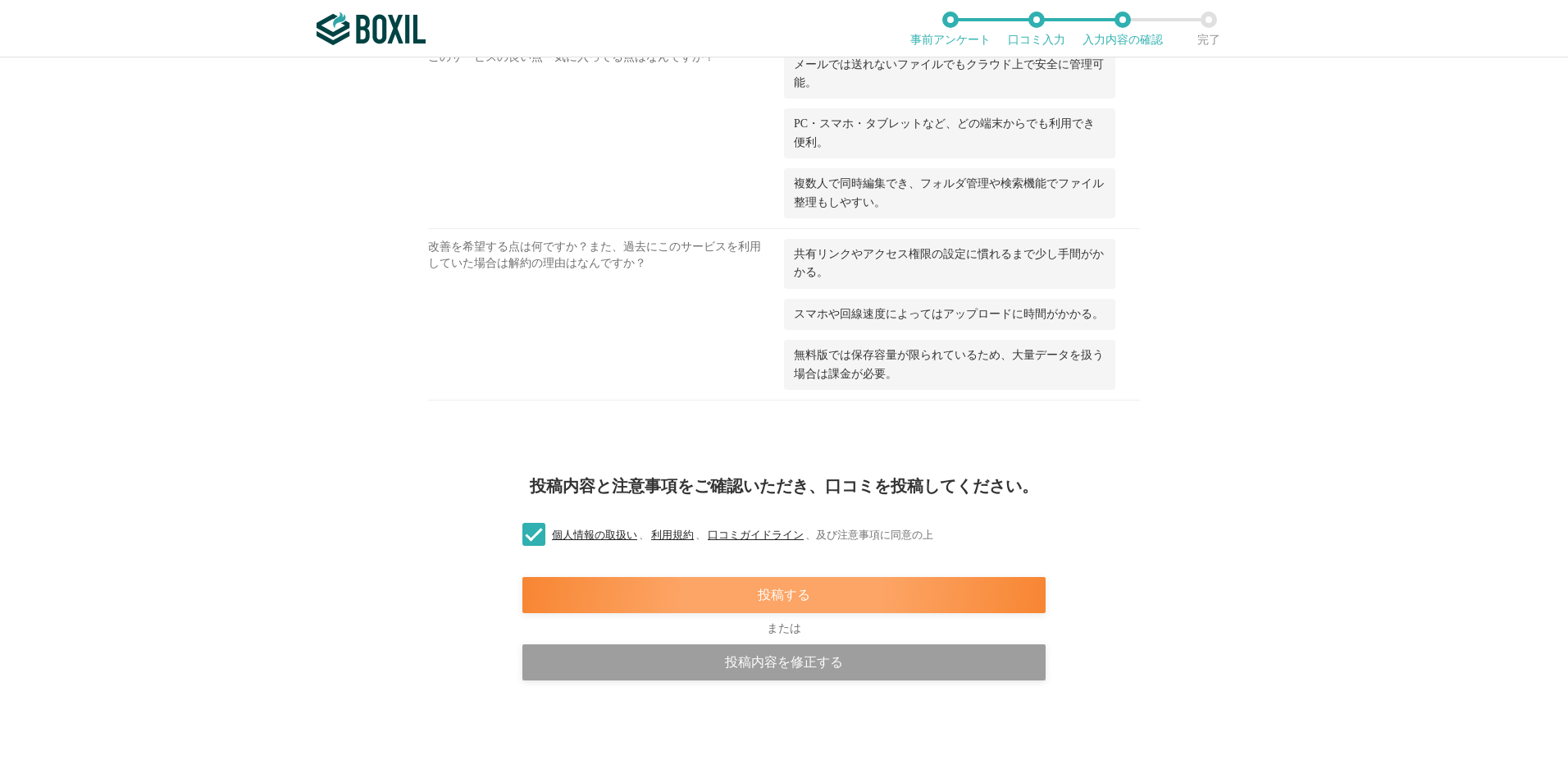
click at [746, 602] on div "投稿する" at bounding box center [784, 595] width 524 height 36
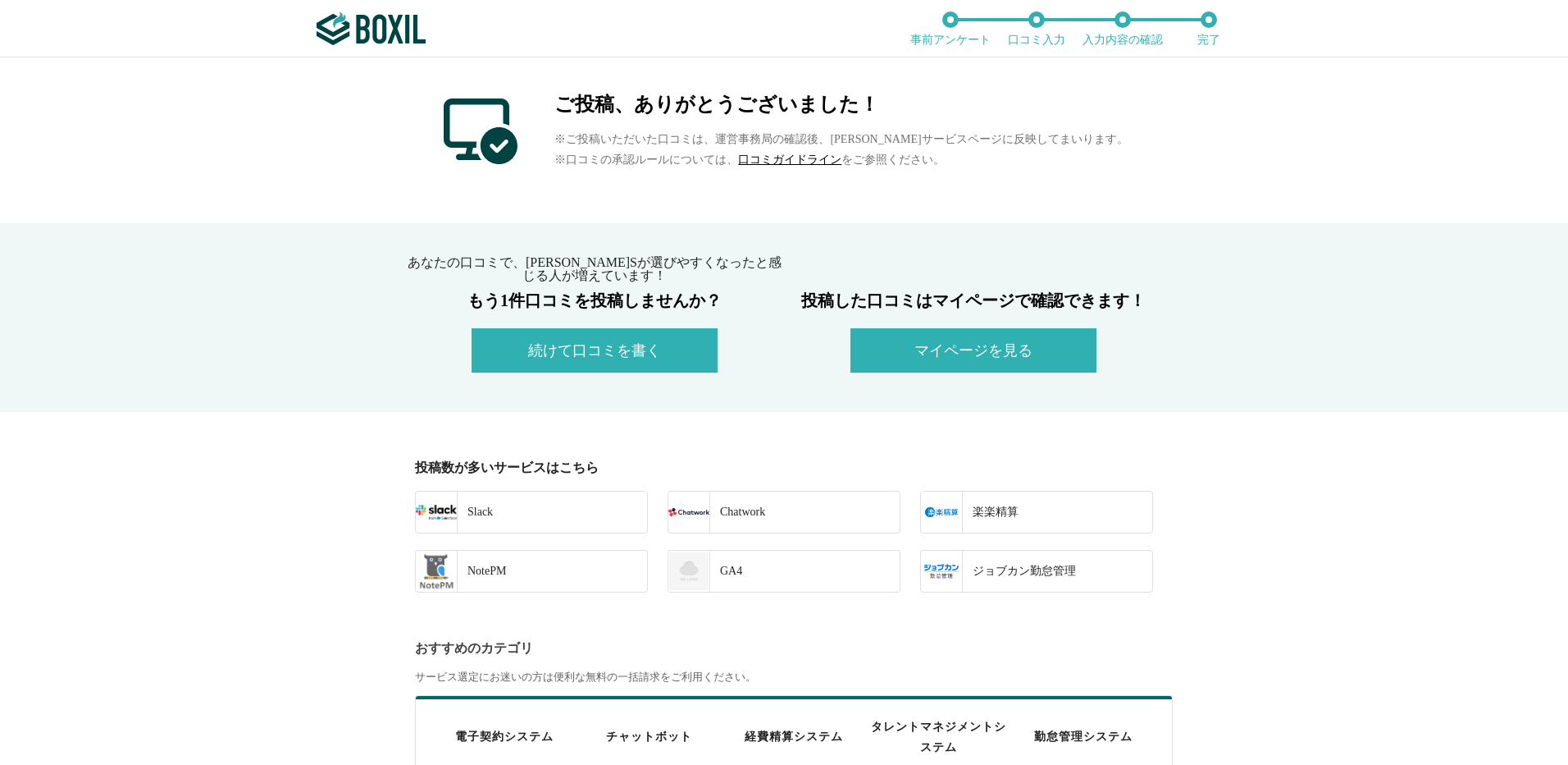
click at [396, 44] on img at bounding box center [370, 29] width 109 height 33
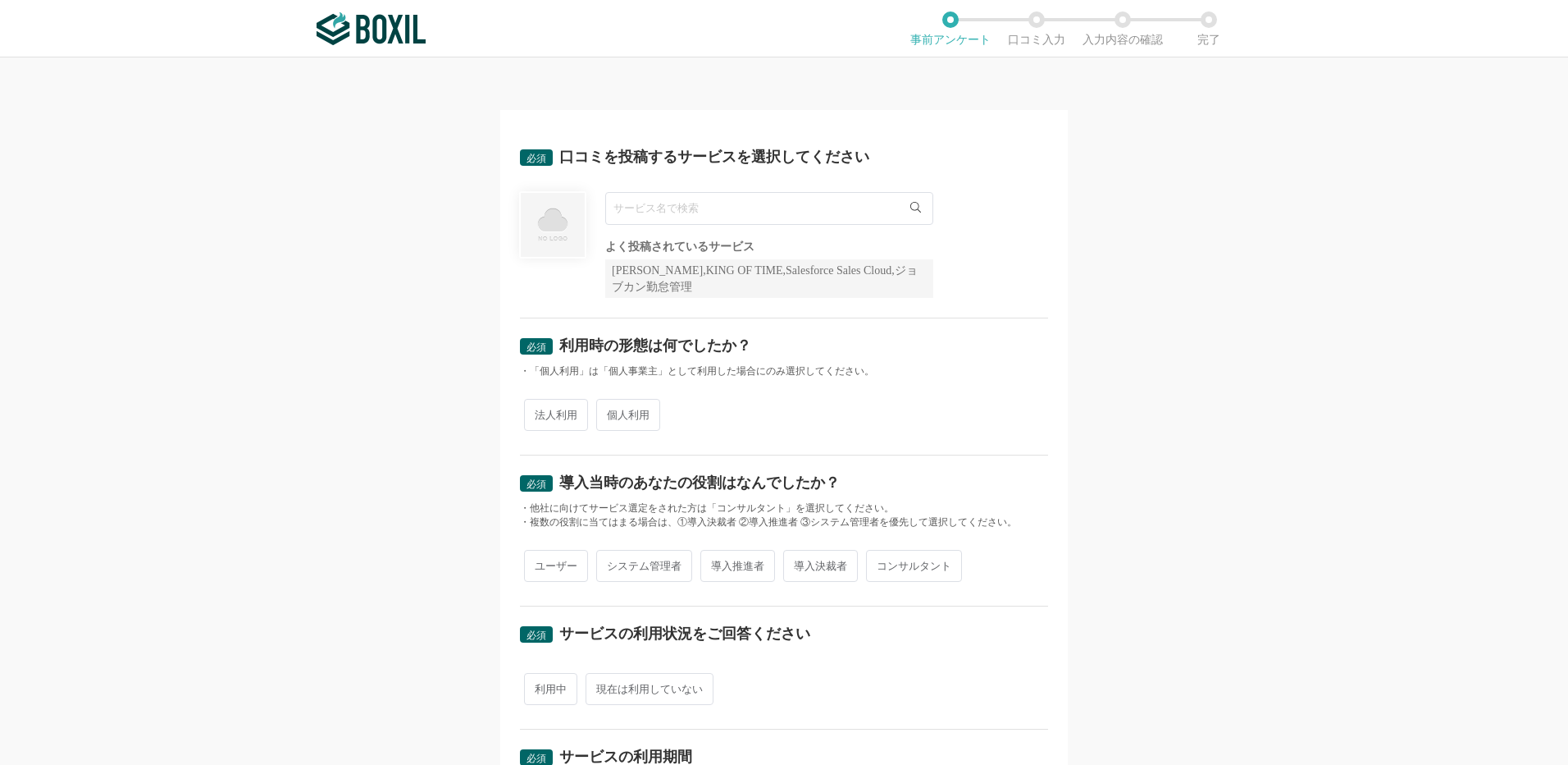
click at [652, 206] on input "text" at bounding box center [770, 208] width 328 height 33
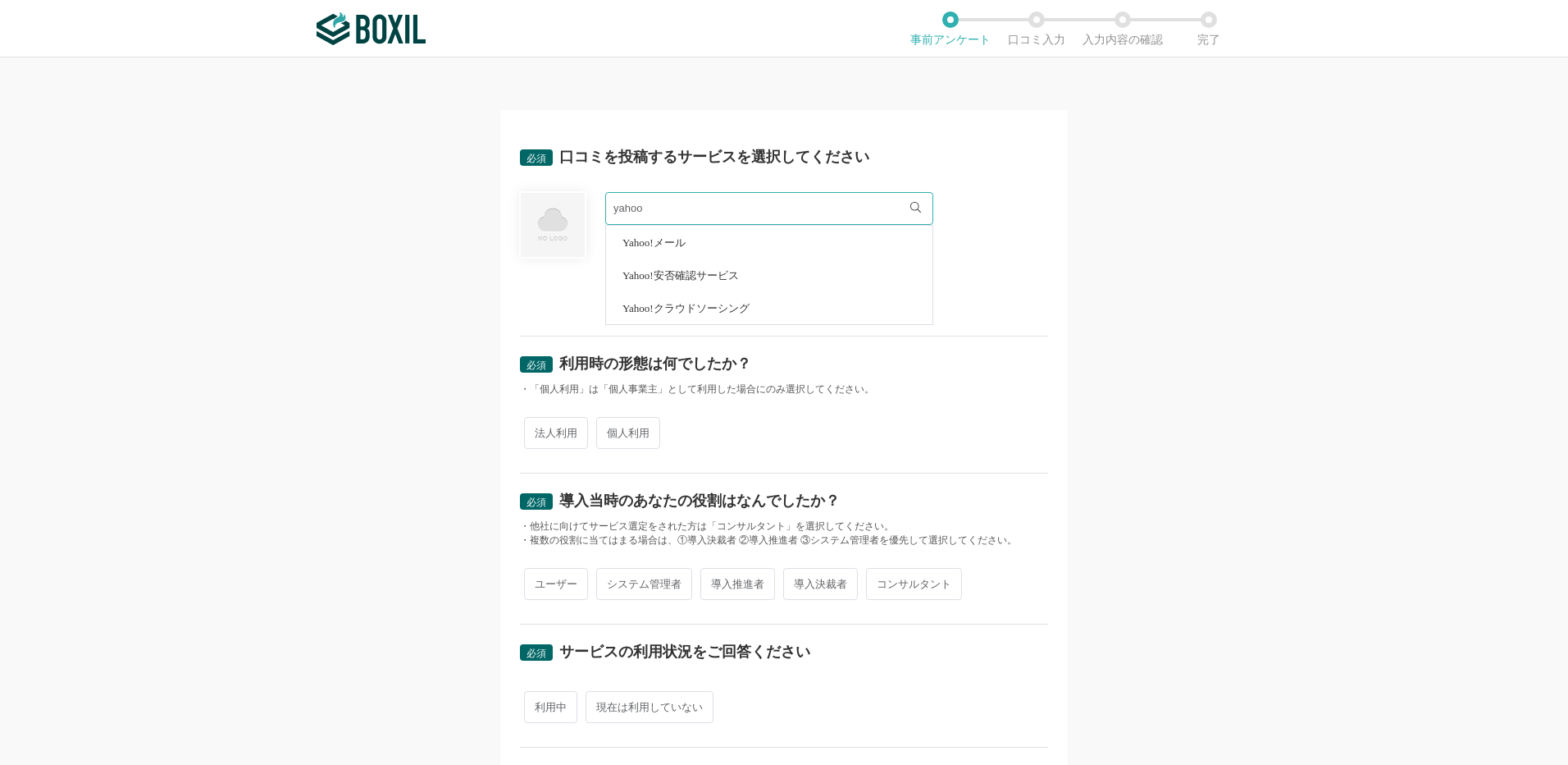
click at [654, 245] on span "Yahoo!メール" at bounding box center [654, 242] width 63 height 11
type input "Yahoo!メール"
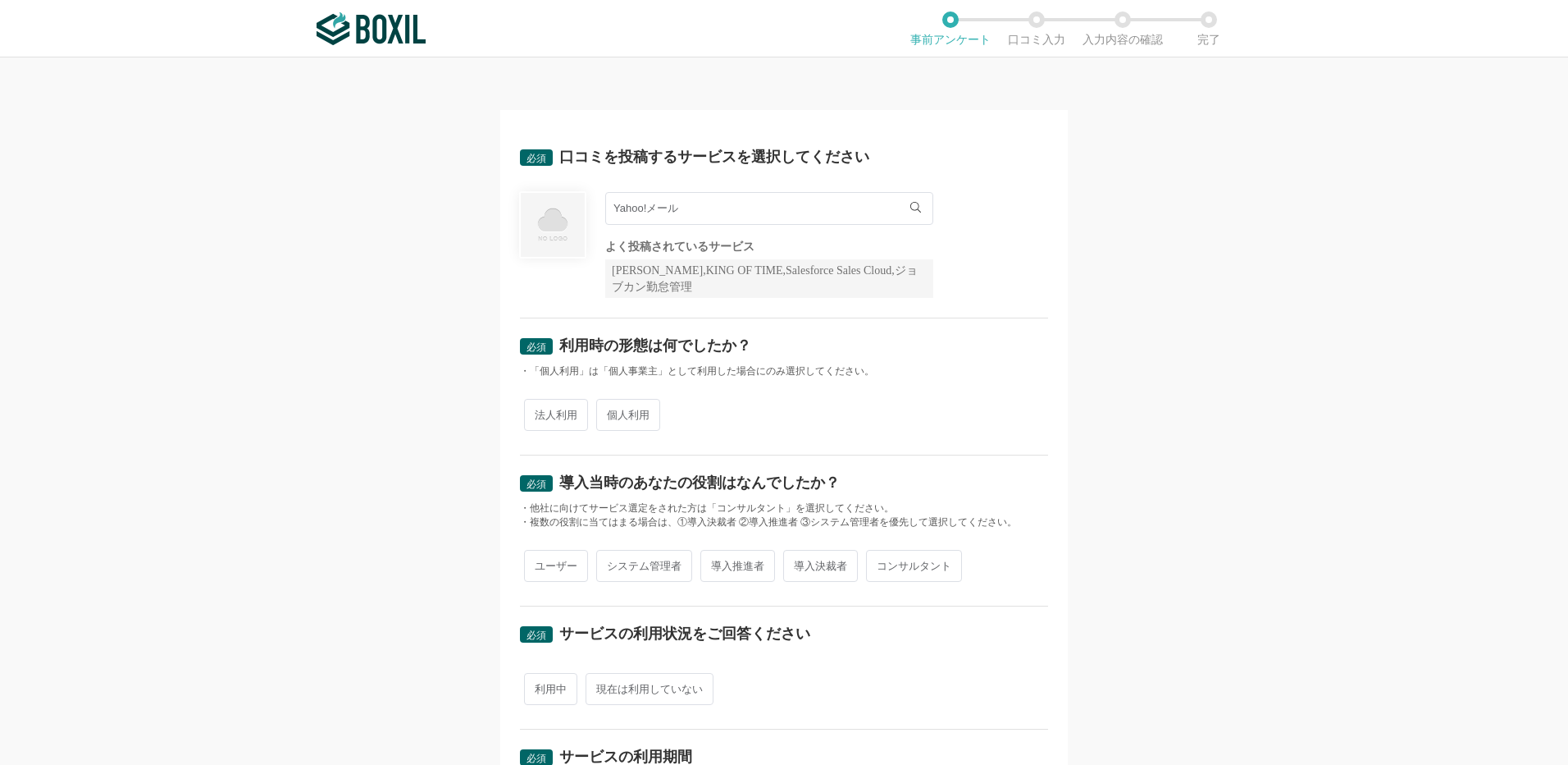
click at [633, 409] on span "個人利用" at bounding box center [628, 415] width 64 height 32
click at [611, 409] on input "個人利用" at bounding box center [606, 406] width 11 height 11
radio input "true"
click at [565, 571] on span "ユーザー" at bounding box center [556, 566] width 64 height 32
click at [539, 563] on input "ユーザー" at bounding box center [534, 558] width 11 height 11
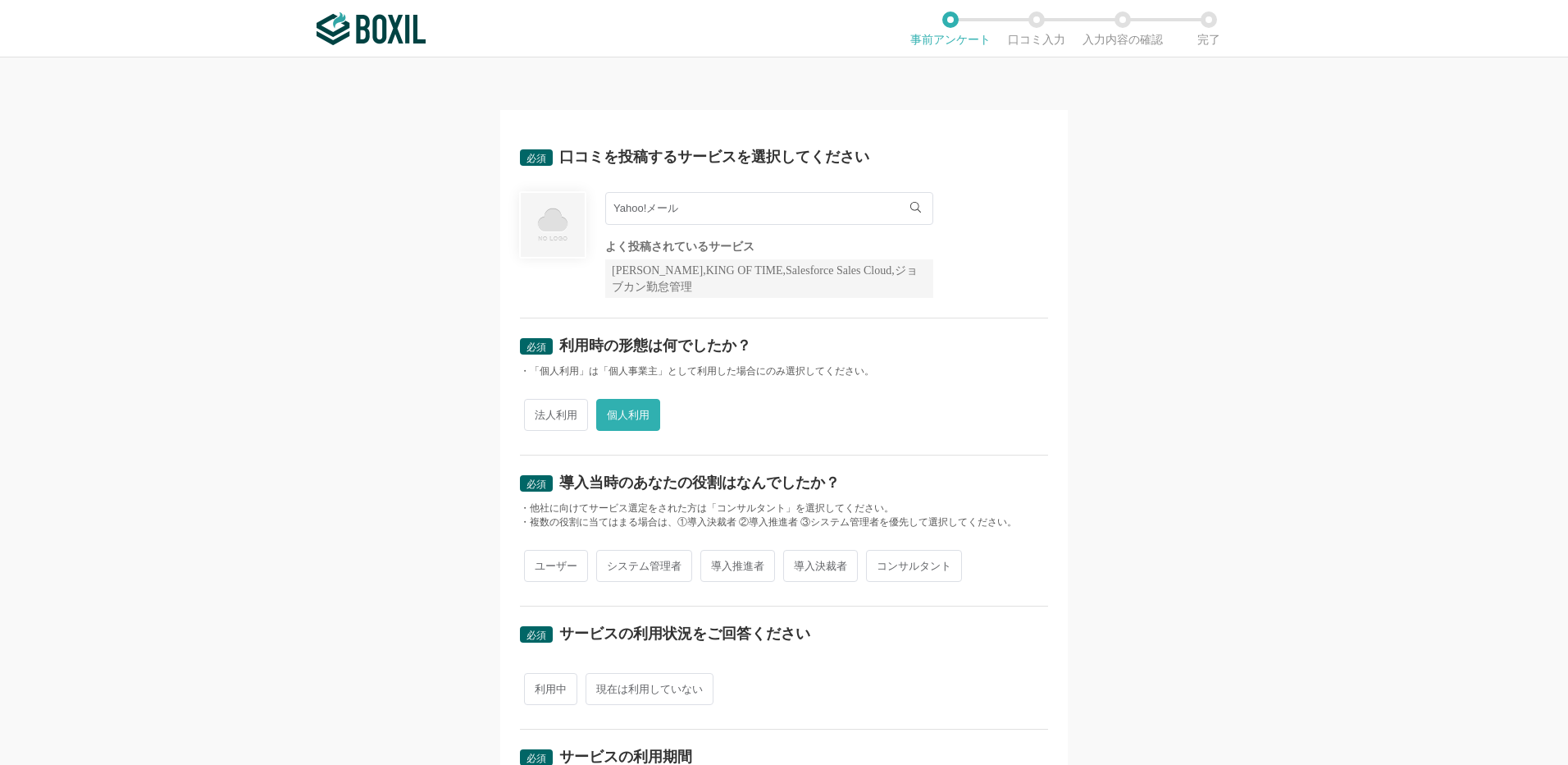
radio input "true"
click at [546, 697] on span "利用中" at bounding box center [551, 689] width 53 height 32
click at [539, 686] on input "利用中" at bounding box center [534, 680] width 11 height 11
radio input "true"
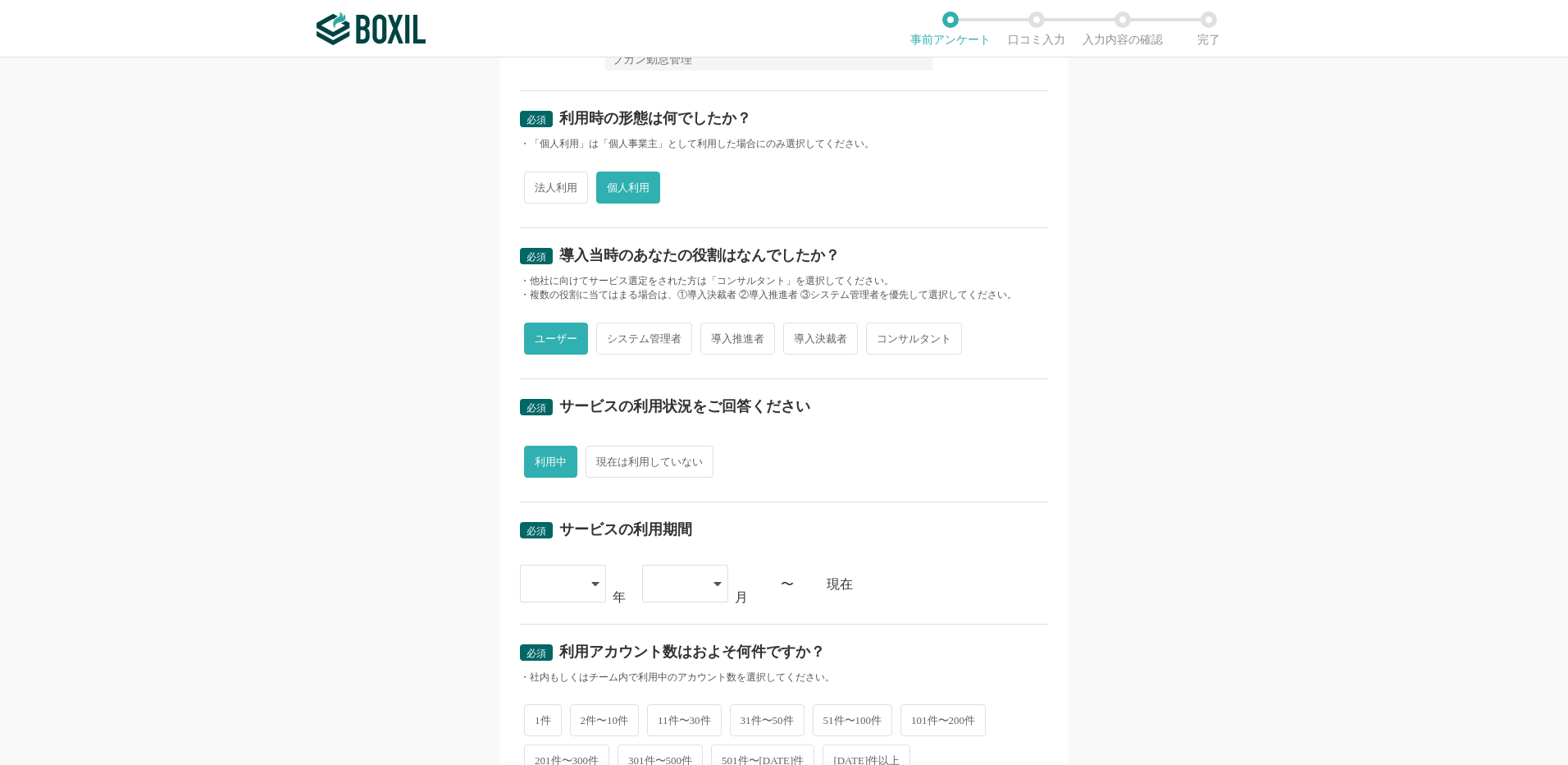
scroll to position [410, 0]
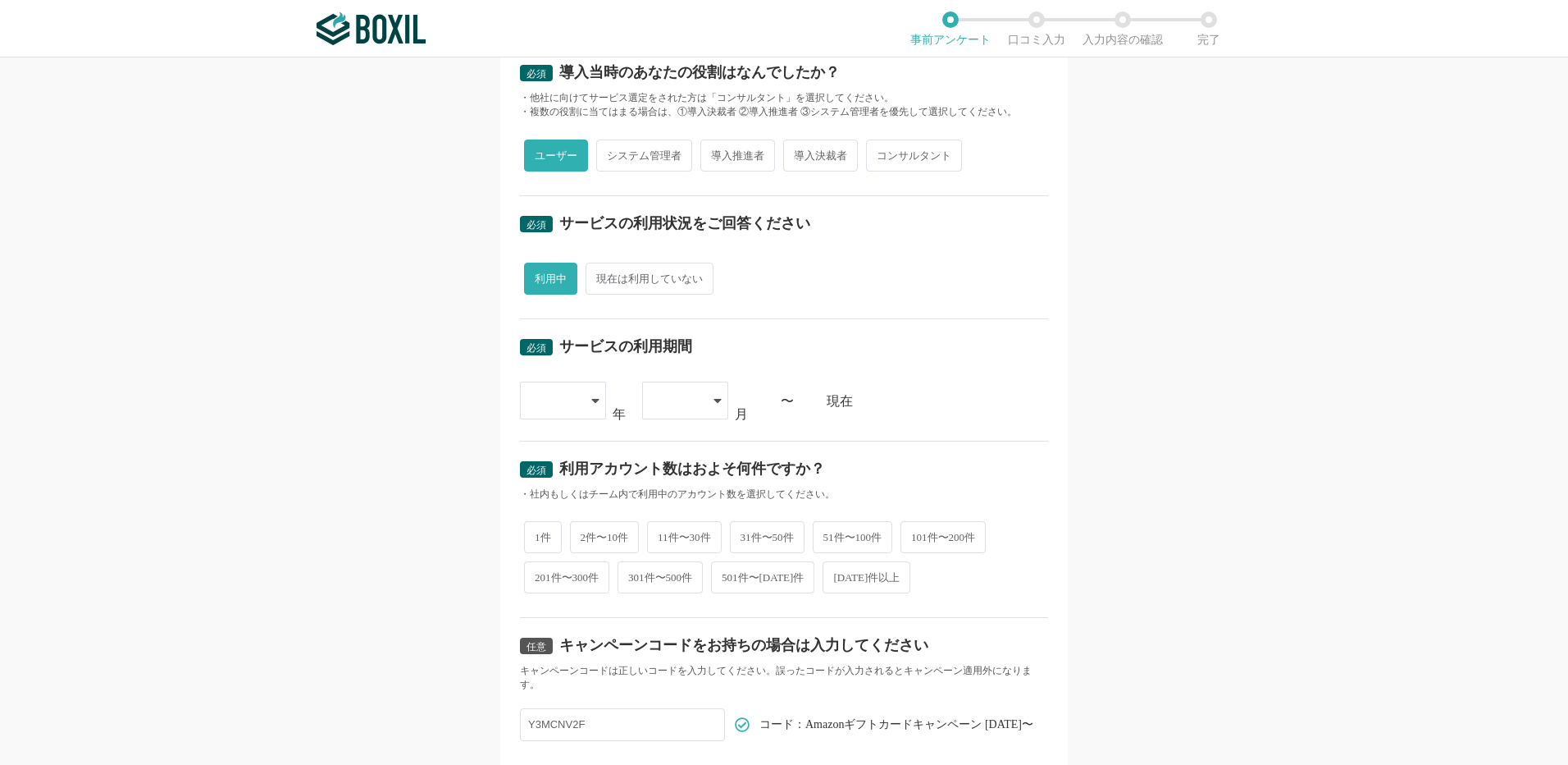
click at [594, 405] on div at bounding box center [563, 400] width 86 height 38
click at [553, 451] on span "2015" at bounding box center [554, 448] width 42 height 14
click at [714, 401] on icon at bounding box center [718, 401] width 8 height 14
click at [666, 452] on li "01" at bounding box center [685, 447] width 86 height 40
click at [540, 531] on span "1件" at bounding box center [543, 536] width 38 height 32
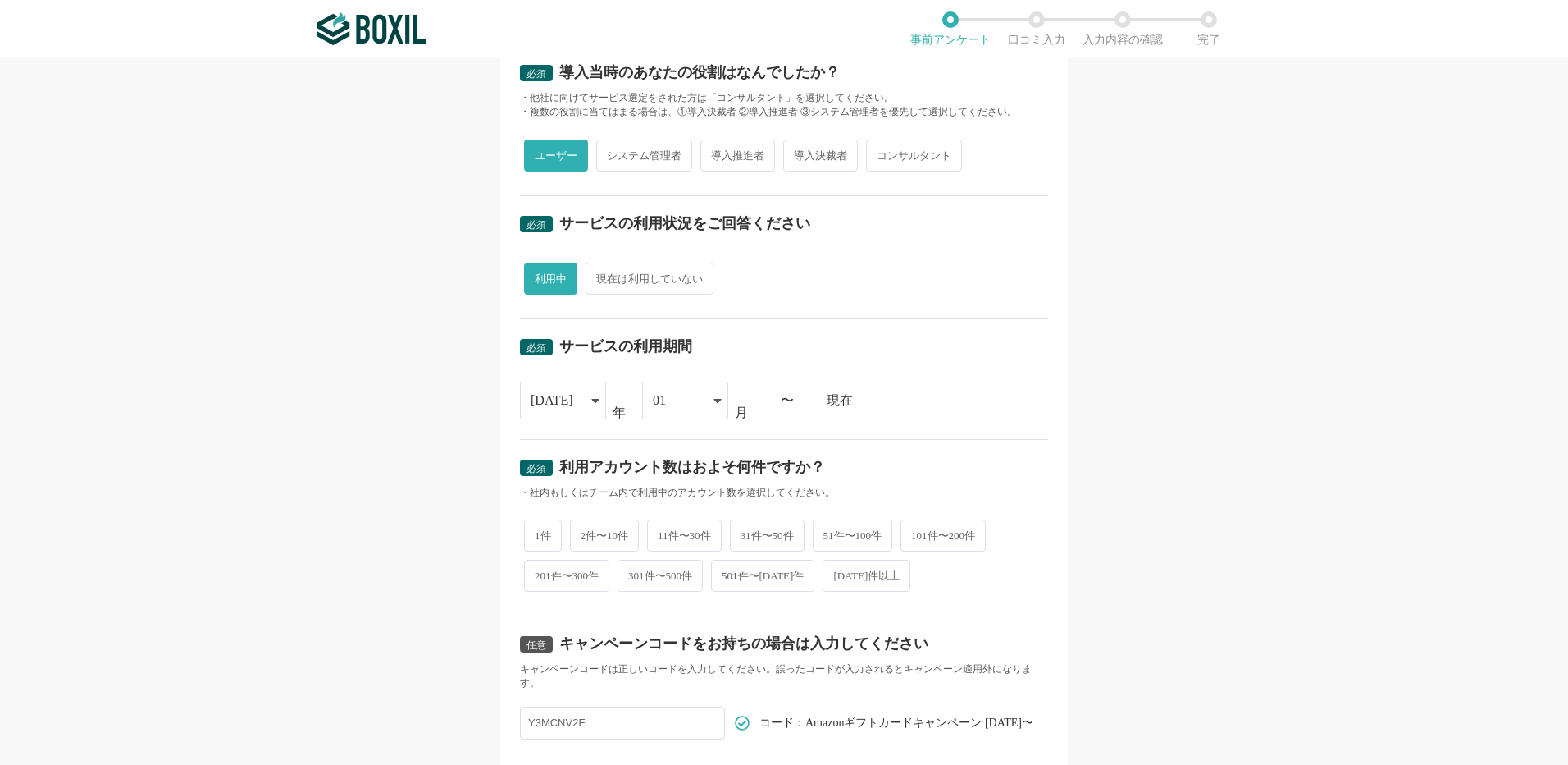
click at [539, 531] on input "1件" at bounding box center [534, 527] width 11 height 11
radio input "true"
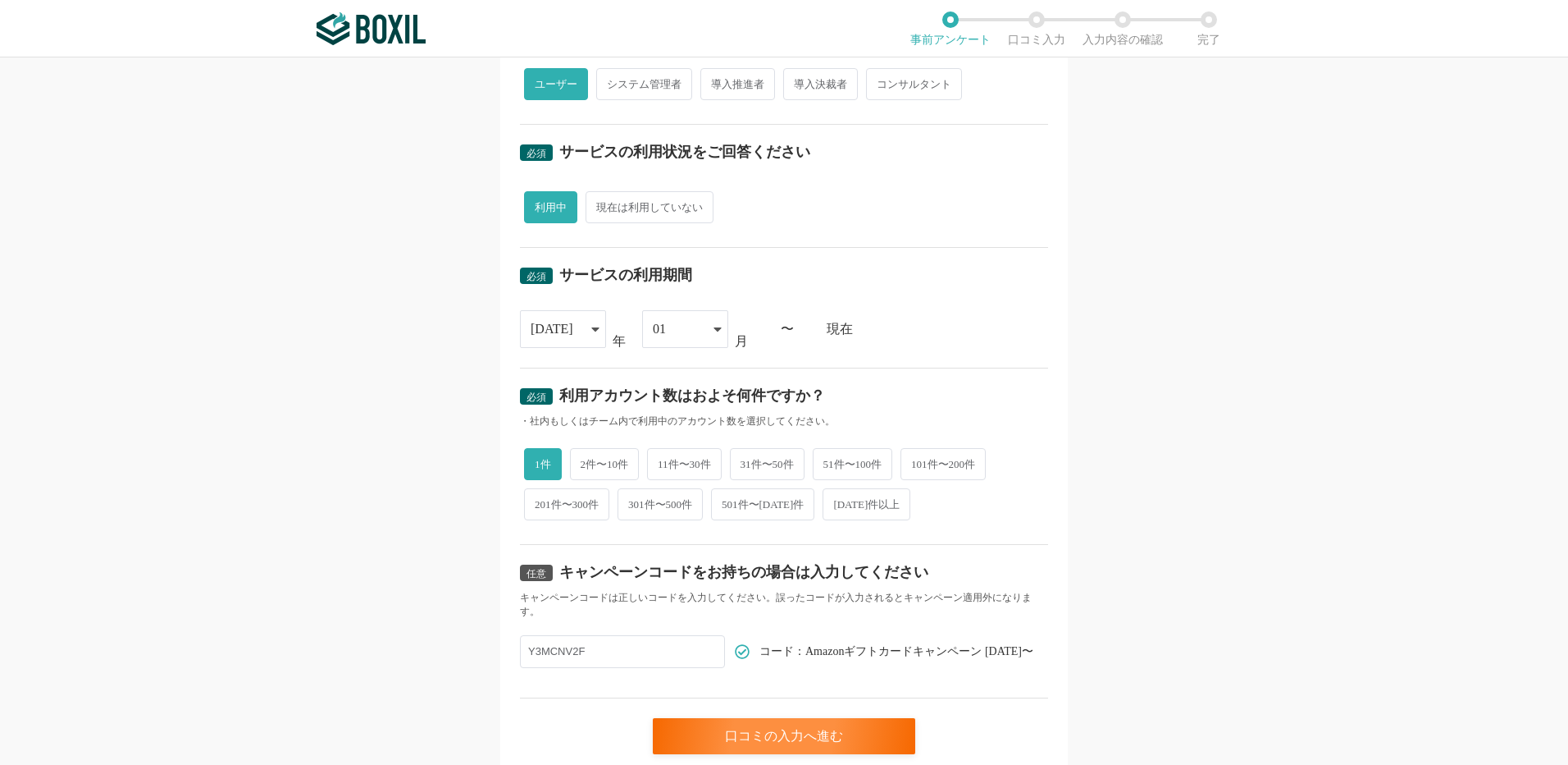
scroll to position [543, 0]
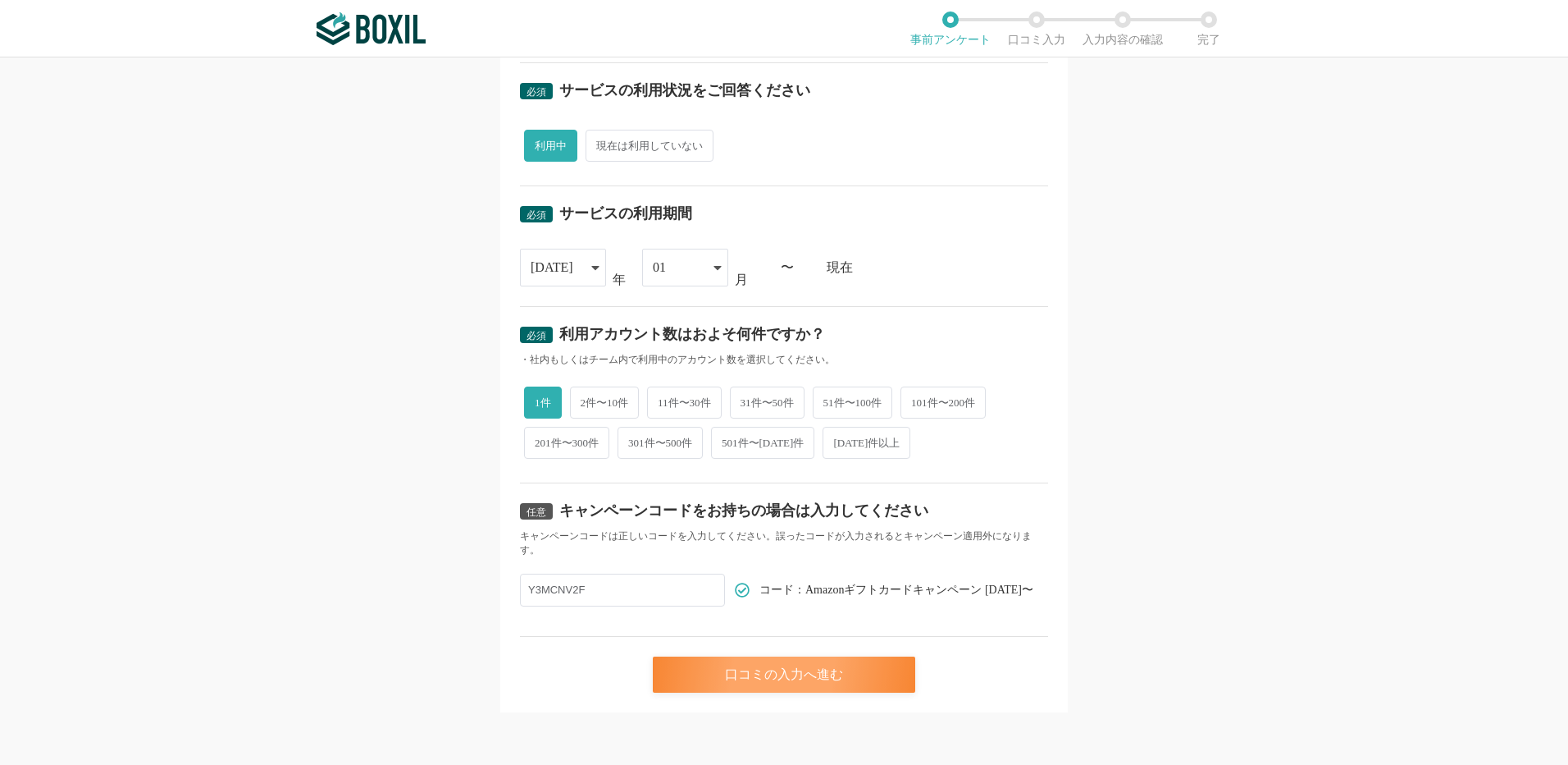
click at [778, 663] on div "口コミの入力へ進む" at bounding box center [784, 674] width 262 height 36
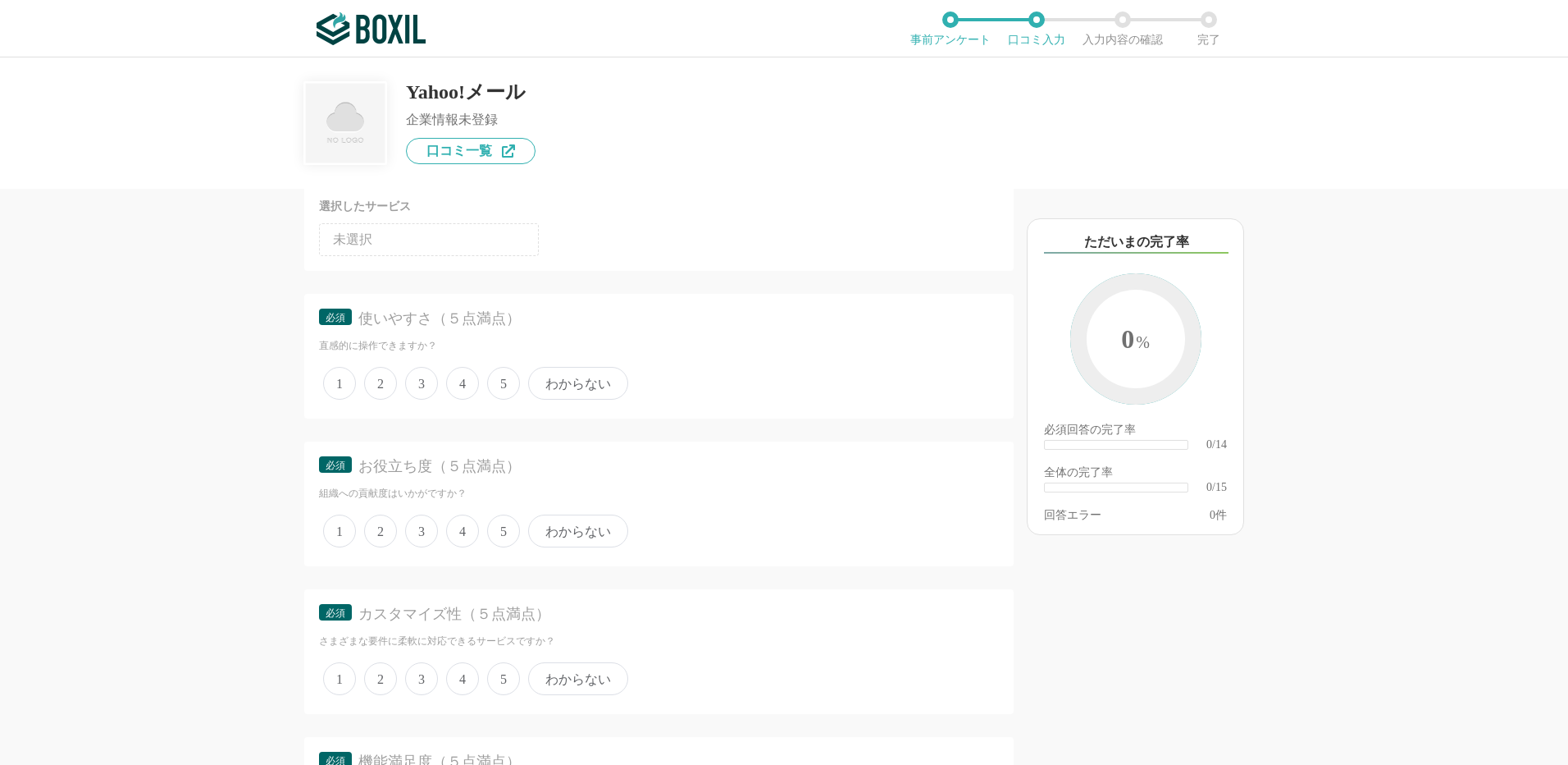
scroll to position [164, 0]
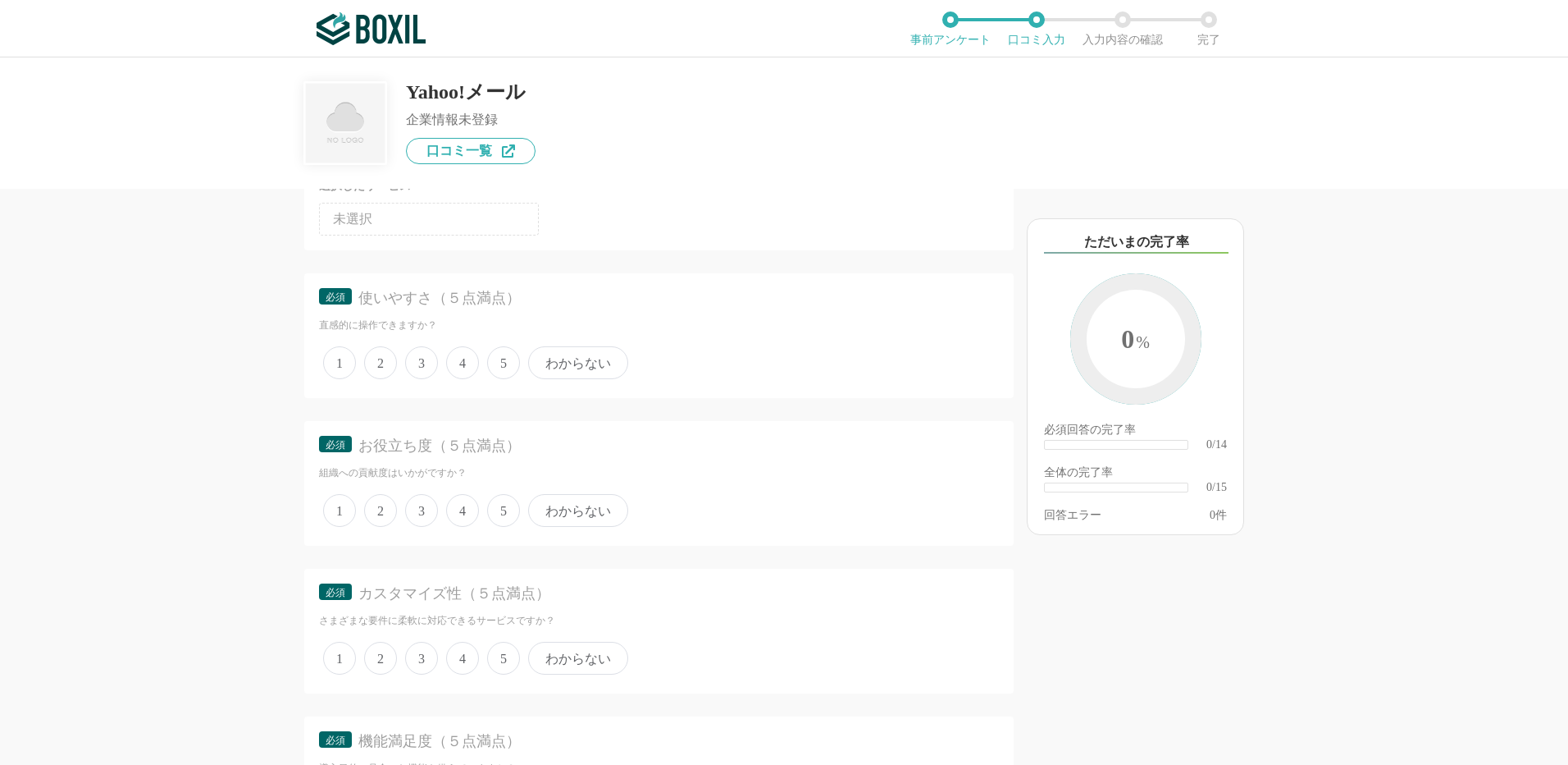
click at [423, 355] on span "3" at bounding box center [421, 362] width 33 height 33
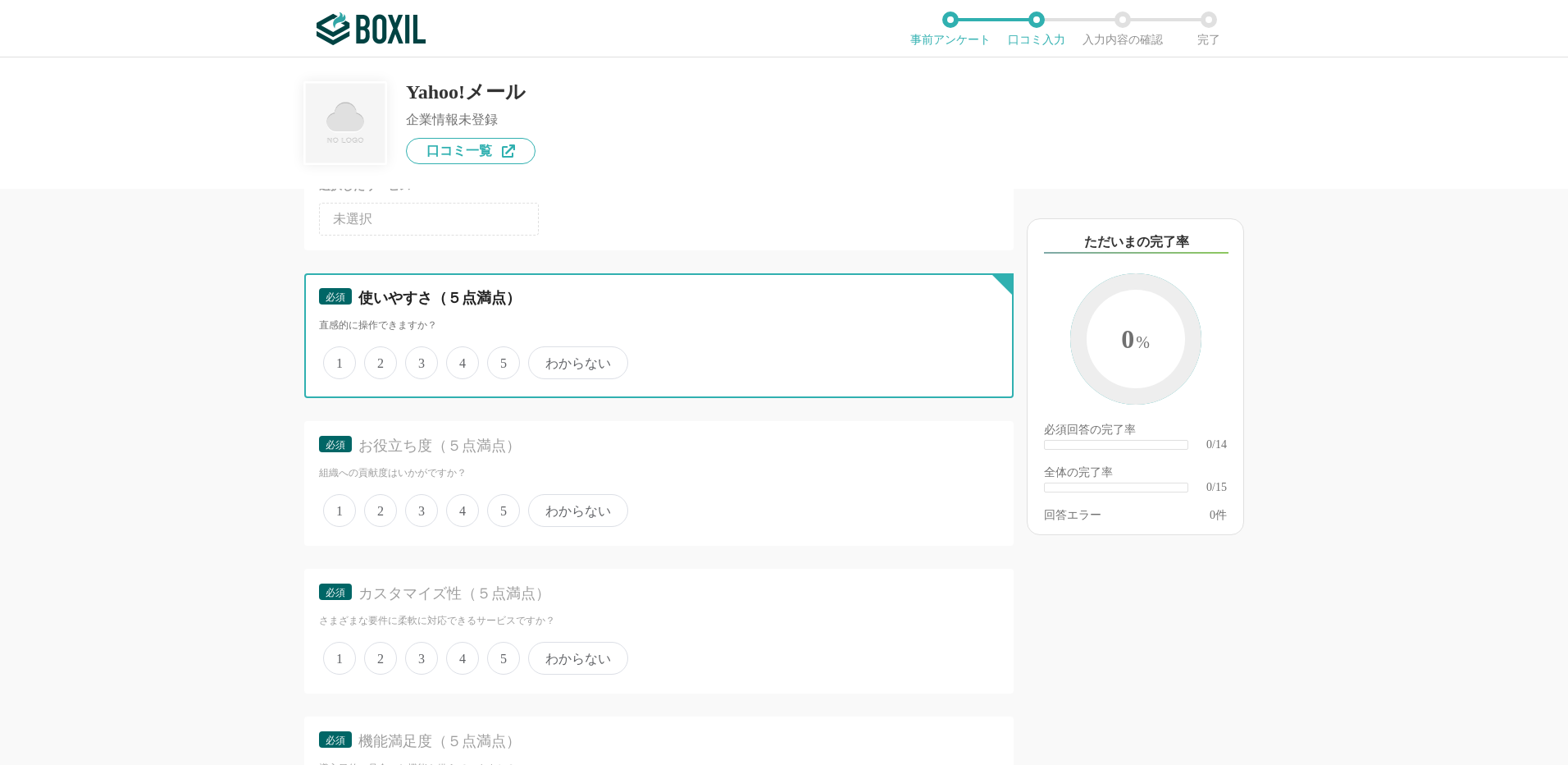
click at [420, 355] on input "3" at bounding box center [414, 354] width 11 height 11
radio input "true"
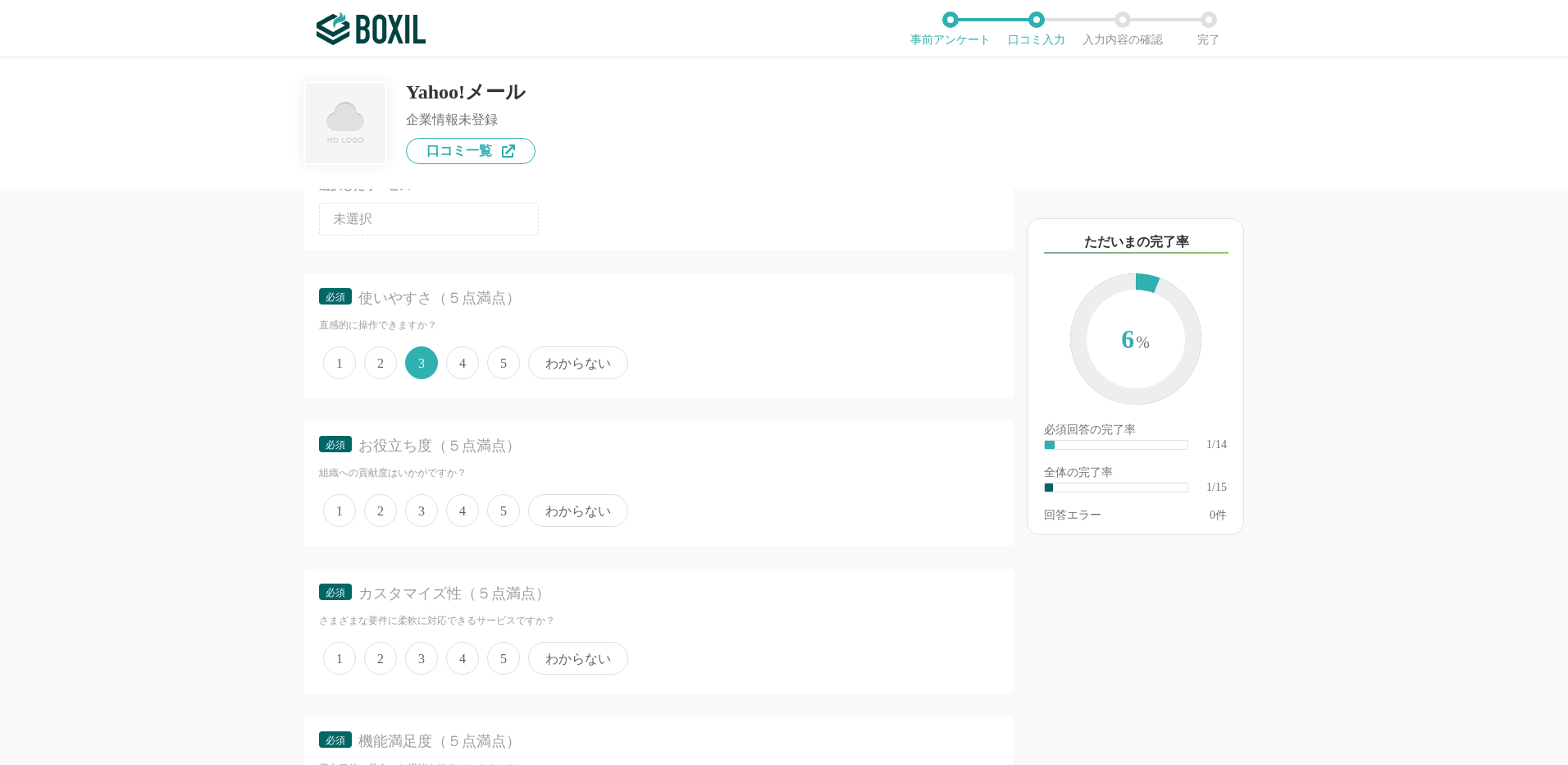
click at [419, 509] on span "3" at bounding box center [421, 510] width 33 height 33
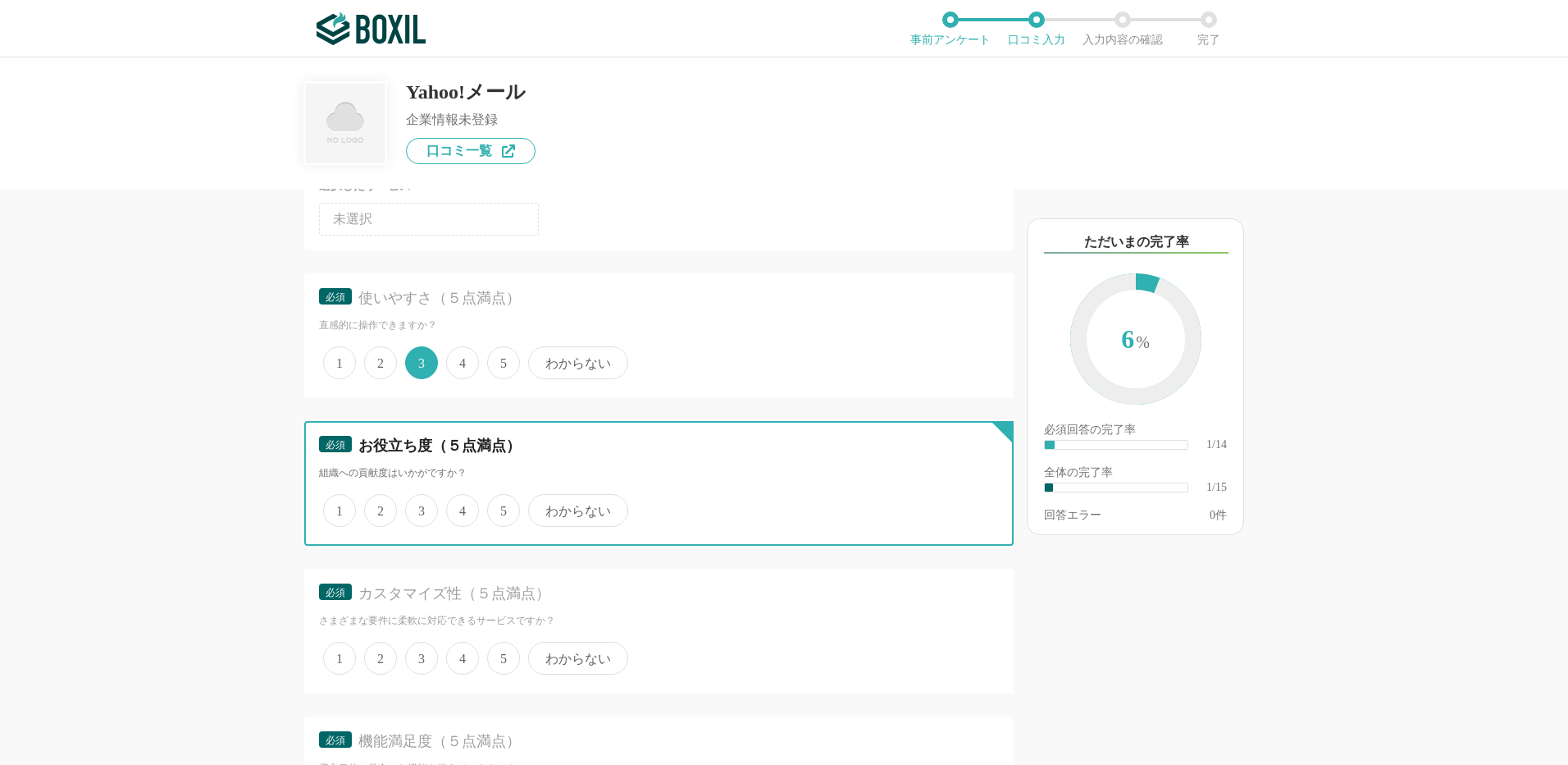
click at [419, 507] on input "3" at bounding box center [414, 502] width 11 height 11
radio input "true"
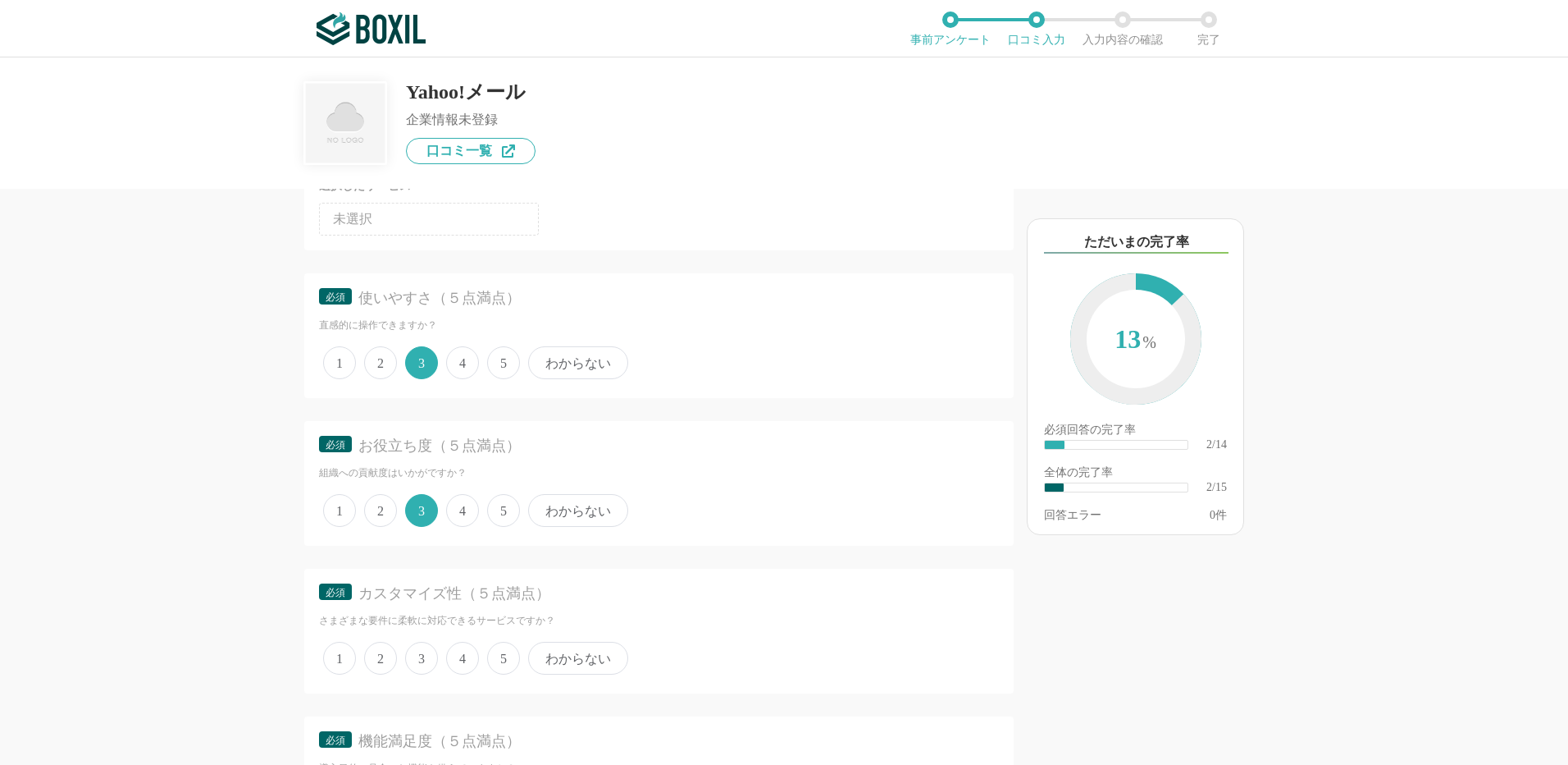
click at [410, 661] on span "3" at bounding box center [421, 658] width 33 height 33
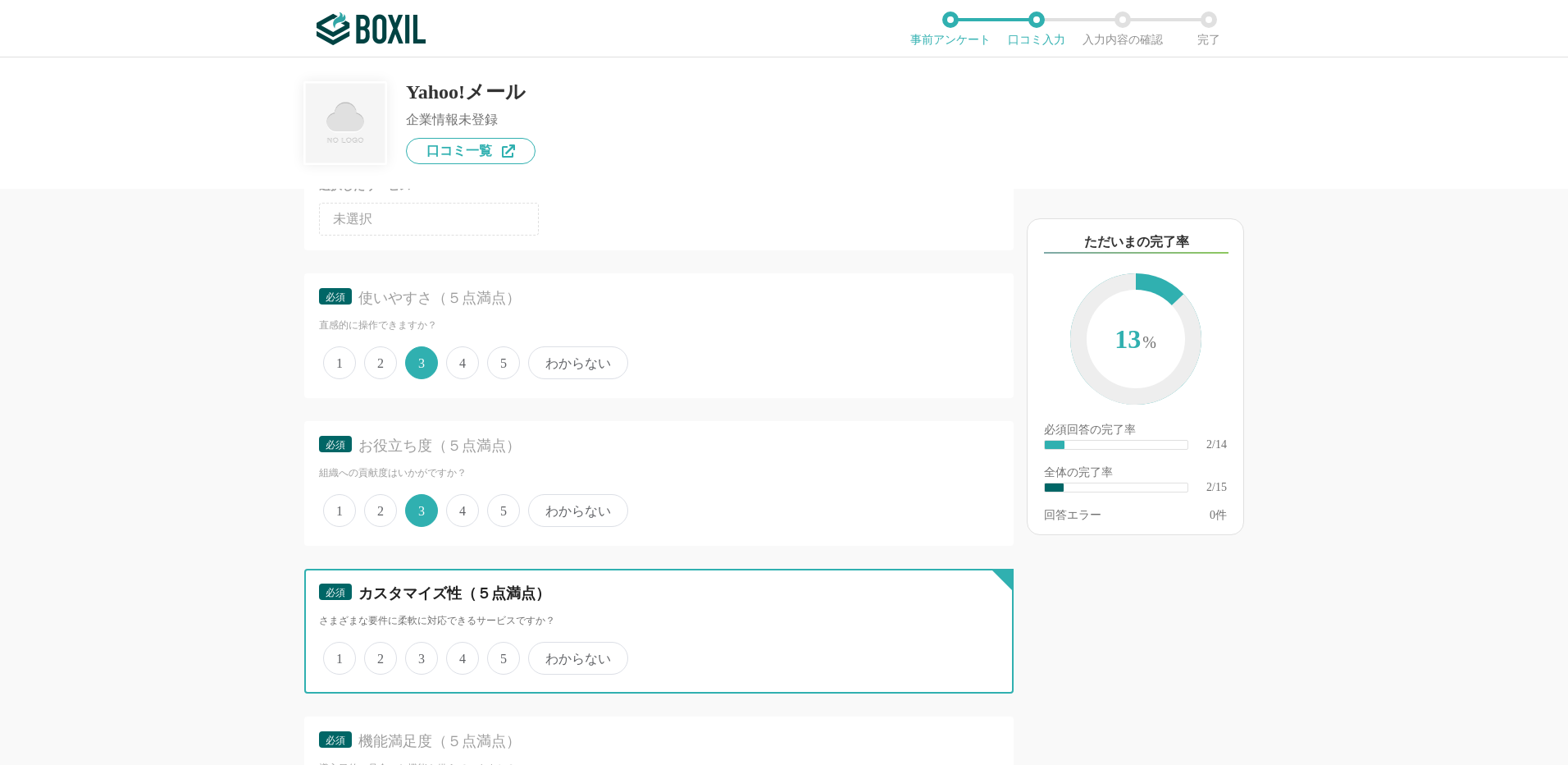
click at [410, 655] on input "3" at bounding box center [414, 649] width 11 height 11
radio input "true"
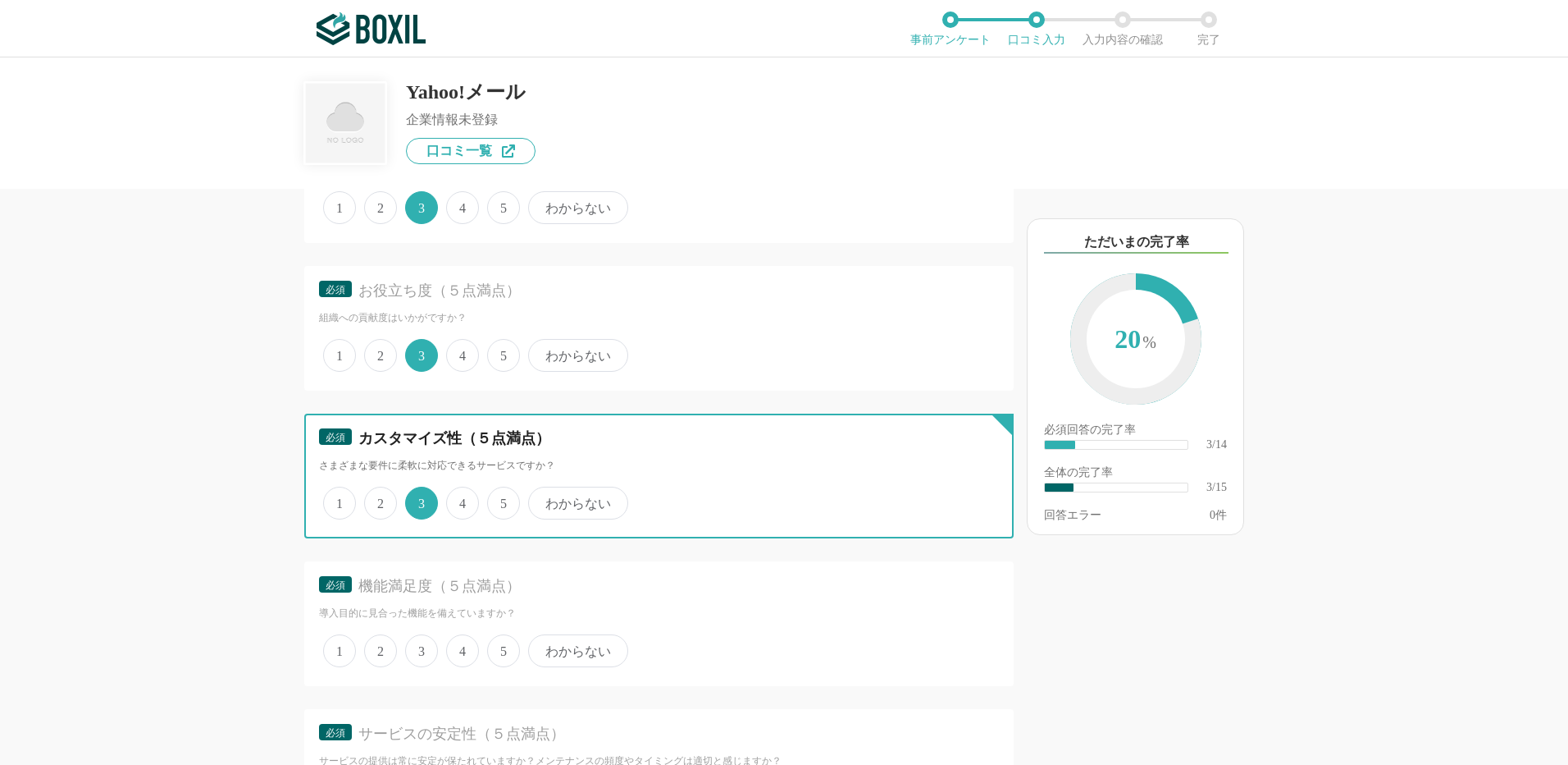
scroll to position [410, 0]
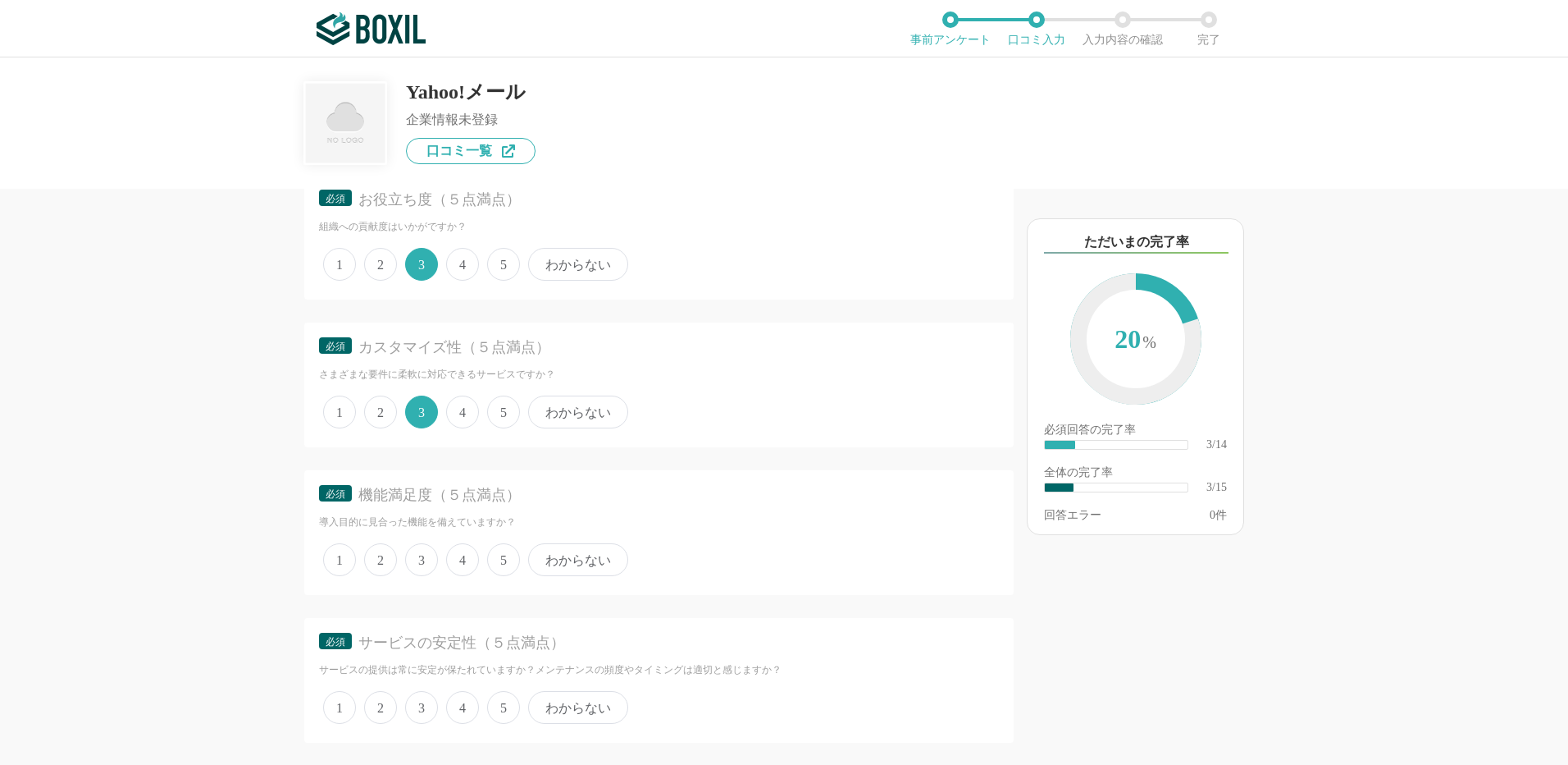
click at [421, 558] on span "3" at bounding box center [421, 559] width 33 height 33
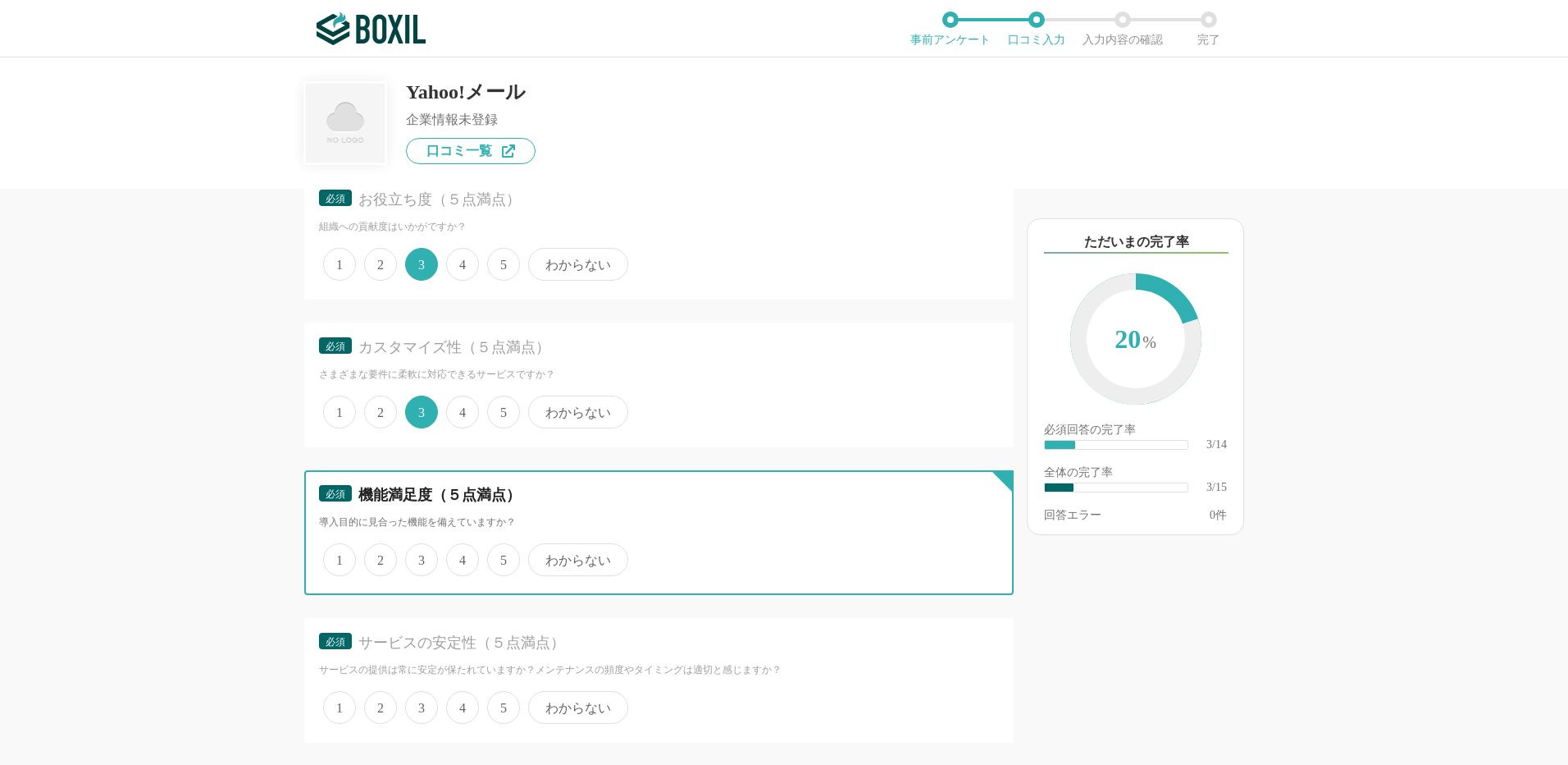
click at [420, 557] on input "3" at bounding box center [414, 551] width 11 height 11
radio input "true"
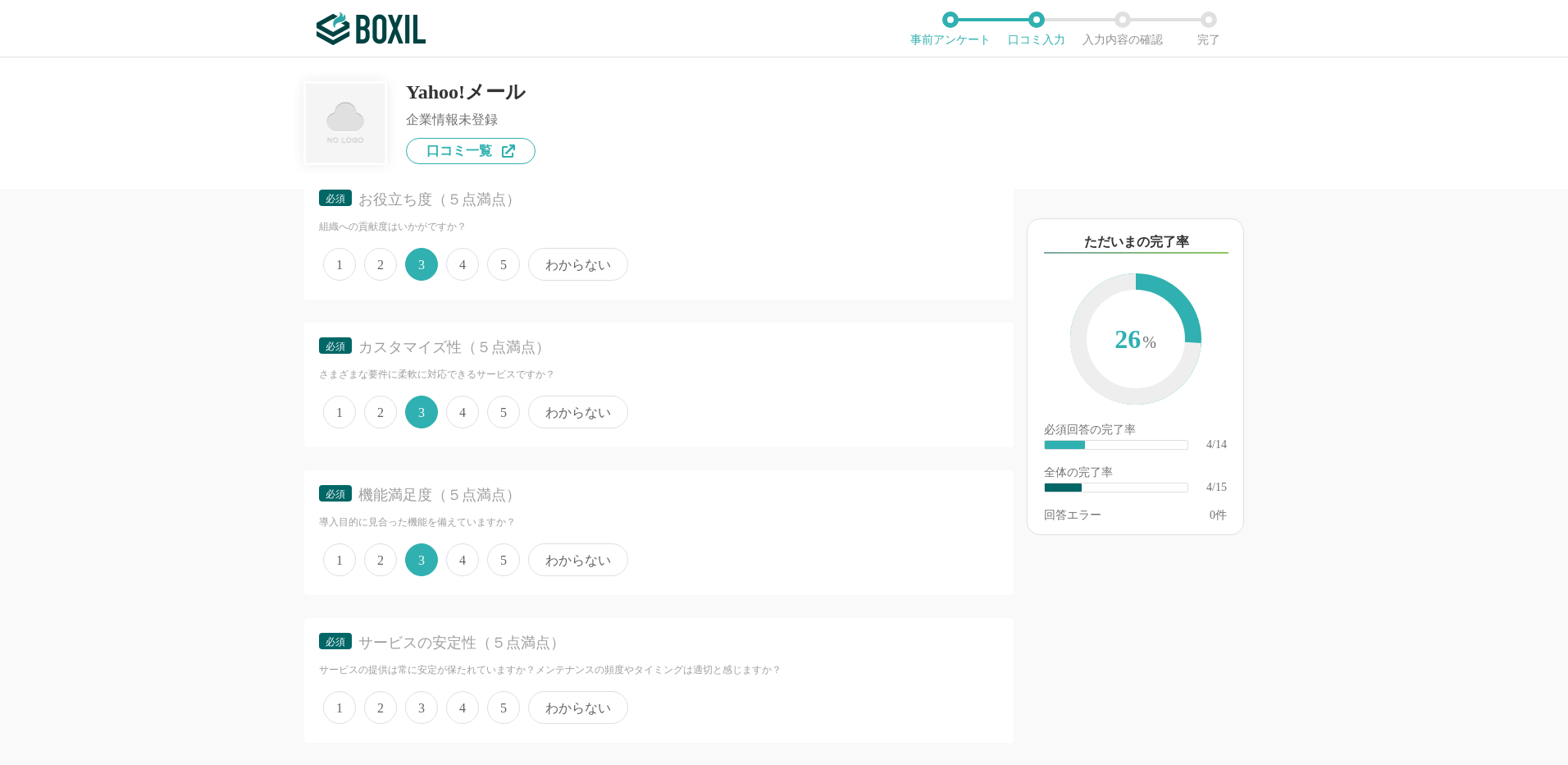
click at [470, 707] on span "4" at bounding box center [463, 707] width 33 height 33
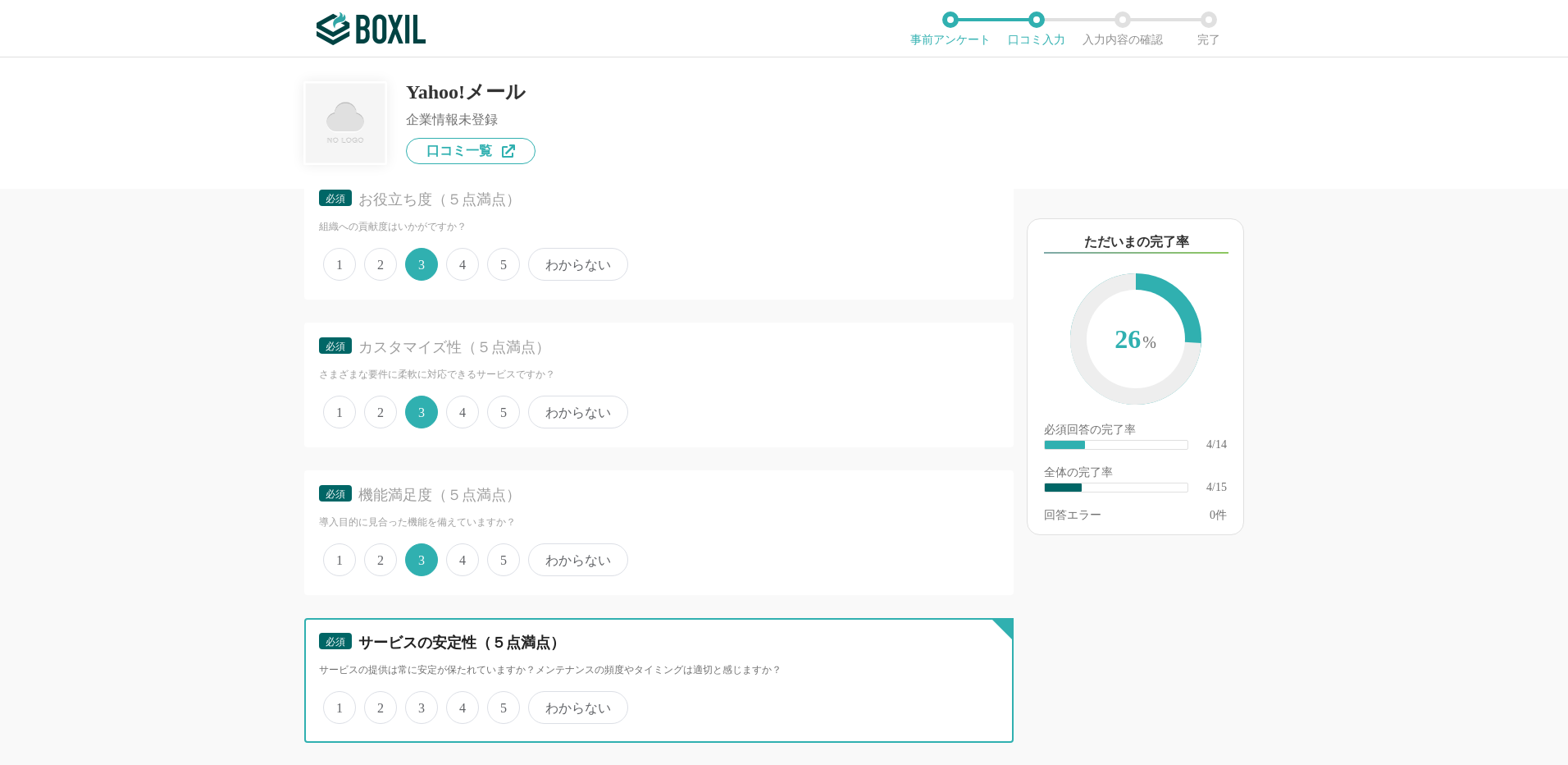
click at [461, 704] on input "4" at bounding box center [455, 698] width 11 height 11
radio input "true"
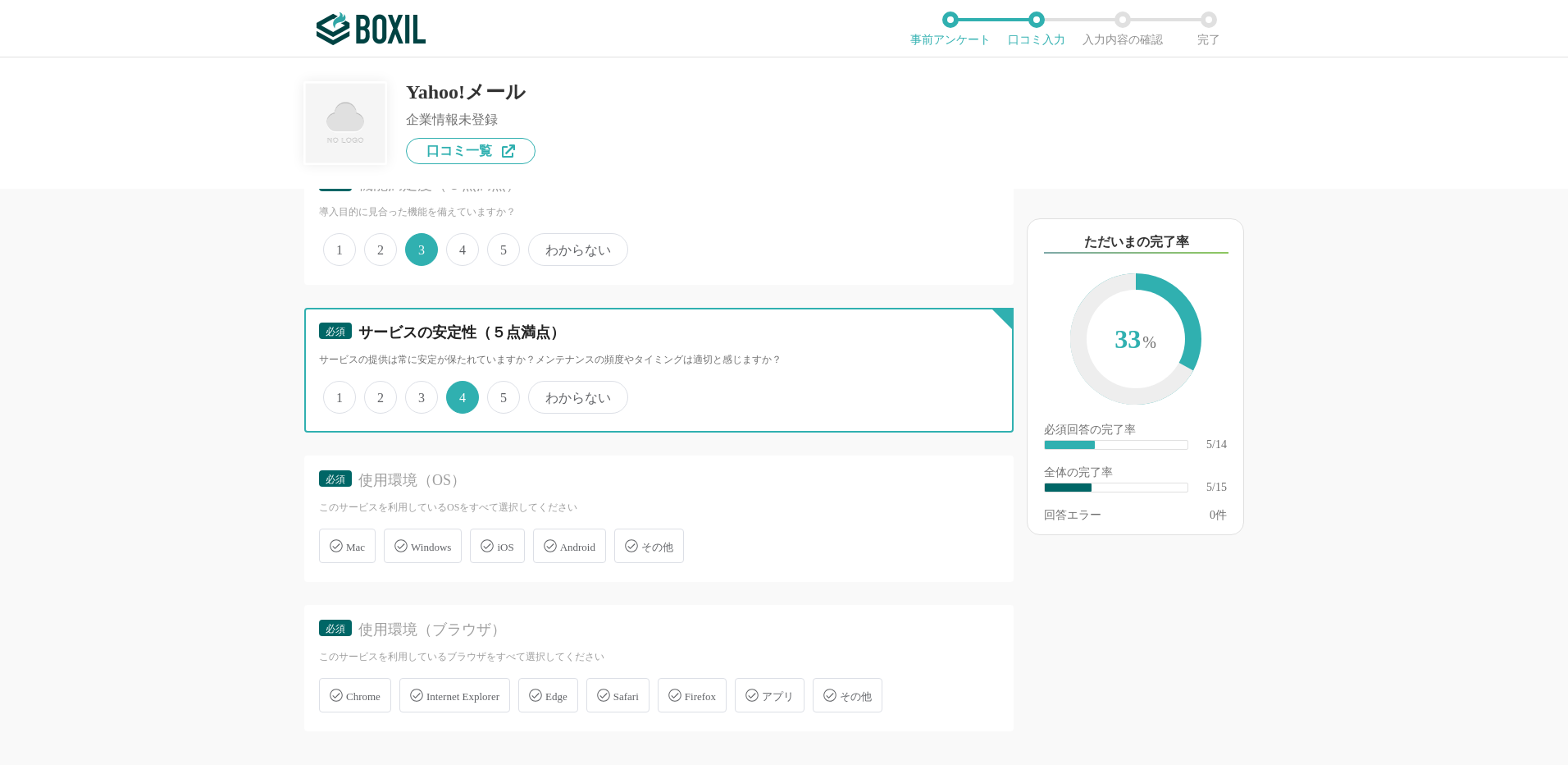
scroll to position [903, 0]
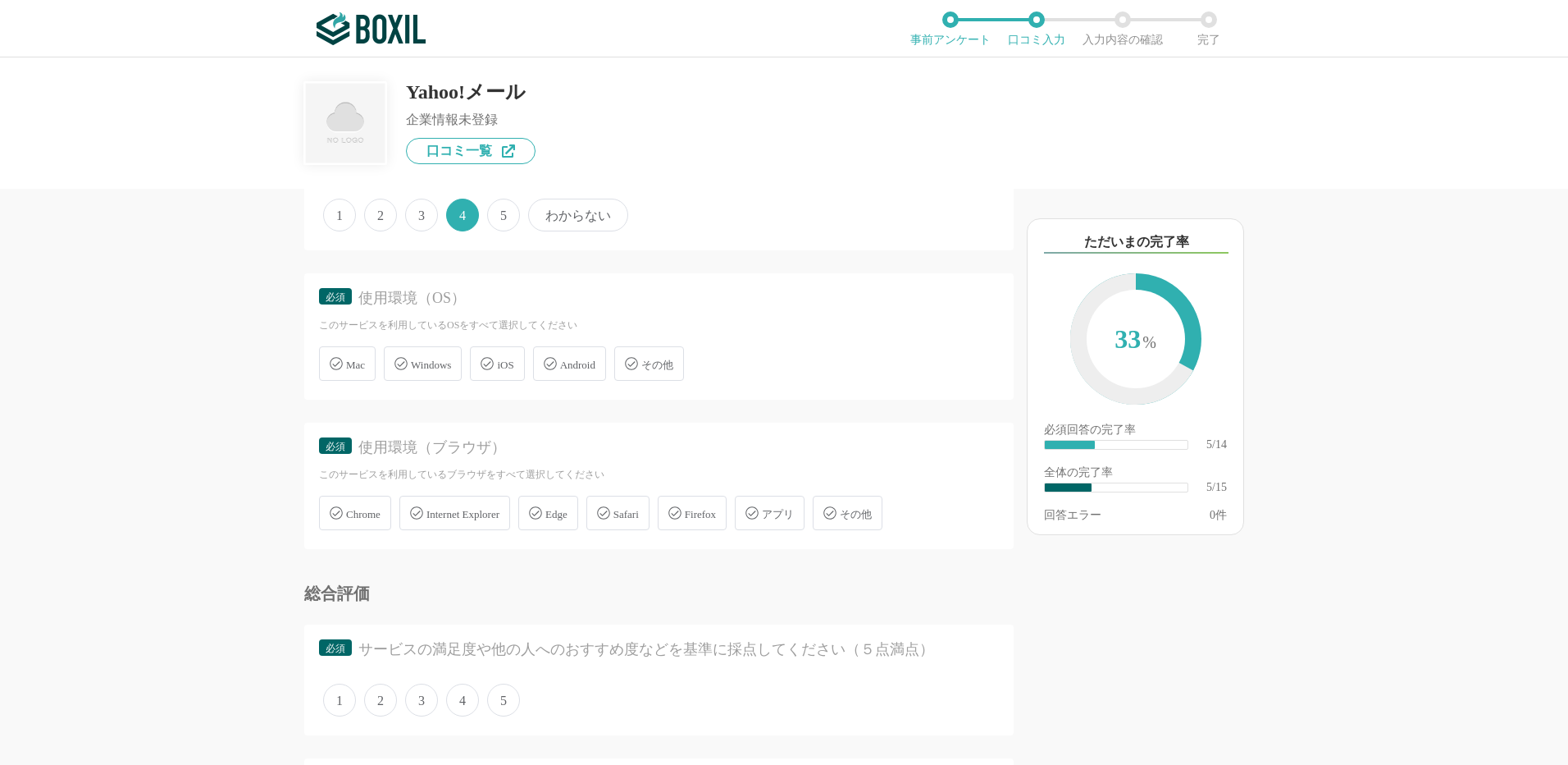
click at [436, 366] on span "Windows" at bounding box center [431, 365] width 41 height 13
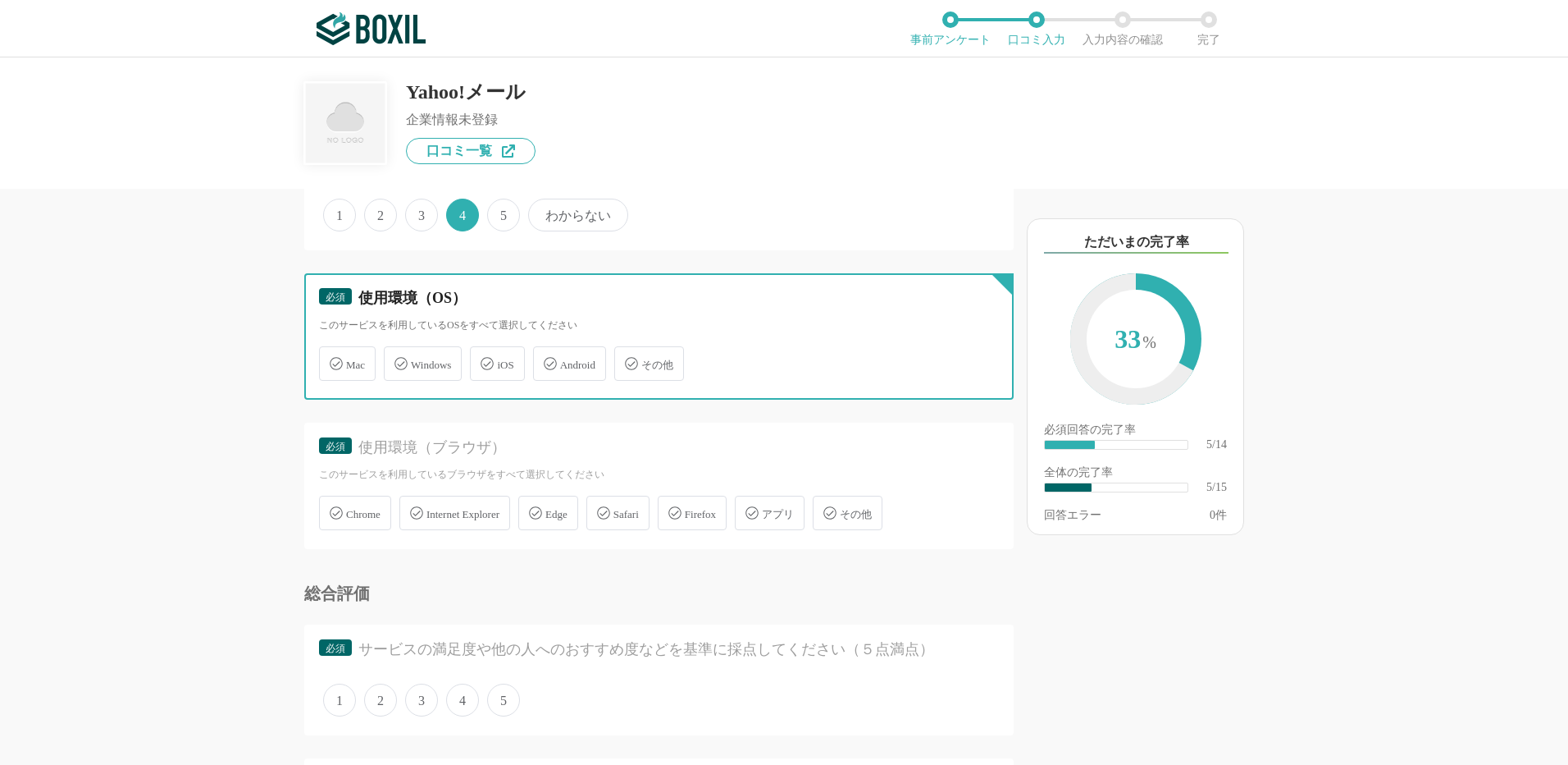
click at [397, 360] on input "Windows" at bounding box center [392, 354] width 11 height 11
checkbox input "true"
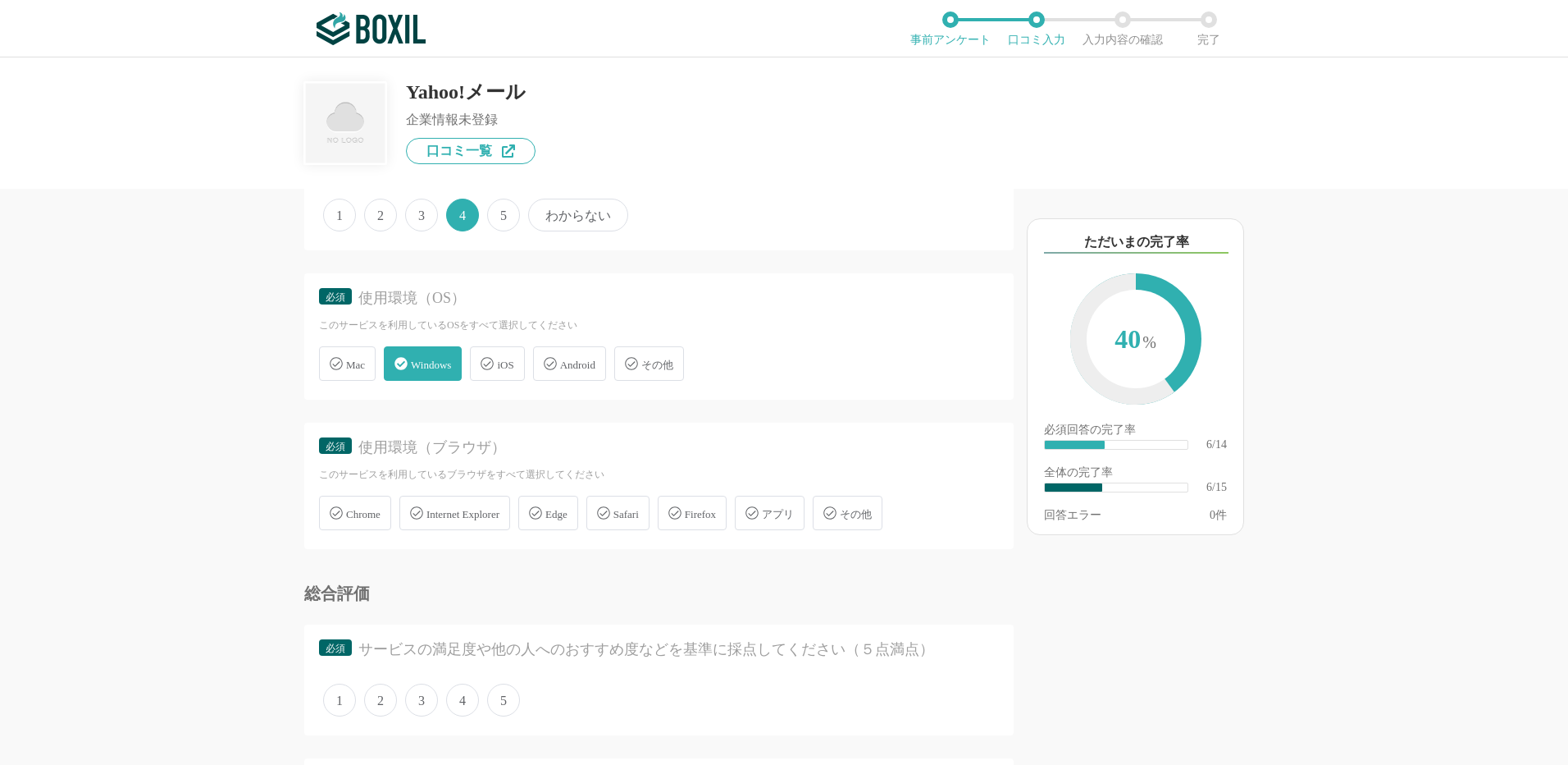
click at [493, 357] on icon at bounding box center [487, 364] width 14 height 14
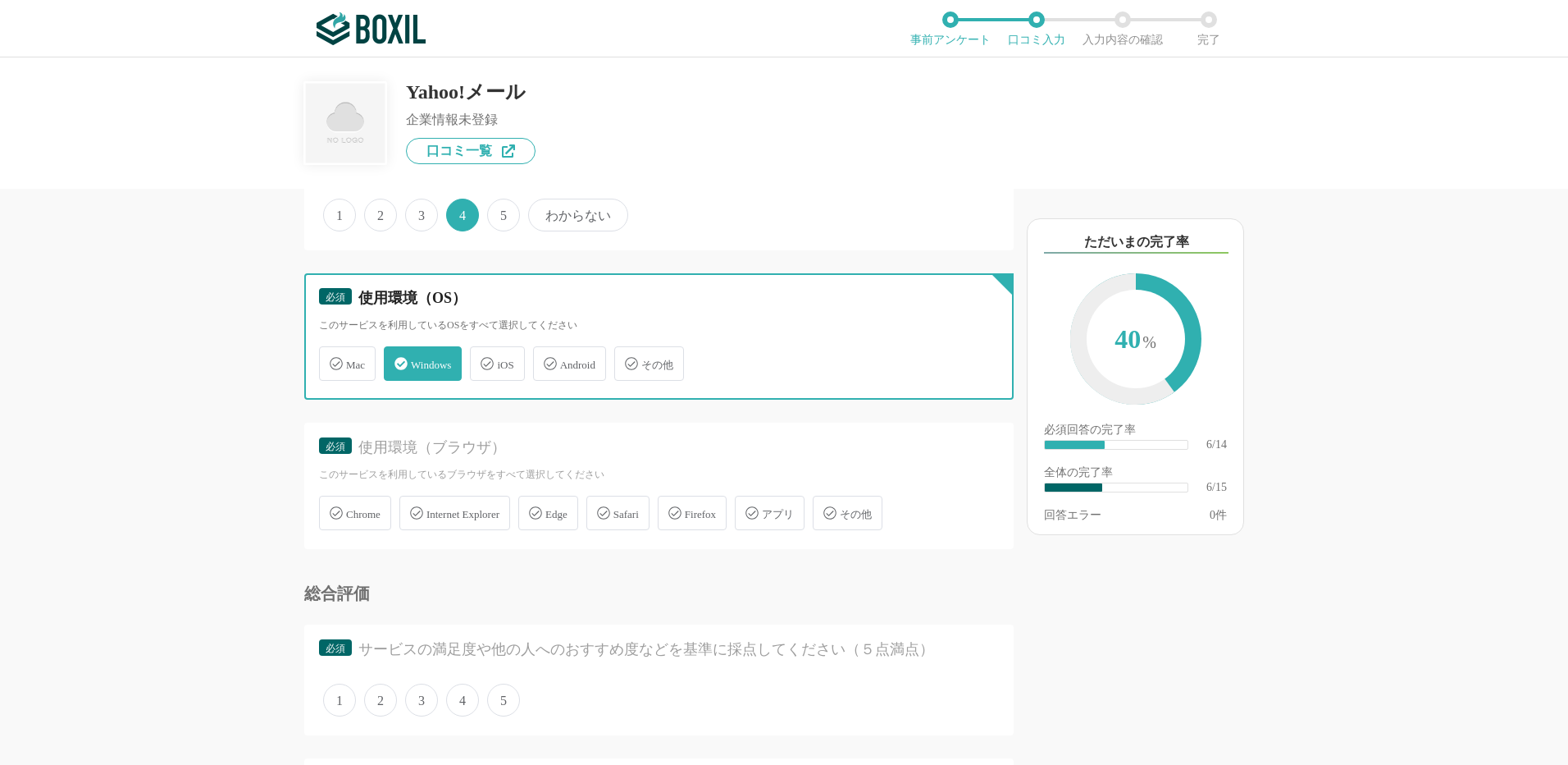
click at [484, 357] on input "iOS" at bounding box center [479, 354] width 11 height 11
checkbox input "true"
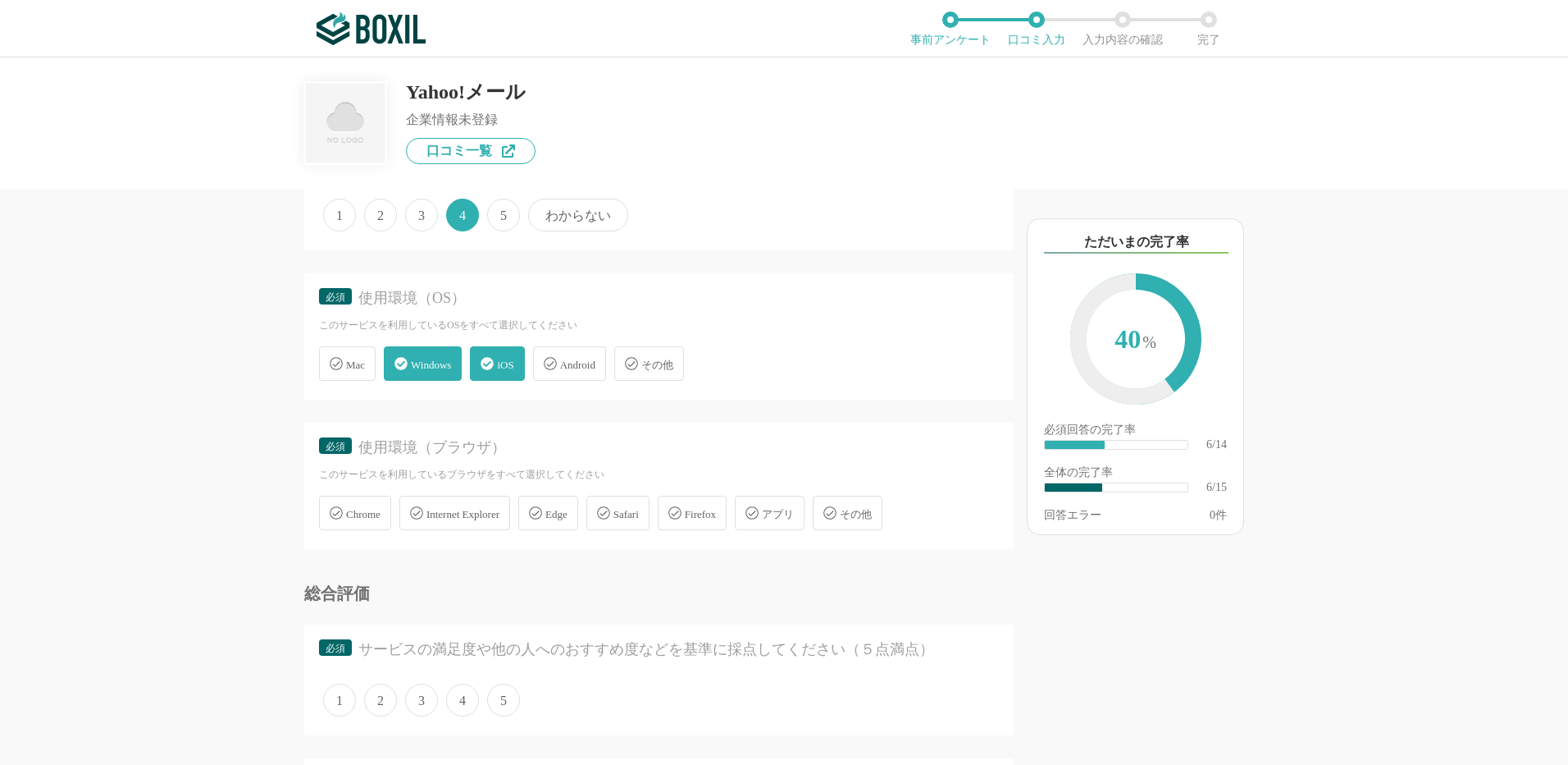
click at [371, 510] on span "Chrome" at bounding box center [363, 514] width 35 height 13
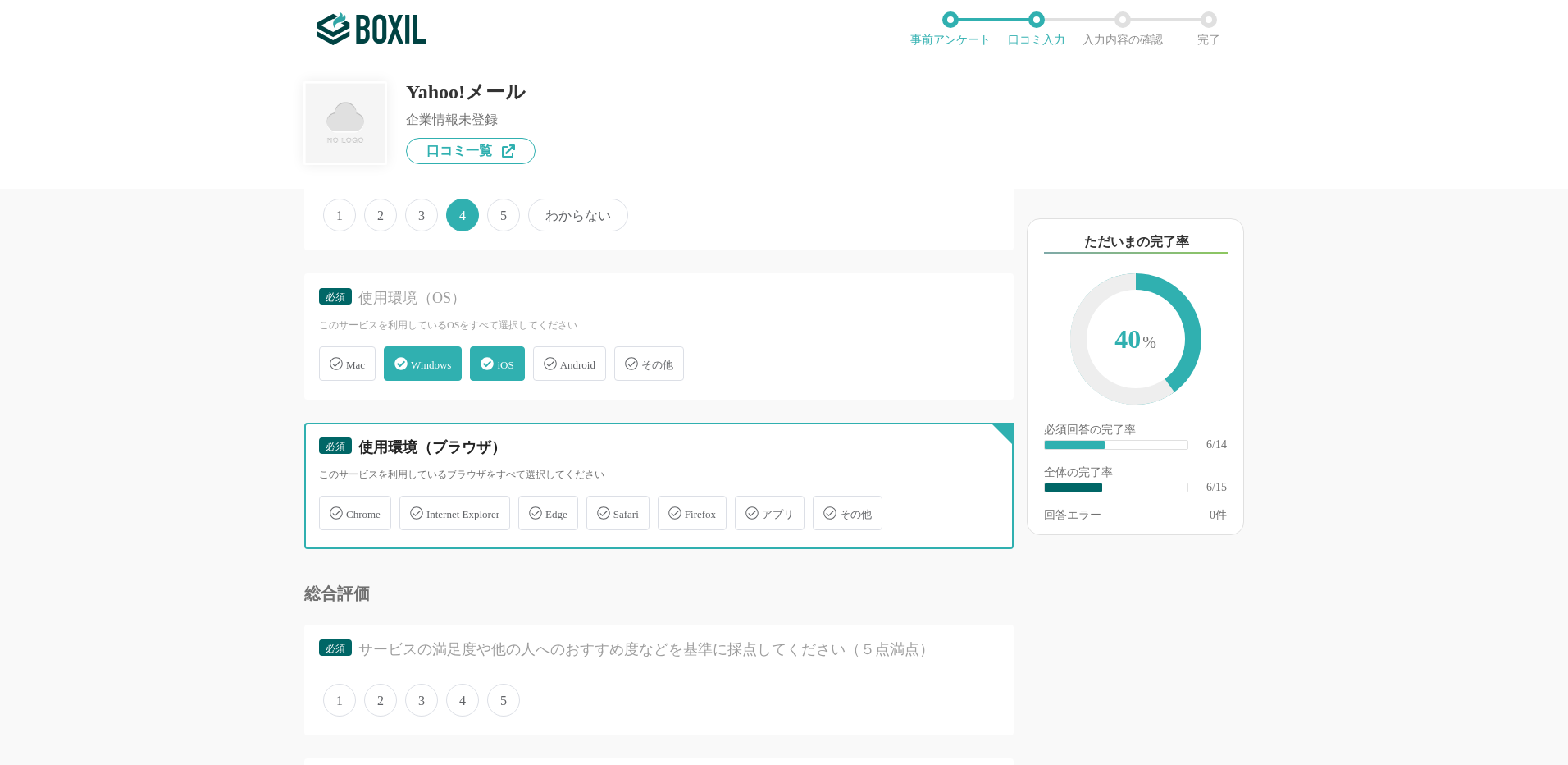
click at [333, 509] on input "Chrome" at bounding box center [327, 504] width 11 height 11
checkbox input "true"
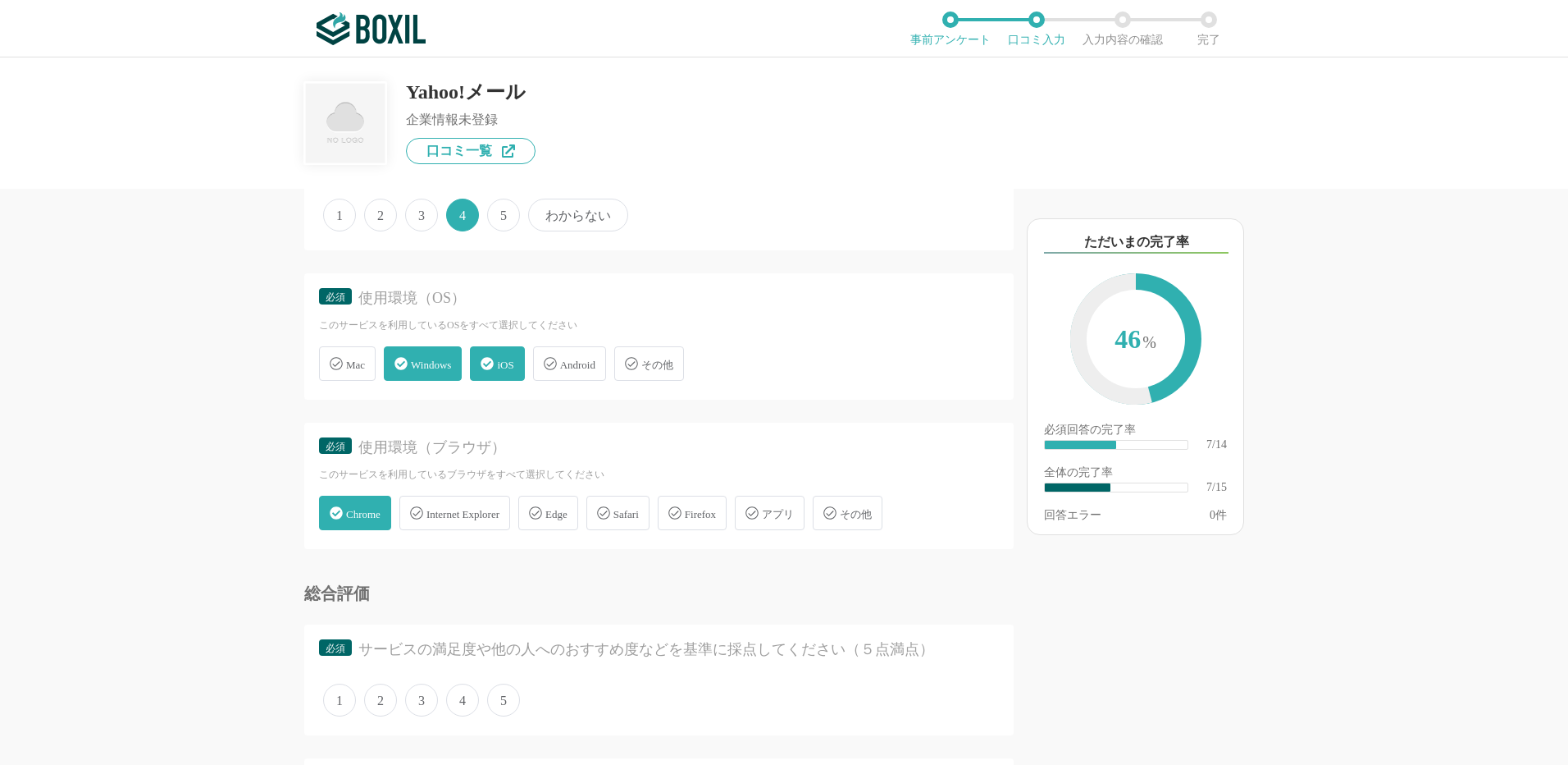
click at [639, 513] on span "Safari" at bounding box center [626, 514] width 25 height 13
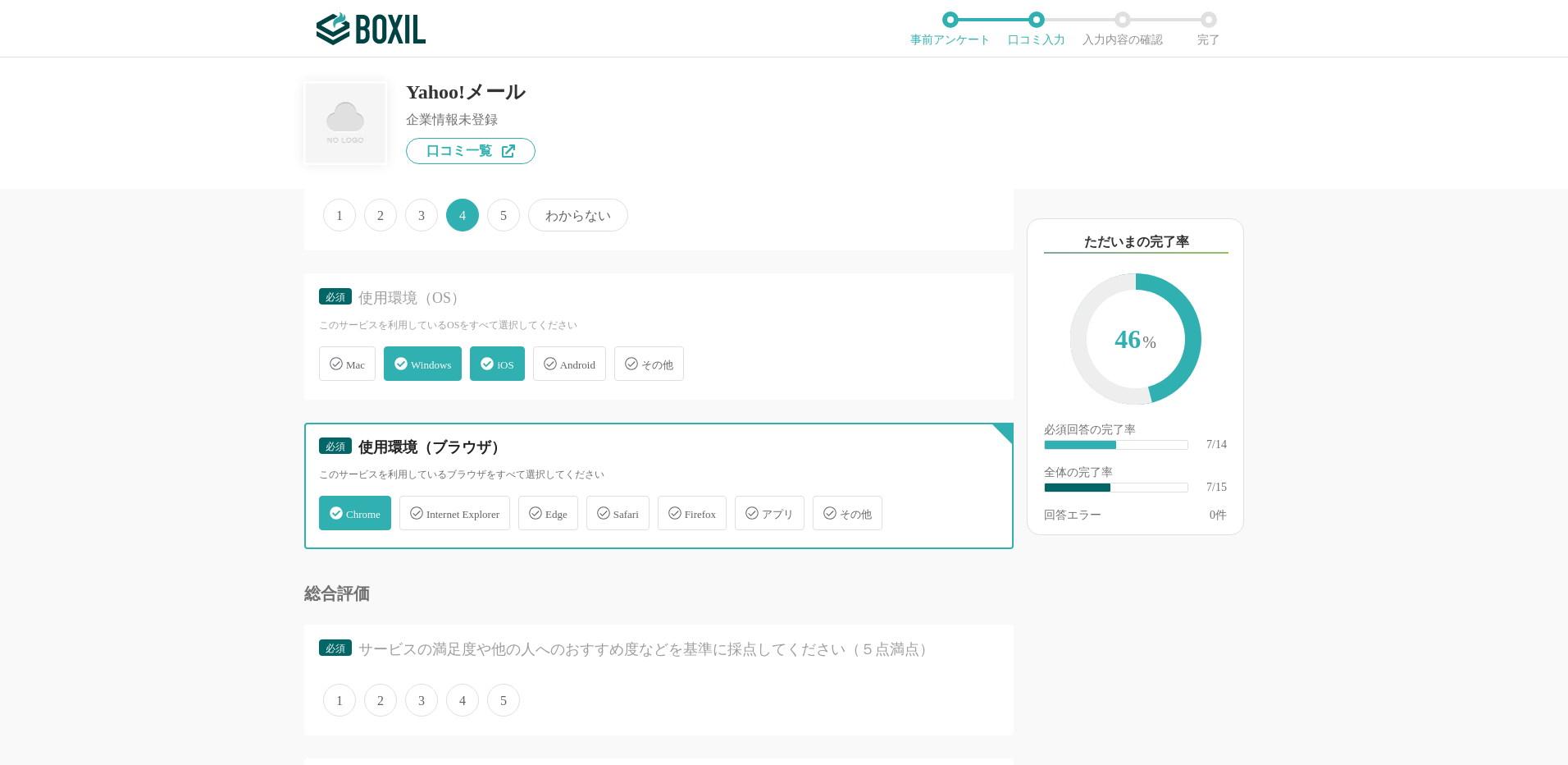
click at [600, 509] on input "Safari" at bounding box center [595, 504] width 11 height 11
checkbox input "true"
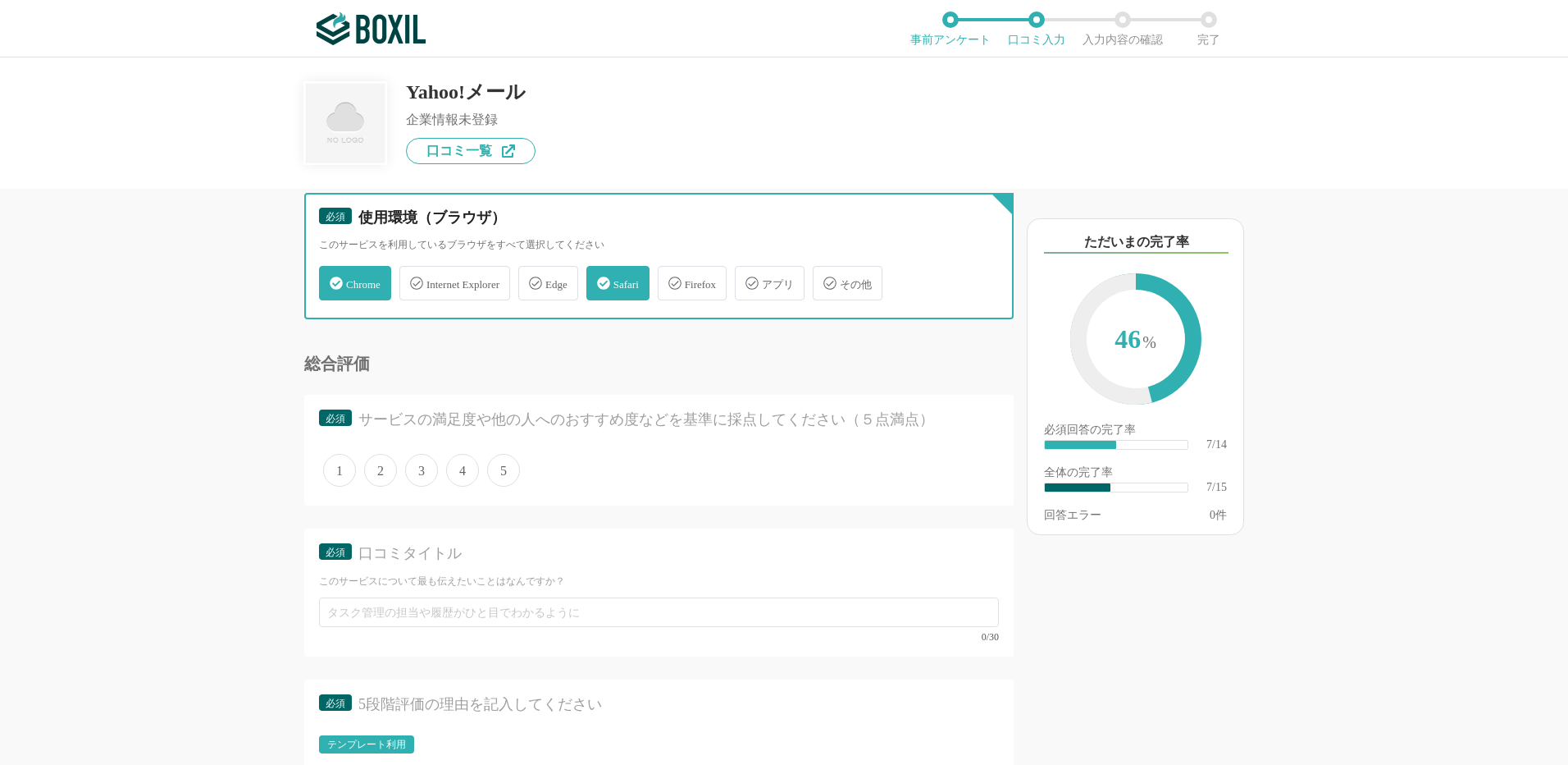
scroll to position [1149, 0]
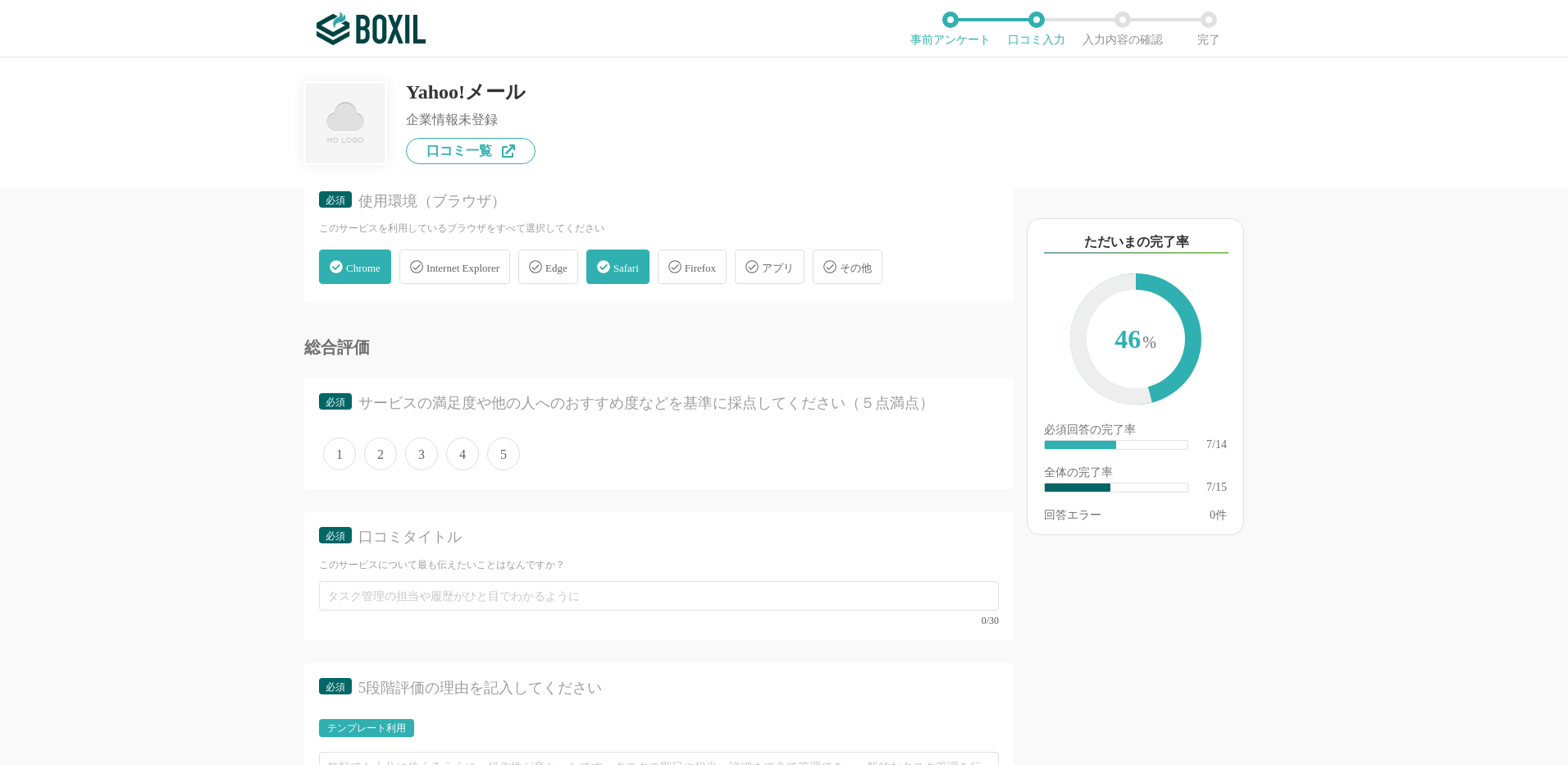
click at [458, 458] on span "4" at bounding box center [463, 454] width 33 height 33
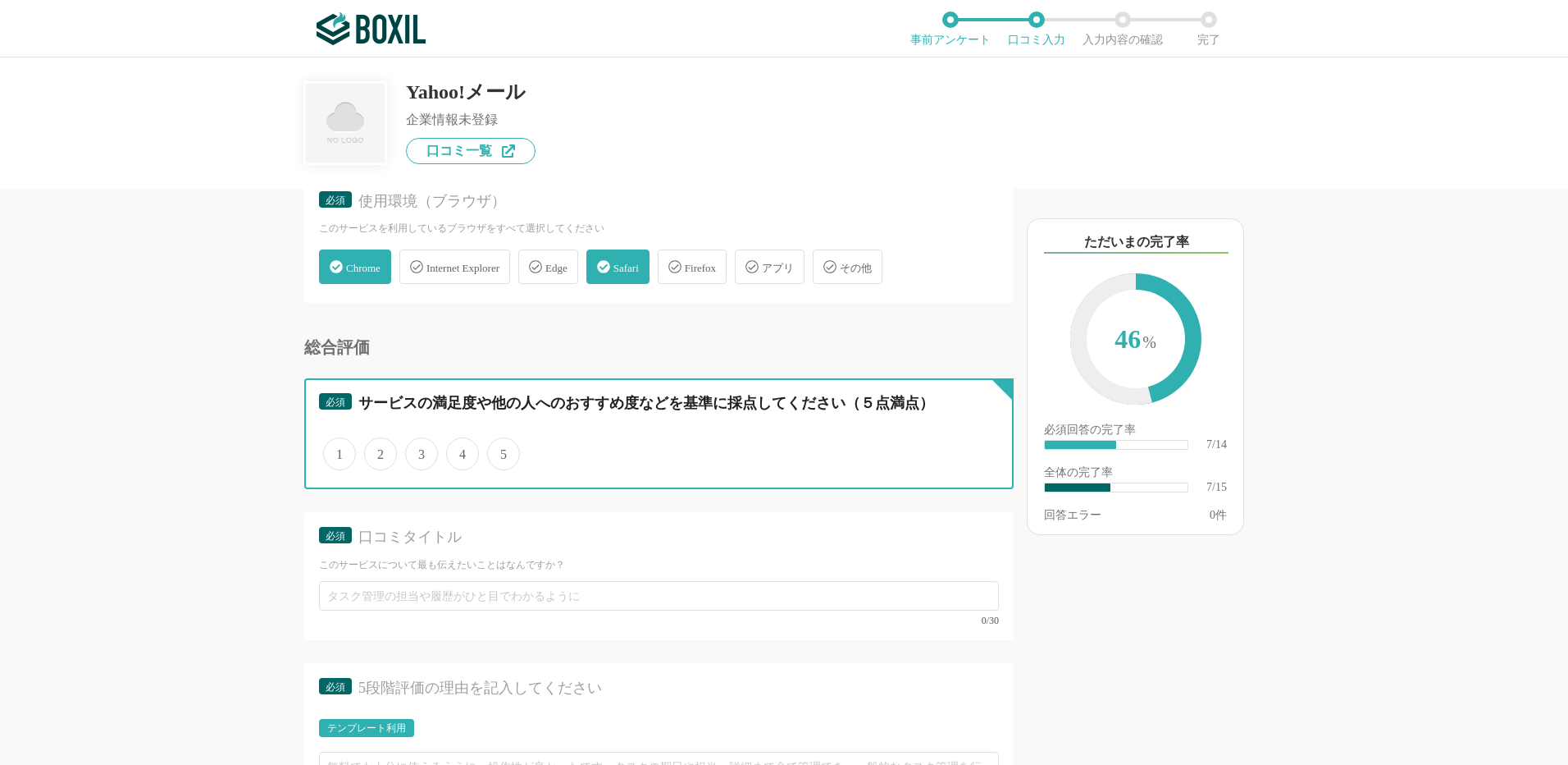
click at [458, 450] on input "4" at bounding box center [455, 445] width 11 height 11
radio input "true"
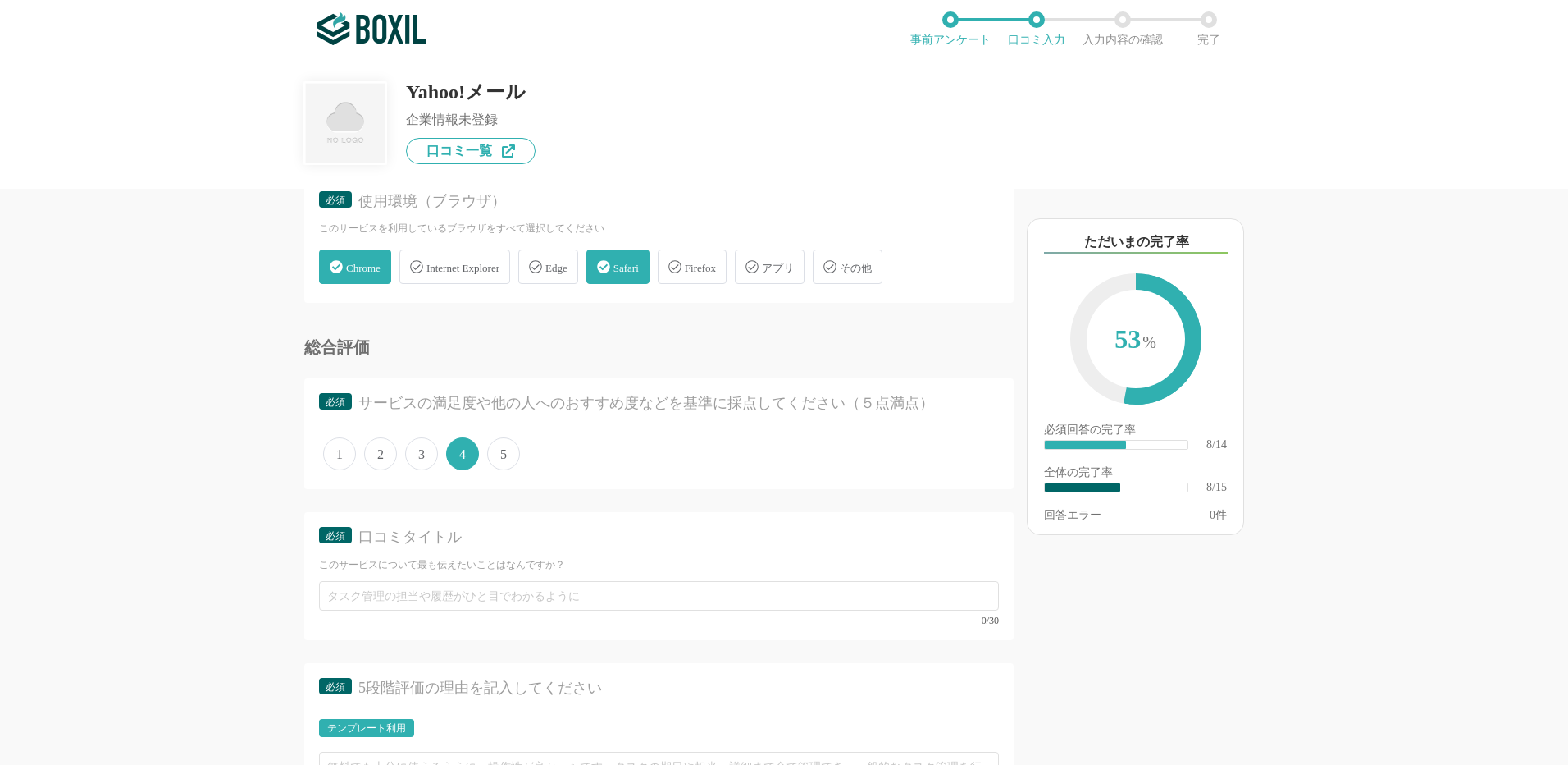
click at [425, 451] on span "3" at bounding box center [421, 454] width 33 height 33
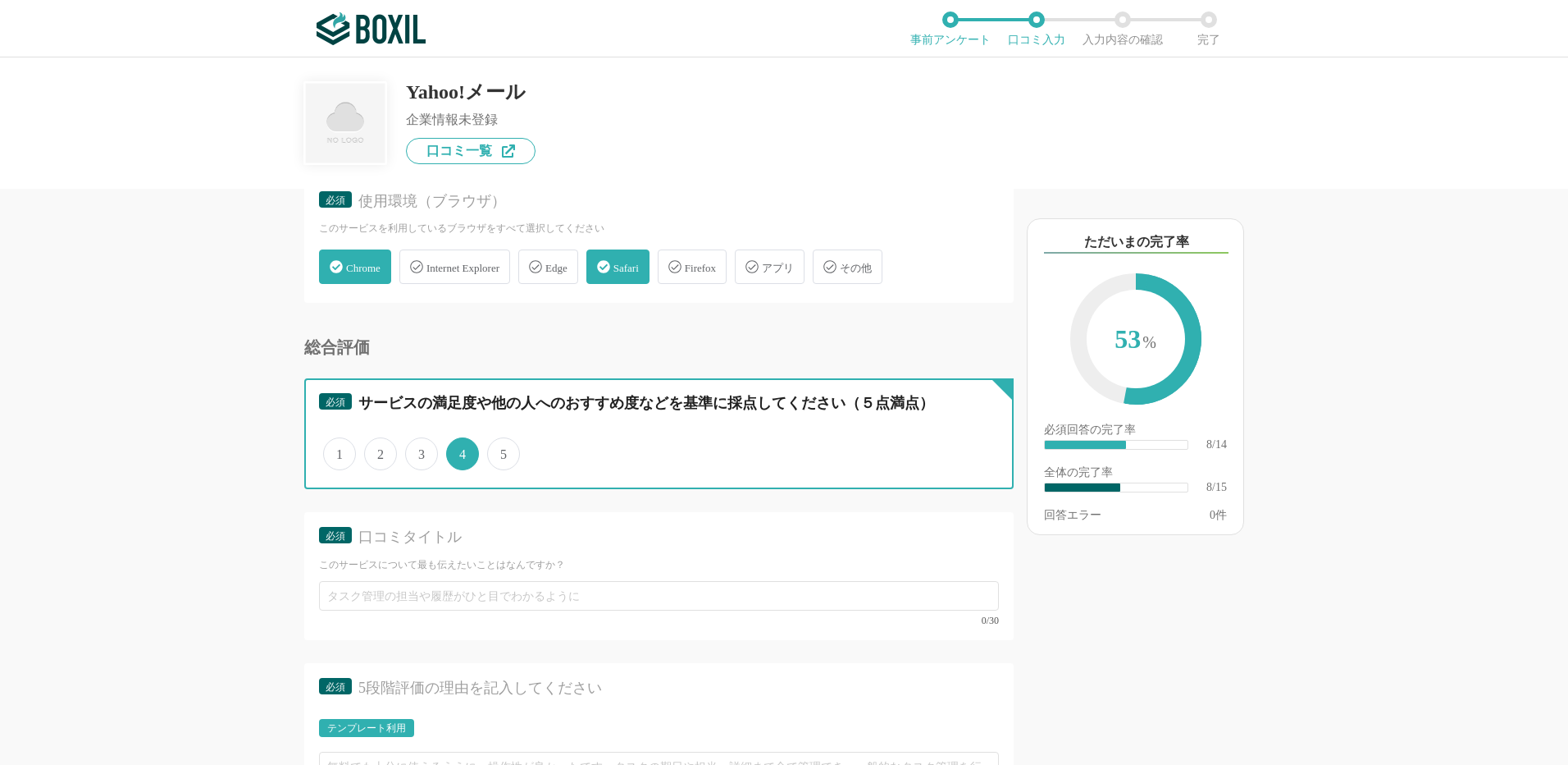
click at [420, 450] on input "3" at bounding box center [414, 445] width 11 height 11
radio input "true"
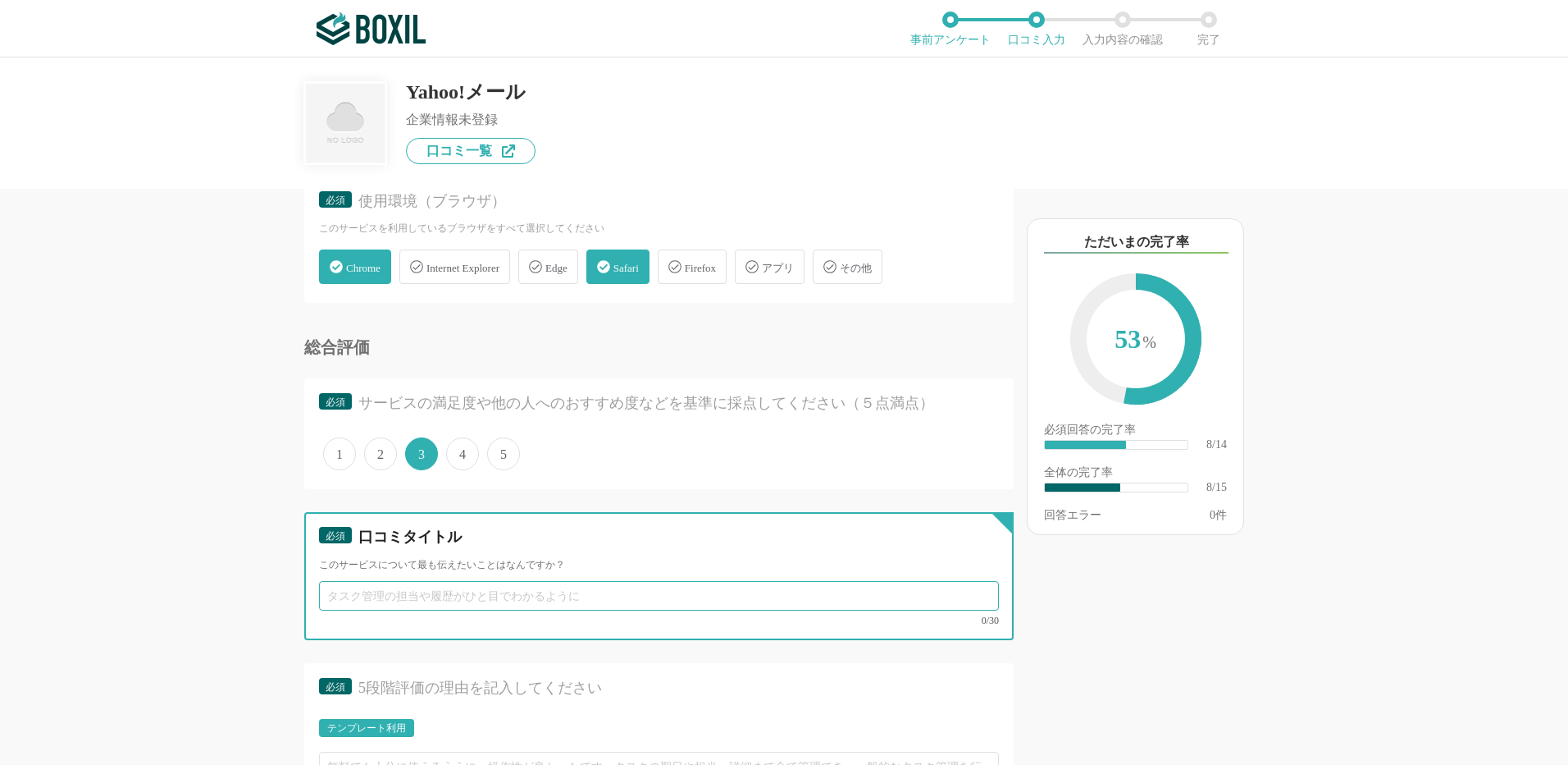
click at [396, 589] on input "text" at bounding box center [659, 596] width 680 height 30
paste input "広告が多く、個人利用では少し使いにくいフリーメール"
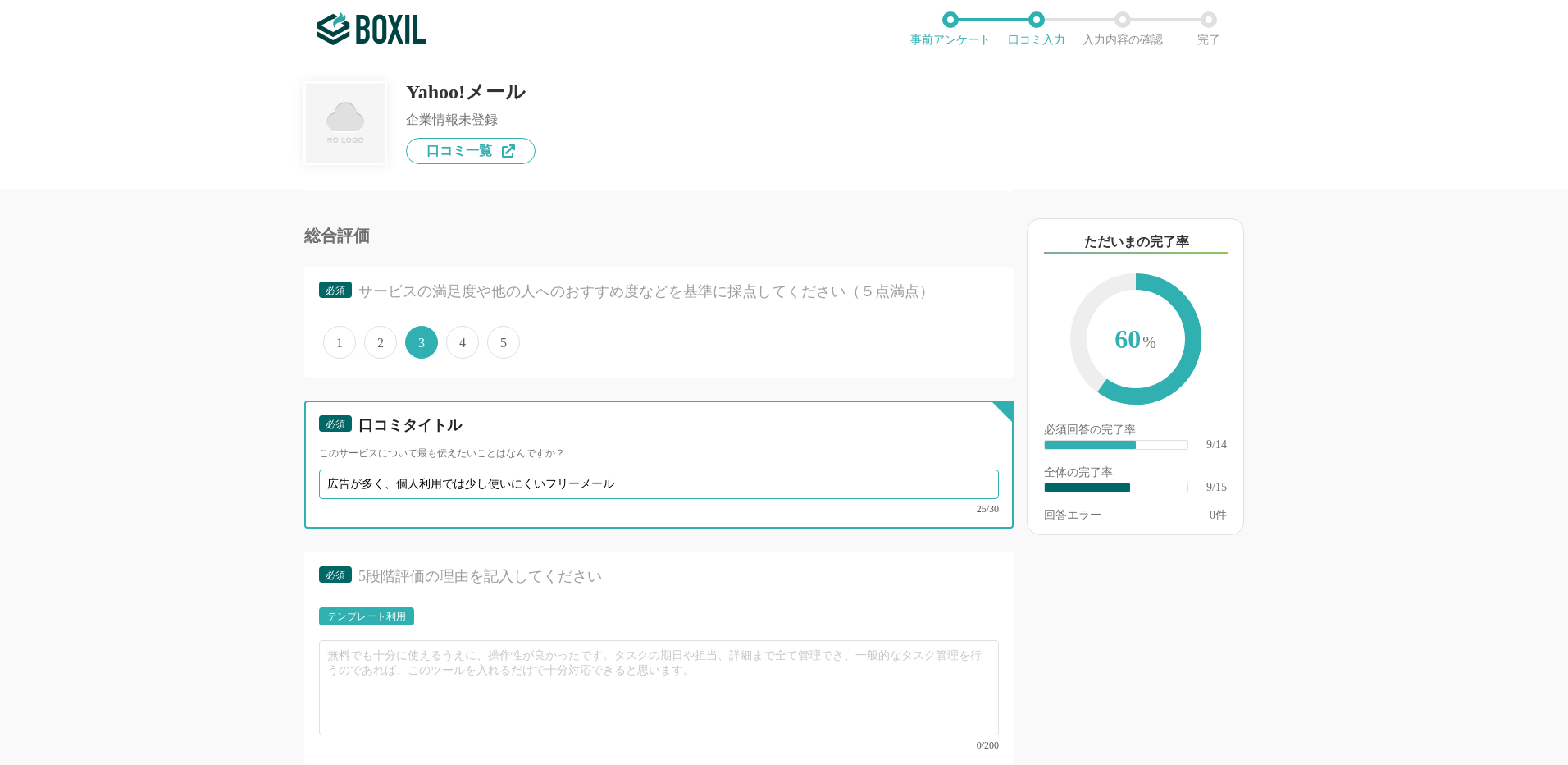
scroll to position [1478, 0]
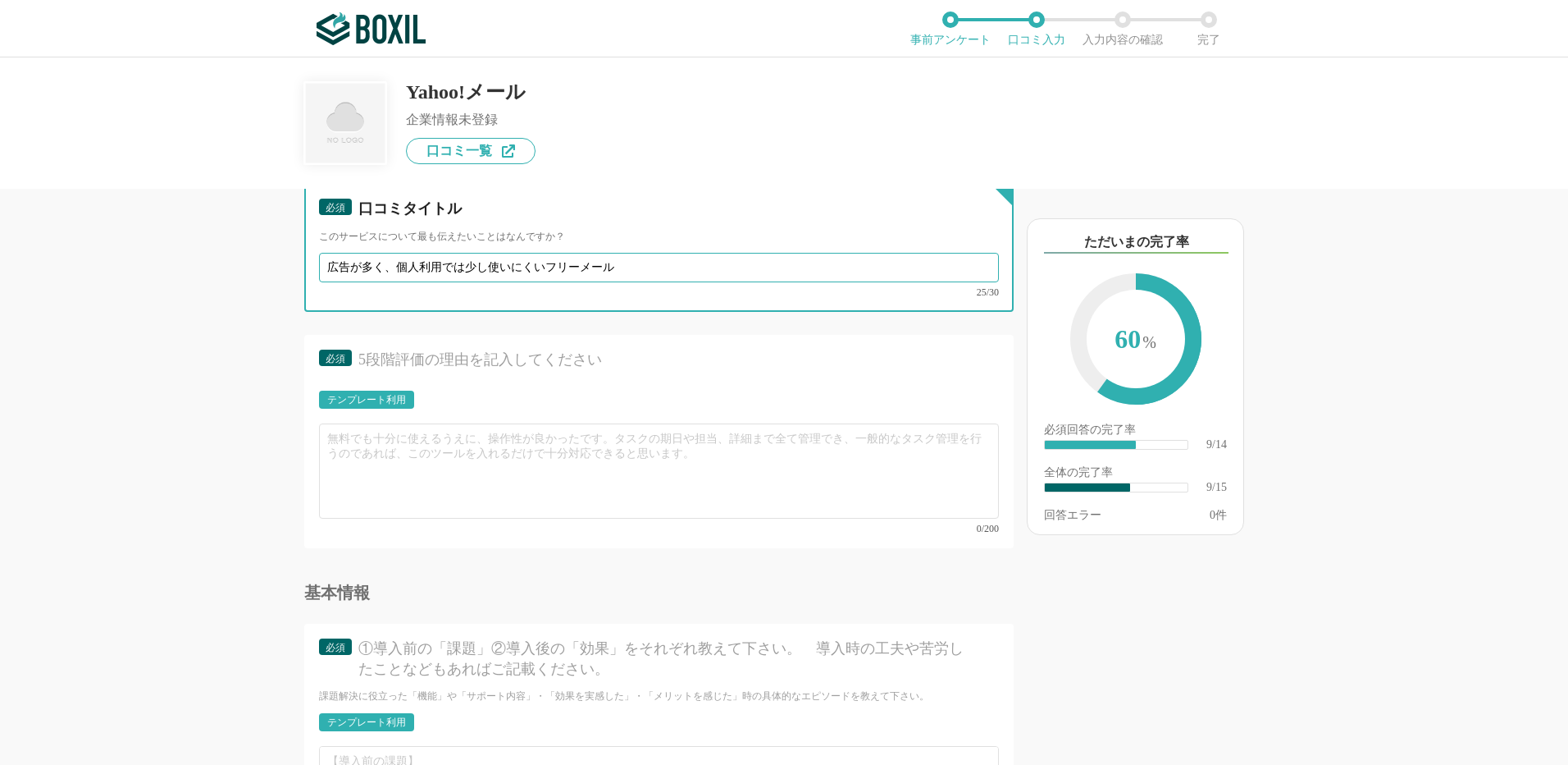
type input "広告が多く、個人利用では少し使いにくいフリーメール"
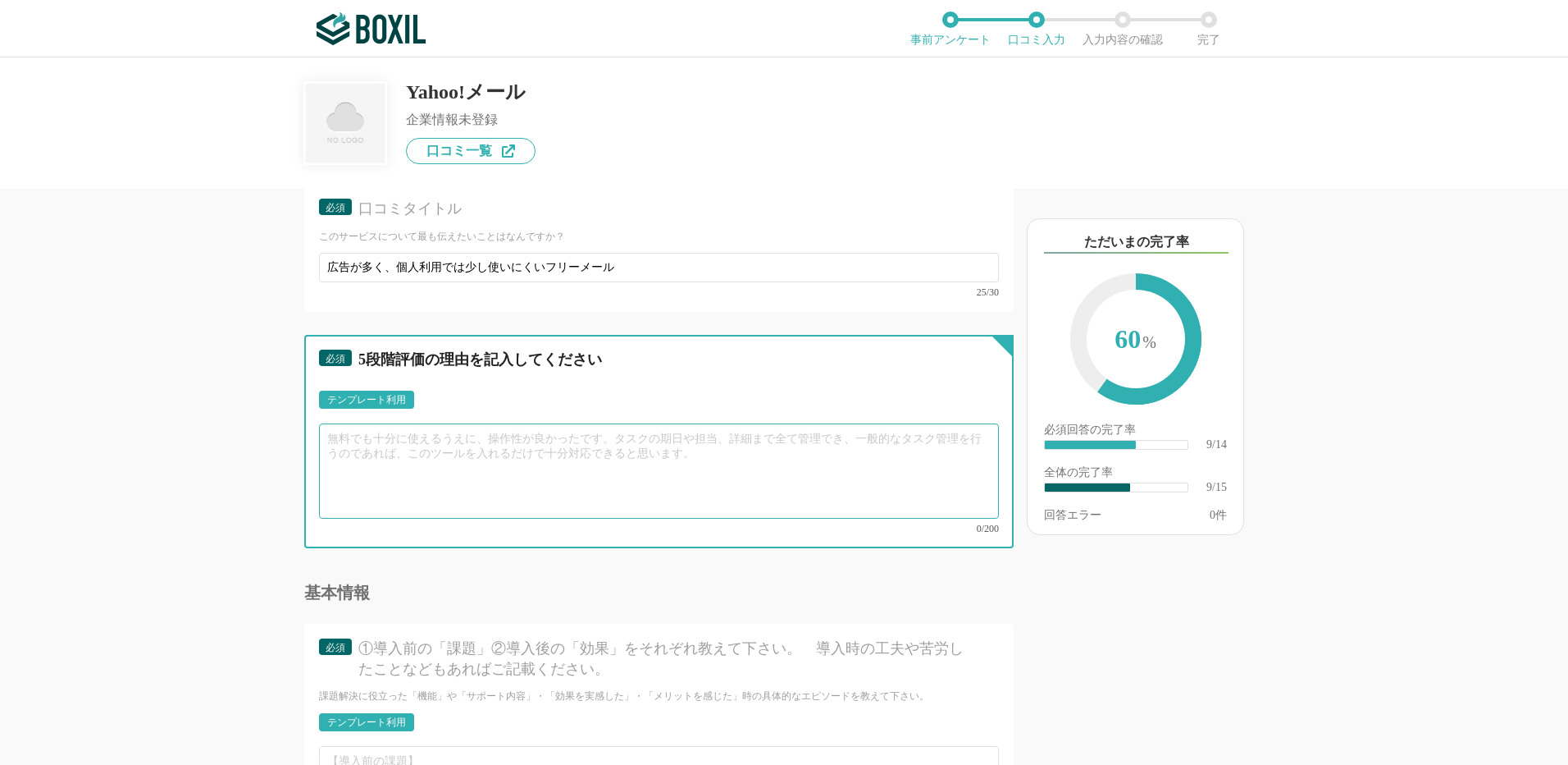
click at [374, 433] on textarea at bounding box center [659, 471] width 680 height 95
paste textarea "個人用メールとしてYahooメールを利用しています。基本的なメール送受信は安定しており、Yahoo!ニュースやショッピングなどのサービスと連携できる点は便利で…"
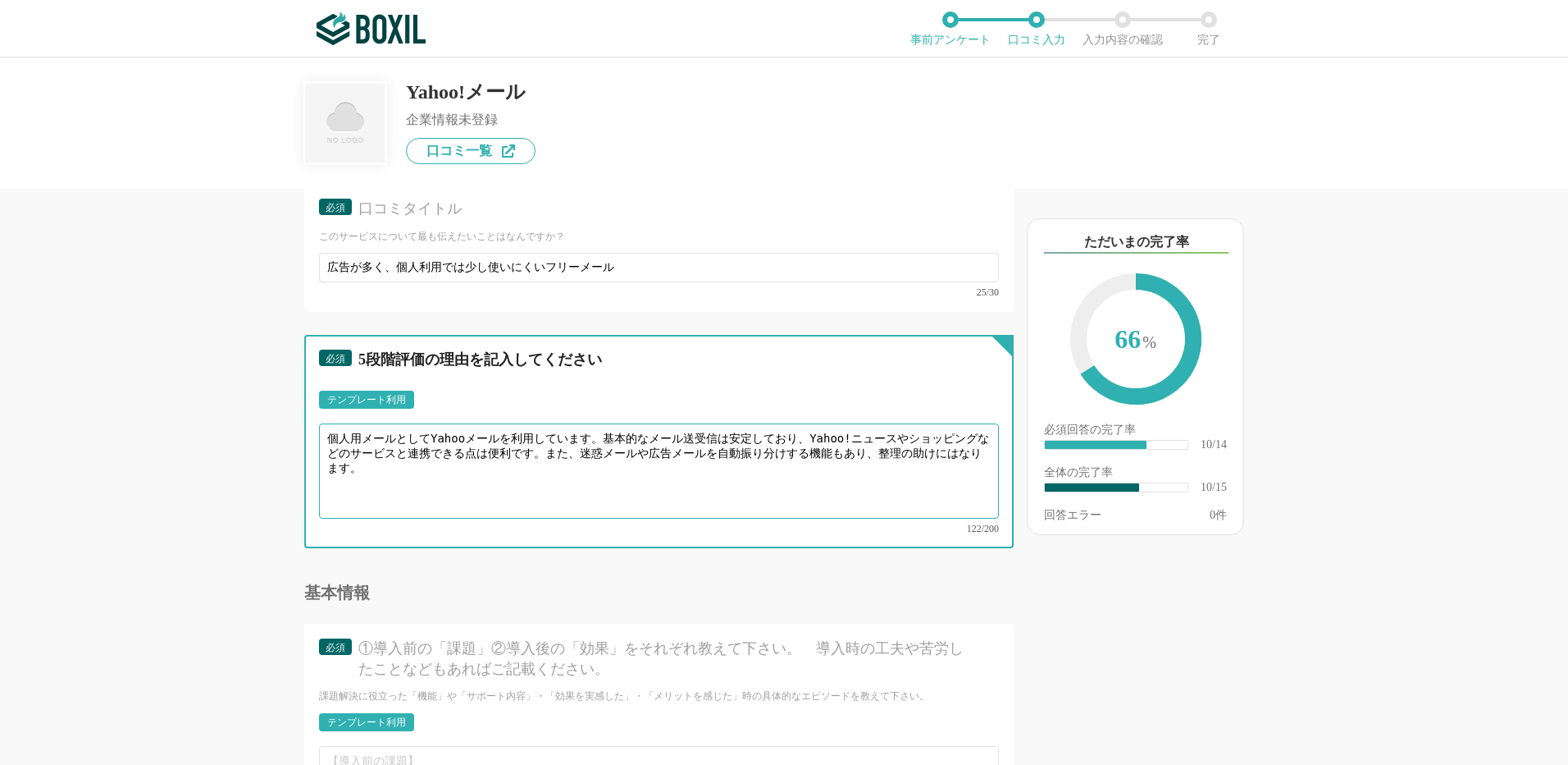
click at [381, 464] on textarea "個人用メールとしてYahooメールを利用しています。基本的なメール送受信は安定しており、Yahoo!ニュースやショッピングなどのサービスと連携できる点は便利で…" at bounding box center [659, 471] width 680 height 95
paste textarea "しかし、広告やプロモーションメールが多く、作業中に画面が煩雑になることがあり、あまり快適に使えていません。"
type textarea "個人用メールとしてYahooメールを利用しています。基本的なメール送受信は安定しており、Yahoo!ニュースやショッピングなどのサービスと連携できる点は便利で…"
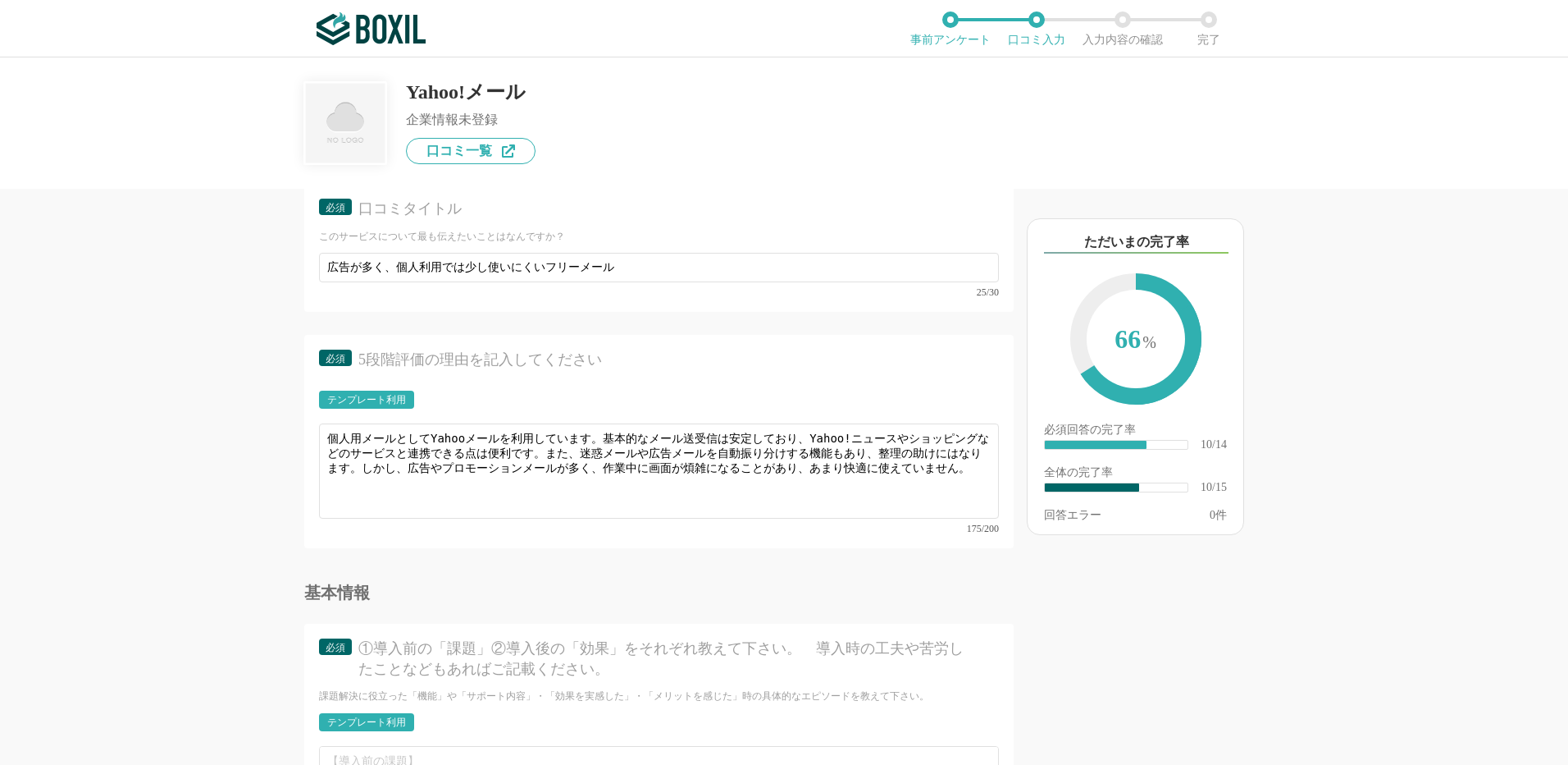
click at [198, 509] on div "他のサービス・ツールと連携していますか？ ※複数選択可 例：Slack、Salesforce 選択したサービス 未選択 必須 使いやすさ（５点満点） 直感的に…" at bounding box center [604, 476] width 820 height 576
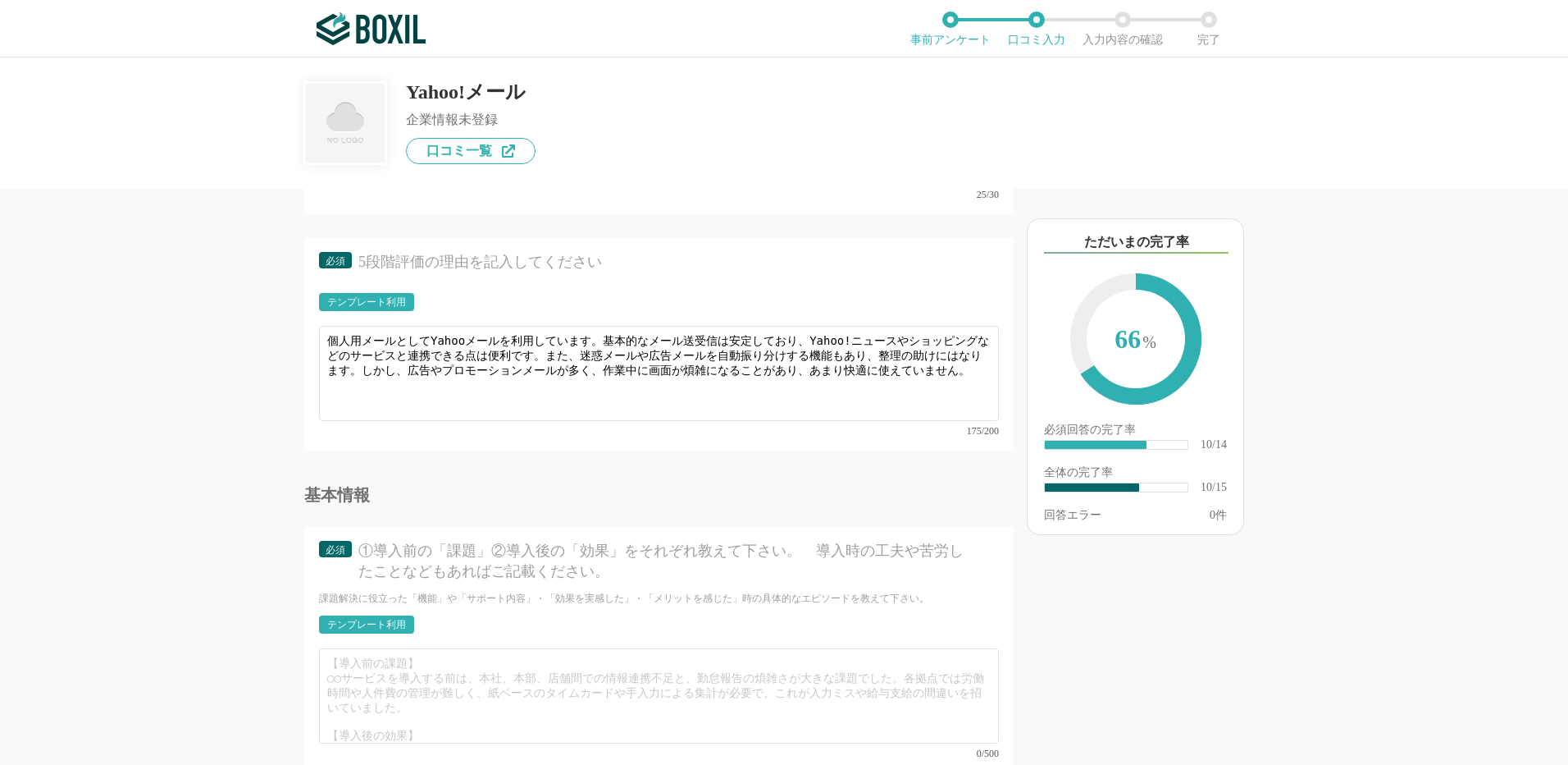
scroll to position [1724, 0]
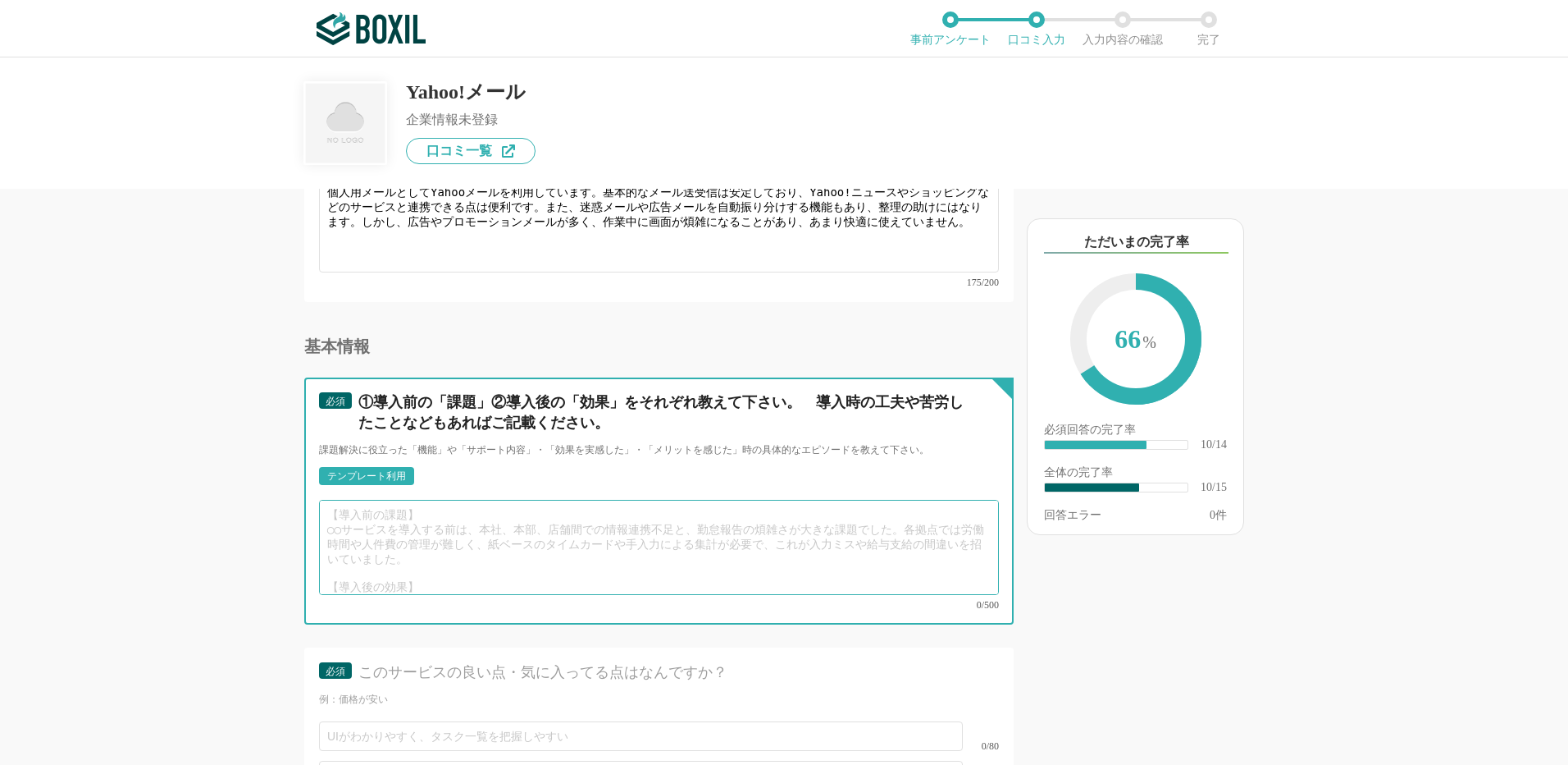
click at [355, 500] on textarea at bounding box center [659, 548] width 680 height 95
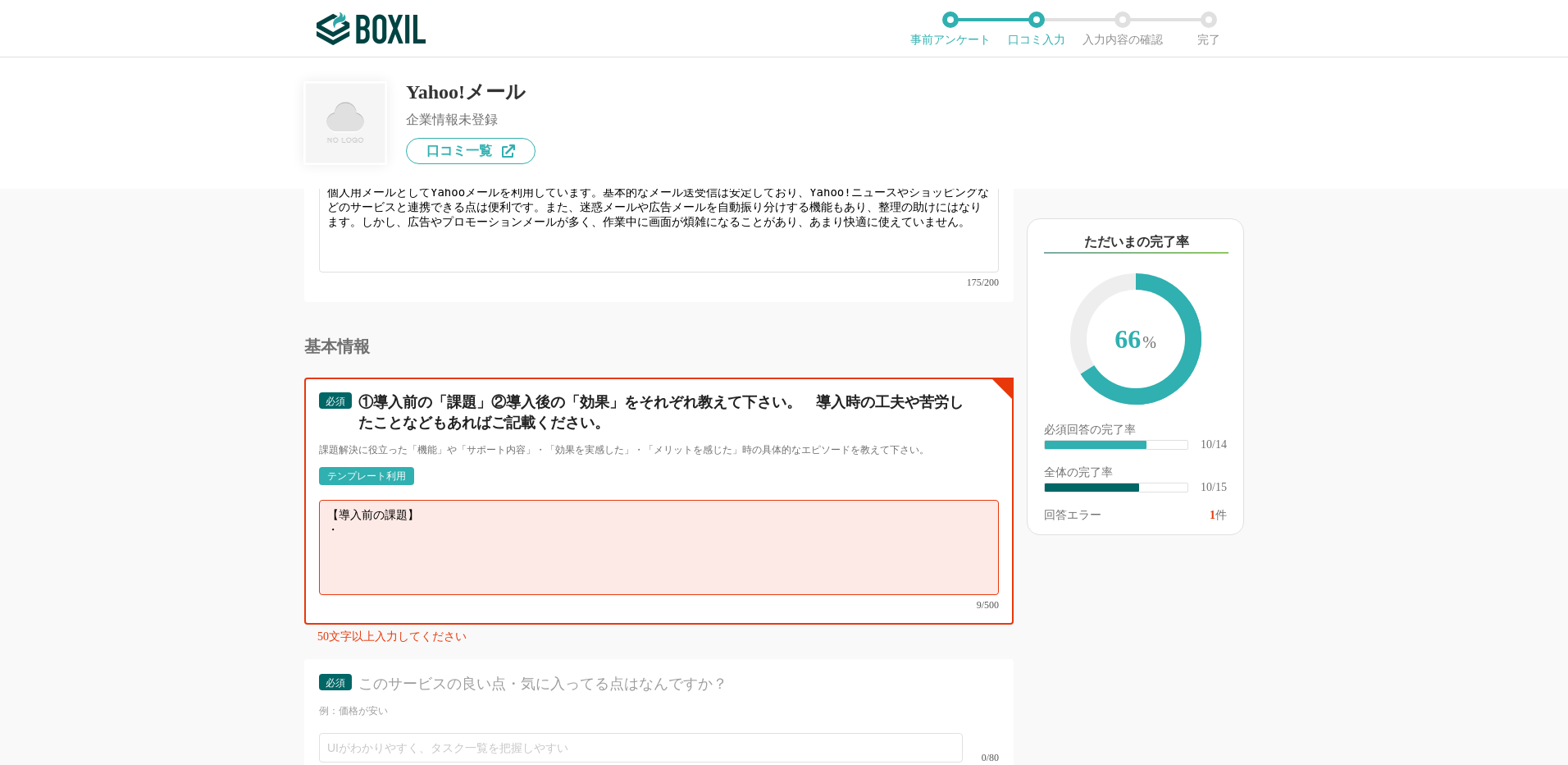
click at [358, 520] on textarea "【導入前の課題】 ・" at bounding box center [659, 548] width 680 height 95
paste textarea "個人用メールアドレスとして使いたいが、迷惑メールや広告メールが多く、本当に必要なメールが埋もれてしまうことがある。"
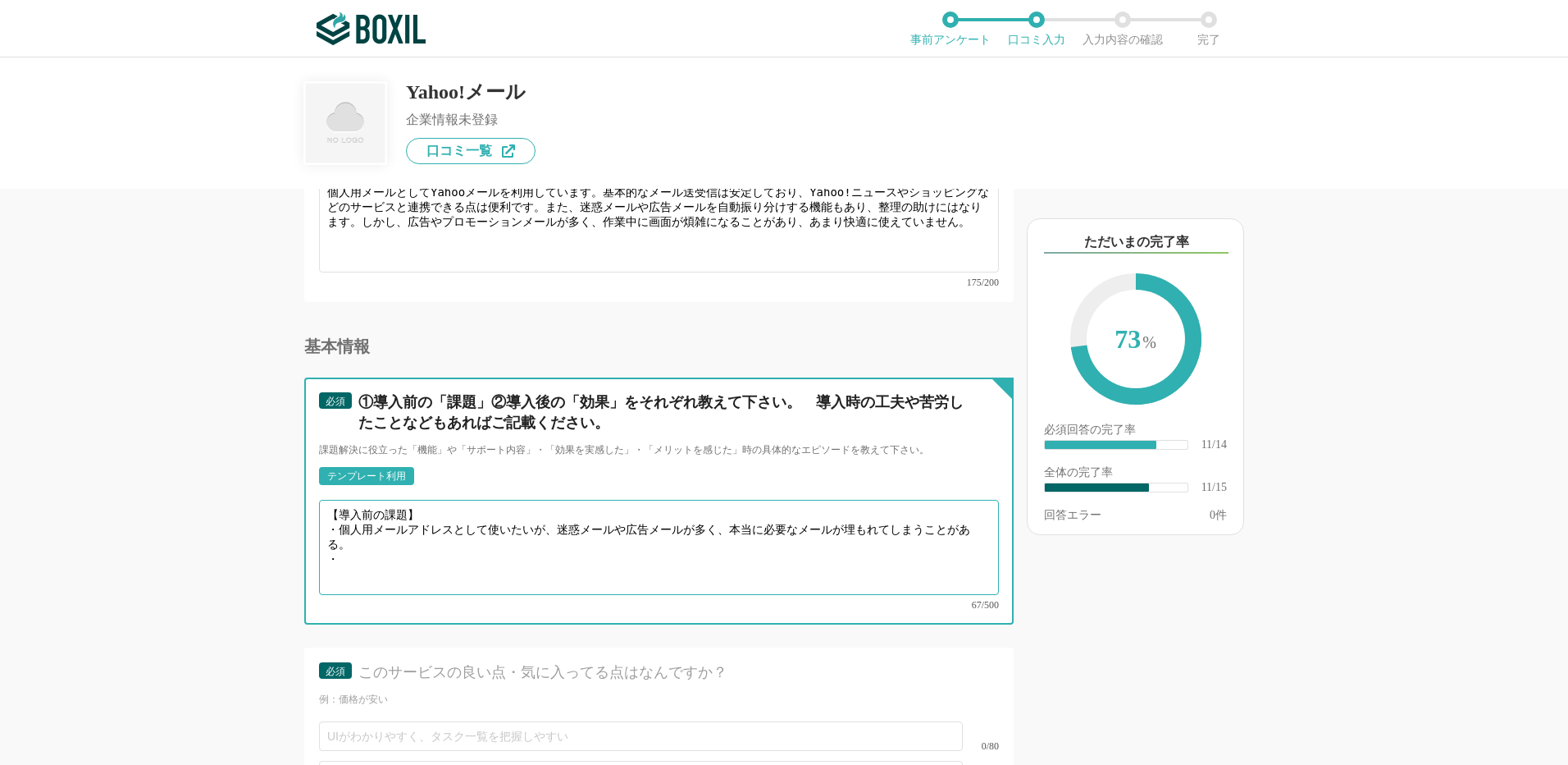
click at [348, 533] on textarea "【導入前の課題】 ・個人用メールアドレスとして使いたいが、迷惑メールや広告メールが多く、本当に必要なメールが埋もれてしまうことがある。 ・" at bounding box center [659, 548] width 680 height 95
paste textarea "フリーメールでありながら、使い勝手や整理のしやすさに不安があった。"
click at [354, 552] on textarea "【導入前の課題】 ・個人用メールアドレスとして使いたいが、迷惑メールや広告メールが多く、本当に必要なメールが埋もれてしまうことがある。 ・フリーメールでありな…" at bounding box center [659, 548] width 680 height 95
paste textarea "メールの管理や検索、フォルダ分けなどが面倒で、重要メールの見落としが発生しやすい。"
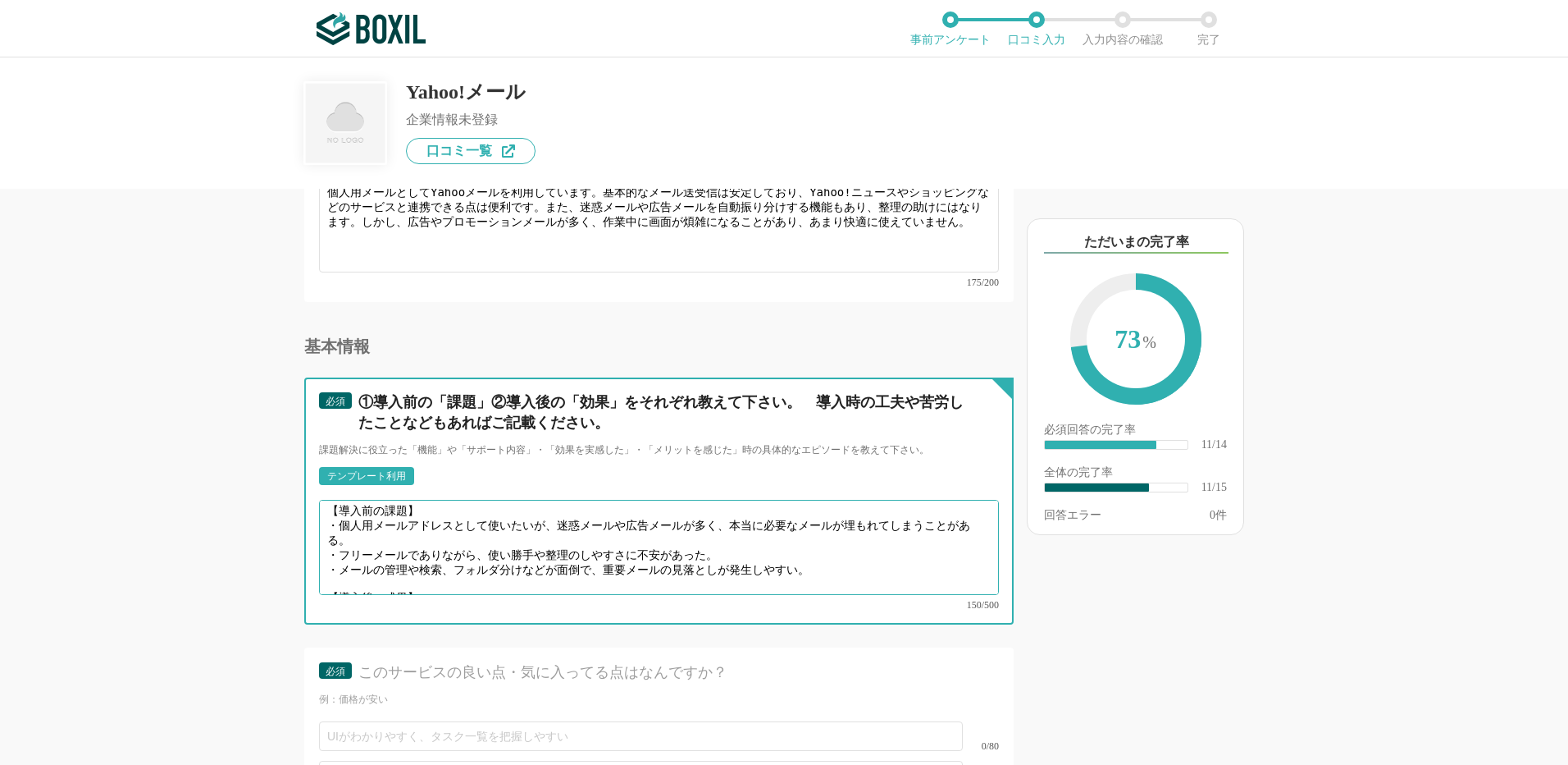
scroll to position [15, 0]
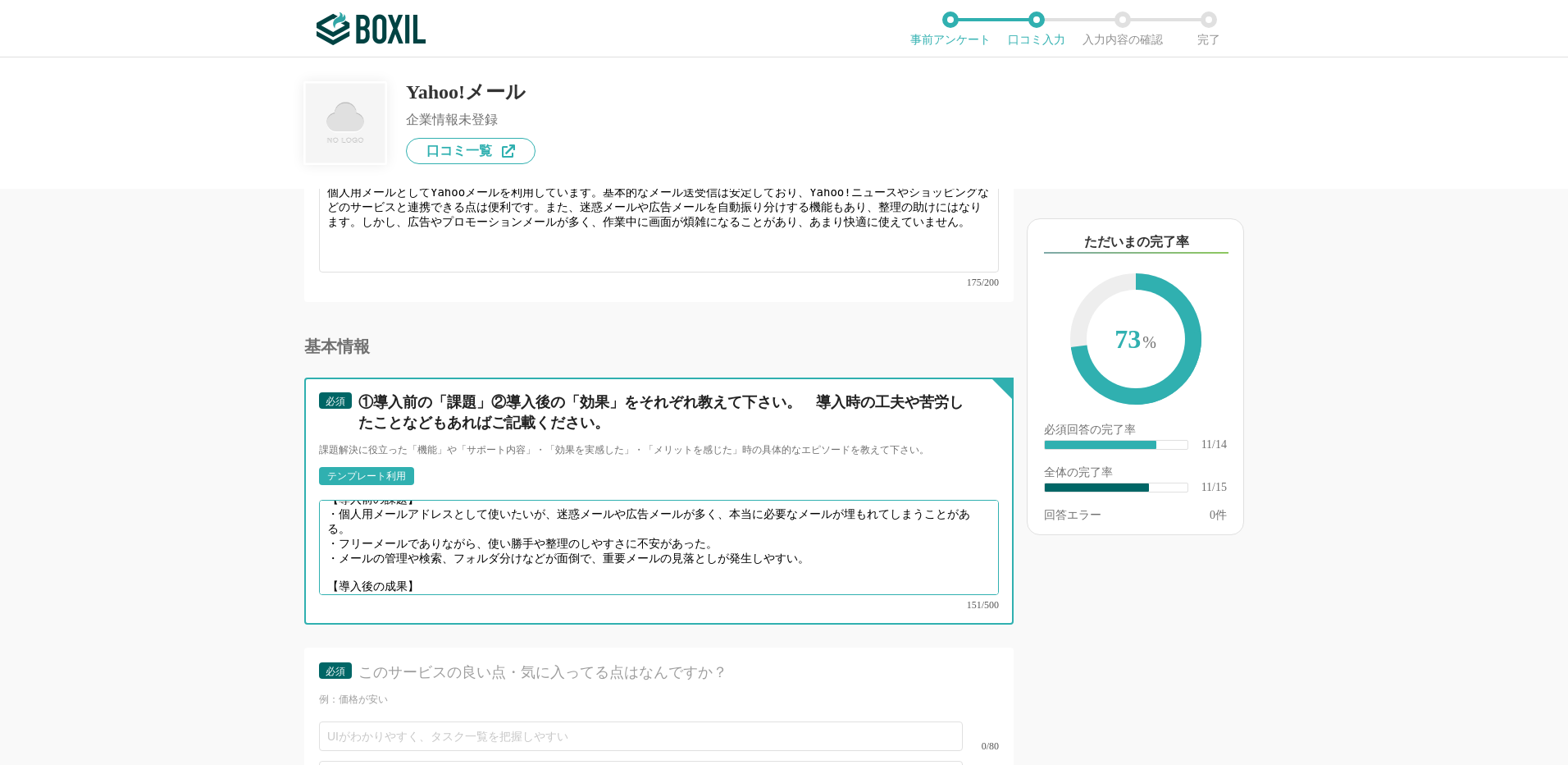
click at [351, 570] on textarea "【導入前の課題】 ・個人用メールアドレスとして使いたいが、迷惑メールや広告メールが多く、本当に必要なメールが埋もれてしまうことがある。 ・フリーメールでありな…" at bounding box center [659, 548] width 680 height 95
paste textarea "基本的なメール送受信は問題なく行える。"
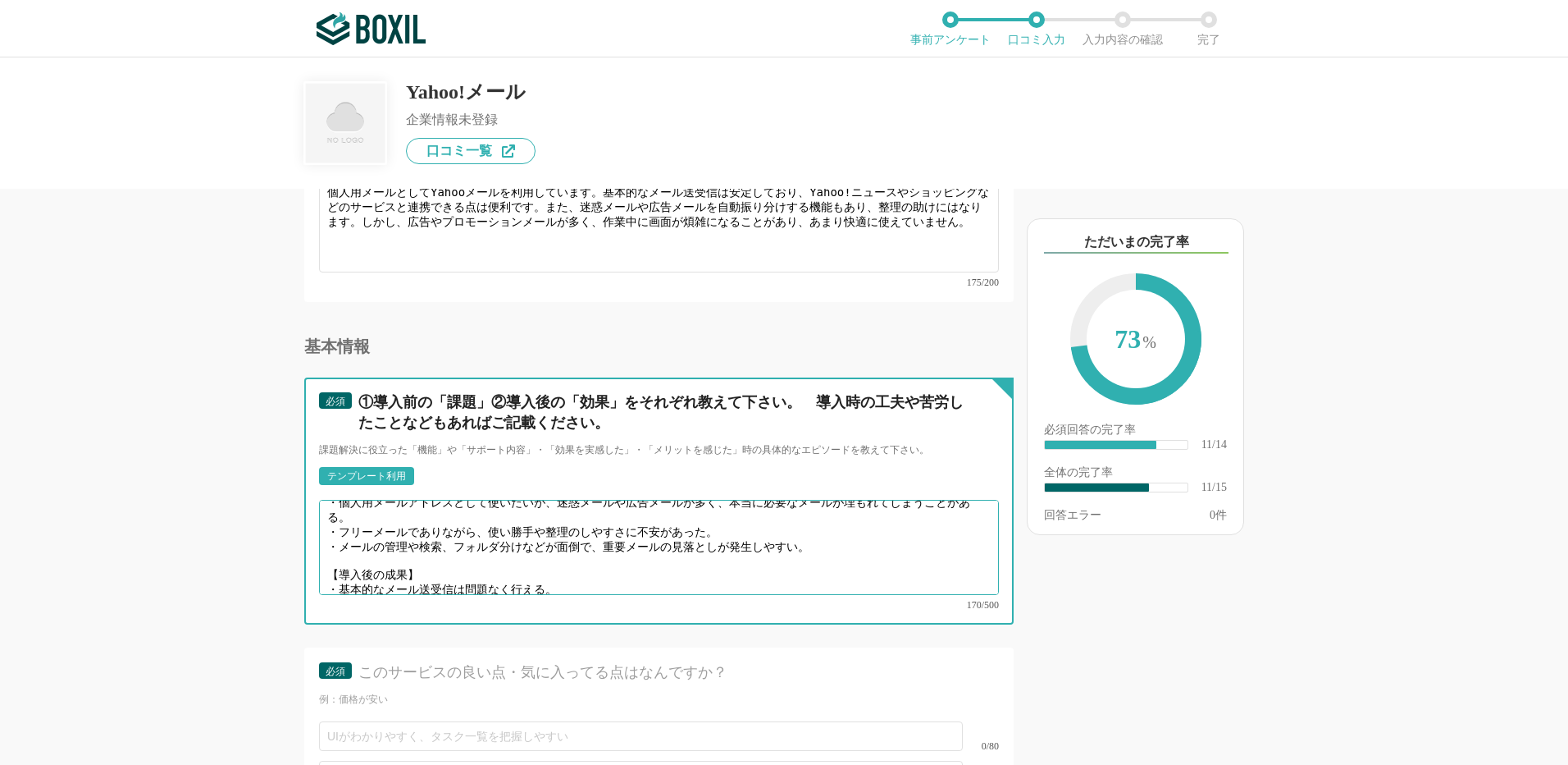
click at [411, 569] on textarea "【導入前の課題】 ・個人用メールアドレスとして使いたいが、迷惑メールや広告メールが多く、本当に必要なメールが埋もれてしまうことがある。 ・フリーメールでありな…" at bounding box center [659, 548] width 680 height 95
paste textarea "Yahoo!アカウントを持っていれば、各種サービスとの連携が便利。"
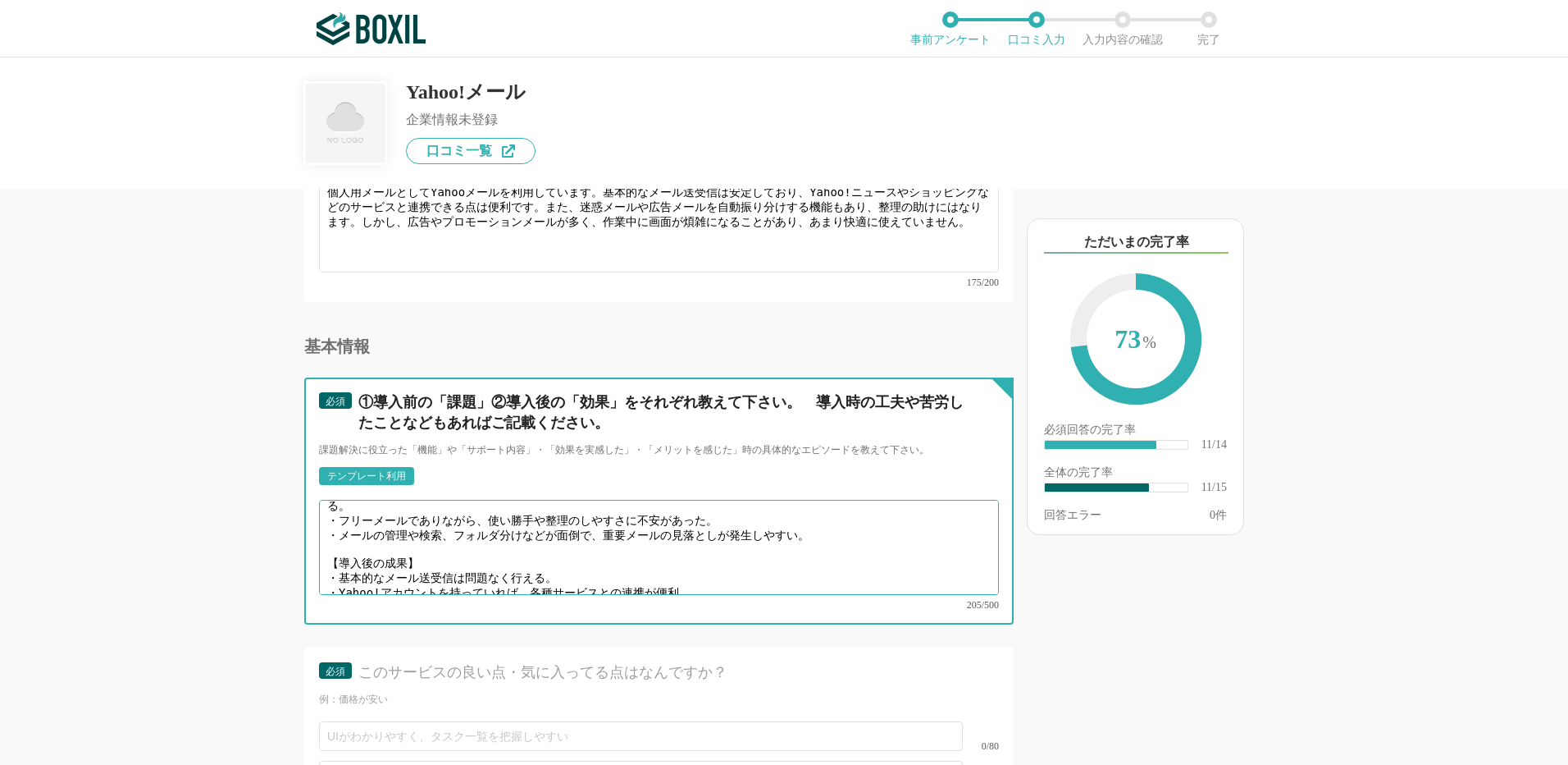
click at [366, 575] on textarea "【導入前の課題】 ・個人用メールアドレスとして使いたいが、迷惑メールや広告メールが多く、本当に必要なメールが埋もれてしまうことがある。 ・フリーメールでありな…" at bounding box center [659, 548] width 680 height 95
paste textarea "広告や迷惑メールを自動振り分けする機能はある程度有効で、整理は可能。"
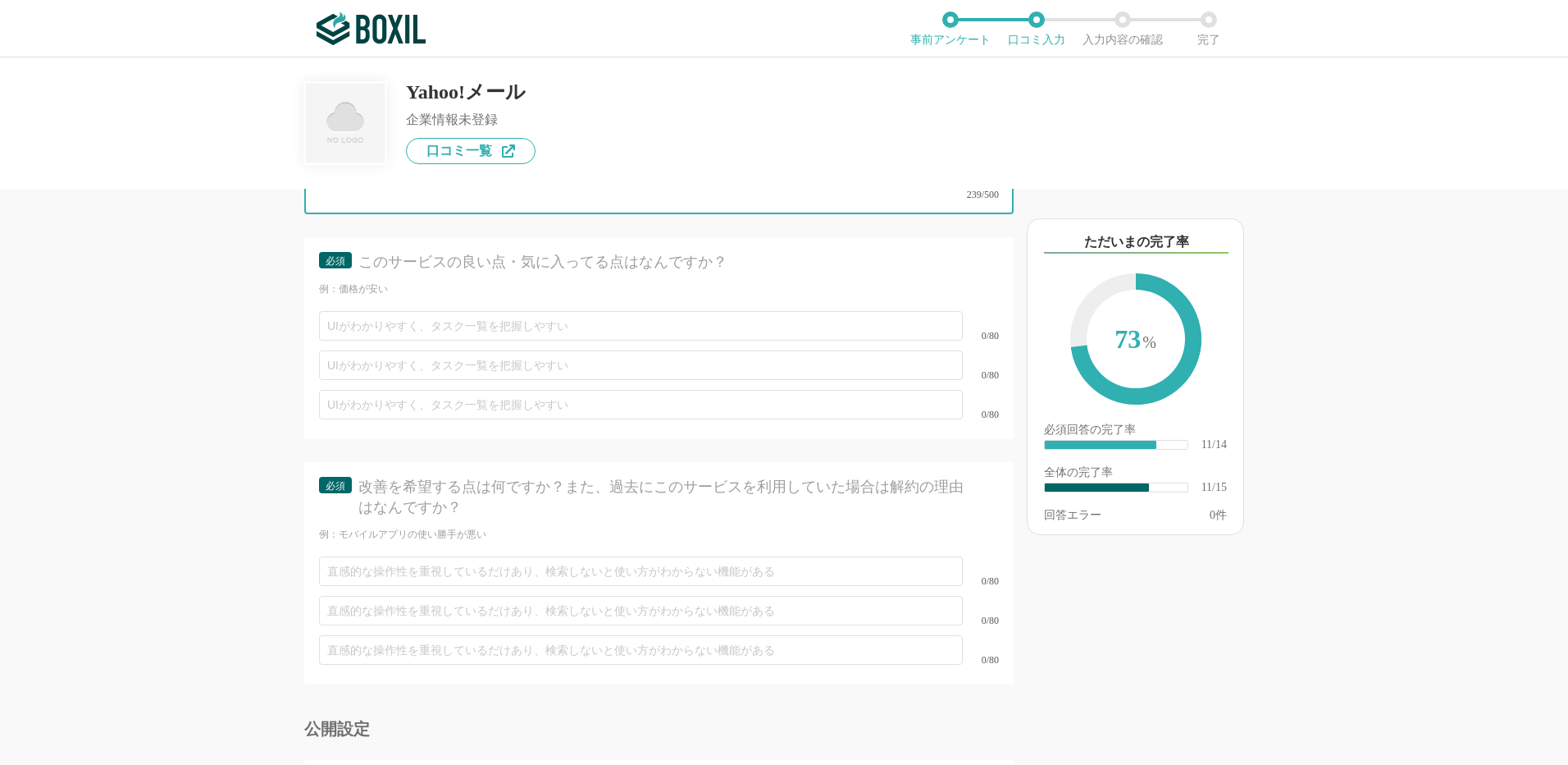
type textarea "【導入前の課題】 ・個人用メールアドレスとして使いたいが、迷惑メールや広告メールが多く、本当に必要なメールが埋もれてしまうことがある。 ・フリーメールでありな…"
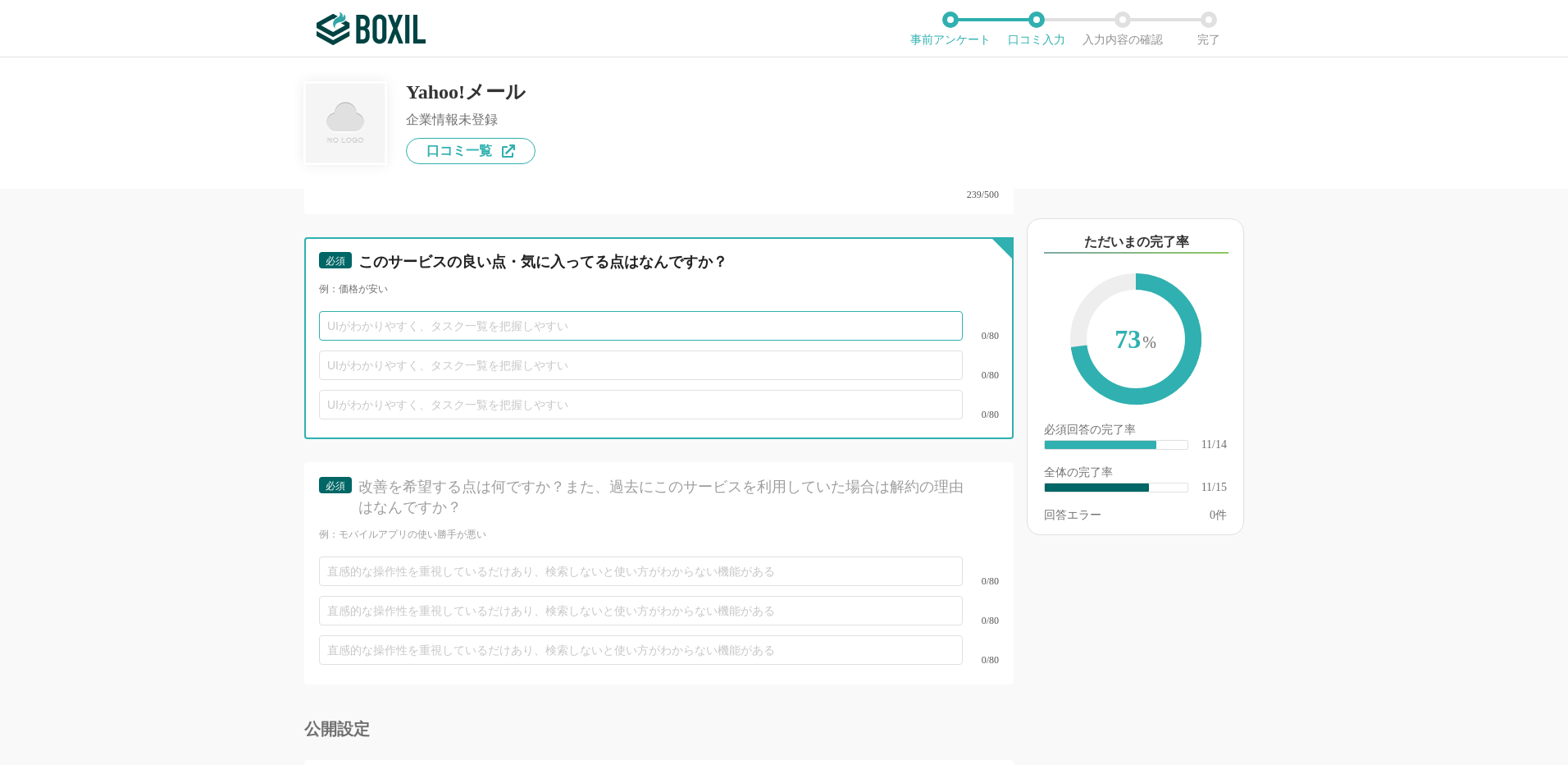
click at [390, 311] on input "text" at bounding box center [640, 326] width 644 height 30
paste input "フリーメールとして必要最低限の機能はしっかり使える。"
type input "フリーメールとして必要最低限の機能はしっかり使える。"
click at [353, 350] on input "text" at bounding box center [640, 365] width 644 height 30
paste input "Yahoo!ニュース、Yahoo!ショッピングなどとの連携や通知がスムーズ。"
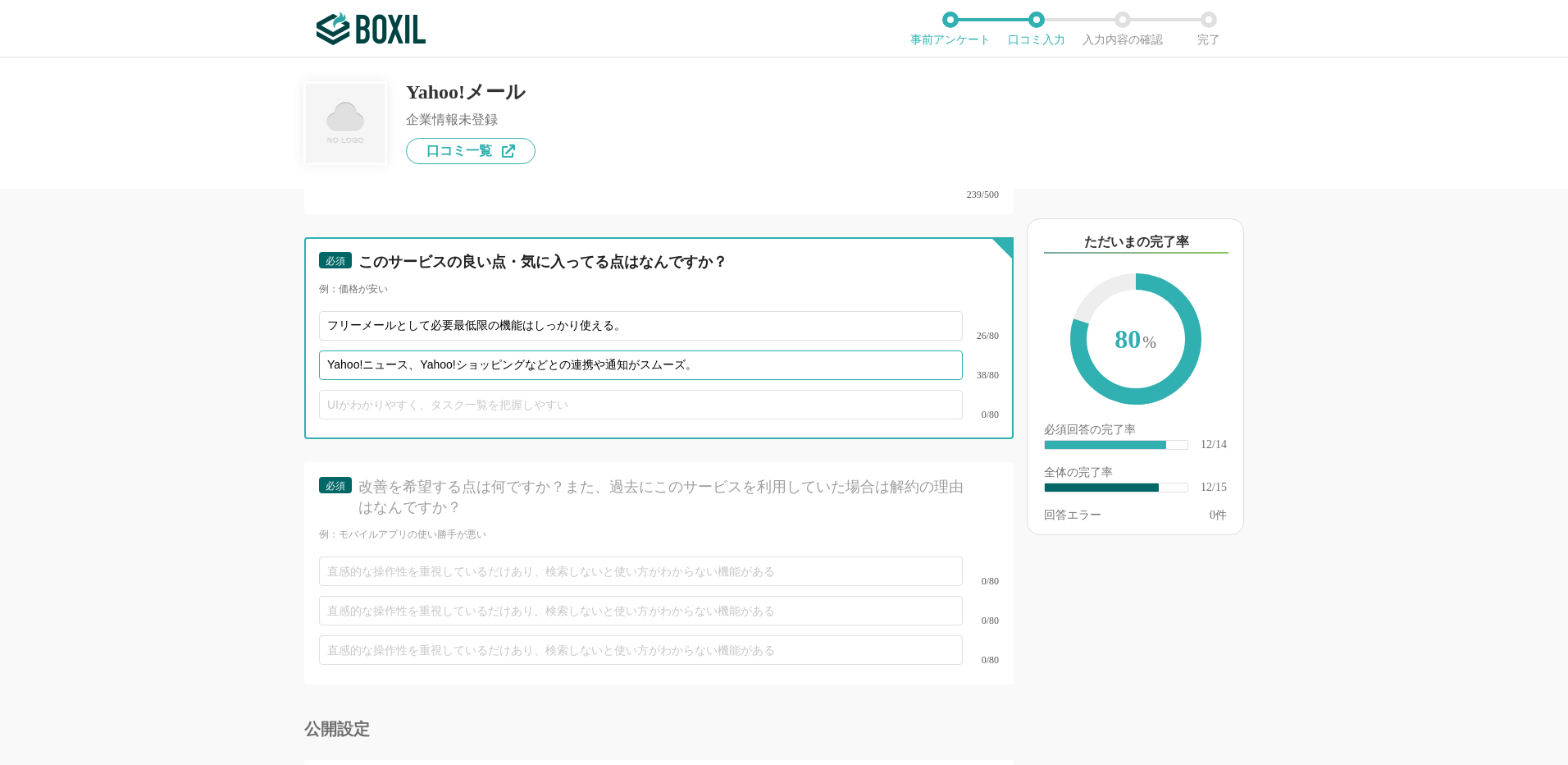
type input "Yahoo!ニュース、Yahoo!ショッピングなどとの連携や通知がスムーズ。"
click at [342, 390] on input "text" at bounding box center [640, 405] width 644 height 30
paste input "一定の広告や迷惑メールは自動で振り分け可能。"
type input "一定の広告や迷惑メールは自動で振り分け可能。"
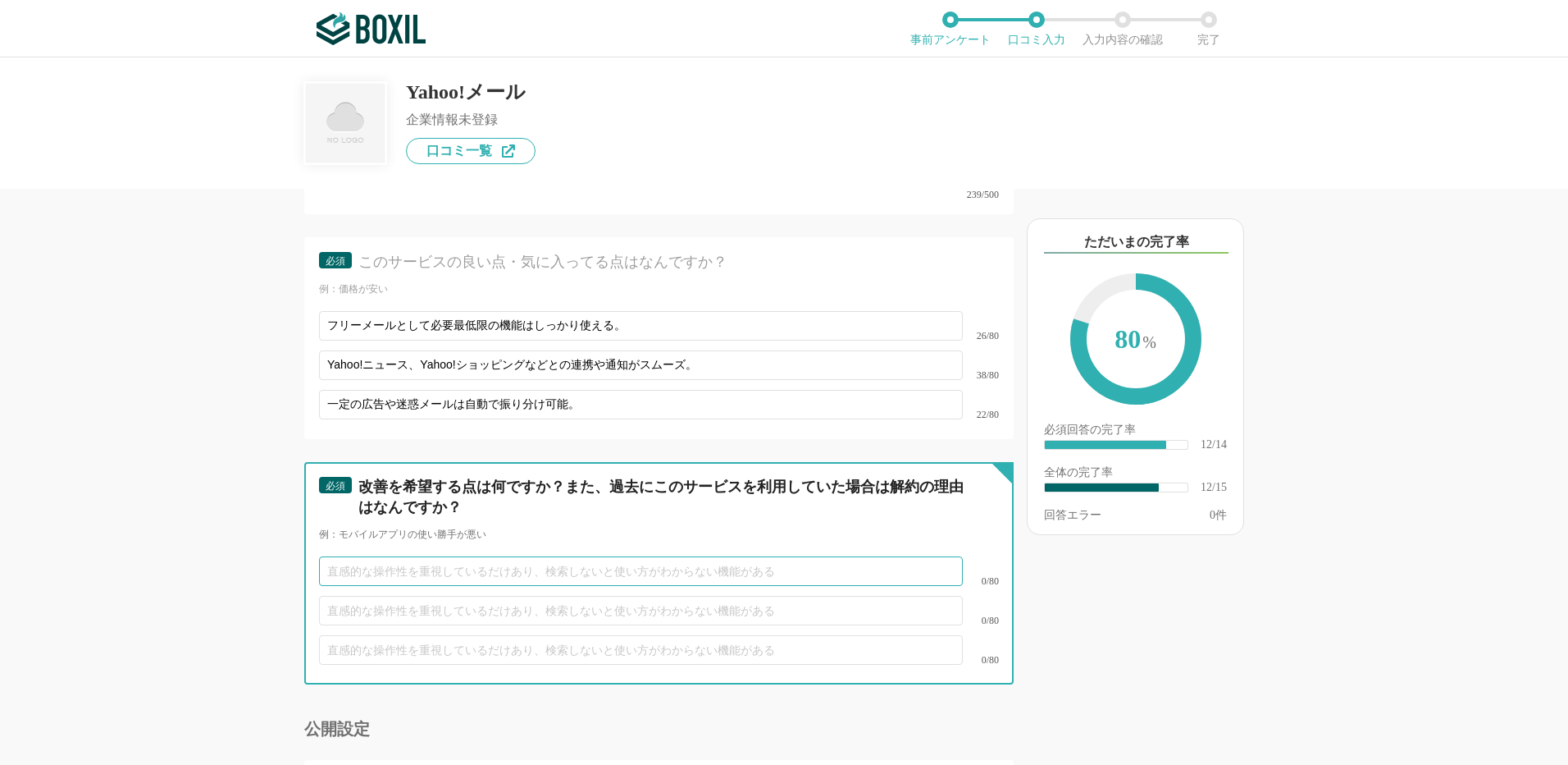
click at [332, 557] on input "text" at bounding box center [640, 571] width 644 height 30
paste input "作業中に画面が煩雑になり、集中しにくい。"
type input "作業中に画面が煩雑になり、集中しにくい。"
click at [359, 597] on input "text" at bounding box center [640, 610] width 644 height 30
paste input "フィルタ設定を工夫しても、時々不要メールが届く。"
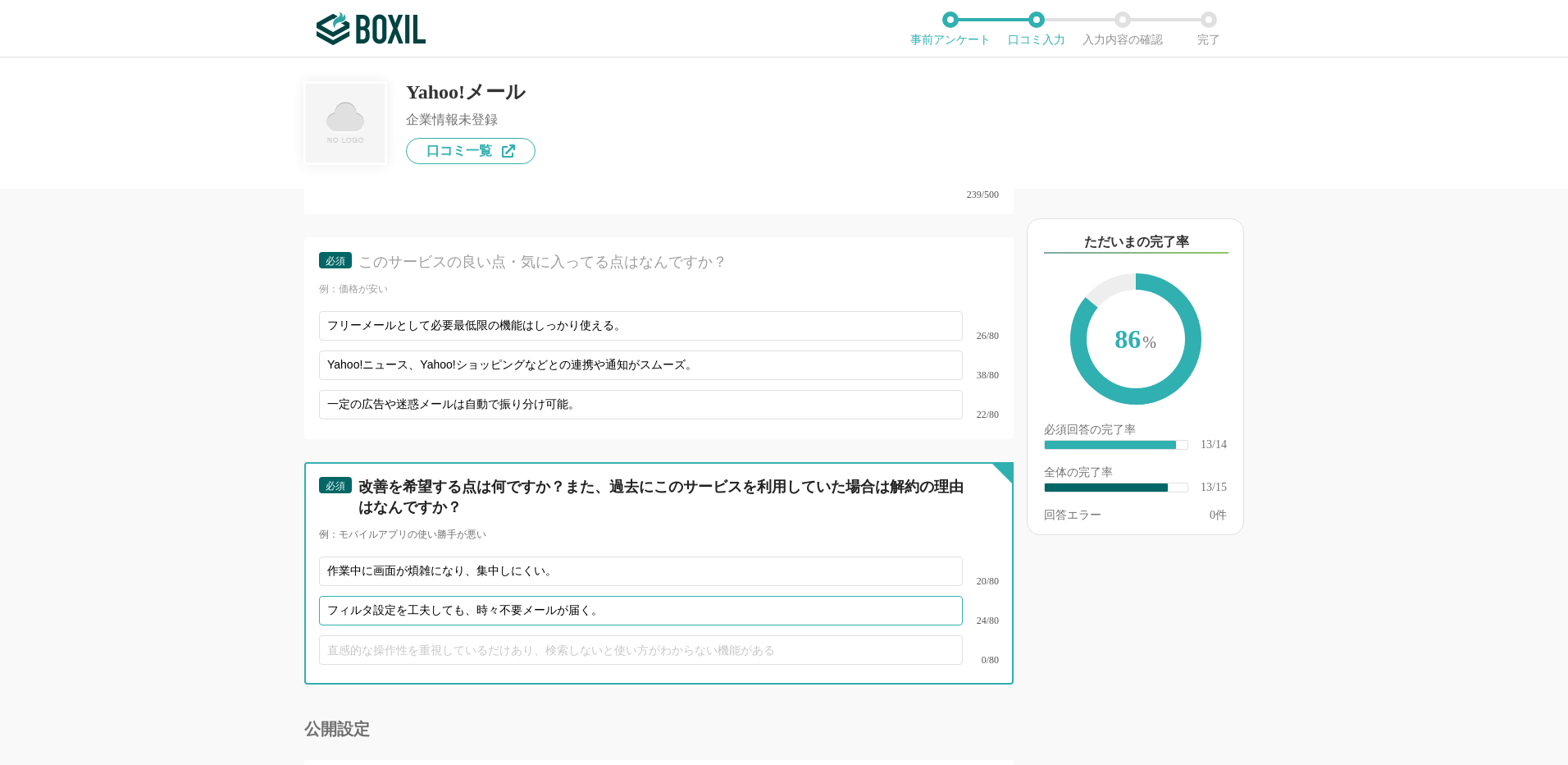
type input "フィルタ設定を工夫しても、時々不要メールが届く。"
drag, startPoint x: 580, startPoint y: 560, endPoint x: 211, endPoint y: 566, distance: 369.0
click at [211, 566] on div "他のサービス・ツールと連携していますか？ ※複数選択可 例：Slack、Salesforce 選択したサービス 未選択 必須 使いやすさ（５点満点） 直感的に…" at bounding box center [604, 476] width 820 height 576
paste input "フィルタ設定を工夫しても、時々不要メールが届く"
type input "フィルタ設定を工夫しても、時々不要メールが届く。"
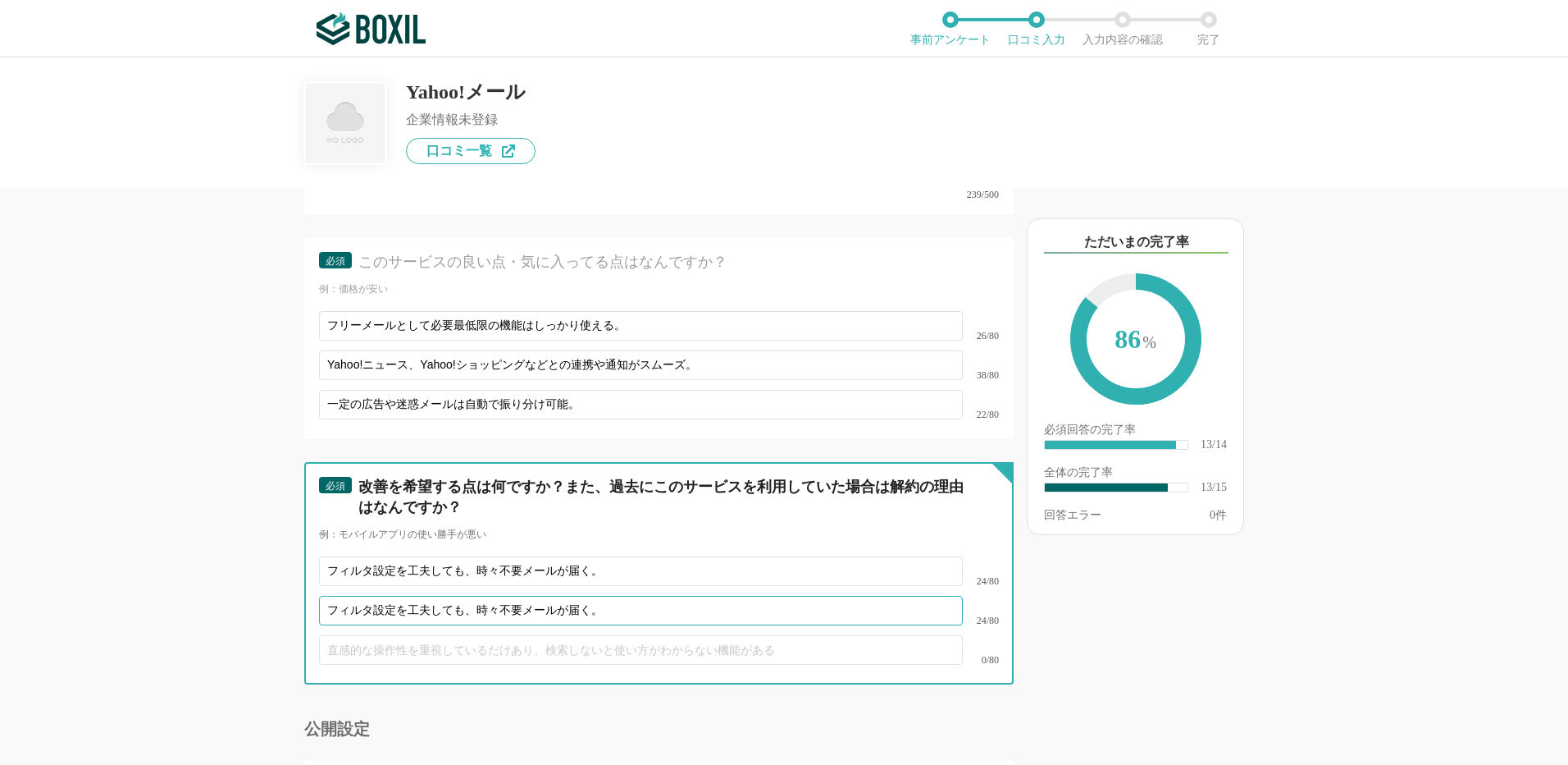
drag, startPoint x: 611, startPoint y: 589, endPoint x: 210, endPoint y: 619, distance: 402.1
click at [210, 619] on div "他のサービス・ツールと連携していますか？ ※複数選択可 例：Slack、Salesforce 選択したサービス 未選択 必須 使いやすさ（５点満点） 直感的に…" at bounding box center [604, 476] width 820 height 576
paste input "広告表示や画面構成により、操作がやや煩わしい場合がある"
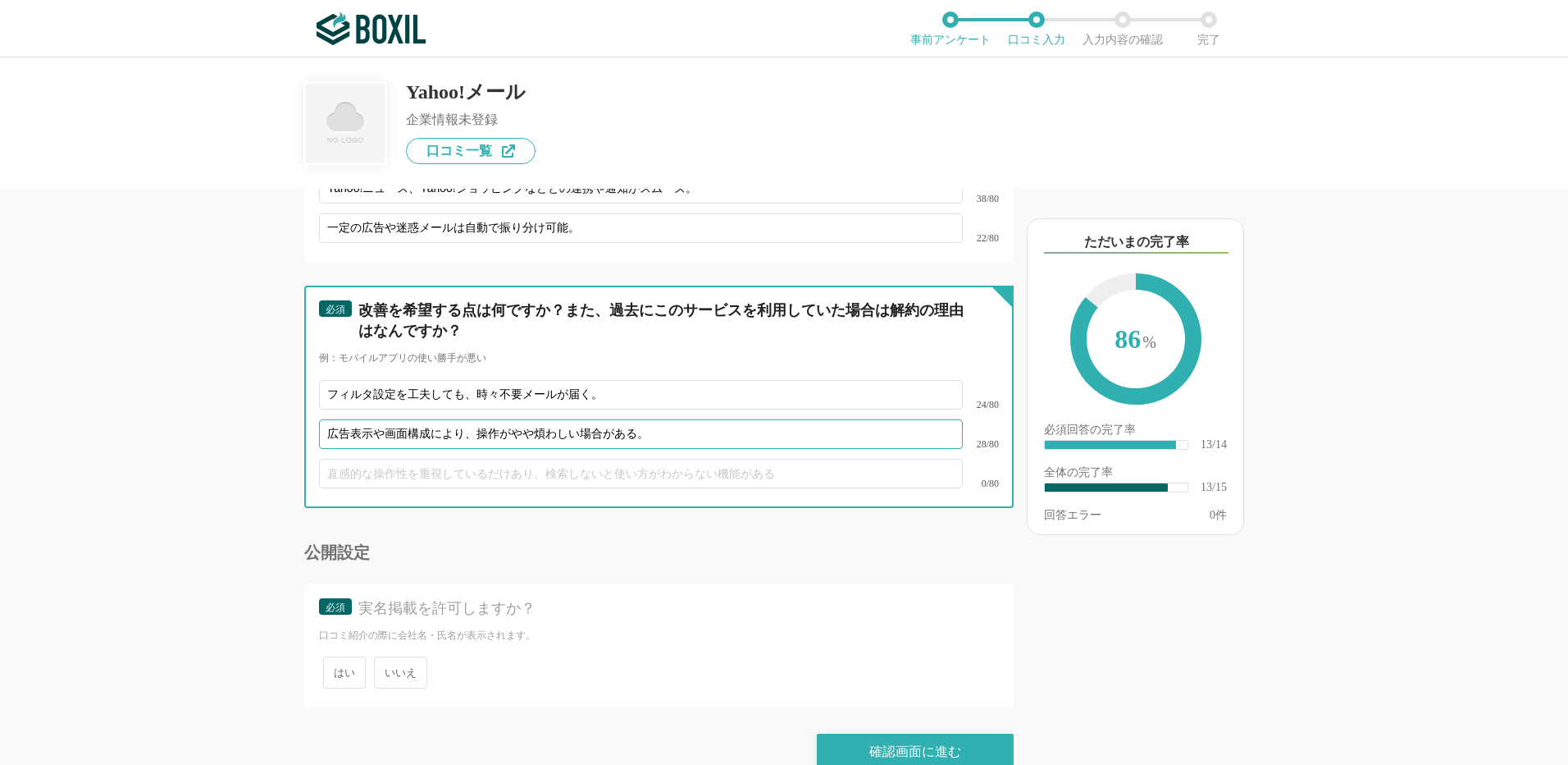
scroll to position [2320, 0]
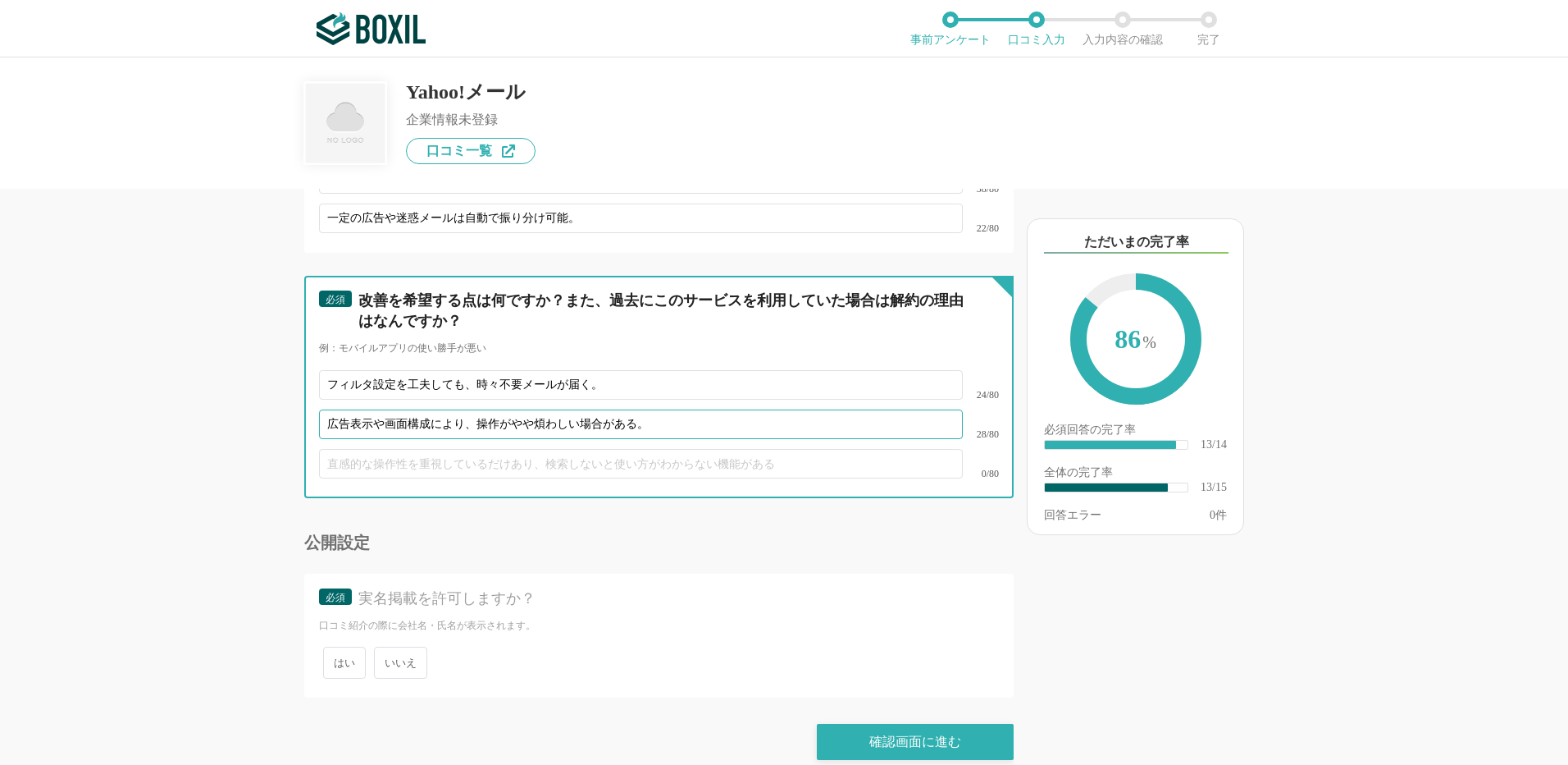
type input "広告表示や画面構成により、操作がやや煩わしい場合がある。"
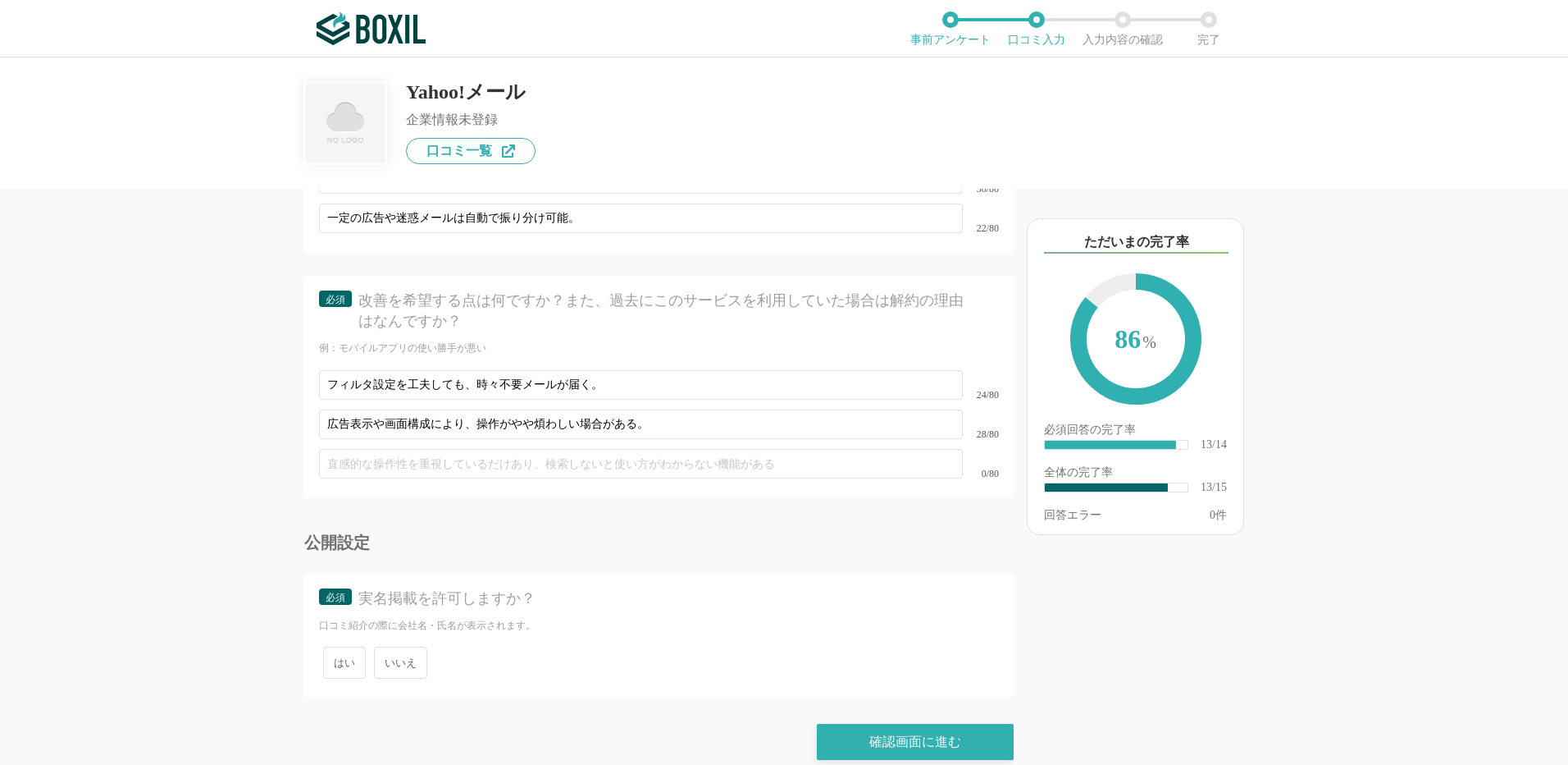
click at [393, 647] on span "いいえ" at bounding box center [400, 663] width 53 height 32
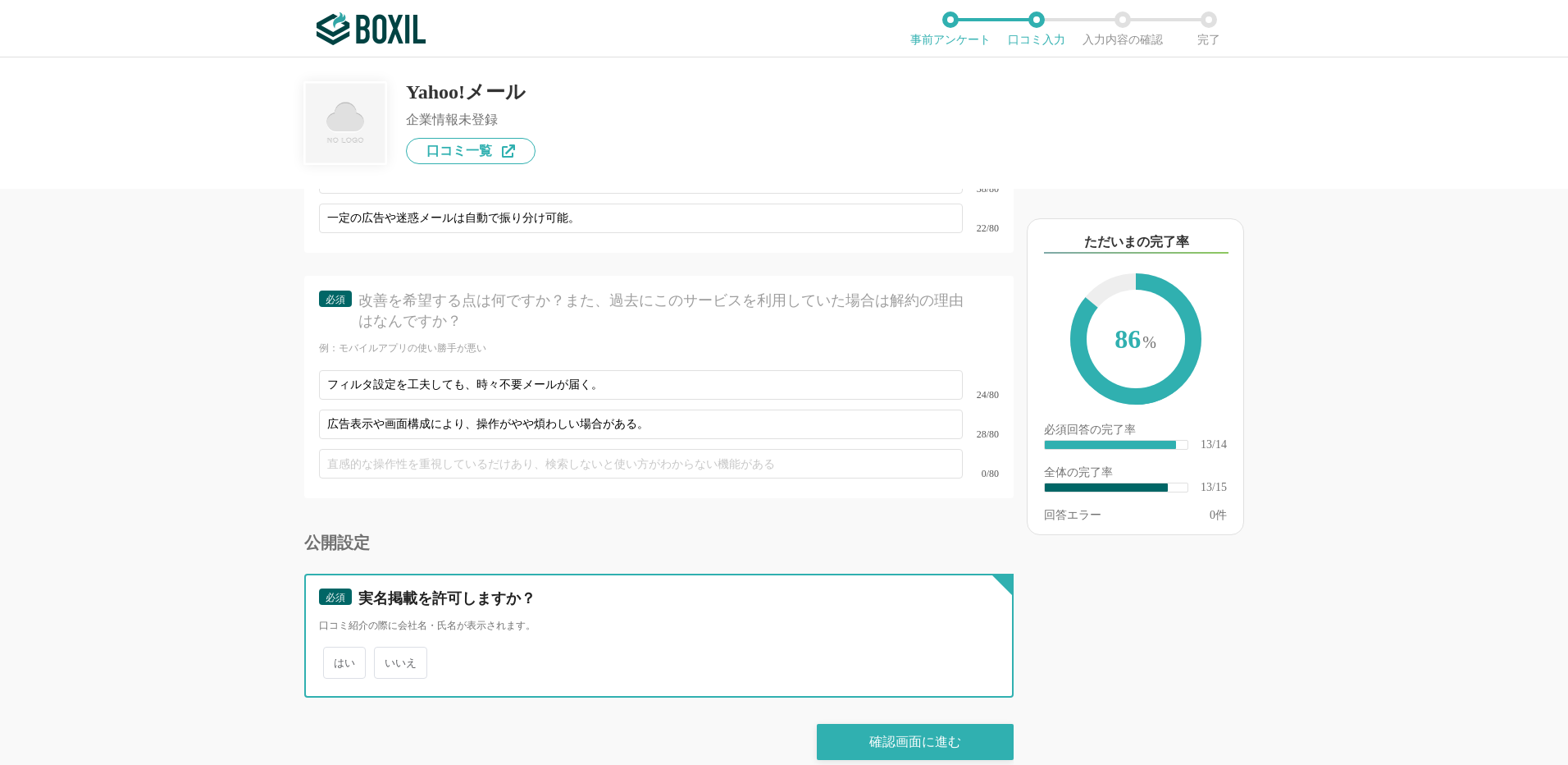
click at [389, 649] on input "いいえ" at bounding box center [383, 654] width 11 height 11
radio input "true"
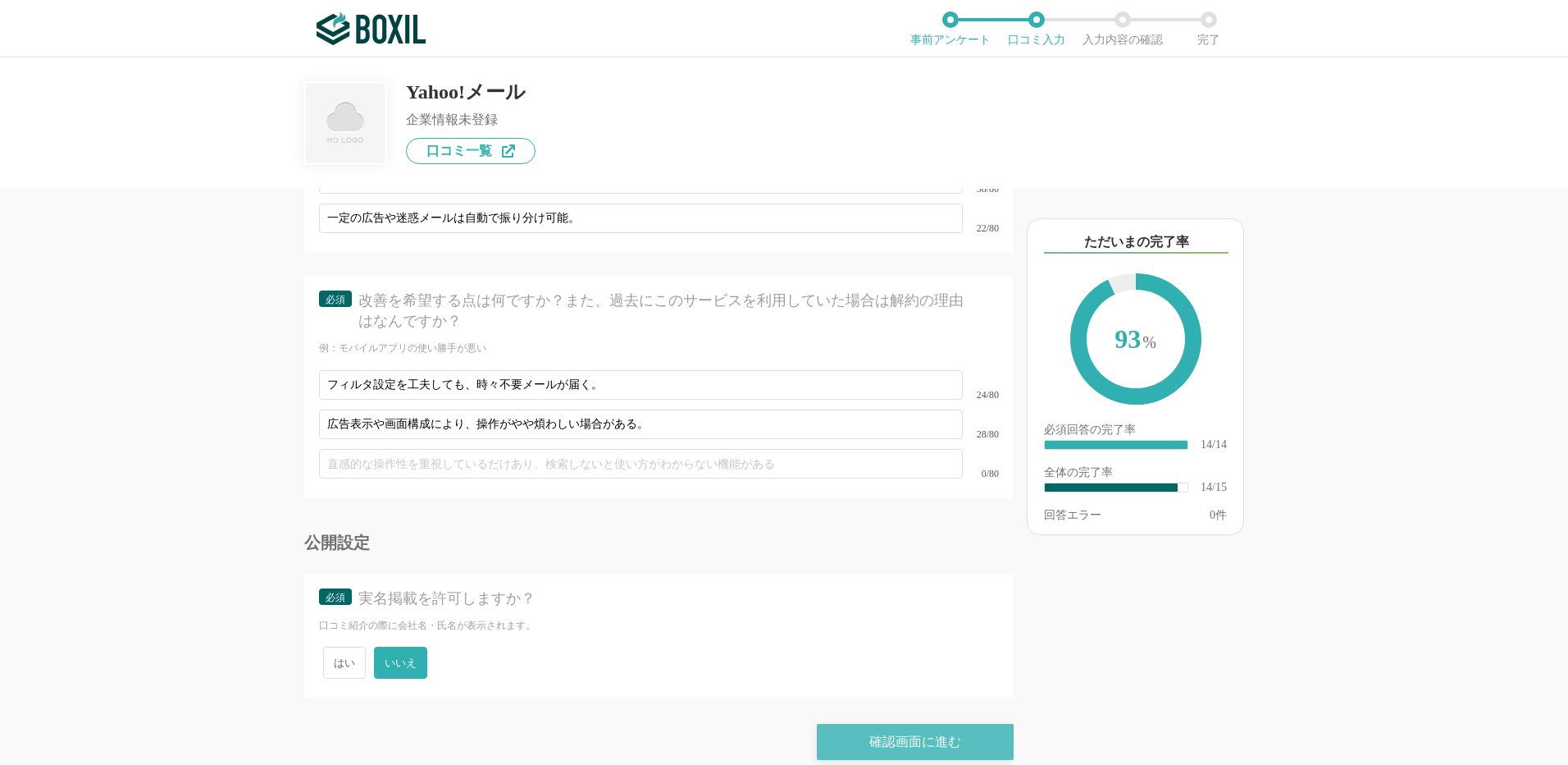
click at [929, 724] on div "確認画面に進む" at bounding box center [915, 741] width 197 height 36
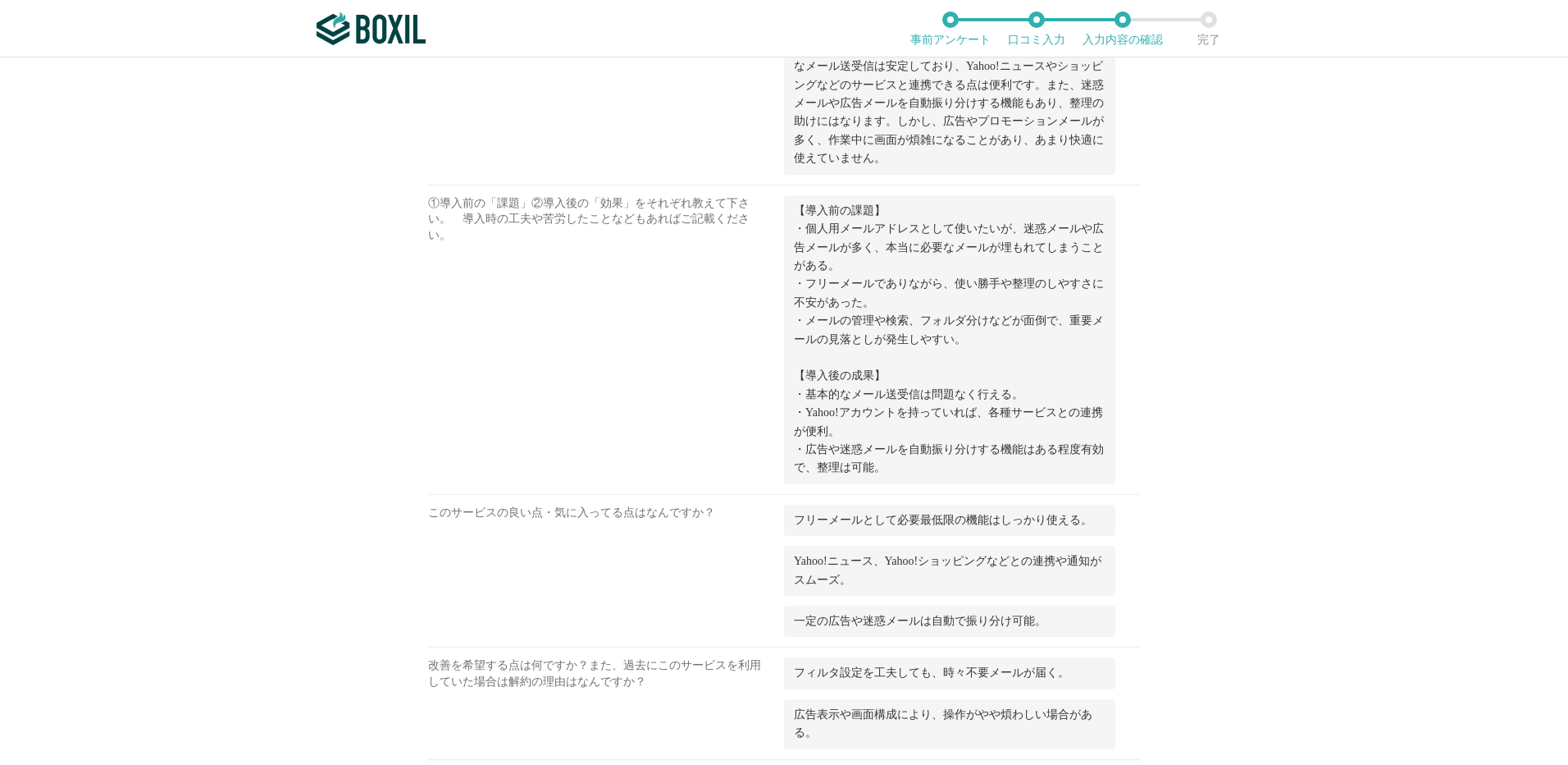
scroll to position [1231, 0]
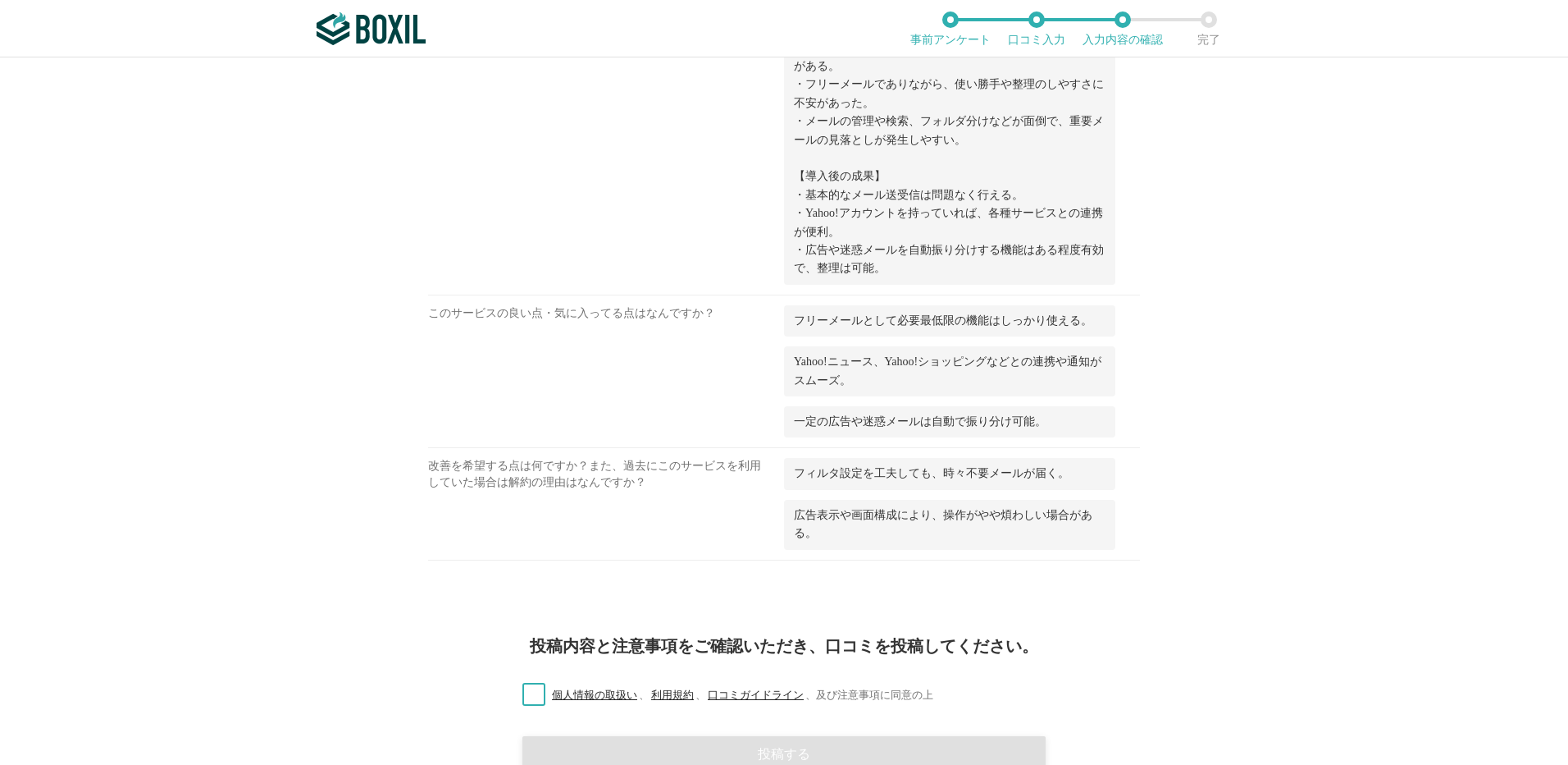
click at [529, 691] on label "個人情報の取扱い 、 利用規約 、 口コミガイドライン 、 及び注意事項に同意の上" at bounding box center [721, 696] width 424 height 17
click at [0, 0] on input "個人情報の取扱い 、 利用規約 、 口コミガイドライン 、 及び注意事項に同意の上" at bounding box center [0, 0] width 0 height 0
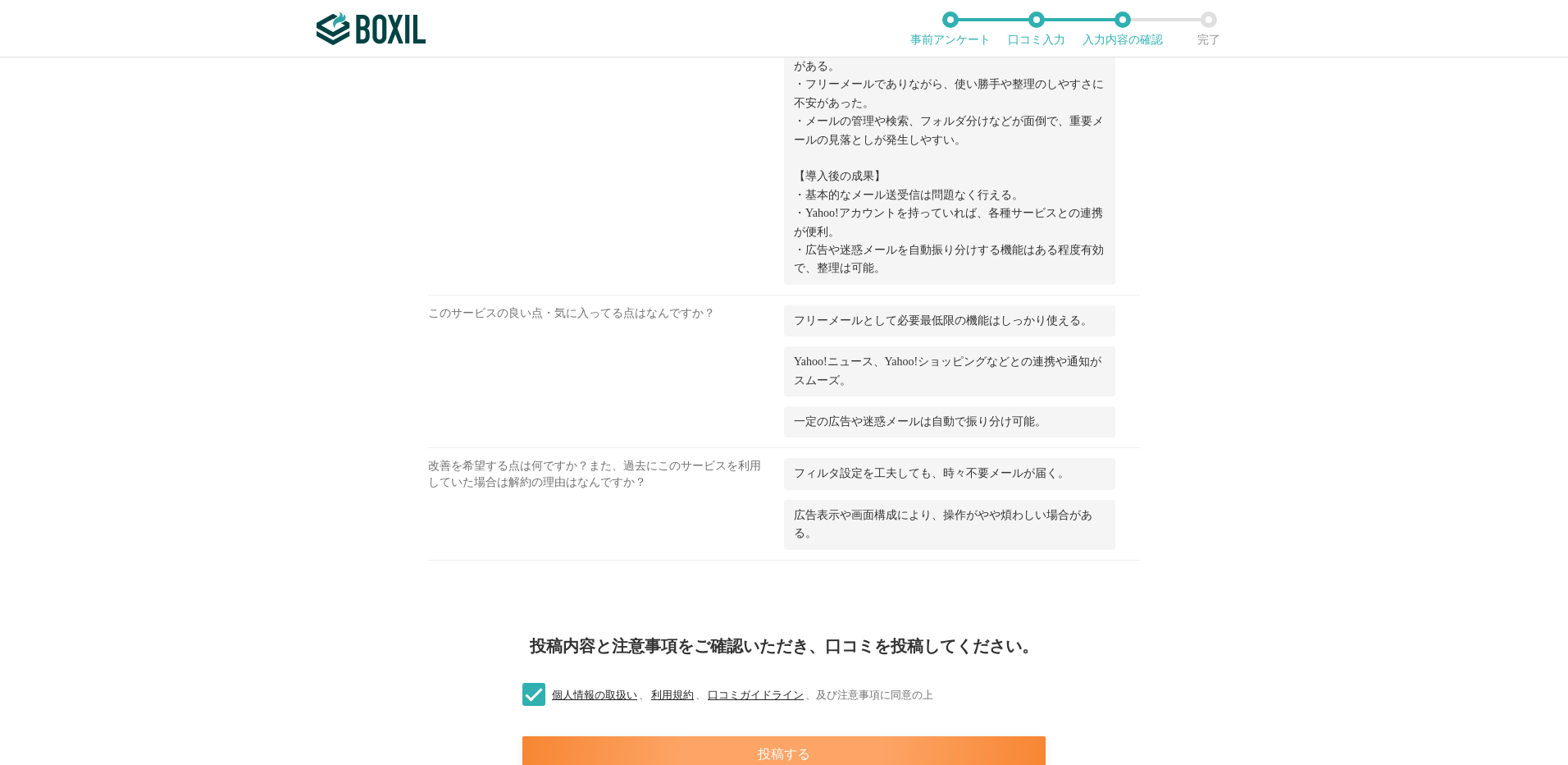
click at [749, 752] on div "投稿する" at bounding box center [784, 754] width 524 height 36
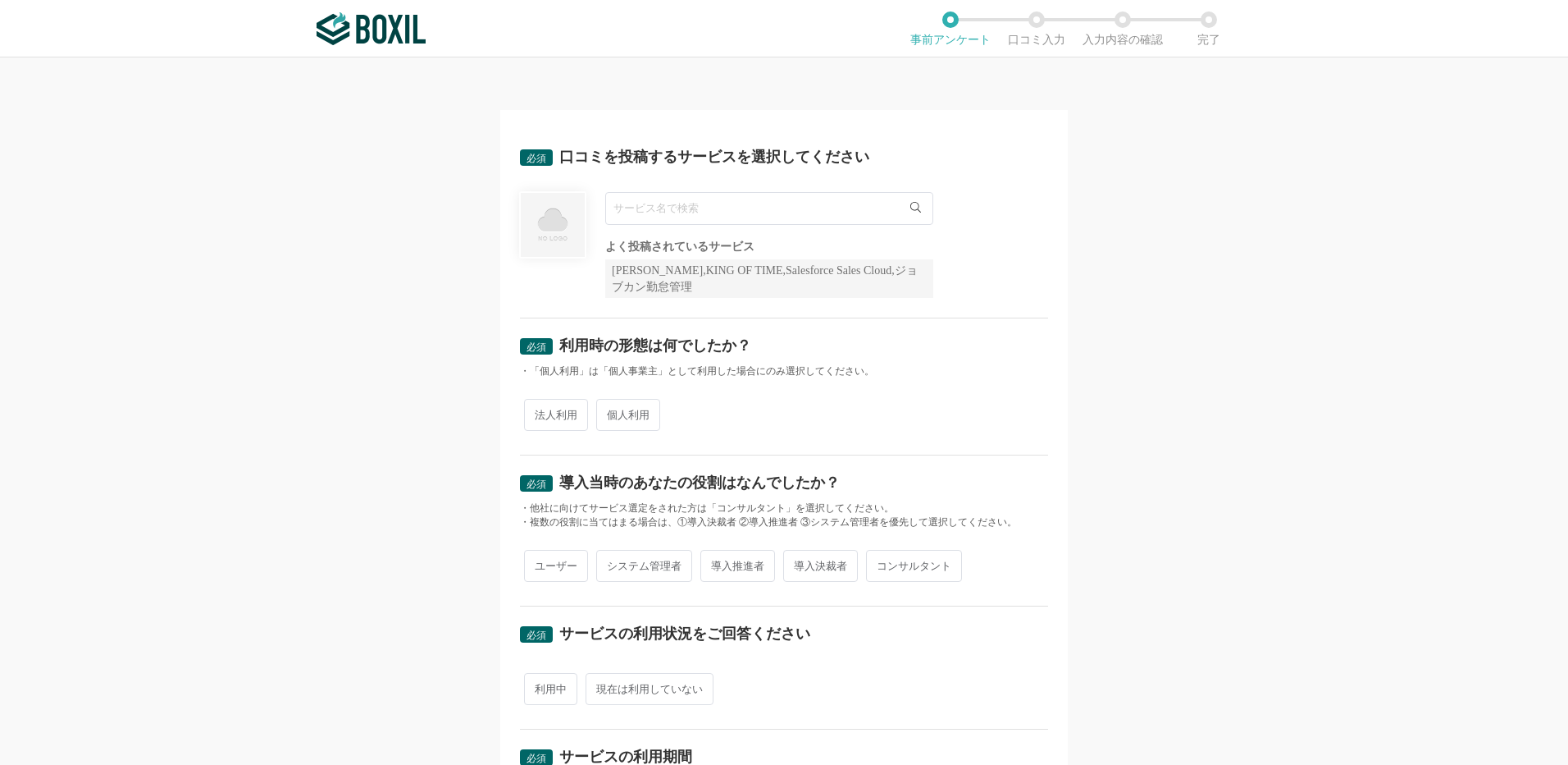
click at [627, 218] on input "text" at bounding box center [770, 208] width 328 height 33
click at [651, 249] on li "Gmail" at bounding box center [770, 242] width 326 height 33
click at [630, 243] on span "Gmail" at bounding box center [636, 242] width 27 height 11
click at [627, 240] on span "Gmail" at bounding box center [636, 242] width 27 height 11
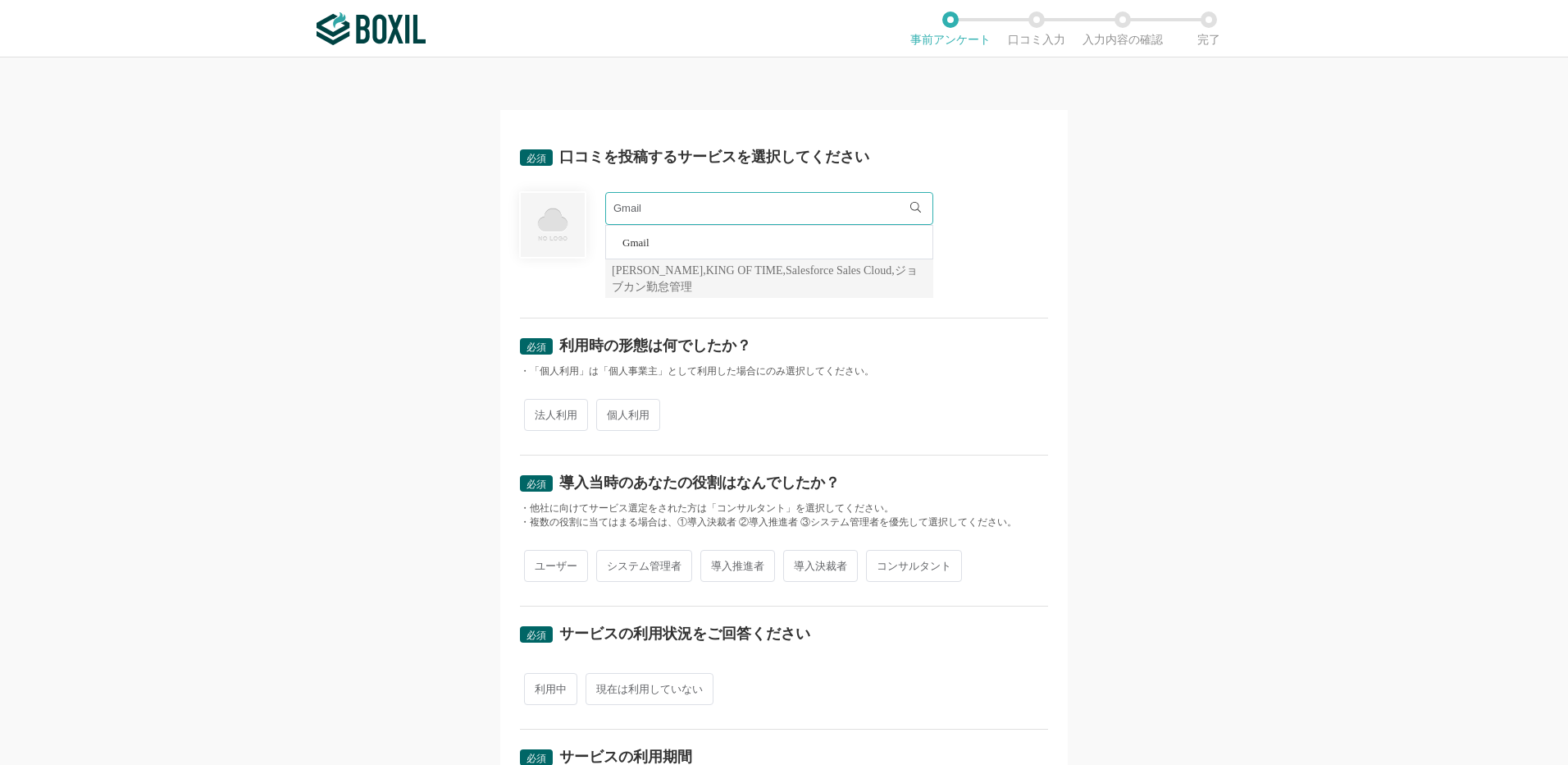
click at [677, 235] on li "Gmail" at bounding box center [770, 242] width 326 height 33
click at [1002, 221] on div "Gmail Gmail よく投稿されているサービス Sansan,KING OF TIME,Salesforce Sales Cloud,ジョブカン勤怠管理" at bounding box center [784, 245] width 529 height 106
click at [702, 208] on input "Gmail" at bounding box center [770, 208] width 328 height 33
click at [665, 241] on li "Gmail" at bounding box center [770, 242] width 326 height 33
click at [690, 205] on input "Gmail" at bounding box center [770, 208] width 328 height 33
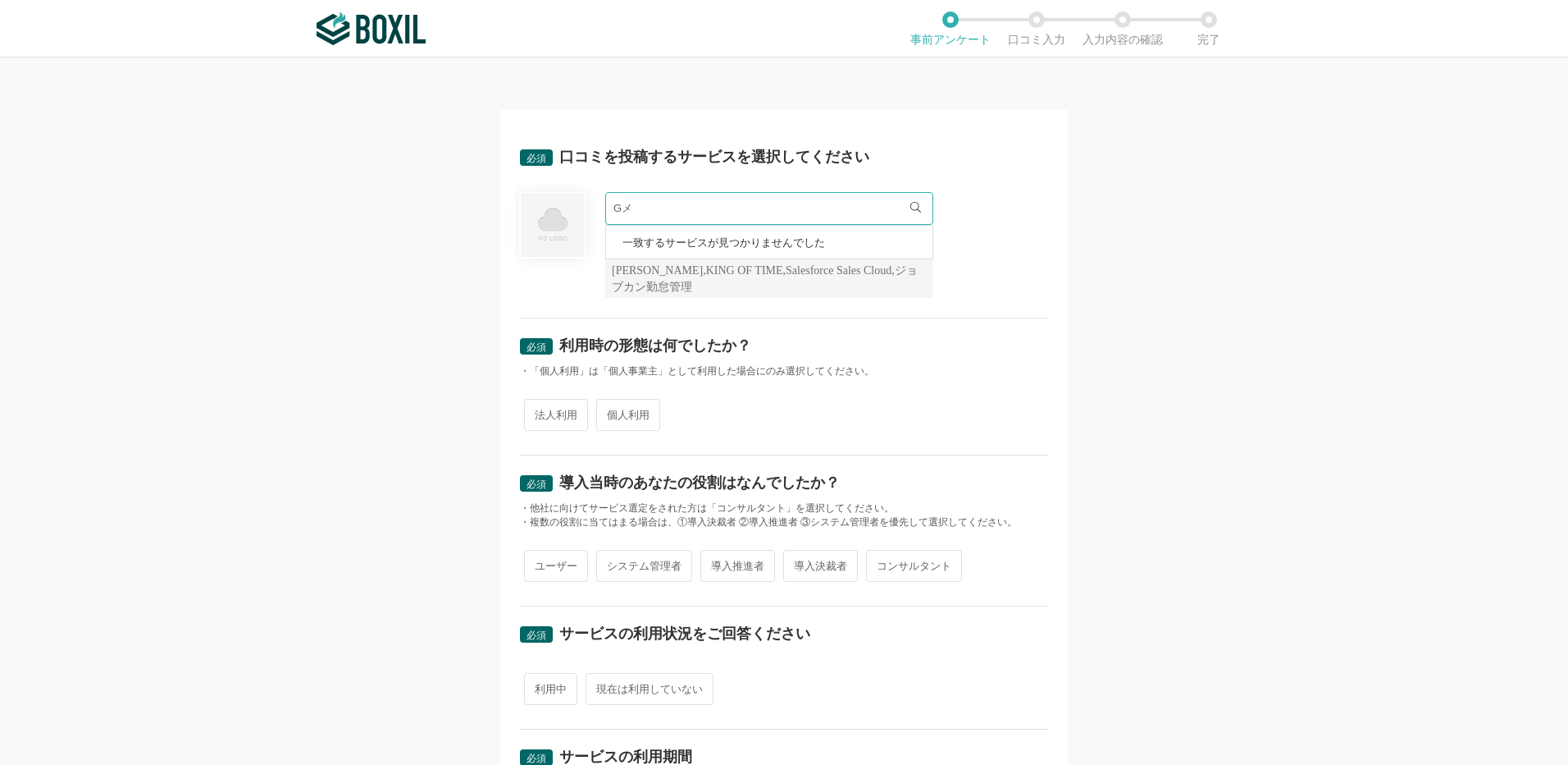
type input "G"
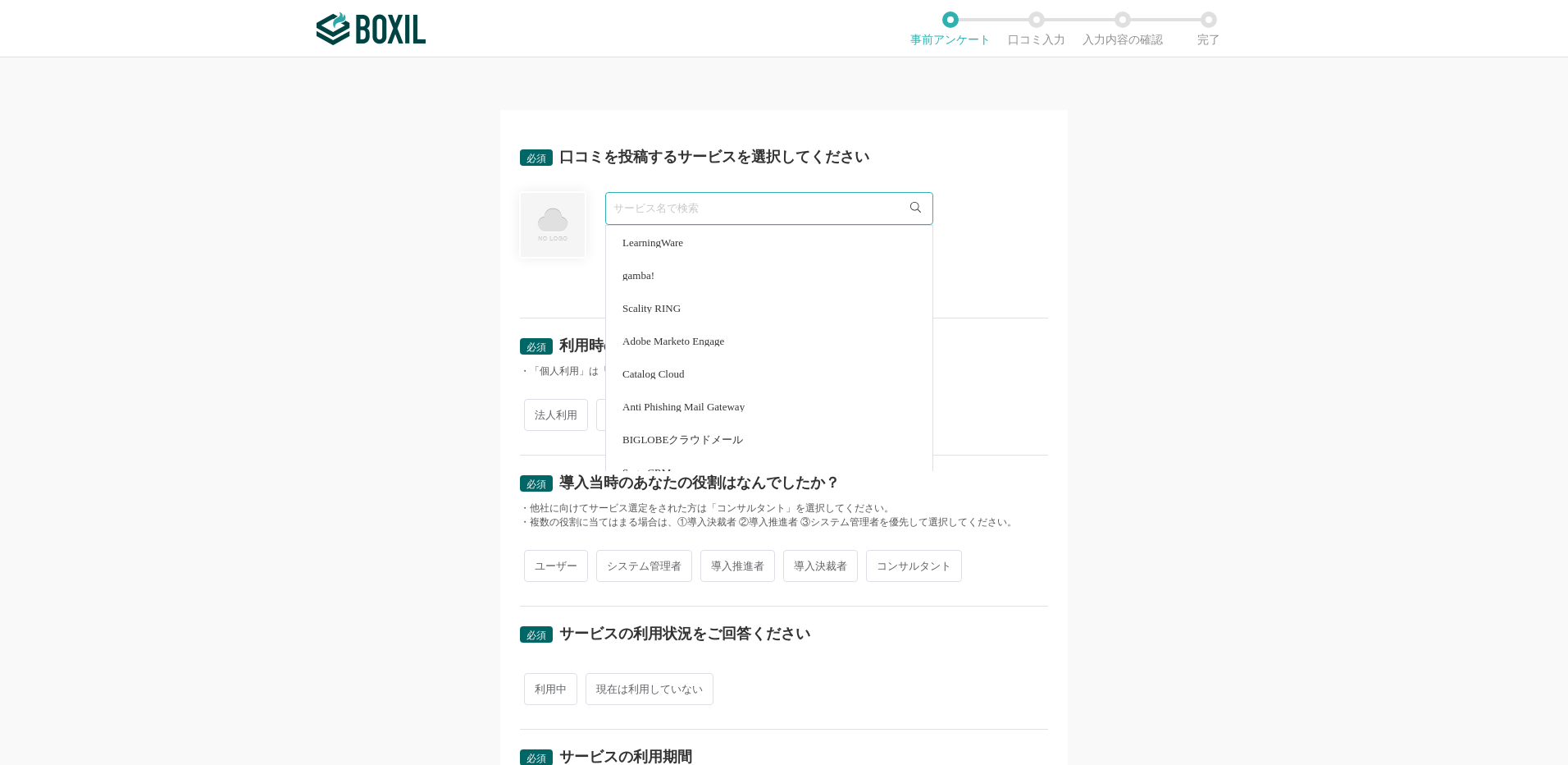
type input "ｇ"
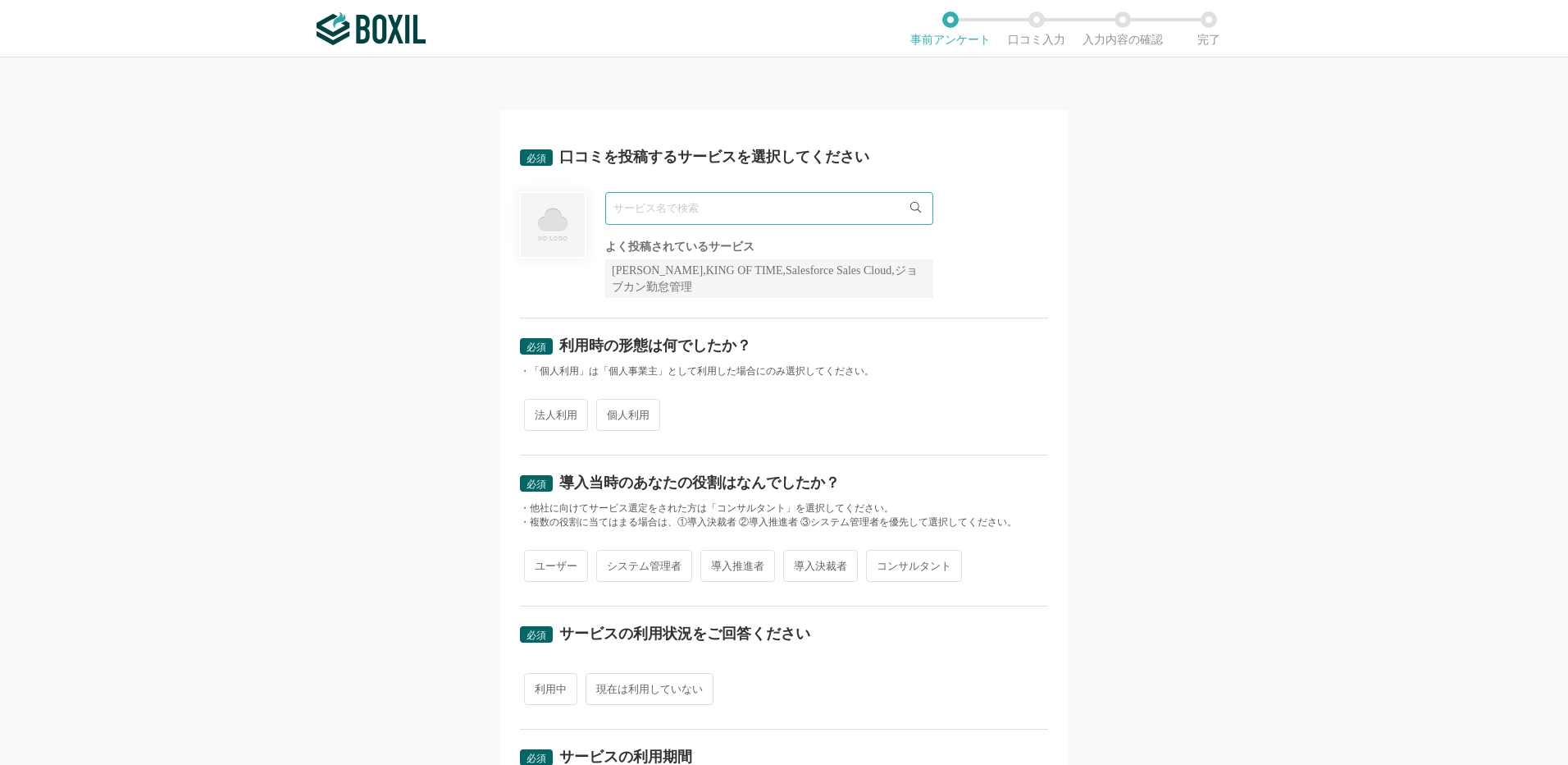
type input "Ｇ"
type input "Gmail"
click at [639, 231] on li "Gmail" at bounding box center [770, 242] width 326 height 33
click at [631, 238] on span "Gmail" at bounding box center [636, 242] width 27 height 11
click at [612, 409] on span "個人利用" at bounding box center [628, 415] width 64 height 32
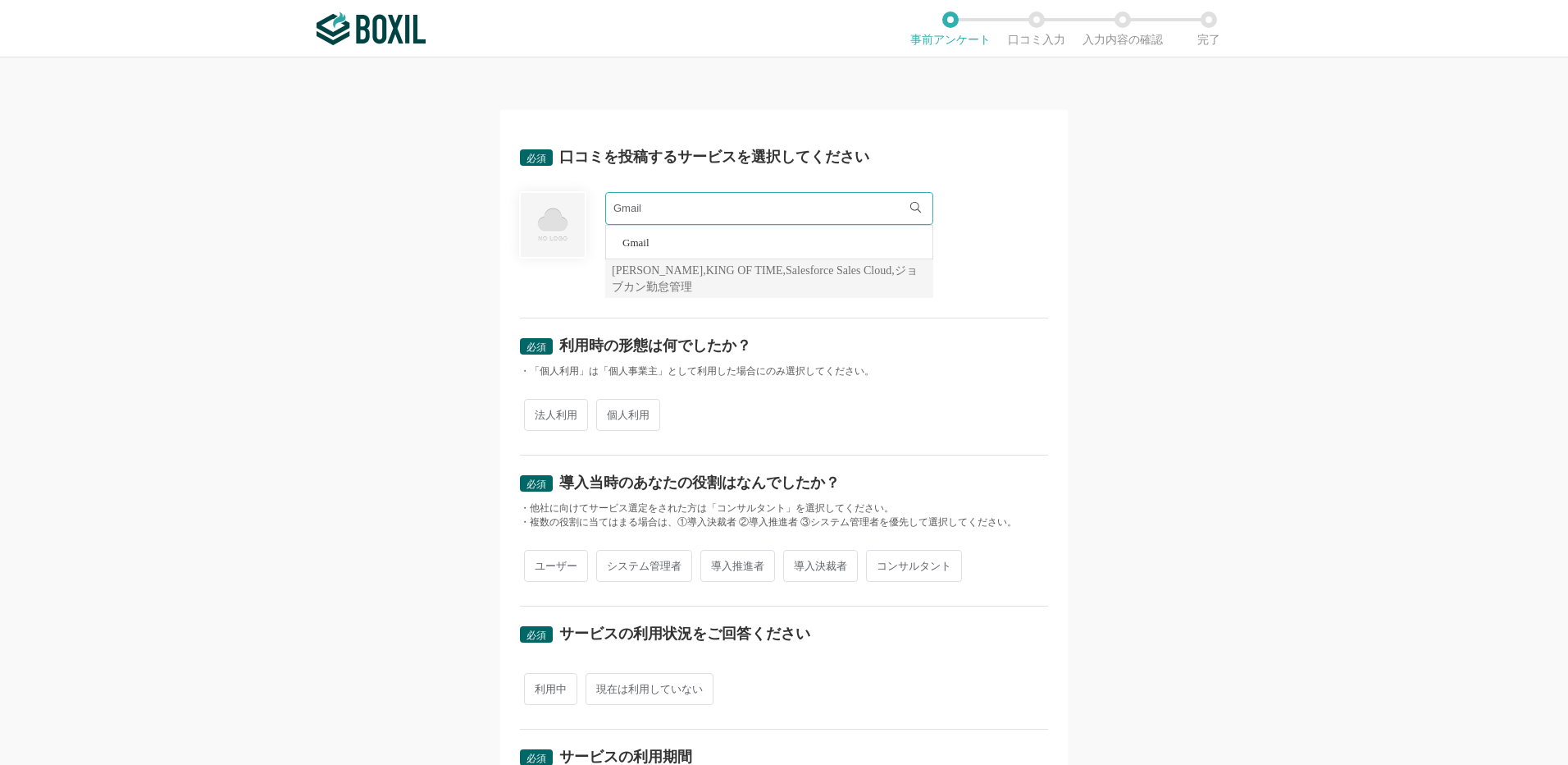
click at [611, 409] on input "個人利用" at bounding box center [606, 406] width 11 height 11
radio input "true"
click at [341, 244] on div "必須 口コミを投稿するサービスを選択してください Gmail Gmail よく投稿されているサービス Sansan,KING OF TIME,Salesfor…" at bounding box center [784, 411] width 1568 height 707
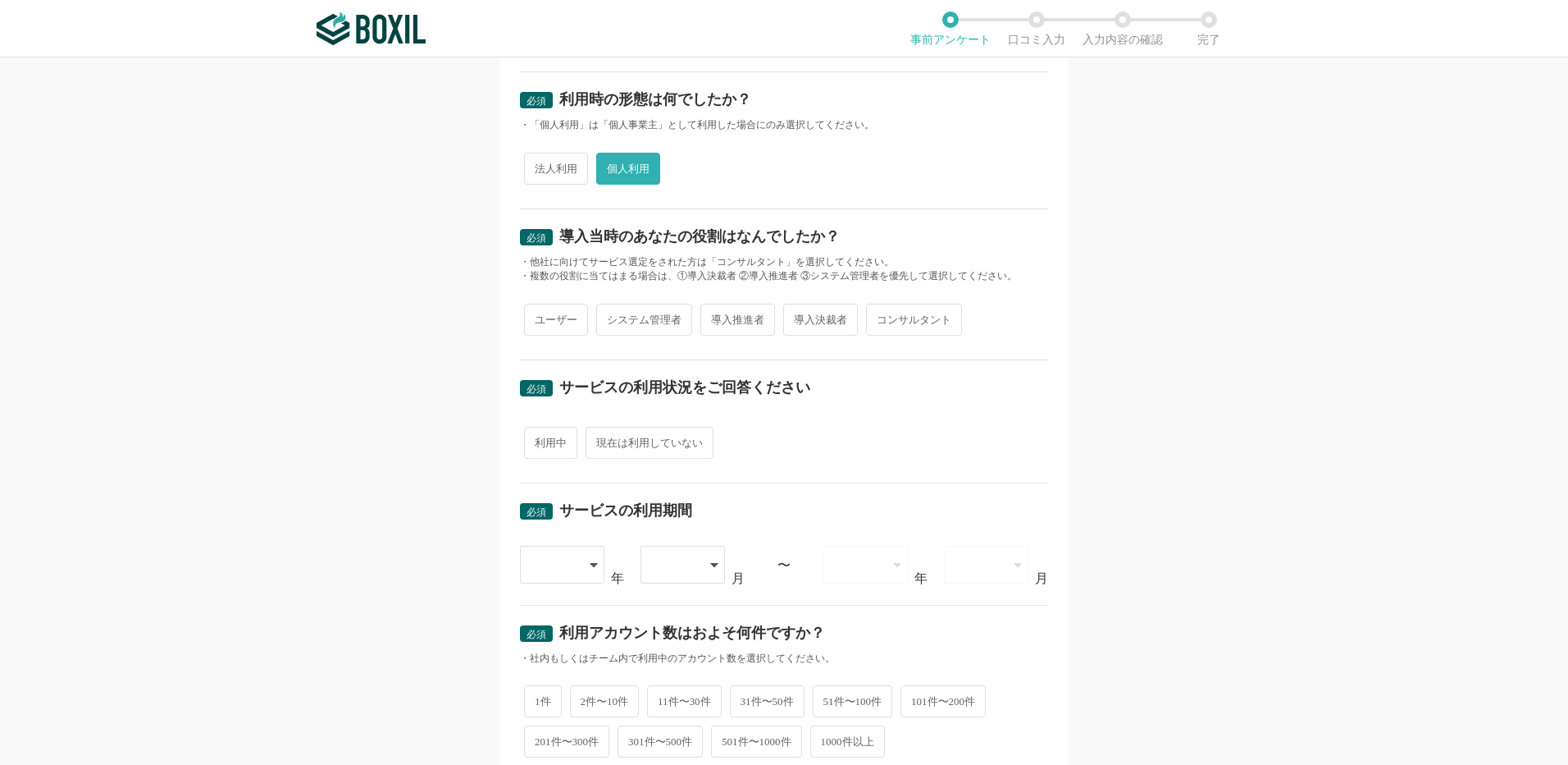
click at [546, 304] on span "ユーザー" at bounding box center [556, 320] width 64 height 32
click at [539, 306] on input "ユーザー" at bounding box center [534, 311] width 11 height 11
radio input "true"
click at [540, 446] on span "利用中" at bounding box center [551, 443] width 53 height 32
click at [539, 440] on input "利用中" at bounding box center [534, 434] width 11 height 11
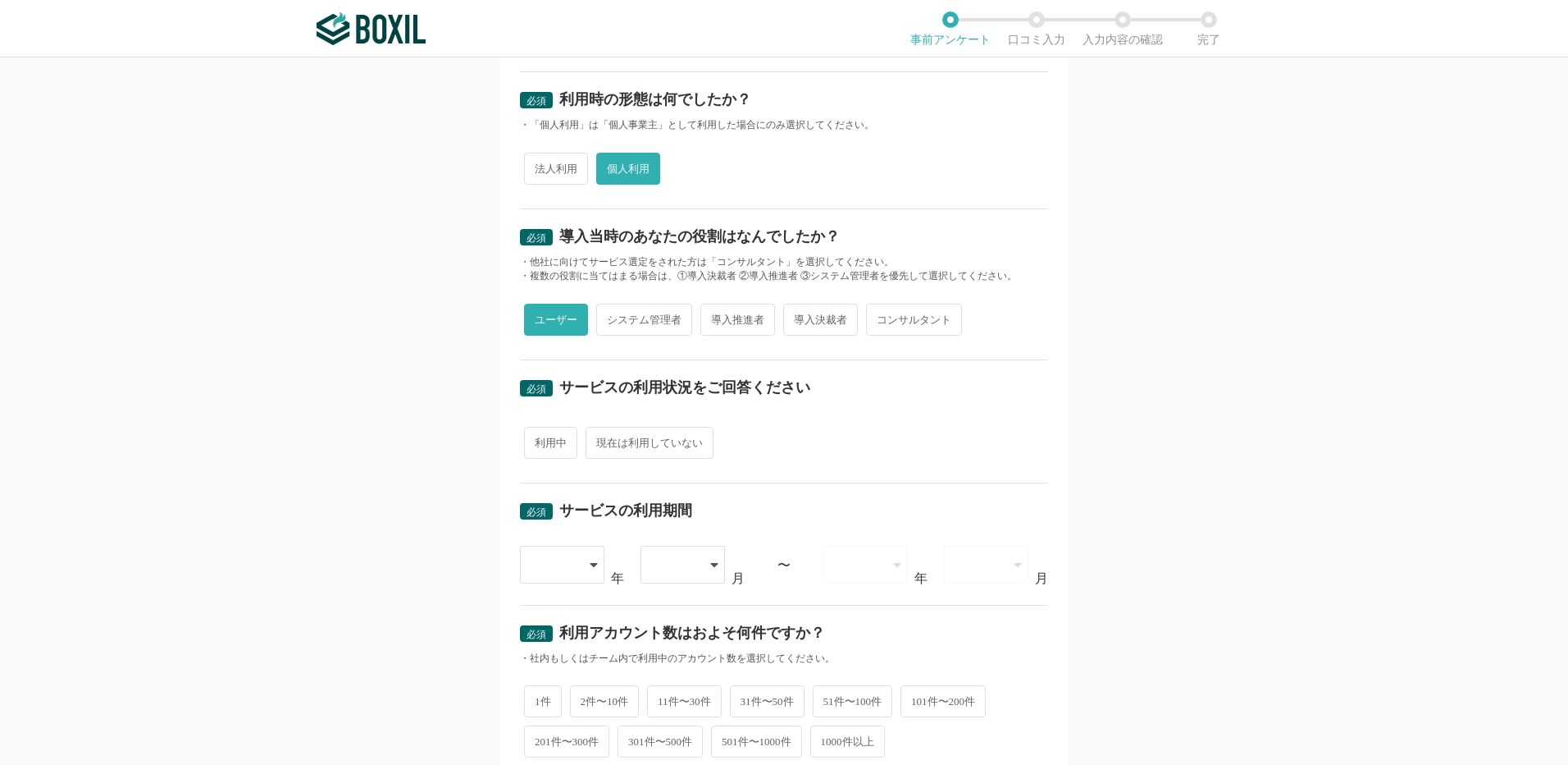
radio input "true"
click at [582, 569] on div at bounding box center [563, 564] width 86 height 38
click at [560, 599] on li "2015" at bounding box center [563, 611] width 86 height 40
click at [715, 562] on icon at bounding box center [718, 564] width 8 height 14
drag, startPoint x: 660, startPoint y: 614, endPoint x: 614, endPoint y: 600, distance: 48.1
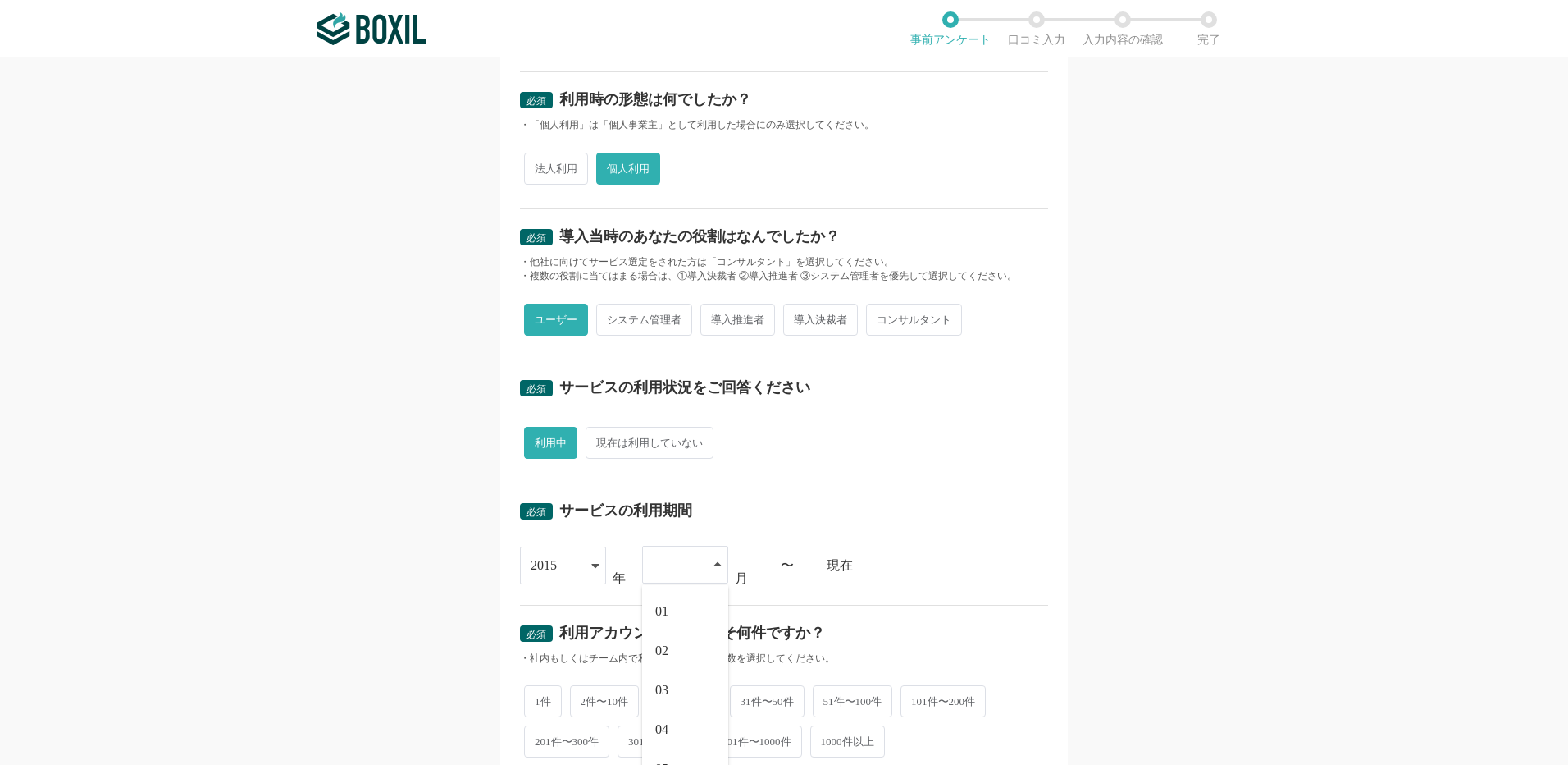
click at [660, 613] on span "01" at bounding box center [662, 612] width 14 height 14
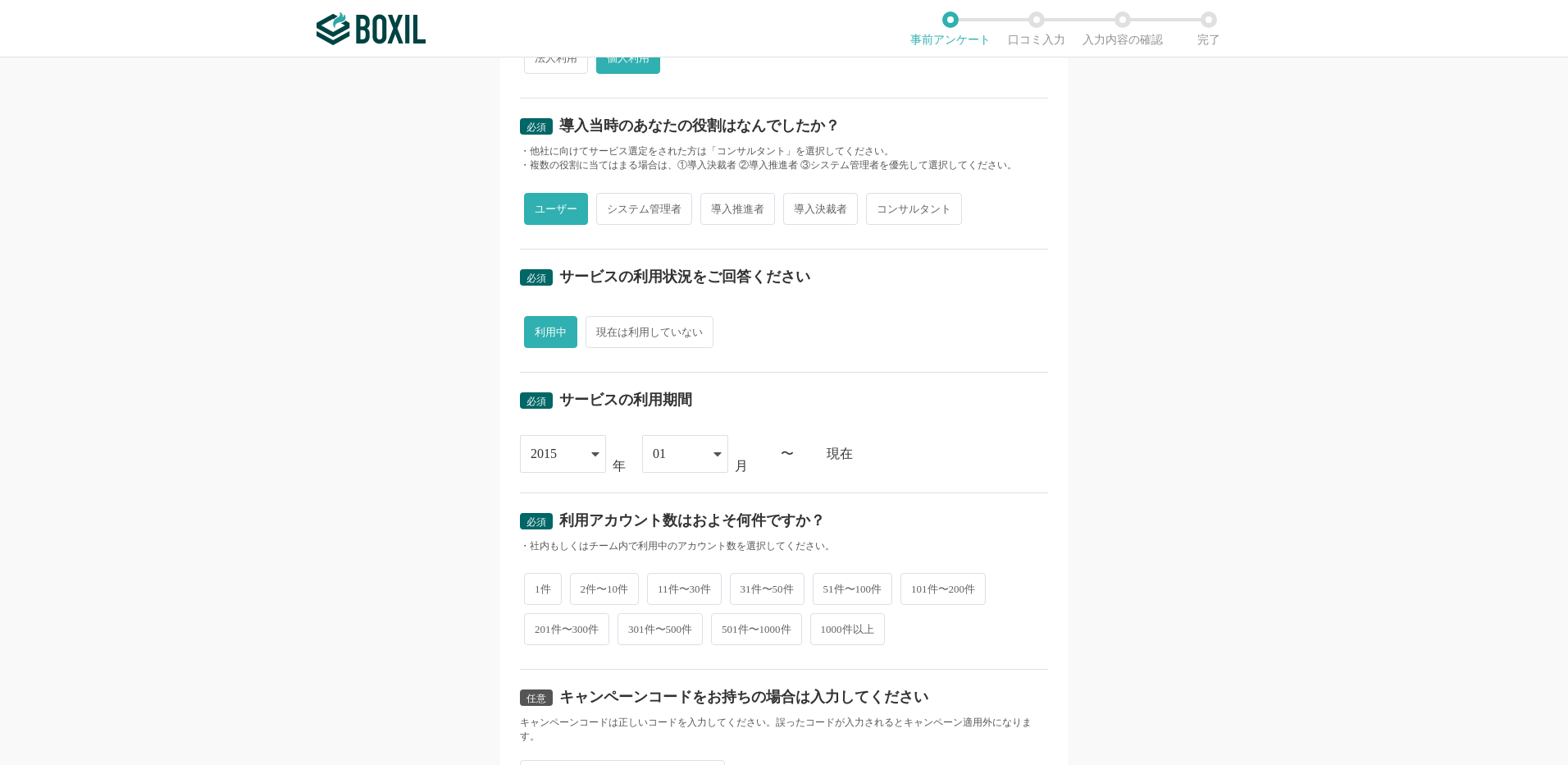
scroll to position [493, 0]
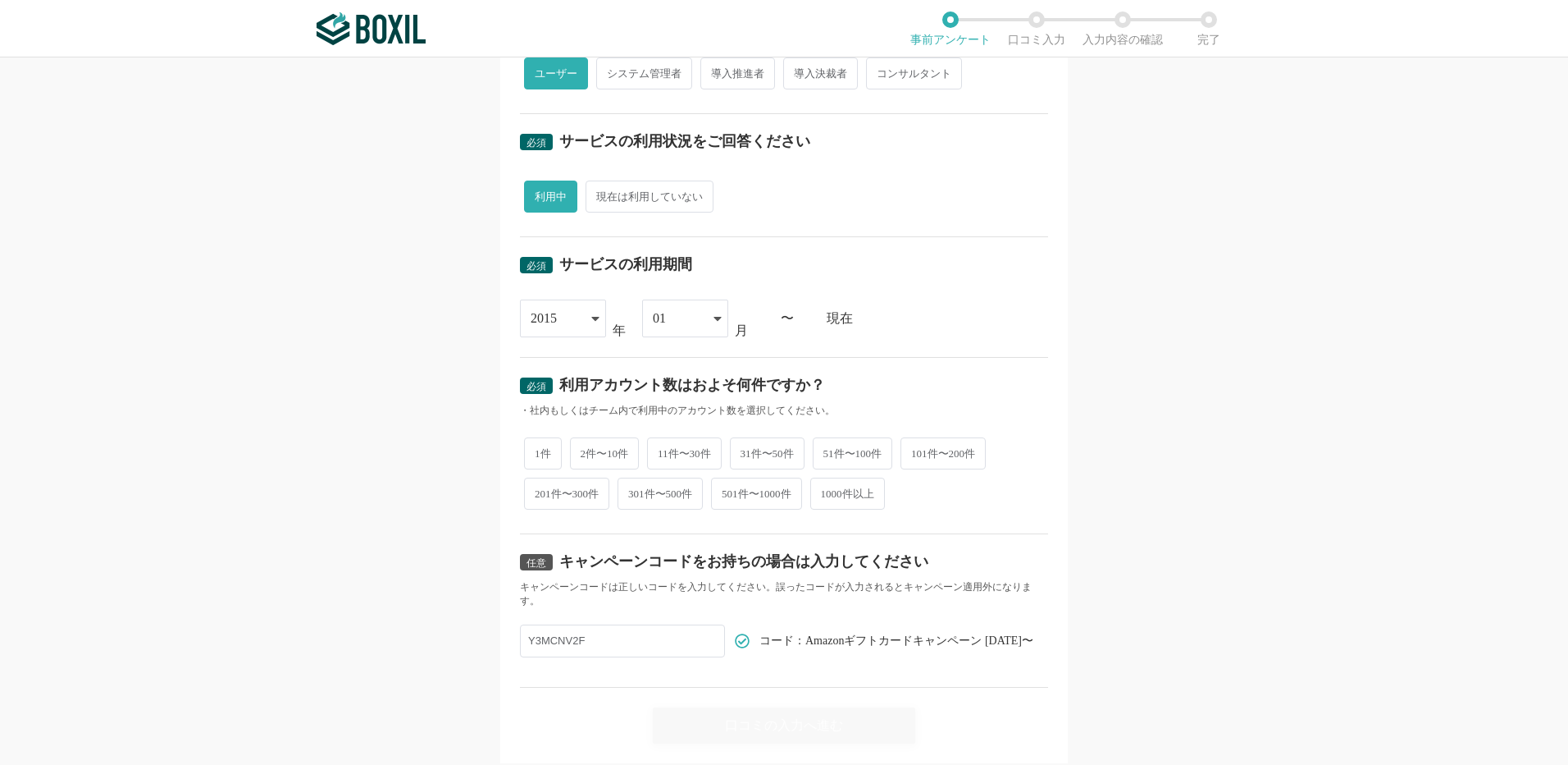
click at [594, 456] on span "2件〜10件" at bounding box center [605, 454] width 69 height 32
click at [584, 450] on input "2件〜10件" at bounding box center [579, 445] width 11 height 11
radio input "true"
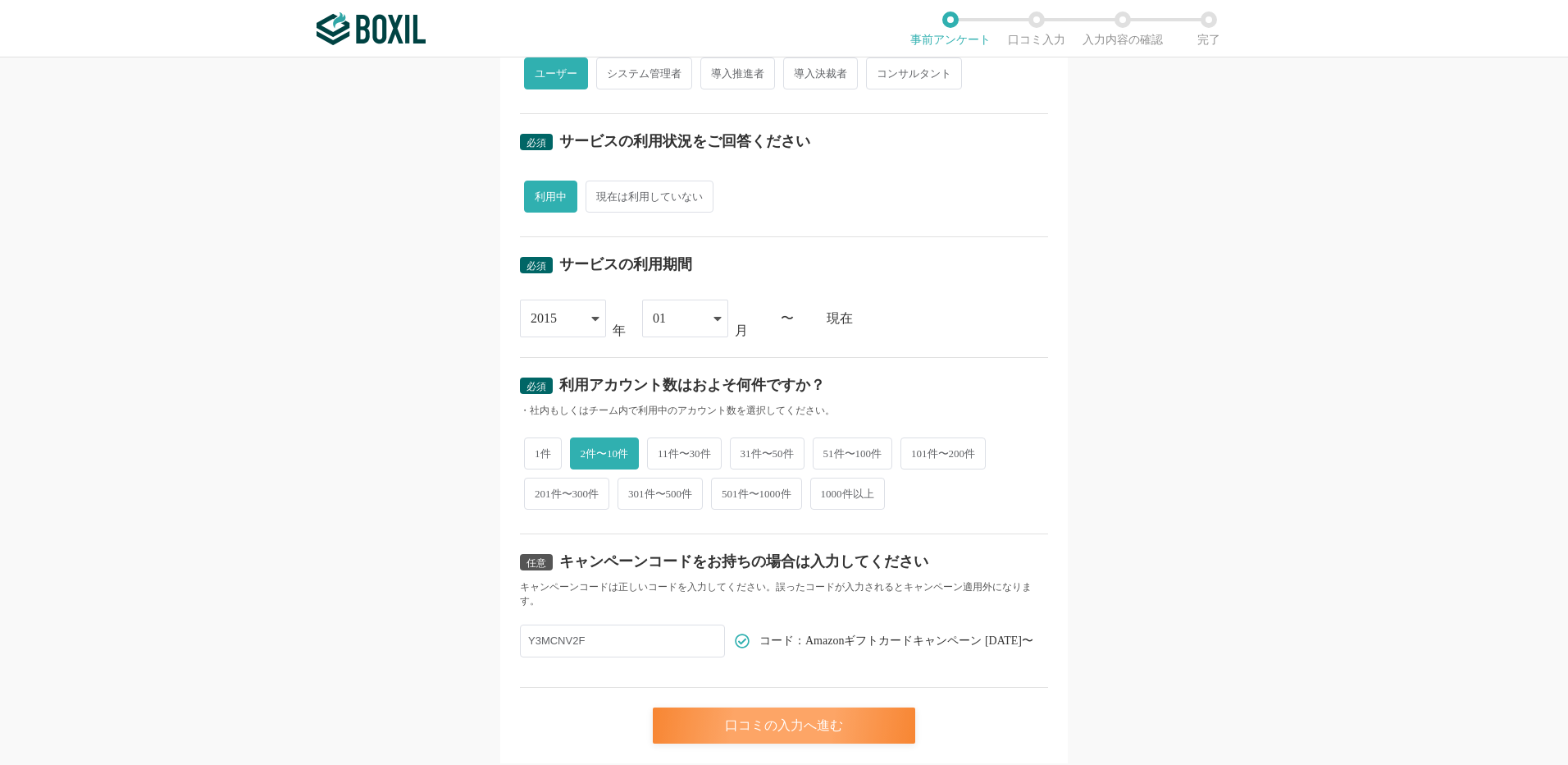
drag, startPoint x: 820, startPoint y: 725, endPoint x: 790, endPoint y: 720, distance: 30.4
click at [820, 724] on div "口コミの入力へ進む" at bounding box center [784, 725] width 262 height 36
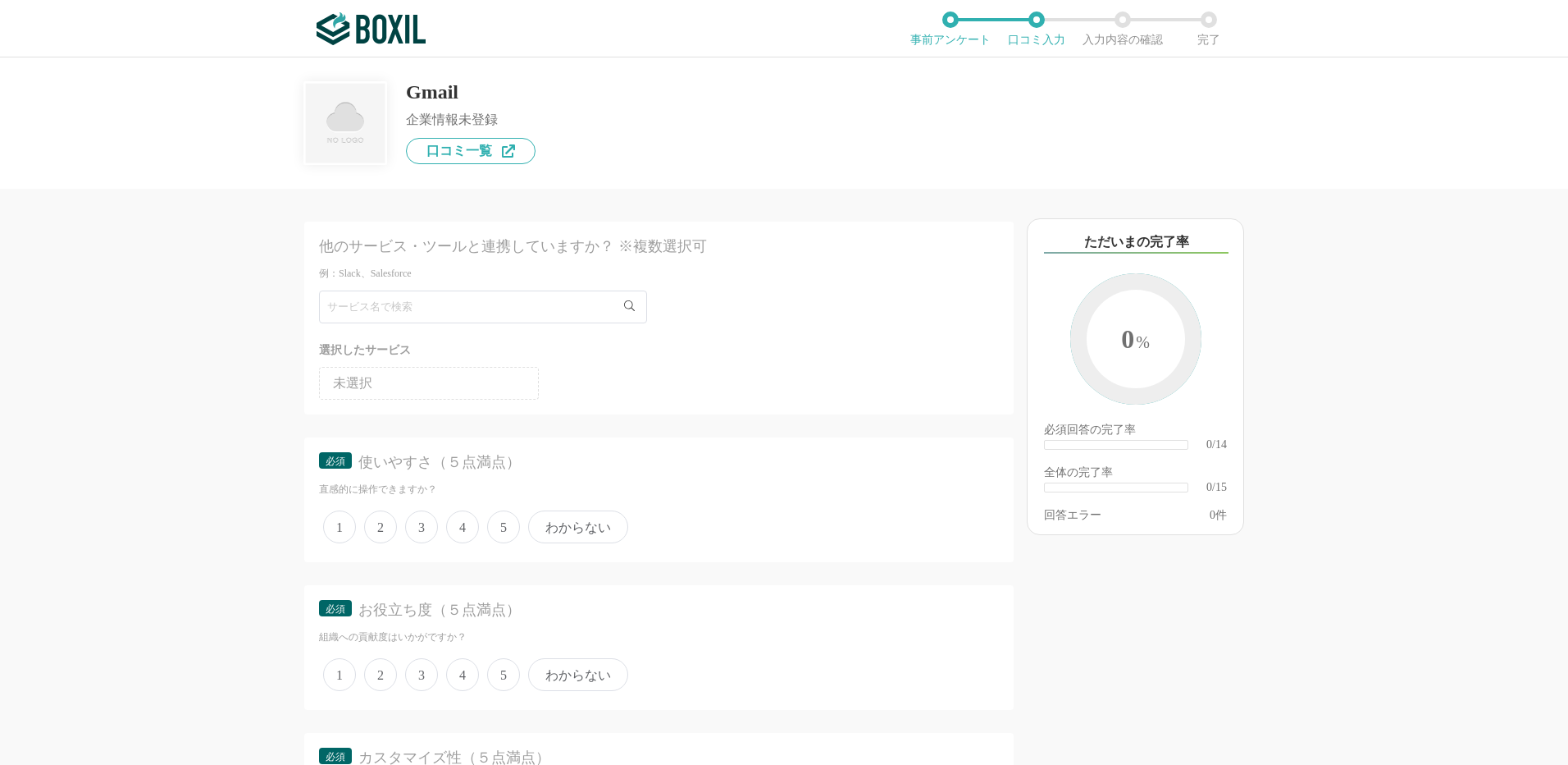
click at [498, 537] on span "5" at bounding box center [503, 526] width 33 height 33
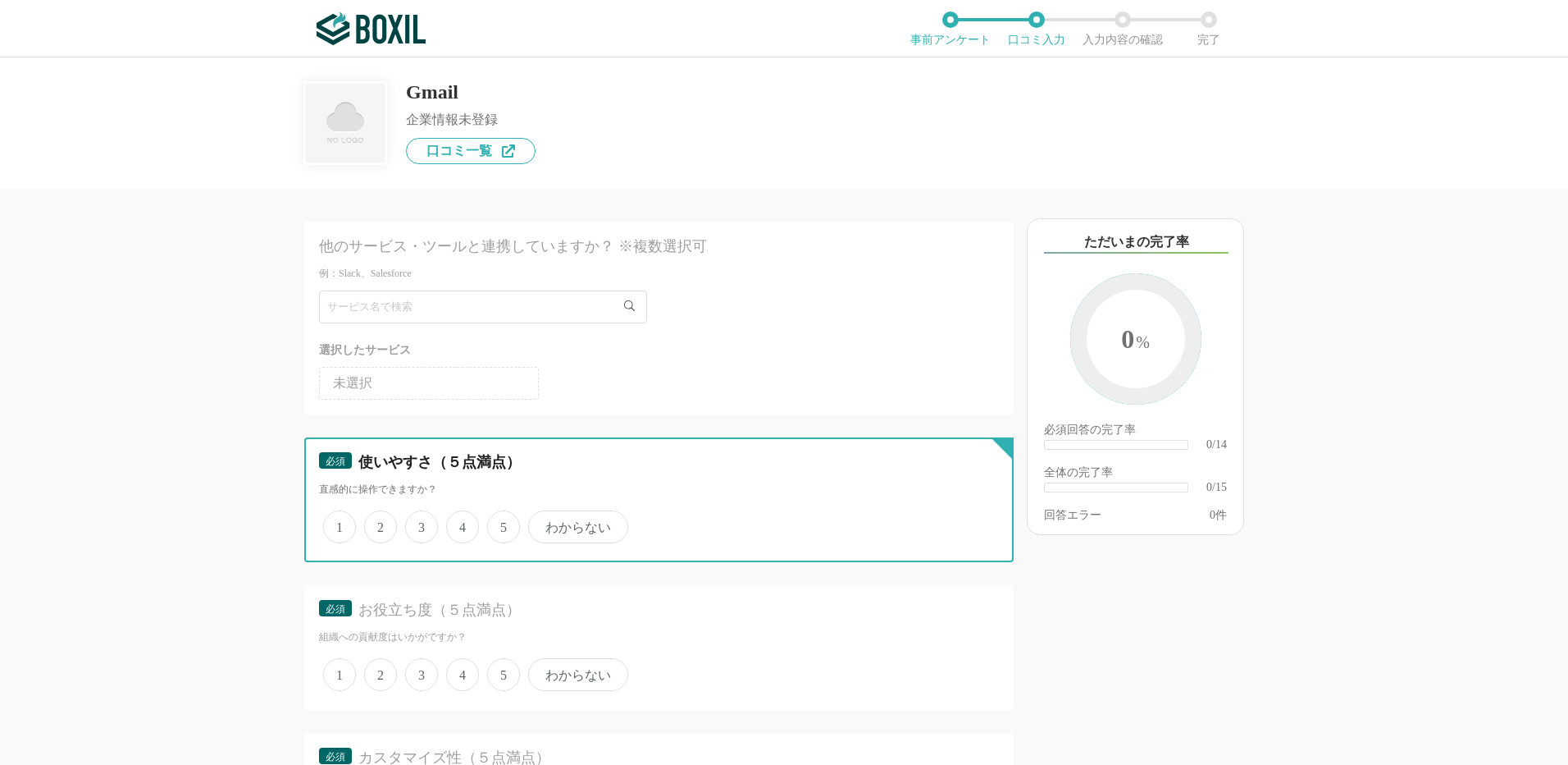
click at [498, 524] on input "5" at bounding box center [496, 518] width 11 height 11
radio input "true"
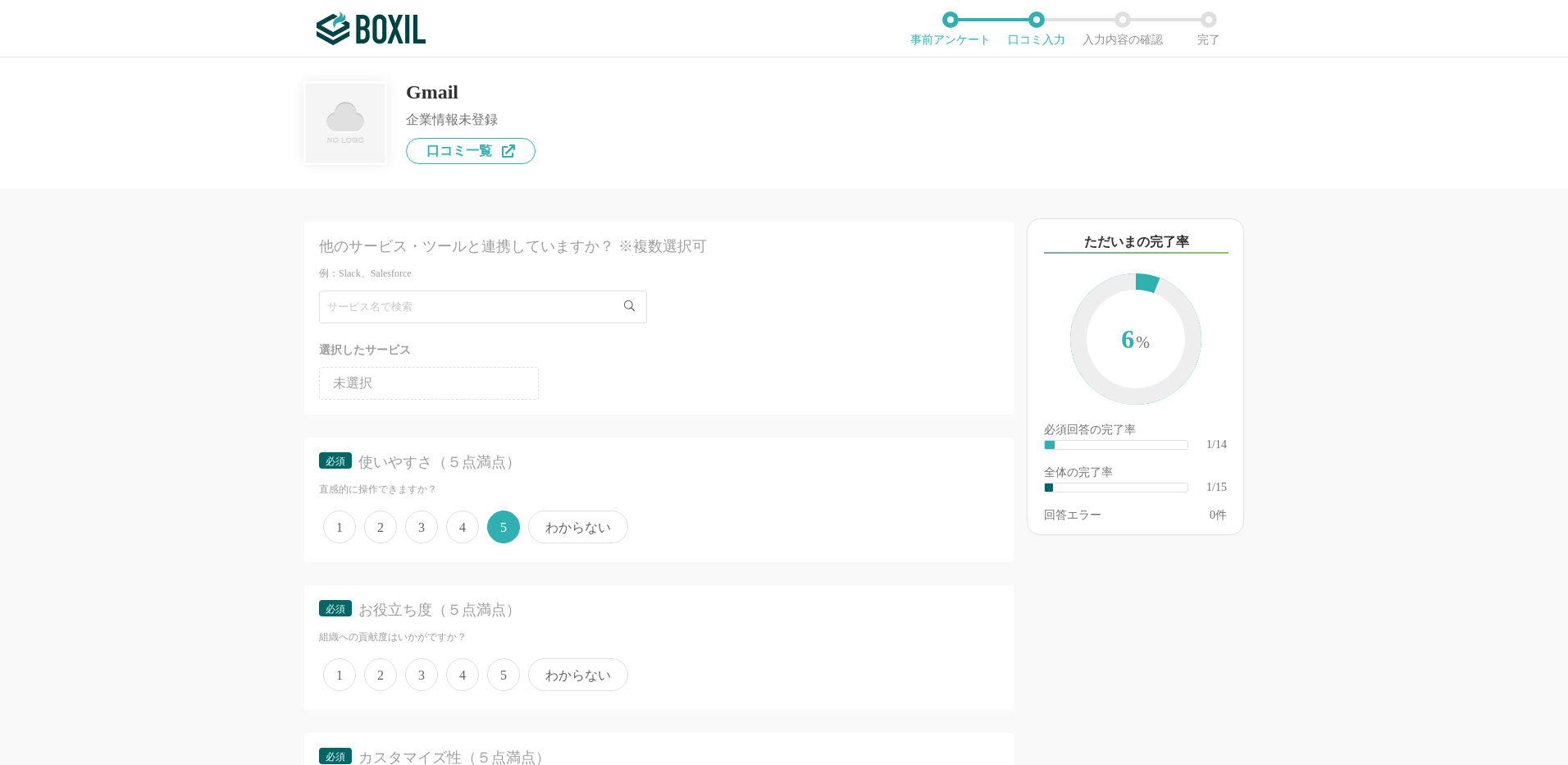
click at [507, 668] on span "5" at bounding box center [503, 674] width 33 height 33
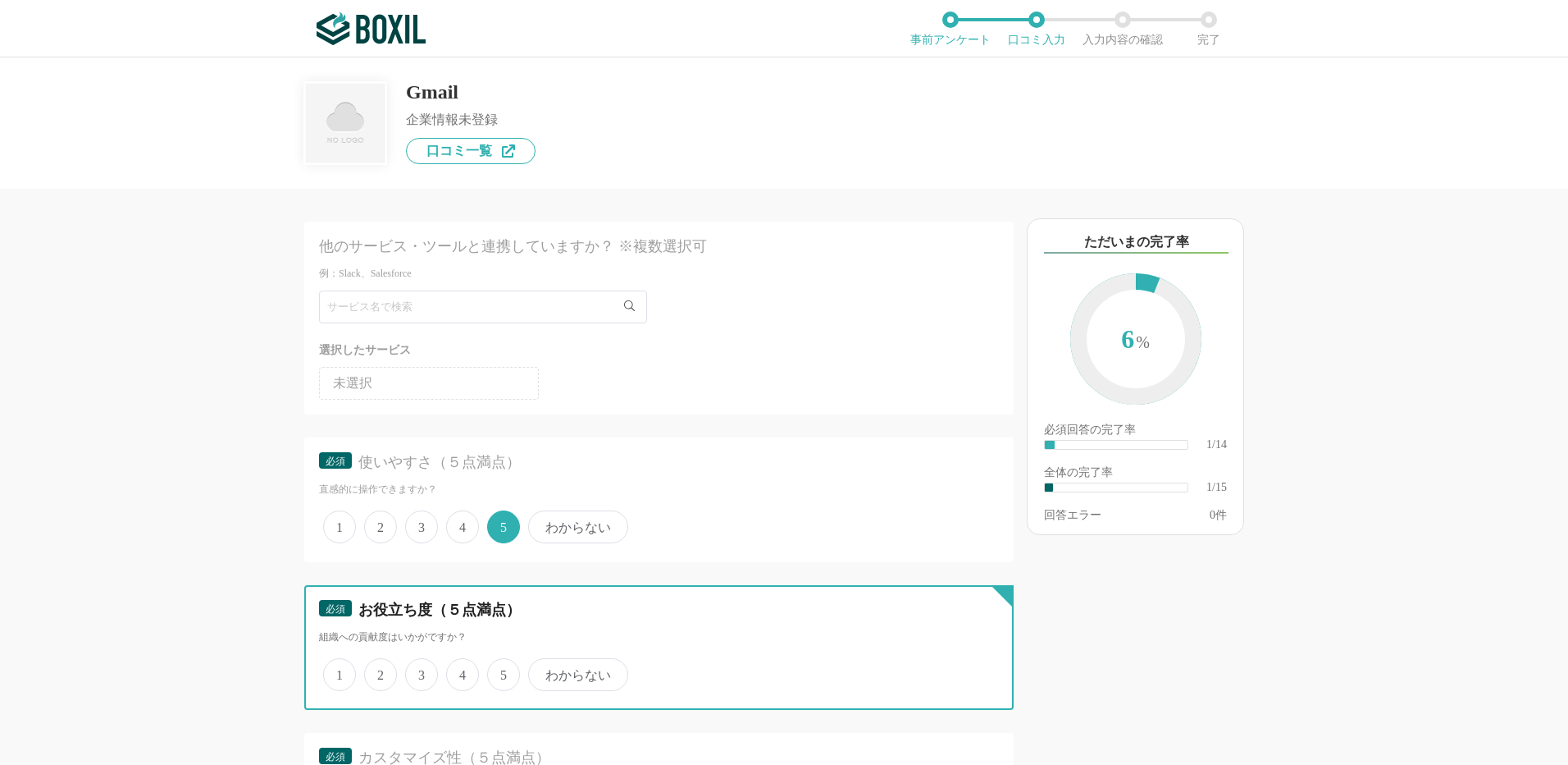
click at [502, 668] on input "5" at bounding box center [496, 666] width 11 height 11
radio input "true"
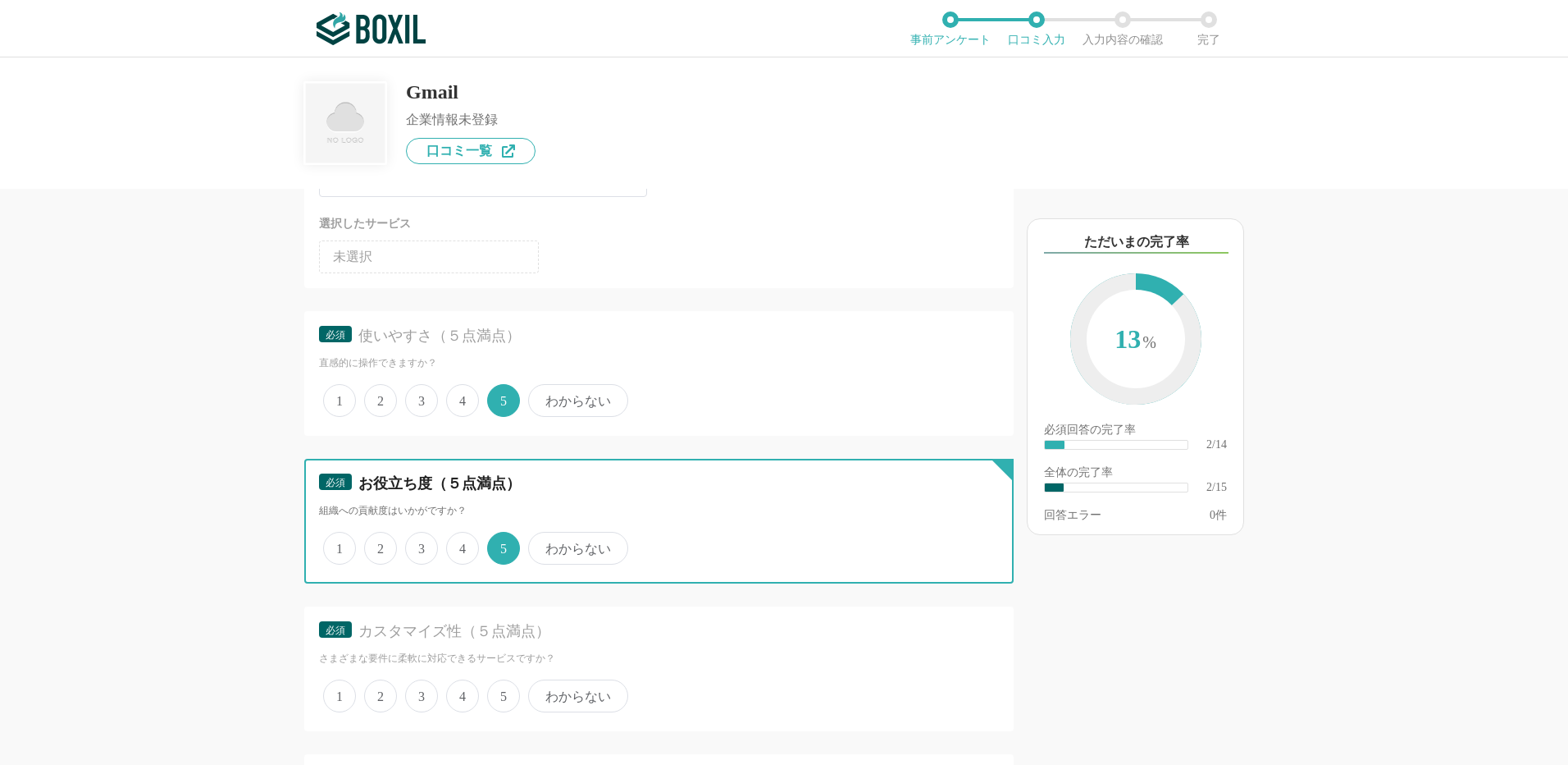
scroll to position [246, 0]
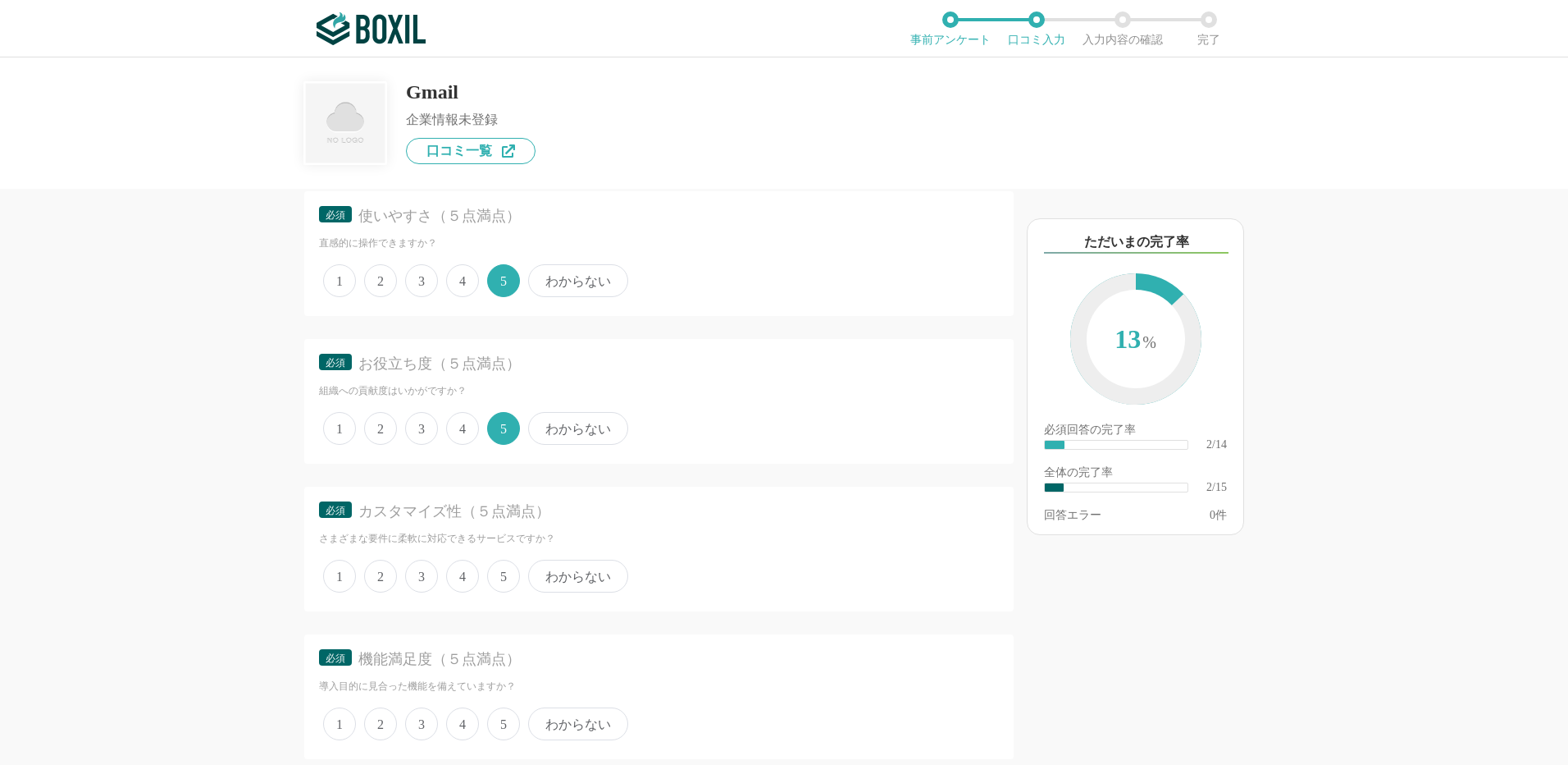
click at [511, 583] on span "5" at bounding box center [503, 575] width 33 height 33
click at [502, 573] on input "5" at bounding box center [496, 567] width 11 height 11
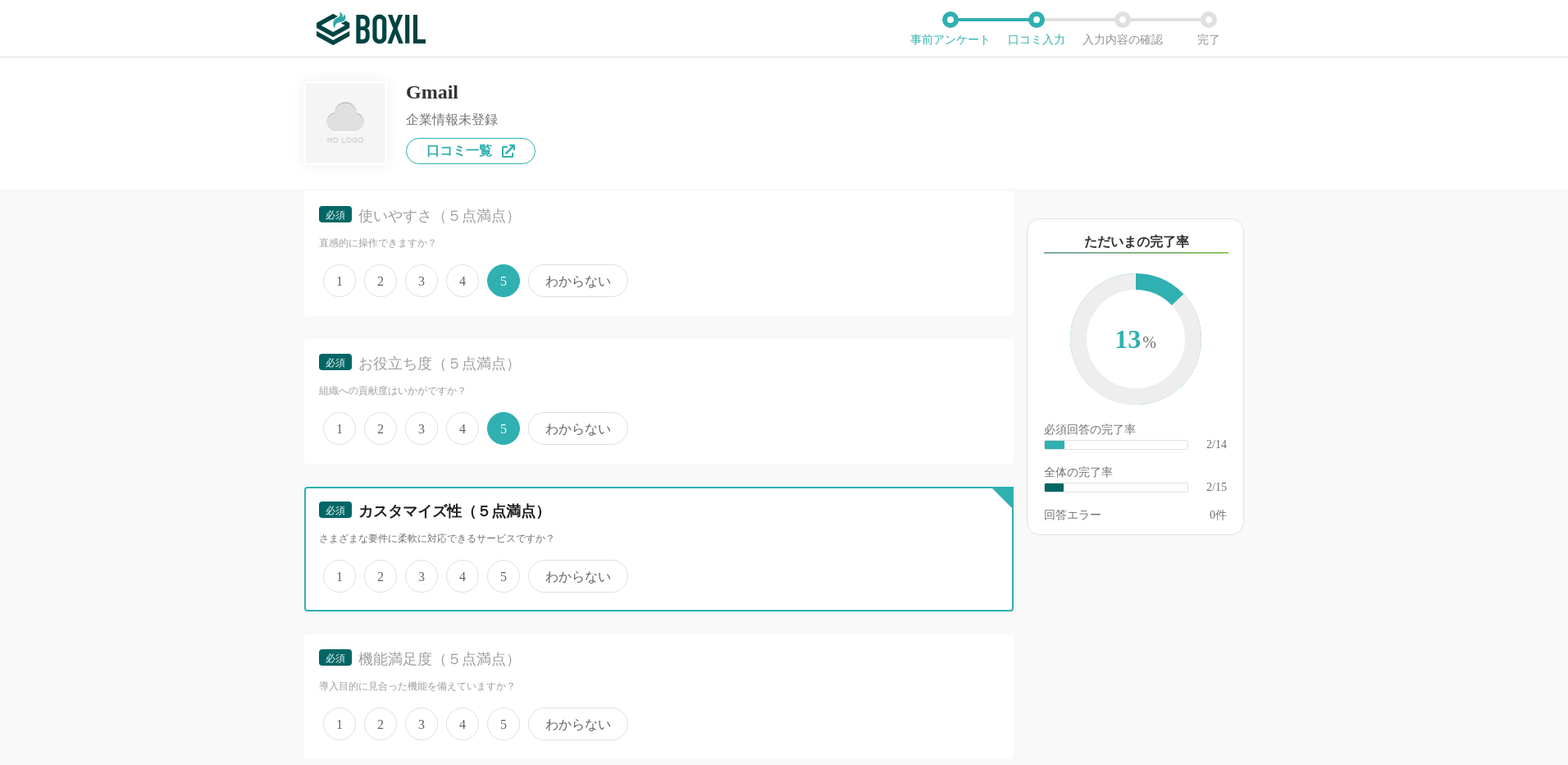
radio input "true"
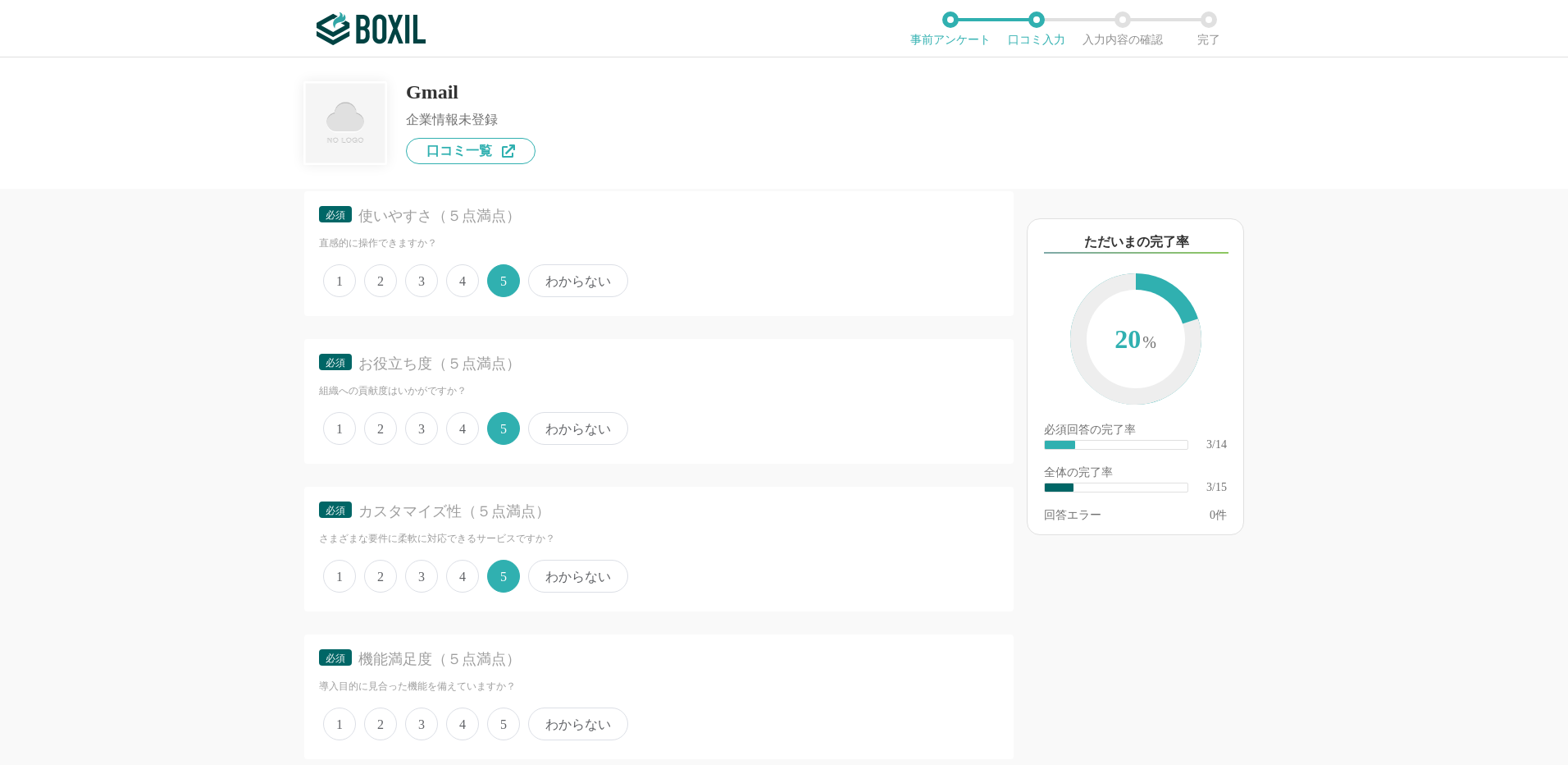
click at [416, 575] on span "3" at bounding box center [421, 575] width 33 height 33
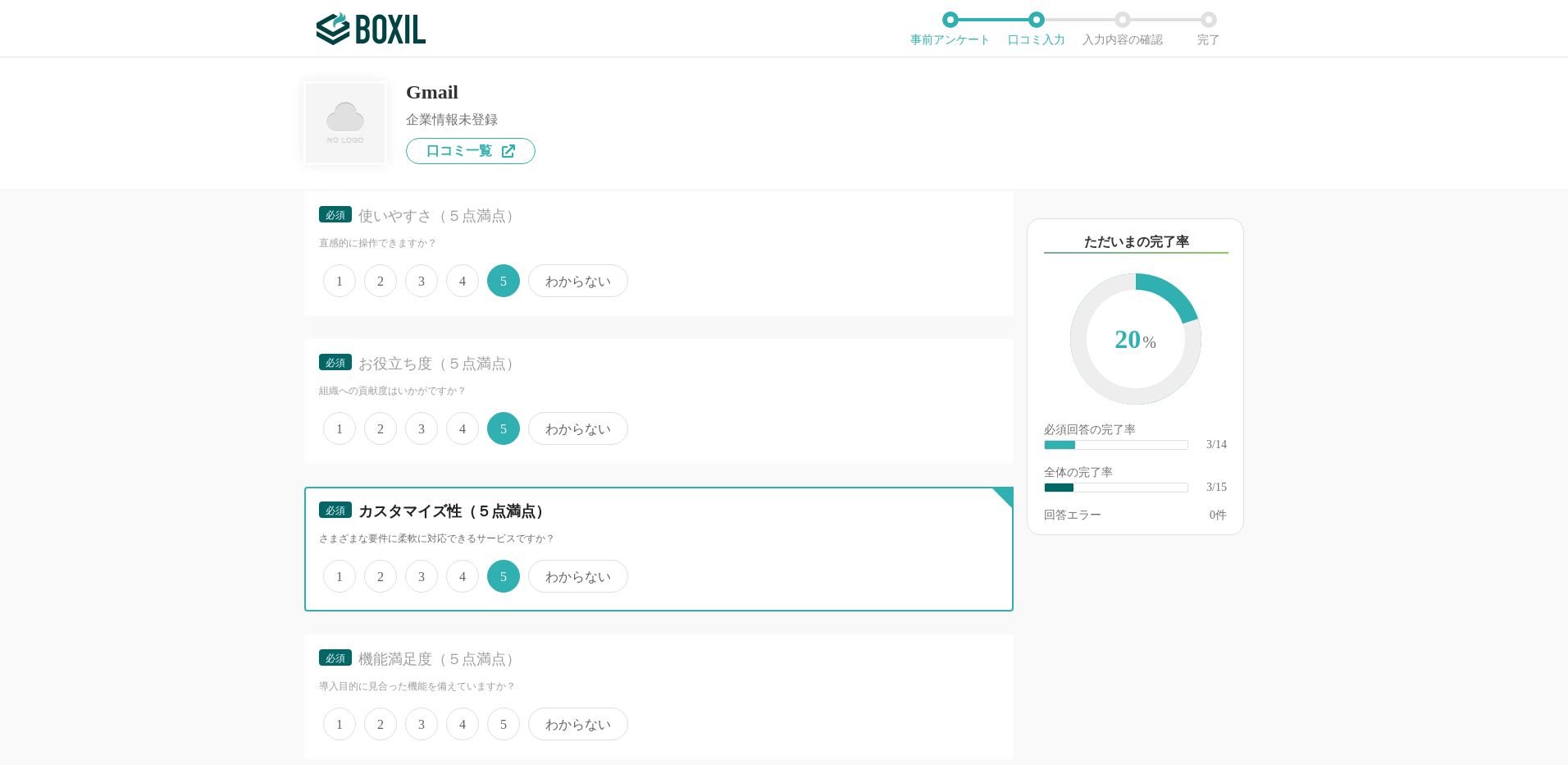
click at [416, 573] on input "3" at bounding box center [414, 567] width 11 height 11
radio input "true"
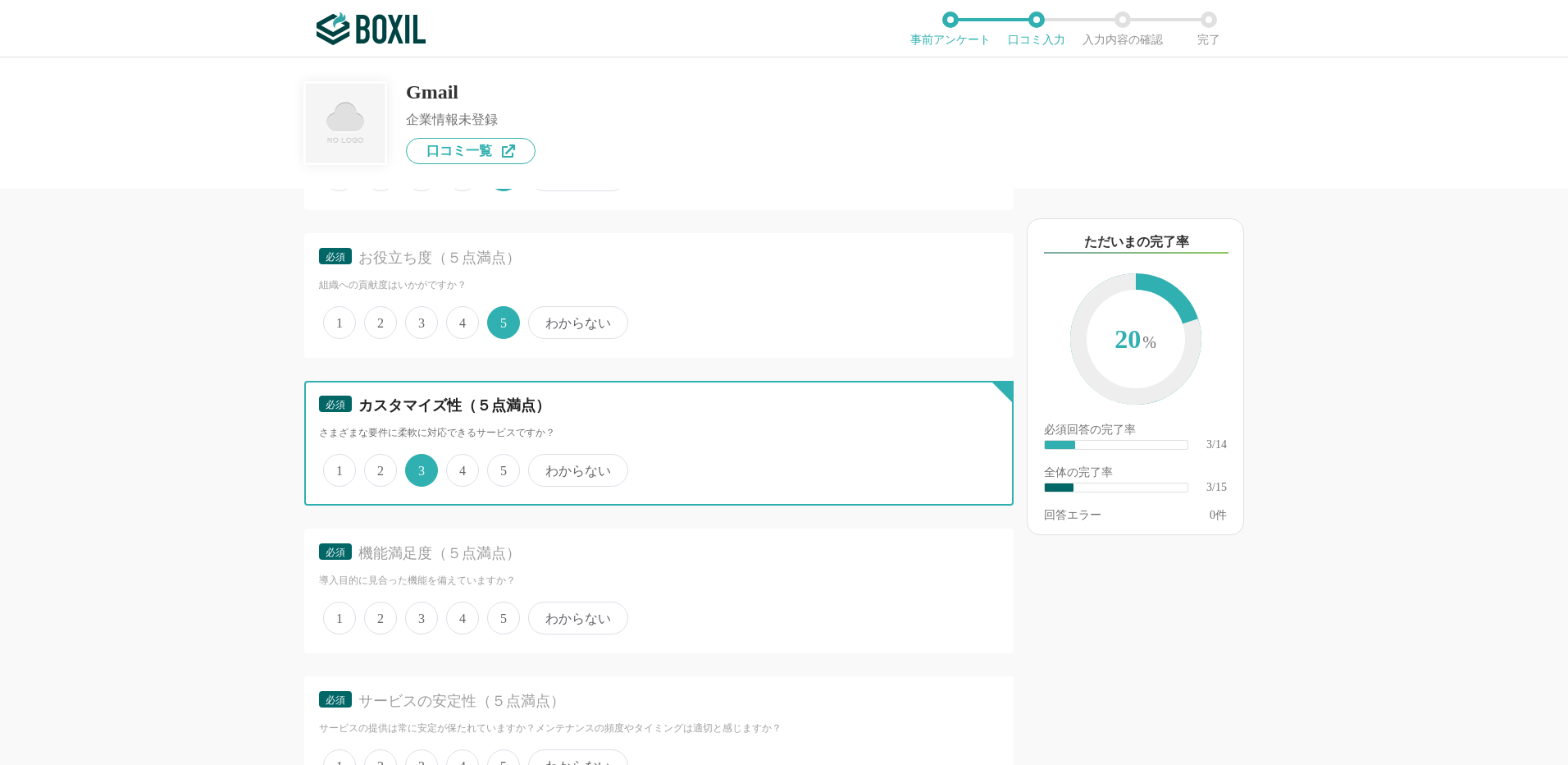
scroll to position [493, 0]
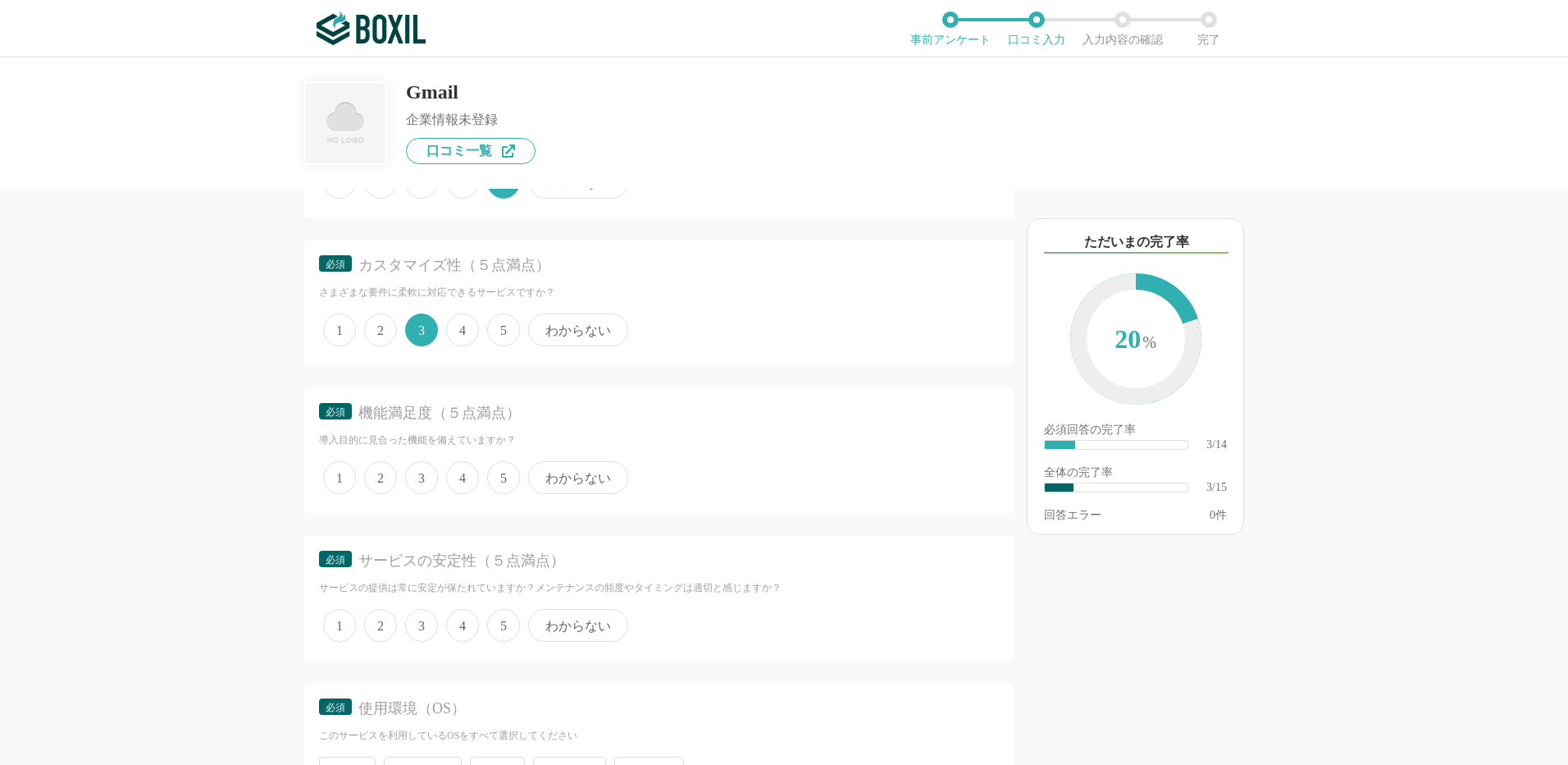
click at [465, 486] on span "4" at bounding box center [463, 477] width 33 height 33
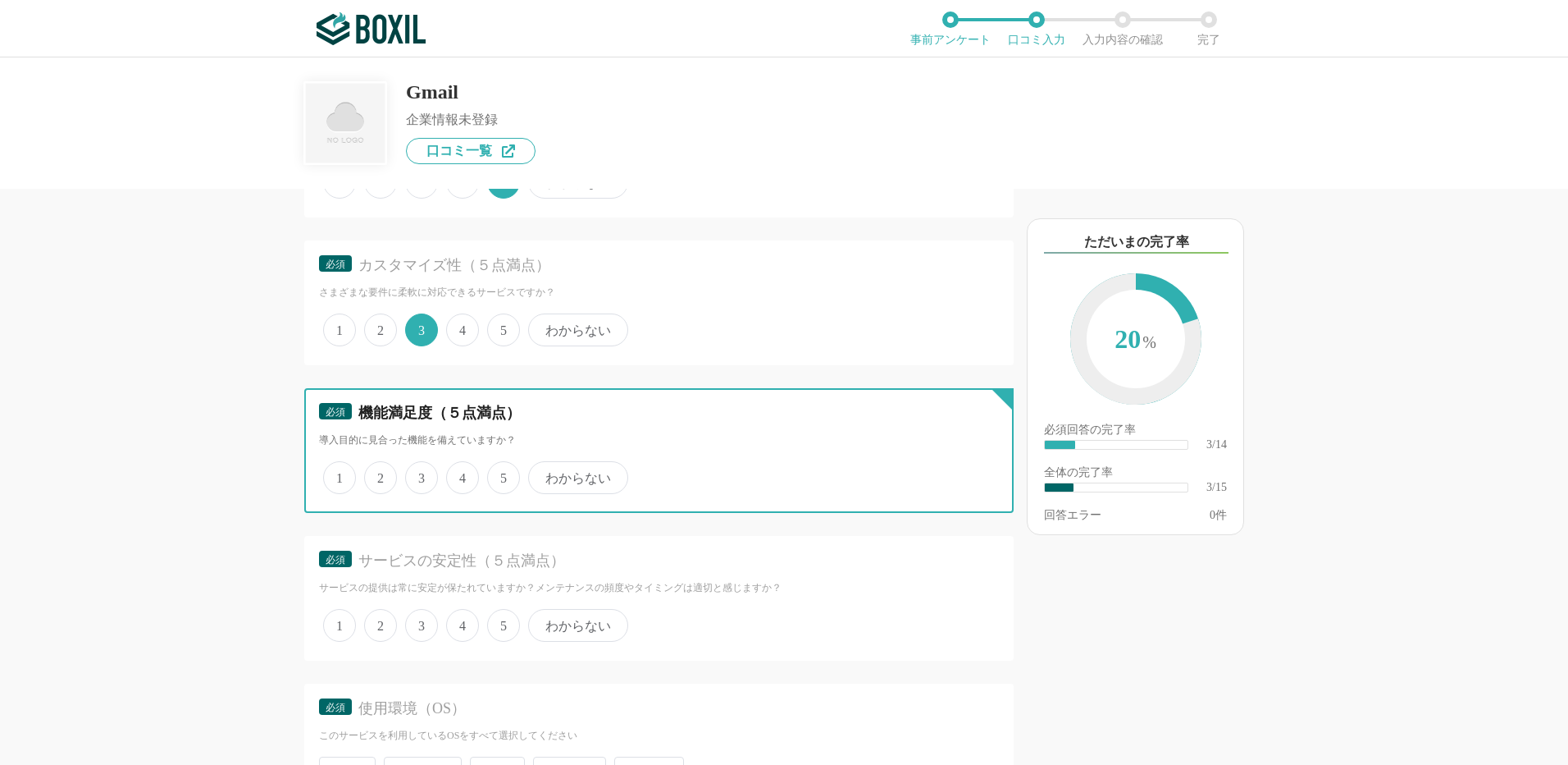
click at [461, 475] on input "4" at bounding box center [455, 469] width 11 height 11
radio input "true"
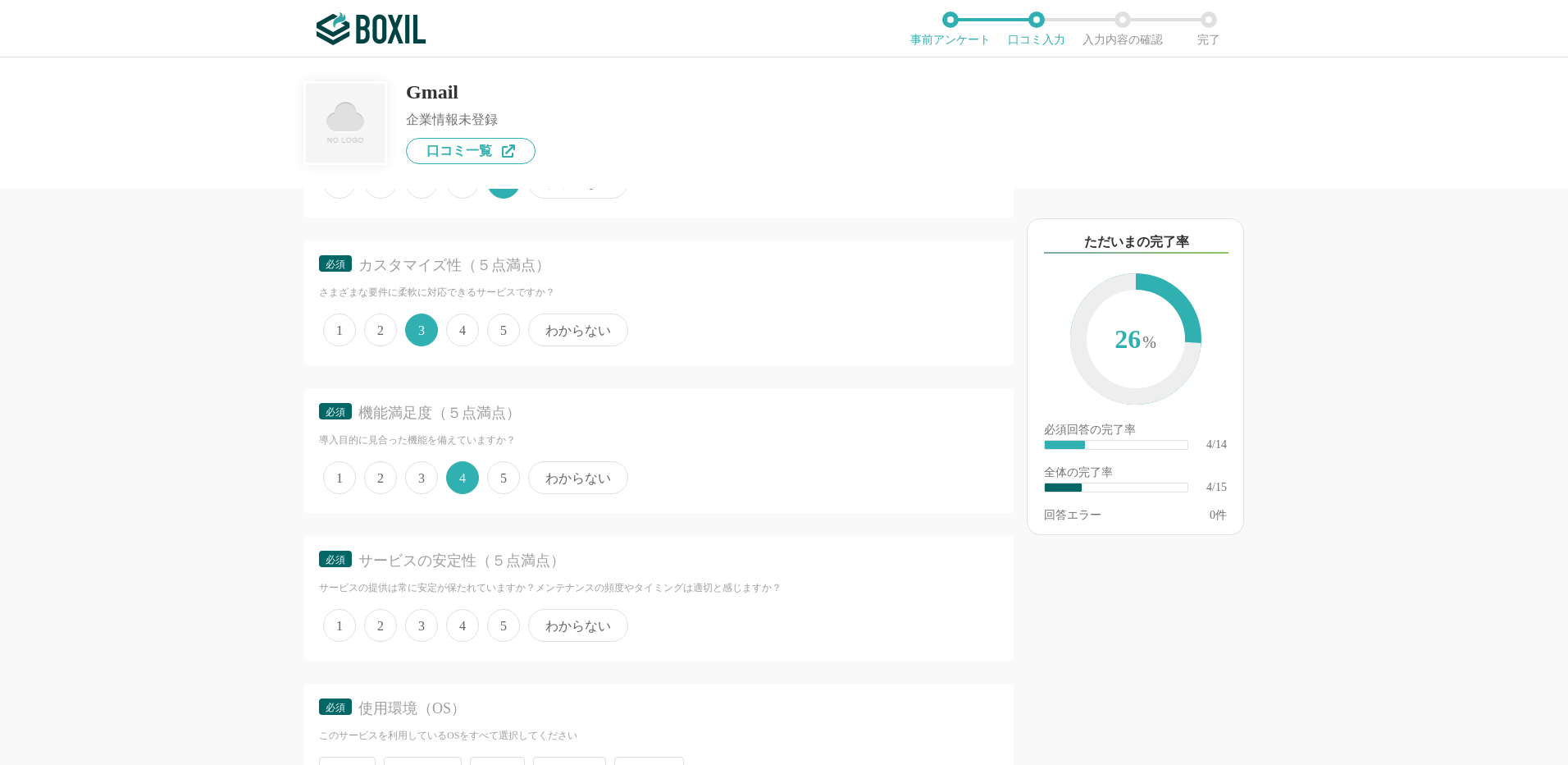
click at [414, 479] on span "3" at bounding box center [421, 477] width 33 height 33
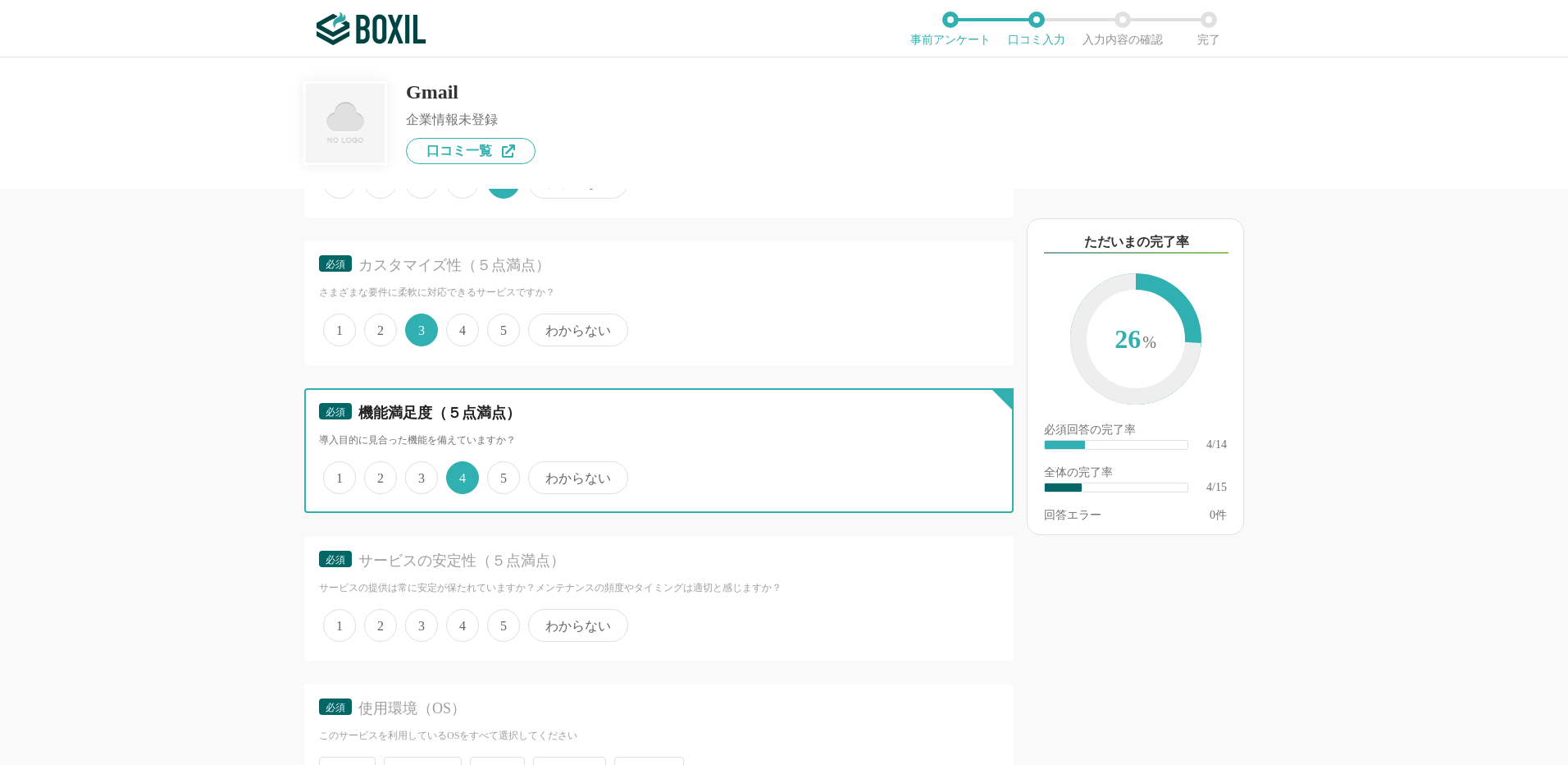
click at [414, 475] on input "3" at bounding box center [414, 469] width 11 height 11
radio input "true"
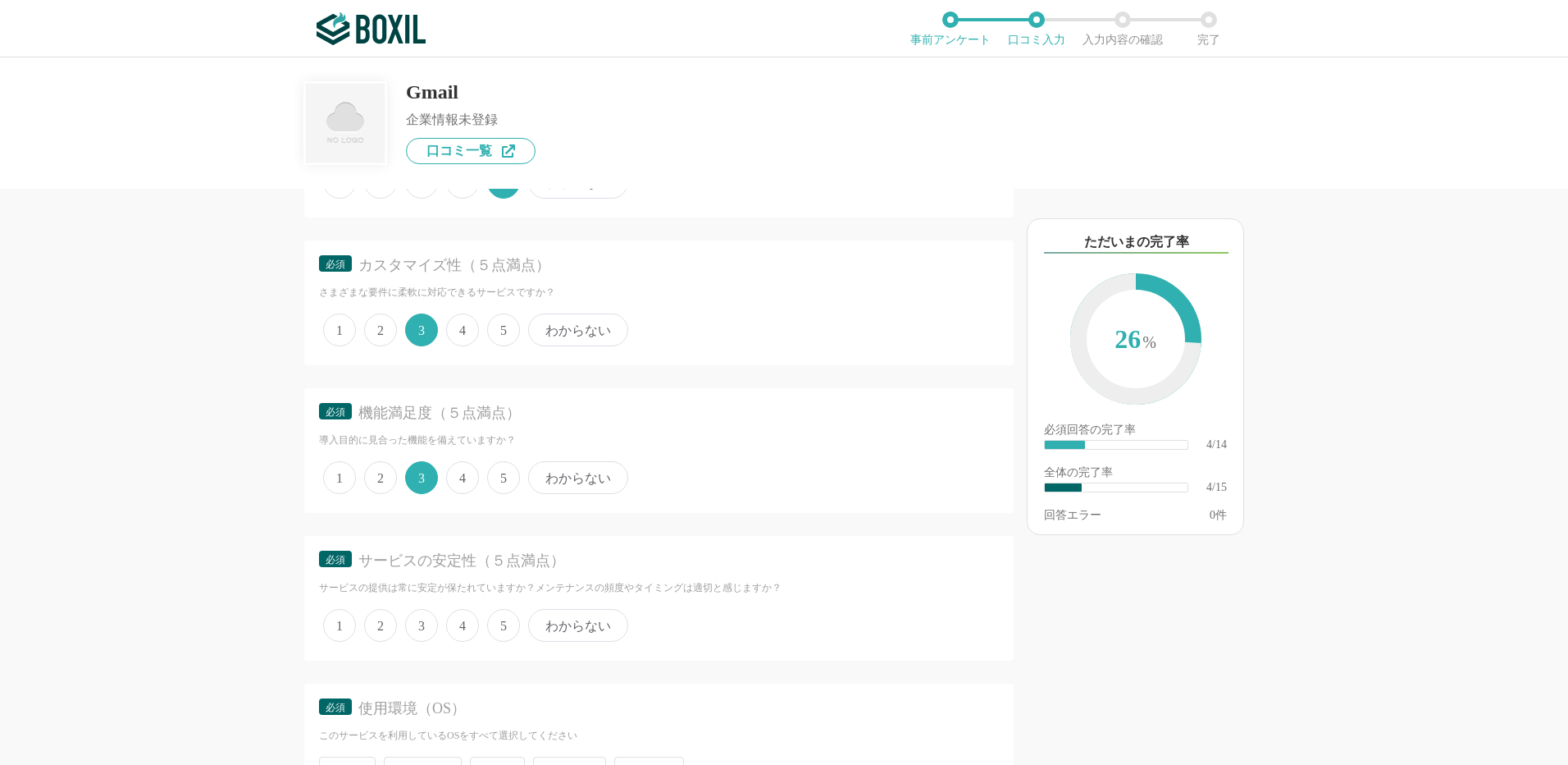
click at [426, 633] on span "3" at bounding box center [421, 625] width 33 height 33
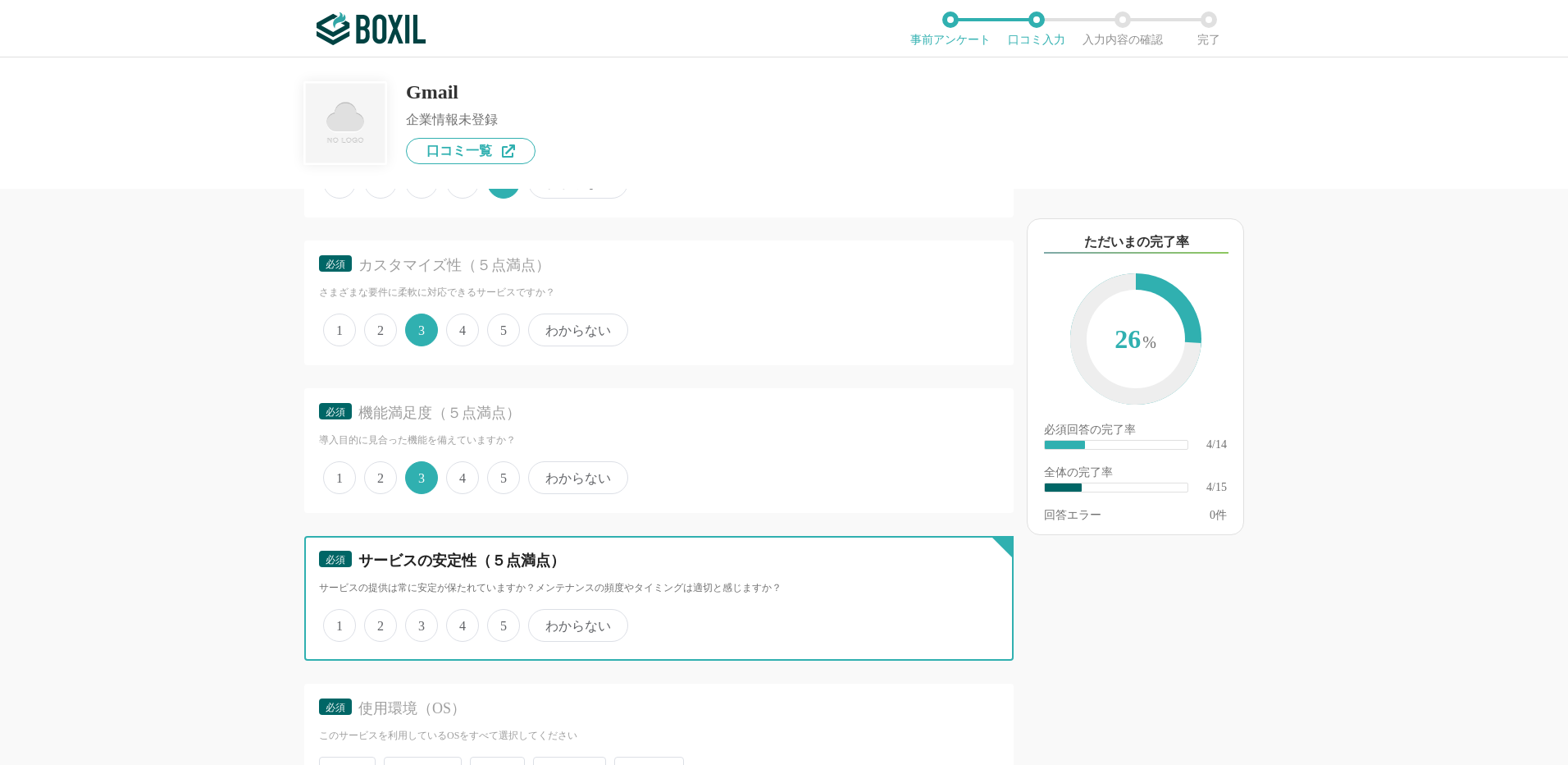
click at [420, 622] on input "3" at bounding box center [414, 617] width 11 height 11
radio input "true"
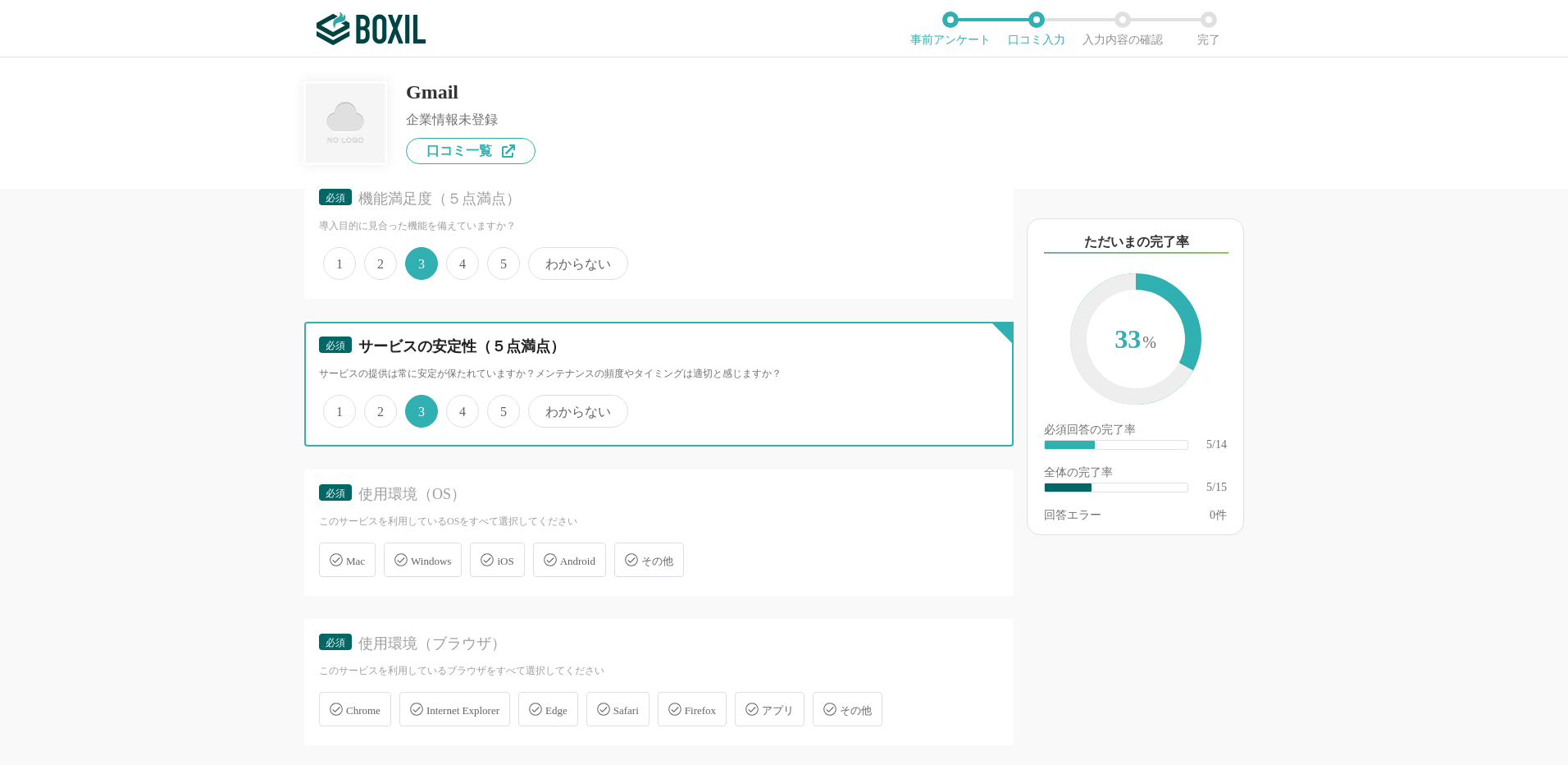
scroll to position [821, 0]
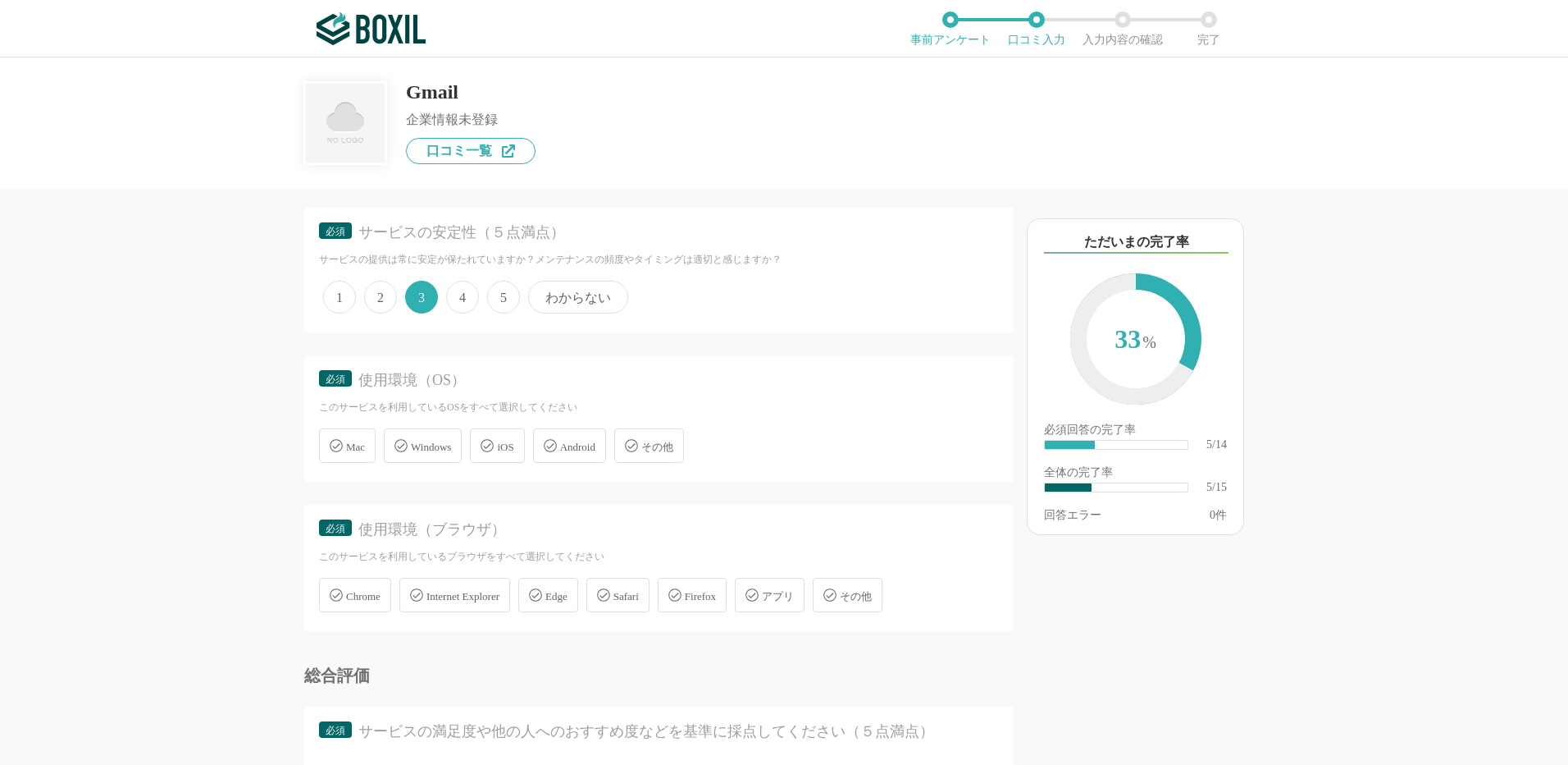
click at [403, 449] on icon at bounding box center [401, 446] width 14 height 14
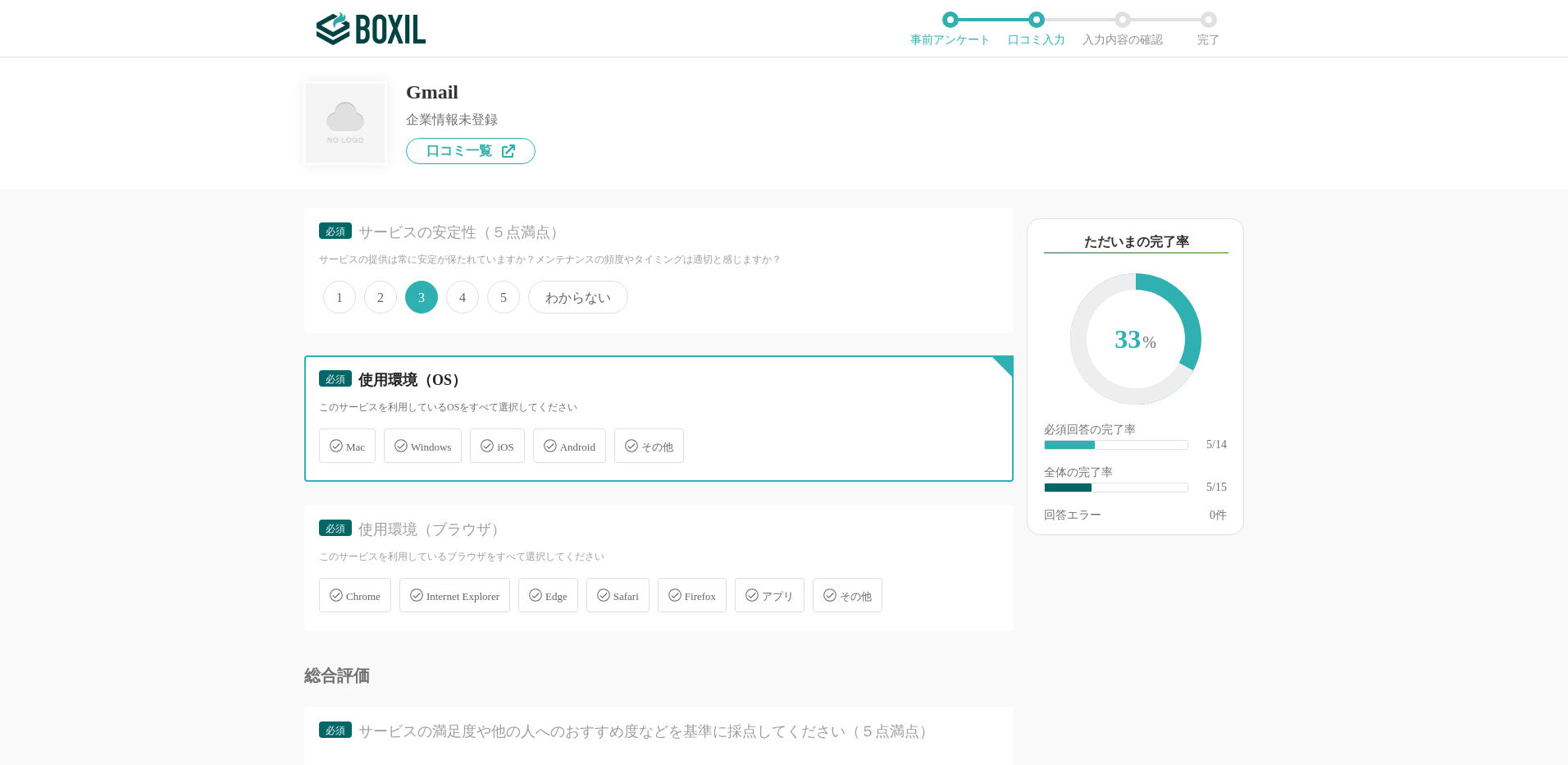
click at [397, 442] on input "Windows" at bounding box center [392, 436] width 11 height 11
checkbox input "true"
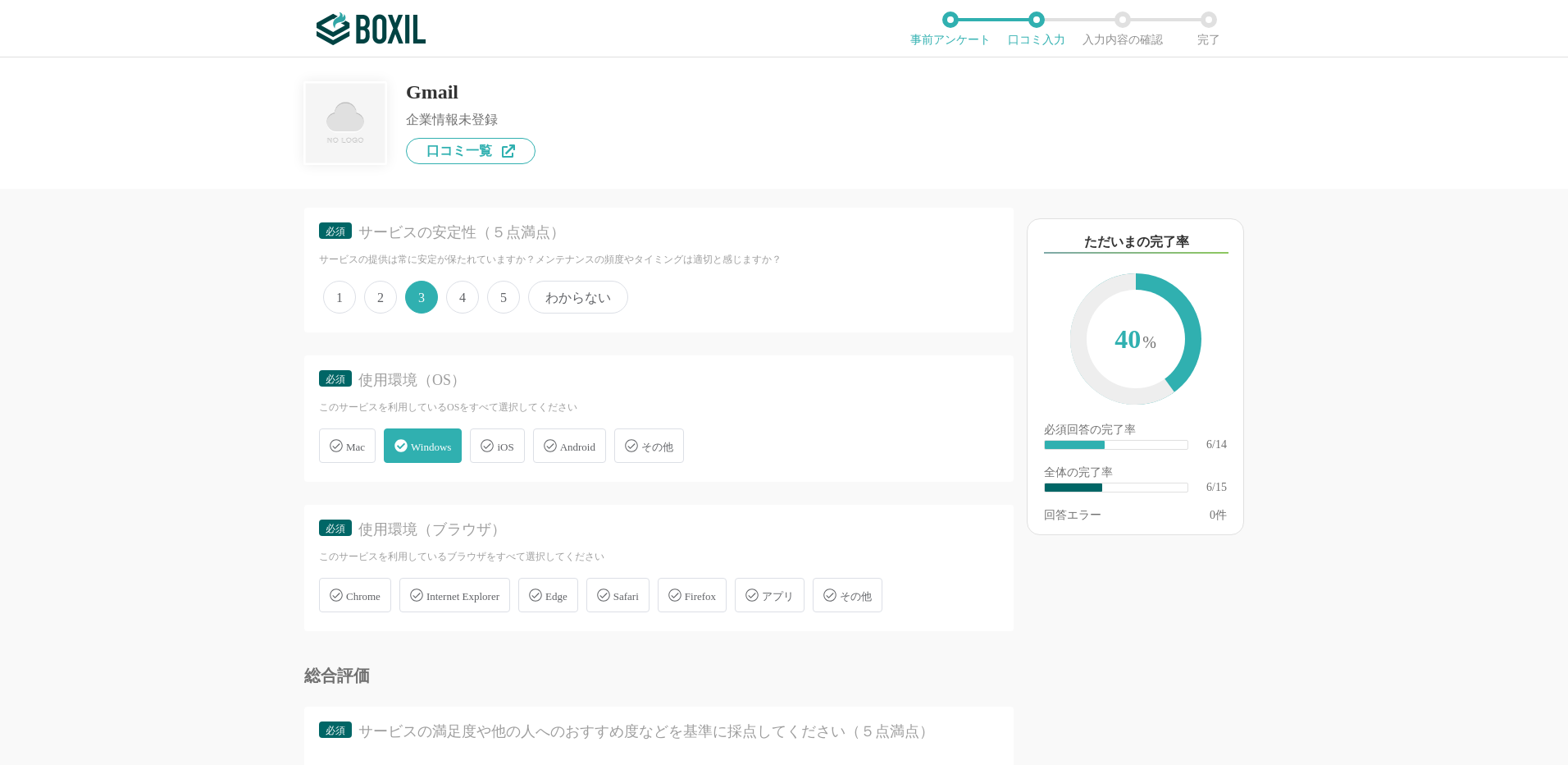
click at [513, 447] on span "iOS" at bounding box center [505, 447] width 16 height 13
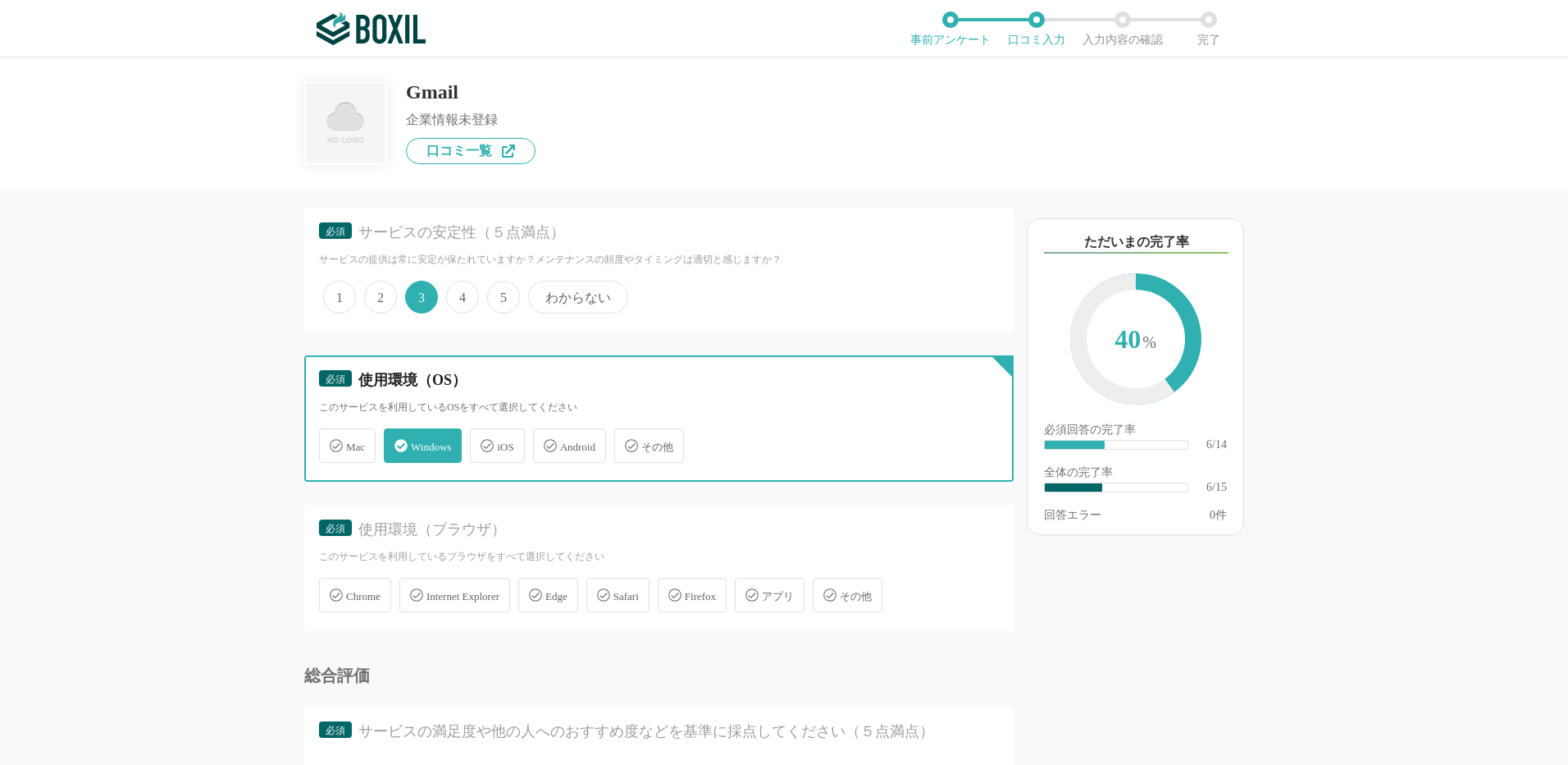
click at [484, 442] on input "iOS" at bounding box center [479, 436] width 11 height 11
checkbox input "true"
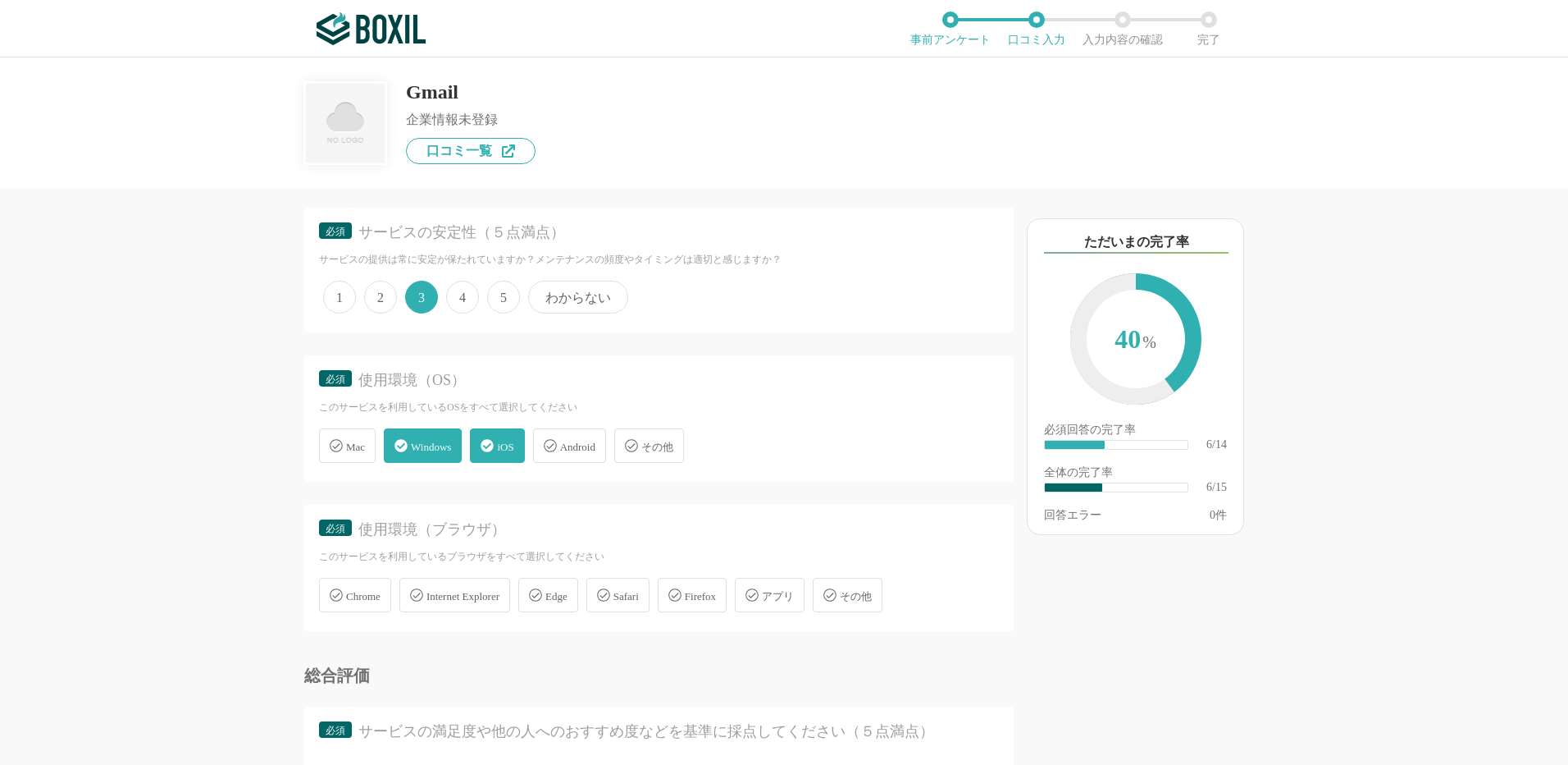
drag, startPoint x: 359, startPoint y: 594, endPoint x: 600, endPoint y: 609, distance: 241.5
click at [361, 593] on span "Chrome" at bounding box center [363, 596] width 35 height 13
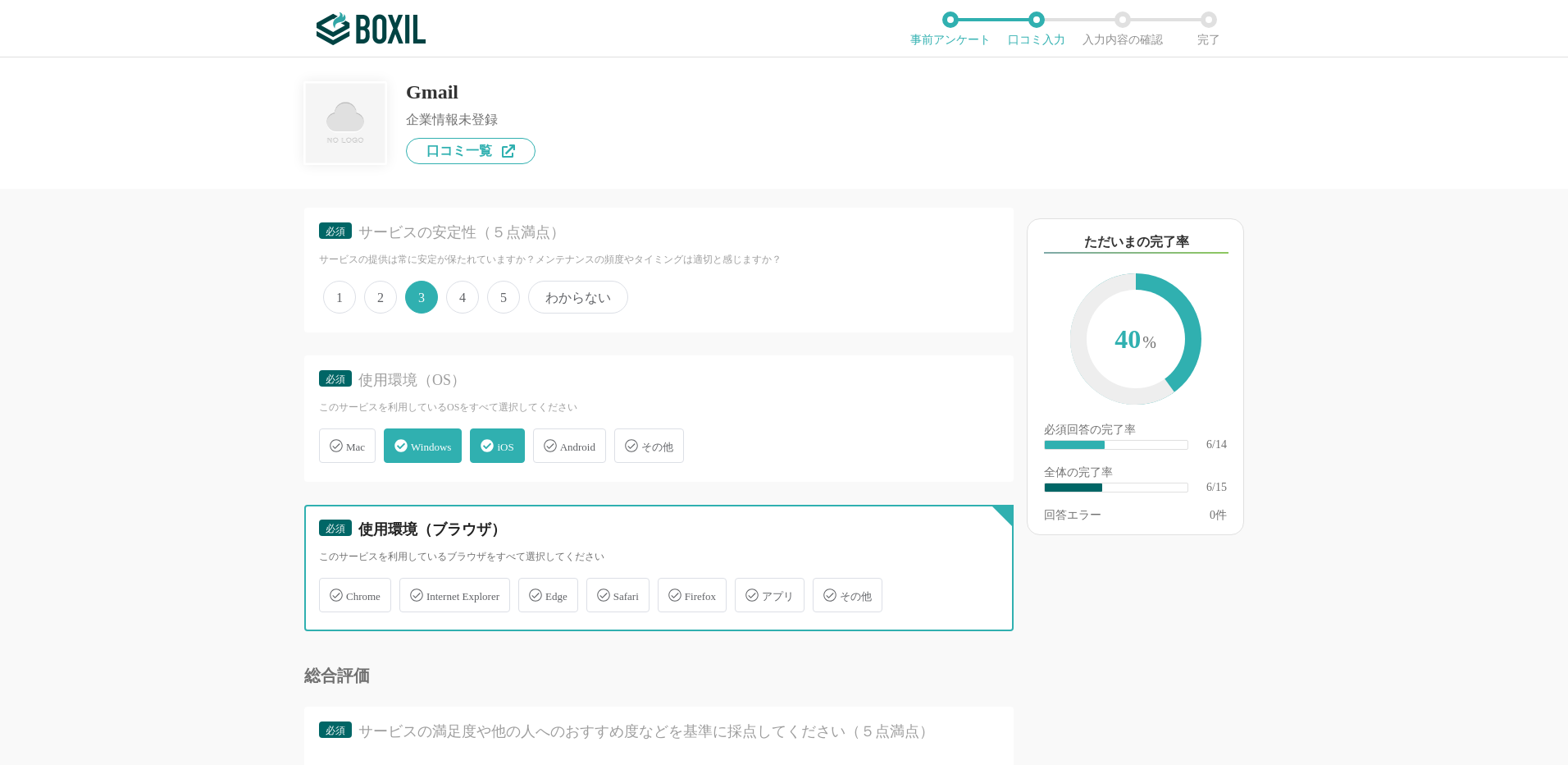
click at [333, 591] on input "Chrome" at bounding box center [327, 586] width 11 height 11
checkbox input "true"
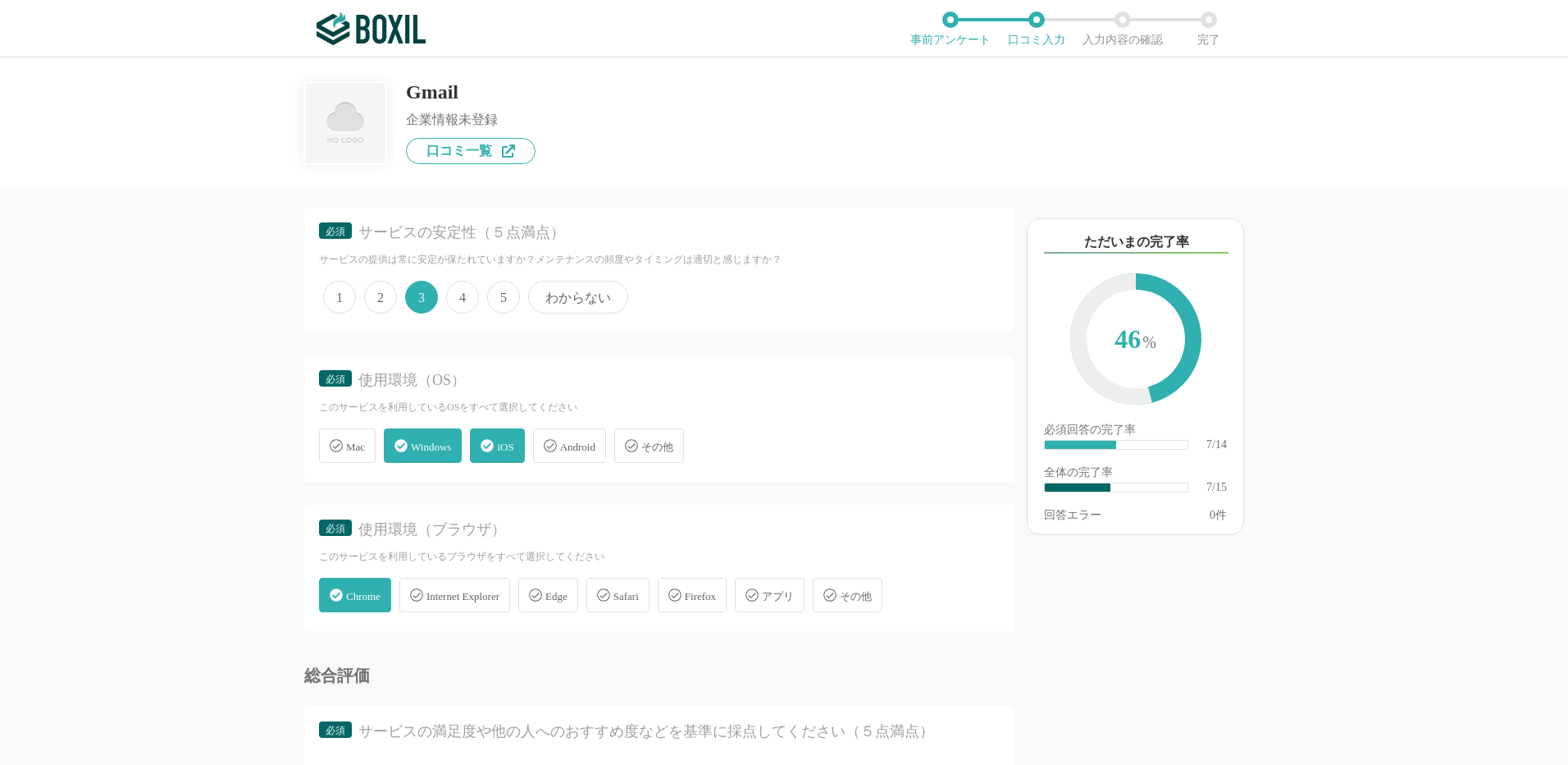
drag, startPoint x: 661, startPoint y: 590, endPoint x: 509, endPoint y: 600, distance: 152.3
click at [650, 589] on div "Safari" at bounding box center [617, 595] width 63 height 35
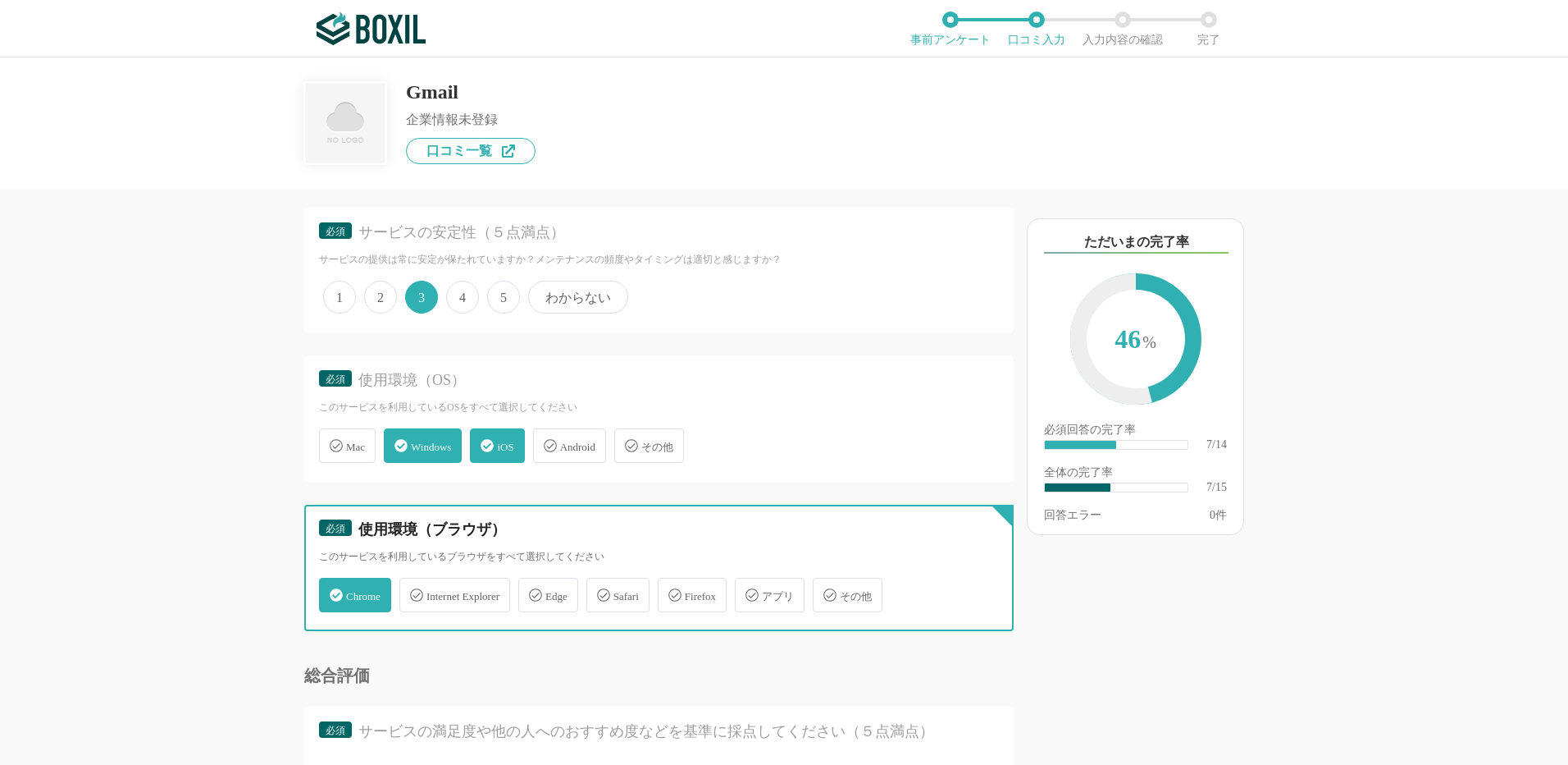
click at [600, 589] on input "Safari" at bounding box center [595, 586] width 11 height 11
checkbox input "true"
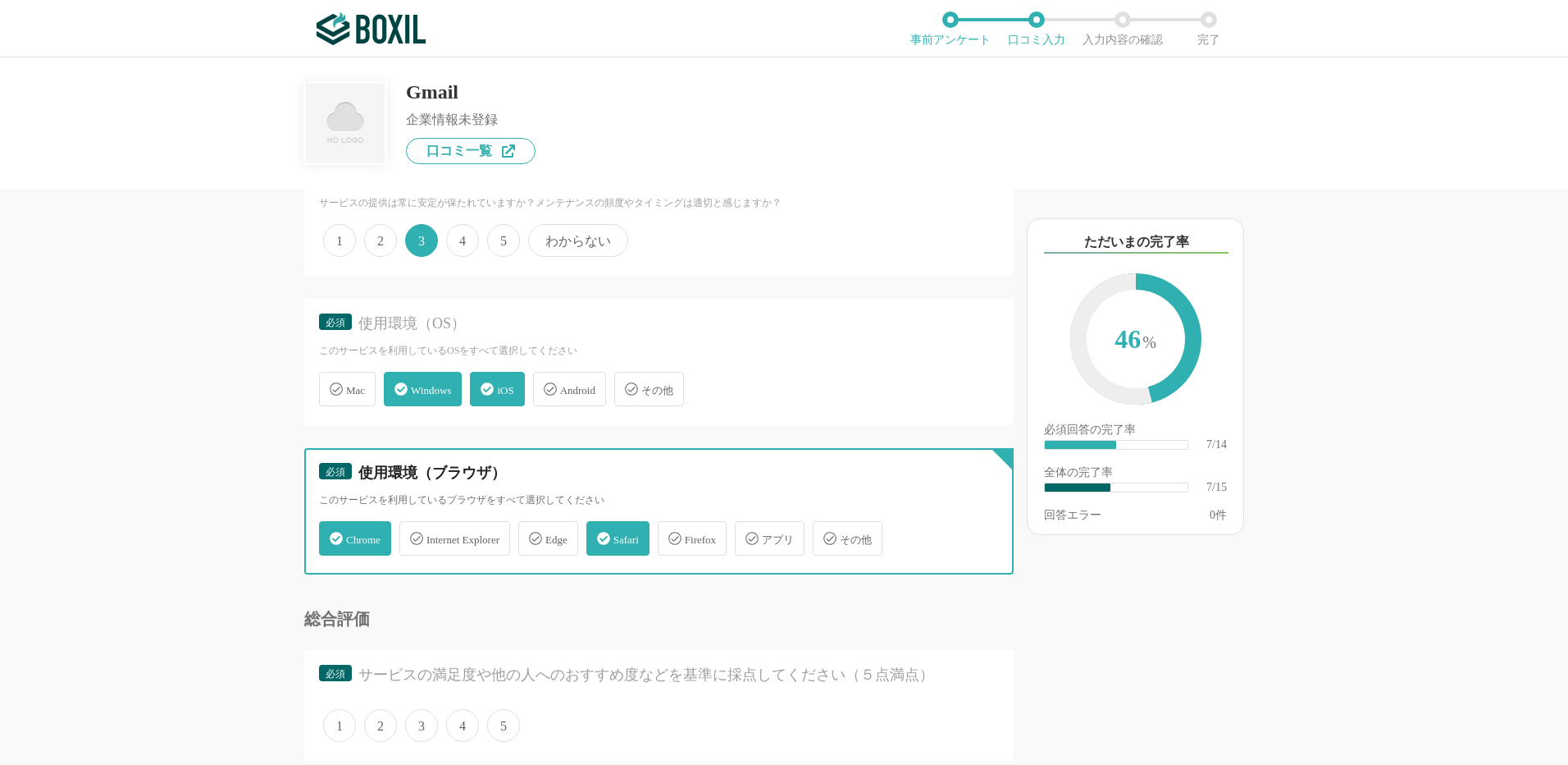
scroll to position [1067, 0]
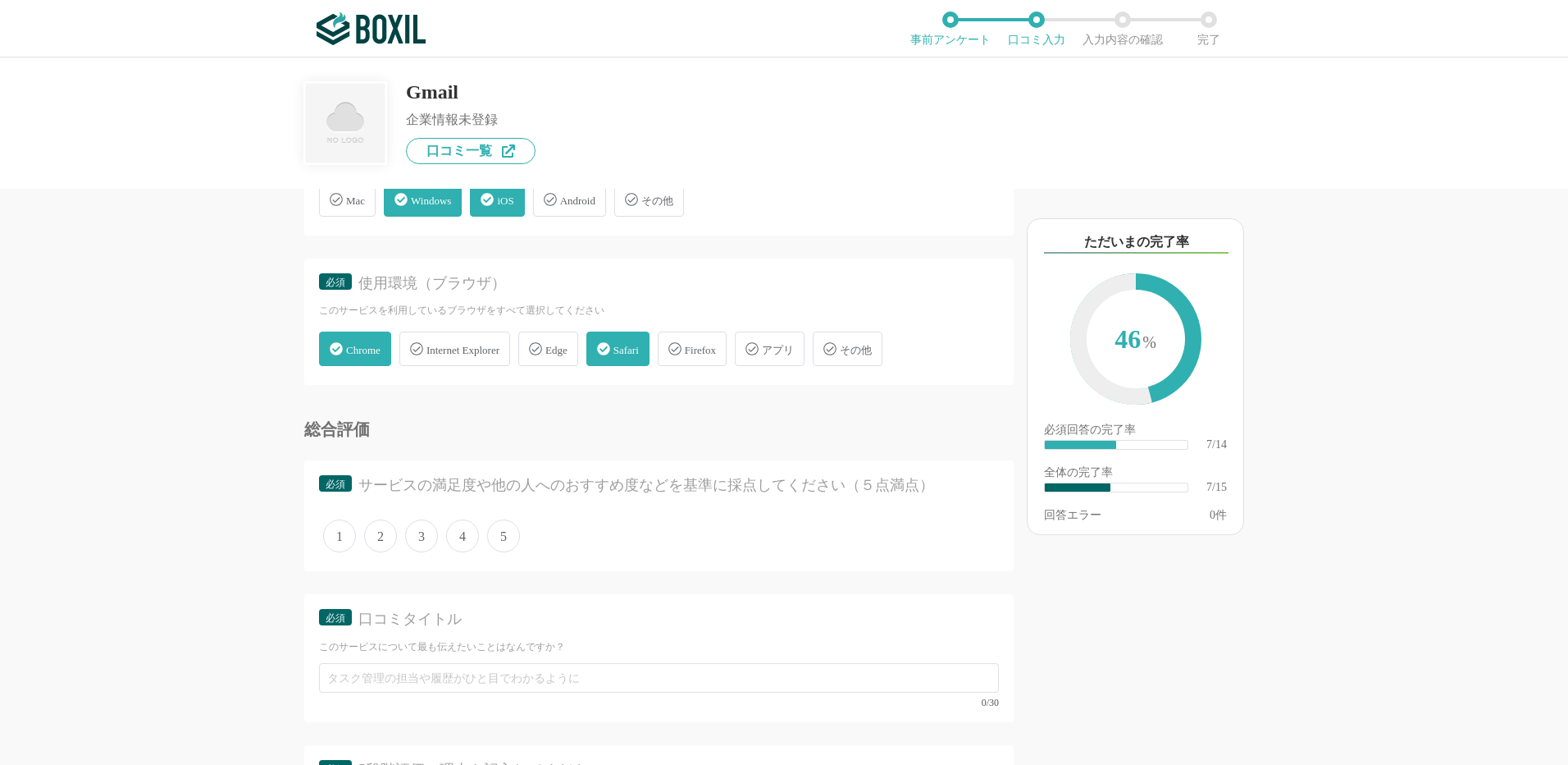
click at [425, 537] on span "3" at bounding box center [421, 536] width 33 height 33
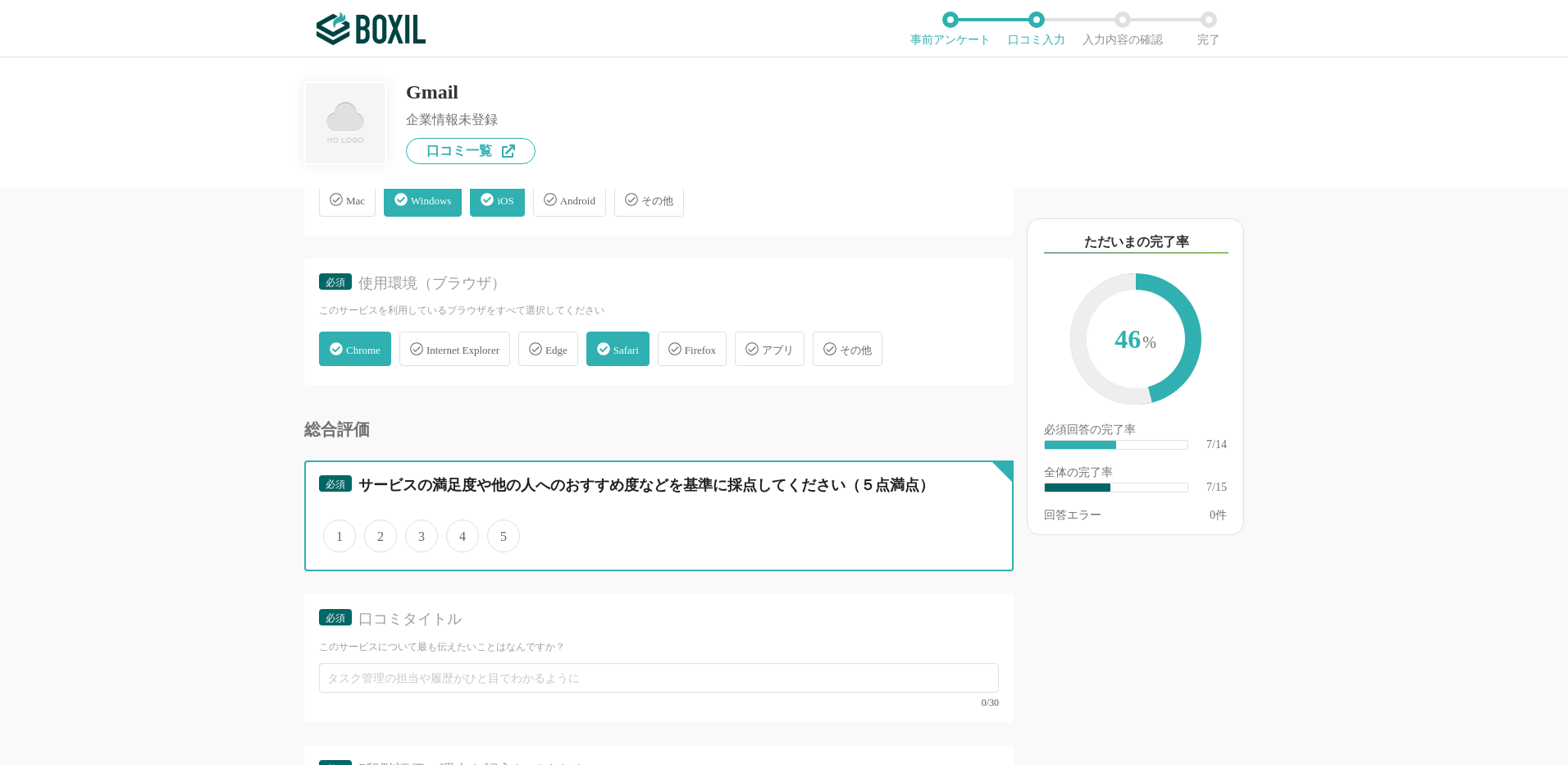
click at [420, 532] on input "3" at bounding box center [414, 527] width 11 height 11
radio input "true"
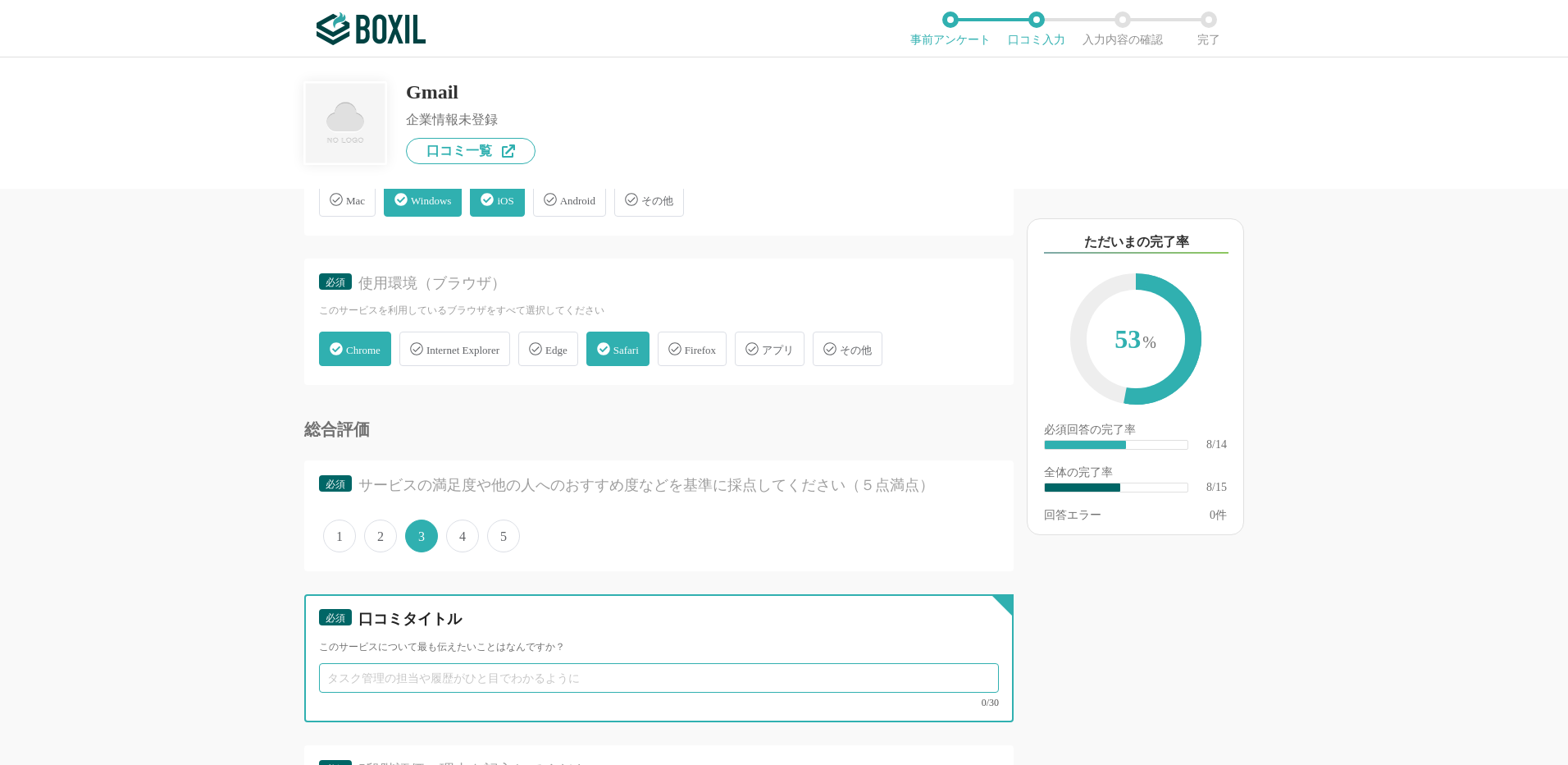
click at [361, 672] on input "text" at bounding box center [659, 678] width 680 height 30
paste input "容量管理が少し大変だけど、検索や連携は便利なフリーメール"
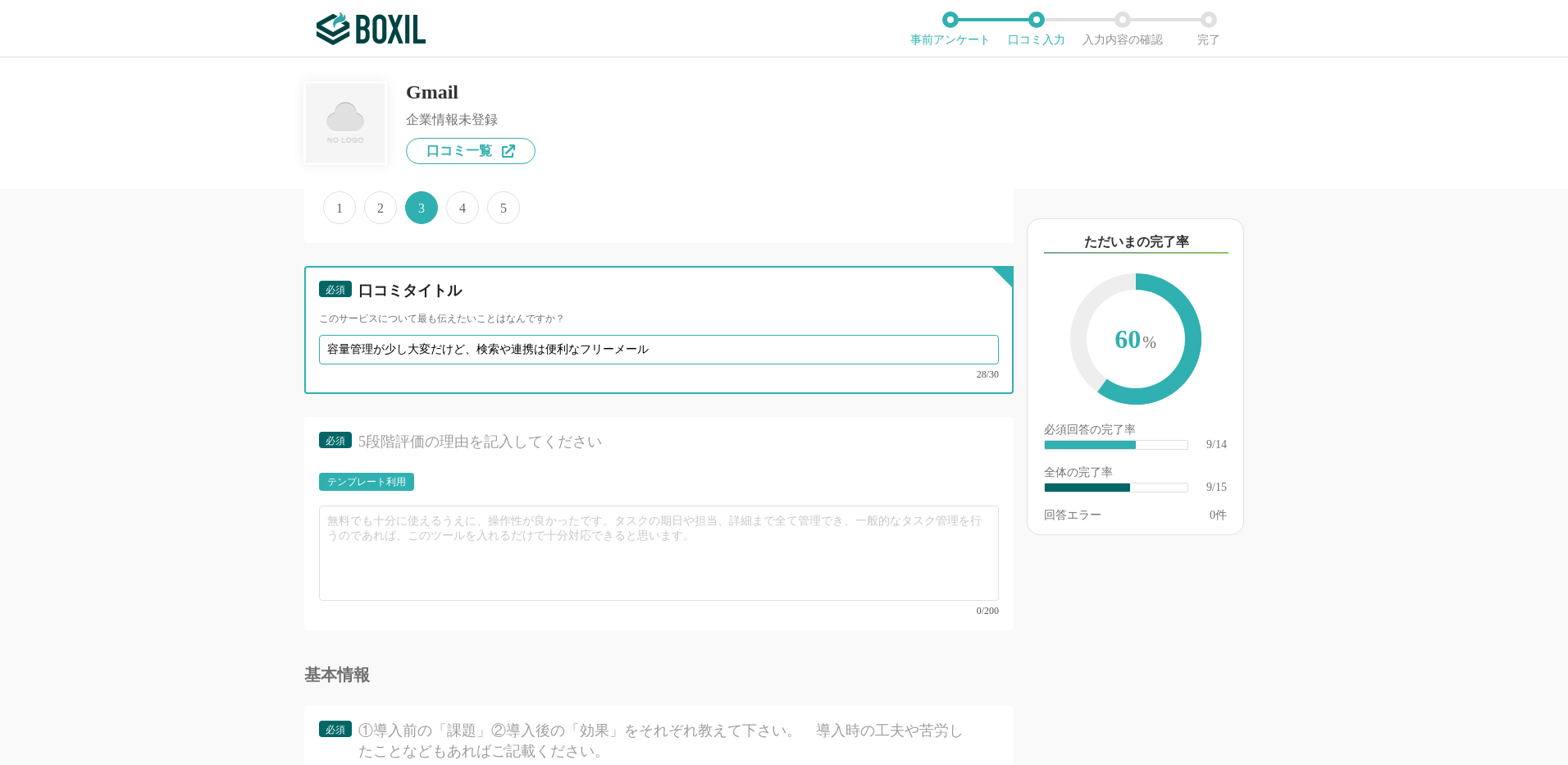
type input "容量管理が少し大変だけど、検索や連携は便利なフリーメール"
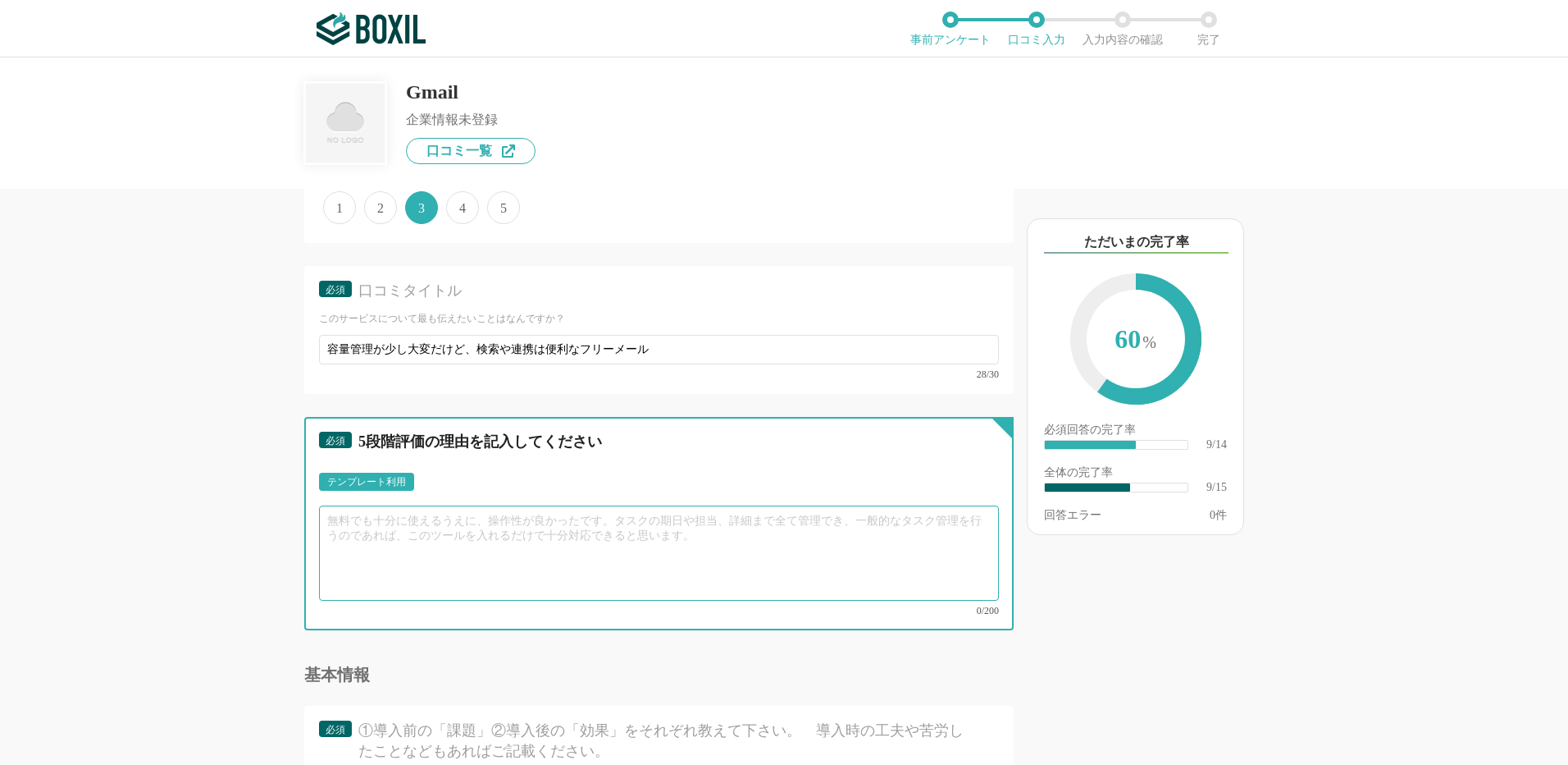
click at [420, 519] on textarea at bounding box center [659, 553] width 680 height 95
paste textarea "個人用メールとしてGmailを利用しています。検索機能が強力で、過去のメールや添付ファイルをすぐに探せる点は非常に便利です。また、Googleドライブやカレン…"
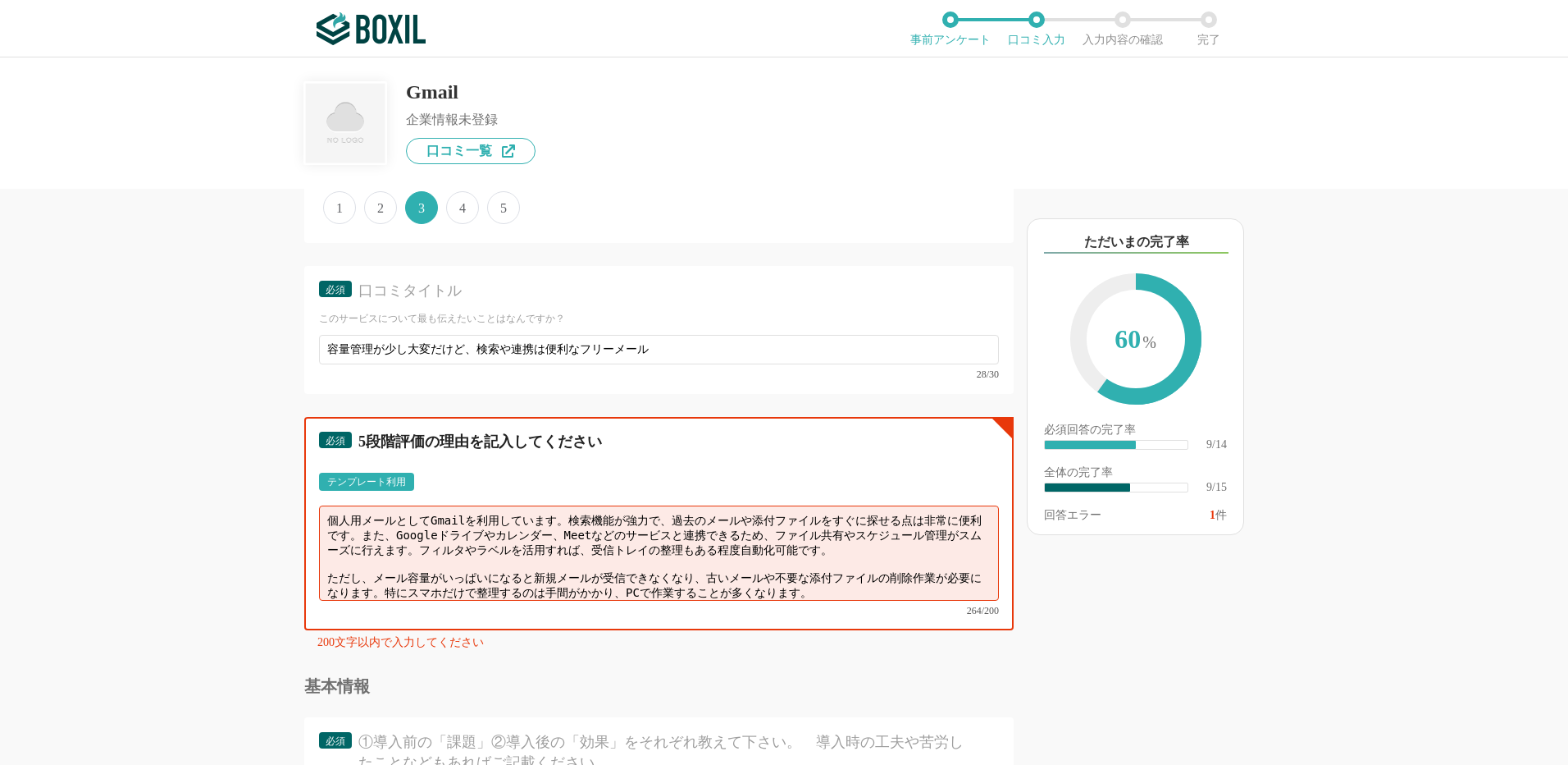
click at [324, 563] on textarea "個人用メールとしてGmailを利用しています。検索機能が強力で、過去のメールや添付ファイルをすぐに探せる点は非常に便利です。また、Googleドライブやカレン…" at bounding box center [659, 553] width 680 height 95
drag, startPoint x: 414, startPoint y: 539, endPoint x: 849, endPoint y: 542, distance: 435.0
click at [849, 542] on textarea "個人用メールとしてGmailを利用しています。検索機能が強力で、過去のメールや添付ファイルをすぐに探せる点は非常に便利です。また、Googleドライブやカレン…" at bounding box center [659, 553] width 680 height 95
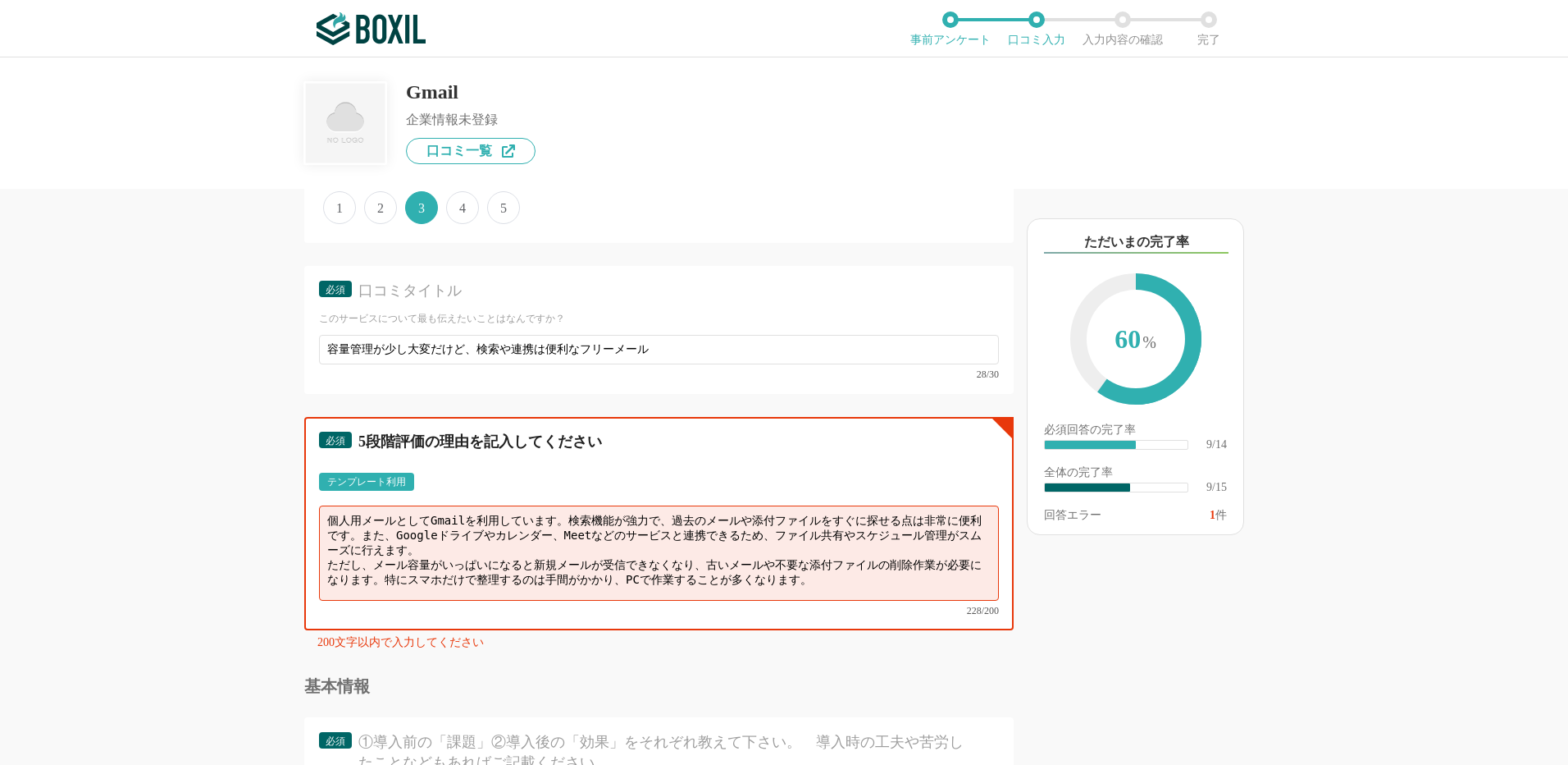
drag, startPoint x: 542, startPoint y: 533, endPoint x: 603, endPoint y: 541, distance: 61.5
click at [898, 527] on textarea "個人用メールとしてGmailを利用しています。検索機能が強力で、過去のメールや添付ファイルをすぐに探せる点は非常に便利です。また、Googleドライブやカレン…" at bounding box center [659, 553] width 680 height 95
drag, startPoint x: 359, startPoint y: 528, endPoint x: 428, endPoint y: 545, distance: 71.1
click at [428, 545] on textarea "個人用メールとしてGmailを利用しています。検索機能が強力で、過去のメールや添付ファイルをすぐに探せる点は非常に便利です。また、Googleドライブやカレン…" at bounding box center [659, 553] width 680 height 95
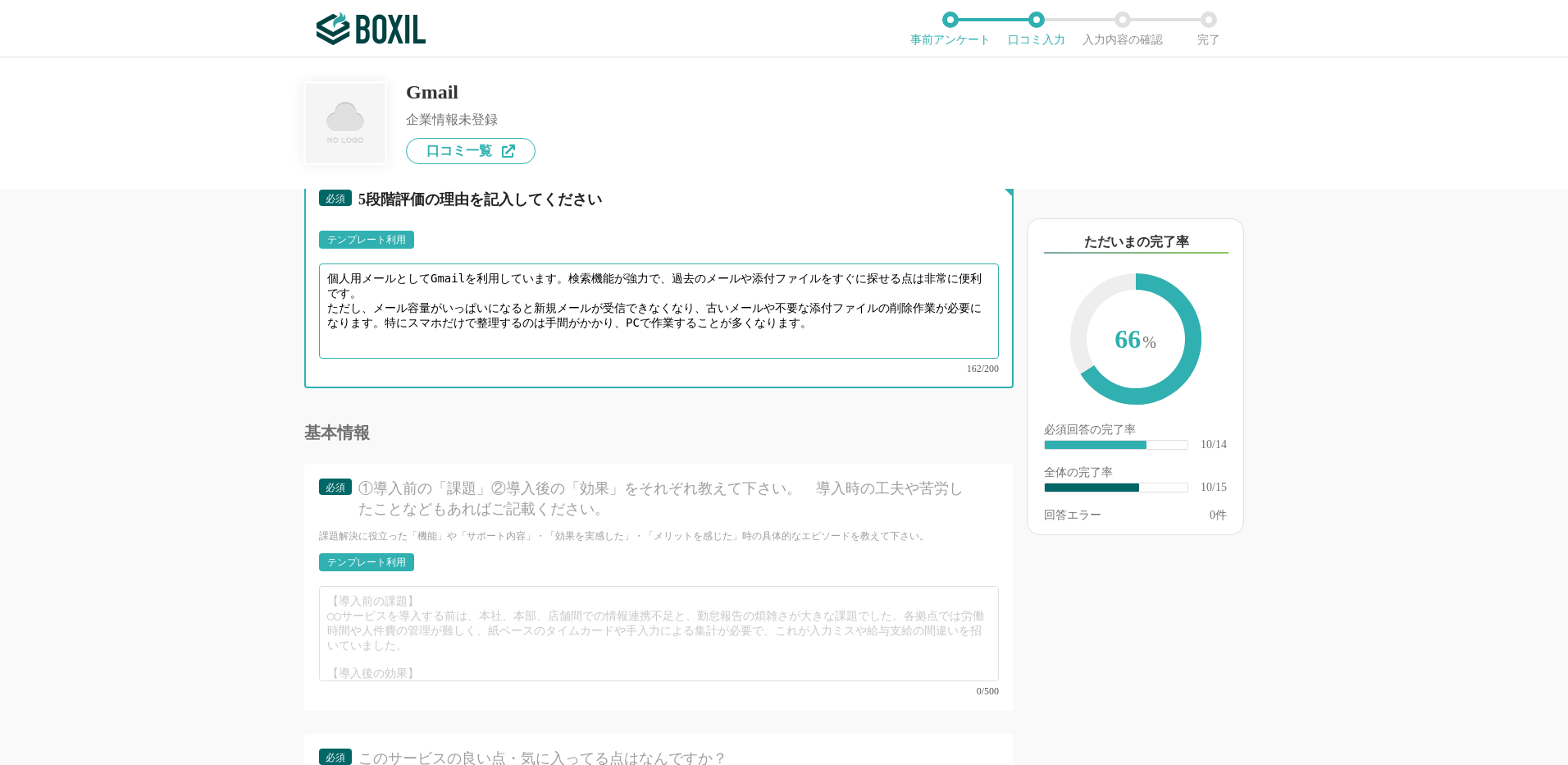
scroll to position [1642, 0]
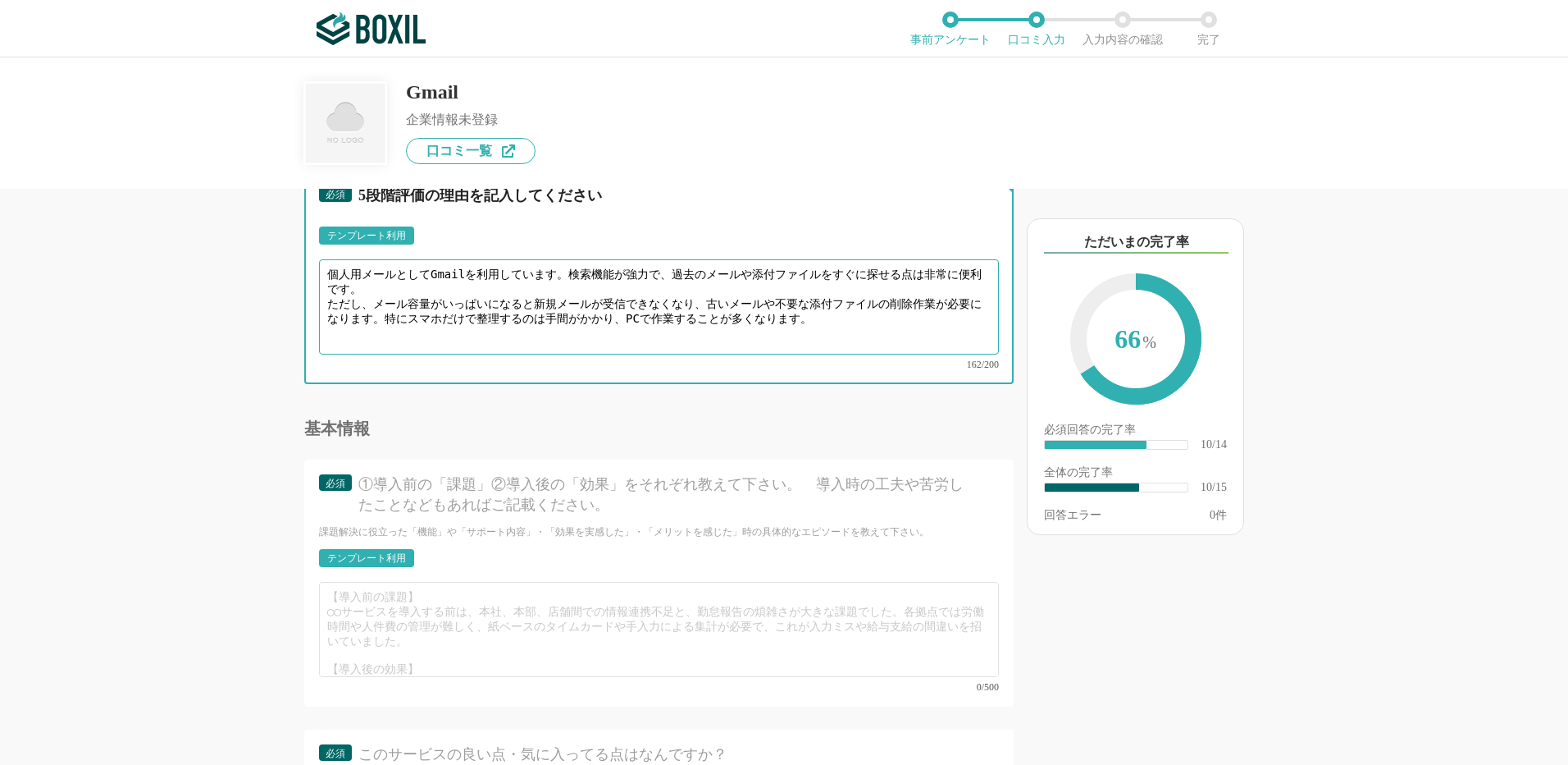
type textarea "個人用メールとしてGmailを利用しています。検索機能が強力で、過去のメールや添付ファイルをすぐに探せる点は非常に便利です。 ただし、メール容量がいっぱいにな…"
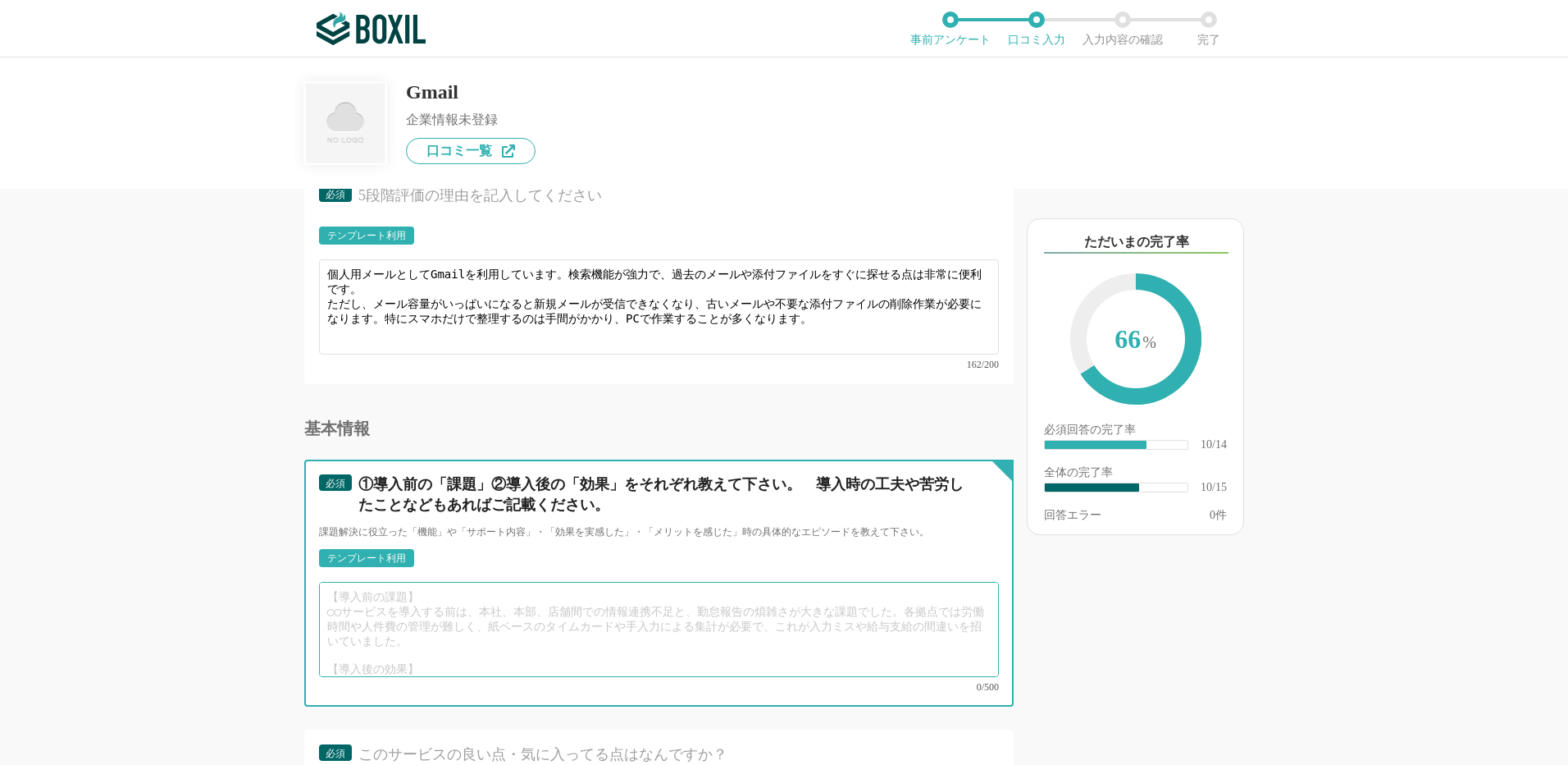
click at [430, 594] on textarea at bounding box center [659, 630] width 680 height 95
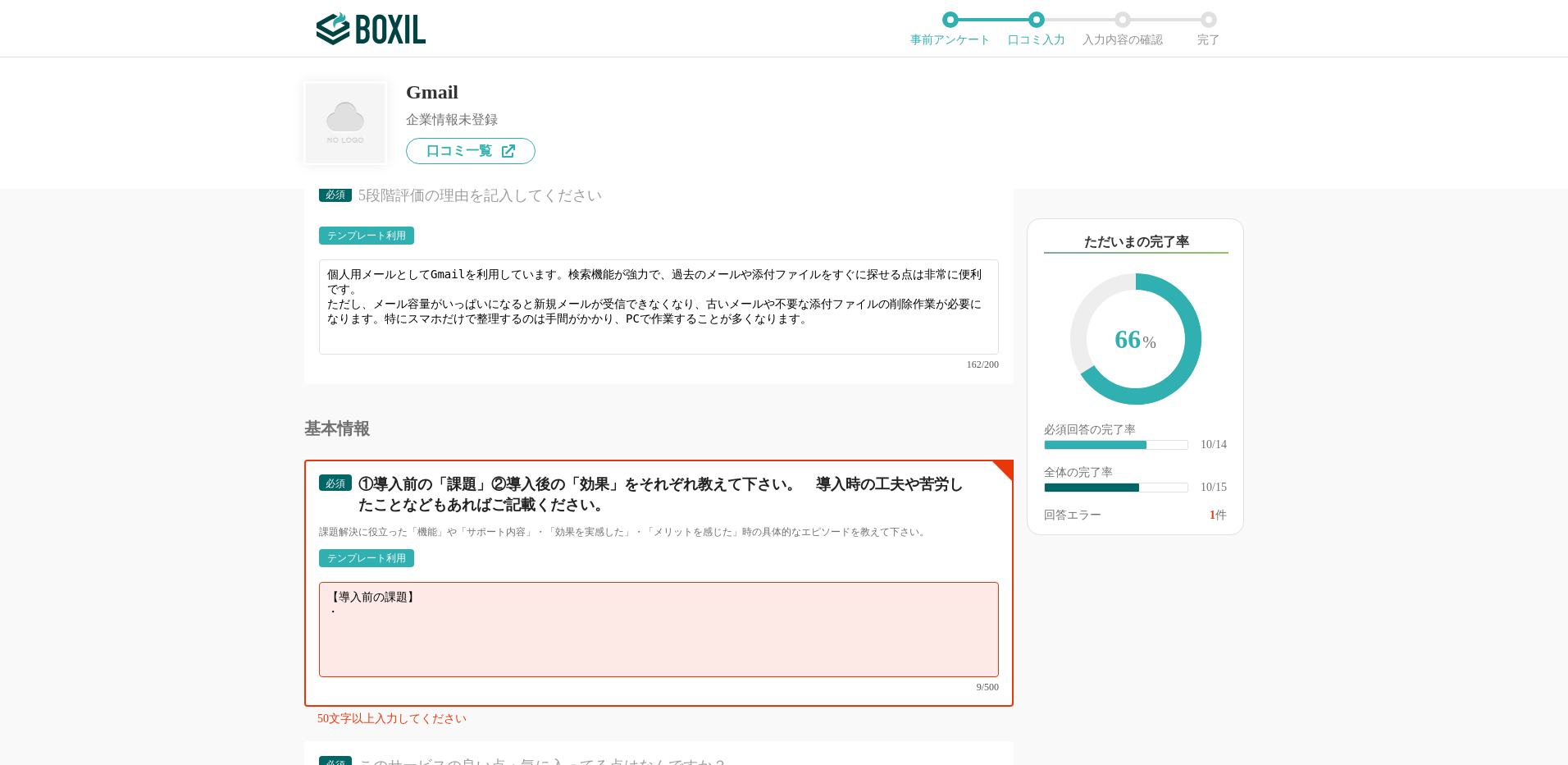
click at [370, 609] on textarea "【導入前の課題】 ・" at bounding box center [659, 630] width 680 height 95
paste textarea "大容量ファイルやメールを頻繁に送受信するため、メールボックスの管理が大変。"
click at [402, 609] on textarea "【導入前の課題】 ・大容量ファイルやメールを頻繁に送受信するため、メールボックスの管理が大変。 ・" at bounding box center [659, 630] width 680 height 95
paste textarea "添付ファイル付きのメールが増えると容量が逼迫し、必要なメールの受信にも影響する。"
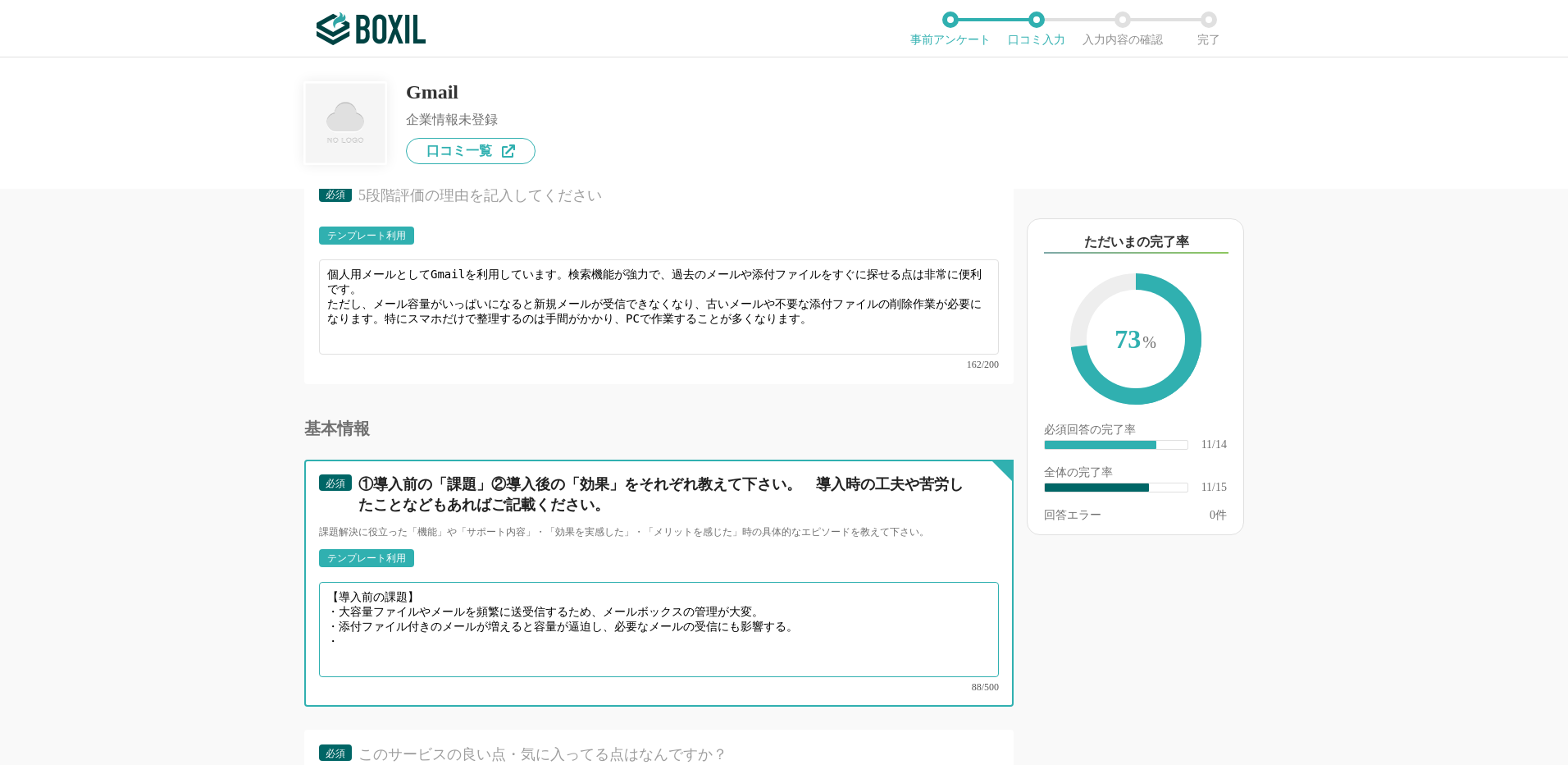
click at [343, 629] on textarea "【導入前の課題】 ・大容量ファイルやメールを頻繁に送受信するため、メールボックスの管理が大変。 ・添付ファイル付きのメールが増えると容量が逼迫し、必要なメール…" at bounding box center [659, 630] width 680 height 95
paste textarea "自宅やスマホからメール削除・整理する作業が面倒で、管理が追いつかない。"
click at [349, 655] on textarea "【導入前の課題】 ・大容量ファイルやメールを頻繁に送受信するため、メールボックスの管理が大変。 ・添付ファイル付きのメールが増えると容量が逼迫し、必要なメール…" at bounding box center [659, 630] width 680 height 95
paste textarea "大容量でもGoogleドライブとの連携でファイル添付が可能になり、メール容量の節約がしやすくなった。"
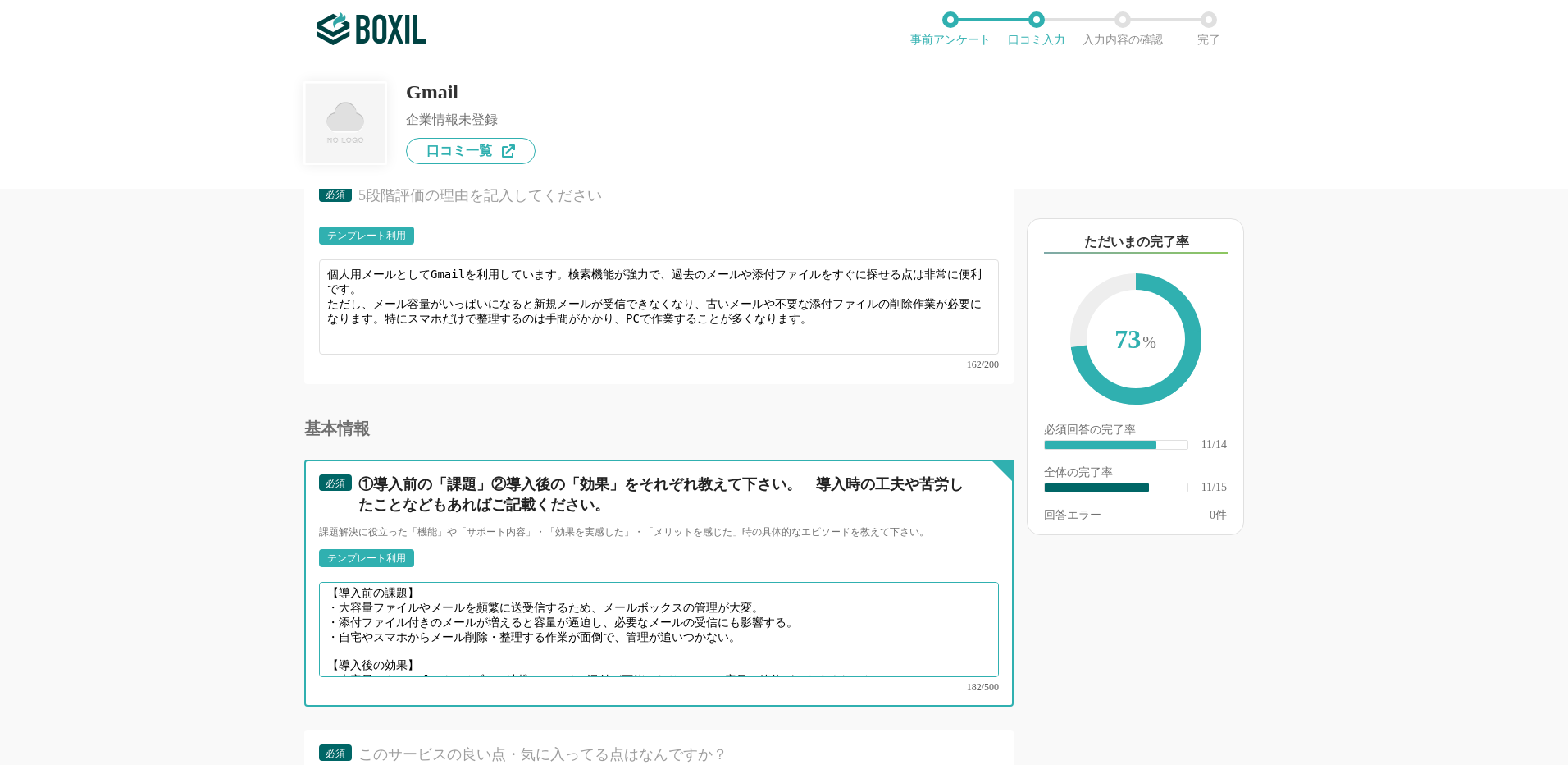
scroll to position [15, 0]
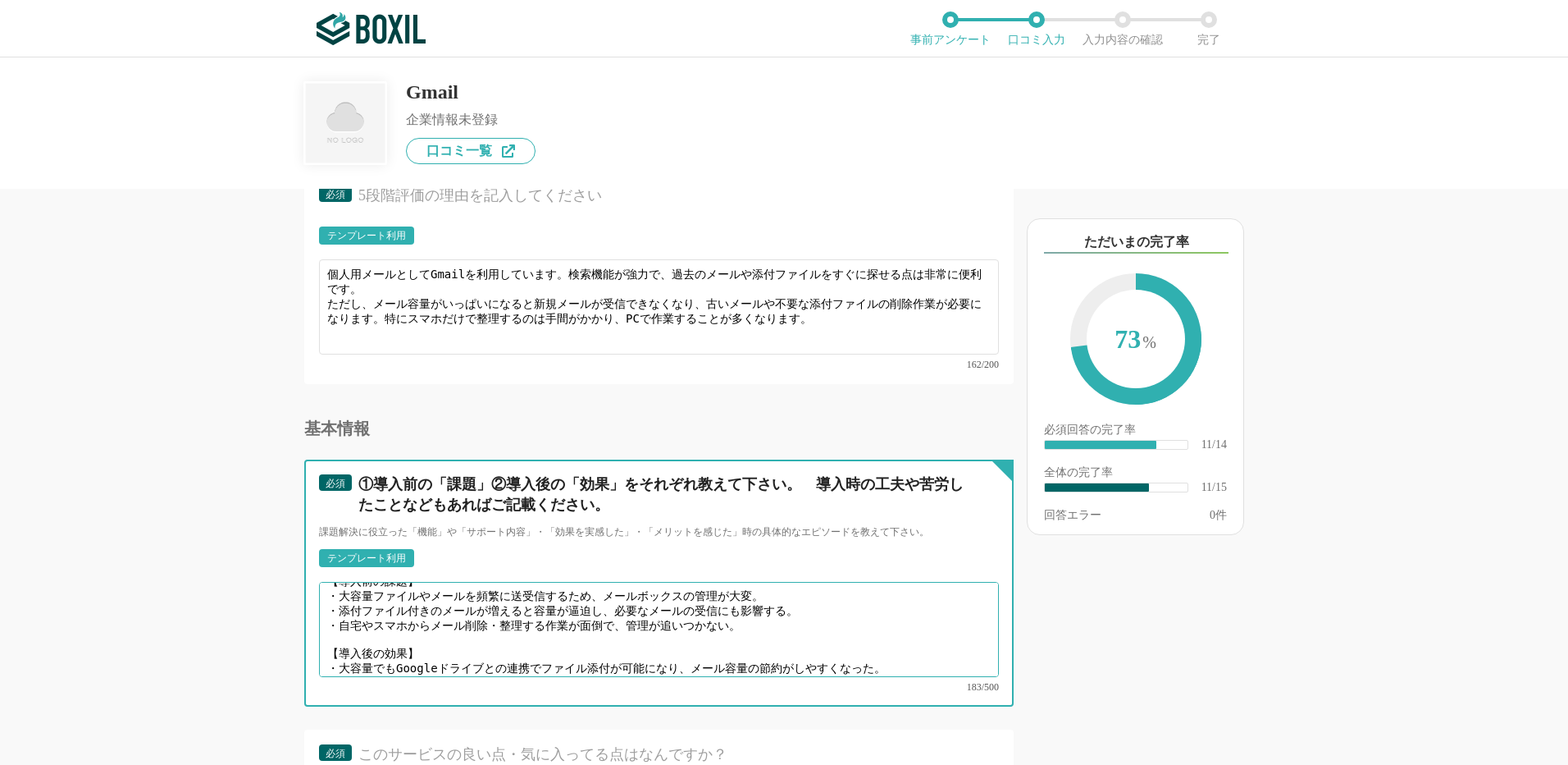
click at [350, 655] on textarea "【導入前の課題】 ・大容量ファイルやメールを頻繁に送受信するため、メールボックスの管理が大変。 ・添付ファイル付きのメールが増えると容量が逼迫し、必要なメール…" at bounding box center [659, 630] width 680 height 95
paste textarea "フィルタやラベル機能を活用することで、受信メールをある程度自動整理できる。"
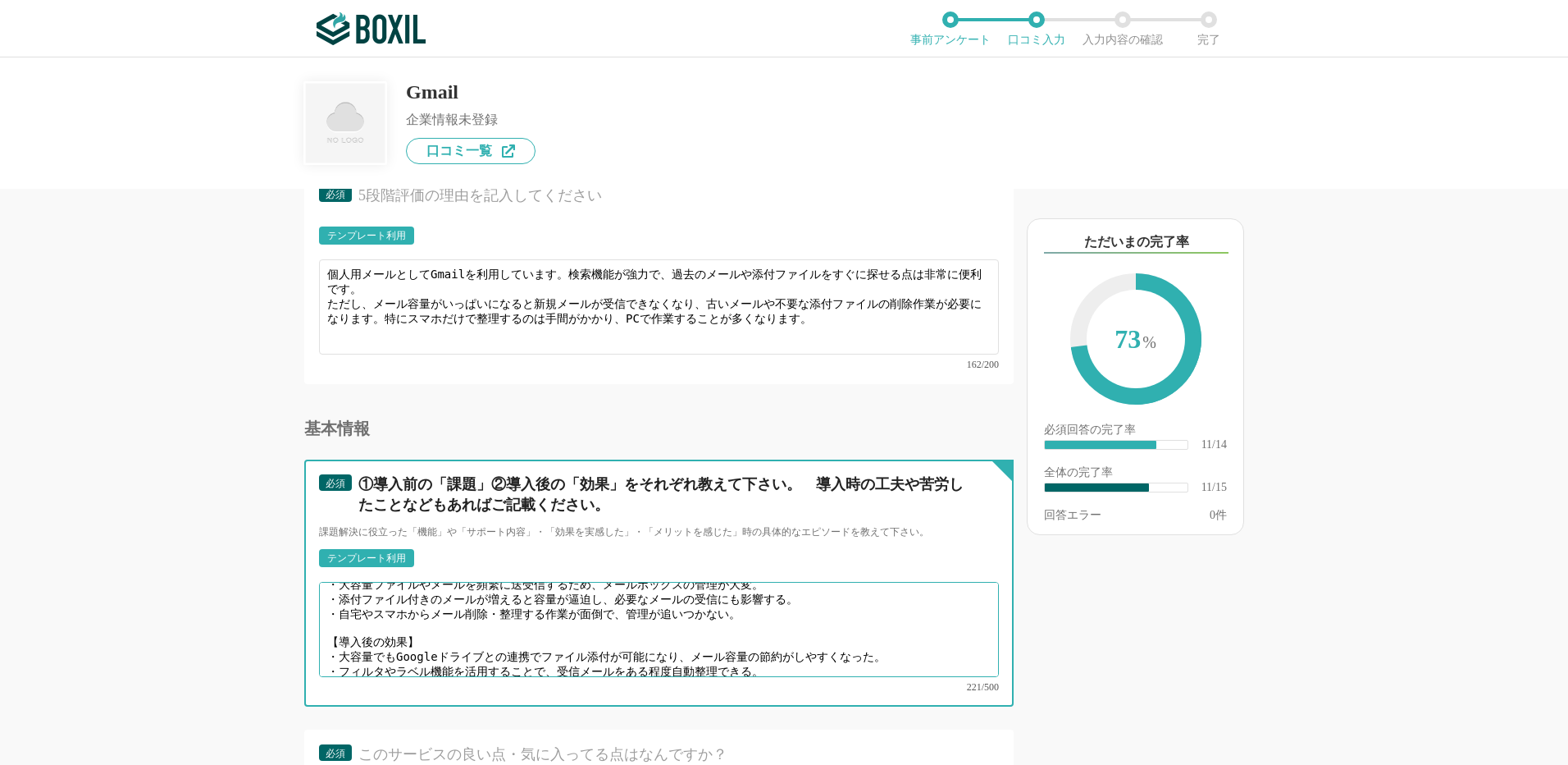
click at [354, 652] on textarea "【導入前の課題】 ・大容量ファイルやメールを頻繁に送受信するため、メールボックスの管理が大変。 ・添付ファイル付きのメールが増えると容量が逼迫し、必要なメール…" at bounding box center [659, 630] width 680 height 95
paste textarea "検索機能が強力で、過去のメールや添付ファイルを簡単に探せる。"
click at [384, 651] on textarea "【導入前の課題】 ・大容量ファイルやメールを頻繁に送受信するため、メールボックスの管理が大変。 ・添付ファイル付きのメールが増えると容量が逼迫し、必要なメール…" at bounding box center [659, 630] width 680 height 95
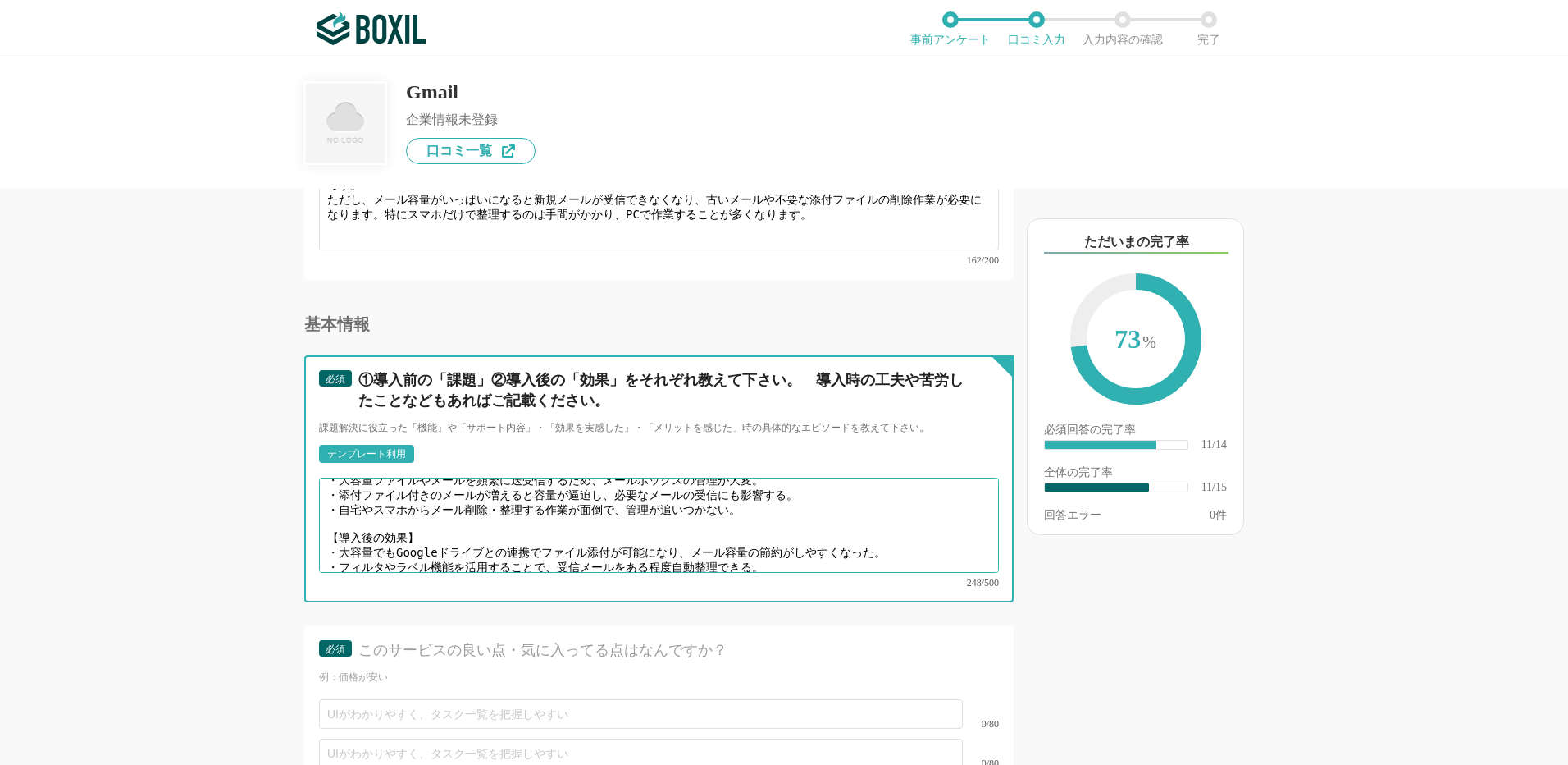
scroll to position [1888, 0]
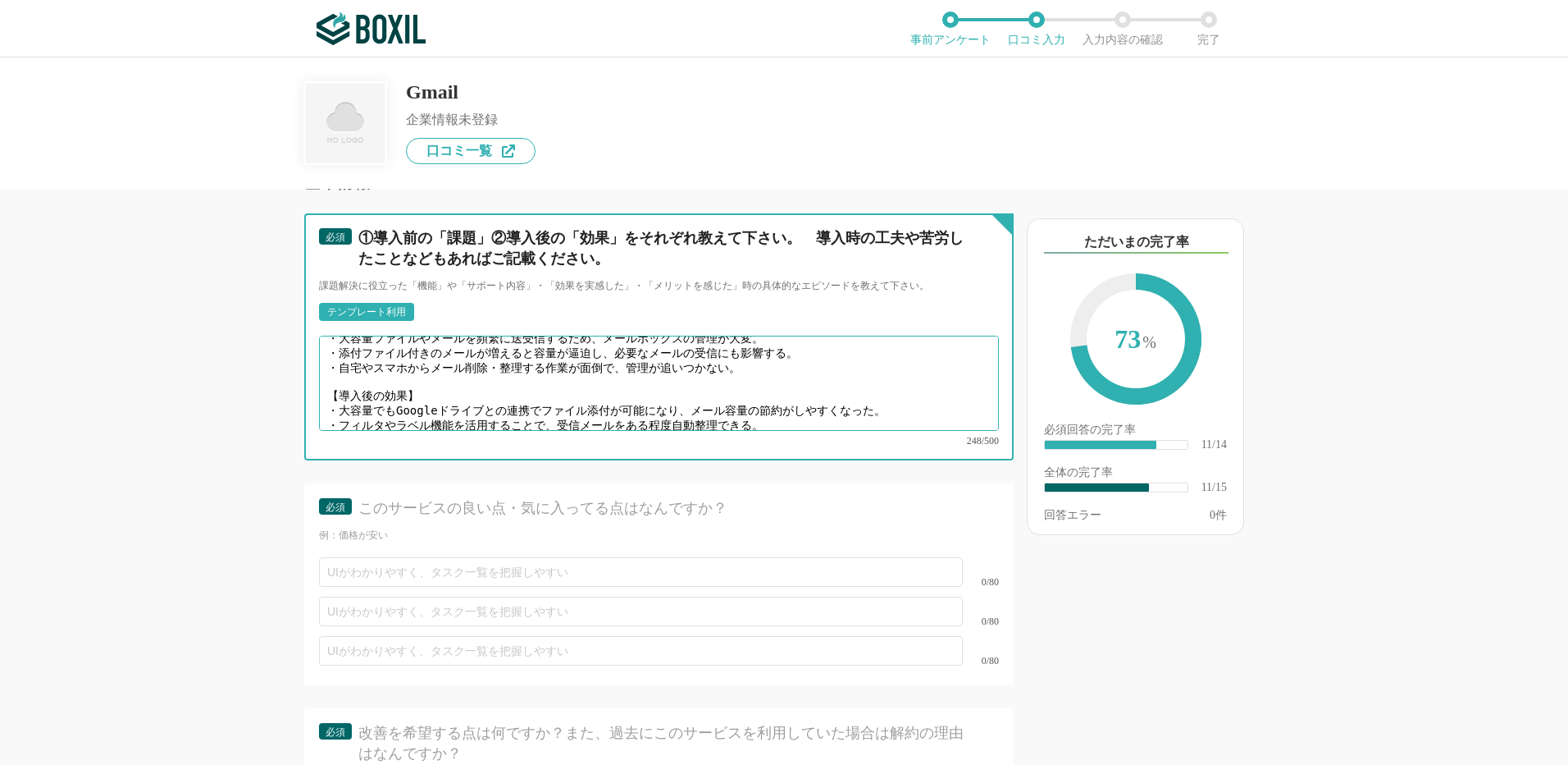
type textarea "【導入前の課題】 ・大容量ファイルやメールを頻繁に送受信するため、メールボックスの管理が大変。 ・添付ファイル付きのメールが増えると容量が逼迫し、必要なメール…"
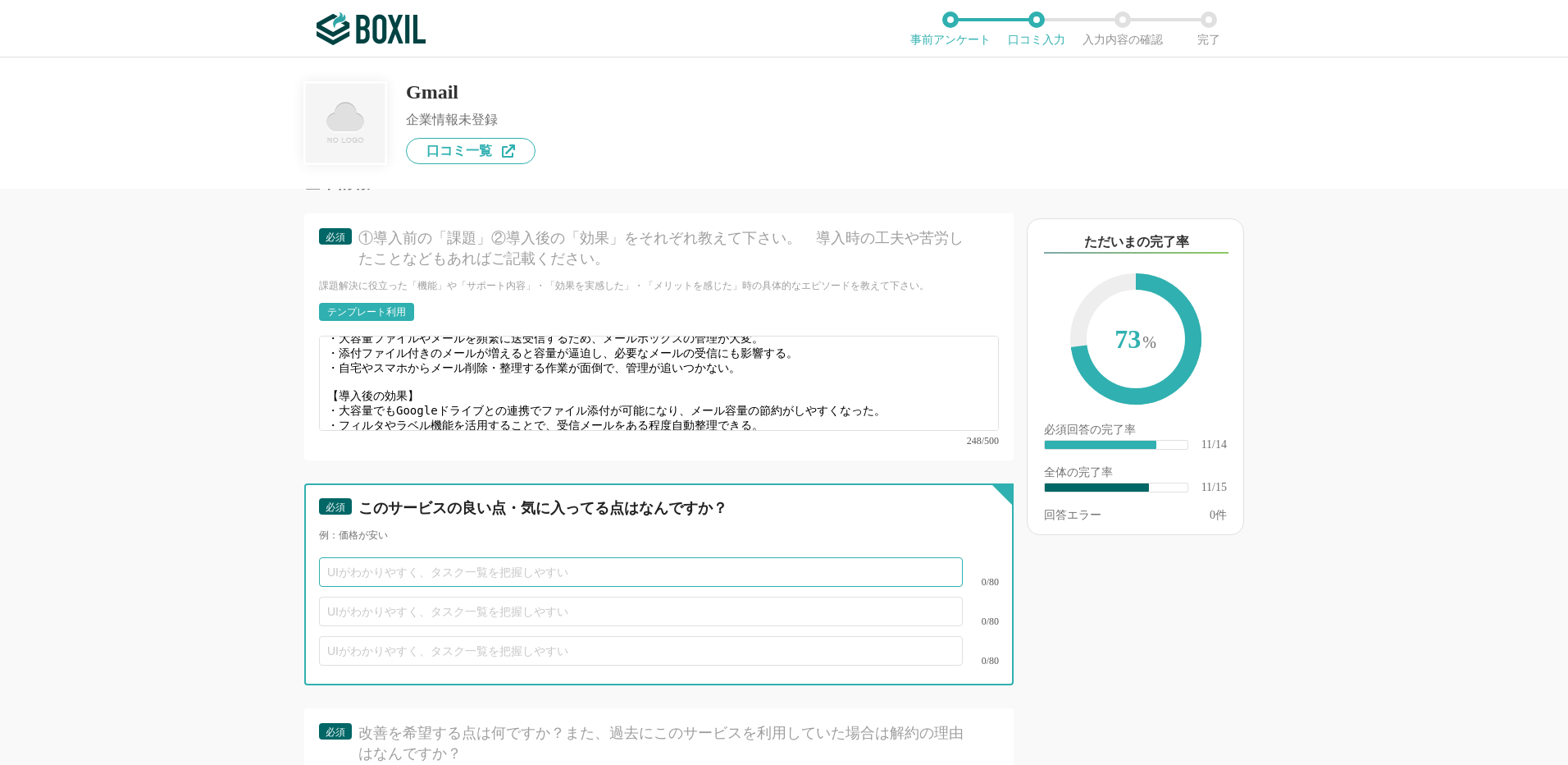
click at [351, 558] on input "text" at bounding box center [640, 572] width 644 height 30
paste input "キーワード検索で必要なメールや添付ファイルをすぐに探せる。 Googleサービスとの連携がスムーズ"
drag, startPoint x: 661, startPoint y: 551, endPoint x: 1072, endPoint y: 519, distance: 412.2
click at [1072, 519] on div "他のサービス・ツールと連携していますか？ ※複数選択可 例：Slack、Salesforce 選択したサービス 未選択 必須 使いやすさ（５点満点） 直感的に…" at bounding box center [784, 411] width 1568 height 707
type input "キーワード検索で必要なメールや添付ファイルをすぐに探せる。"
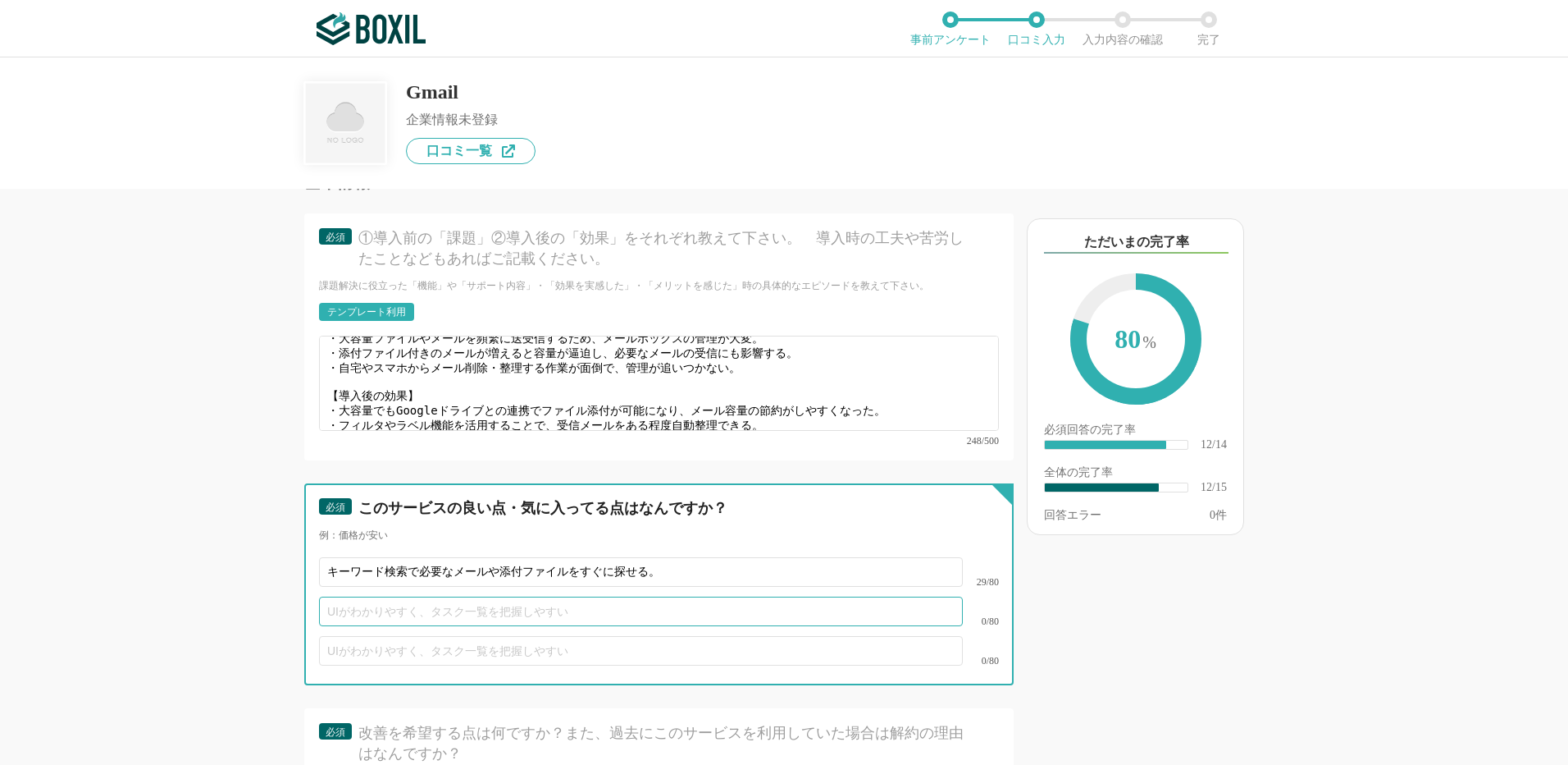
click at [365, 597] on input "text" at bounding box center [640, 611] width 644 height 30
paste input "自動振り分けやタグ付けで受信トレイを管理しやすい。"
type input "自動振り分けやタグ付けで受信トレイを管理しやすい。"
click at [342, 636] on input "text" at bounding box center [640, 651] width 644 height 30
paste input "Googleサービスとの連携がスムーズ"
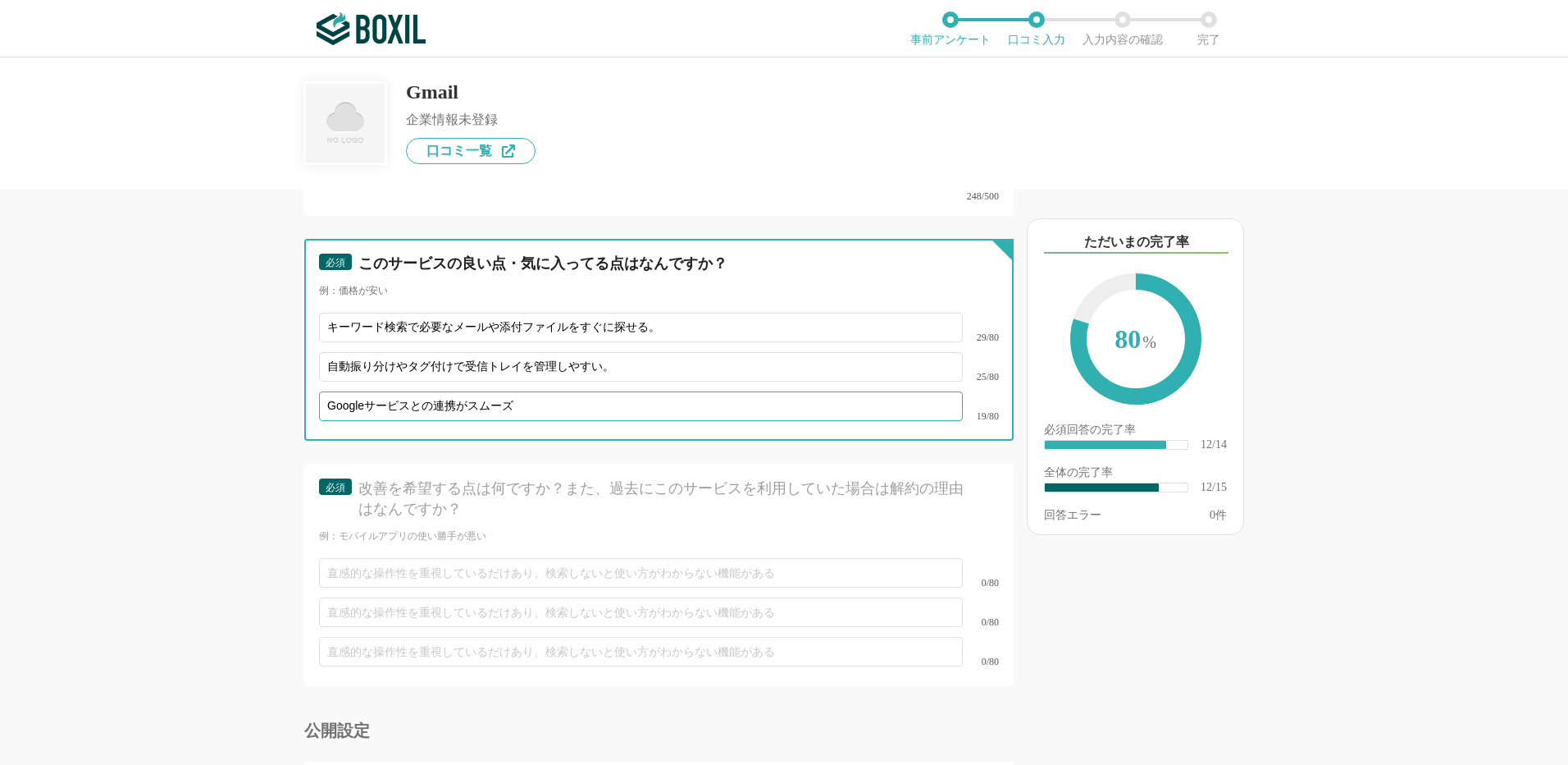
scroll to position [2298, 0]
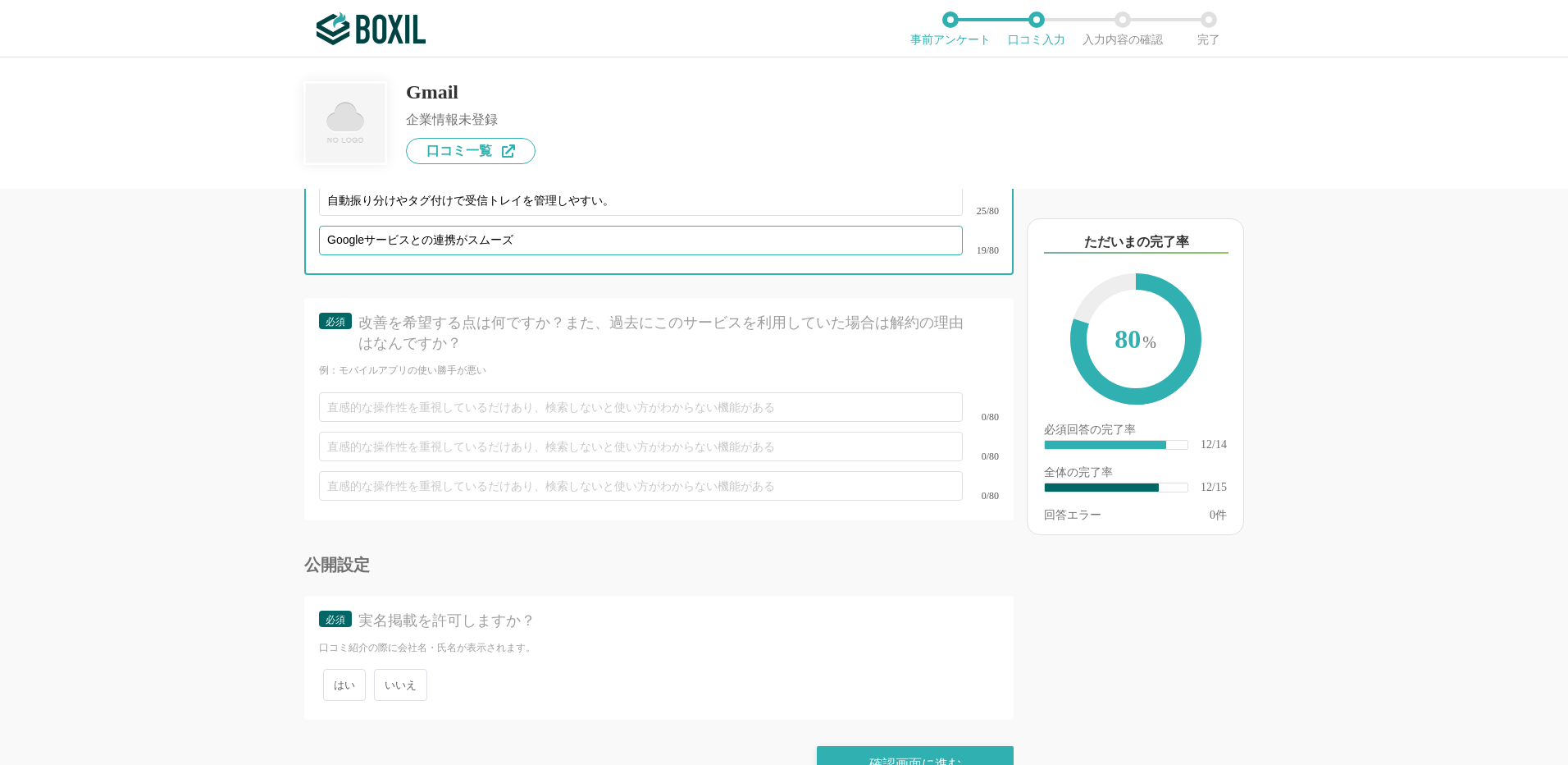
type input "Googleサービスとの連携がスムーズ"
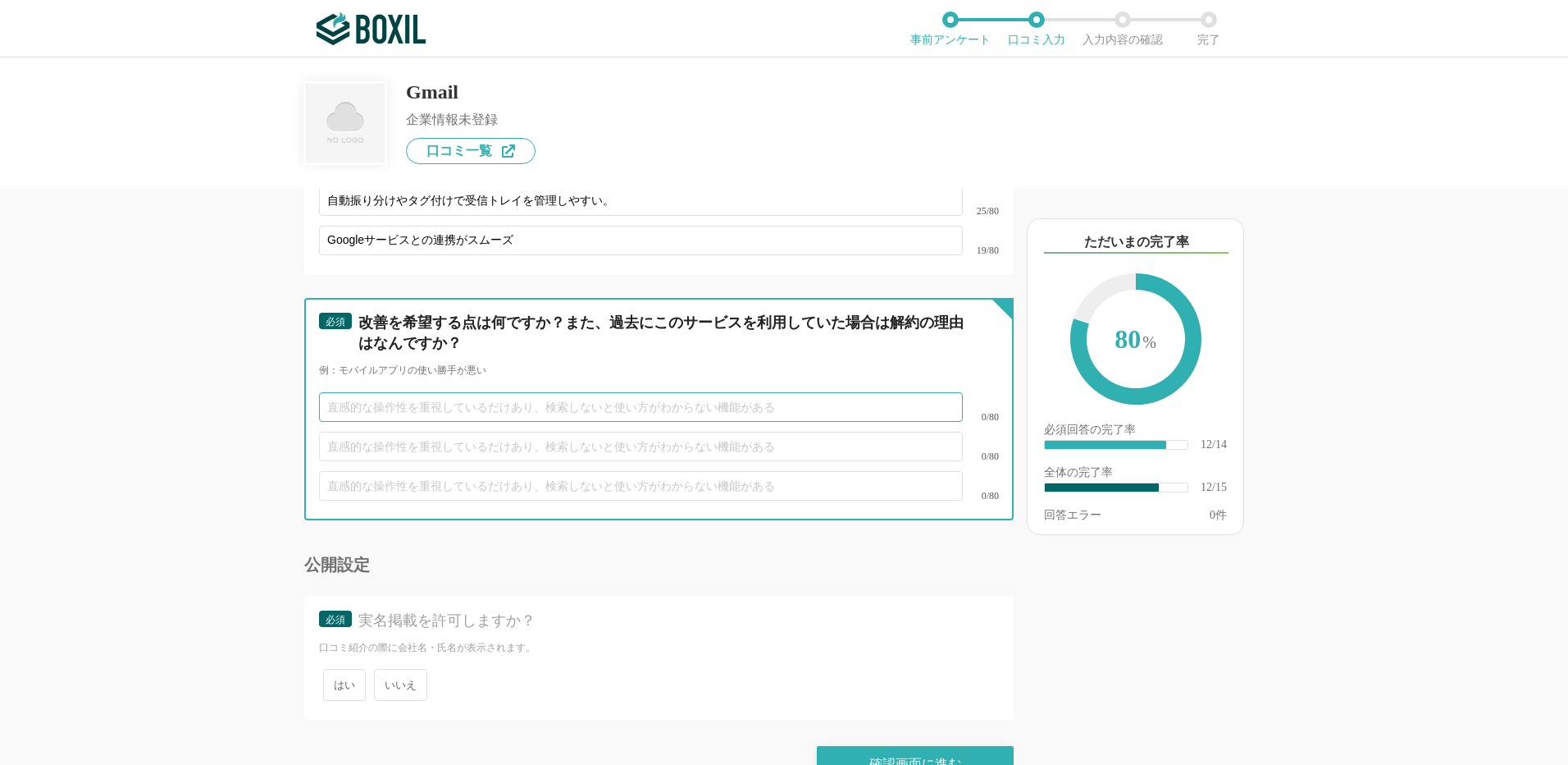
click at [367, 394] on input "text" at bounding box center [640, 407] width 644 height 30
paste input "定期的なメール整理や不要ファイル削除が必須。"
type input "定期的なメール整理や不要ファイル削除が必須。"
click at [346, 432] on input "text" at bounding box center [640, 446] width 644 height 30
paste input "容量節約のためには、ドライブへの移動など工夫が必要。"
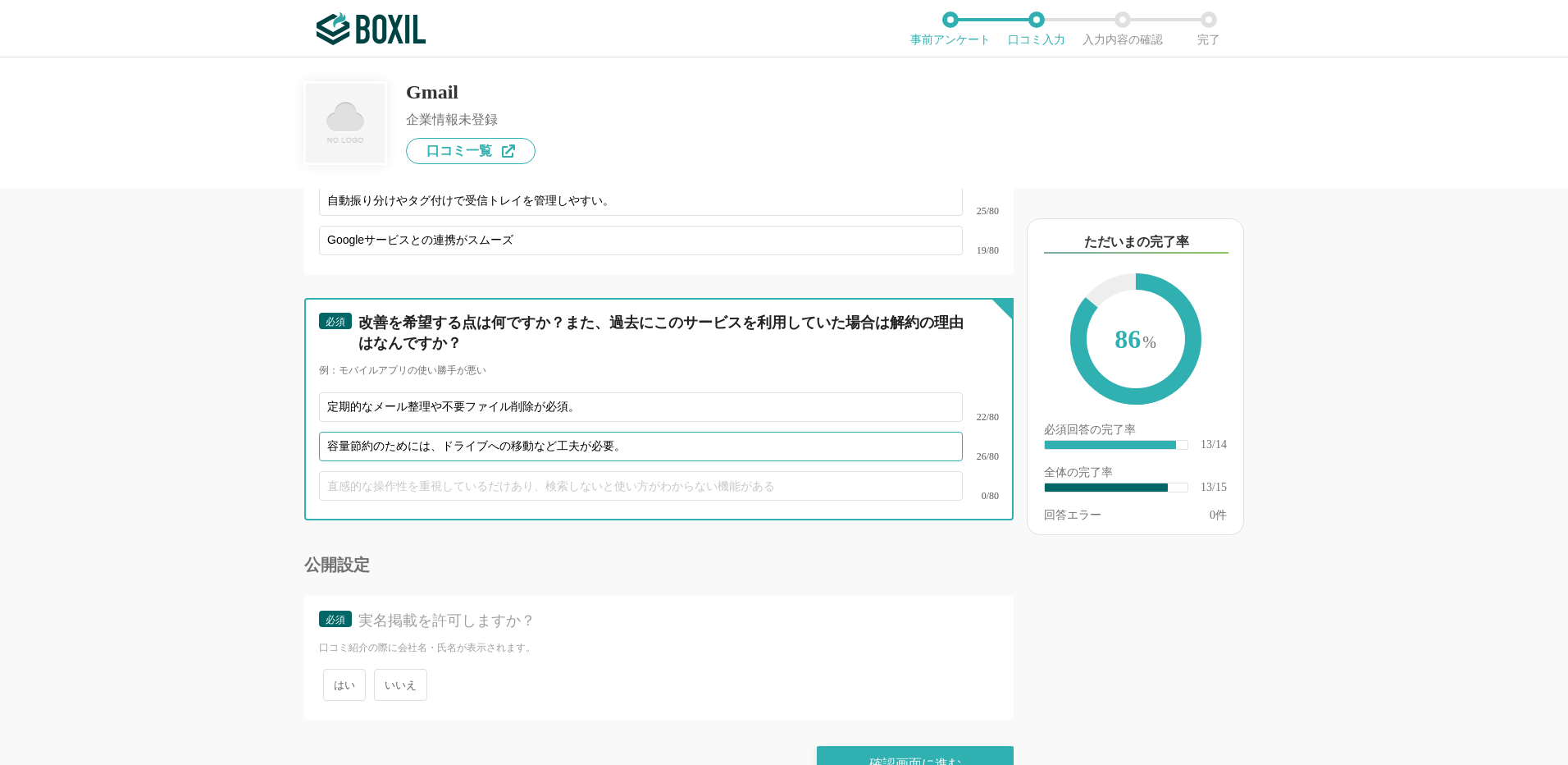
type input "容量節約のためには、ドライブへの移動など工夫が必要。"
click at [361, 477] on input "text" at bounding box center [640, 486] width 644 height 30
paste input "古いメール削除やラベル整理はPCの方が作業しやすい。"
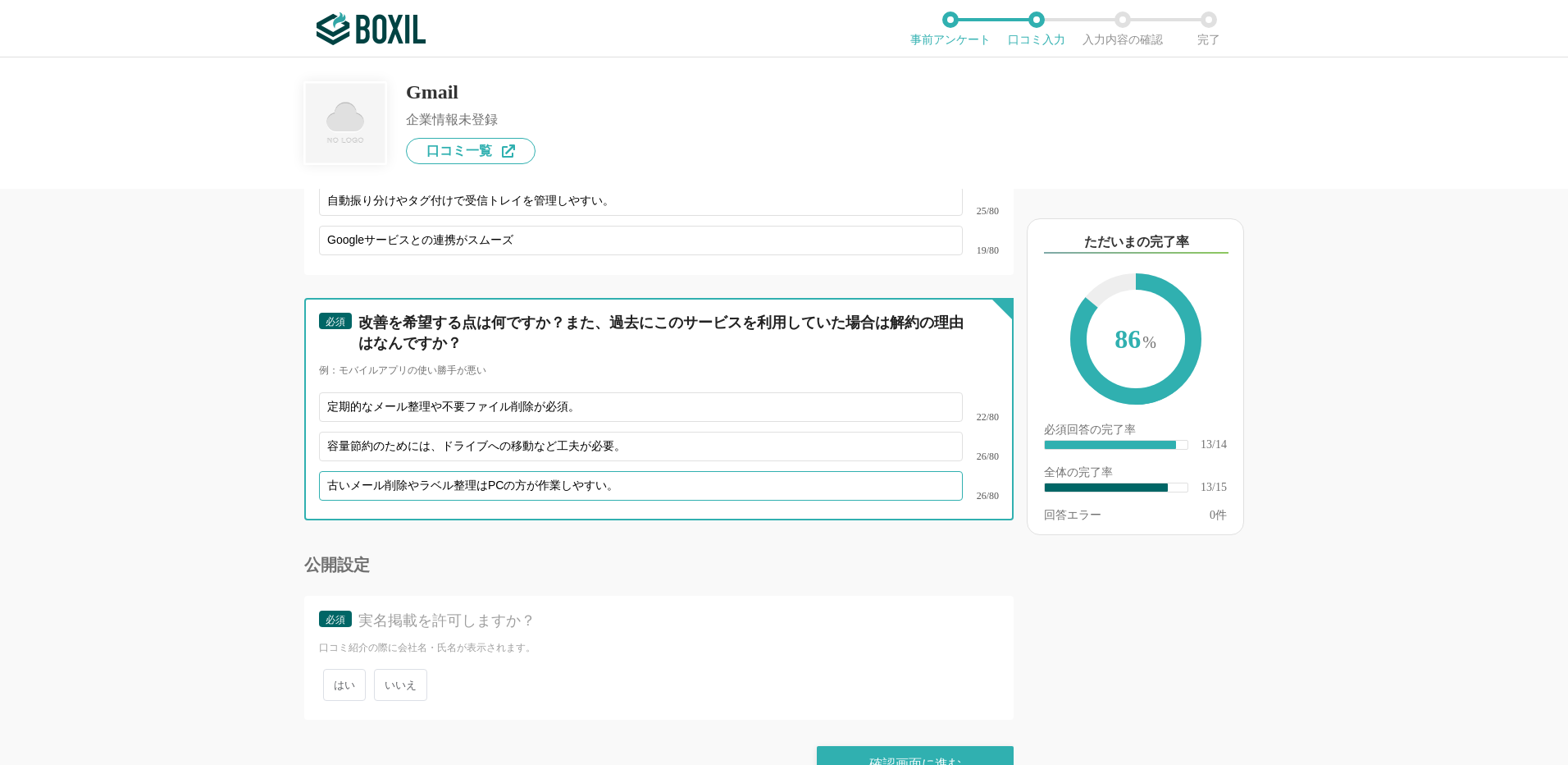
type input "古いメール削除やラベル整理はPCの方が作業しやすい。"
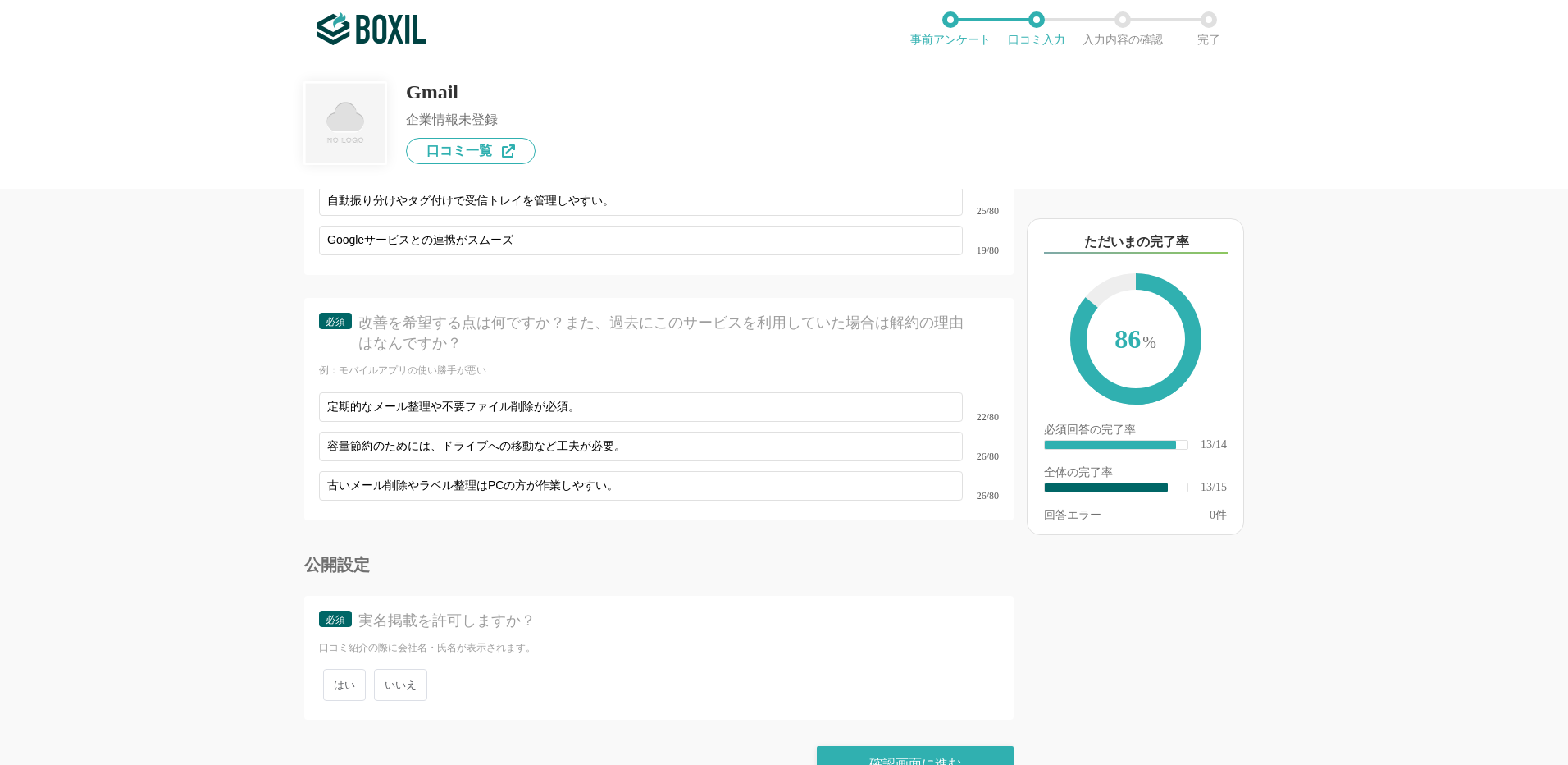
click at [408, 672] on span "いいえ" at bounding box center [400, 685] width 53 height 32
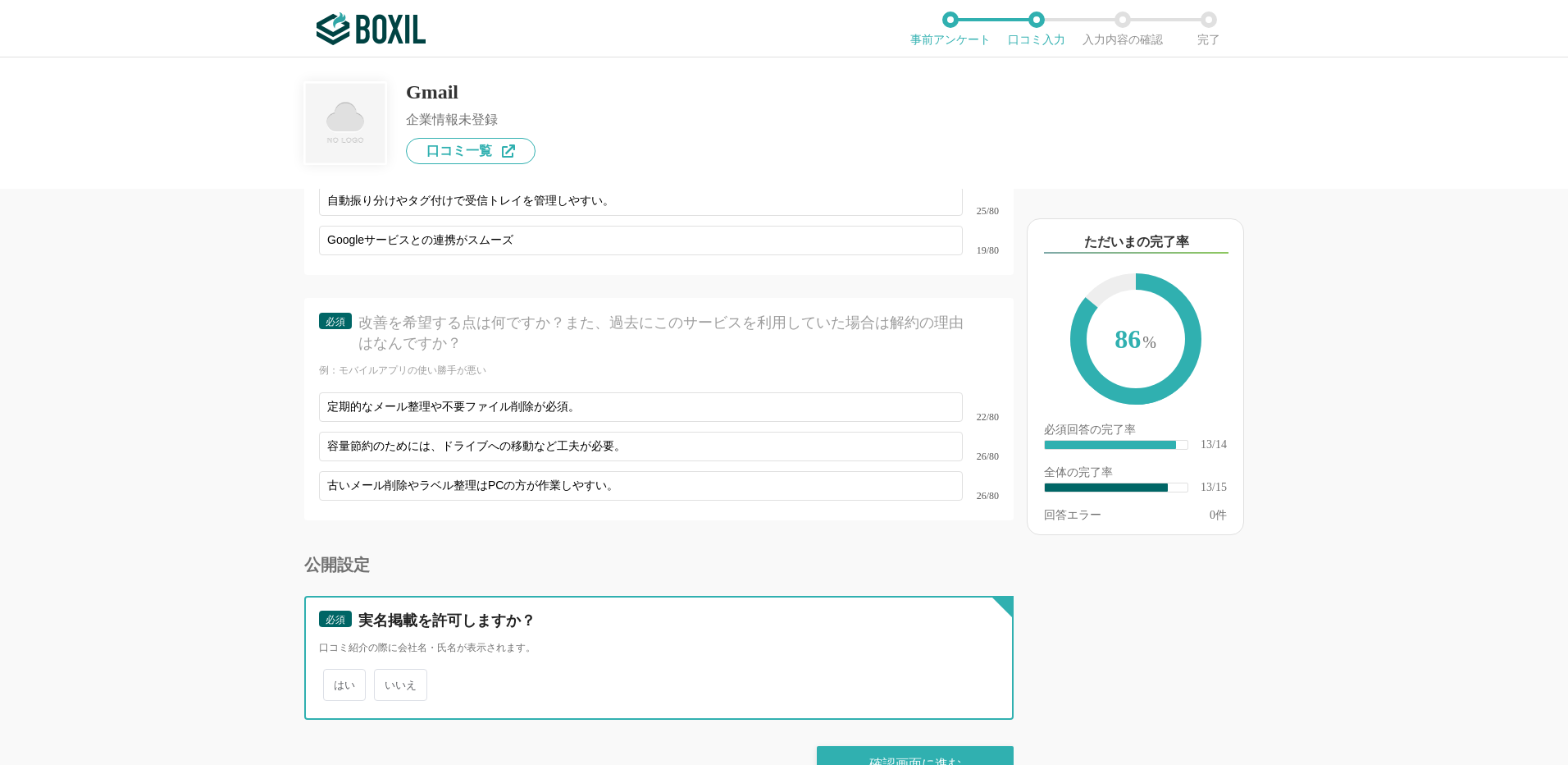
click at [389, 672] on input "いいえ" at bounding box center [383, 676] width 11 height 11
radio input "true"
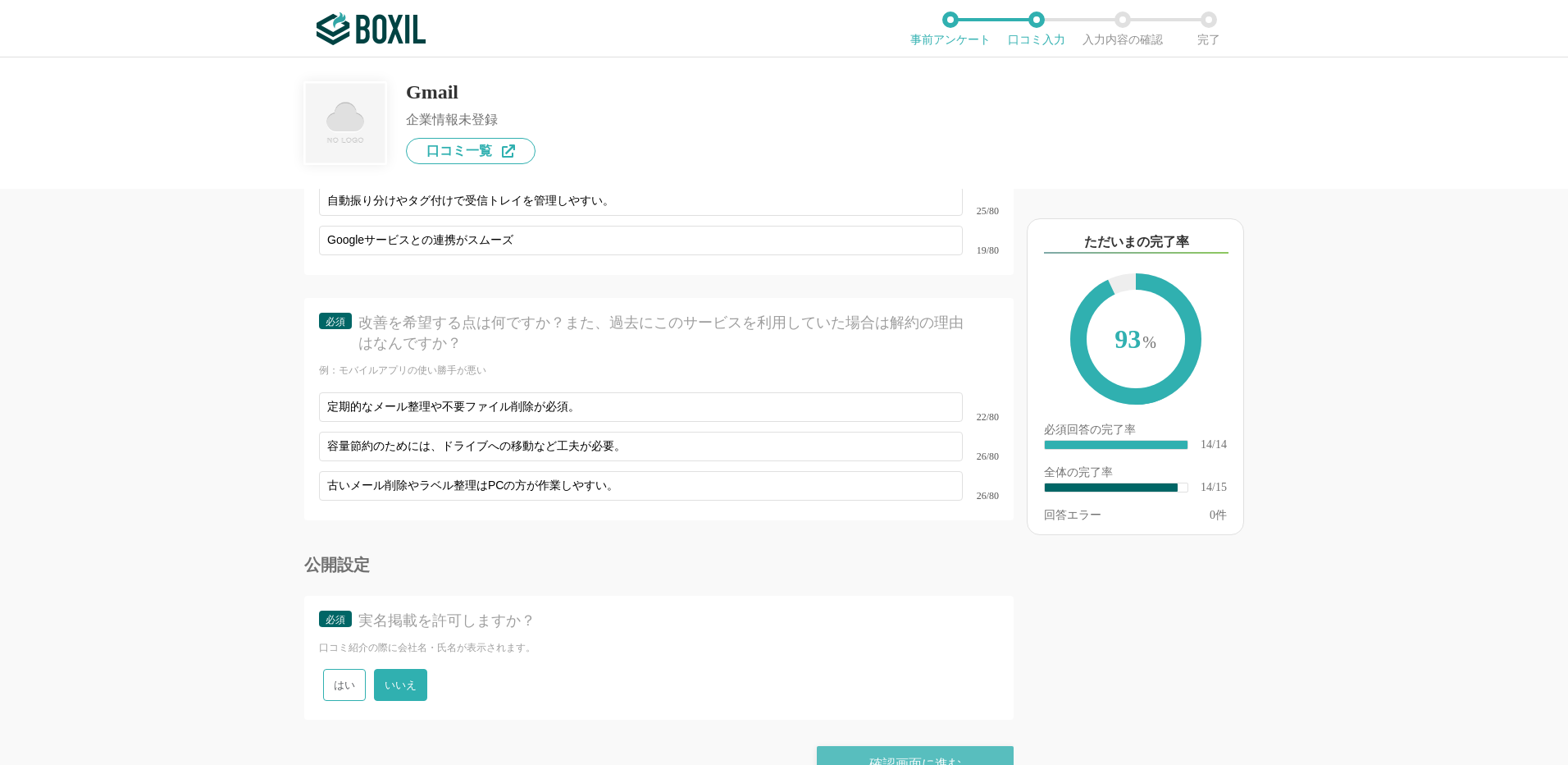
click at [917, 746] on div "確認画面に進む" at bounding box center [915, 764] width 197 height 36
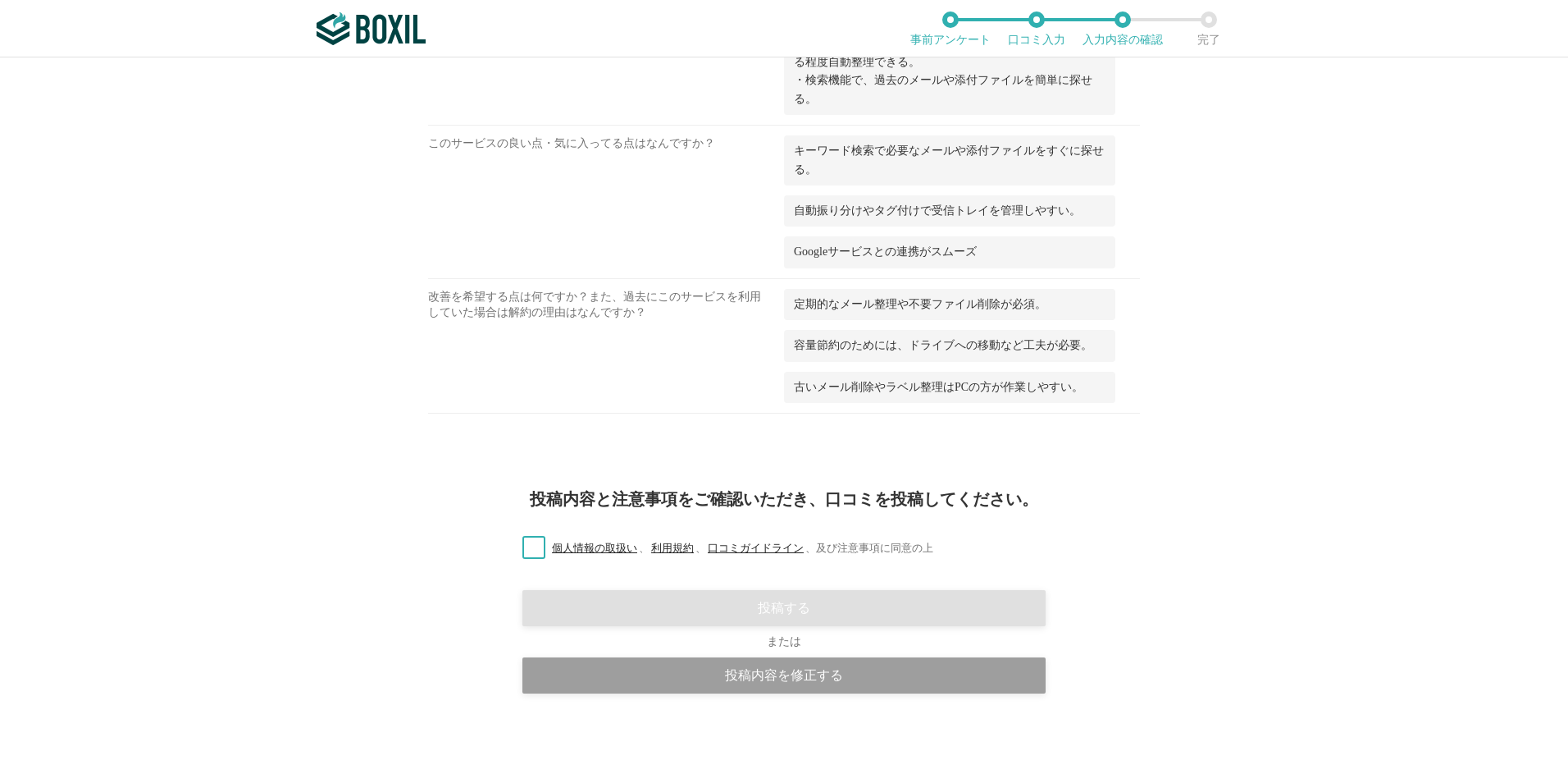
scroll to position [1432, 0]
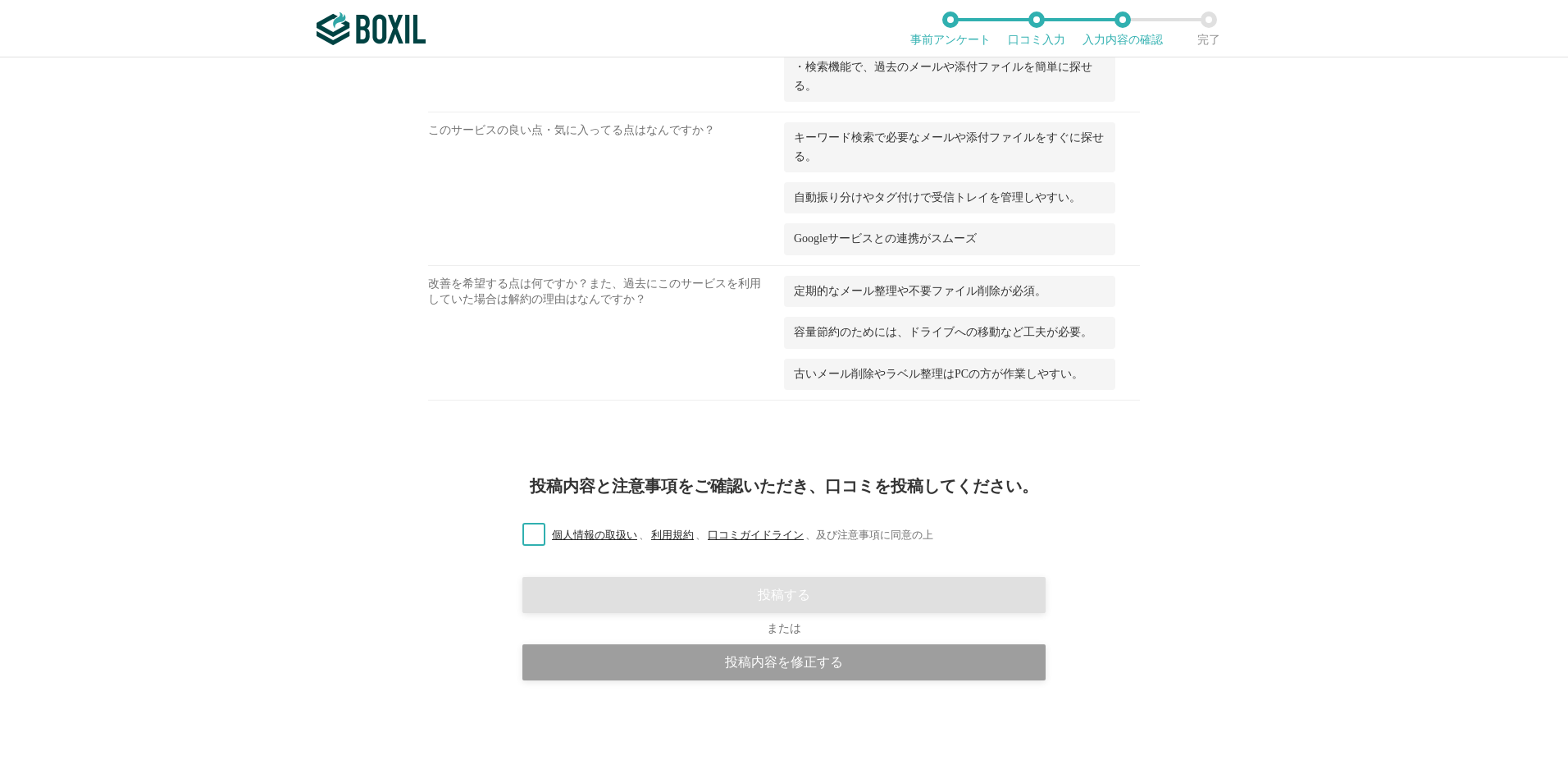
click at [529, 537] on label "個人情報の取扱い 、 利用規約 、 口コミガイドライン 、 及び注意事項に同意の上" at bounding box center [721, 536] width 424 height 17
click at [0, 0] on input "個人情報の取扱い 、 利用規約 、 口コミガイドライン 、 及び注意事項に同意の上" at bounding box center [0, 0] width 0 height 0
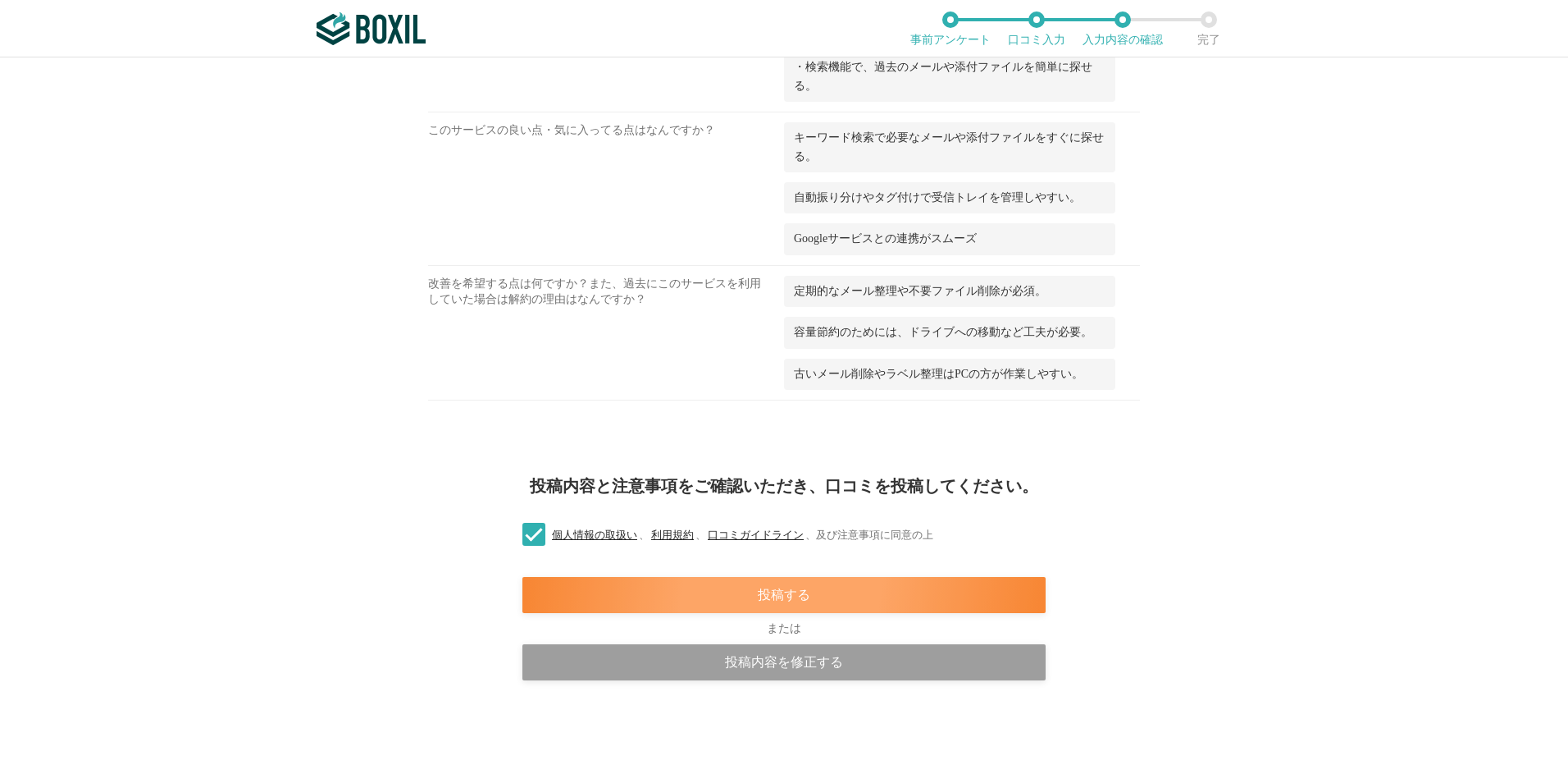
click at [798, 595] on div "投稿する" at bounding box center [784, 595] width 524 height 36
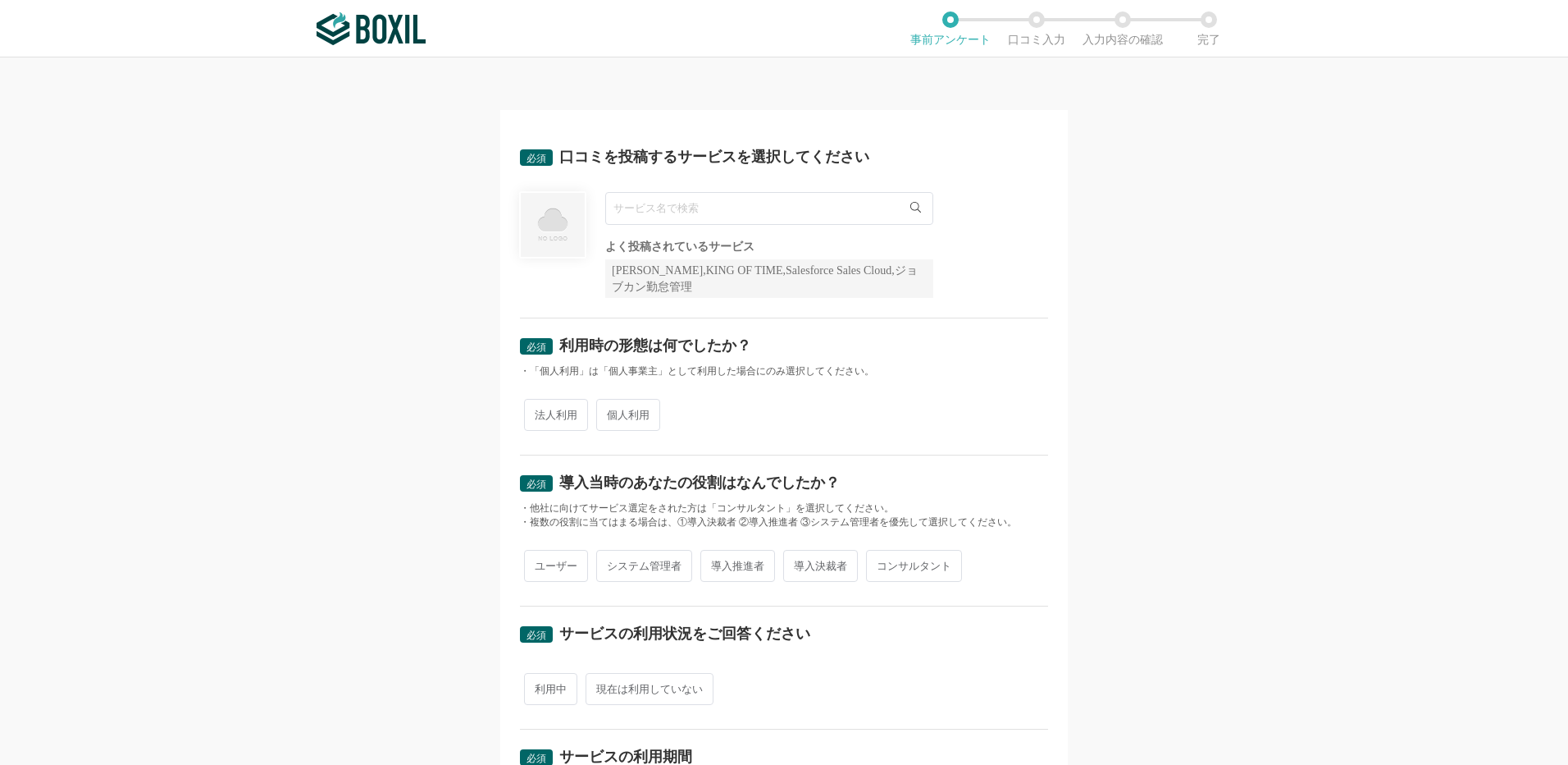
click at [642, 221] on input "text" at bounding box center [770, 208] width 328 height 33
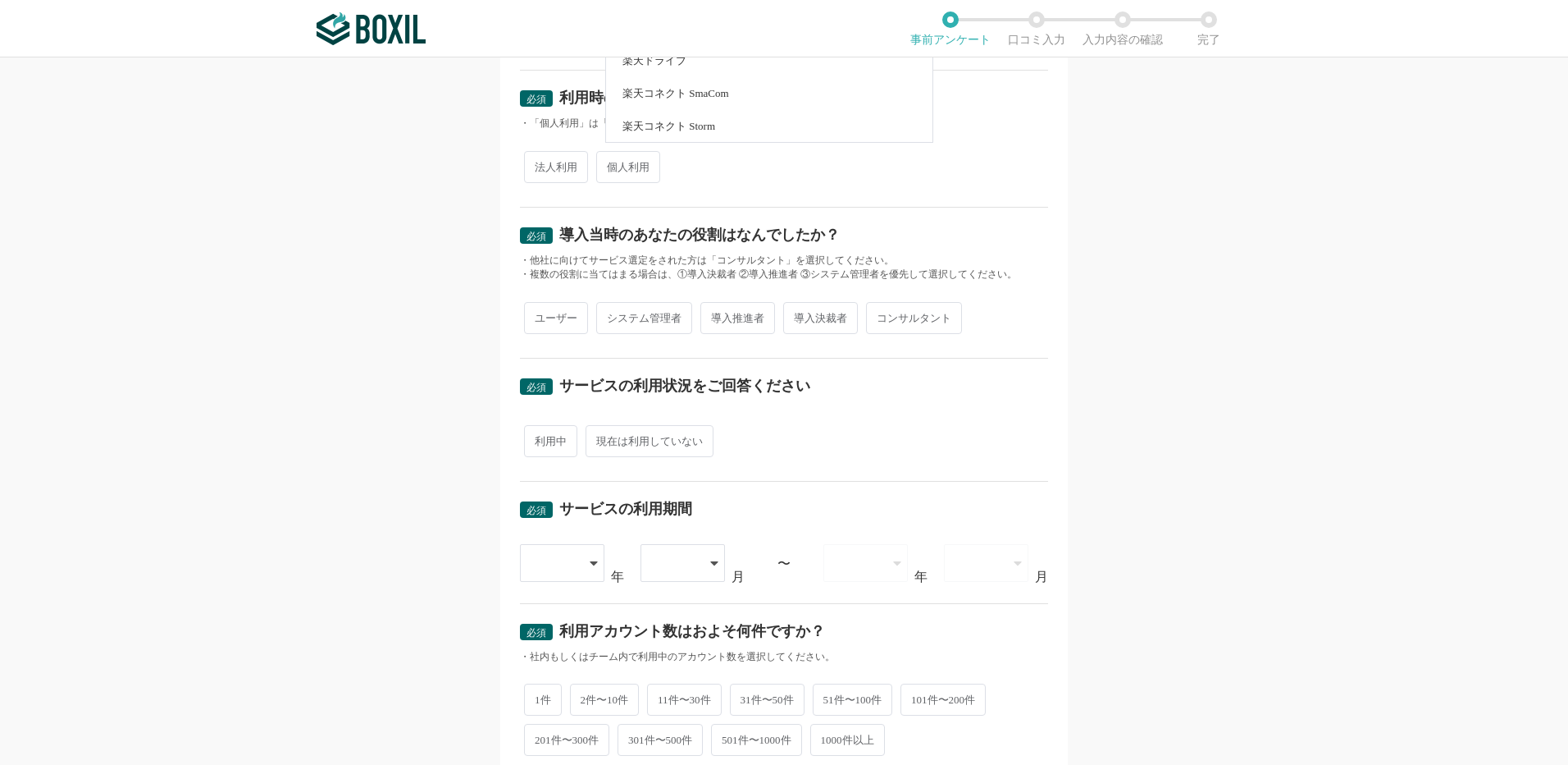
scroll to position [82, 0]
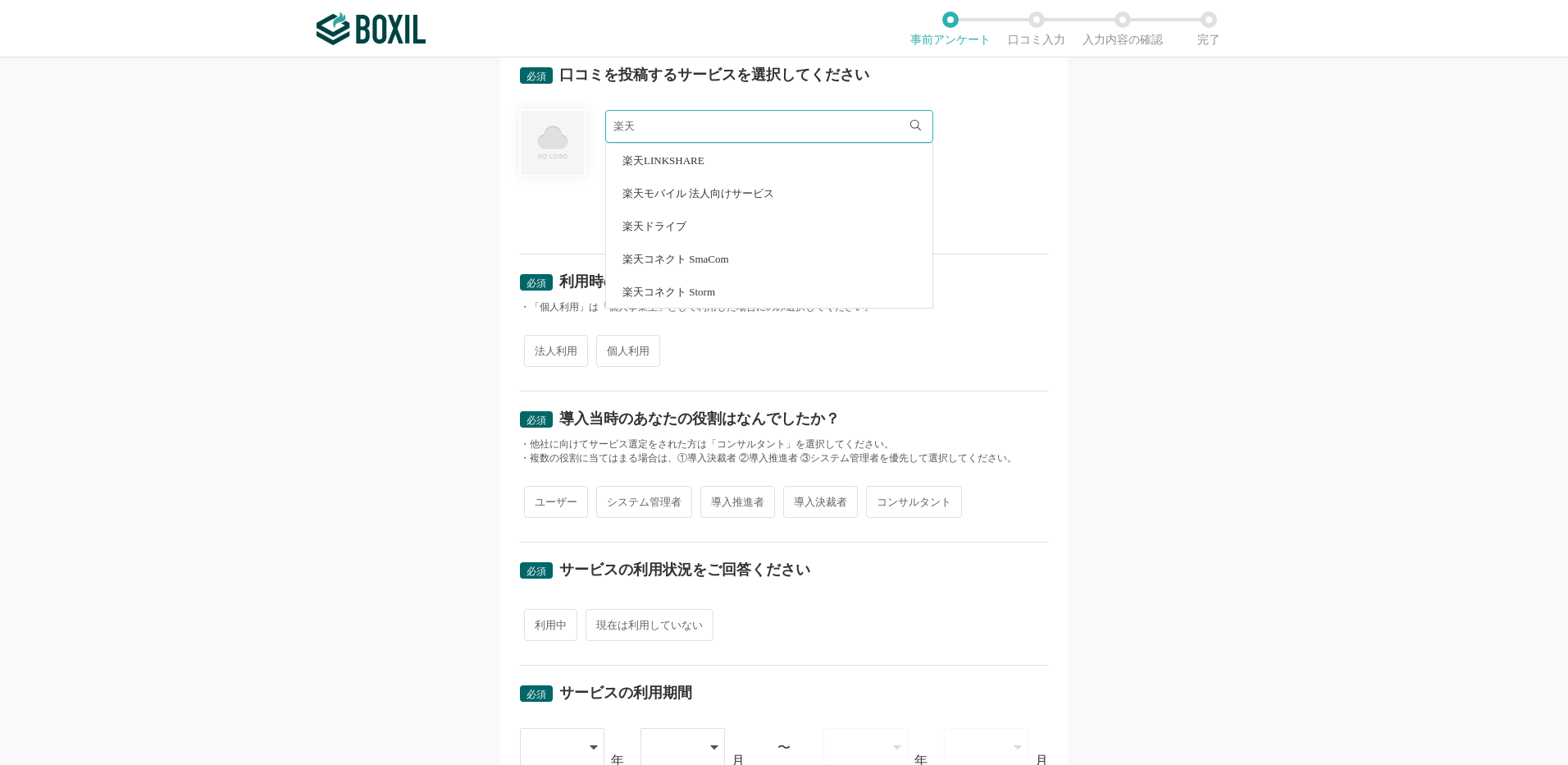
click at [749, 190] on span "楽天モバイル 法人向けサービス" at bounding box center [698, 193] width 151 height 11
type input "楽天モバイル 法人向けサービス"
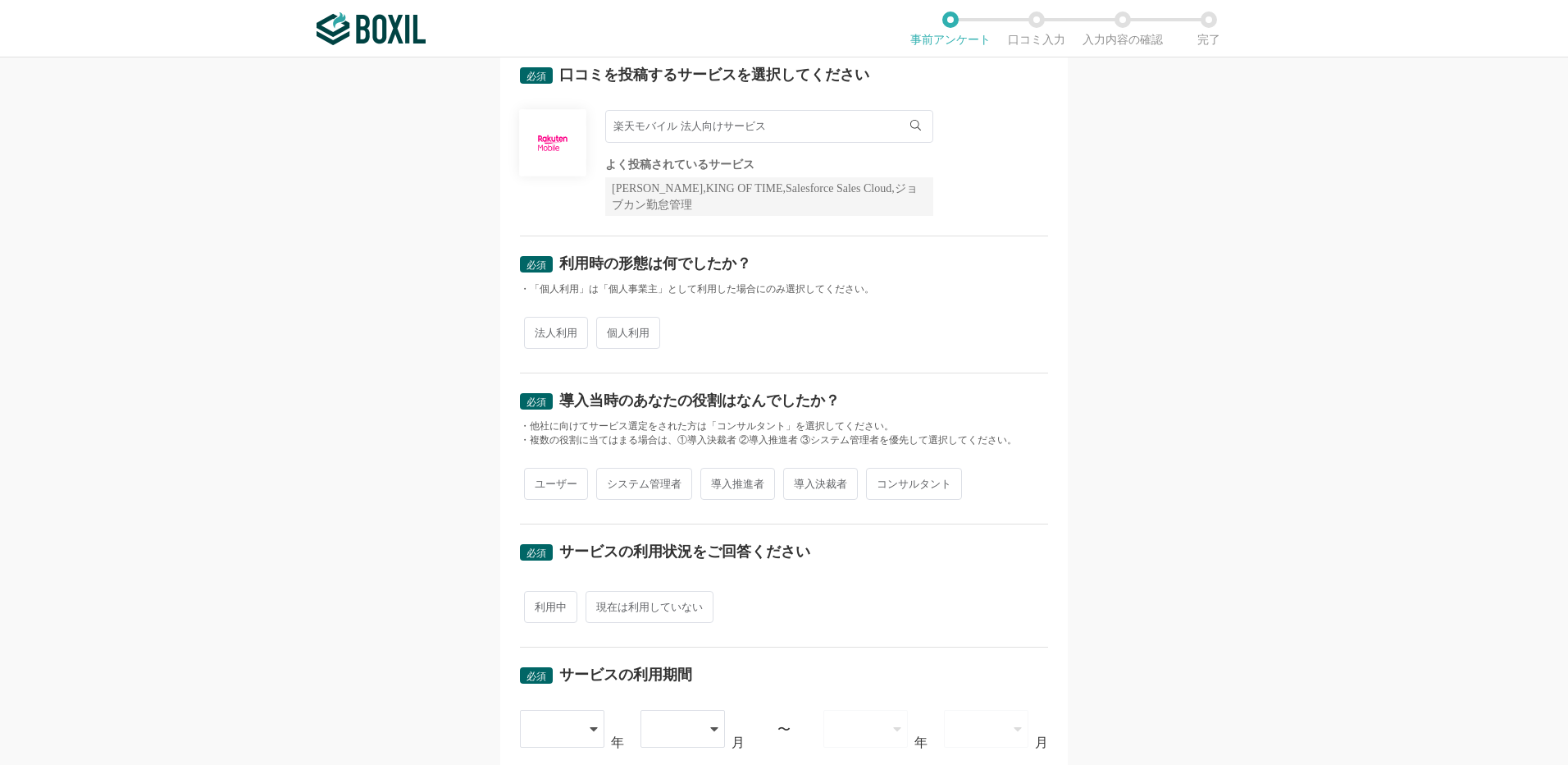
click at [563, 333] on span "法人利用" at bounding box center [556, 333] width 64 height 32
click at [539, 330] on input "法人利用" at bounding box center [534, 324] width 11 height 11
radio input "true"
click at [553, 490] on span "ユーザー" at bounding box center [556, 484] width 64 height 32
click at [539, 481] on input "ユーザー" at bounding box center [534, 476] width 11 height 11
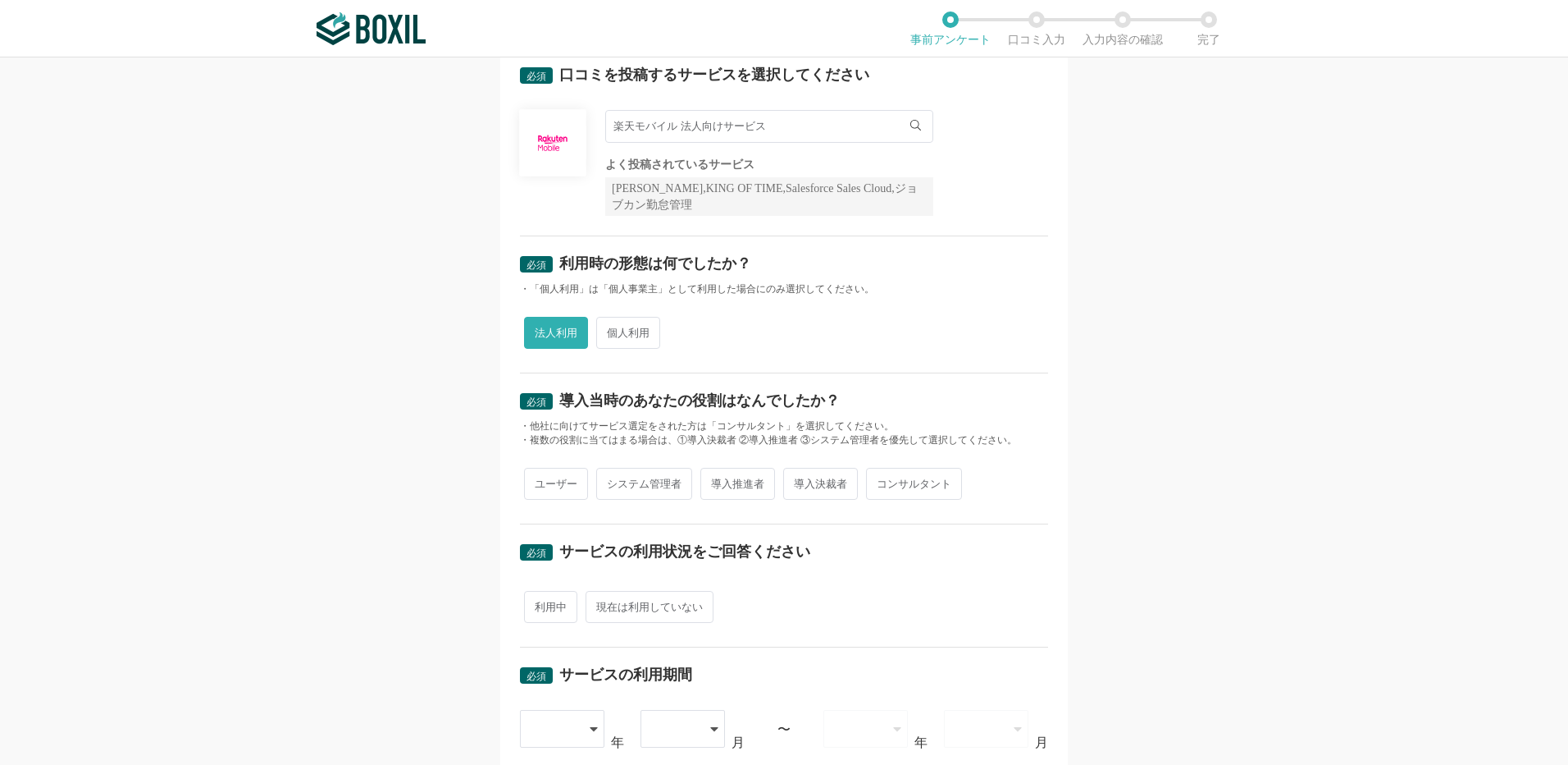
radio input "true"
click at [543, 610] on span "利用中" at bounding box center [551, 607] width 53 height 32
click at [539, 604] on input "利用中" at bounding box center [534, 598] width 11 height 11
radio input "true"
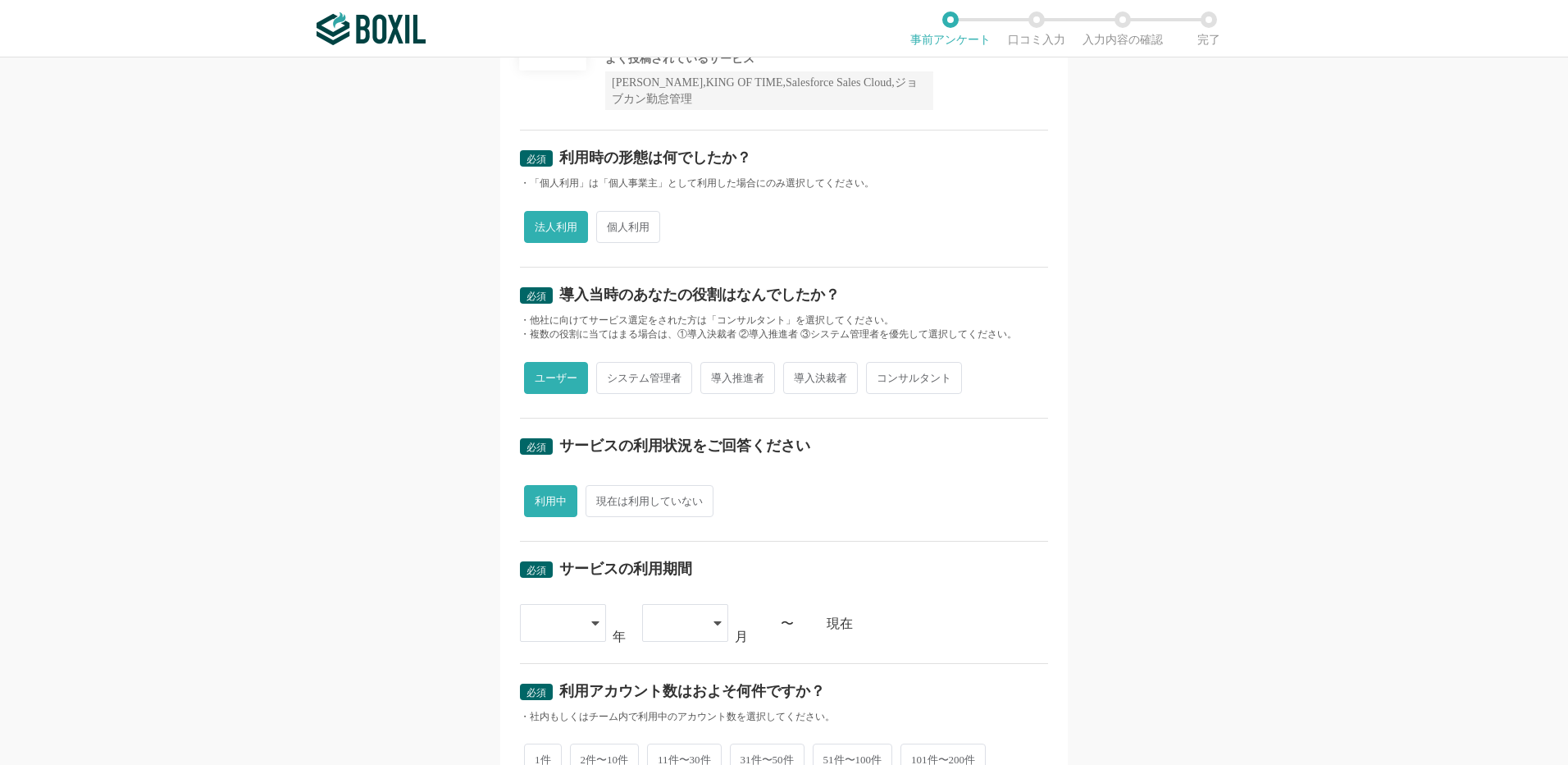
scroll to position [328, 0]
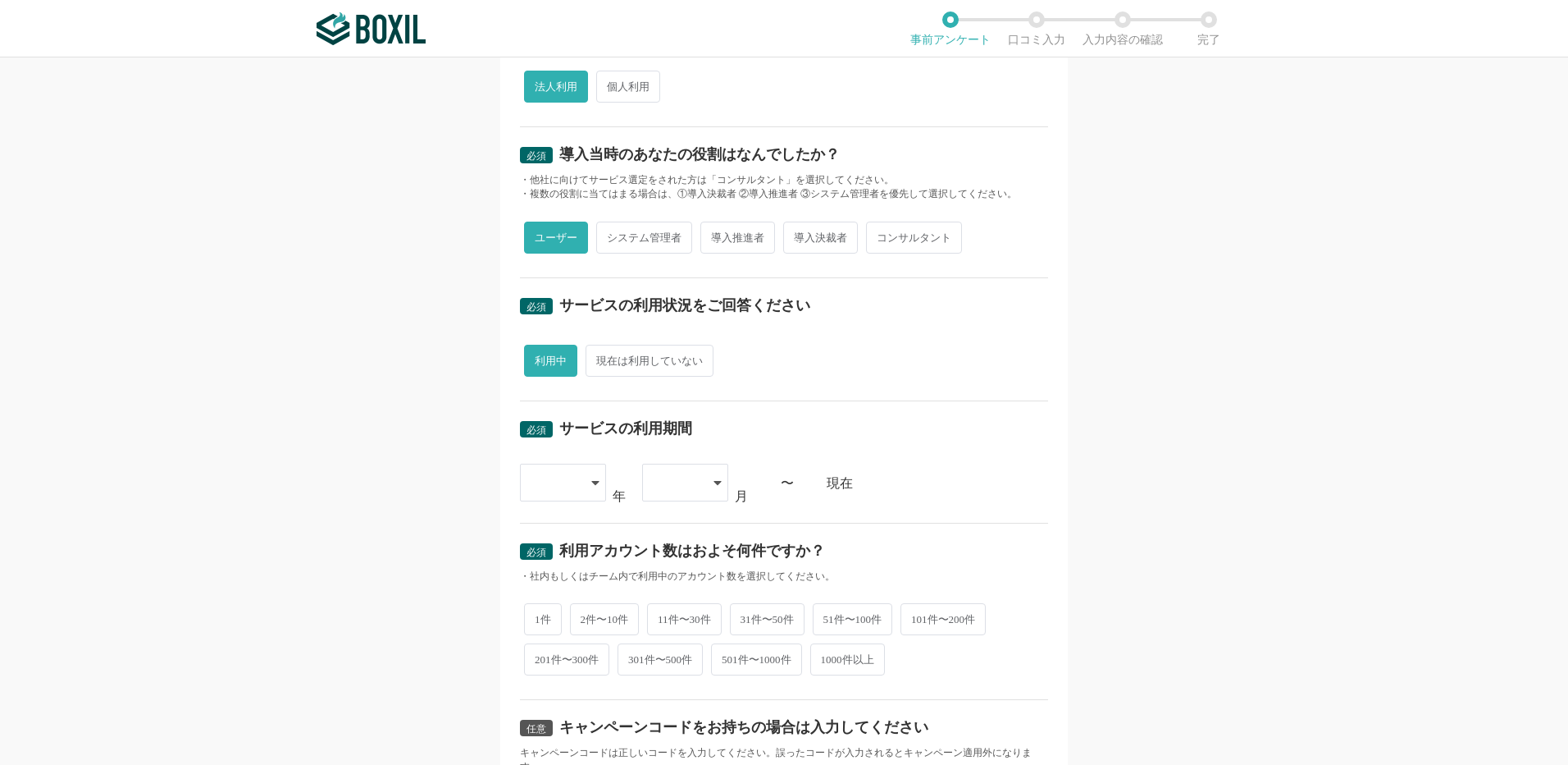
click at [591, 487] on icon at bounding box center [595, 482] width 8 height 14
click at [540, 699] on span "2024" at bounding box center [546, 697] width 26 height 14
click at [591, 479] on icon at bounding box center [595, 483] width 8 height 14
click at [561, 732] on li "2025" at bounding box center [563, 735] width 86 height 40
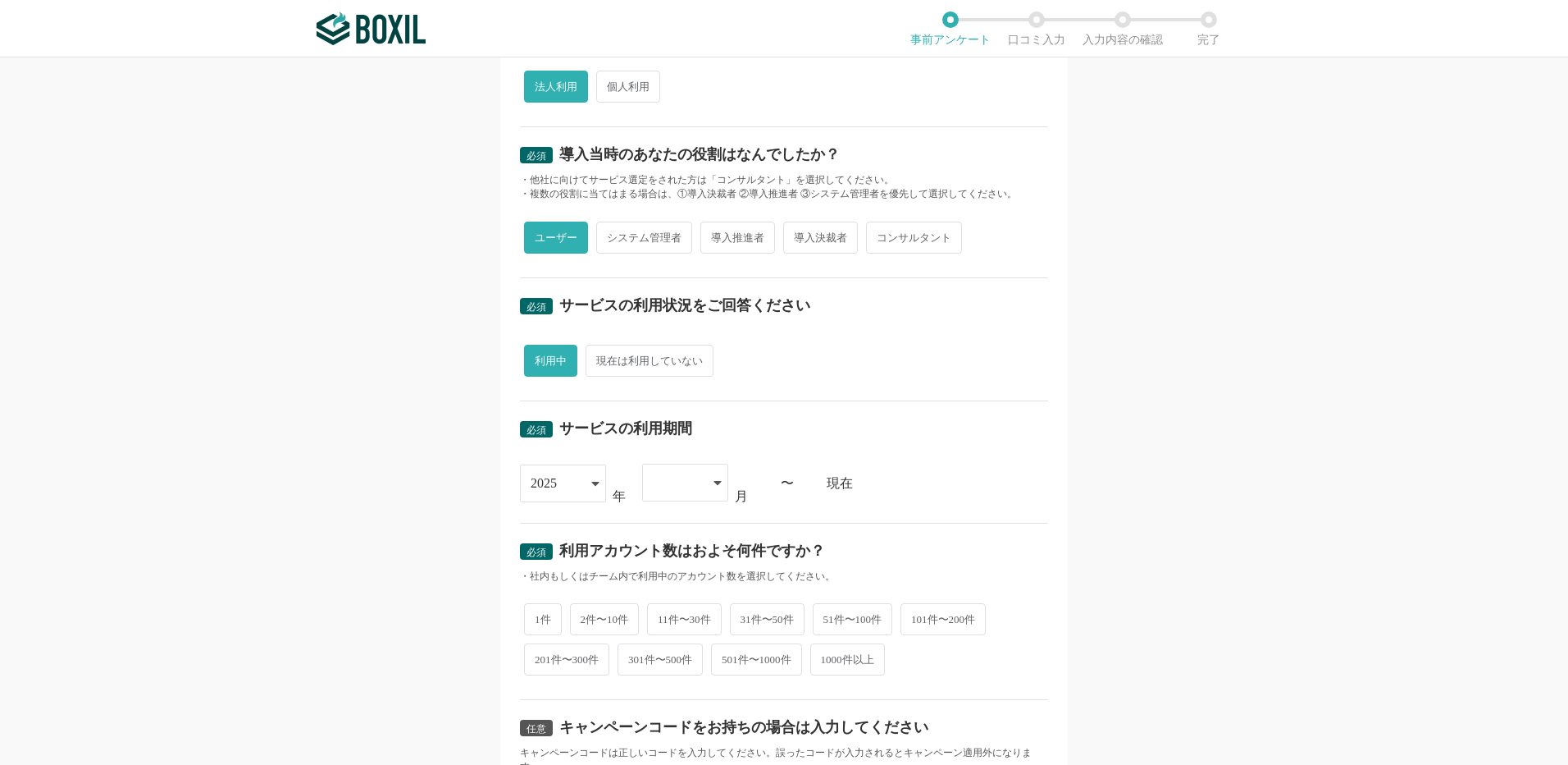
click at [706, 484] on div at bounding box center [685, 482] width 86 height 38
drag, startPoint x: 663, startPoint y: 531, endPoint x: 562, endPoint y: 543, distance: 101.7
click at [664, 531] on span "01" at bounding box center [662, 530] width 14 height 14
click at [540, 621] on span "1件" at bounding box center [543, 618] width 38 height 32
click at [539, 614] on input "1件" at bounding box center [534, 609] width 11 height 11
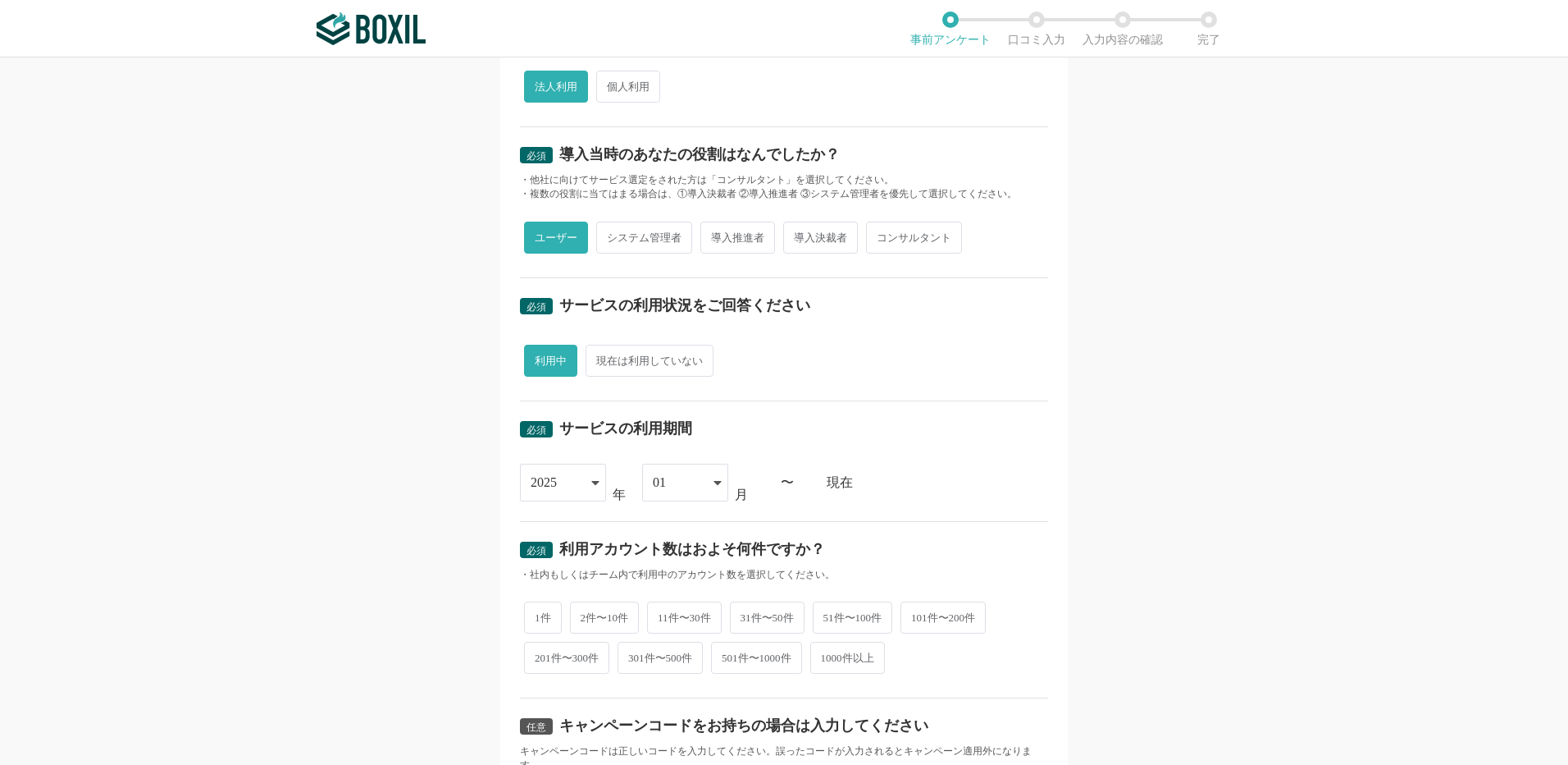
radio input "true"
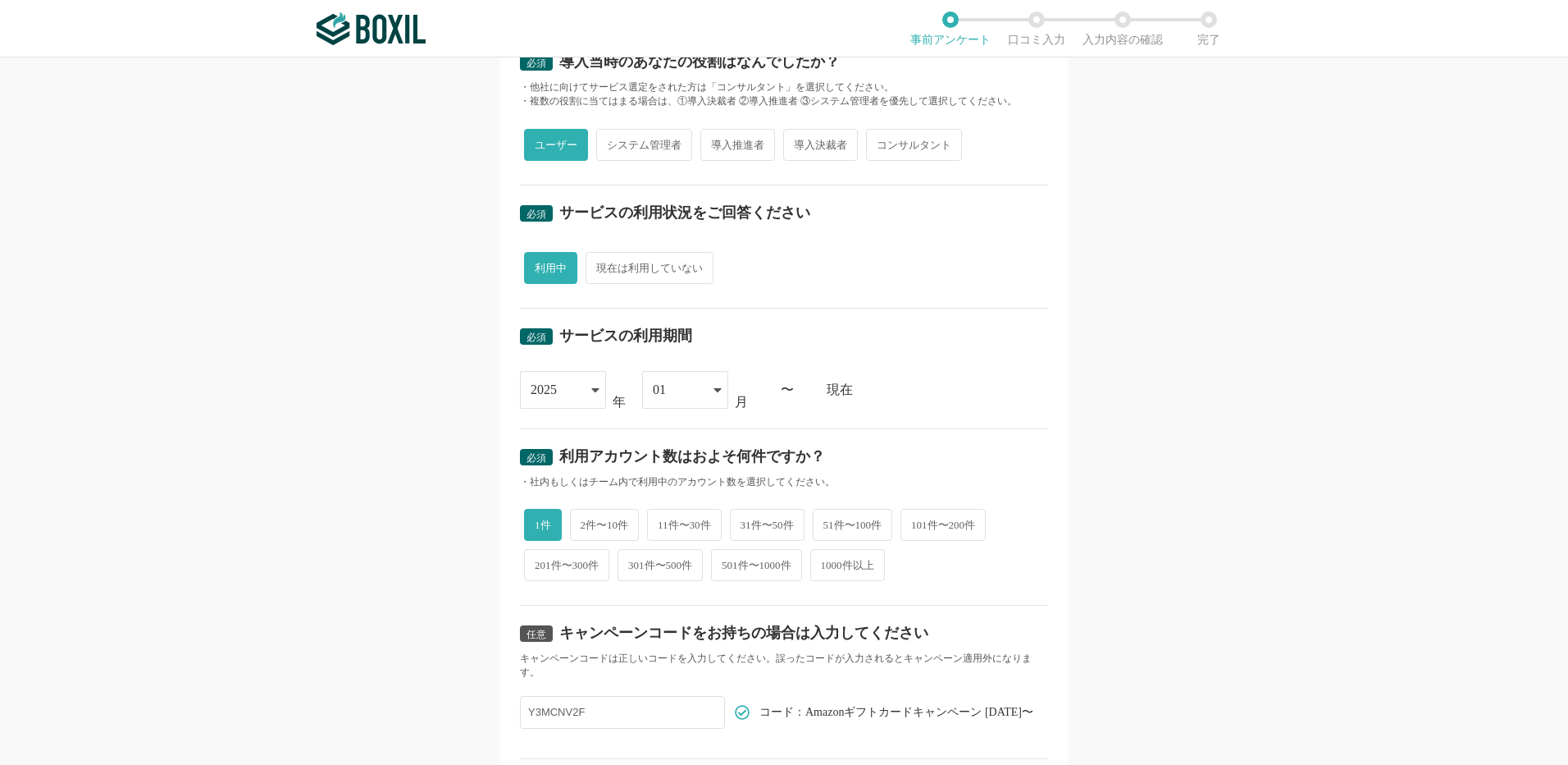
scroll to position [543, 0]
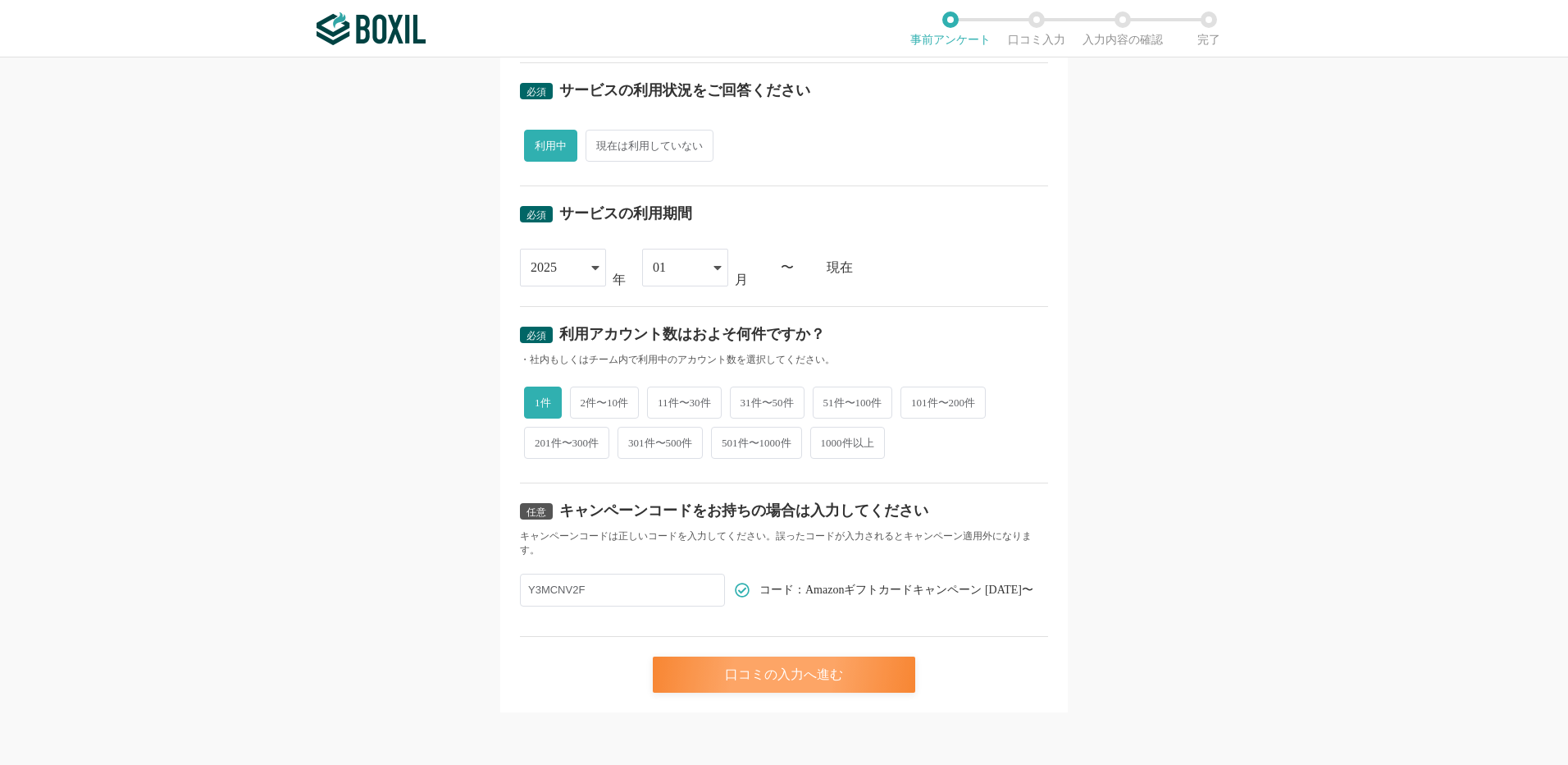
click at [761, 680] on div "口コミの入力へ進む" at bounding box center [784, 674] width 262 height 36
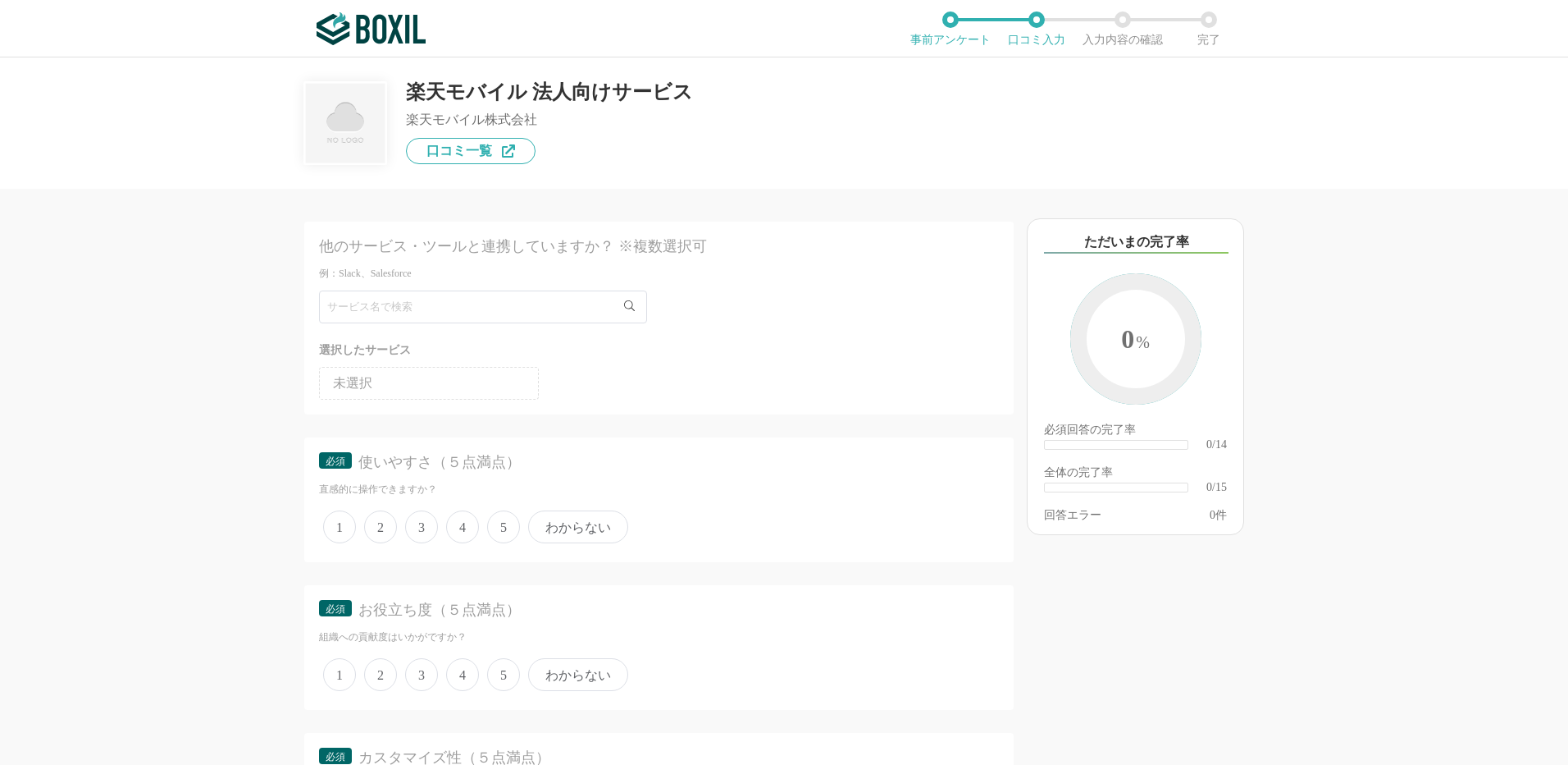
click at [502, 525] on span "5" at bounding box center [503, 526] width 33 height 33
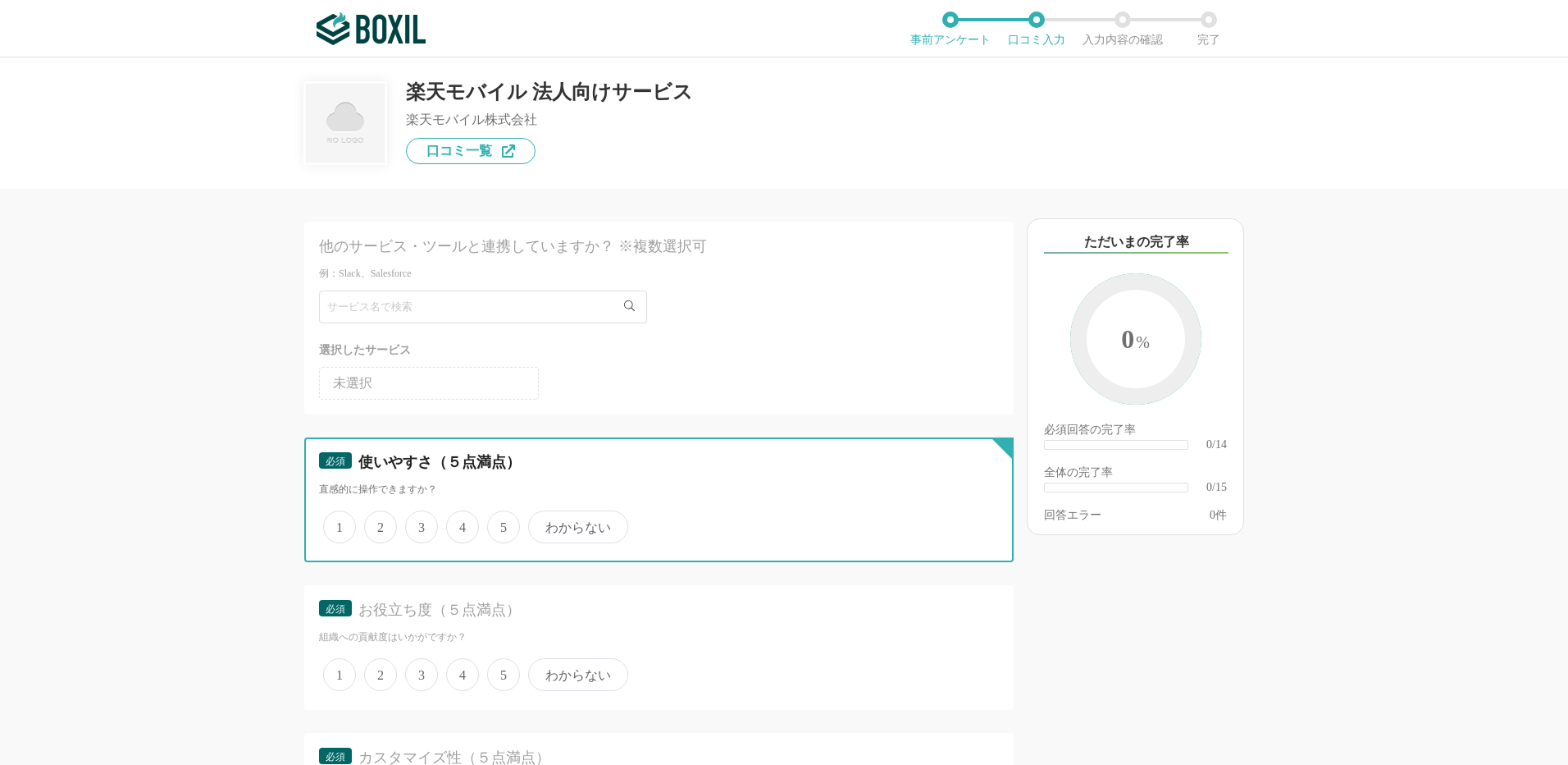
click at [502, 524] on input "5" at bounding box center [496, 518] width 11 height 11
radio input "true"
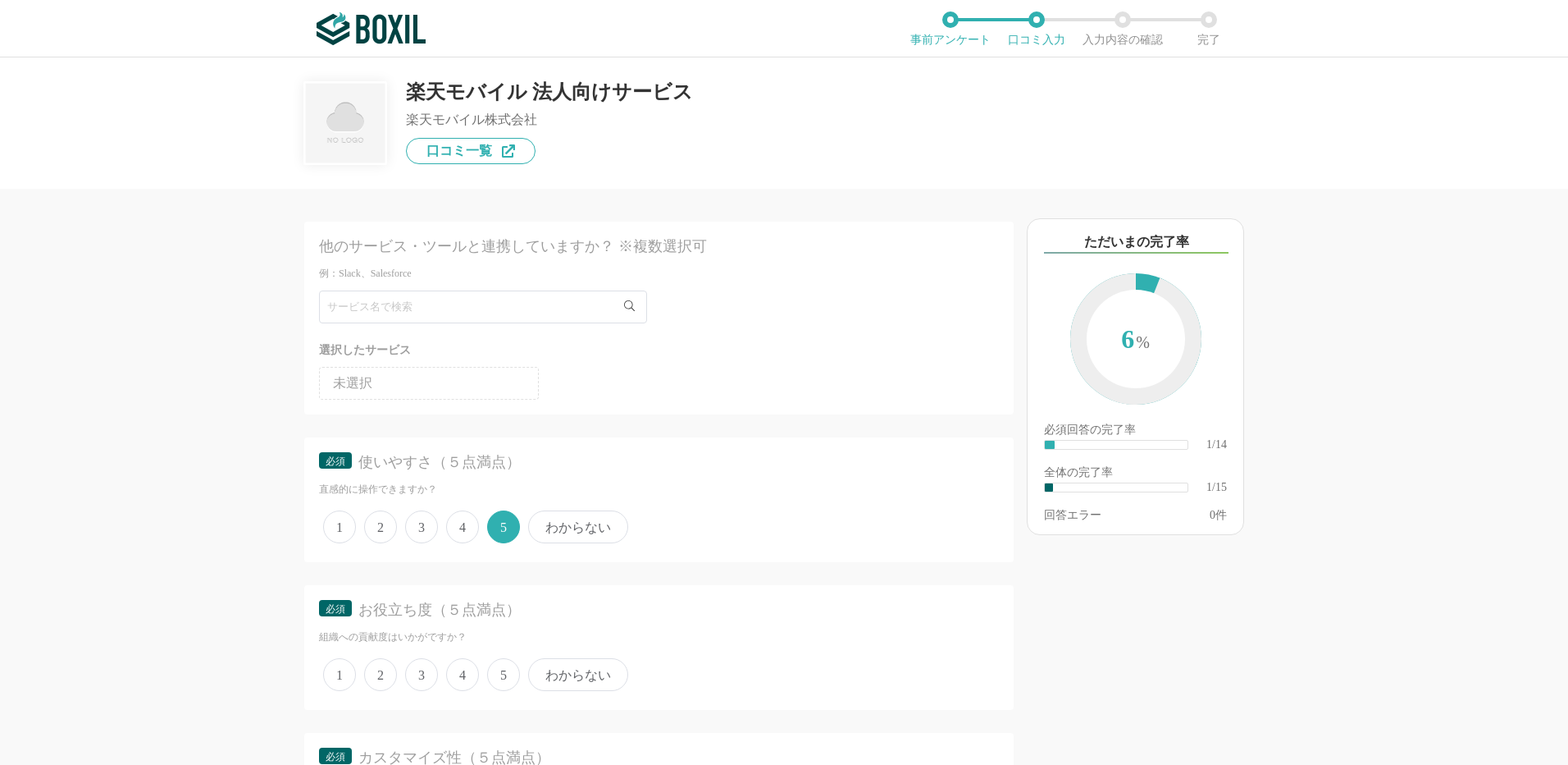
click at [513, 666] on span "5" at bounding box center [503, 674] width 33 height 33
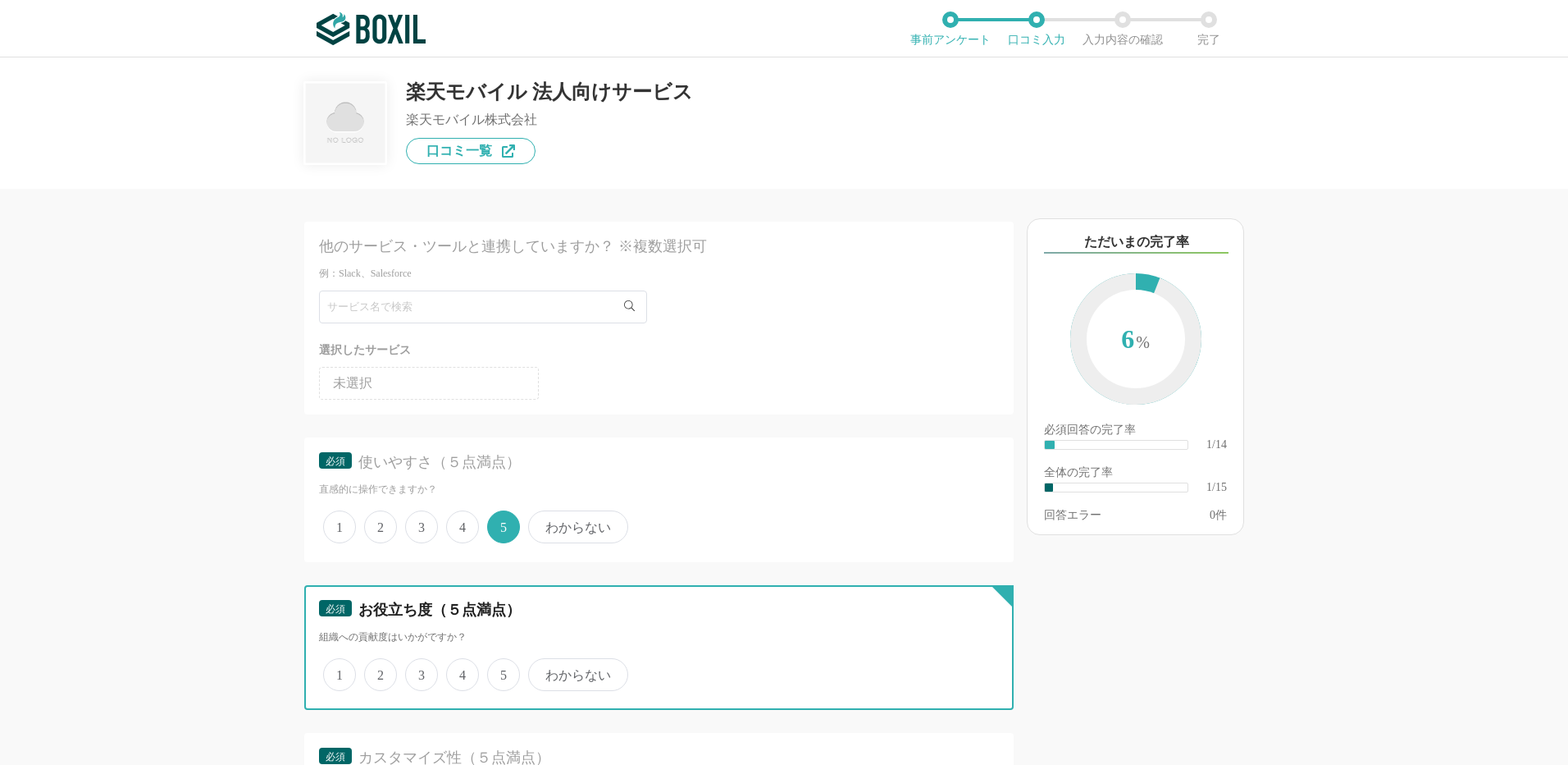
click at [502, 666] on input "5" at bounding box center [496, 666] width 11 height 11
radio input "true"
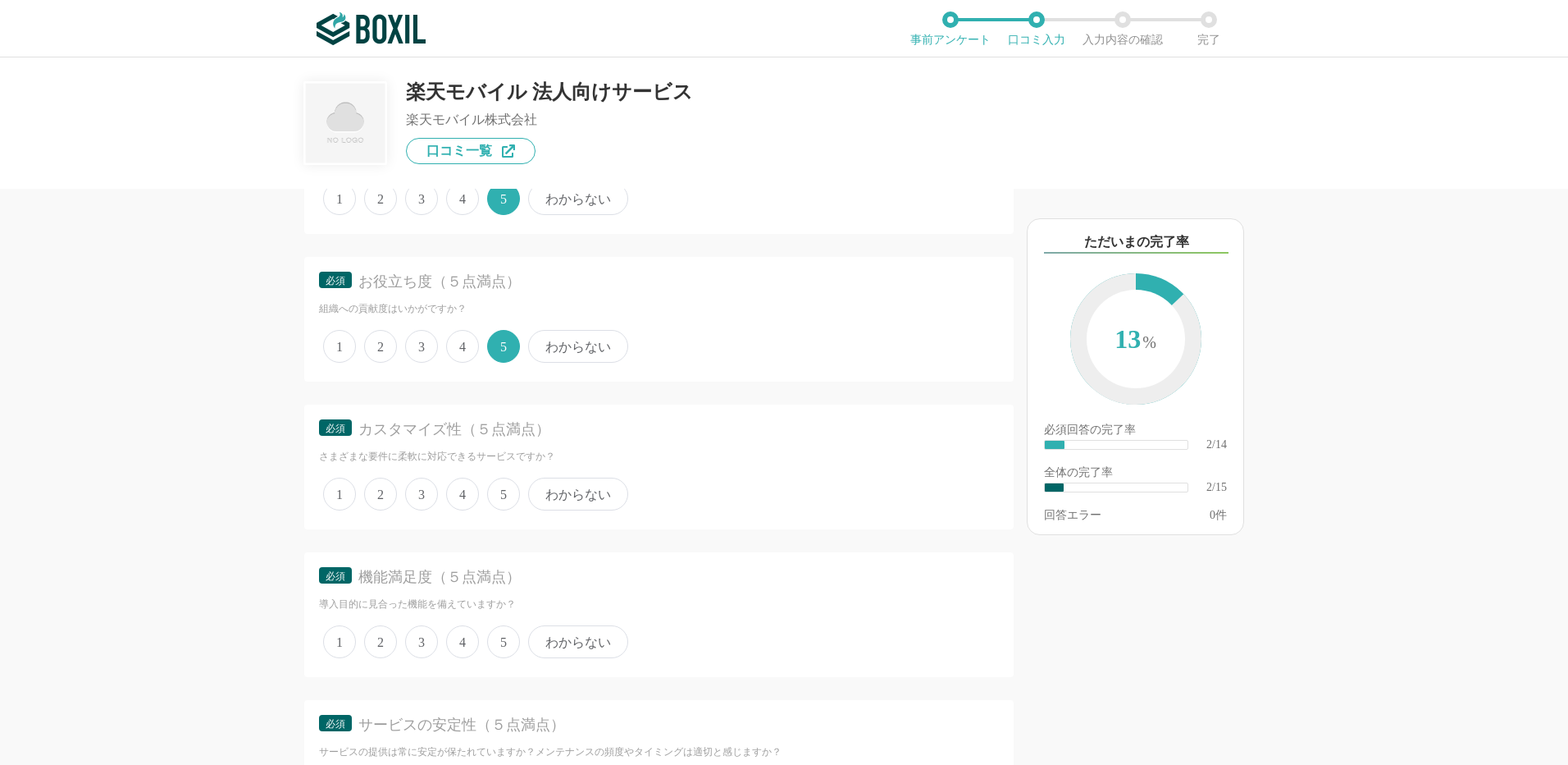
click at [595, 493] on span "わからない" at bounding box center [578, 493] width 100 height 33
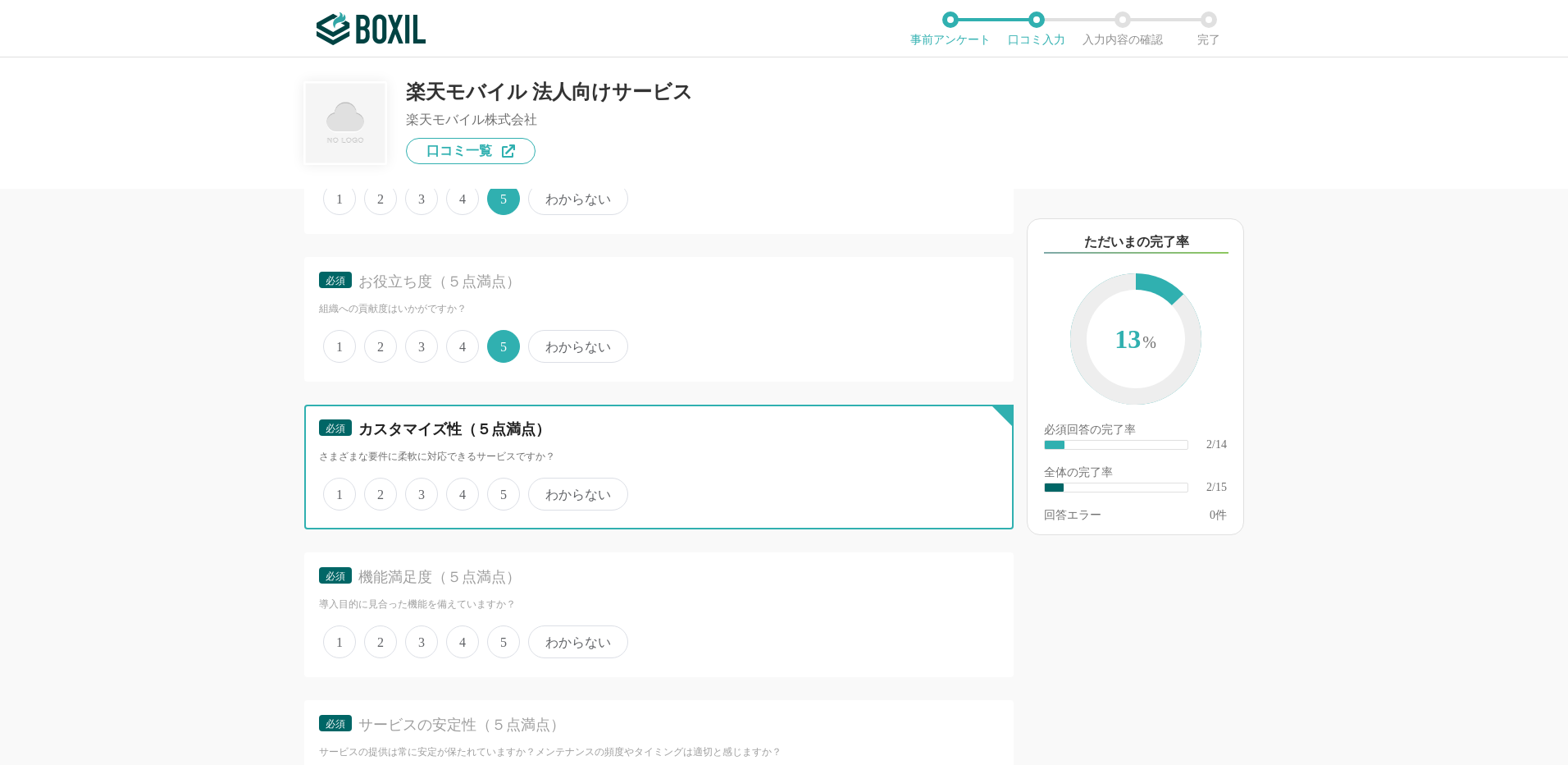
click at [543, 491] on input "わからない" at bounding box center [537, 485] width 11 height 11
radio input "true"
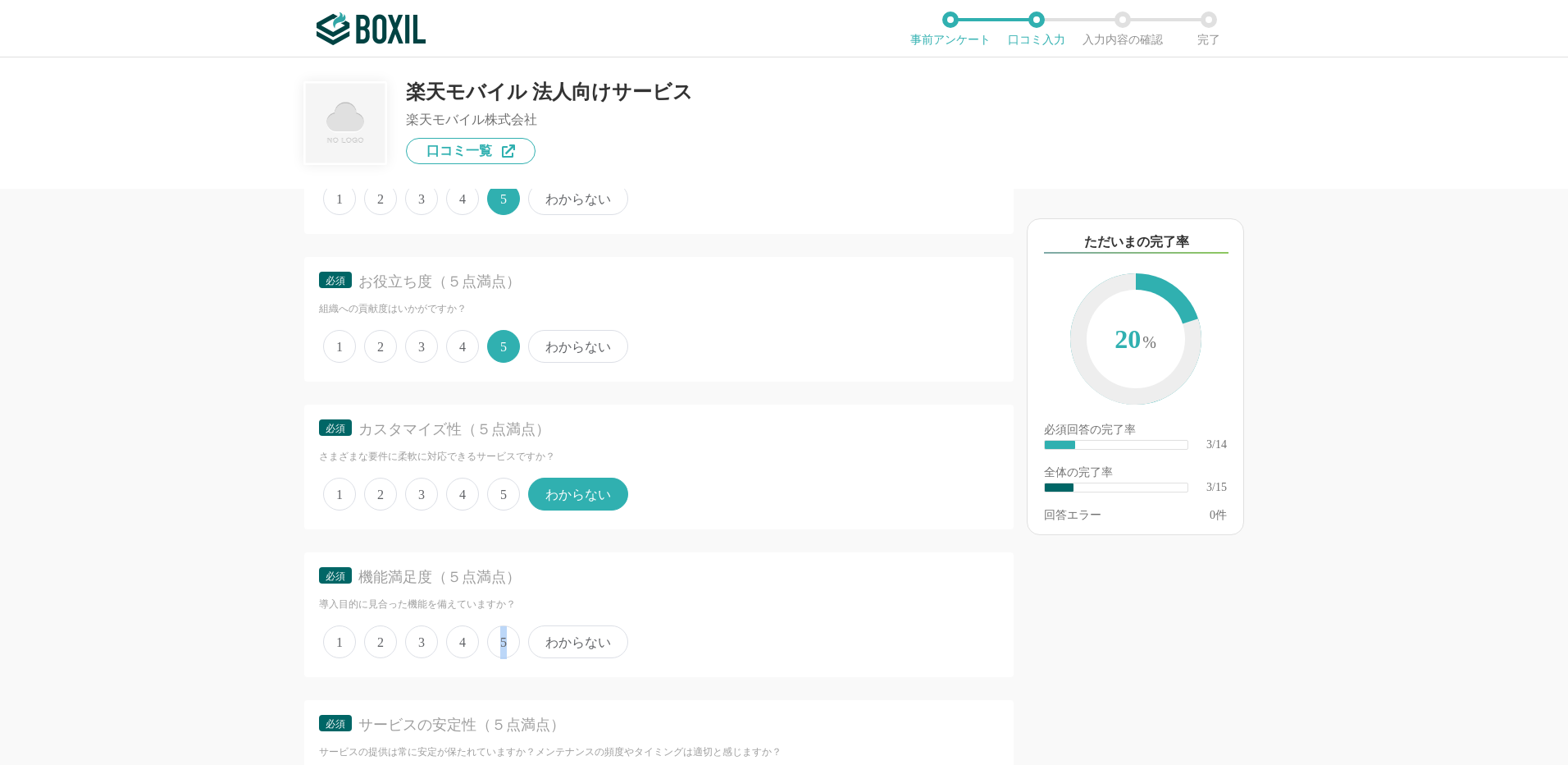
click at [502, 642] on span "5" at bounding box center [503, 641] width 33 height 33
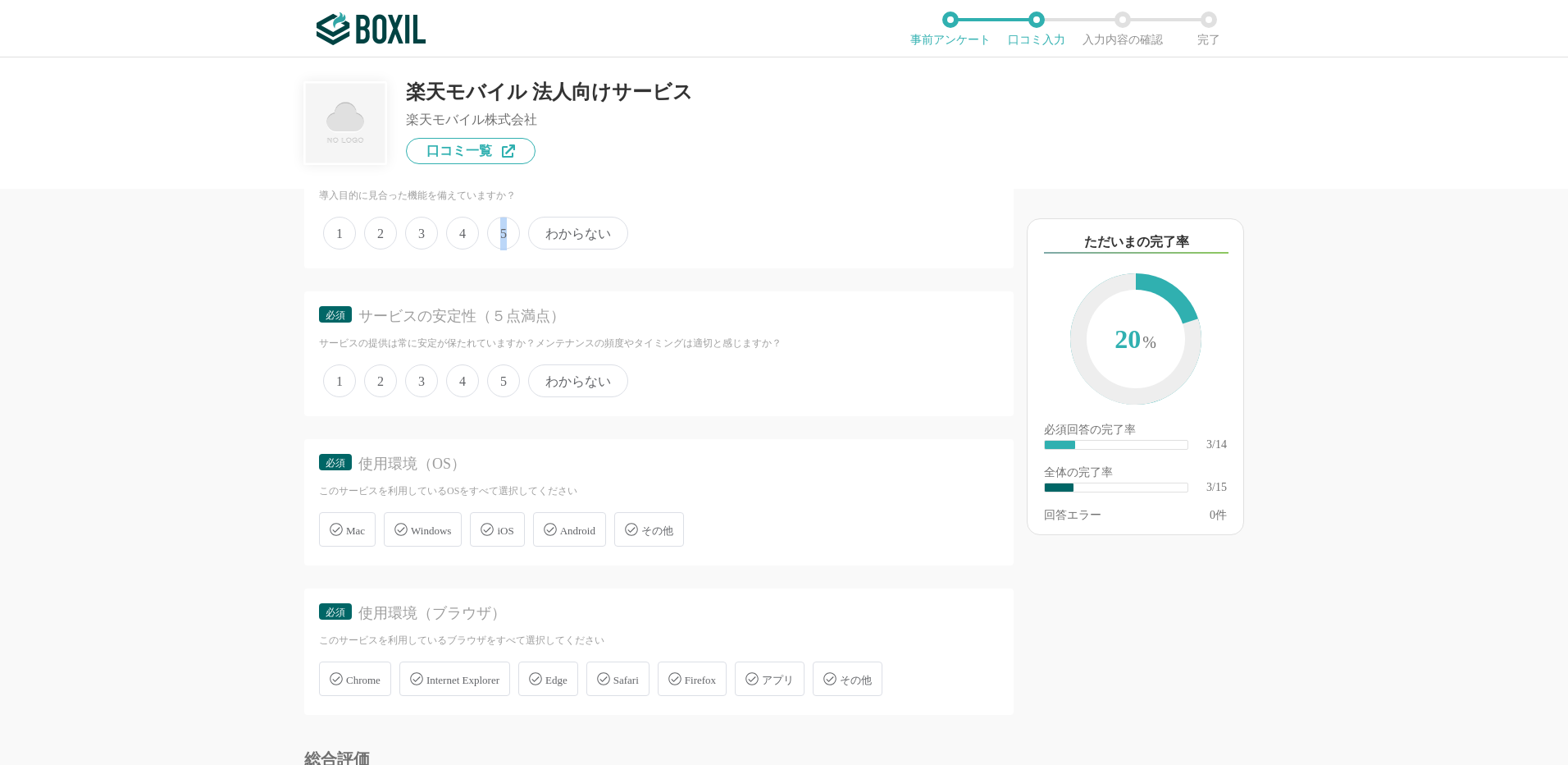
scroll to position [739, 0]
click at [491, 239] on span "5" at bounding box center [503, 231] width 33 height 33
click at [491, 228] on input "5" at bounding box center [496, 223] width 11 height 11
radio input "true"
click at [416, 384] on span "3" at bounding box center [421, 379] width 33 height 33
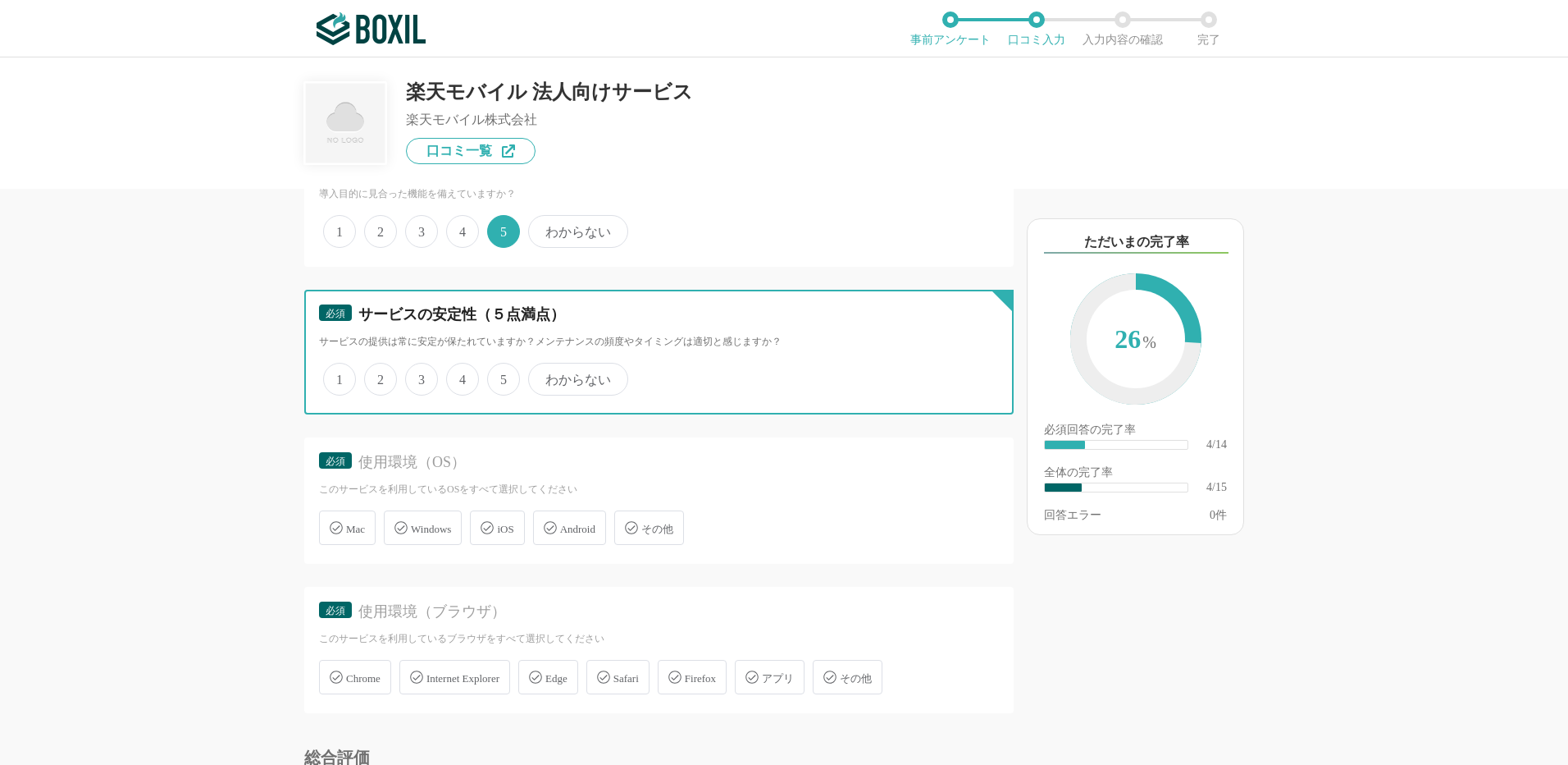
click at [416, 376] on input "3" at bounding box center [414, 371] width 11 height 11
radio input "true"
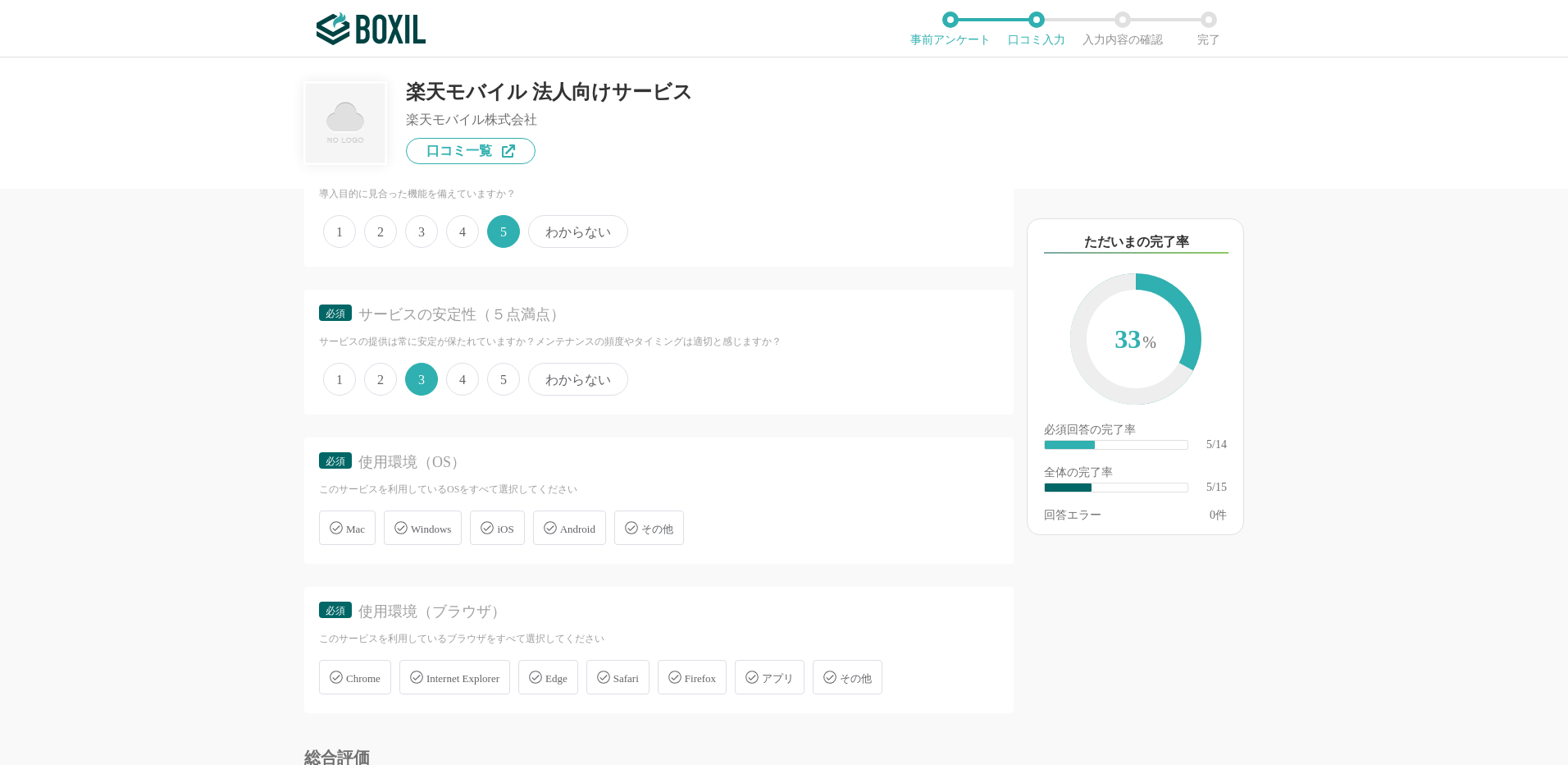
click at [673, 531] on span "その他" at bounding box center [657, 529] width 32 height 13
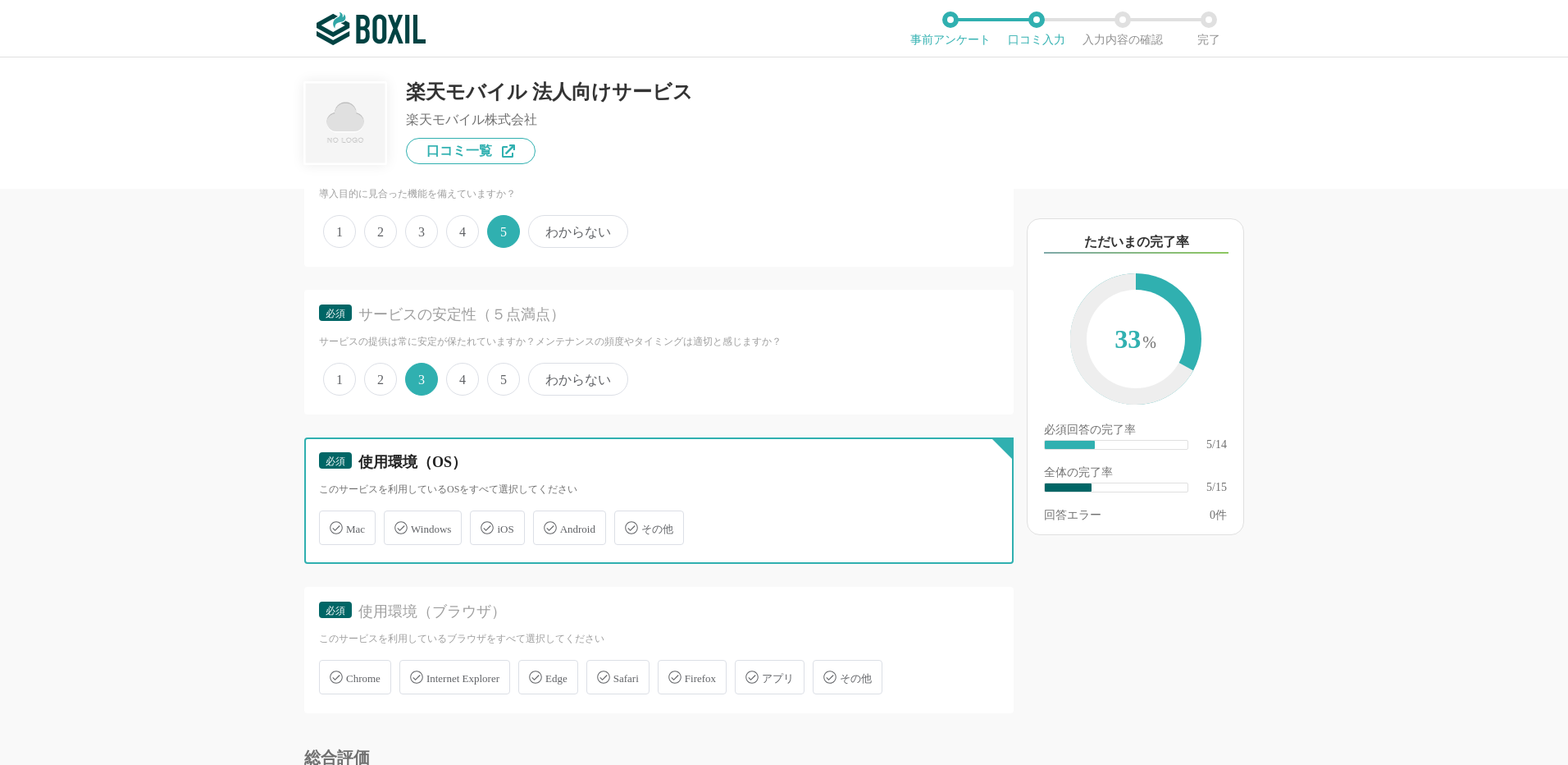
click at [628, 524] on input "その他" at bounding box center [622, 518] width 11 height 11
checkbox input "true"
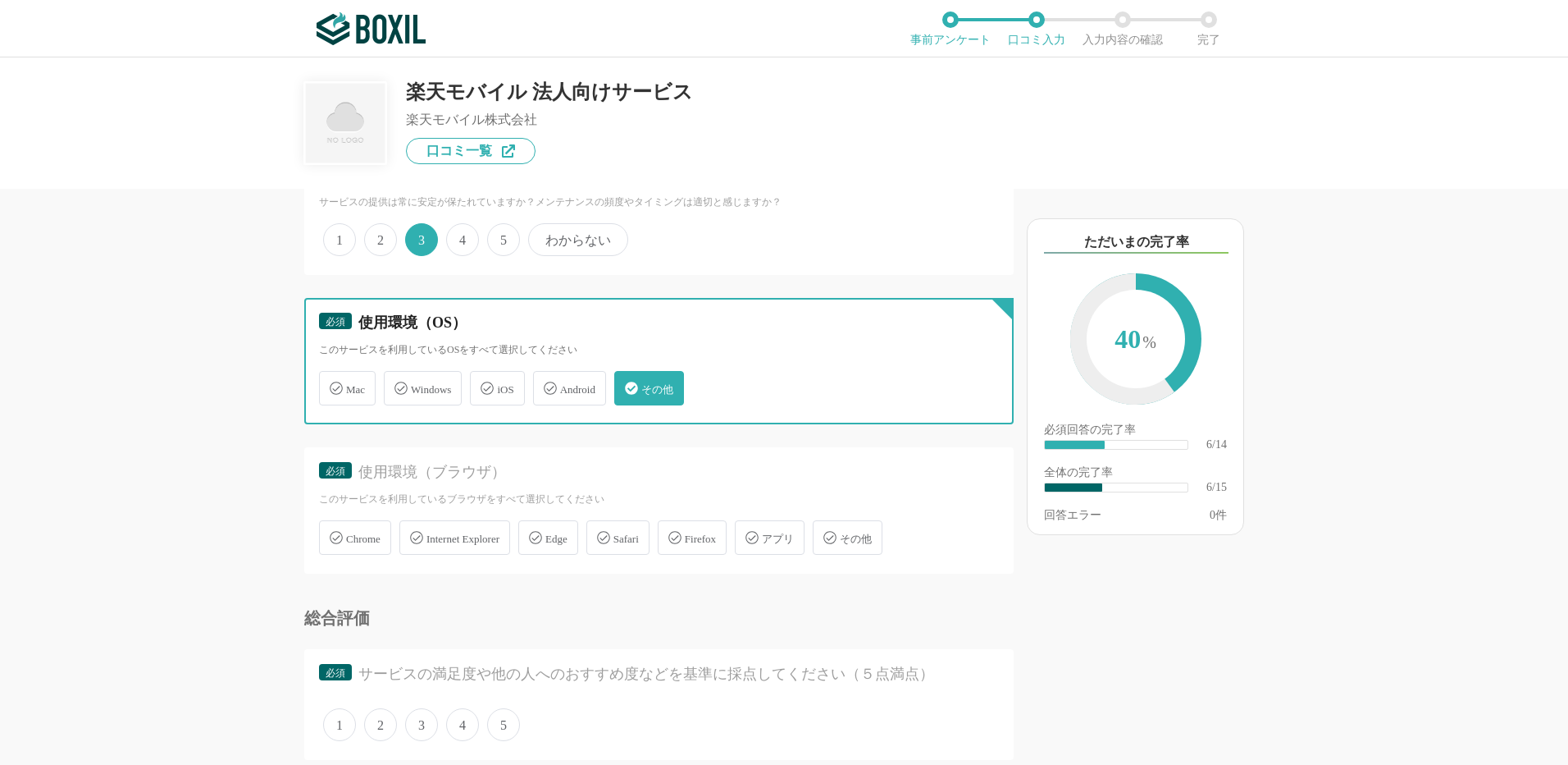
scroll to position [985, 0]
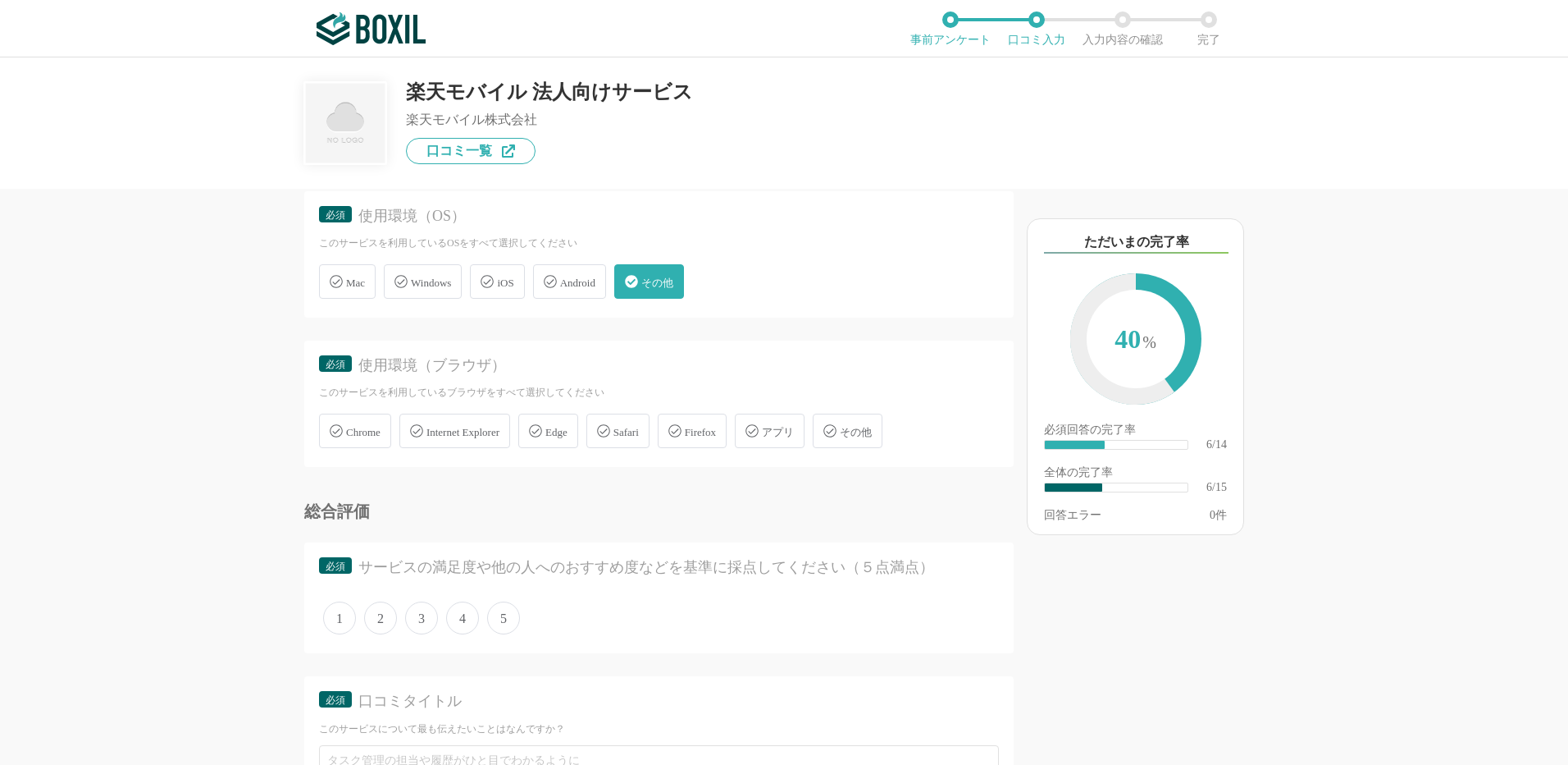
click at [872, 432] on span "その他" at bounding box center [856, 432] width 32 height 13
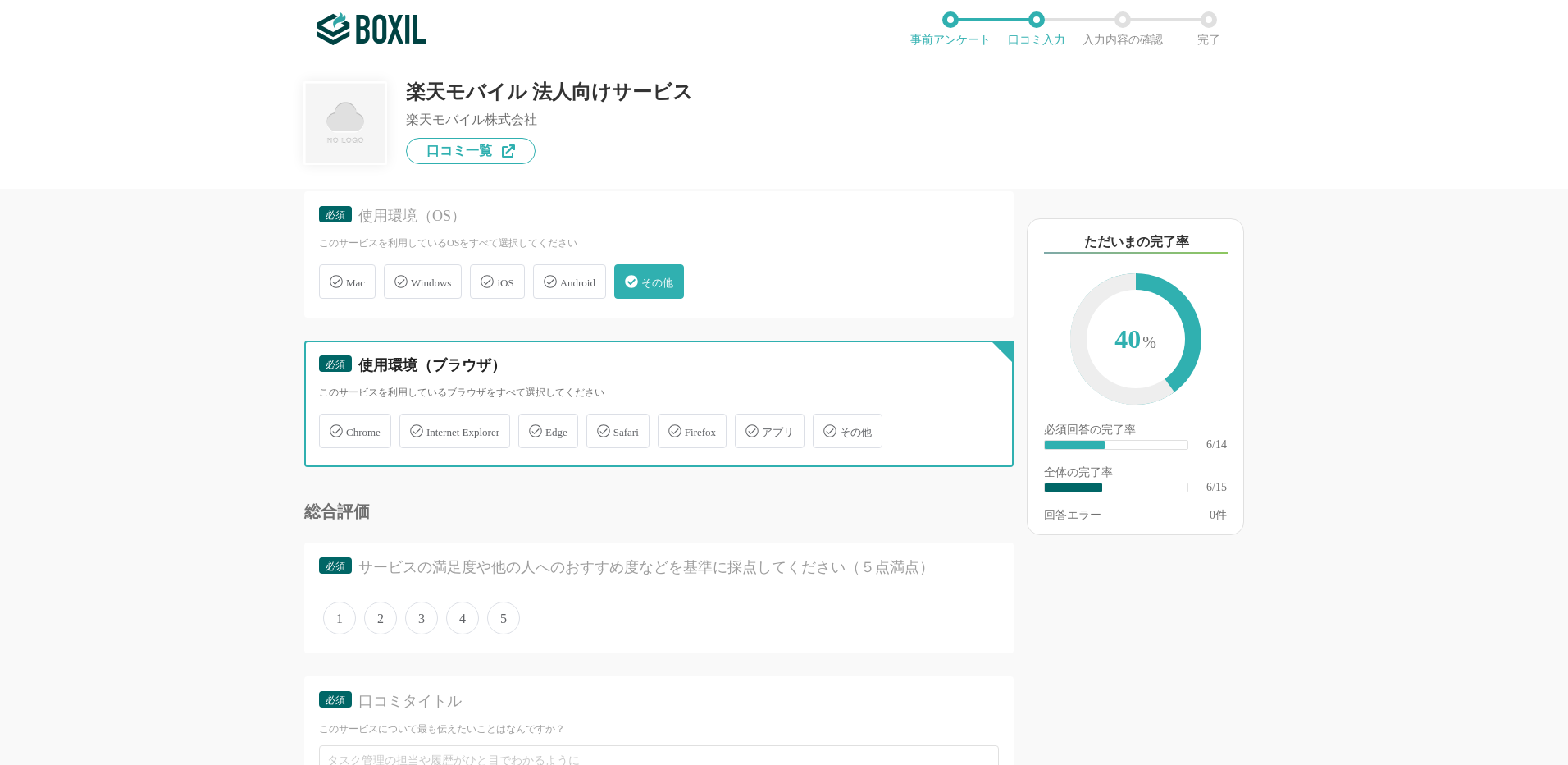
click at [827, 427] on input "その他" at bounding box center [821, 421] width 11 height 11
checkbox input "true"
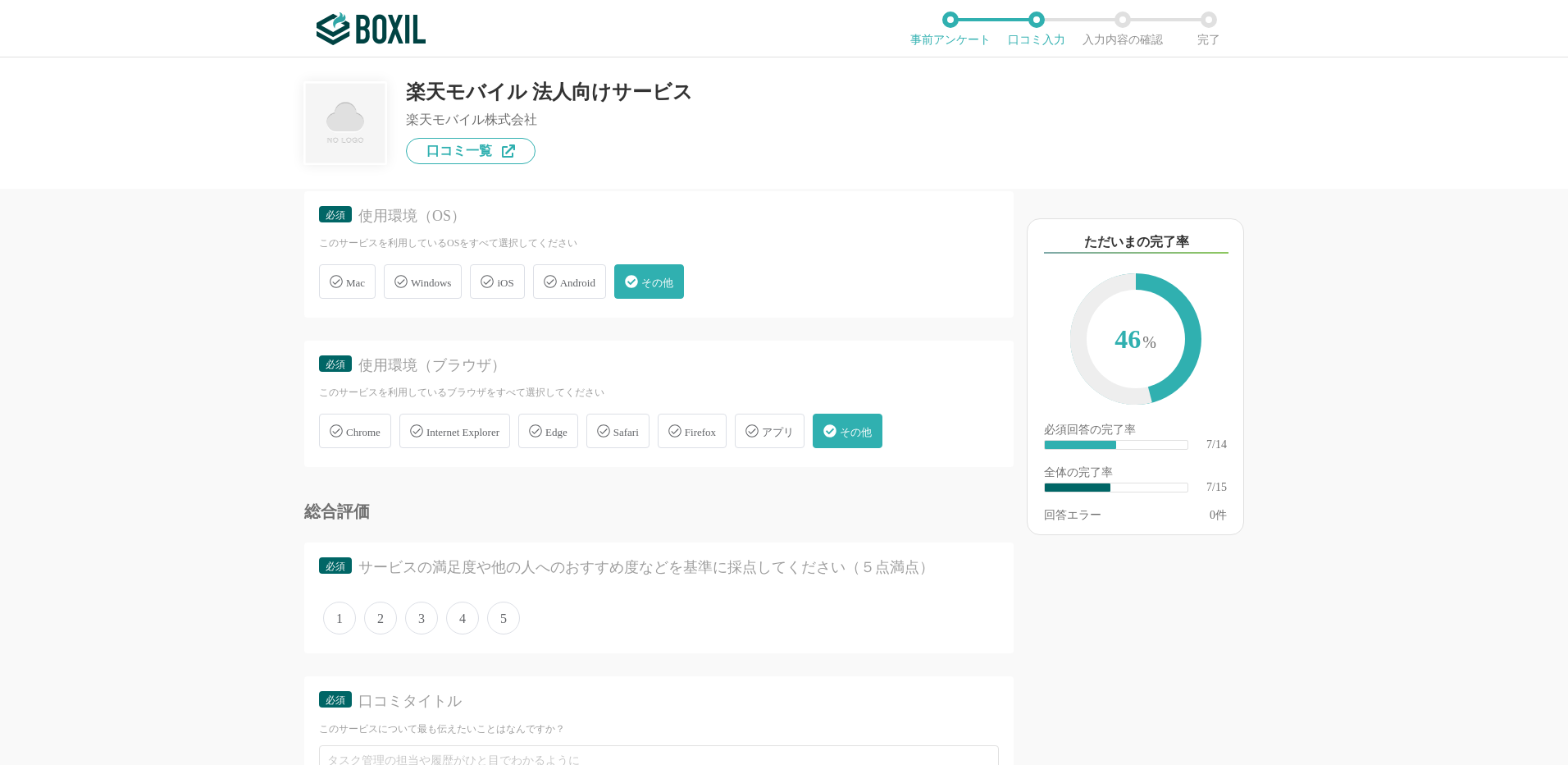
click at [455, 619] on span "4" at bounding box center [463, 618] width 33 height 33
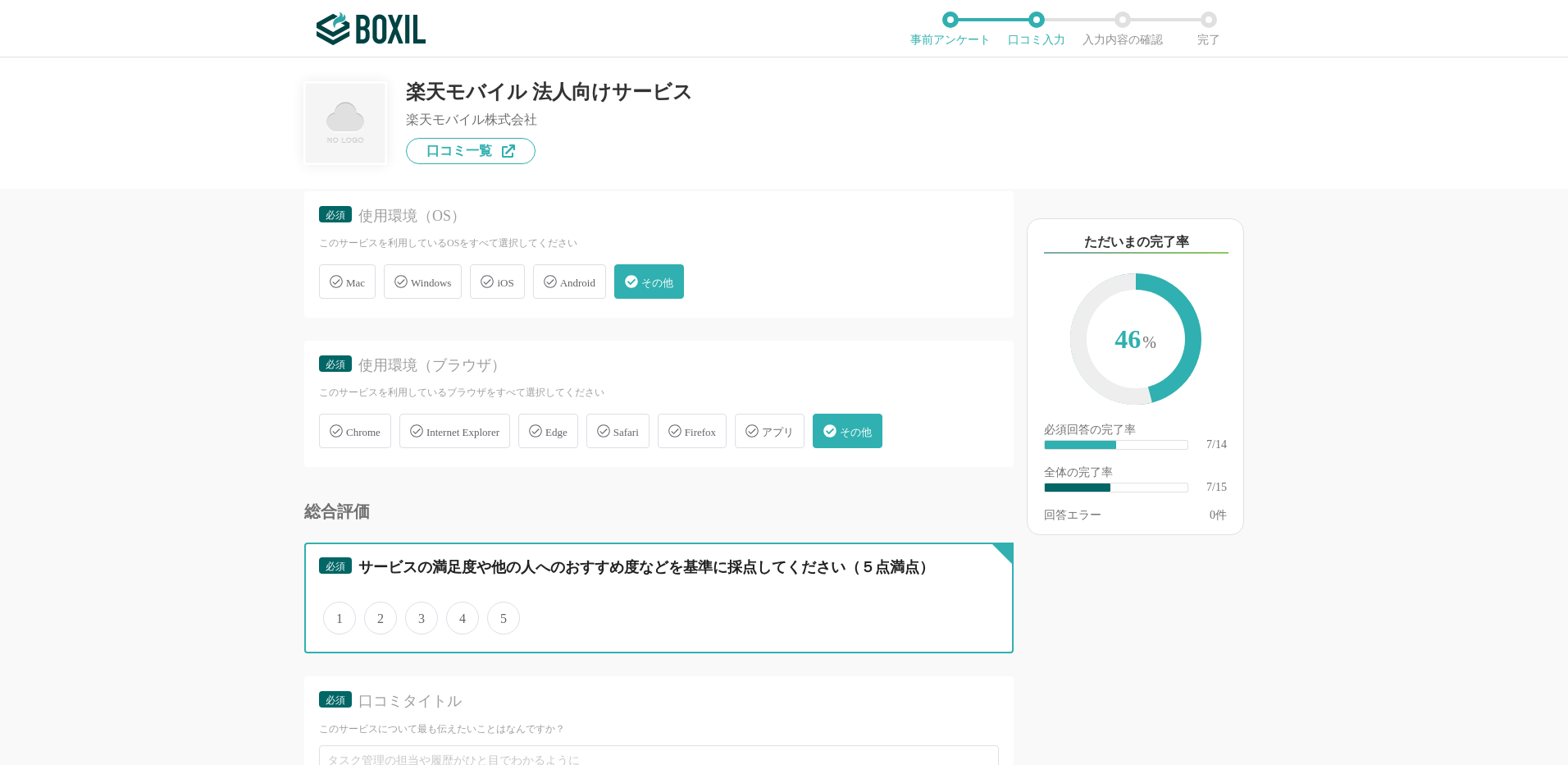
click at [455, 614] on input "4" at bounding box center [455, 609] width 11 height 11
radio input "true"
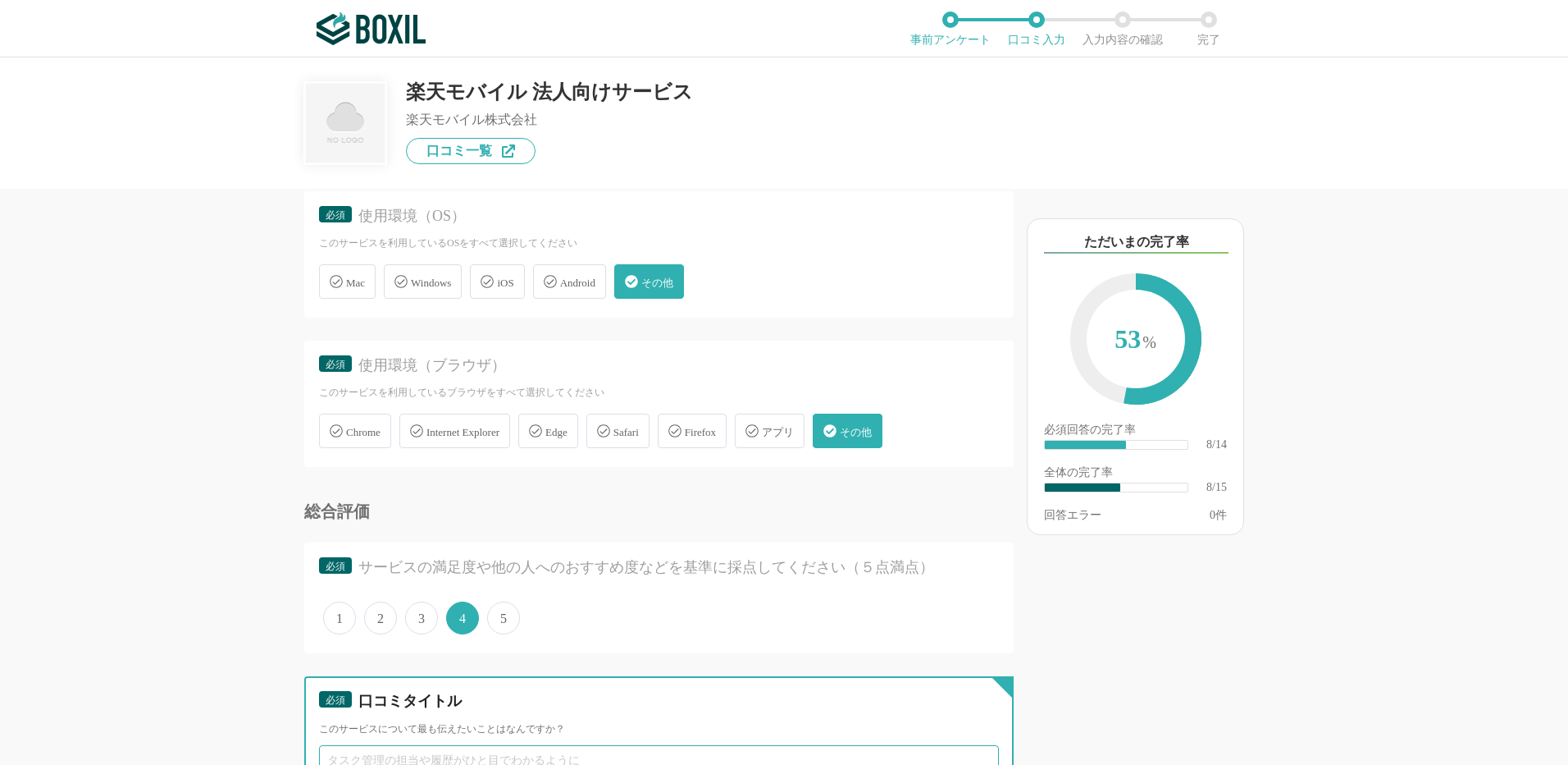
click at [422, 758] on input "text" at bounding box center [659, 760] width 680 height 30
paste input "料金は安くて便利だけど、電波環境に注意が必要"
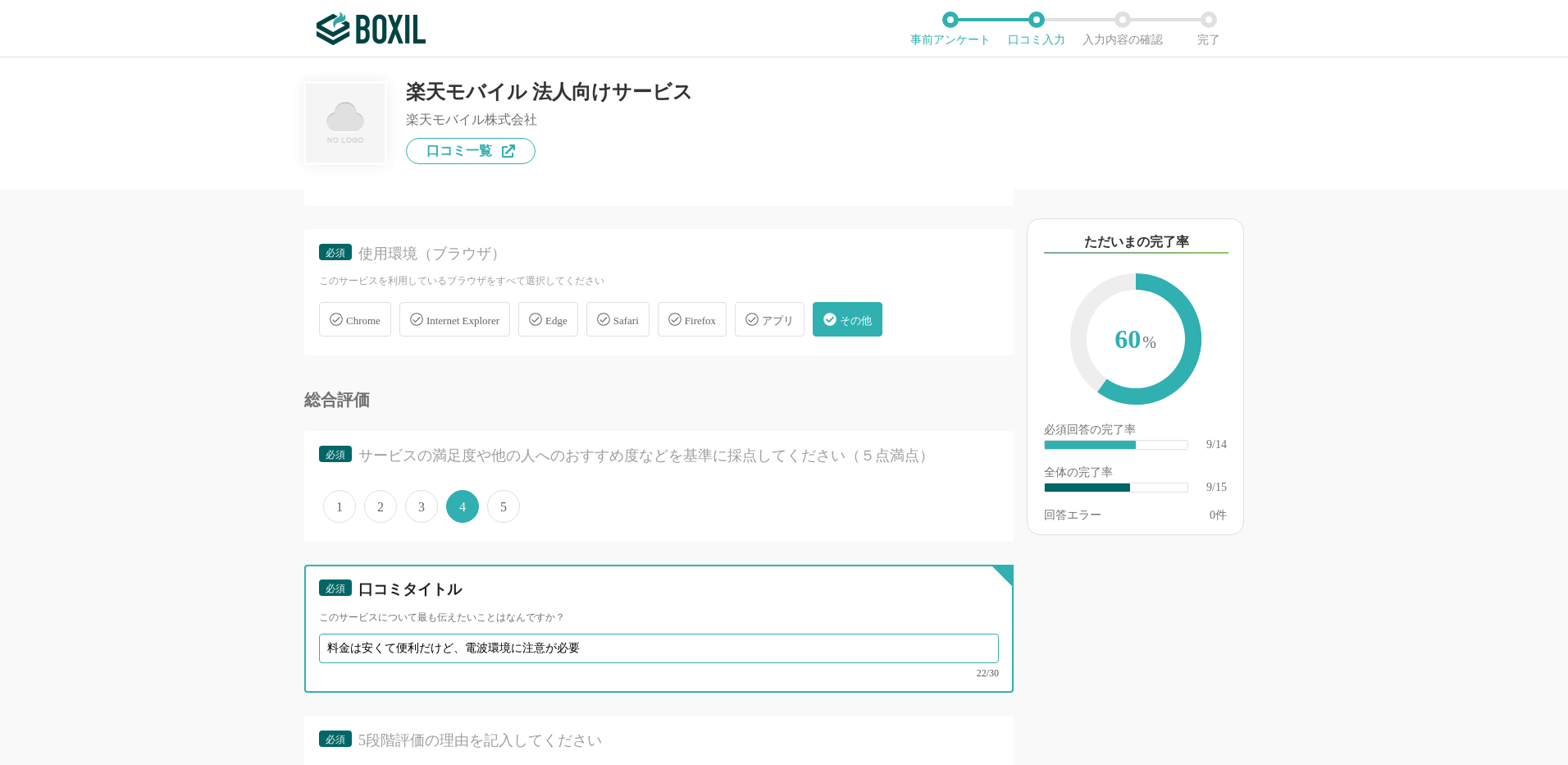
scroll to position [1235, 0]
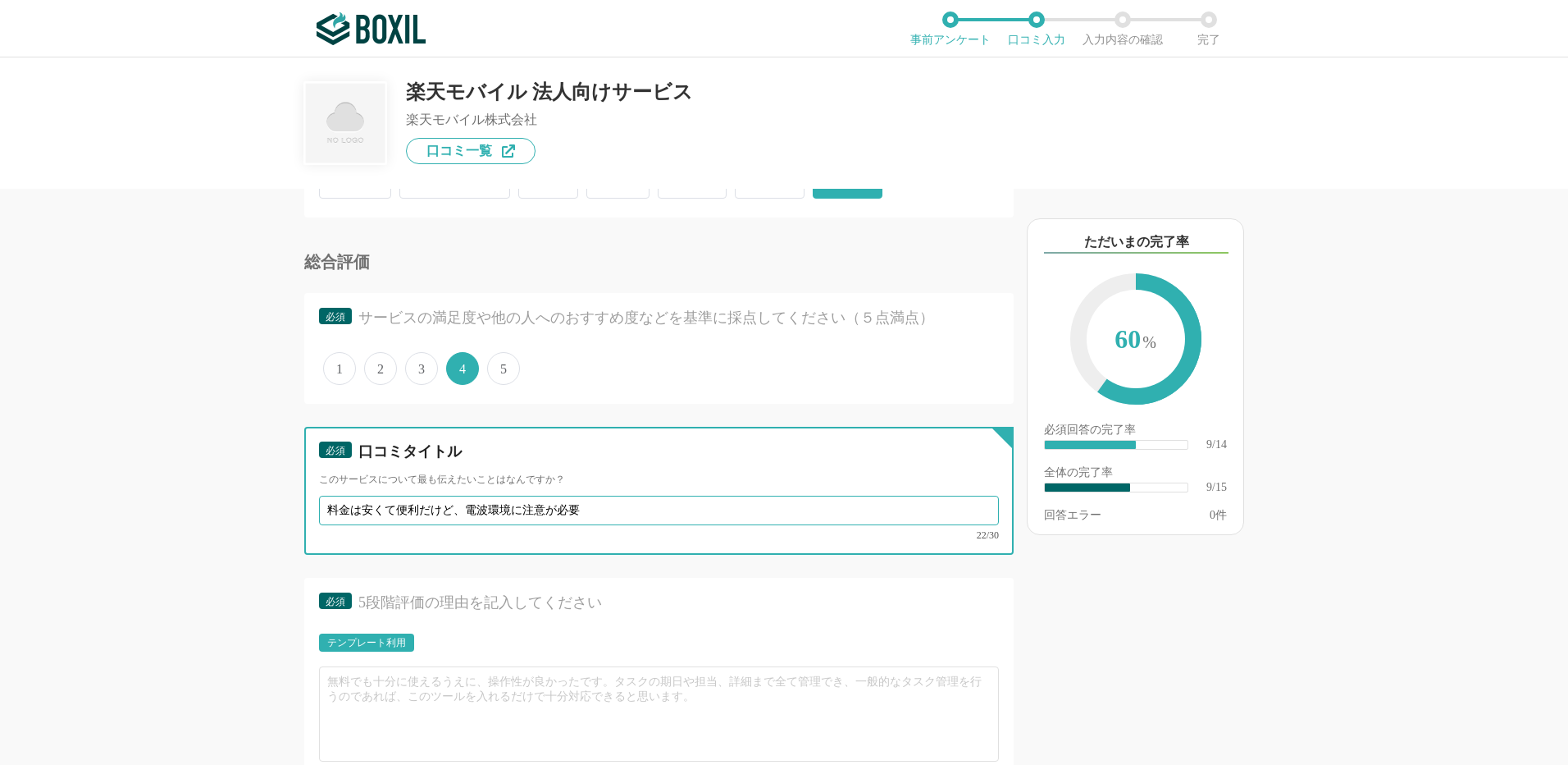
type input "料金は安くて便利だけど、電波環境に注意が必要"
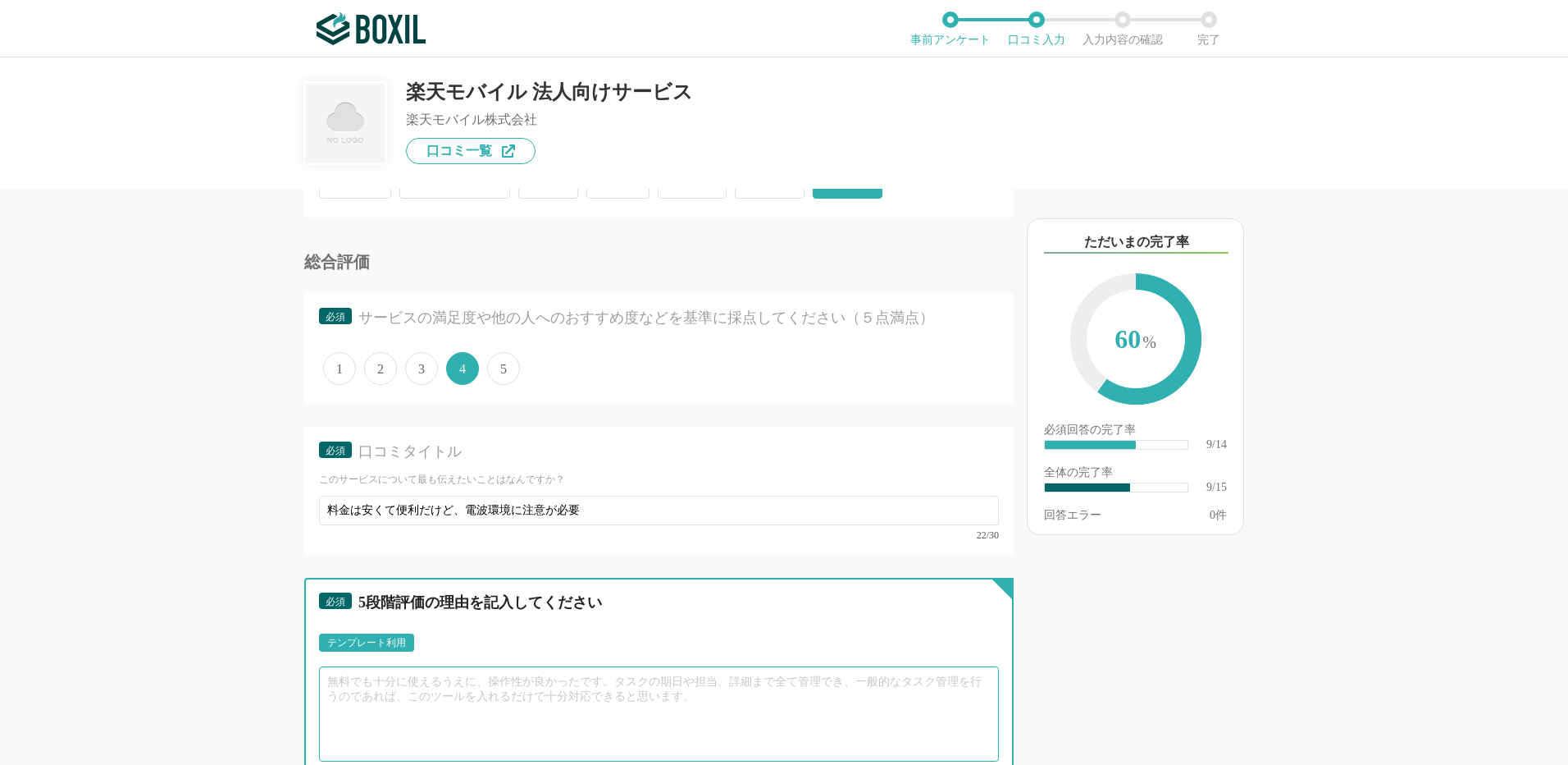
click at [381, 680] on textarea at bounding box center [659, 713] width 680 height 95
paste textarea "個人利用で楽天モバイルを契約しました。月額料金が安く、使い放題プランもあるため、SNSや動画を安心して利用でき、通信費を大幅に節約できました。アプリからデータ…"
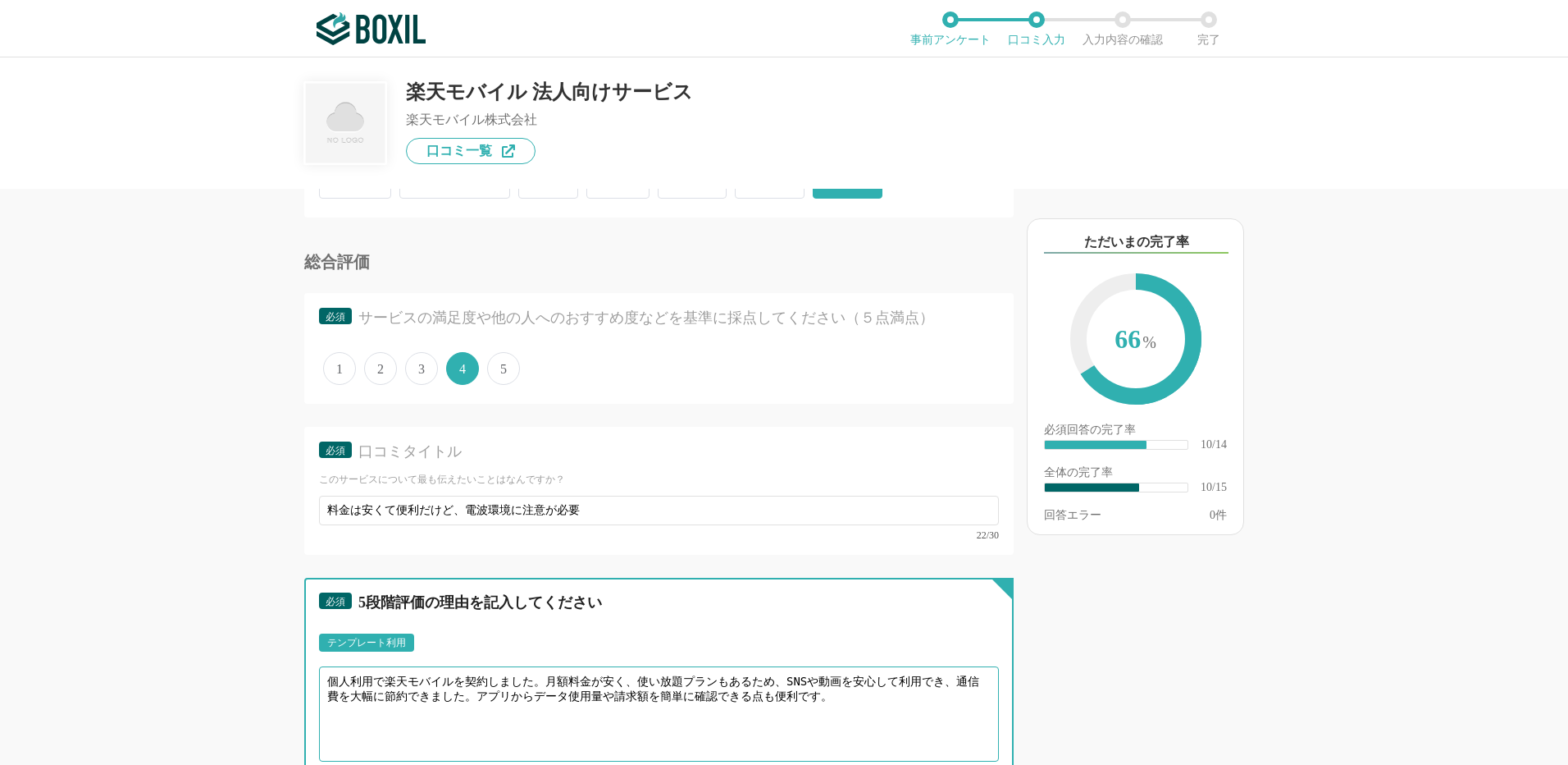
drag, startPoint x: 355, startPoint y: 677, endPoint x: 348, endPoint y: 664, distance: 14.8
click at [316, 683] on div "必須 5段階評価の理由を記入してください テンプレート利用 ፠テンプレート文言が変更されてない箇所がある、または使用できないテキスト（記号）が含まれています。…" at bounding box center [659, 684] width 710 height 212
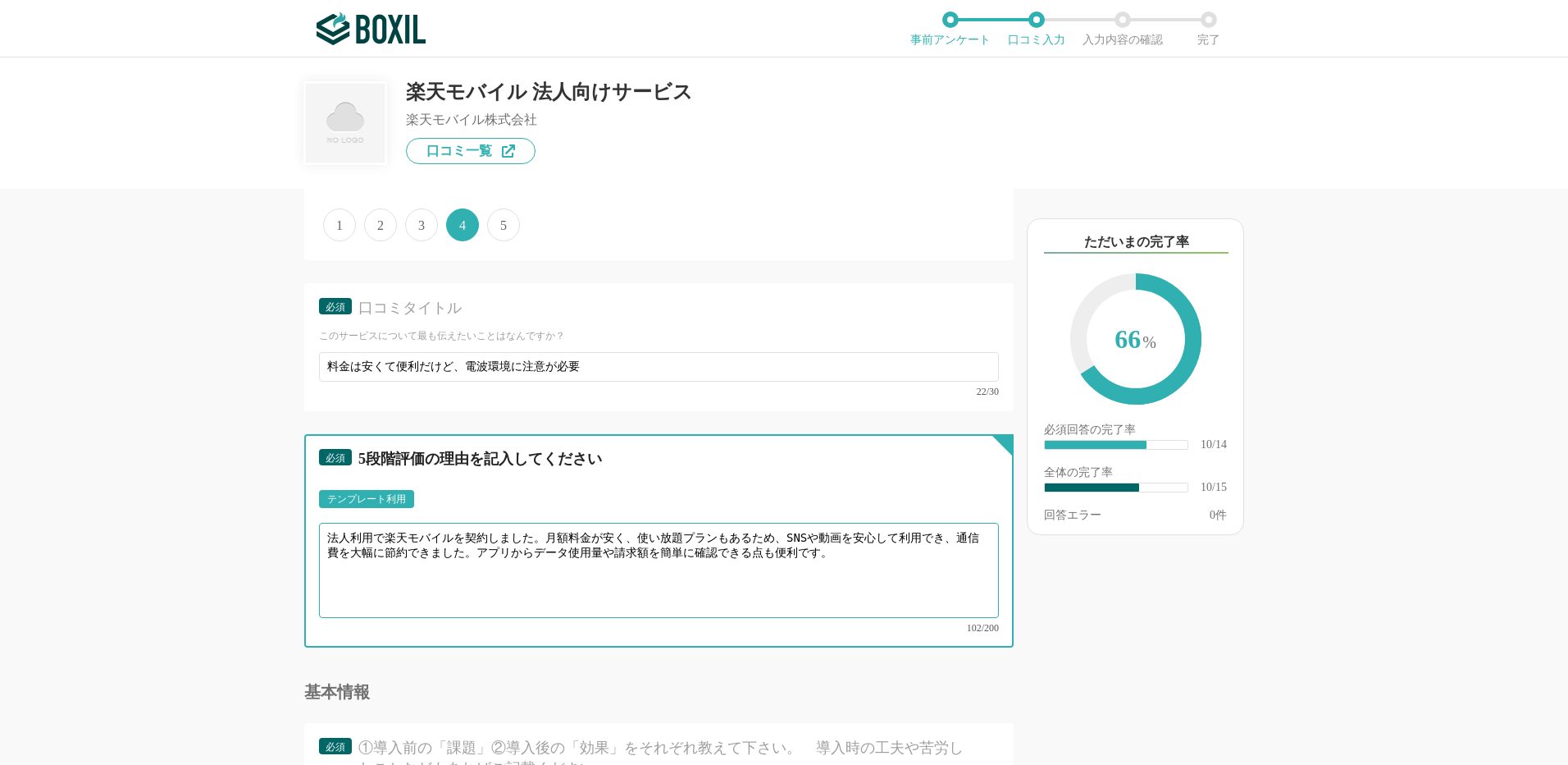
scroll to position [1399, 0]
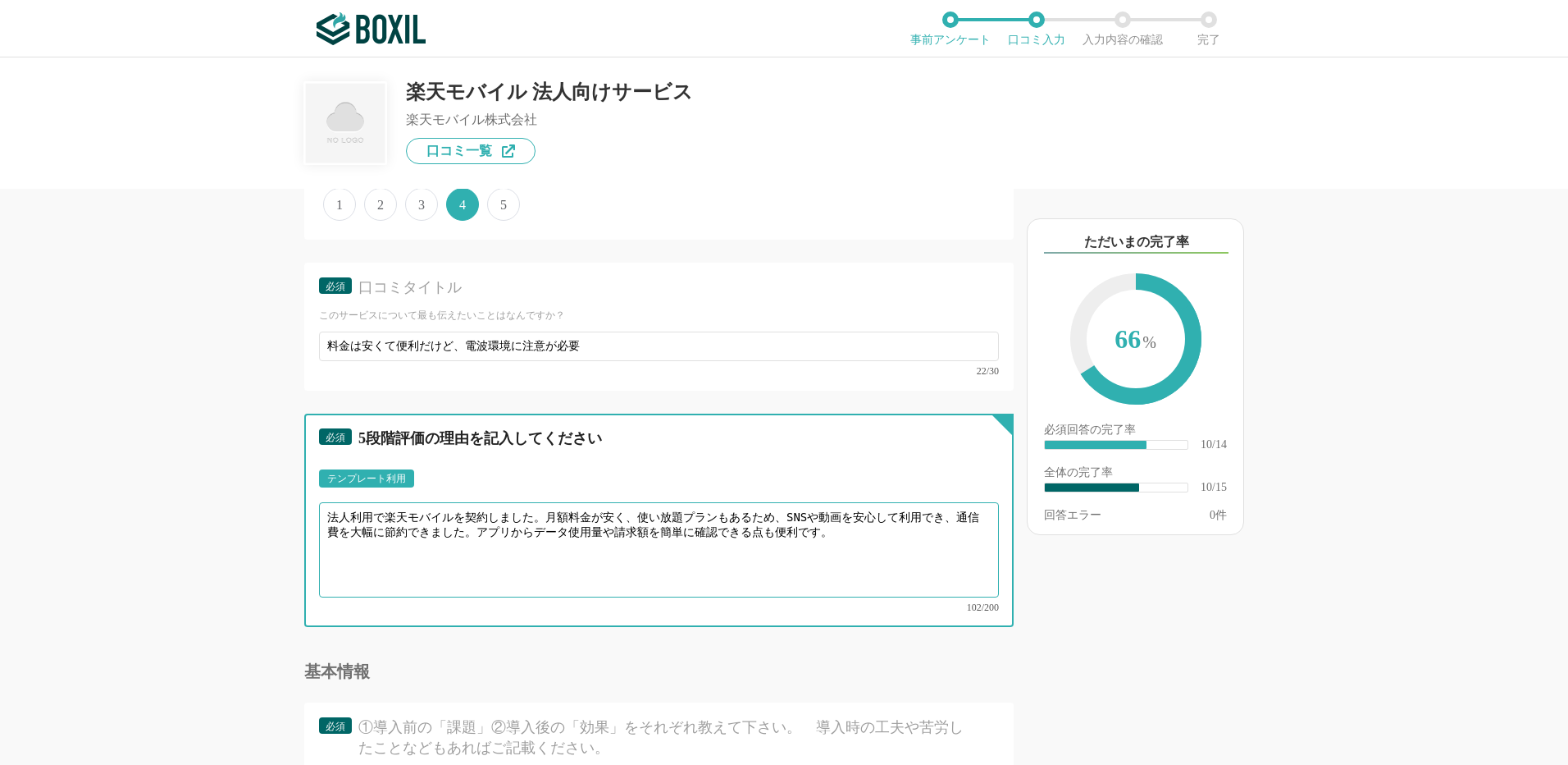
click at [359, 548] on textarea "法人利用で楽天モバイルを契約しました。月額料金が安く、使い放題プランもあるため、SNSや動画を安心して利用でき、通信費を大幅に節約できました。アプリからデータ…" at bounding box center [659, 550] width 680 height 95
click at [880, 543] on textarea "法人利用で楽天モバイルを契約しました。月額料金が安く、使い放題プランもあるため、SNSや動画を安心して利用でき、通信費を大幅に節約できました。アプリからデータ…" at bounding box center [659, 550] width 680 height 95
paste textarea "ただし、建物の奥や地下、地方の一部エリアでは電波が入りにくく、速度低下や接続しにくいことがありました。"
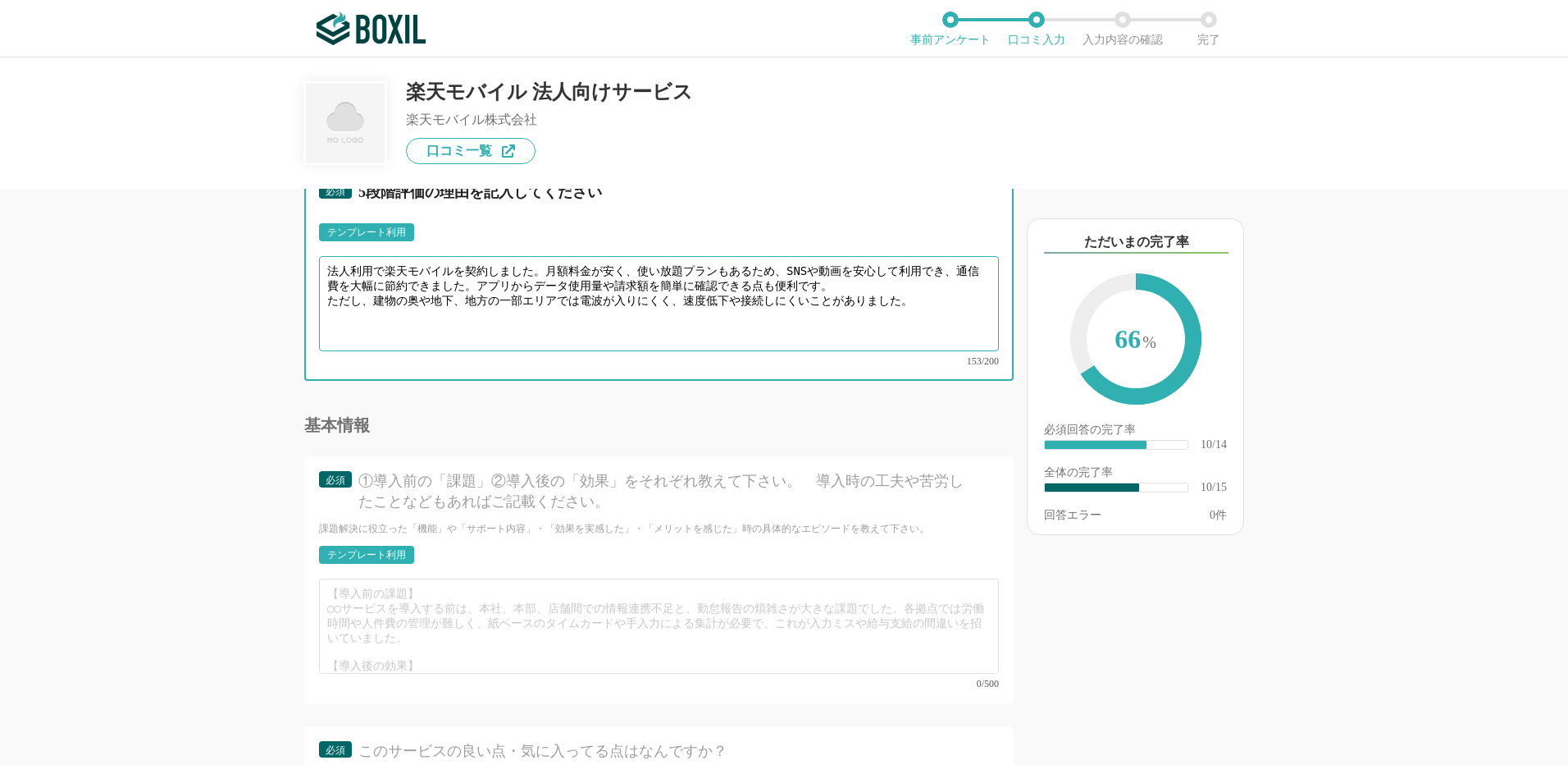
type textarea "法人利用で楽天モバイルを契約しました。月額料金が安く、使い放題プランもあるため、SNSや動画を安心して利用でき、通信費を大幅に節約できました。アプリからデータ…"
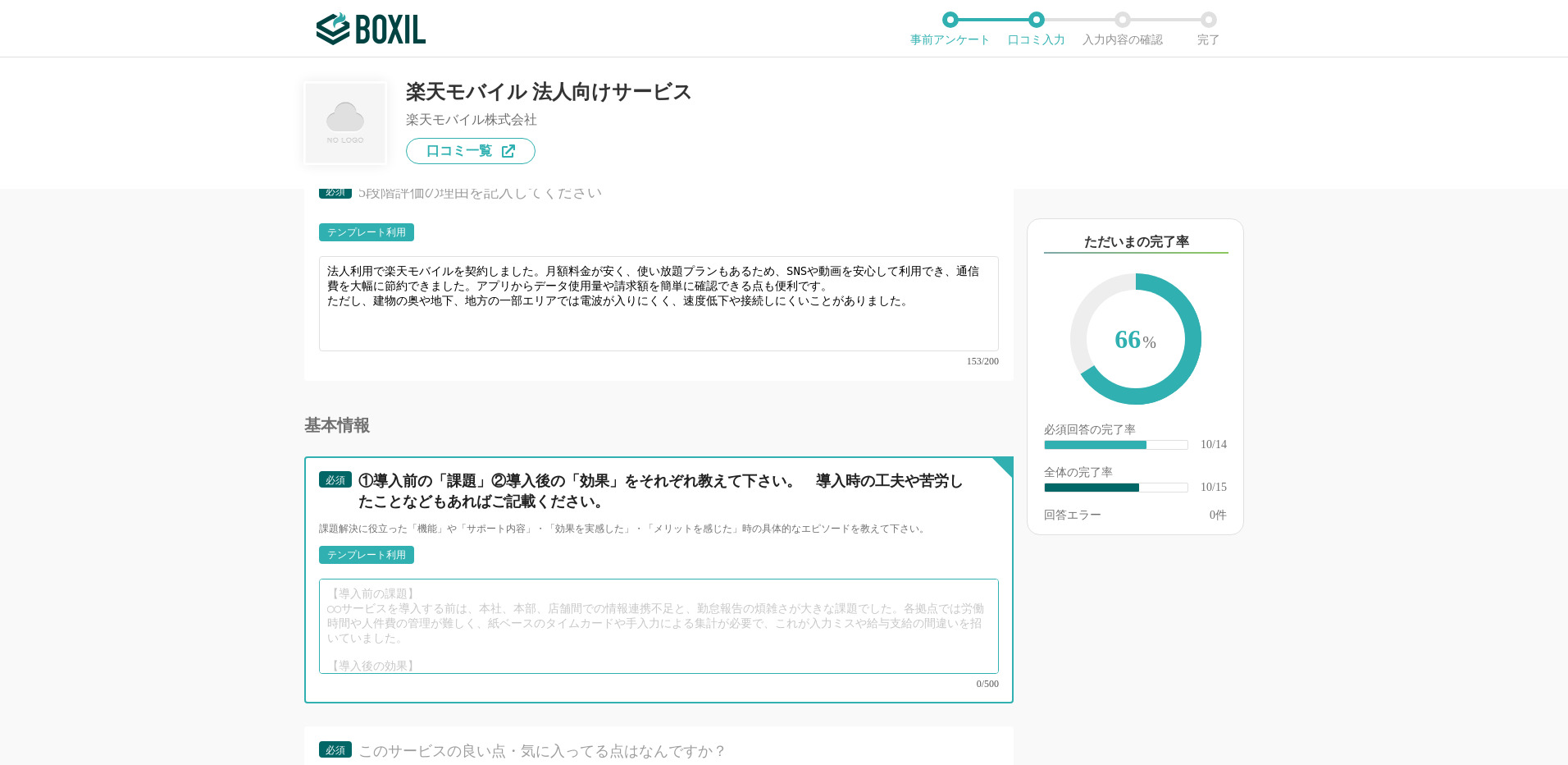
click at [339, 579] on textarea at bounding box center [659, 626] width 680 height 95
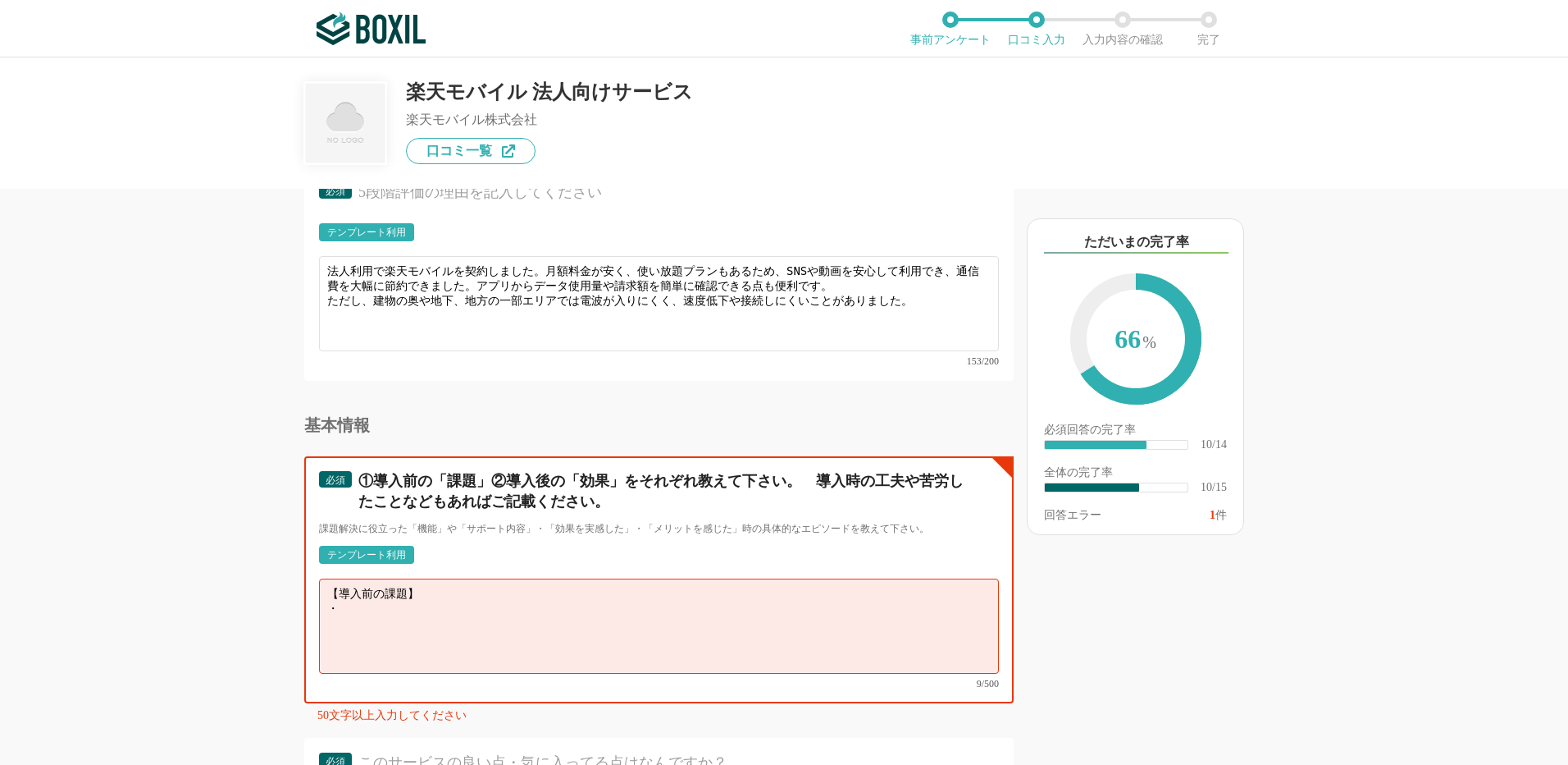
click at [375, 603] on textarea "【導入前の課題】 ・" at bounding box center [659, 626] width 680 height 95
paste textarea "スマホの通信費を抑えつつ、データ使い放題や格安料金を実現したい。"
click at [352, 615] on textarea "【導入前の課題】 ・スマホの通信費を抑えつつ、データ使い放題や格安料金を実現したい。 ・" at bounding box center [659, 626] width 680 height 95
paste textarea "他社回線ではプランが複雑で、使いすぎた時の料金が高額になることがある。"
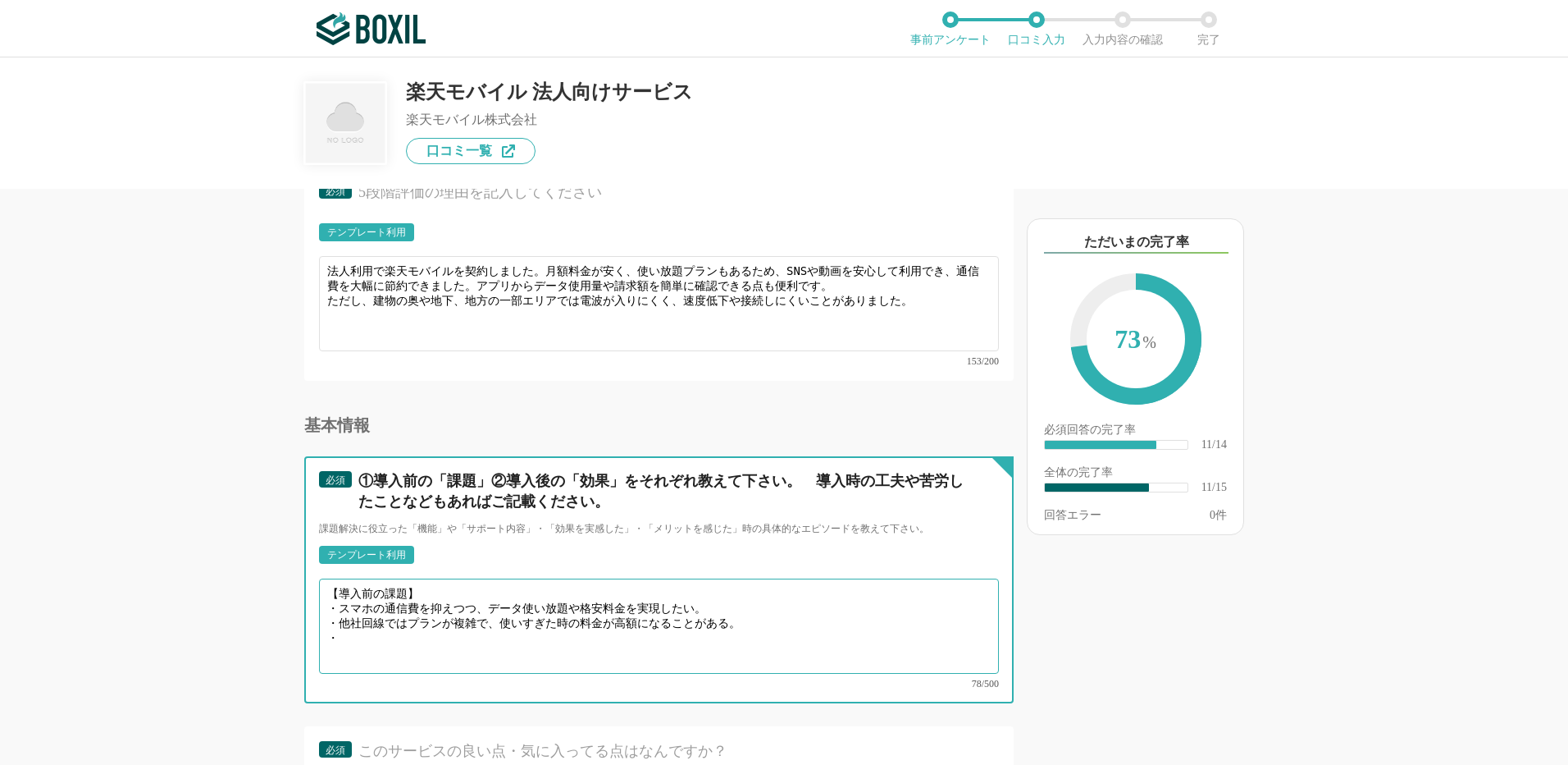
click at [408, 620] on textarea "【導入前の課題】 ・スマホの通信費を抑えつつ、データ使い放題や格安料金を実現したい。 ・他社回線ではプランが複雑で、使いすぎた時の料金が高額になることがある。…" at bounding box center [659, 626] width 680 height 95
paste textarea "月額を抑えたい。"
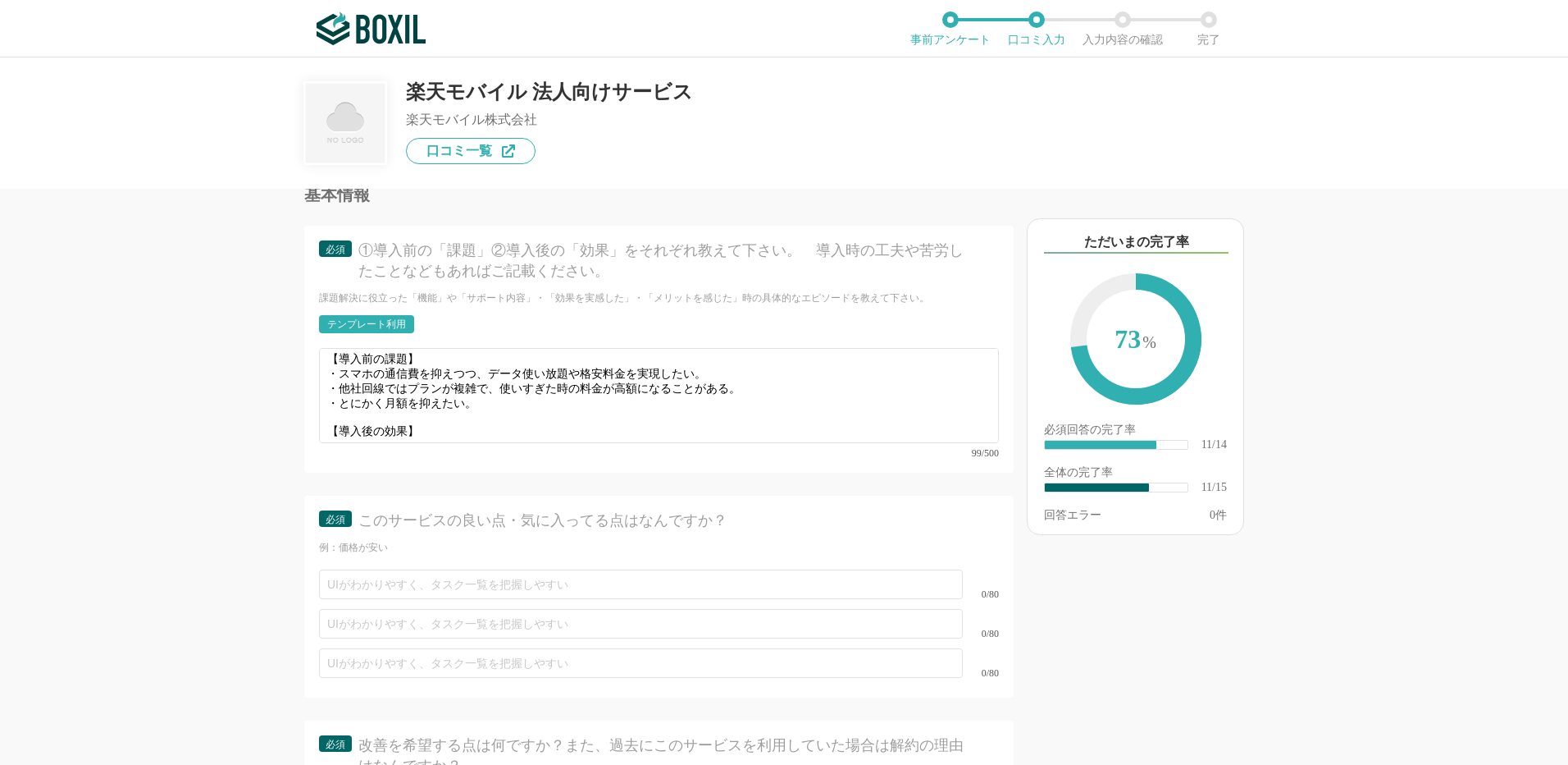
scroll to position [1890, 0]
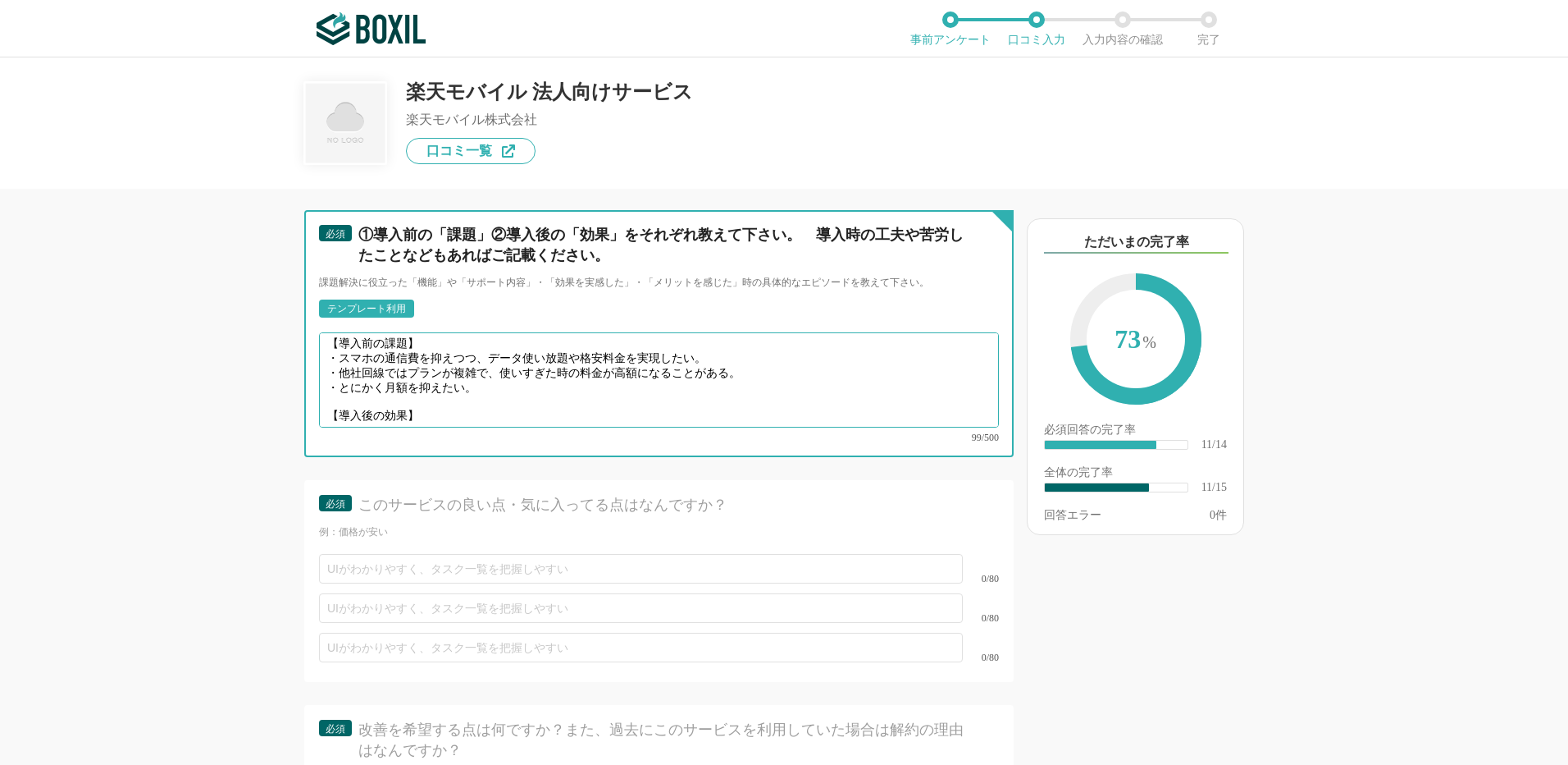
click at [370, 399] on textarea "【導入前の課題】 ・スマホの通信費を抑えつつ、データ使い放題や格安料金を実現したい。 ・他社回線ではプランが複雑で、使いすぎた時の料金が高額になることがある。…" at bounding box center [659, 380] width 680 height 95
paste textarea "月額料金が安く、使い放題プランを選べるので通信費を大幅に節約できた。"
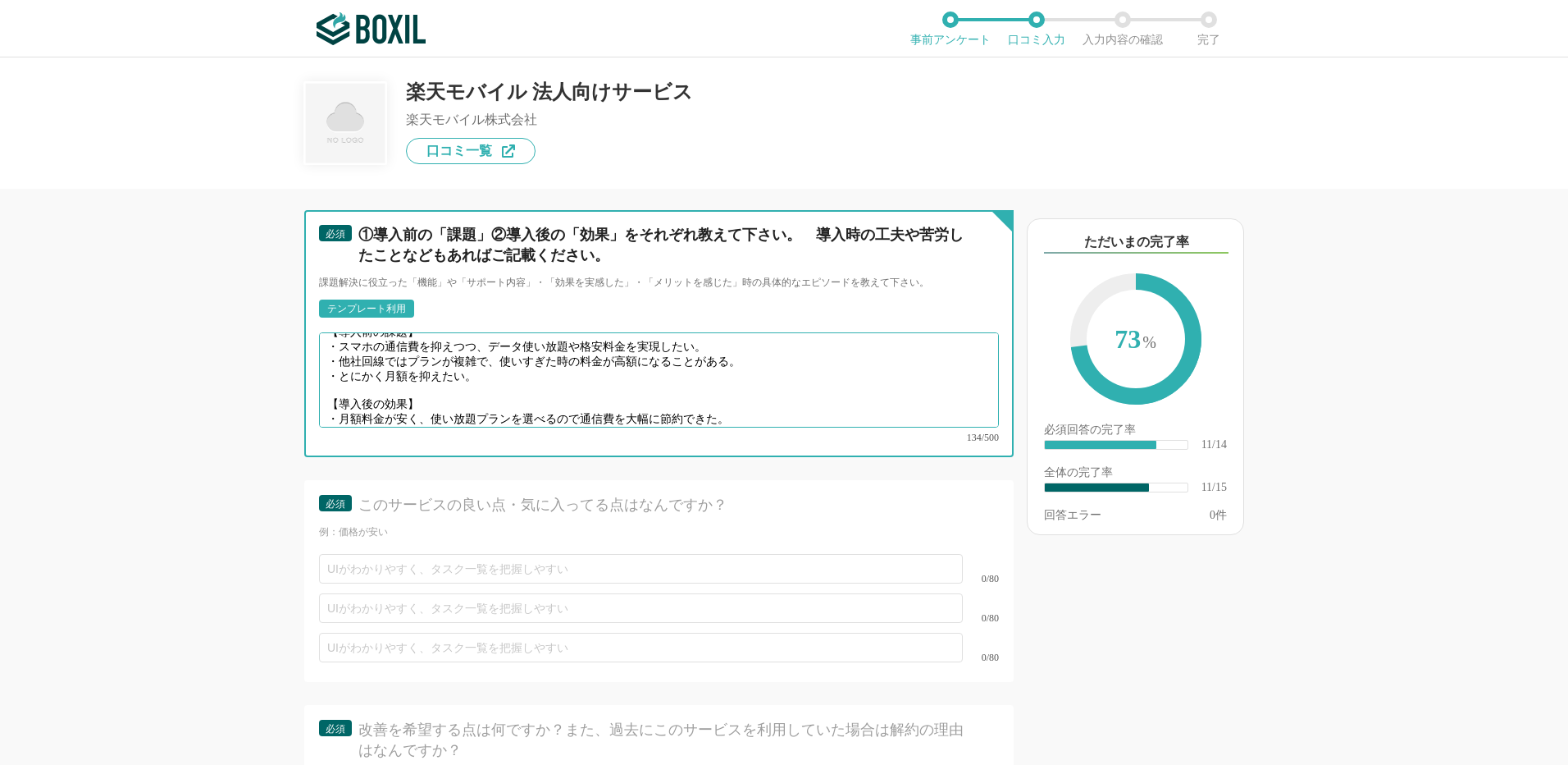
click at [354, 403] on textarea "【導入前の課題】 ・スマホの通信費を抑えつつ、データ使い放題や格安料金を実現したい。 ・他社回線ではプランが複雑で、使いすぎた時の料金が高額になることがある。…" at bounding box center [659, 380] width 680 height 95
paste textarea "データ使用量を気にせずSNSや動画を利用でき、ストレスが減った。"
type textarea "【導入前の課題】 ・スマホの通信費を抑えつつ、データ使い放題や格安料金を実現したい。 ・他社回線ではプランが複雑で、使いすぎた時の料金が高額になることがある。…"
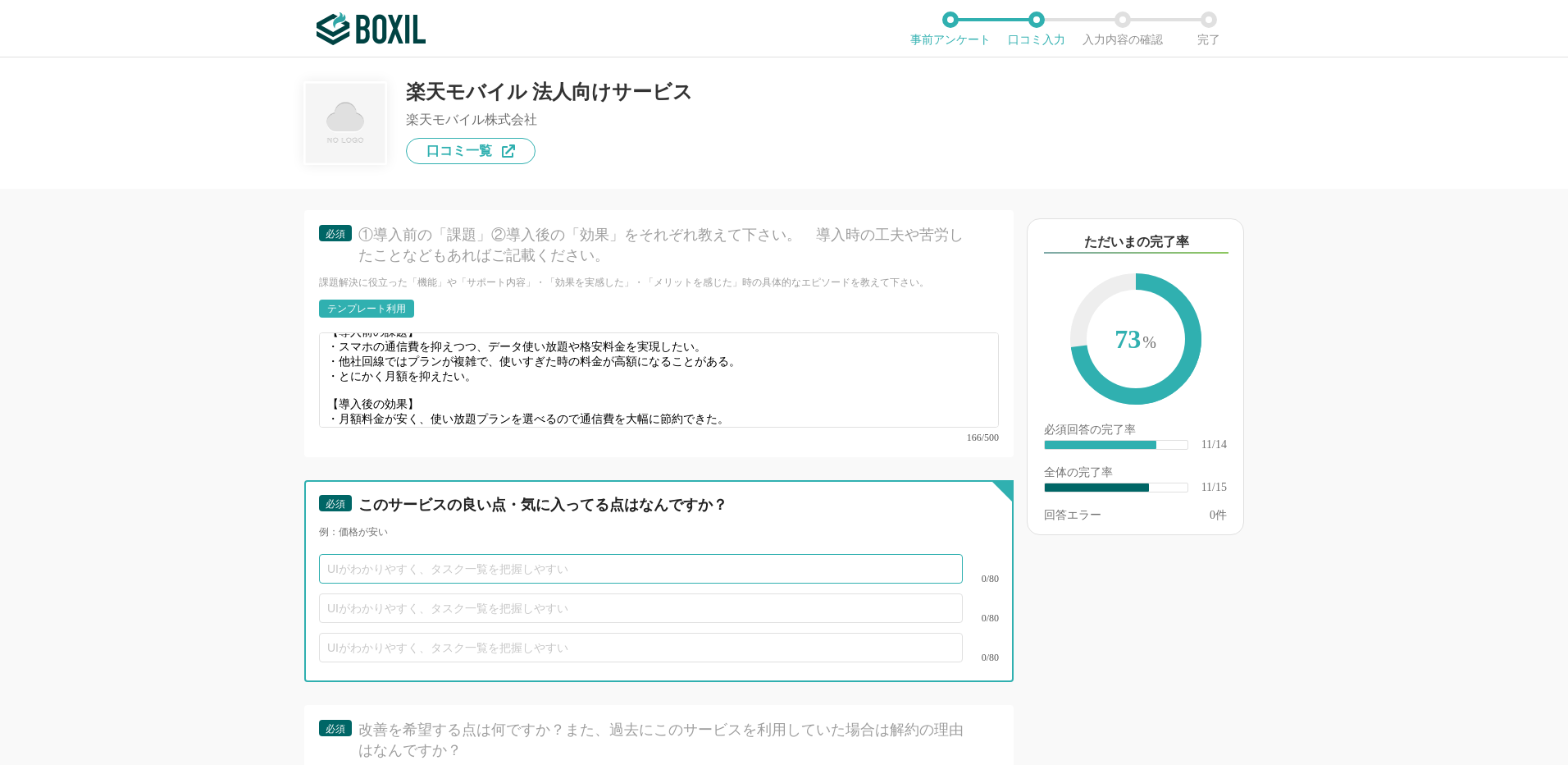
click at [397, 554] on input "text" at bounding box center [640, 569] width 644 height 30
paste input "使い放題プランもあり、通信費を大幅に節約できる。"
type input "使い放題プランもあり、通信費を大幅に節約できる。"
click at [341, 593] on input "text" at bounding box center [640, 608] width 644 height 30
paste input "SNS・動画・ウェブ閲覧など、日常利用では快適に使える。"
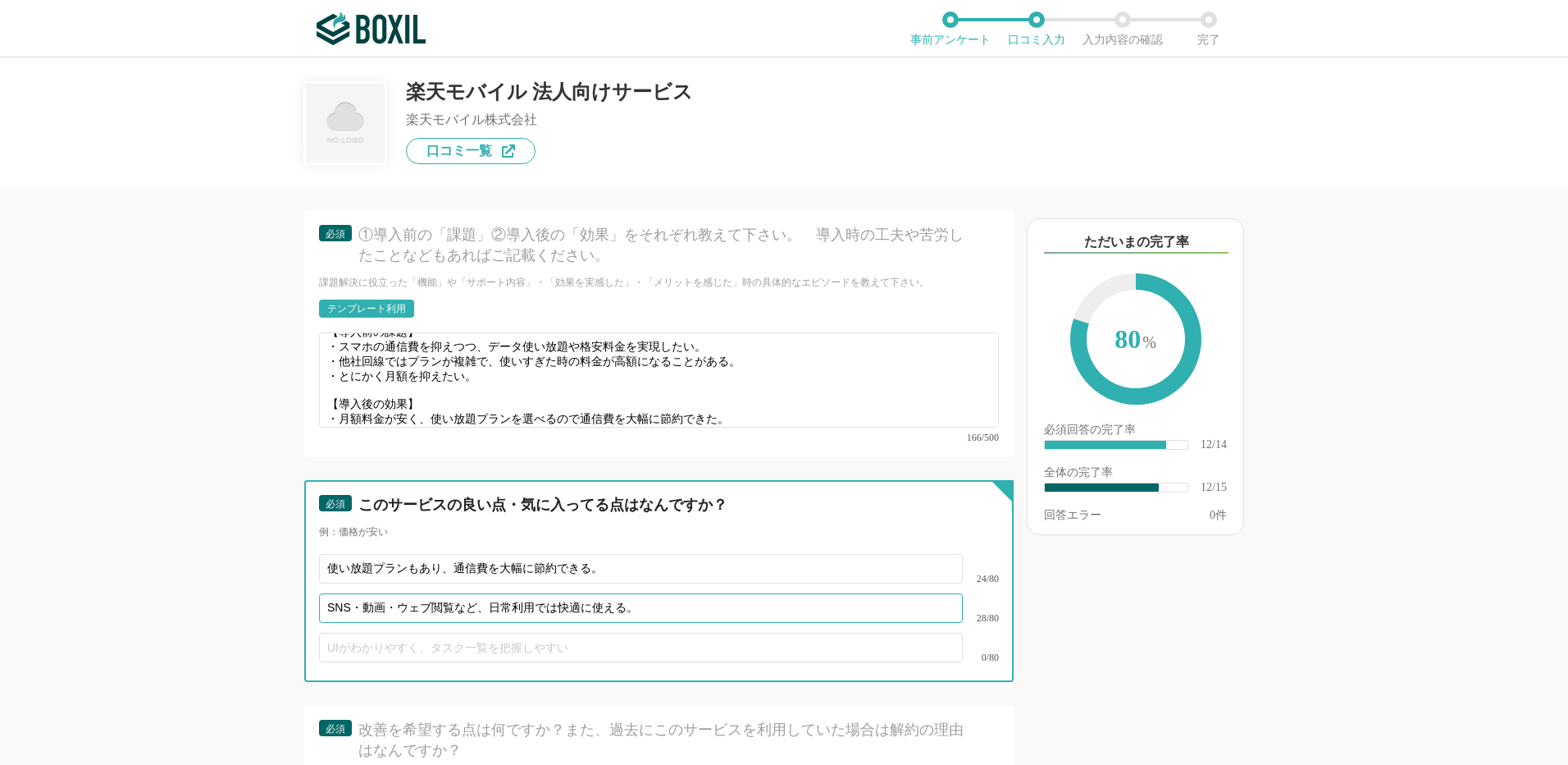
type input "SNS・動画・ウェブ閲覧など、日常利用では快適に使える。"
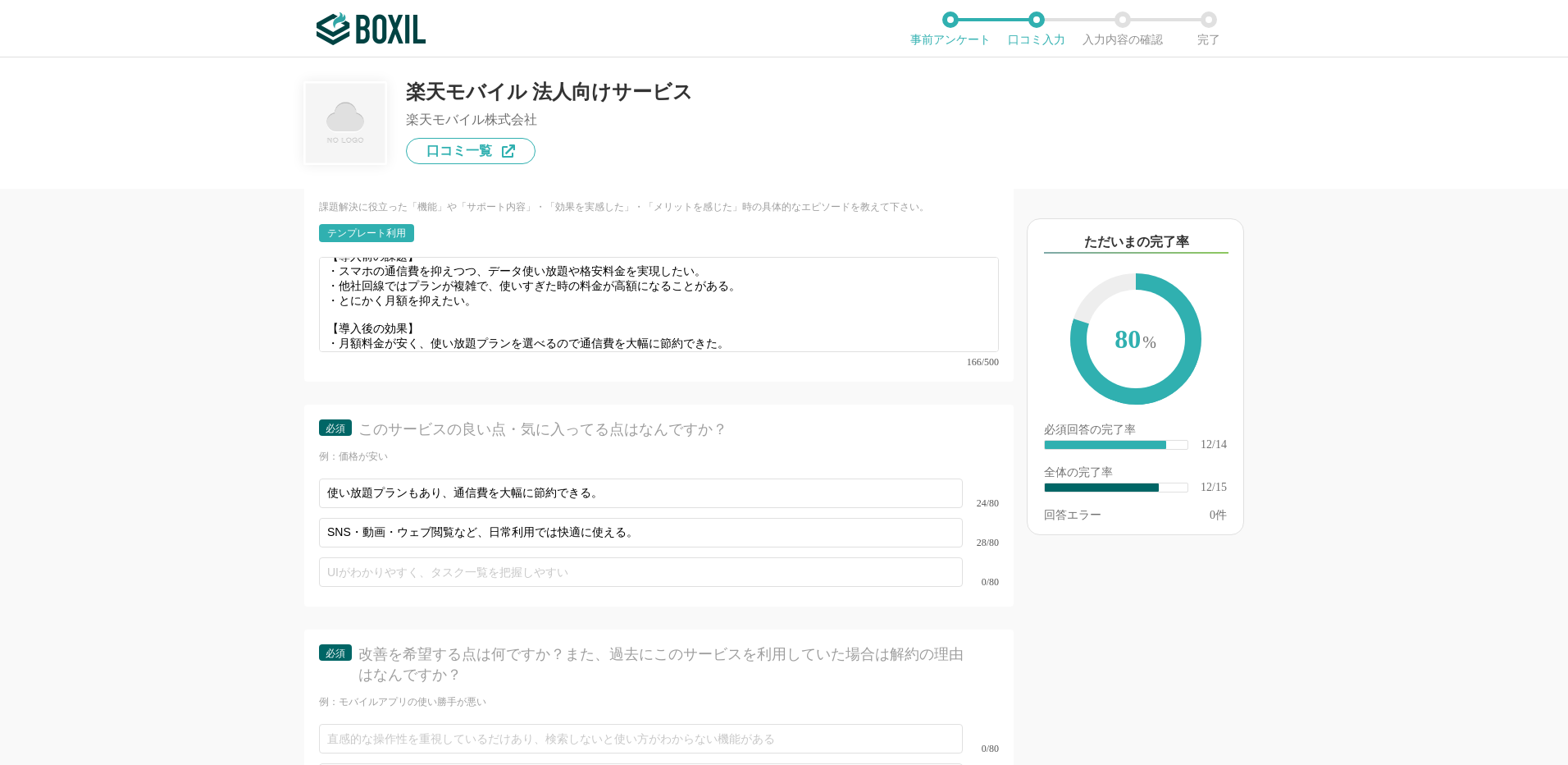
scroll to position [2055, 0]
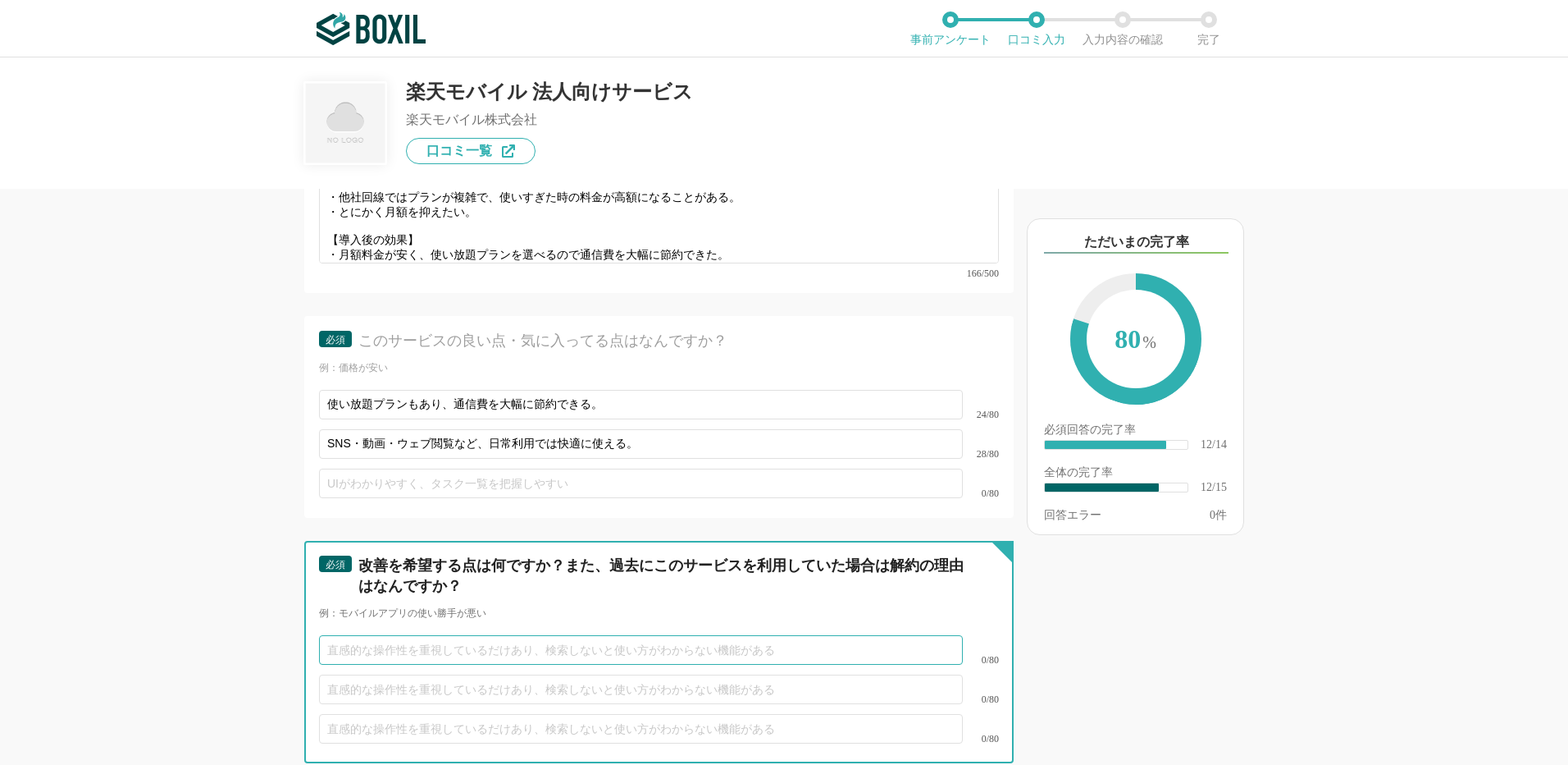
click at [399, 636] on input "text" at bounding box center [640, 650] width 644 height 30
paste input "電波環境が不安定なことがある"
type input "電波環境が不安定なことがある"
click at [351, 674] on input "text" at bounding box center [640, 689] width 644 height 30
paste input "自分でSIM差し替えや初期設定を行う必要があり、慣れないと少し面倒。"
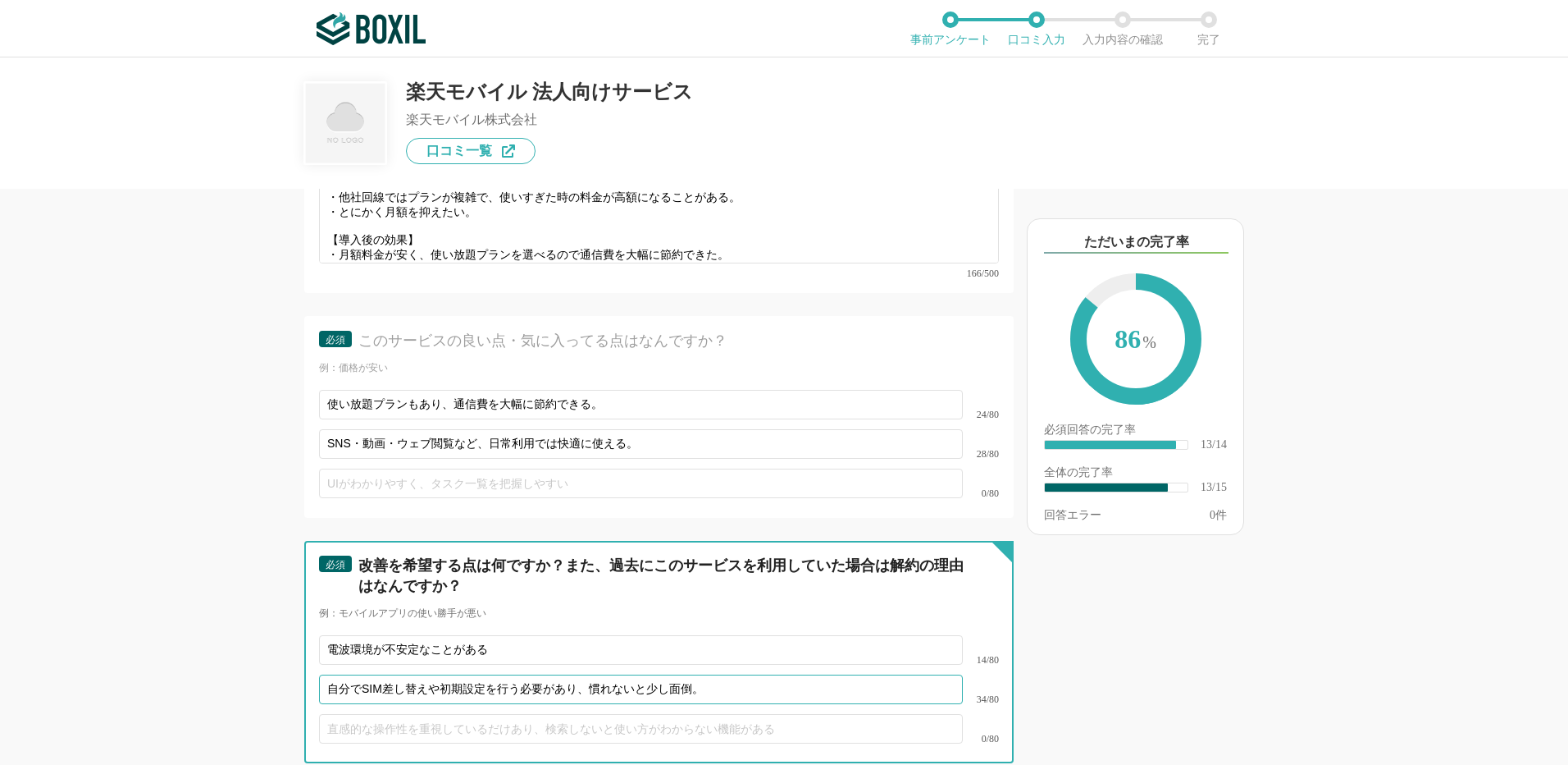
click at [366, 674] on input "自分でSIM差し替えや初期設定を行う必要があり、慣れないと少し面倒。" at bounding box center [640, 689] width 644 height 30
type input "自分で初期設定を行う必要があり、慣れないと少し面倒。"
click at [381, 714] on input "text" at bounding box center [640, 729] width 644 height 30
paste input "トラブル時に電話やチャットでの対応待ちが発生することがある。"
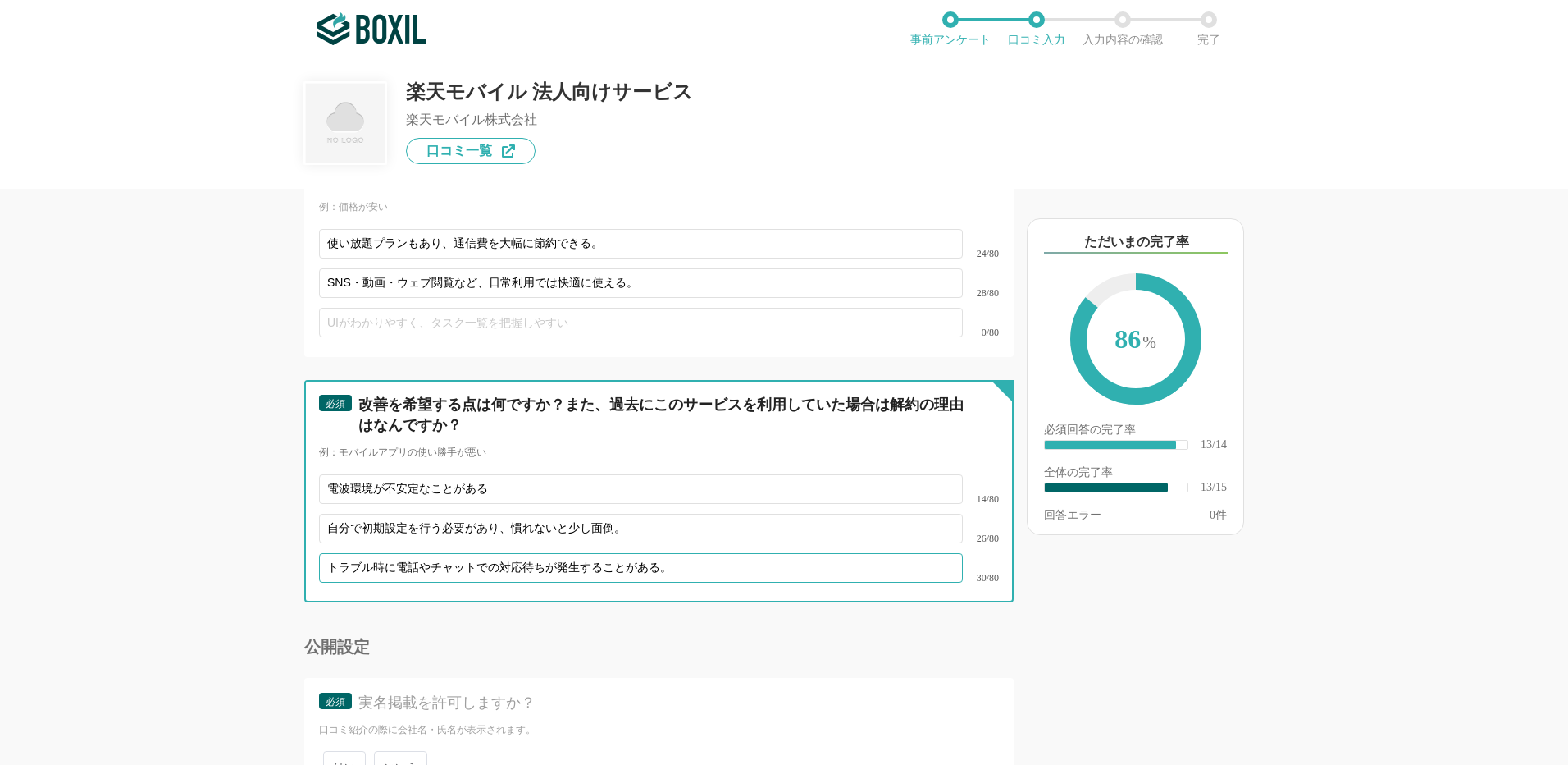
scroll to position [2320, 0]
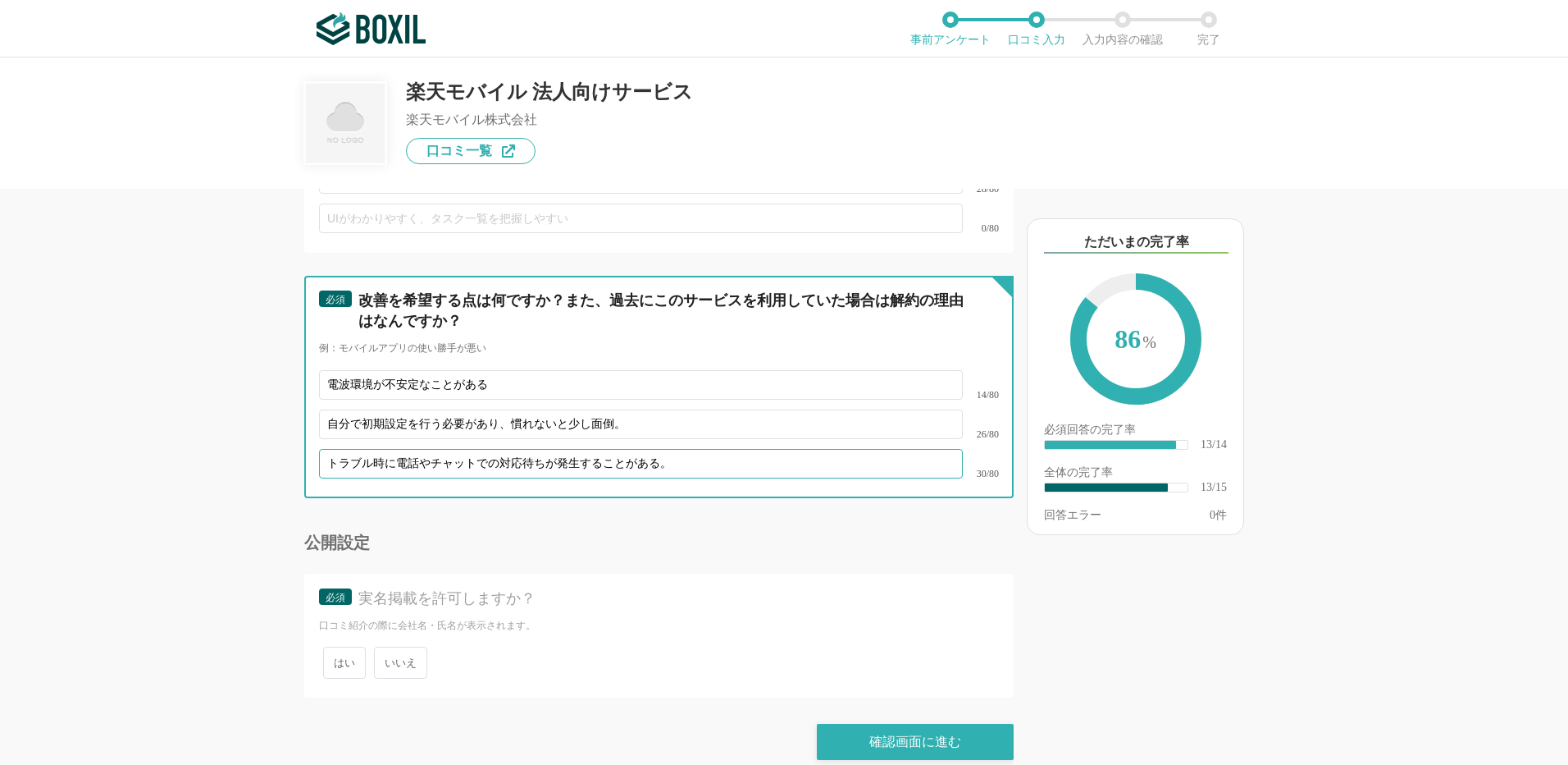
type input "トラブル時に電話やチャットでの対応待ちが発生することがある。"
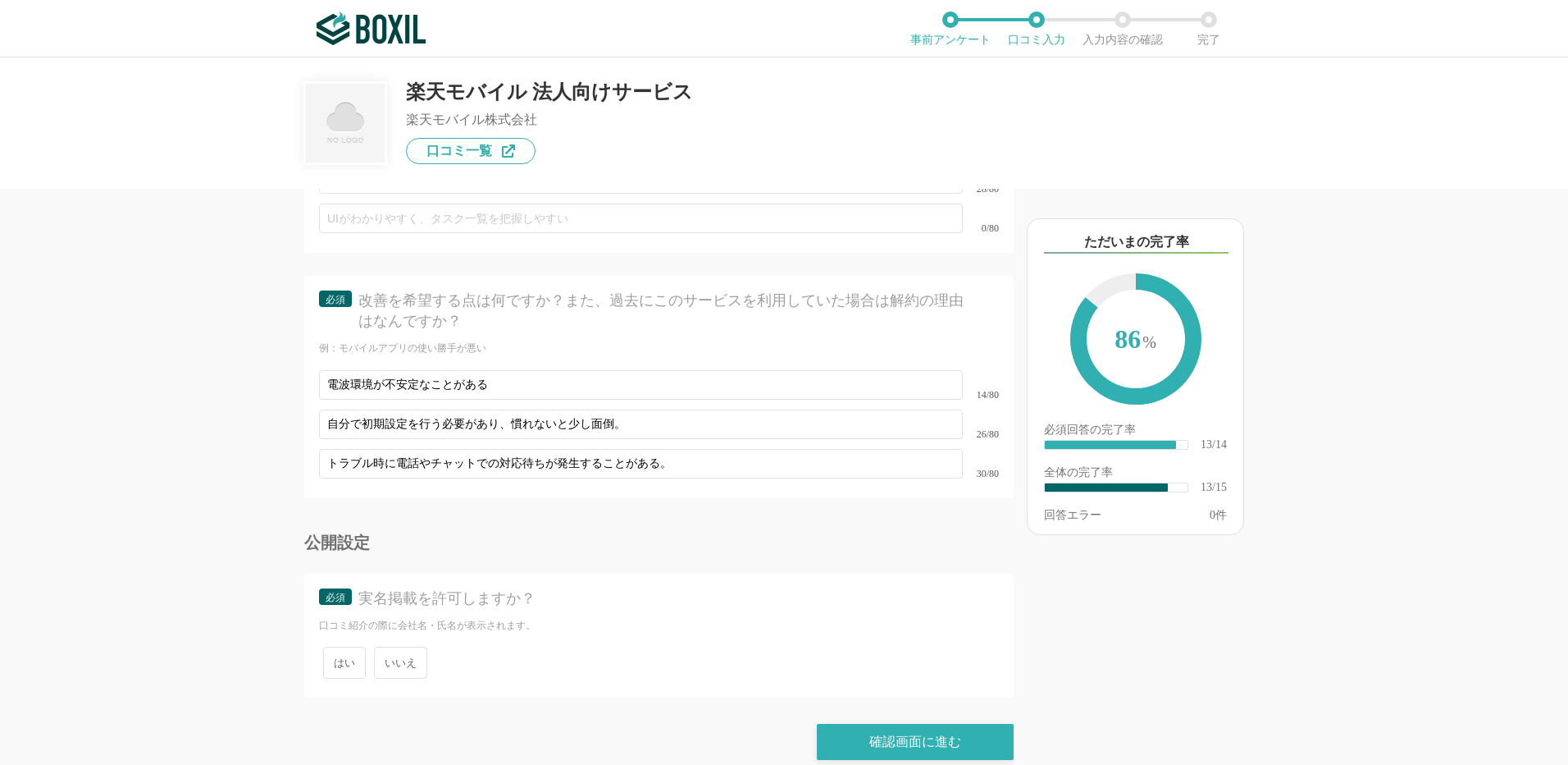
click at [400, 652] on span "いいえ" at bounding box center [400, 663] width 53 height 32
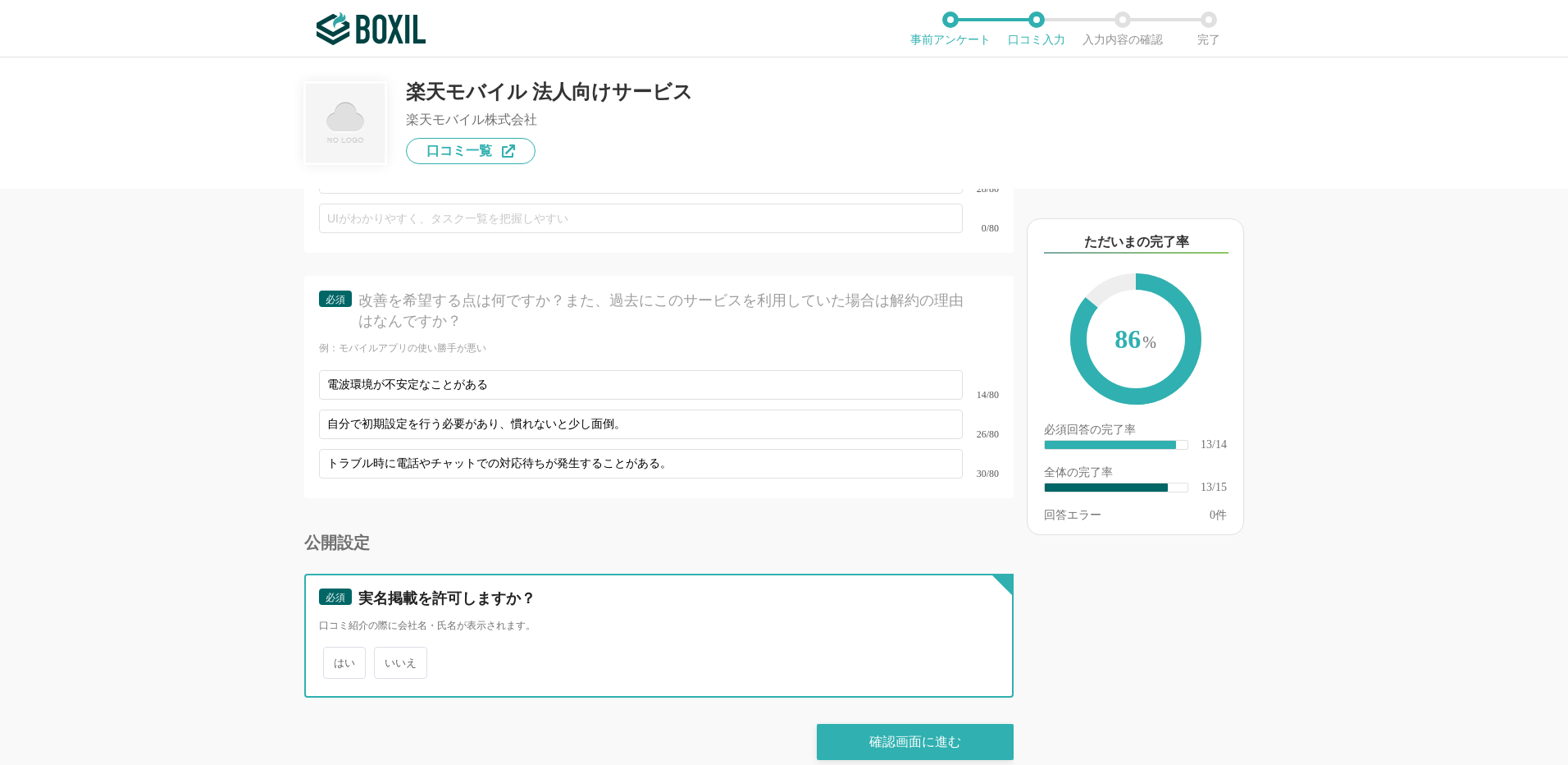
click at [389, 652] on input "いいえ" at bounding box center [383, 654] width 11 height 11
radio input "true"
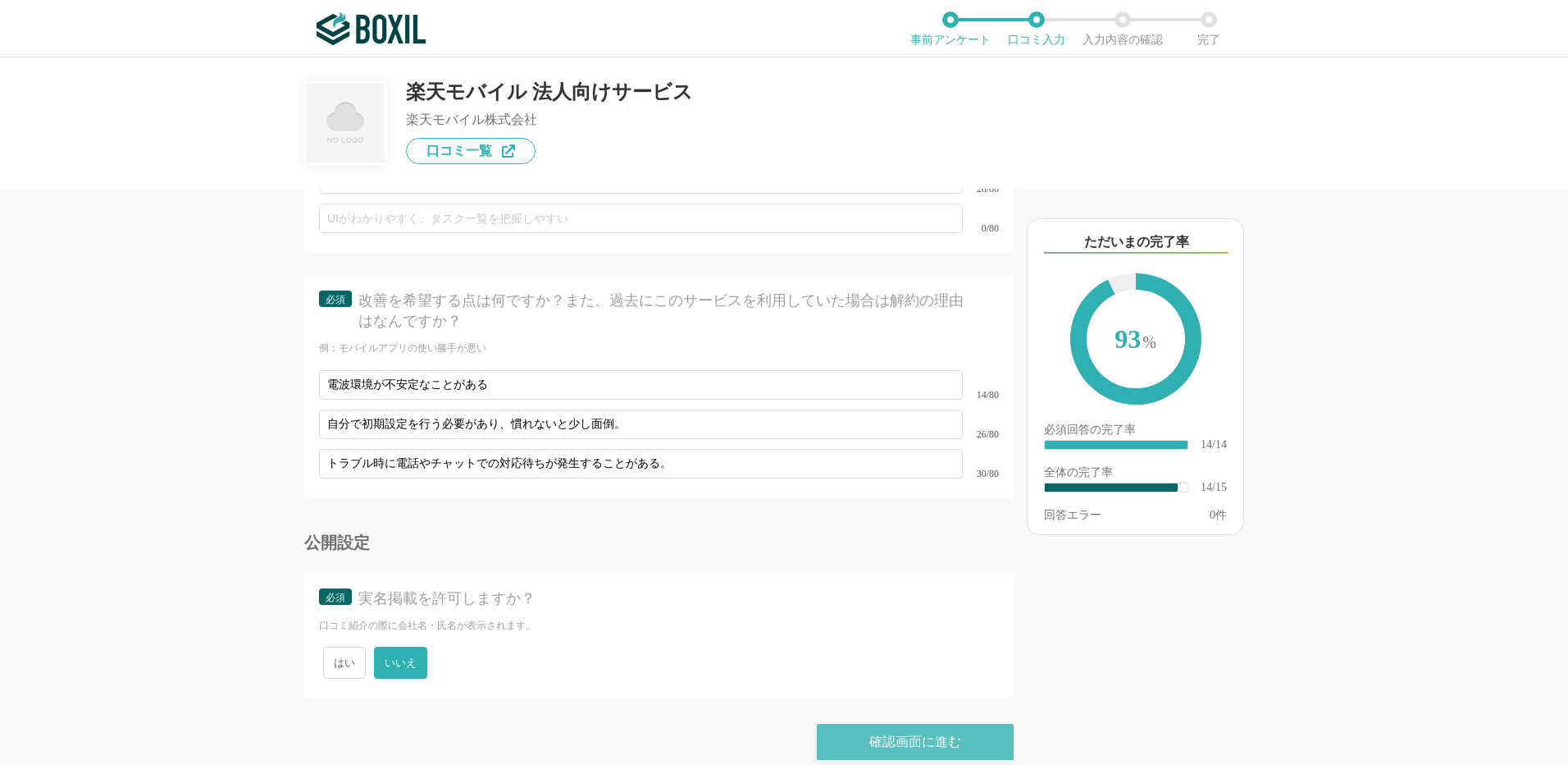
click at [973, 736] on div "確認画面に進む" at bounding box center [915, 741] width 197 height 36
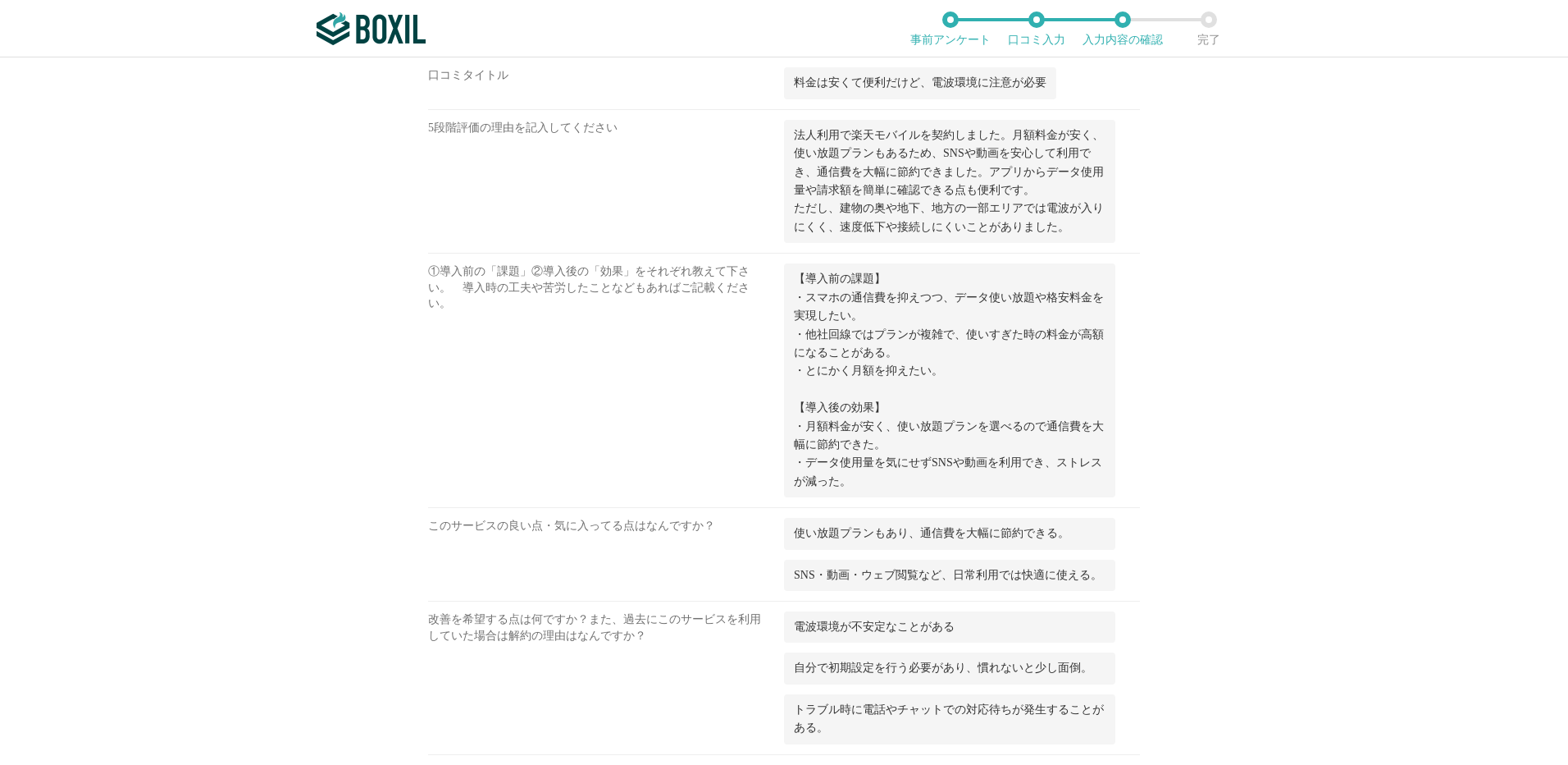
scroll to position [1299, 0]
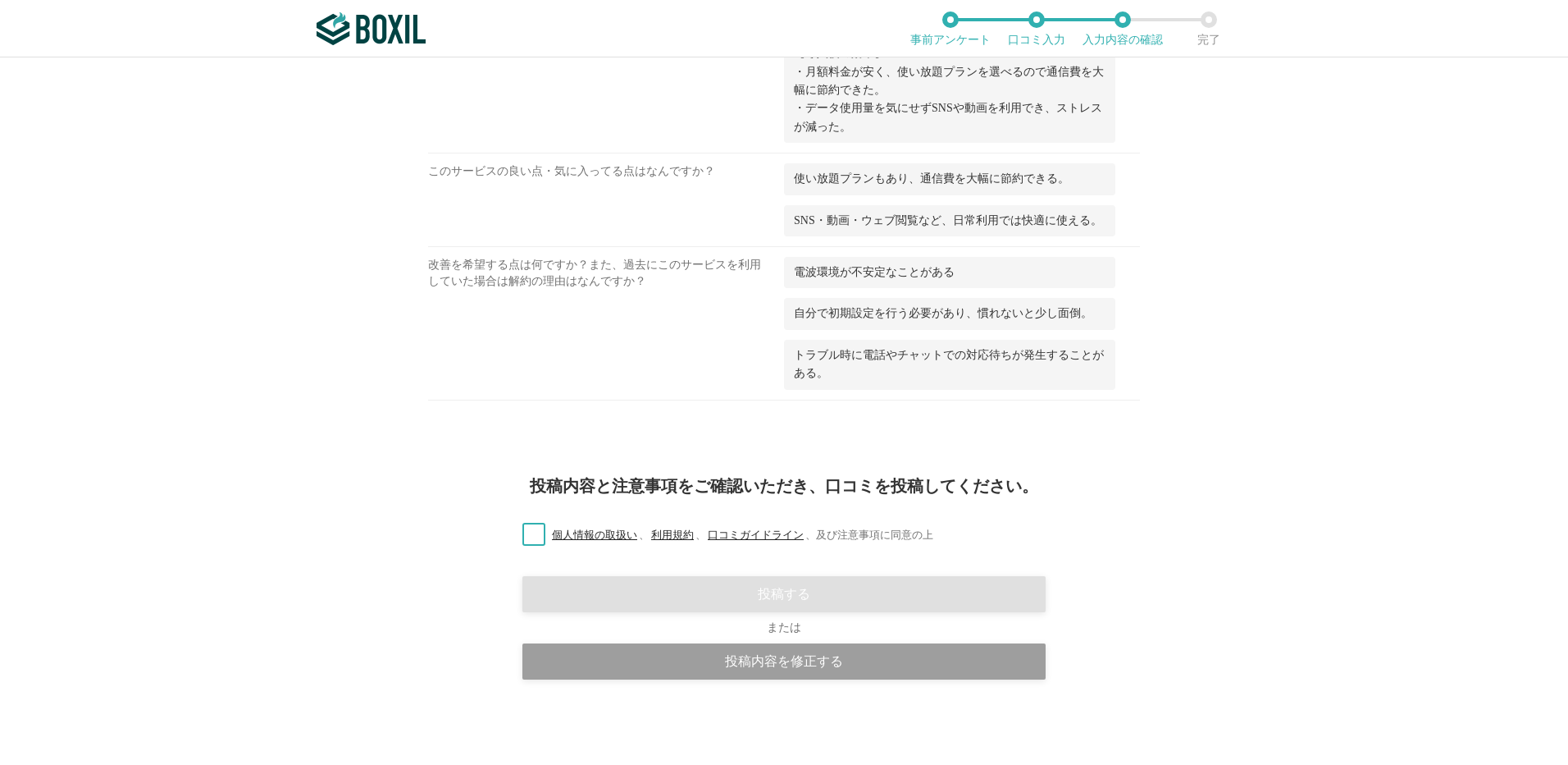
drag, startPoint x: 524, startPoint y: 536, endPoint x: 533, endPoint y: 537, distance: 9.1
click at [524, 536] on label "個人情報の取扱い 、 利用規約 、 口コミガイドライン 、 及び注意事項に同意の上" at bounding box center [721, 536] width 424 height 17
click at [0, 0] on input "個人情報の取扱い 、 利用規約 、 口コミガイドライン 、 及び注意事項に同意の上" at bounding box center [0, 0] width 0 height 0
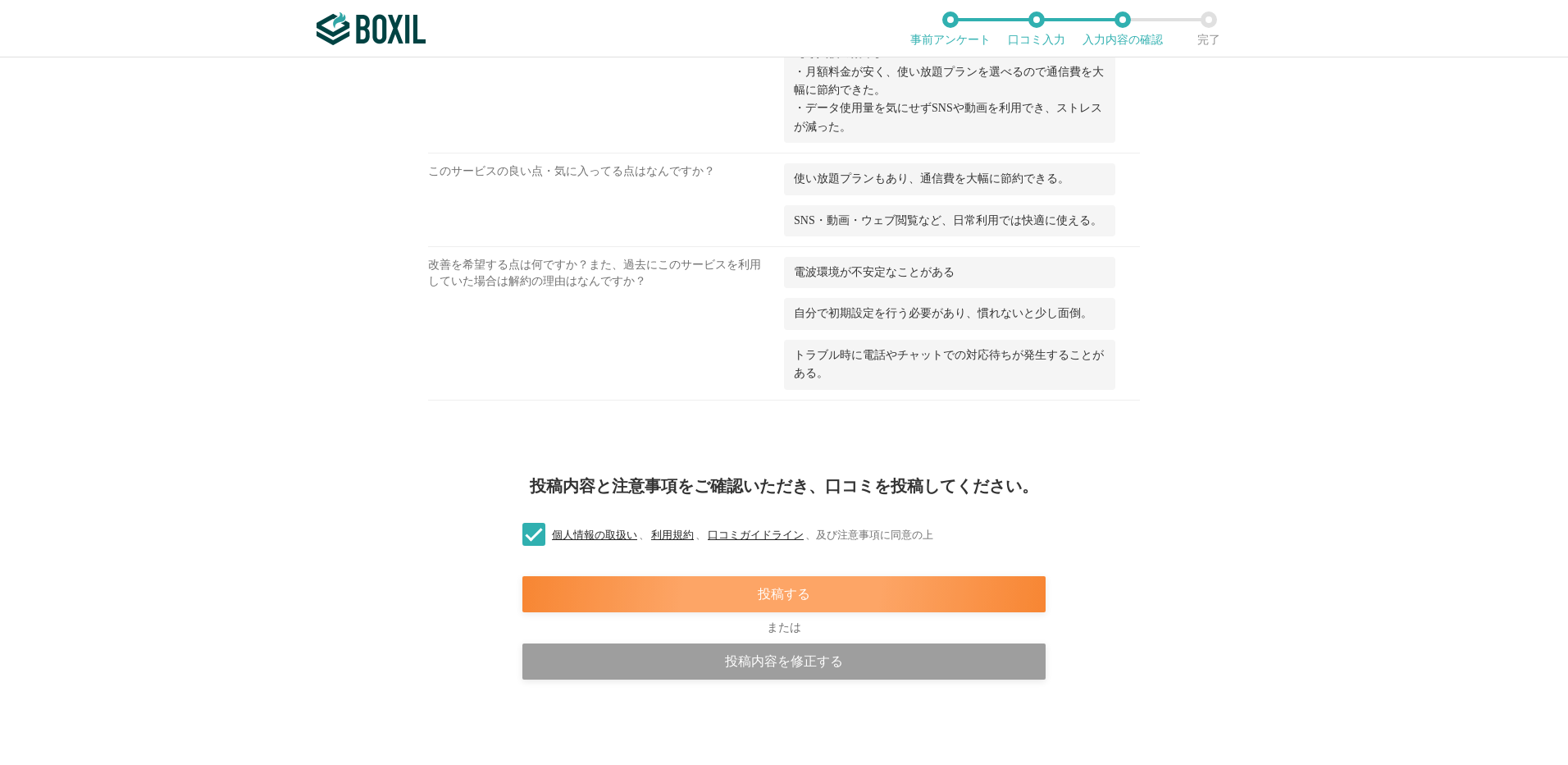
click at [780, 607] on div "投稿する" at bounding box center [784, 594] width 524 height 36
